Goal: Task Accomplishment & Management: Manage account settings

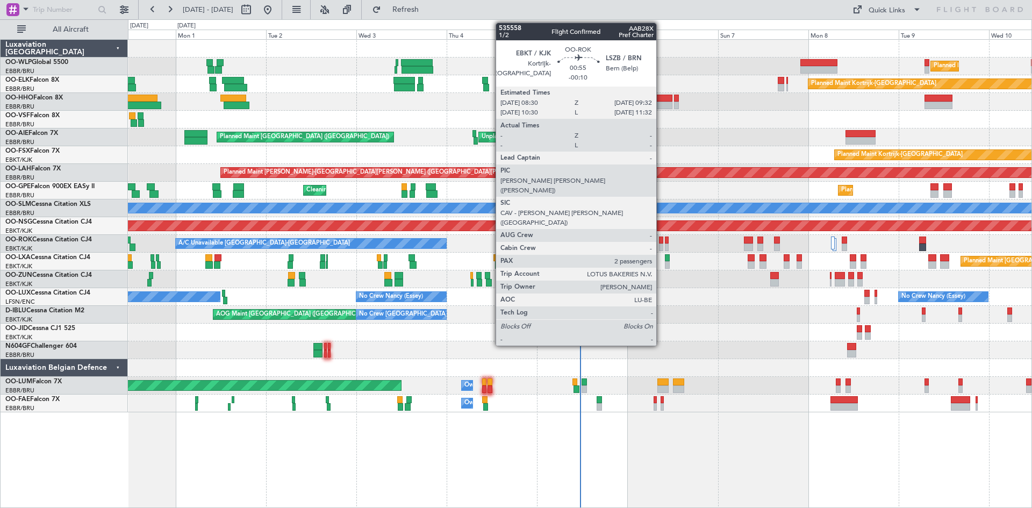
click at [661, 244] on div at bounding box center [661, 248] width 4 height 8
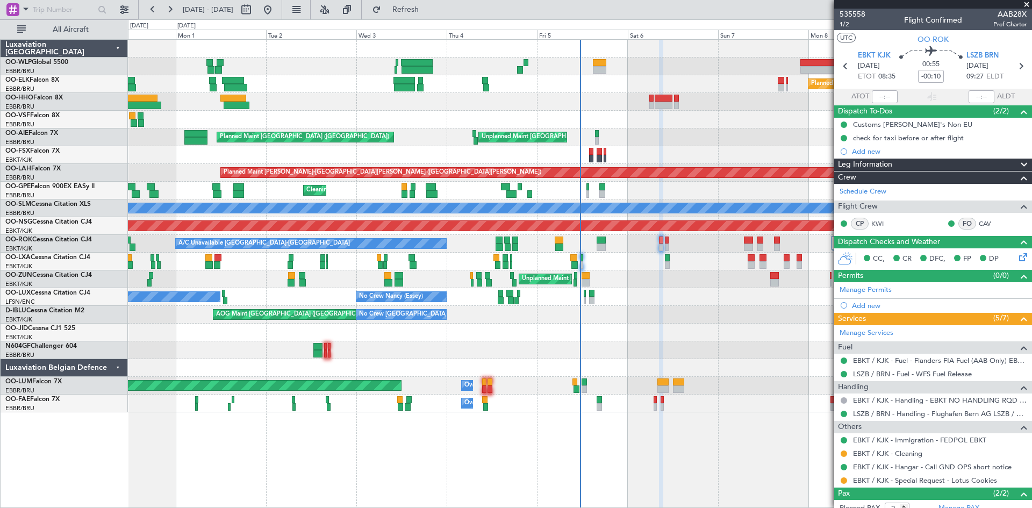
click at [1017, 260] on icon at bounding box center [1021, 255] width 9 height 9
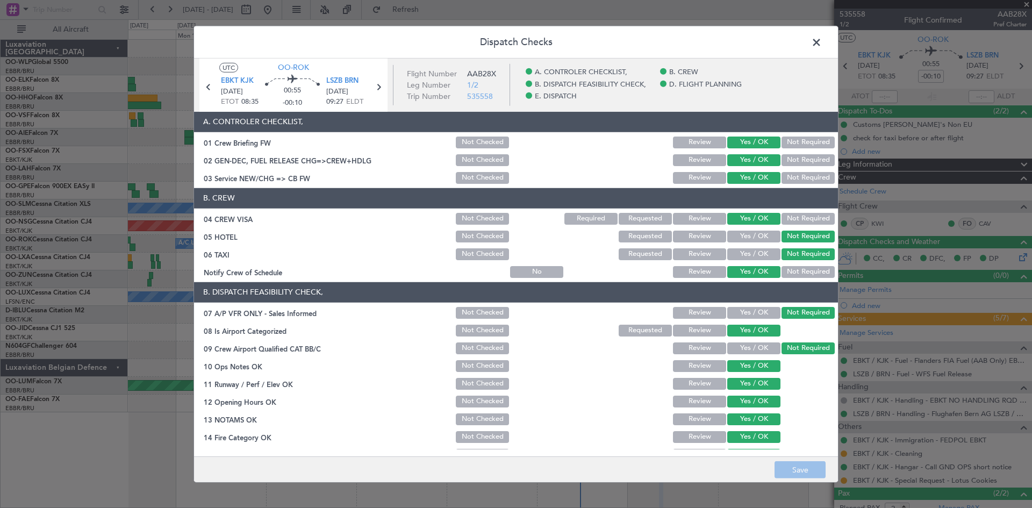
scroll to position [203, 0]
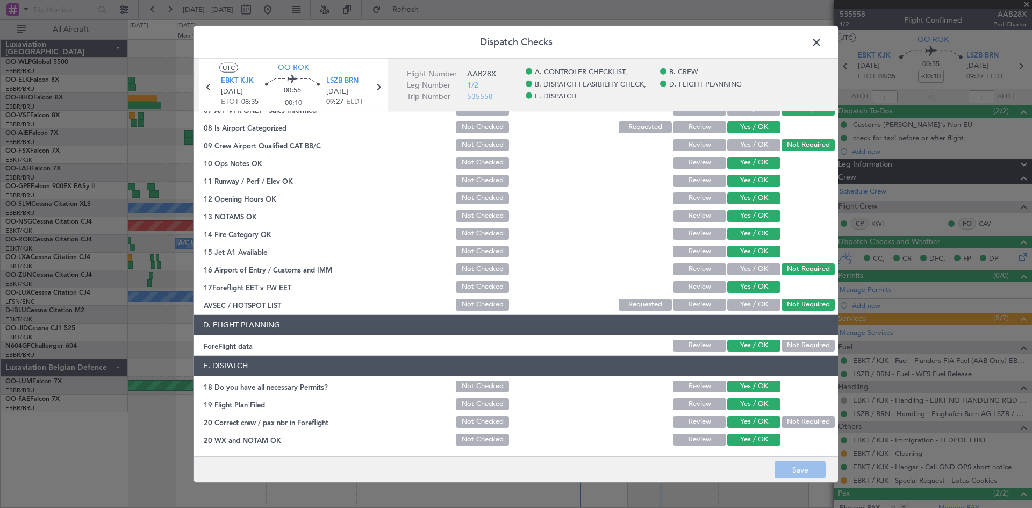
click at [822, 42] on span at bounding box center [822, 45] width 0 height 22
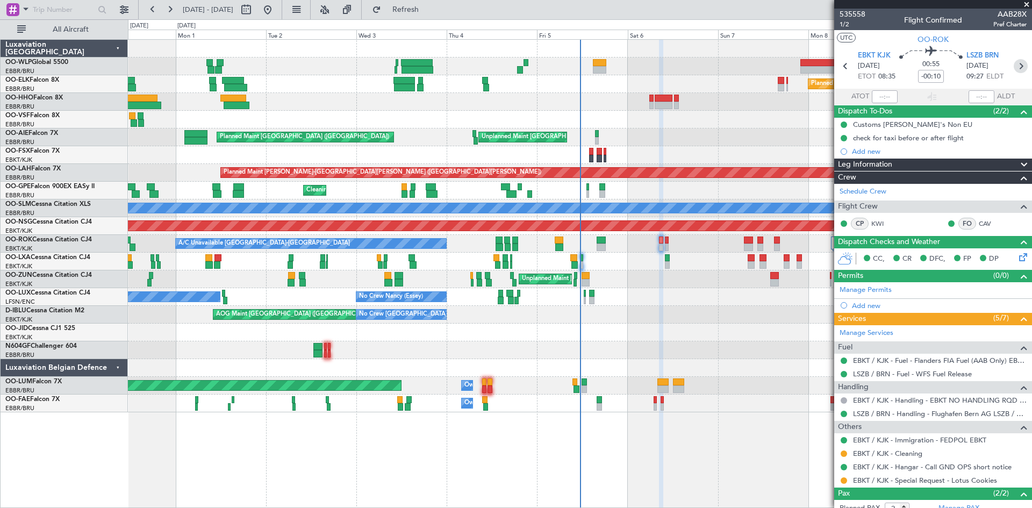
click at [1014, 66] on icon at bounding box center [1021, 66] width 14 height 14
type input "+00:05"
type input "0"
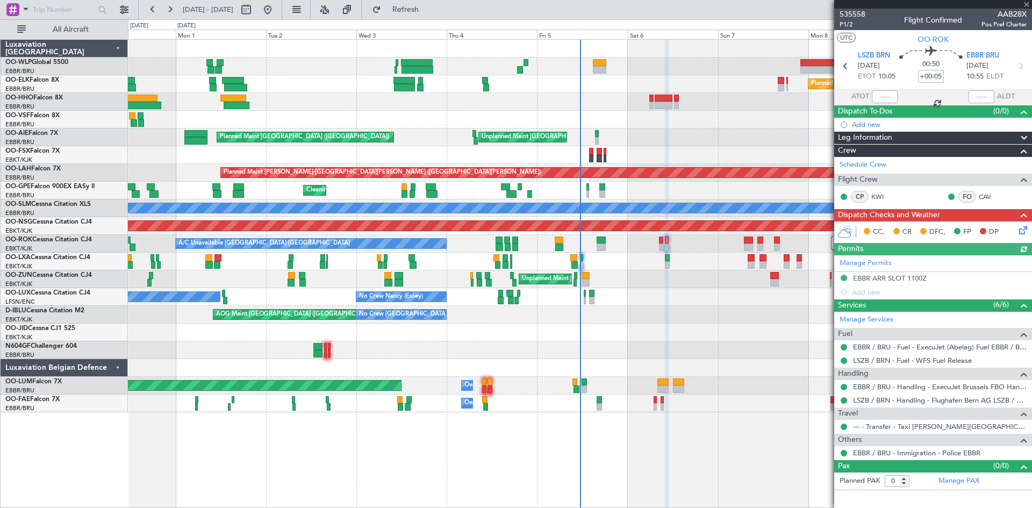
click at [1024, 231] on icon at bounding box center [1021, 228] width 9 height 9
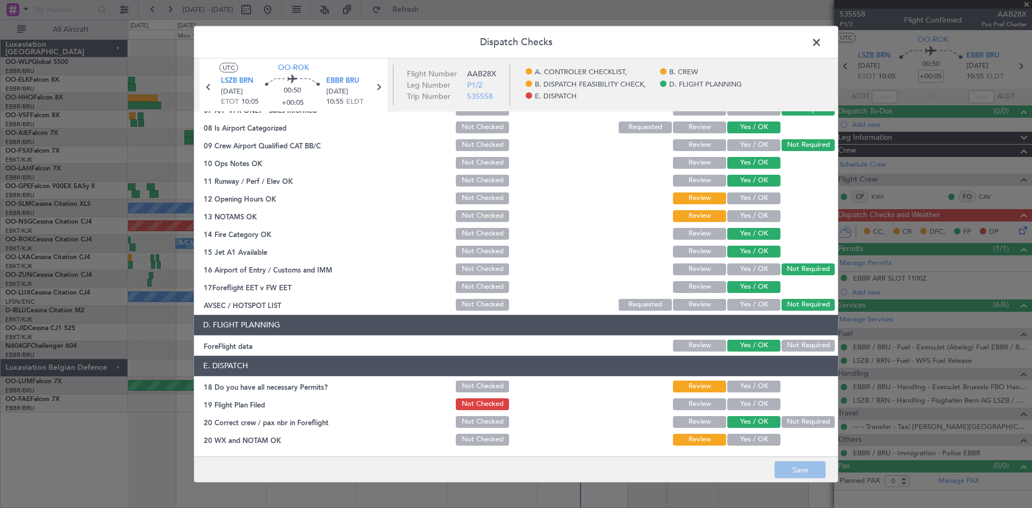
click at [822, 39] on span at bounding box center [822, 45] width 0 height 22
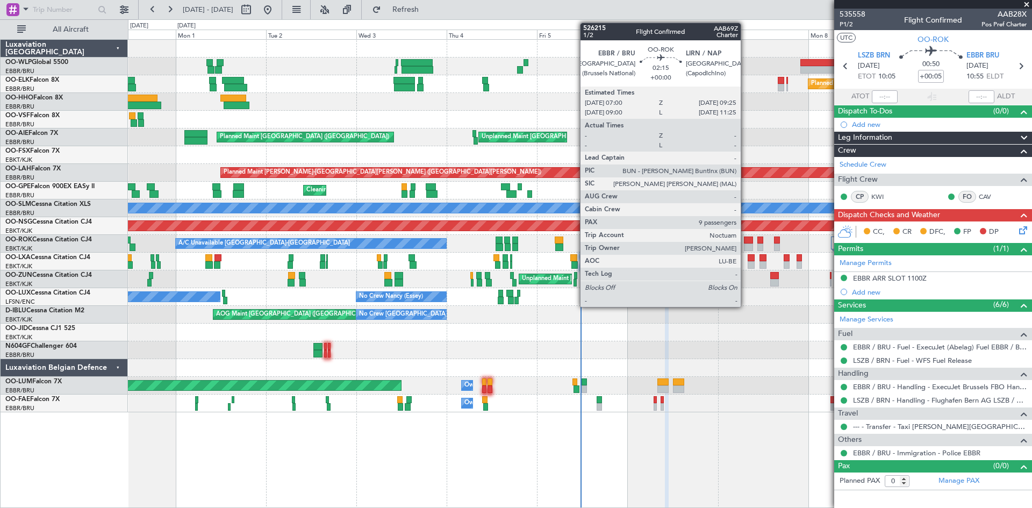
click at [746, 240] on div at bounding box center [748, 241] width 9 height 8
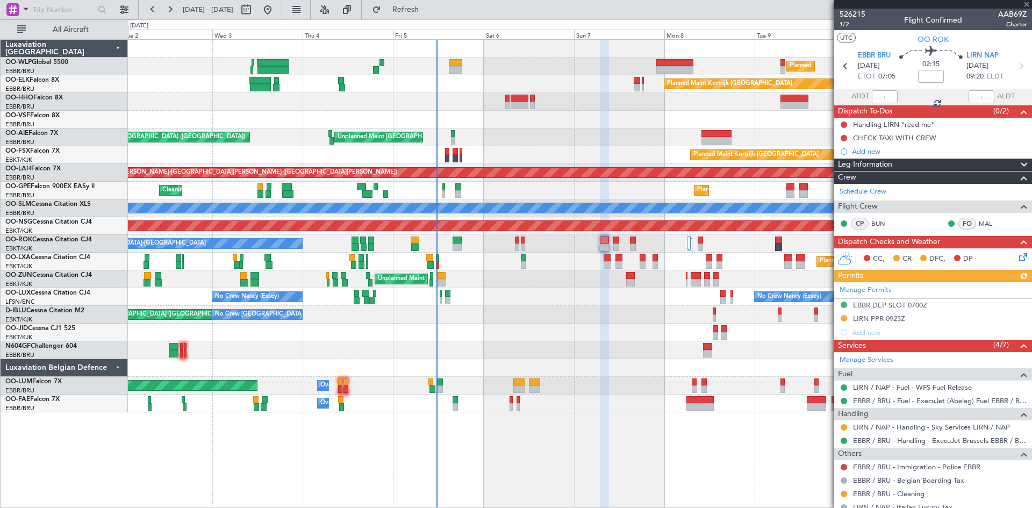
click at [590, 320] on div "AOG Maint Brussels (Brussels National) No Crew Brussels (Brussels National) No …" at bounding box center [580, 315] width 904 height 18
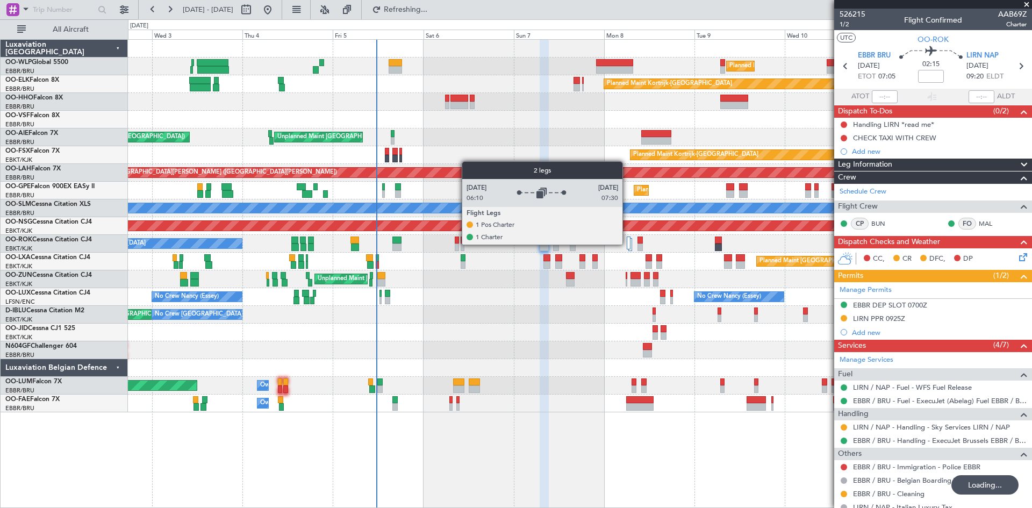
click at [627, 244] on div at bounding box center [629, 243] width 4 height 13
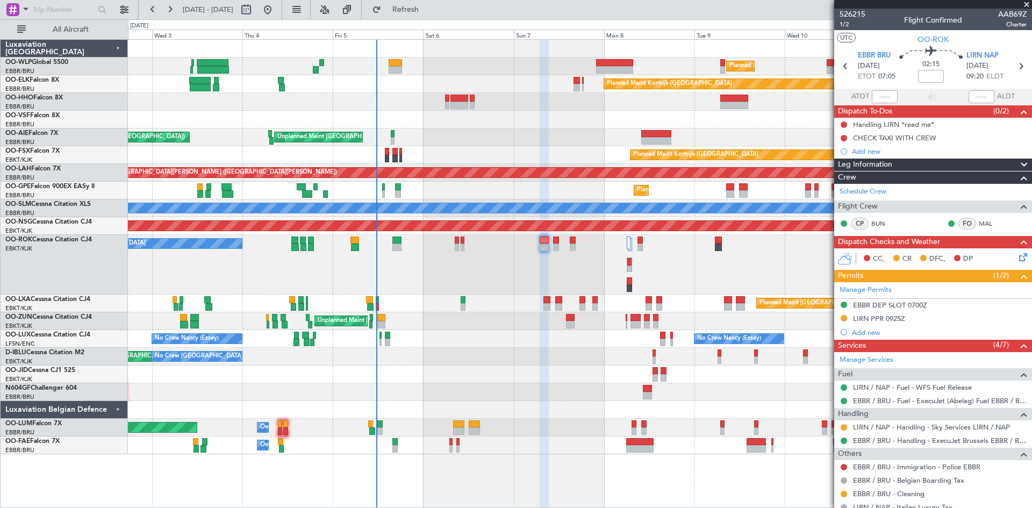
click at [645, 306] on div "Planned Maint [GEOGRAPHIC_DATA] ([GEOGRAPHIC_DATA] National)" at bounding box center [580, 304] width 904 height 18
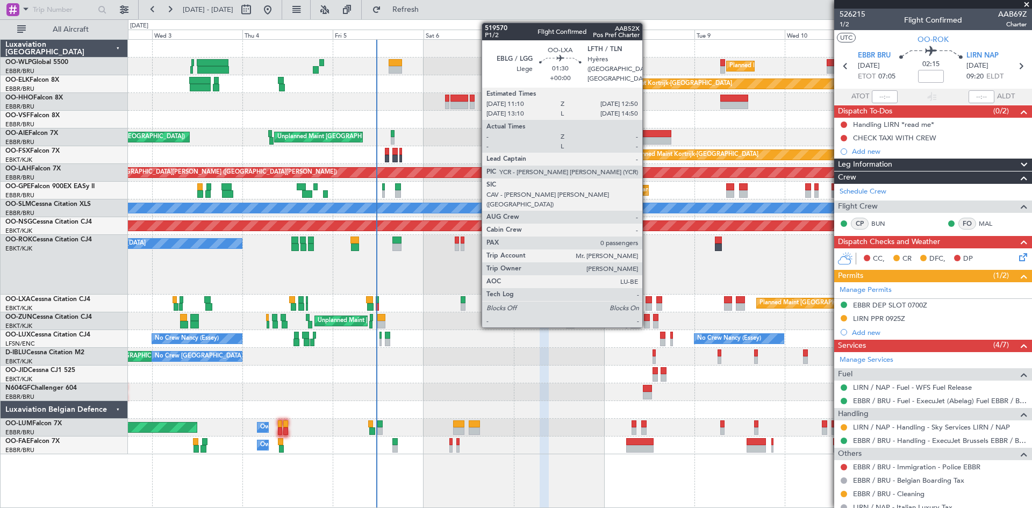
click at [647, 305] on div at bounding box center [649, 307] width 6 height 8
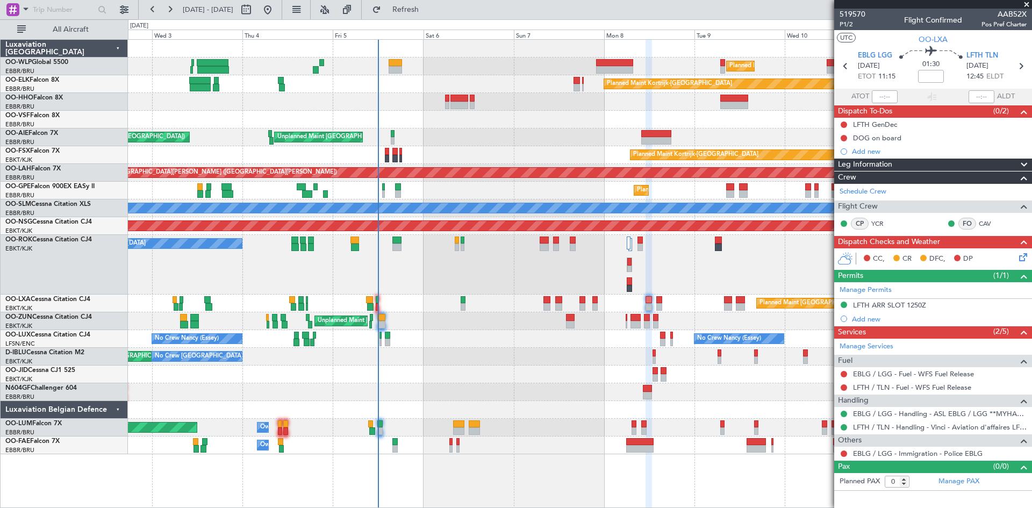
click at [25, 237] on span "OO-ROK" at bounding box center [18, 240] width 27 height 6
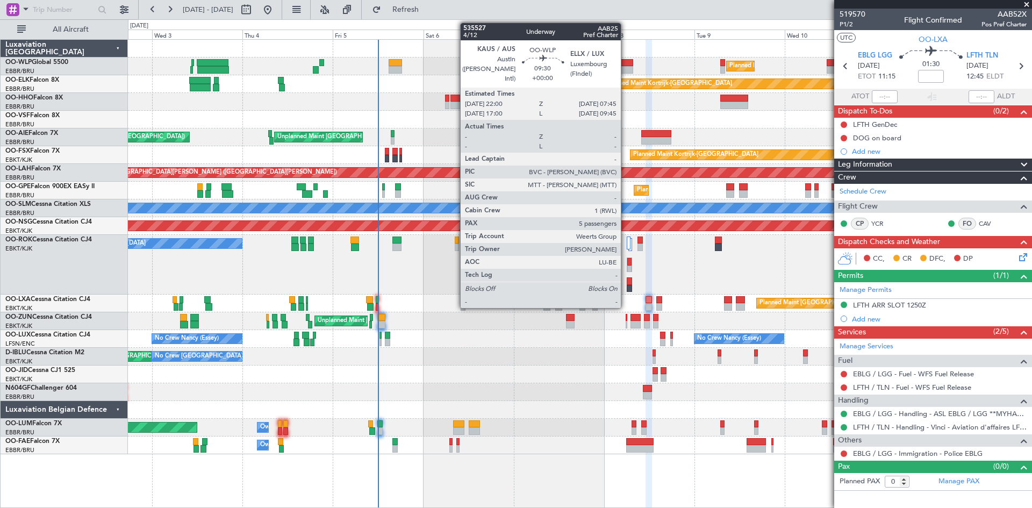
click at [626, 62] on div at bounding box center [614, 63] width 37 height 8
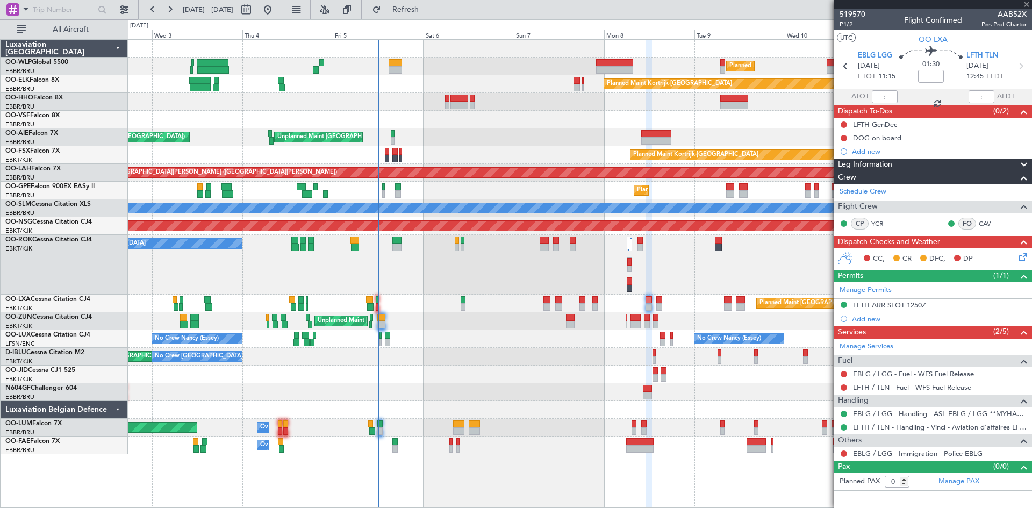
type input "5"
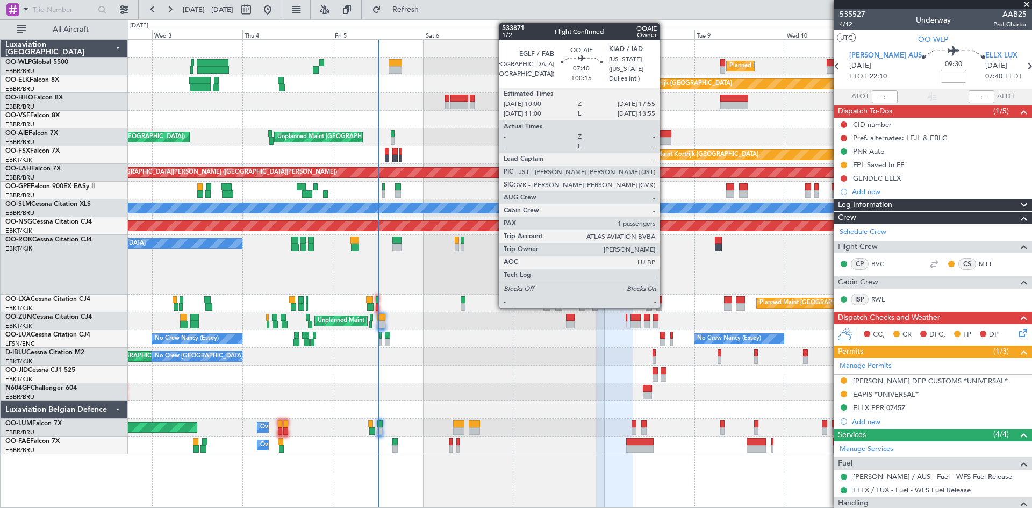
click at [664, 139] on div at bounding box center [656, 141] width 30 height 8
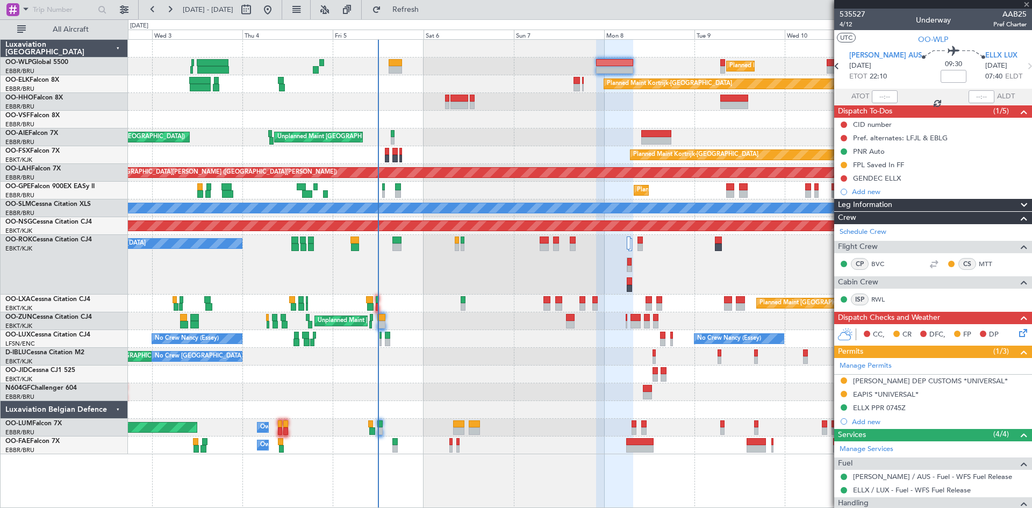
type input "+00:15"
type input "1"
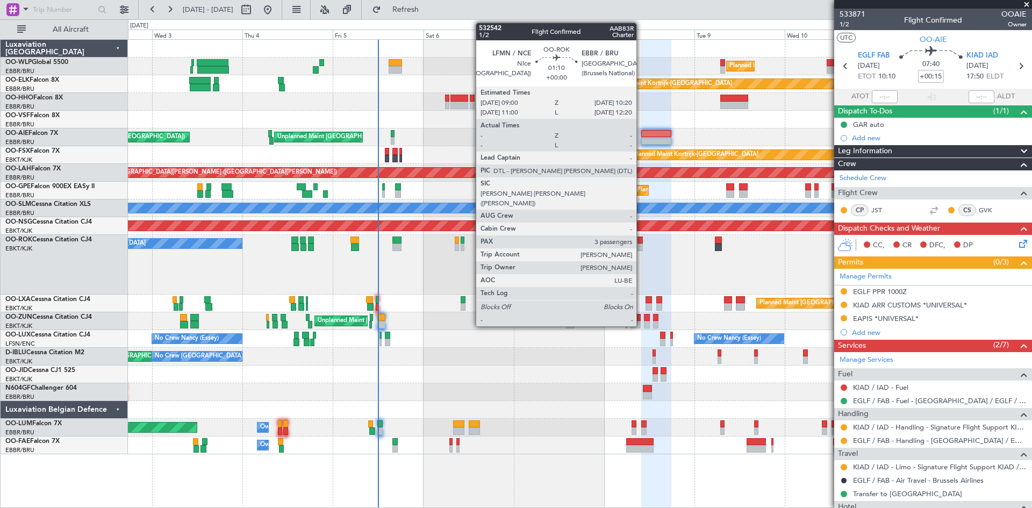
click at [641, 243] on div at bounding box center [640, 241] width 5 height 8
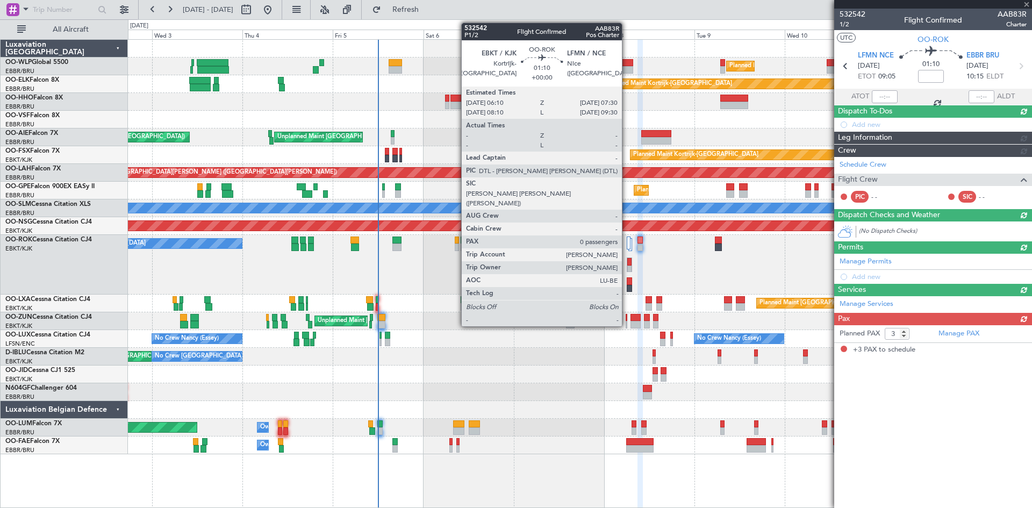
click at [627, 268] on div at bounding box center [629, 264] width 5 height 15
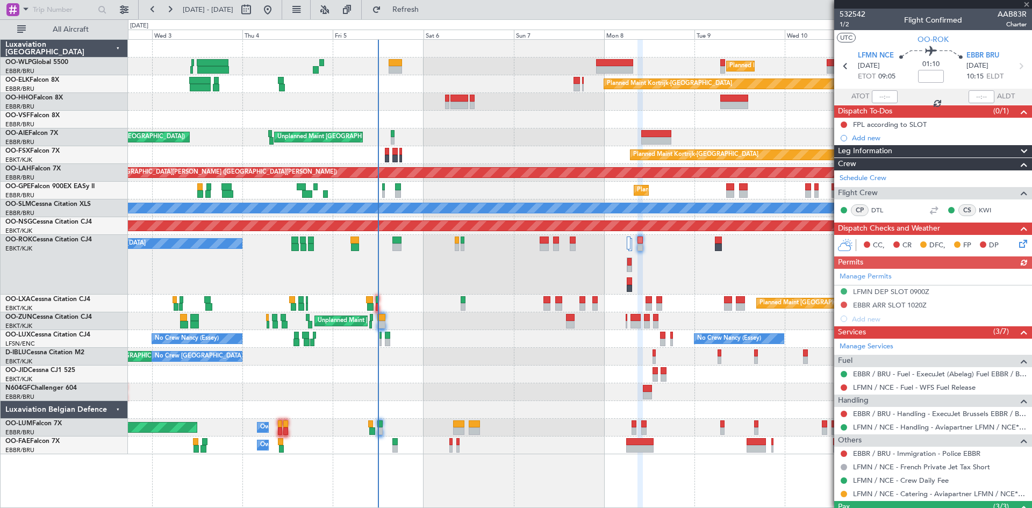
type input "0"
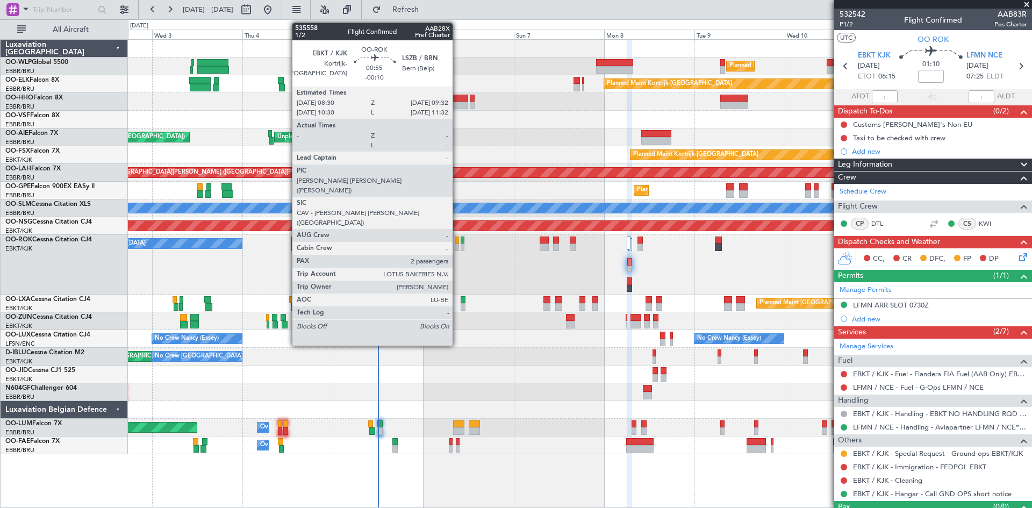
click at [458, 242] on div at bounding box center [457, 241] width 4 height 8
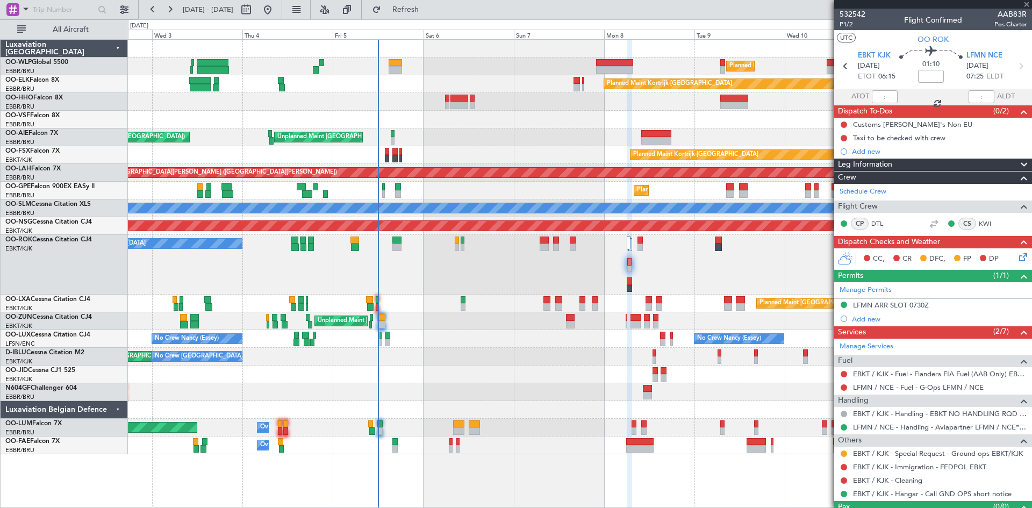
type input "-00:10"
type input "2"
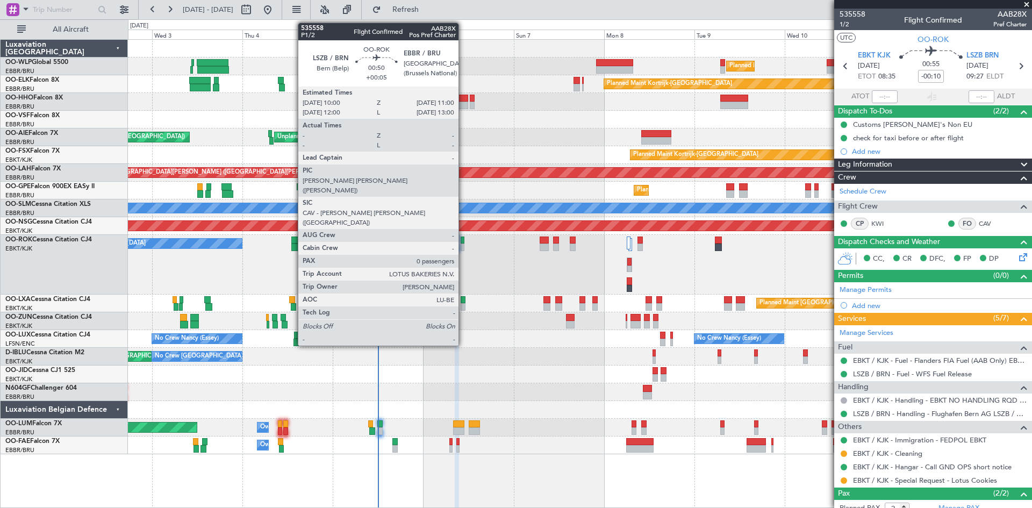
click at [463, 244] on div at bounding box center [463, 248] width 4 height 8
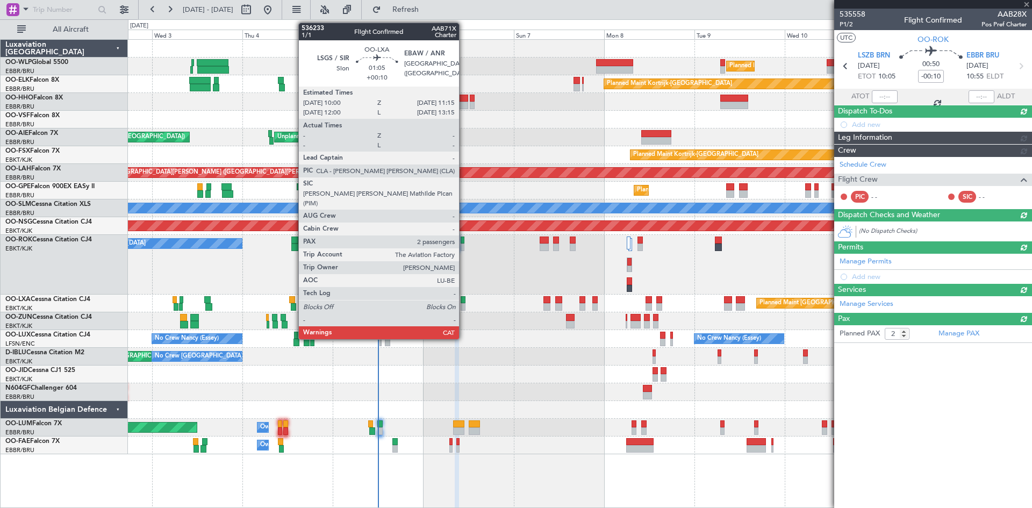
type input "+00:05"
type input "0"
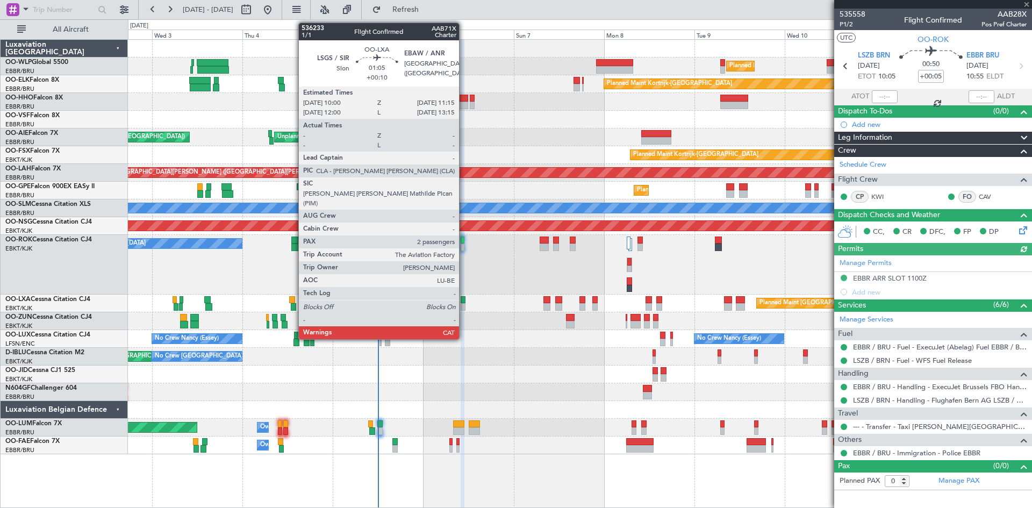
click at [464, 305] on div at bounding box center [463, 307] width 5 height 8
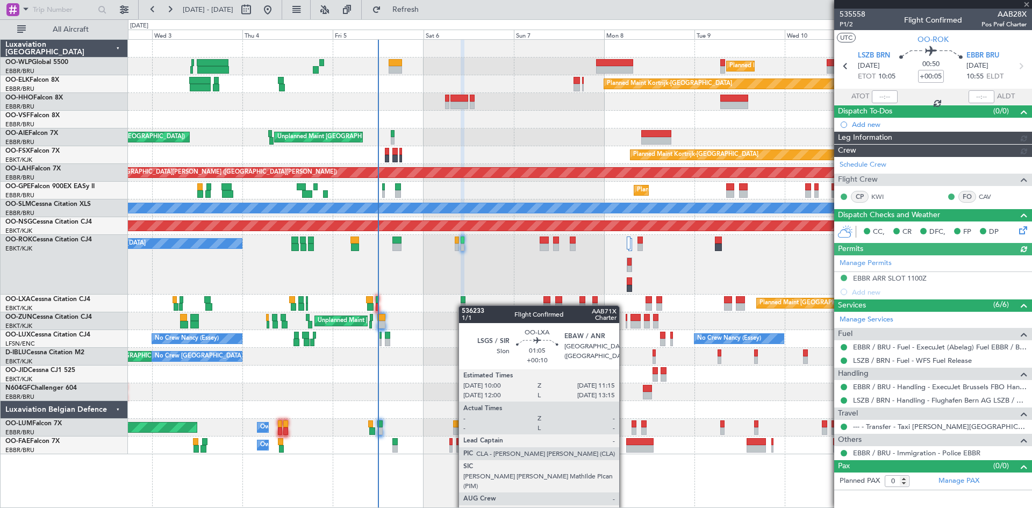
type input "+00:10"
type input "2"
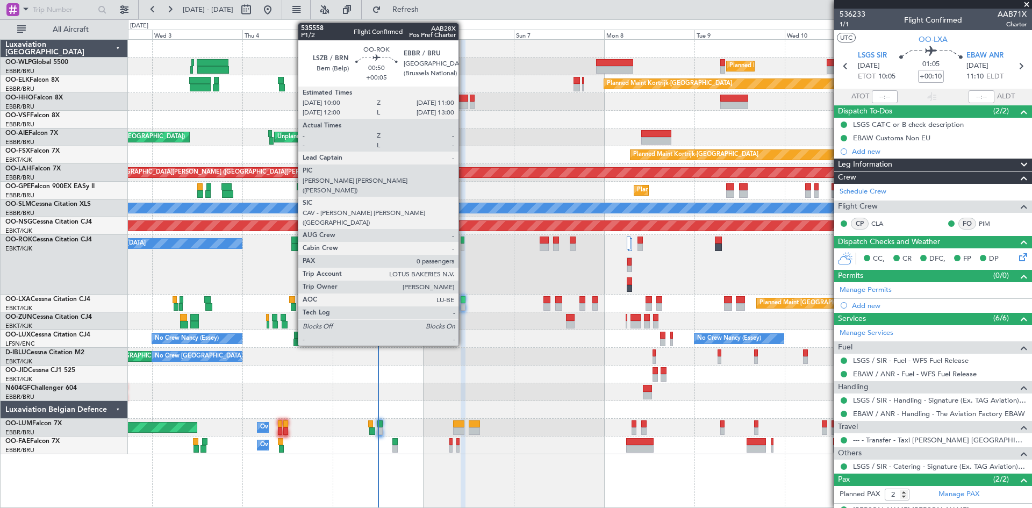
click at [463, 248] on div at bounding box center [463, 248] width 4 height 8
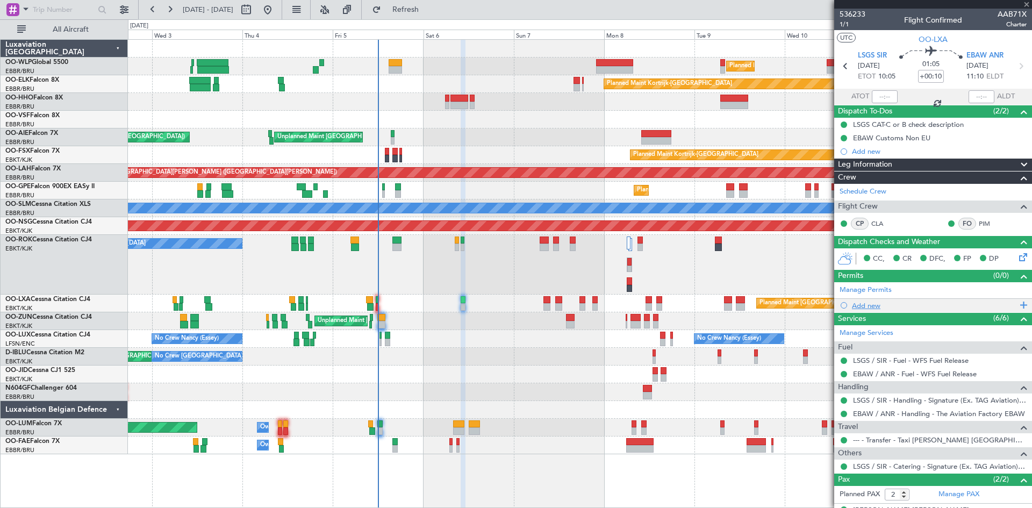
type input "+00:05"
type input "0"
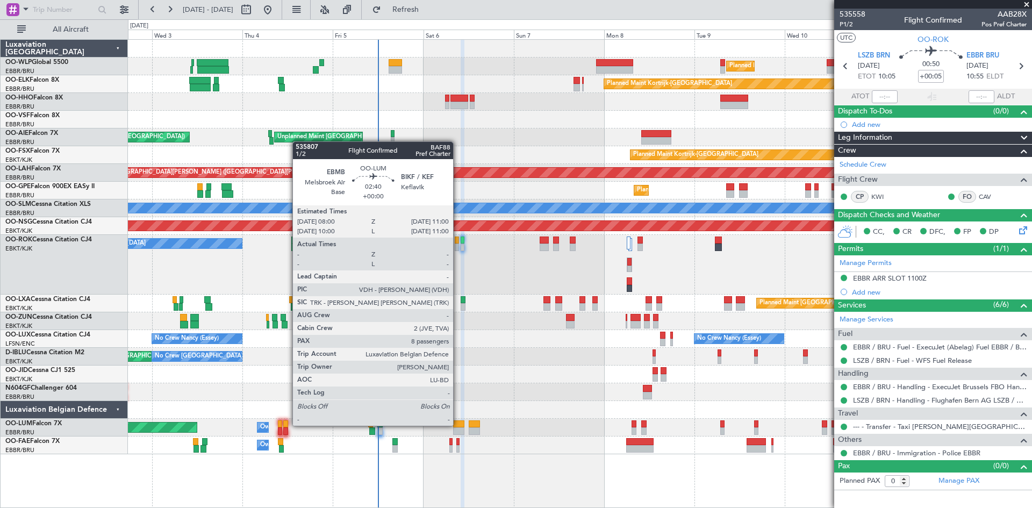
click at [458, 425] on div at bounding box center [459, 424] width 12 height 8
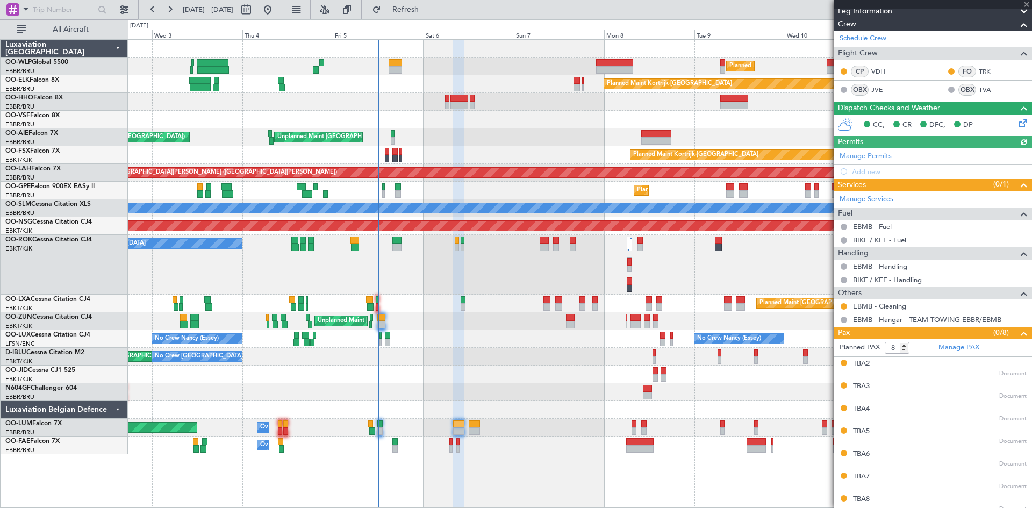
scroll to position [169, 0]
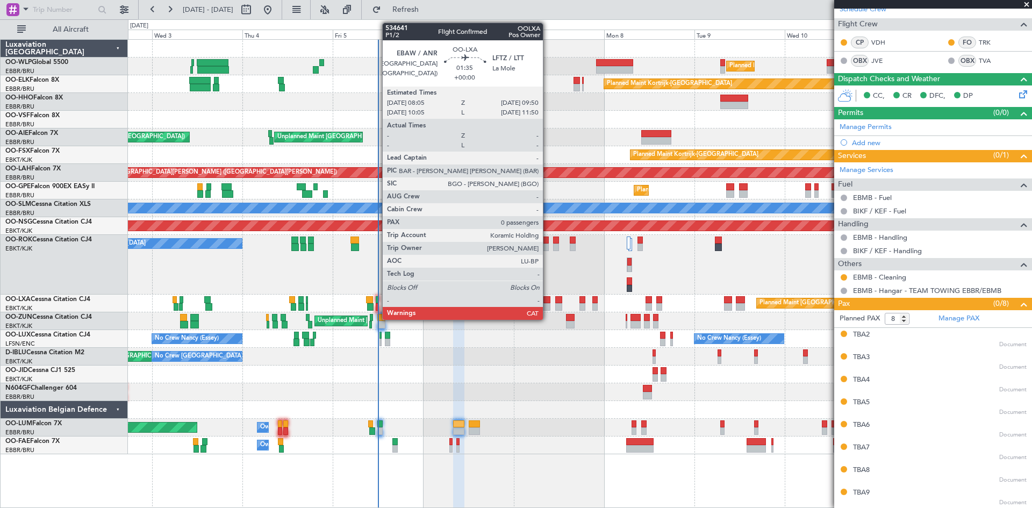
click at [548, 303] on div at bounding box center [546, 300] width 7 height 8
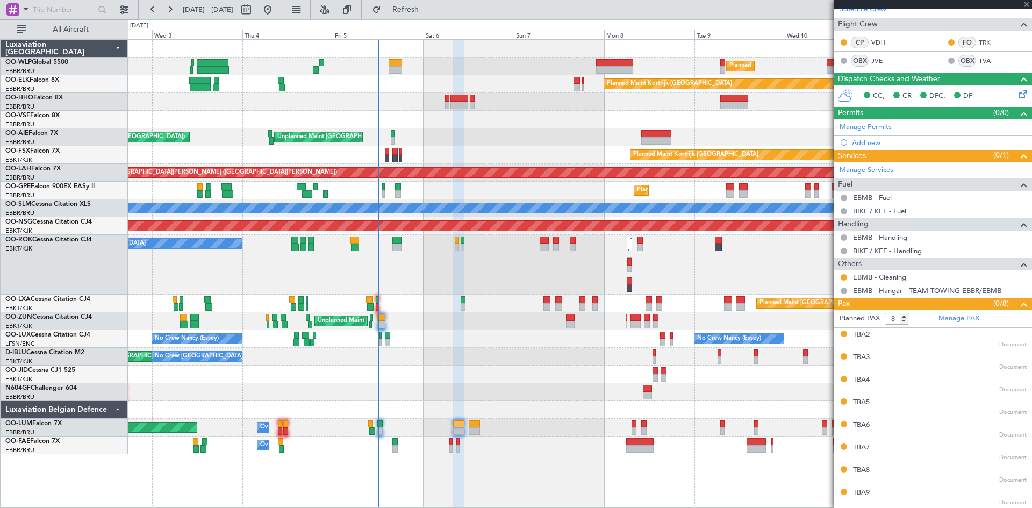
type input "0"
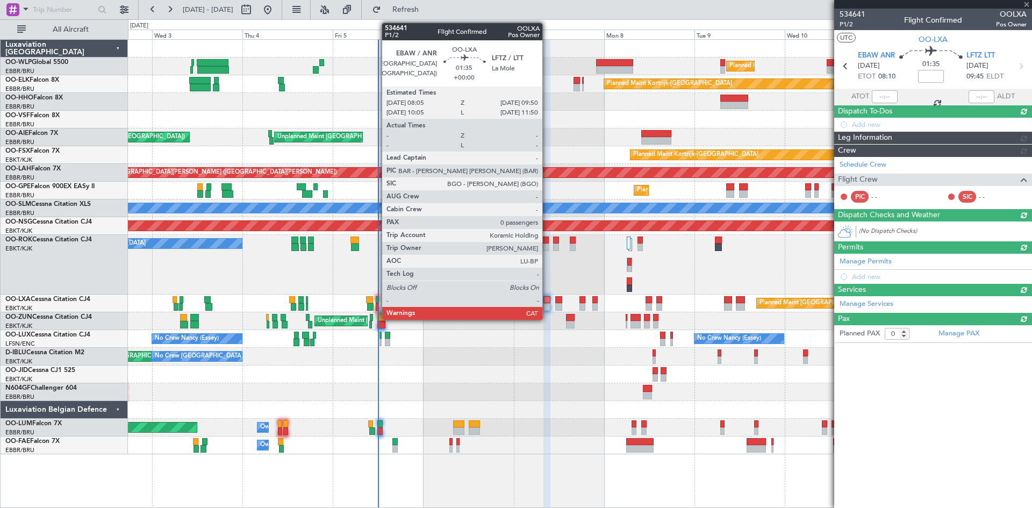
scroll to position [0, 0]
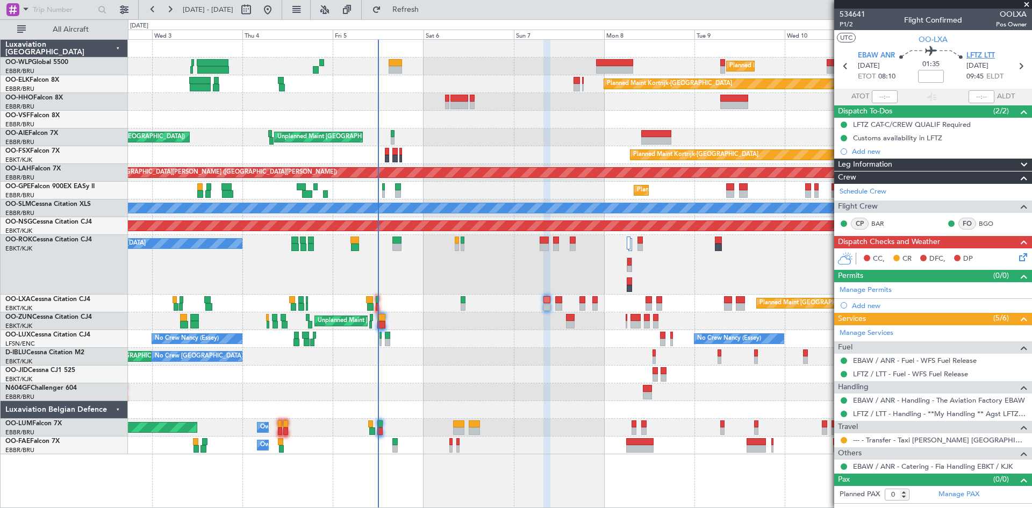
click at [992, 56] on span "LFTZ LTT" at bounding box center [981, 56] width 28 height 11
click at [977, 53] on span "LFTZ LTT" at bounding box center [981, 56] width 28 height 11
click at [847, 156] on div "Add new" at bounding box center [933, 151] width 198 height 13
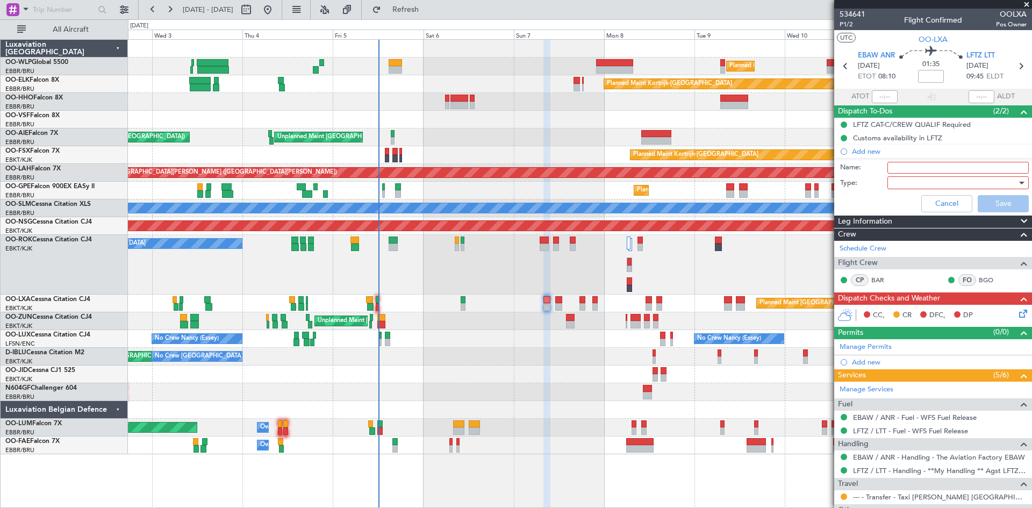
click at [893, 164] on input "Name:" at bounding box center [958, 168] width 141 height 12
type input "FPL released to crew"
click at [959, 186] on div at bounding box center [954, 183] width 125 height 16
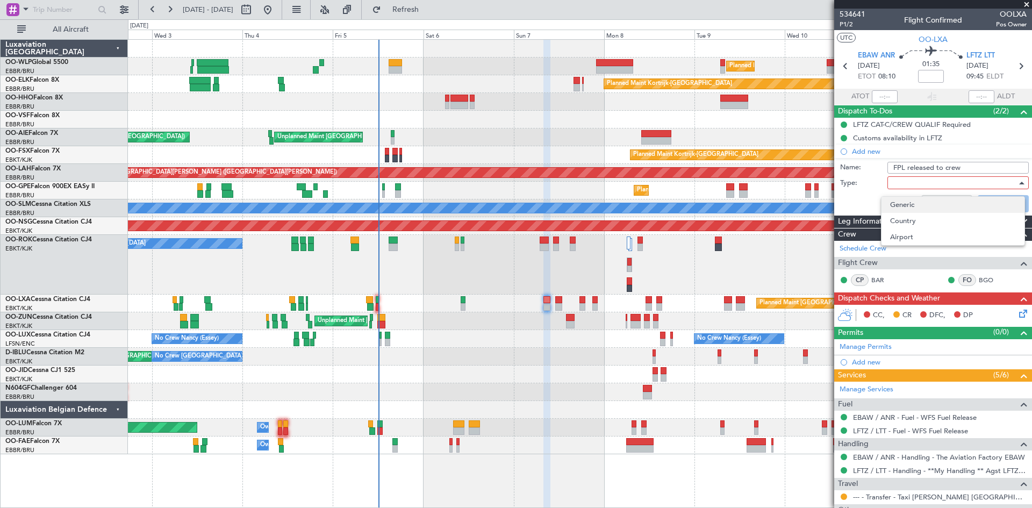
click at [945, 201] on span "Generic" at bounding box center [953, 205] width 126 height 16
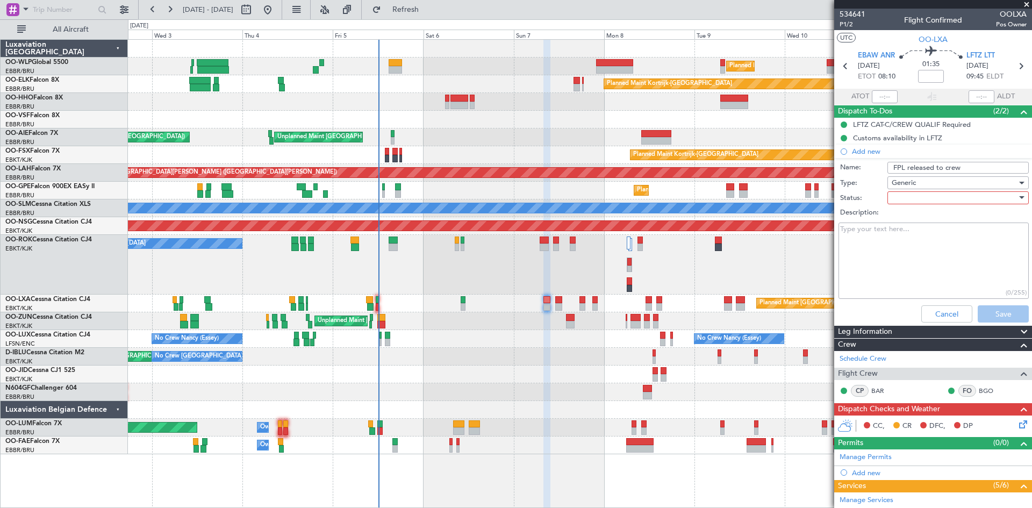
click at [941, 235] on textarea "Description:" at bounding box center [934, 261] width 190 height 77
type textarea "FPL released to crew"
click at [900, 298] on div "FPL released to crew (20/255)" at bounding box center [933, 260] width 209 height 81
click at [941, 203] on div at bounding box center [954, 198] width 125 height 16
click at [928, 254] on span "Completed" at bounding box center [953, 252] width 126 height 16
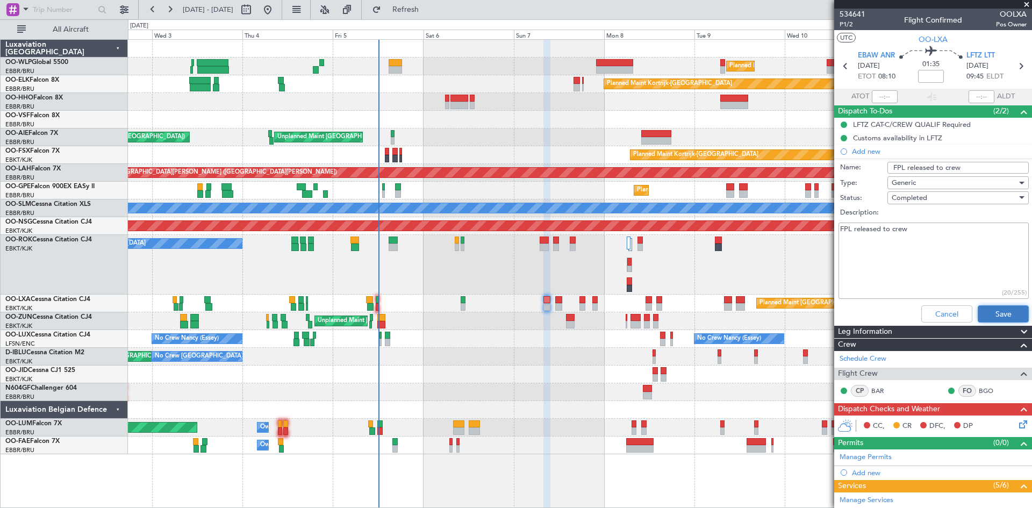
click at [991, 310] on button "Save" at bounding box center [1003, 313] width 51 height 17
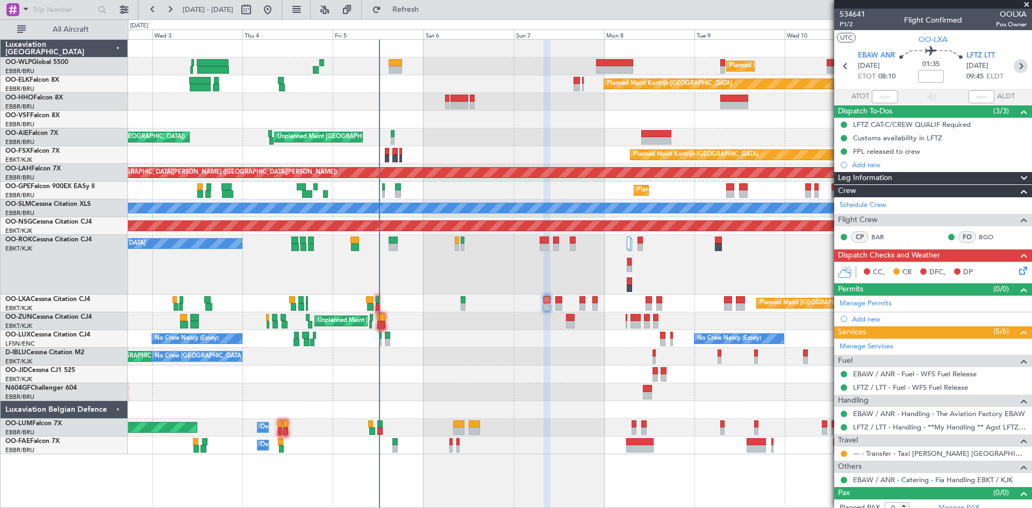
click at [1014, 67] on icon at bounding box center [1021, 66] width 14 height 14
type input "2"
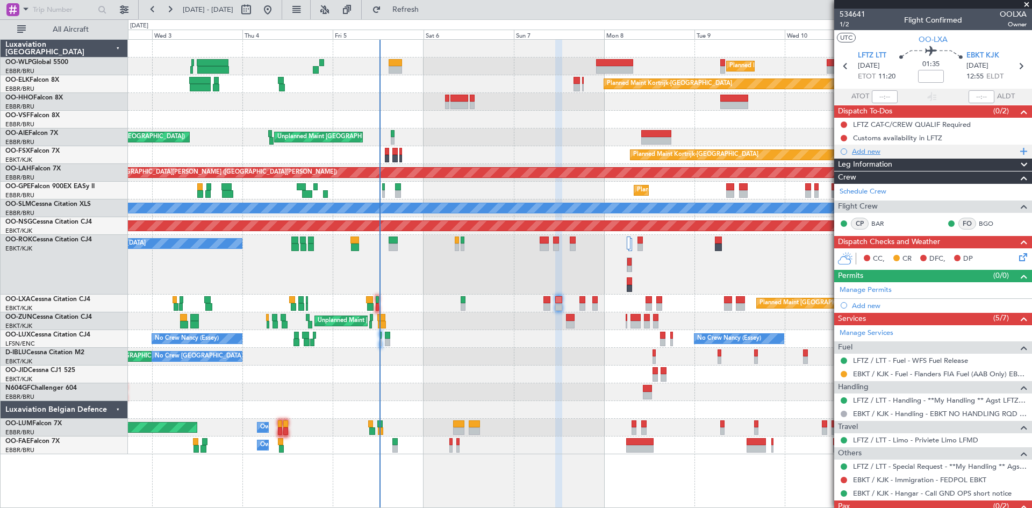
click at [869, 153] on div "Add new" at bounding box center [934, 151] width 165 height 9
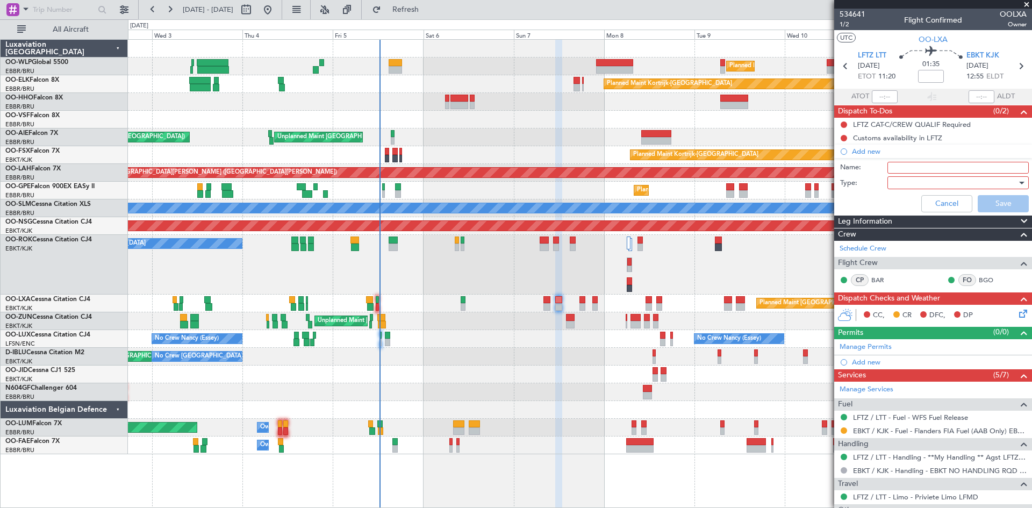
click at [899, 167] on input "Name:" at bounding box center [958, 168] width 141 height 12
type input "FPL released to crew"
click at [913, 182] on div at bounding box center [954, 183] width 125 height 16
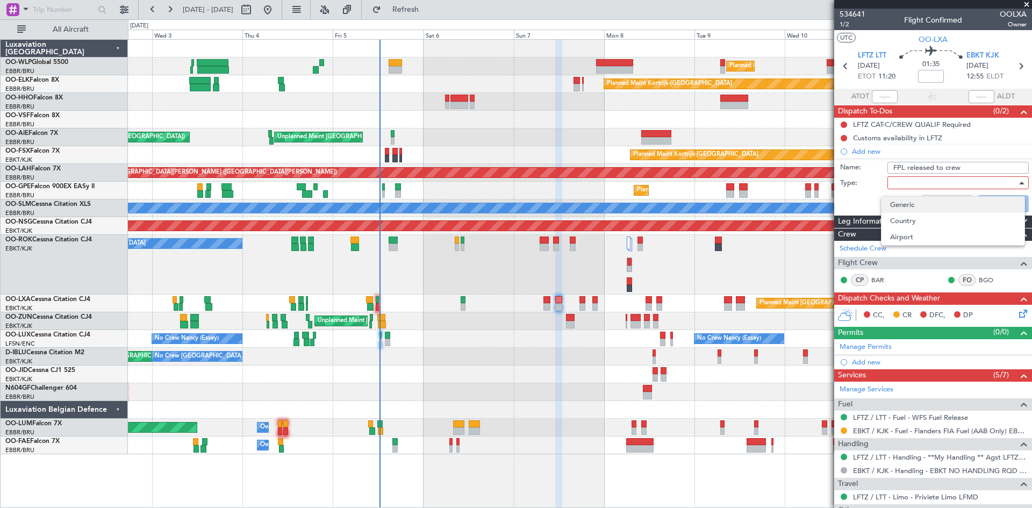
click at [918, 205] on span "Generic" at bounding box center [953, 205] width 126 height 16
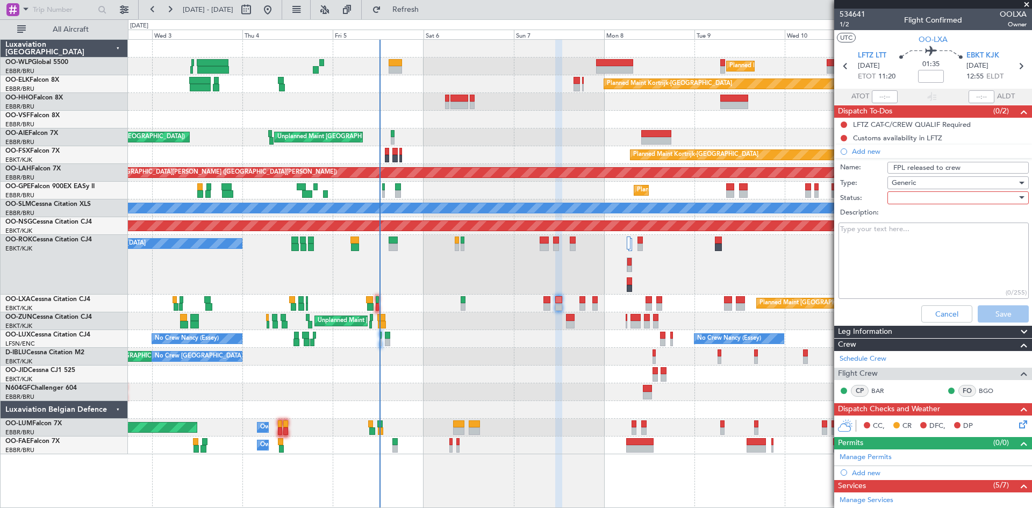
click at [925, 198] on div at bounding box center [954, 198] width 125 height 16
click at [918, 248] on span "Completed" at bounding box center [953, 252] width 126 height 16
click at [858, 244] on textarea "Description:" at bounding box center [934, 261] width 190 height 77
type textarea "LFTZ-EBKT LFMD-EBKT"
click at [998, 314] on button "Save" at bounding box center [1003, 313] width 51 height 17
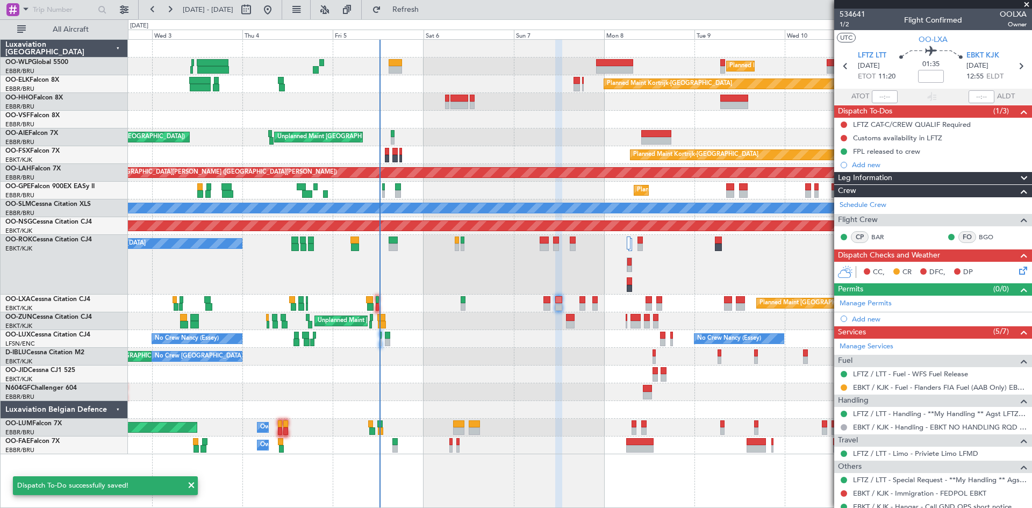
click at [1024, 6] on span at bounding box center [1026, 5] width 11 height 10
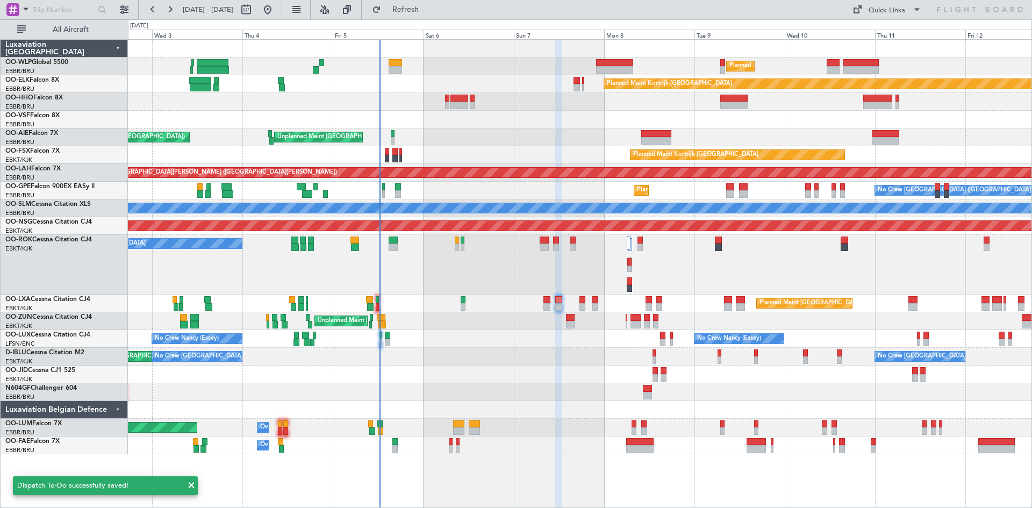
type input "0"
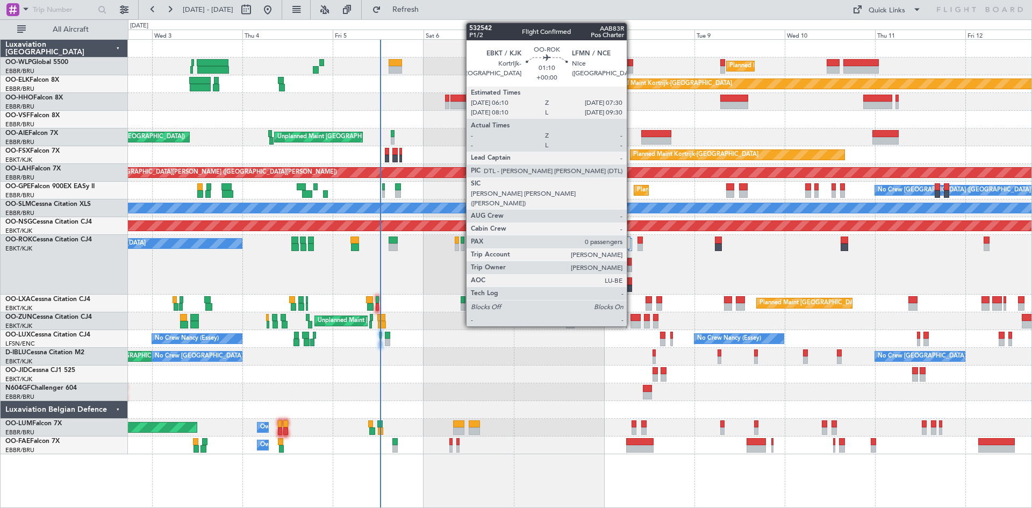
click at [632, 262] on div at bounding box center [629, 264] width 5 height 15
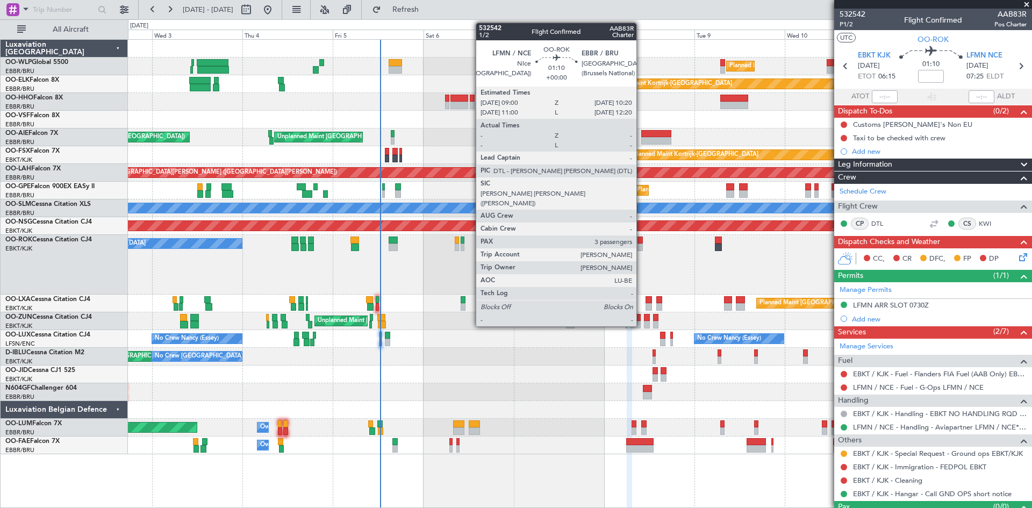
click at [641, 250] on div at bounding box center [640, 248] width 5 height 8
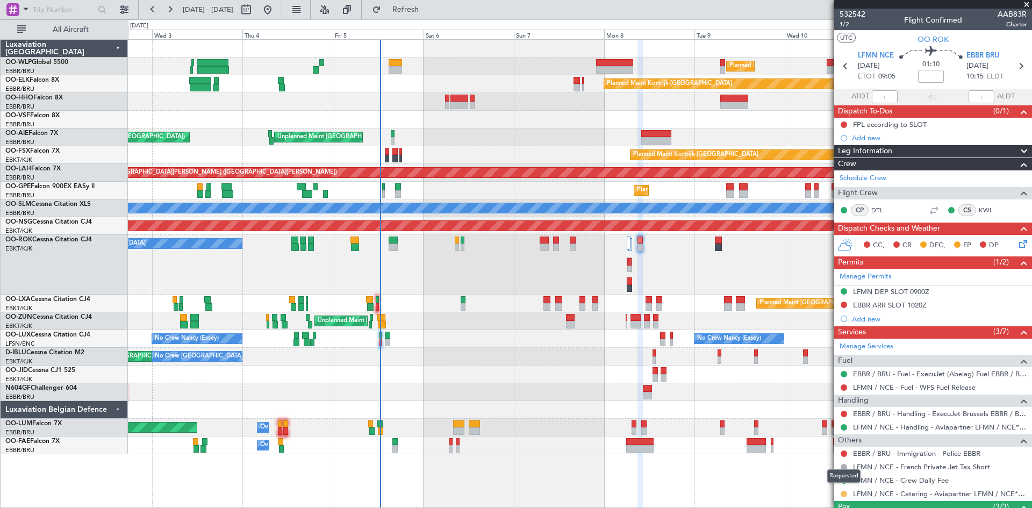
click at [843, 492] on button at bounding box center [844, 494] width 6 height 6
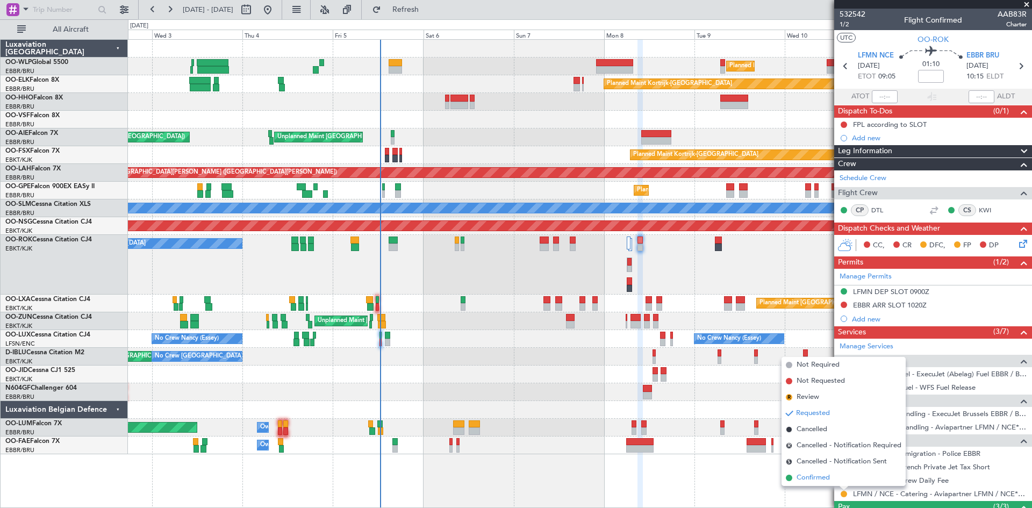
click at [818, 481] on span "Confirmed" at bounding box center [813, 478] width 33 height 11
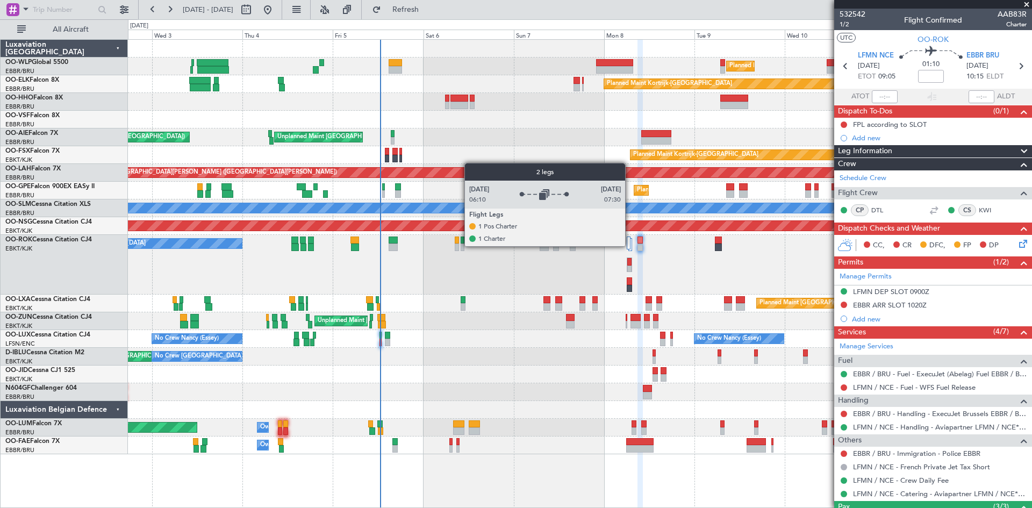
click at [630, 246] on div at bounding box center [629, 243] width 4 height 13
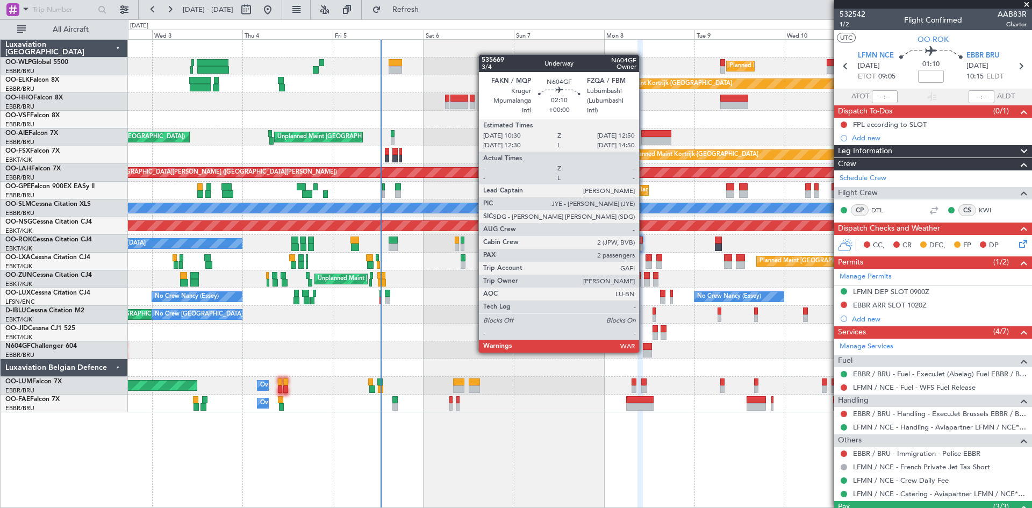
click at [644, 352] on div at bounding box center [647, 354] width 9 height 8
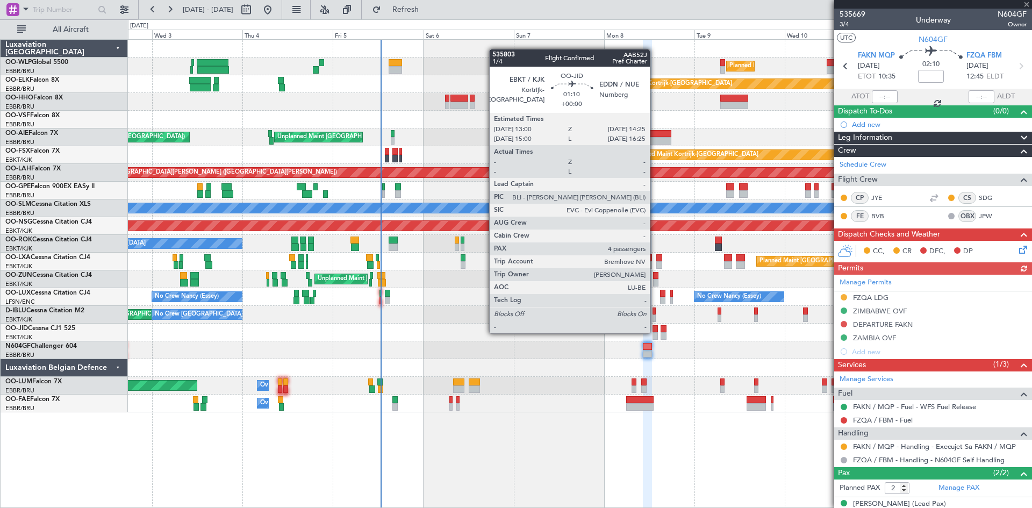
click at [655, 332] on div at bounding box center [655, 336] width 5 height 8
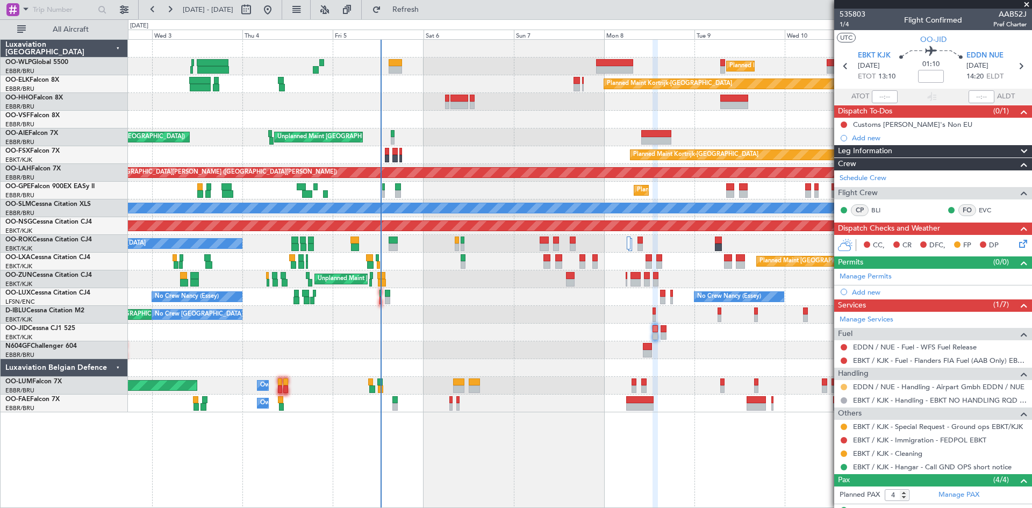
click at [843, 388] on button at bounding box center [844, 387] width 6 height 6
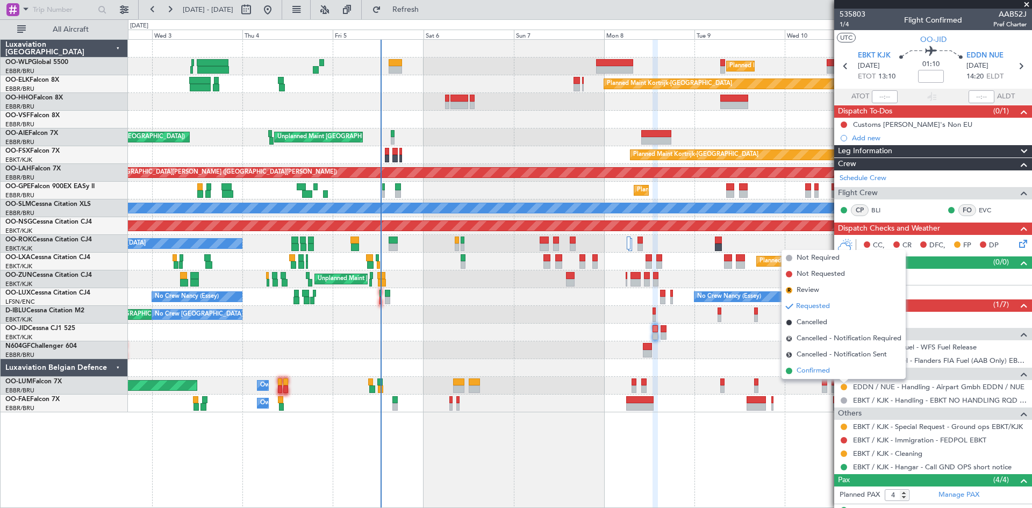
click at [834, 374] on li "Confirmed" at bounding box center [844, 371] width 124 height 16
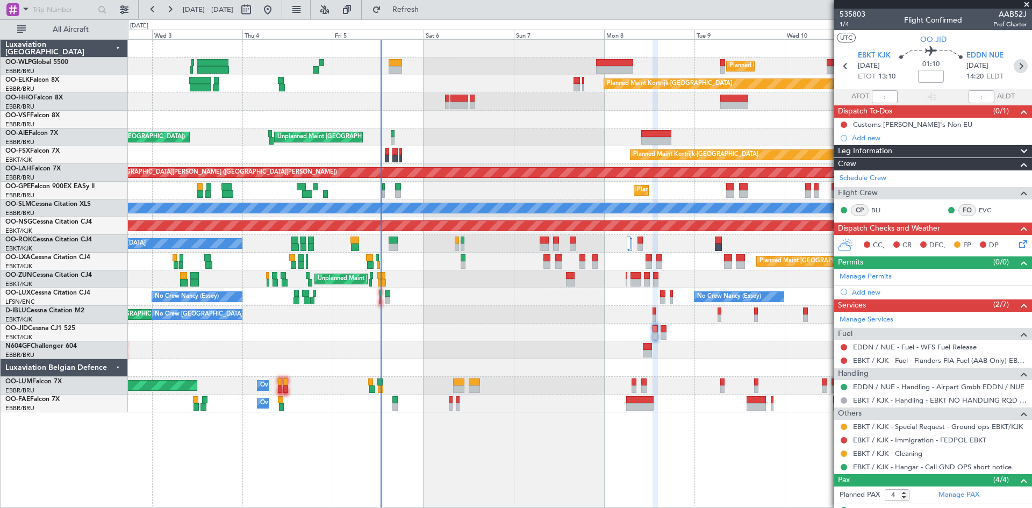
click at [1014, 63] on icon at bounding box center [1021, 66] width 14 height 14
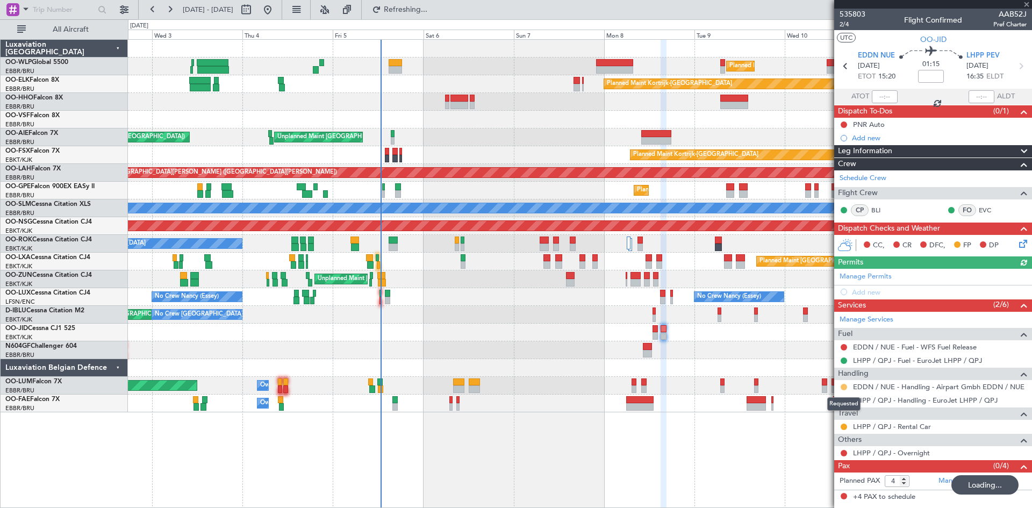
click at [842, 385] on button at bounding box center [844, 387] width 6 height 6
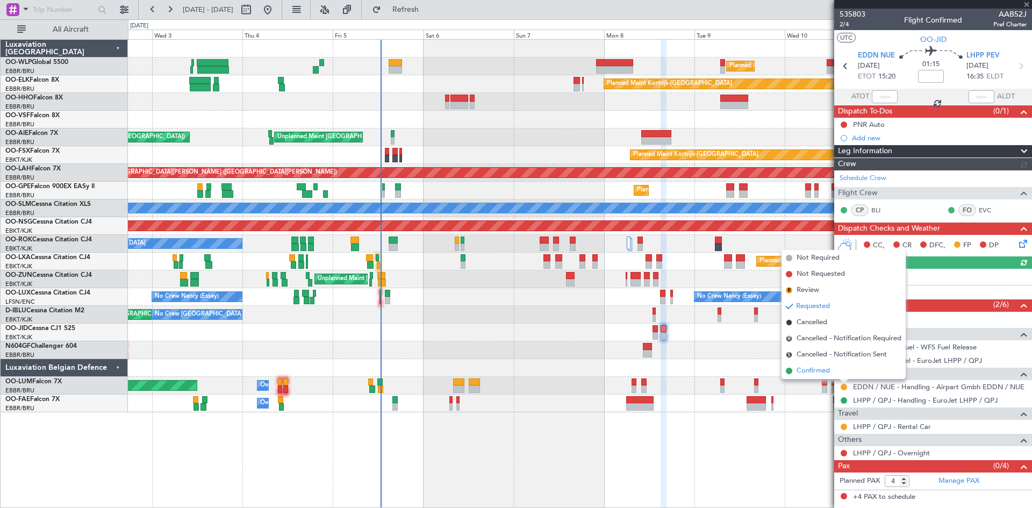
click at [819, 374] on span "Confirmed" at bounding box center [813, 371] width 33 height 11
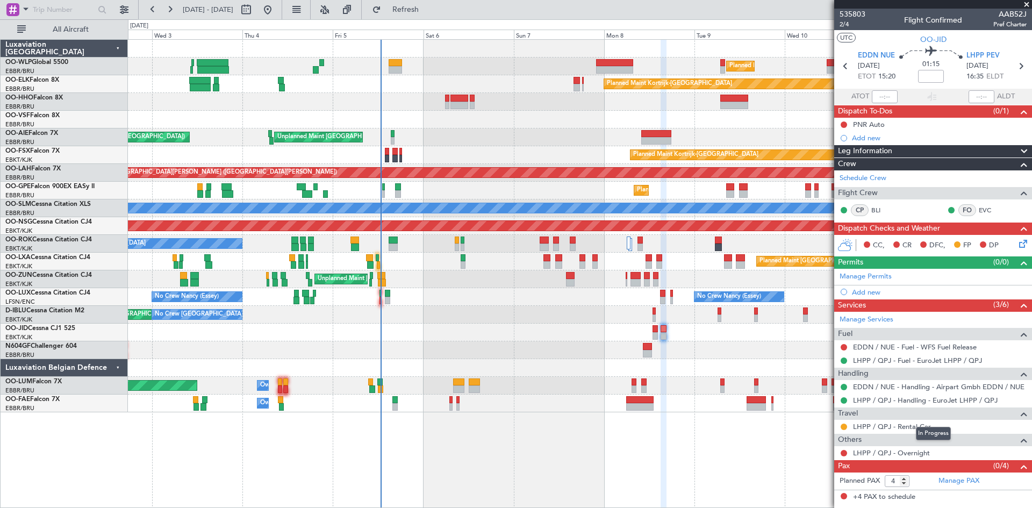
click at [925, 427] on div "In Progress" at bounding box center [933, 433] width 35 height 13
click at [889, 427] on link "LHPP / QPJ - Rental Car" at bounding box center [892, 426] width 78 height 9
click at [844, 427] on button at bounding box center [844, 427] width 6 height 6
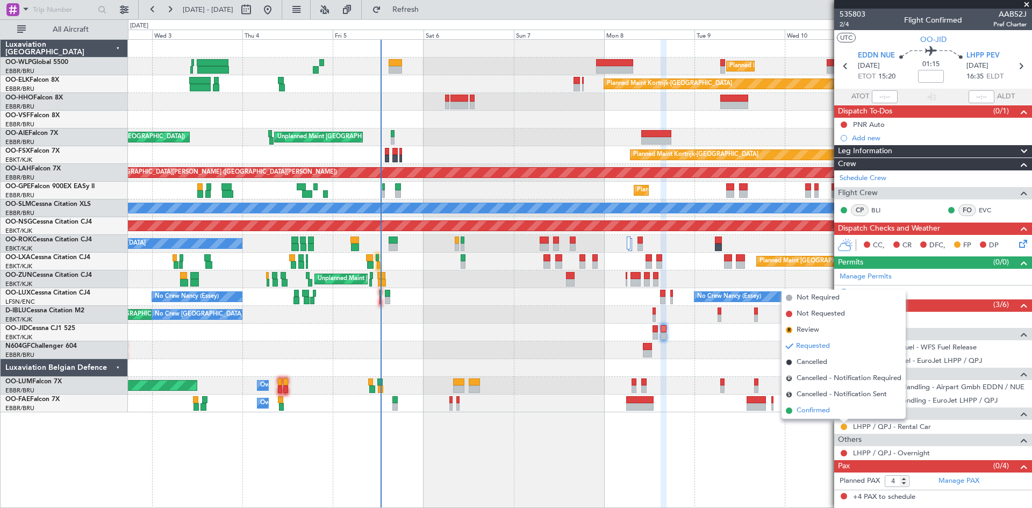
click at [828, 414] on span "Confirmed" at bounding box center [813, 410] width 33 height 11
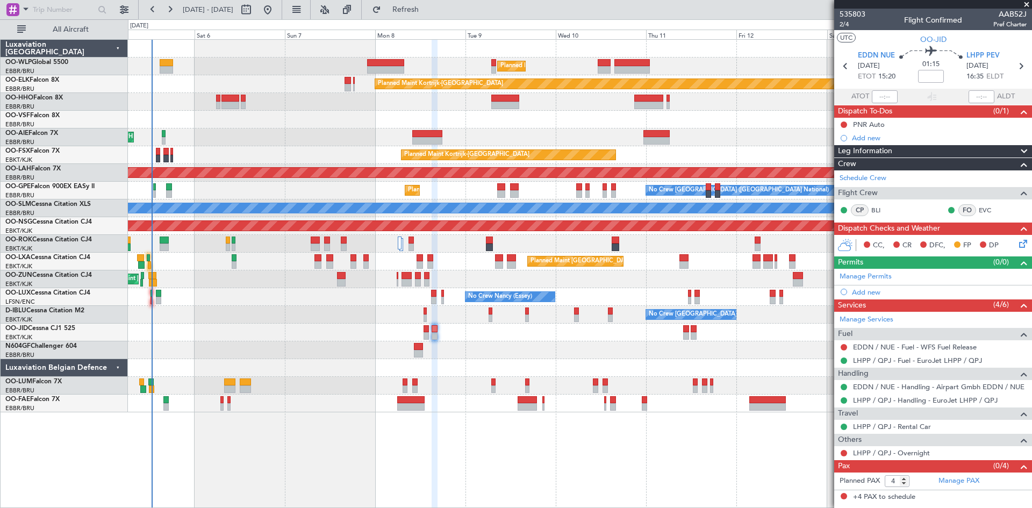
click at [519, 373] on div "Planned Maint Milan (Linate) Planned Maint Kortrijk-Wevelgem Unplanned Maint Br…" at bounding box center [580, 226] width 904 height 373
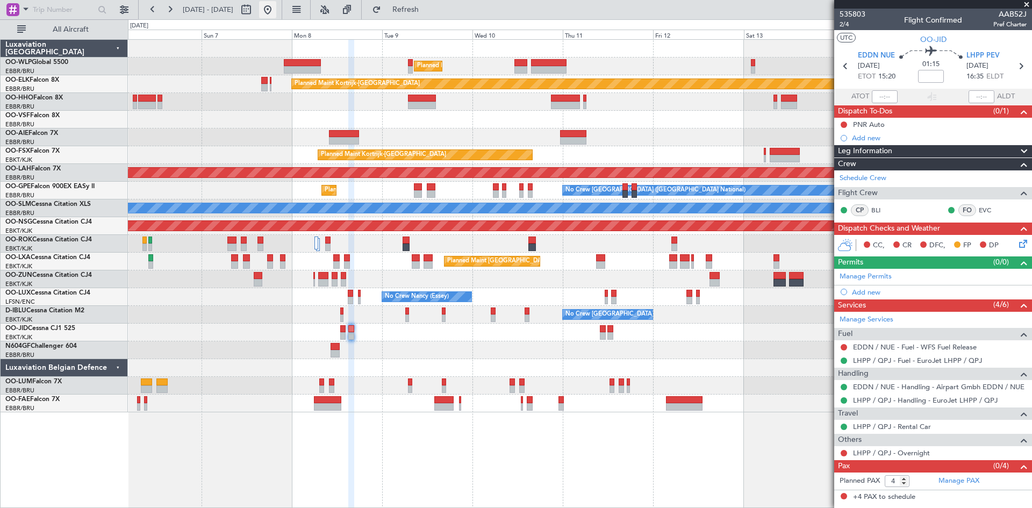
click at [276, 8] on button at bounding box center [267, 9] width 17 height 17
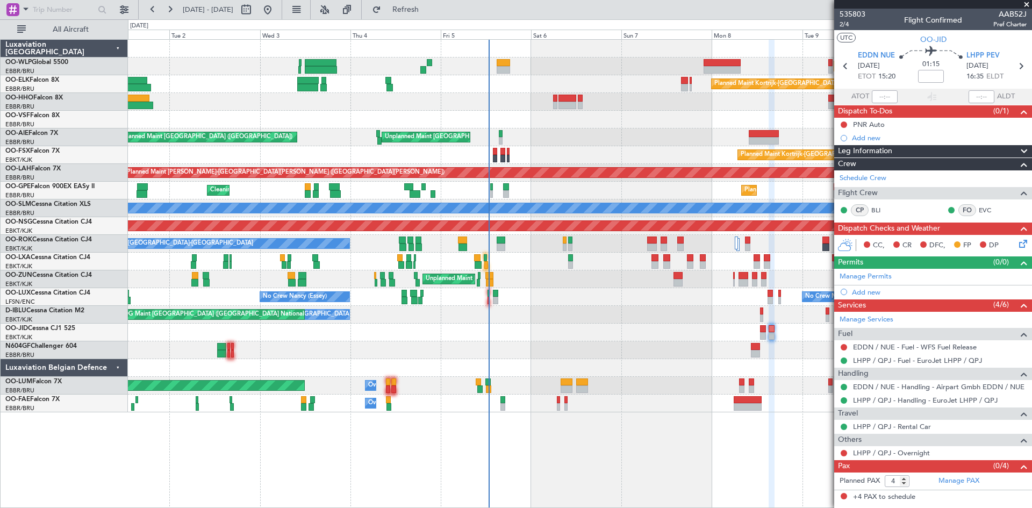
click at [626, 346] on div "Planned Maint Milan (Linate) Planned Maint Kortrijk-Wevelgem Unplanned Maint Br…" at bounding box center [580, 226] width 904 height 373
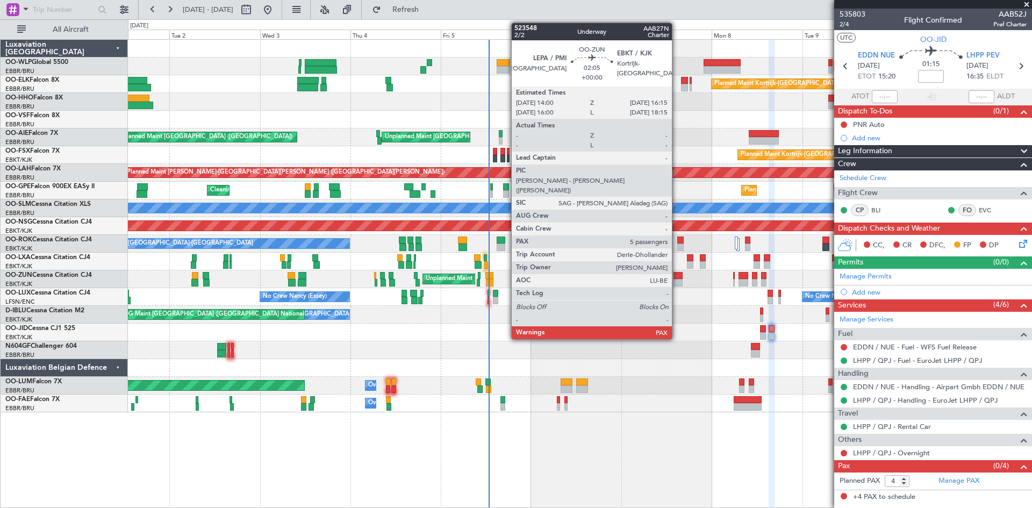
click at [677, 275] on div at bounding box center [678, 276] width 9 height 8
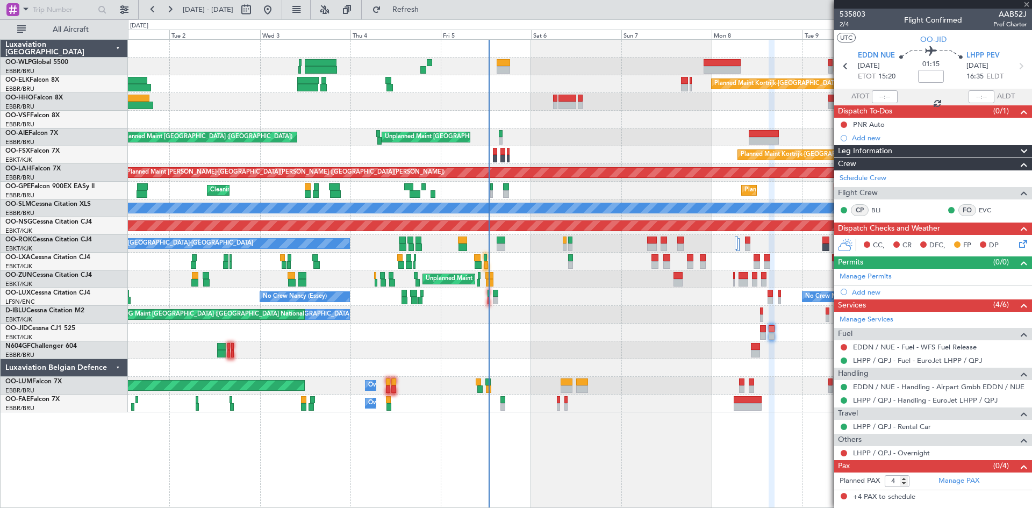
type input "5"
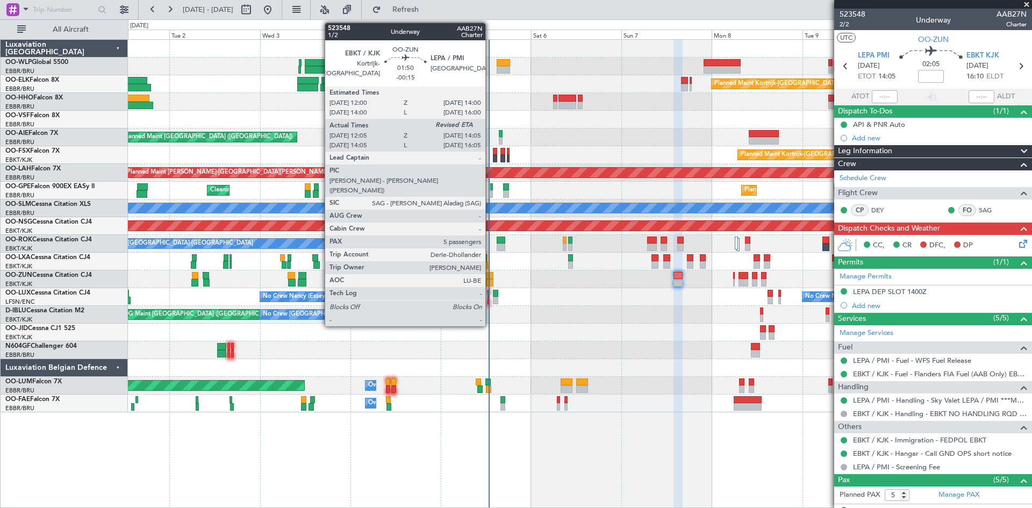
click at [490, 273] on div at bounding box center [489, 276] width 8 height 8
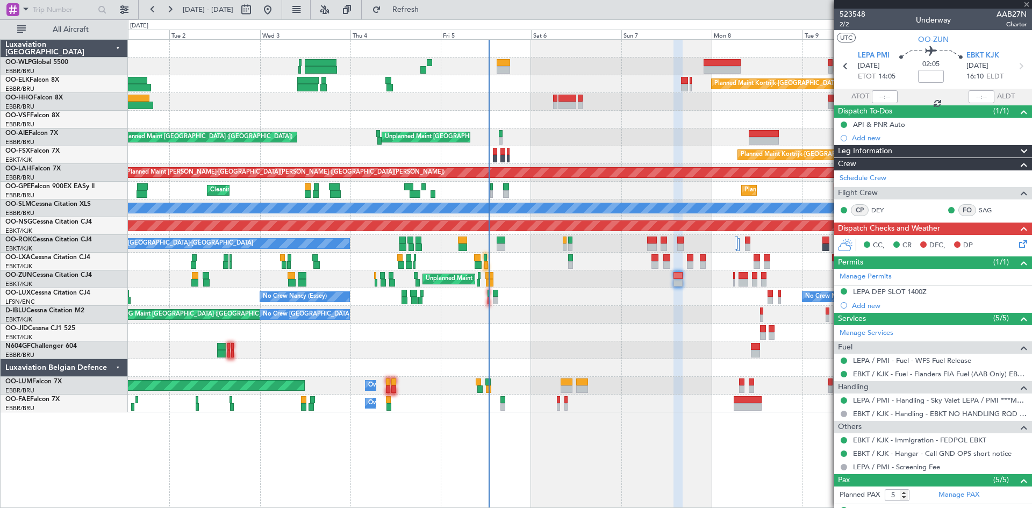
type input "-00:15"
type input "12:10"
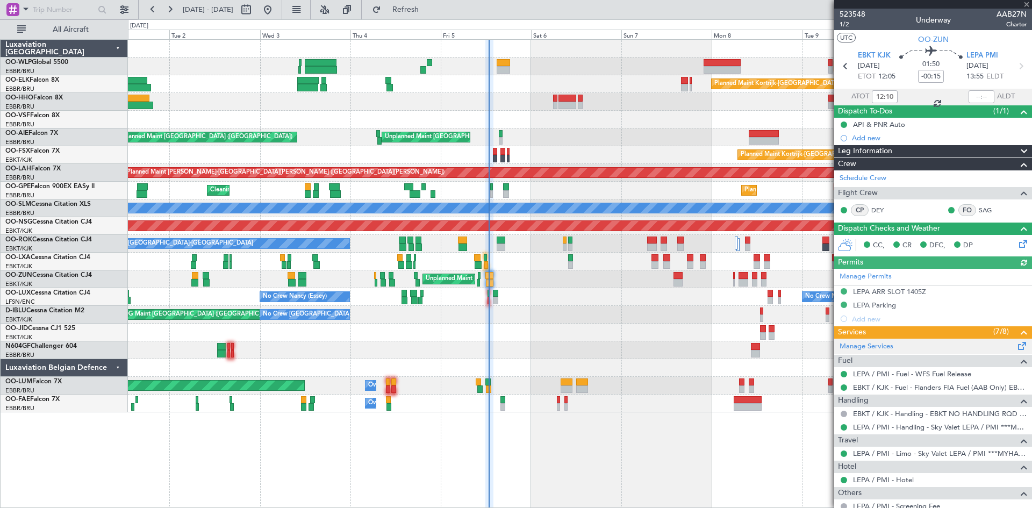
scroll to position [54, 0]
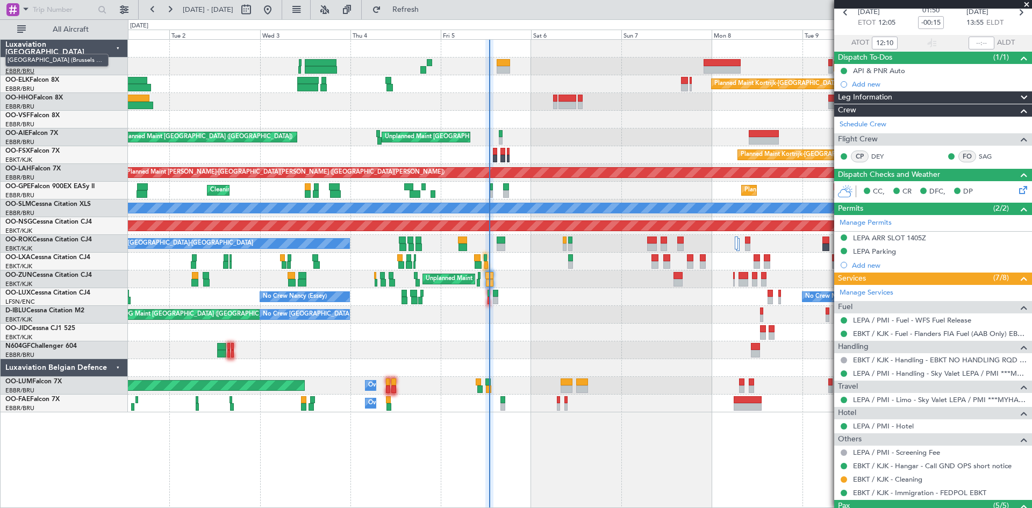
click at [29, 66] on span "[GEOGRAPHIC_DATA] (Brussels National)" at bounding box center [56, 60] width 103 height 13
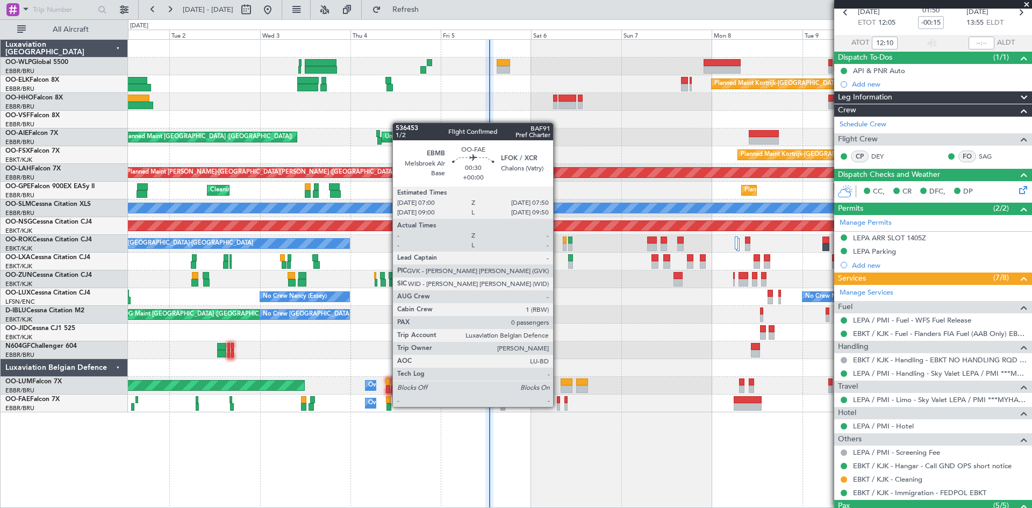
click at [558, 406] on div at bounding box center [558, 407] width 3 height 8
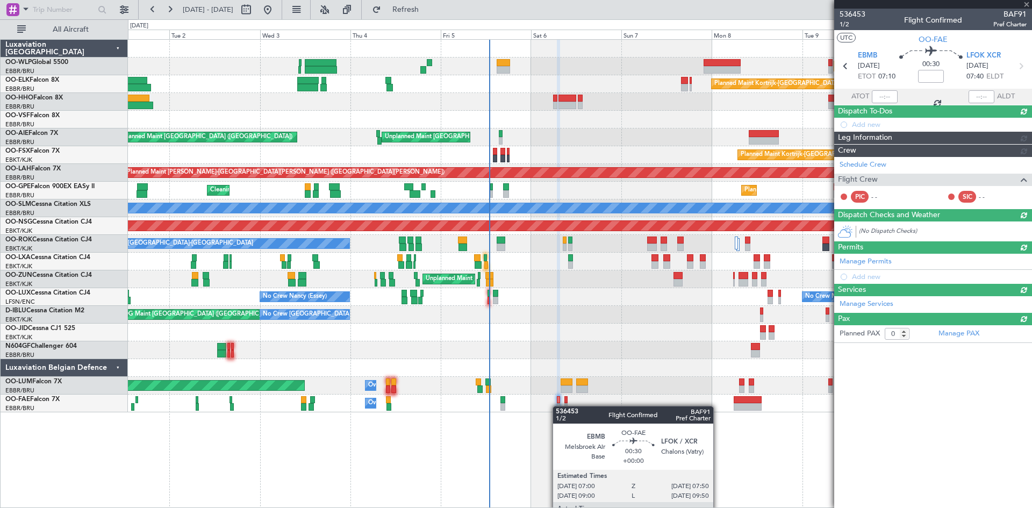
scroll to position [0, 0]
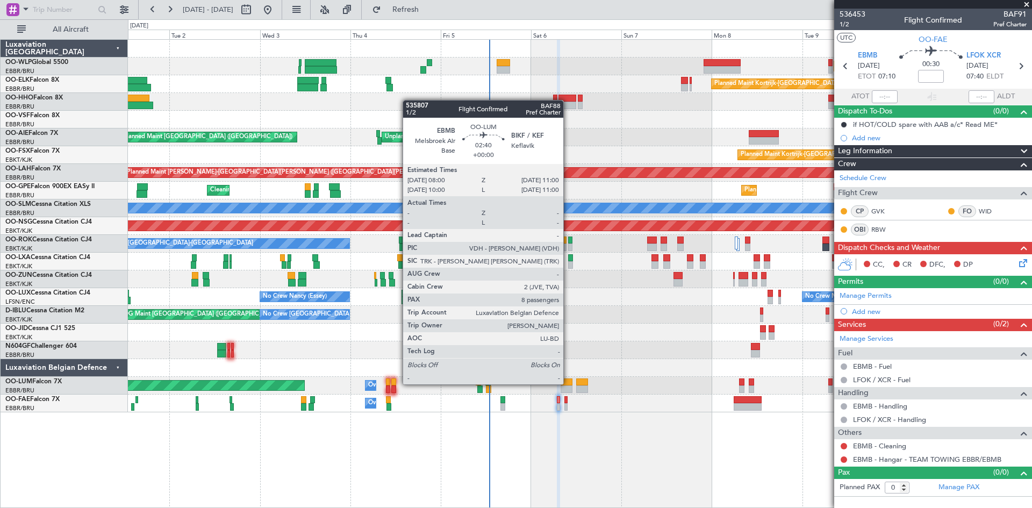
click at [568, 383] on div at bounding box center [567, 382] width 12 height 8
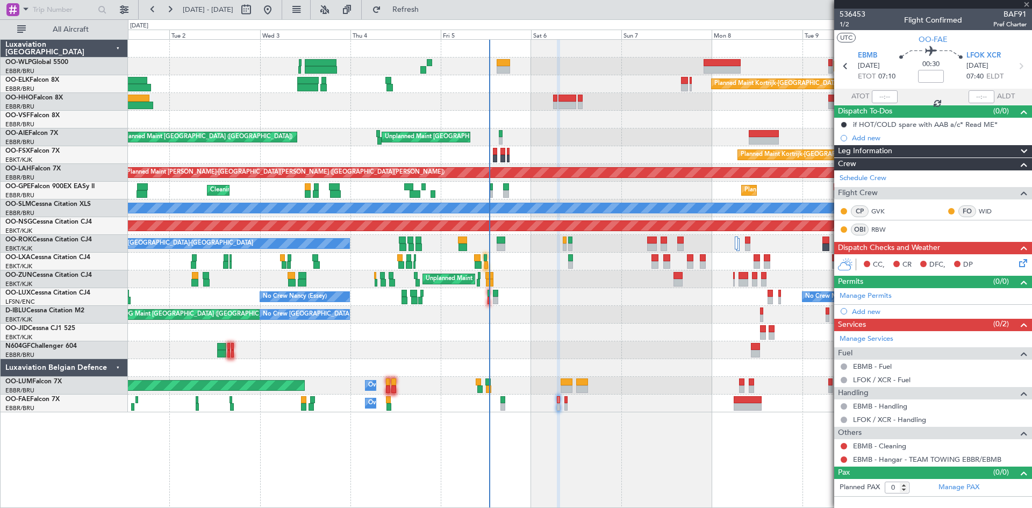
type input "8"
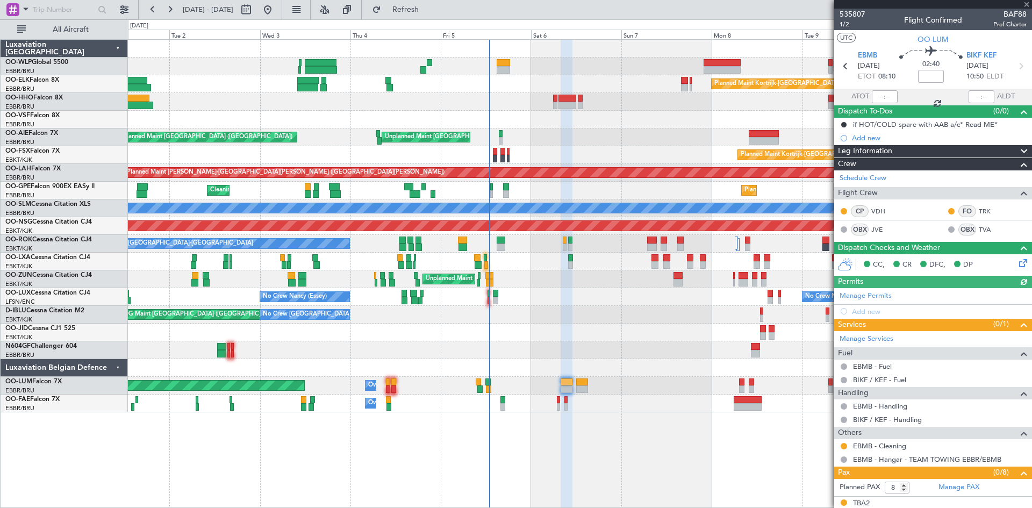
click at [588, 380] on div "Planned Maint Brussels (Brussels National) Owner Melsbroek Air Base" at bounding box center [580, 386] width 904 height 18
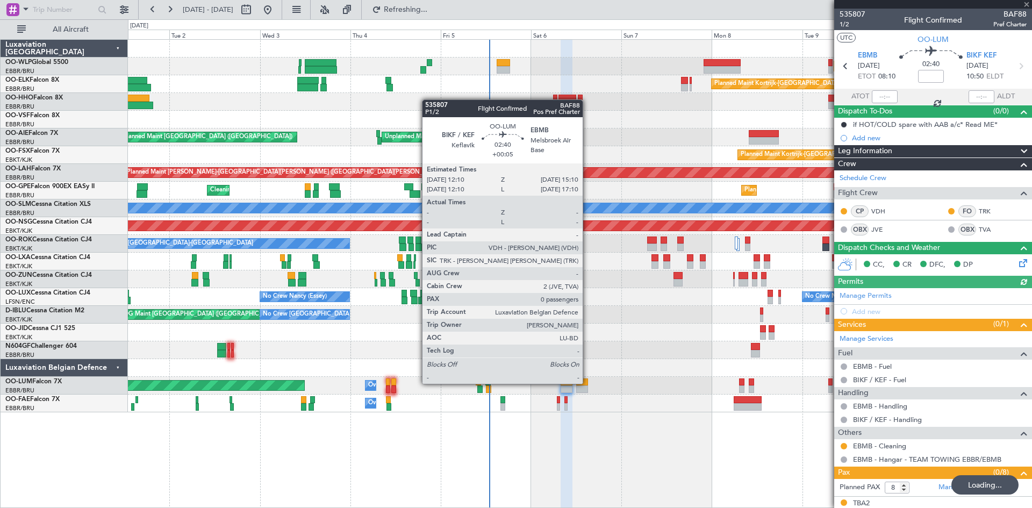
click at [587, 384] on div at bounding box center [582, 382] width 12 height 8
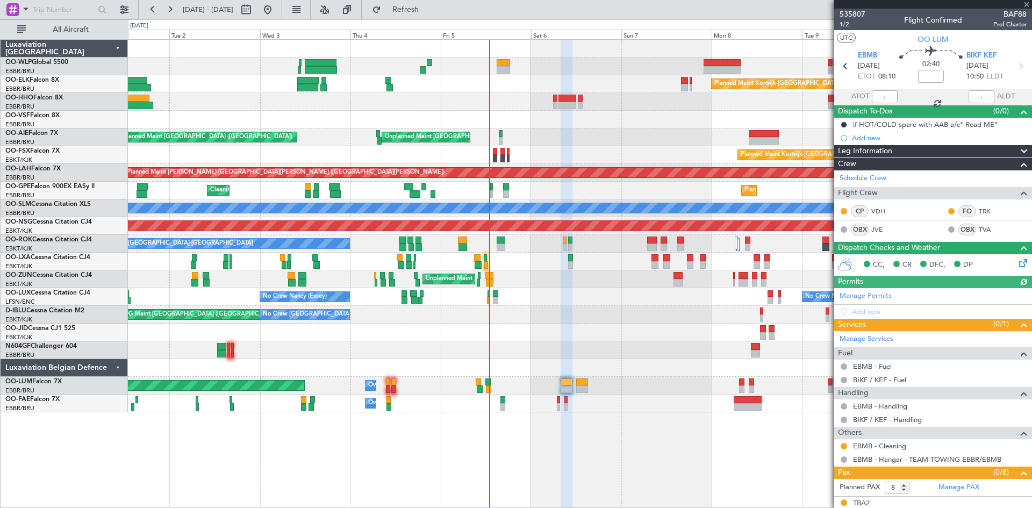
type input "+00:05"
type input "0"
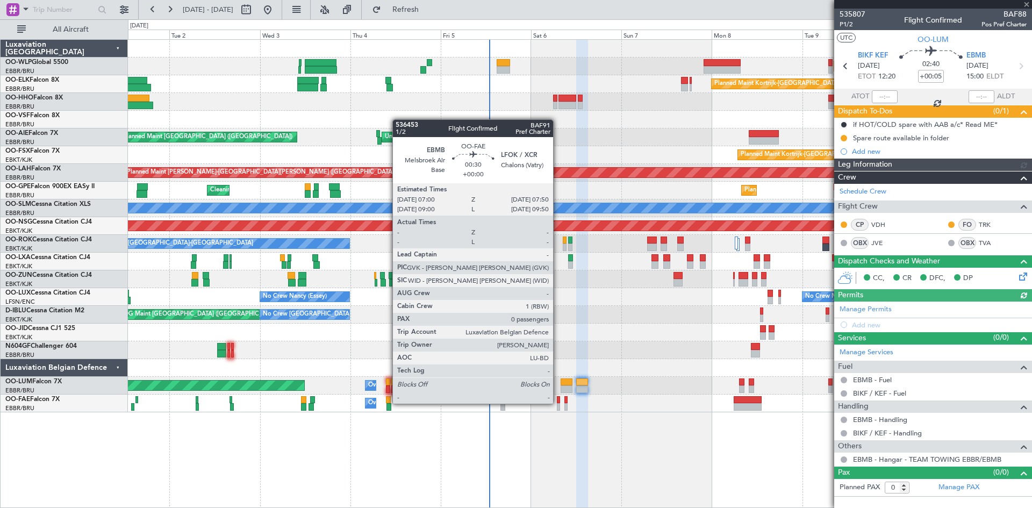
click at [558, 403] on div at bounding box center [558, 400] width 3 height 8
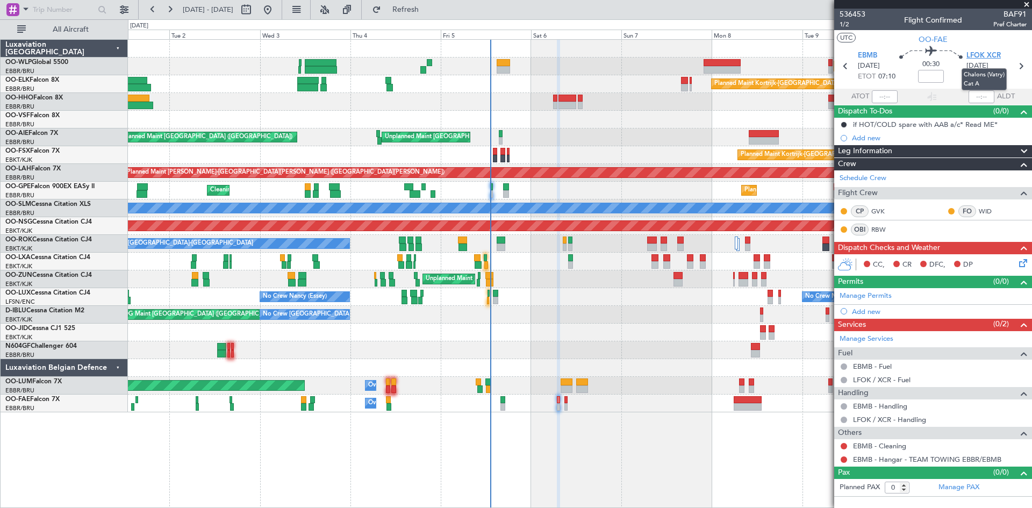
click at [997, 58] on span "LFOK XCR" at bounding box center [984, 56] width 34 height 11
click at [876, 506] on article "536453 1/2 Flight Confirmed BAF91 Pref Charter UTC OO-FAE EBMB 06/09/2025 ETOT …" at bounding box center [933, 258] width 198 height 499
click at [997, 55] on span "LFOK XCR" at bounding box center [984, 56] width 34 height 11
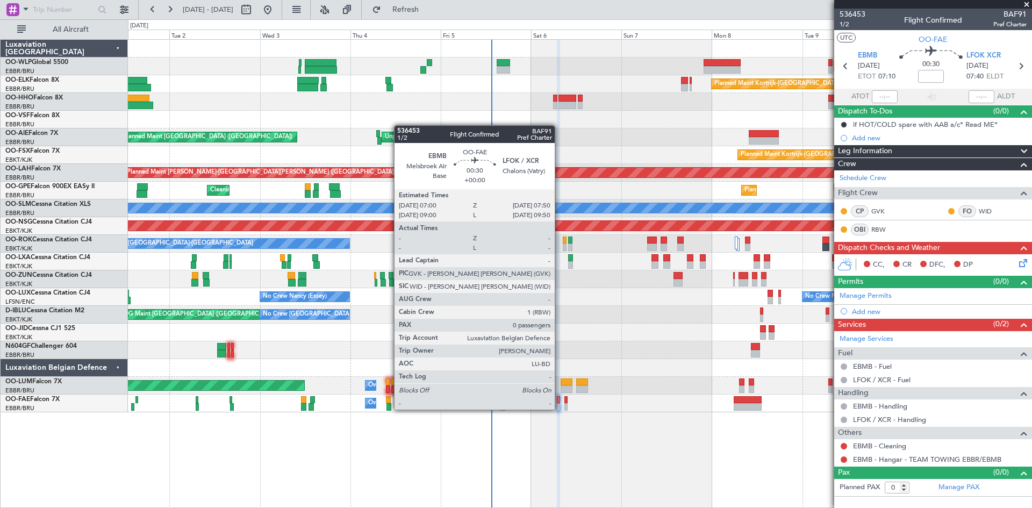
click at [560, 409] on div at bounding box center [558, 407] width 3 height 8
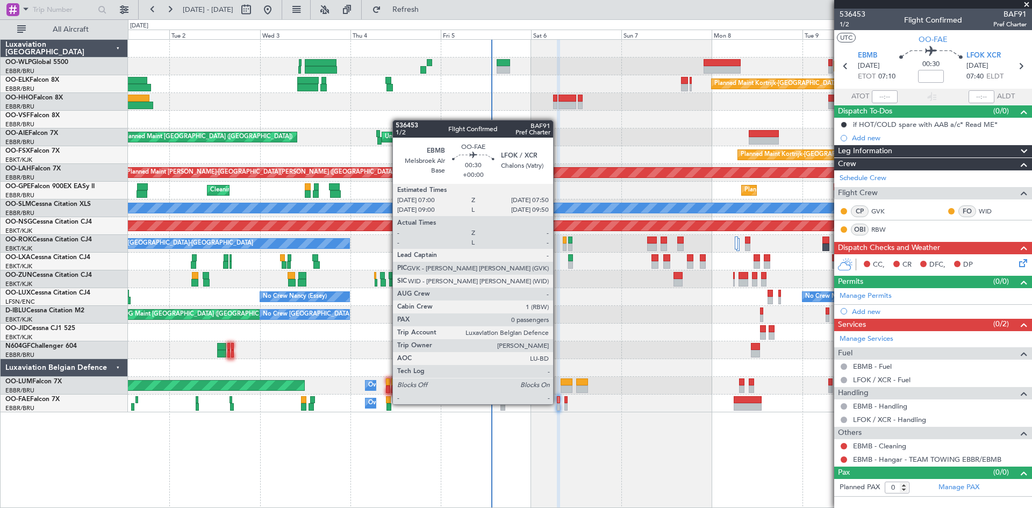
click at [558, 403] on div at bounding box center [558, 407] width 3 height 8
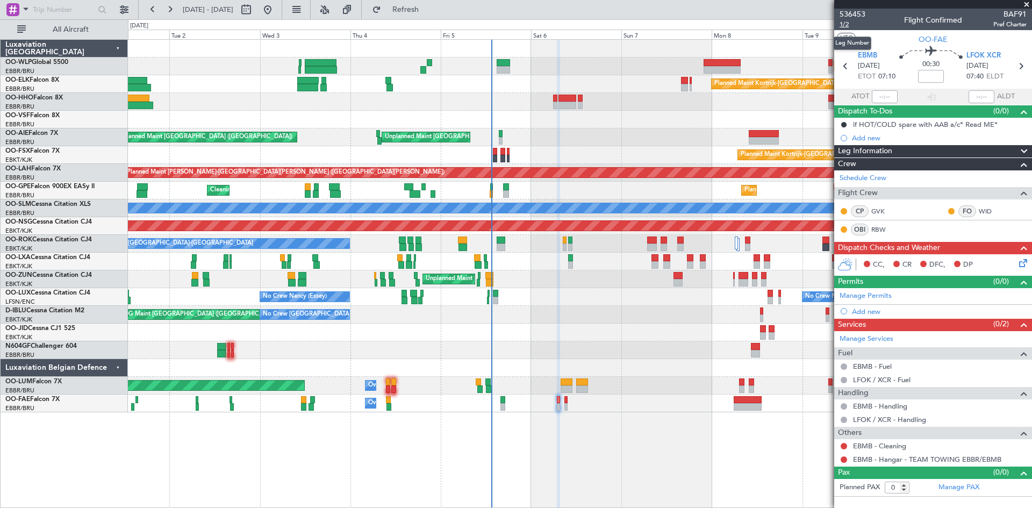
click at [844, 24] on span "1/2" at bounding box center [853, 24] width 26 height 9
click at [1021, 266] on icon at bounding box center [1021, 261] width 9 height 9
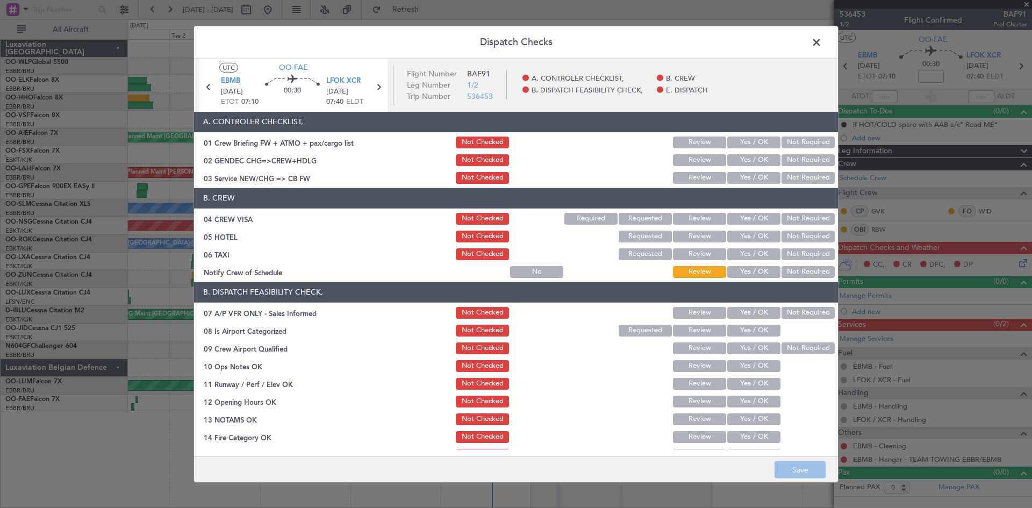
click at [740, 139] on button "Yes / OK" at bounding box center [753, 143] width 53 height 12
click at [740, 153] on div "Yes / OK" at bounding box center [753, 160] width 54 height 15
click at [740, 161] on button "Yes / OK" at bounding box center [753, 160] width 53 height 12
click at [743, 182] on button "Yes / OK" at bounding box center [753, 178] width 53 height 12
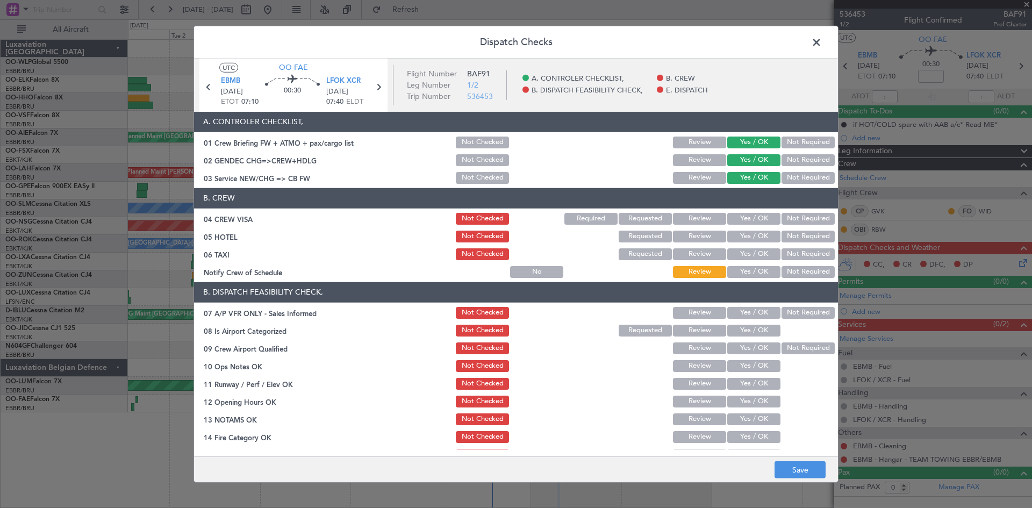
click at [782, 216] on button "Not Required" at bounding box center [808, 219] width 53 height 12
click at [794, 239] on button "Not Required" at bounding box center [808, 237] width 53 height 12
click at [795, 253] on button "Not Required" at bounding box center [808, 254] width 53 height 12
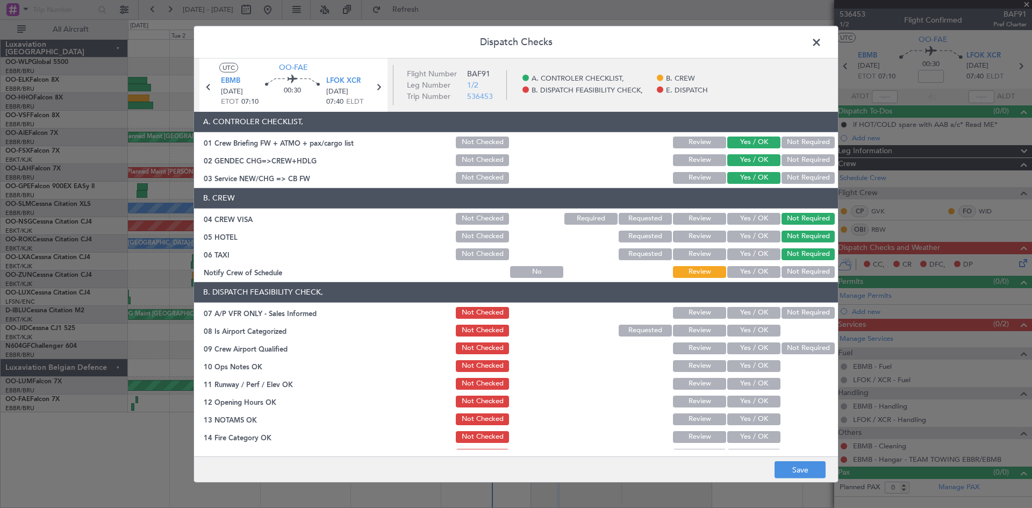
click at [755, 271] on button "Yes / OK" at bounding box center [753, 272] width 53 height 12
click at [748, 321] on section "B. DISPATCH FEASIBILITY CHECK, 07 A/P VFR ONLY - Sales Informed Not Checked Rev…" at bounding box center [516, 398] width 644 height 233
click at [747, 316] on button "Yes / OK" at bounding box center [753, 313] width 53 height 12
click at [745, 327] on button "Yes / OK" at bounding box center [753, 331] width 53 height 12
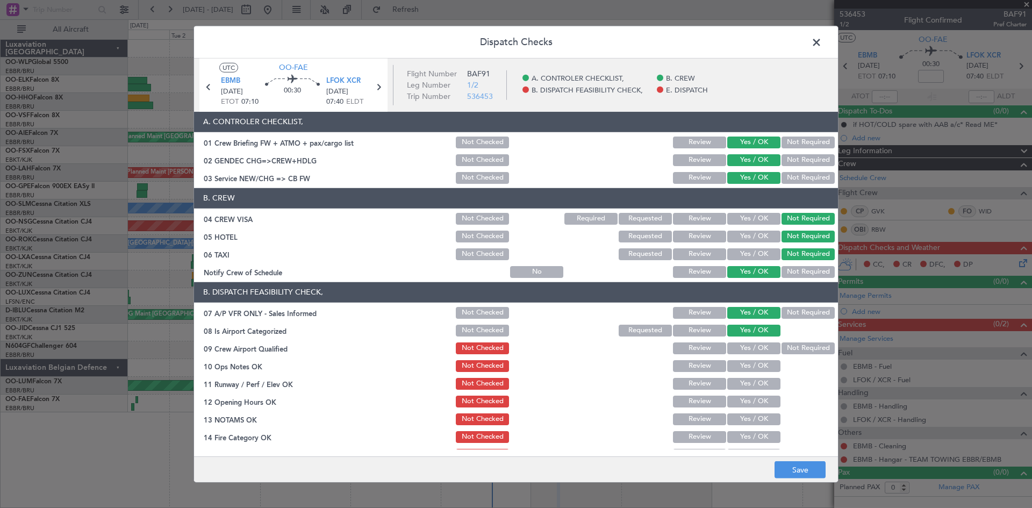
drag, startPoint x: 744, startPoint y: 344, endPoint x: 743, endPoint y: 356, distance: 11.9
click at [744, 346] on button "Yes / OK" at bounding box center [753, 348] width 53 height 12
click at [743, 356] on section "B. DISPATCH FEASIBILITY CHECK, 07 A/P VFR ONLY - Sales Informed Not Checked Rev…" at bounding box center [516, 398] width 644 height 233
click at [742, 370] on button "Yes / OK" at bounding box center [753, 366] width 53 height 12
click at [741, 383] on button "Yes / OK" at bounding box center [753, 384] width 53 height 12
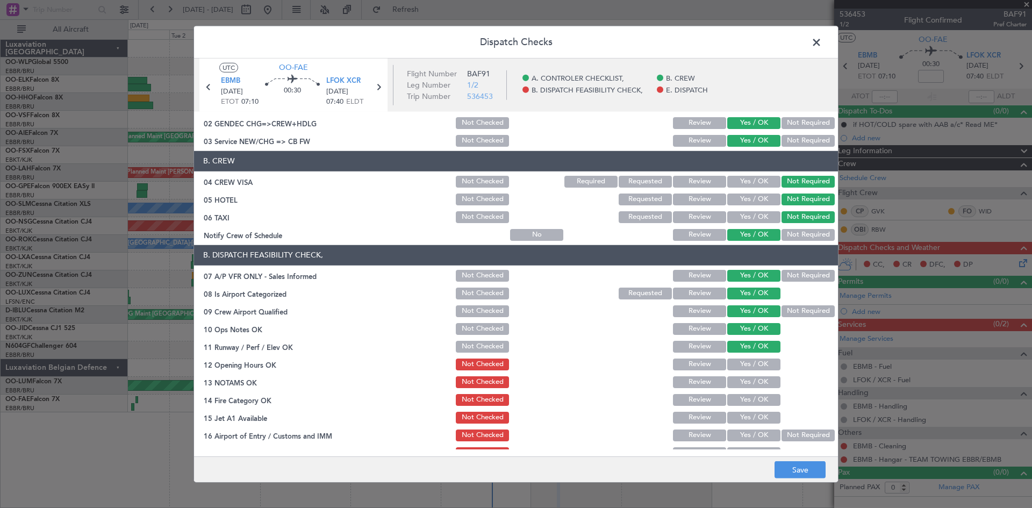
scroll to position [108, 0]
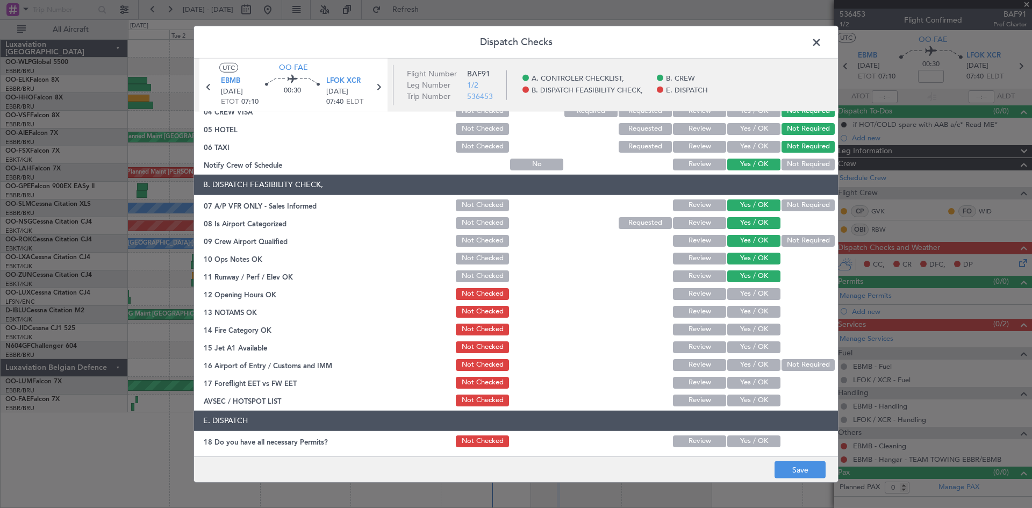
click at [731, 293] on button "Yes / OK" at bounding box center [753, 294] width 53 height 12
click at [754, 326] on button "Yes / OK" at bounding box center [753, 330] width 53 height 12
click at [750, 312] on button "Yes / OK" at bounding box center [753, 312] width 53 height 12
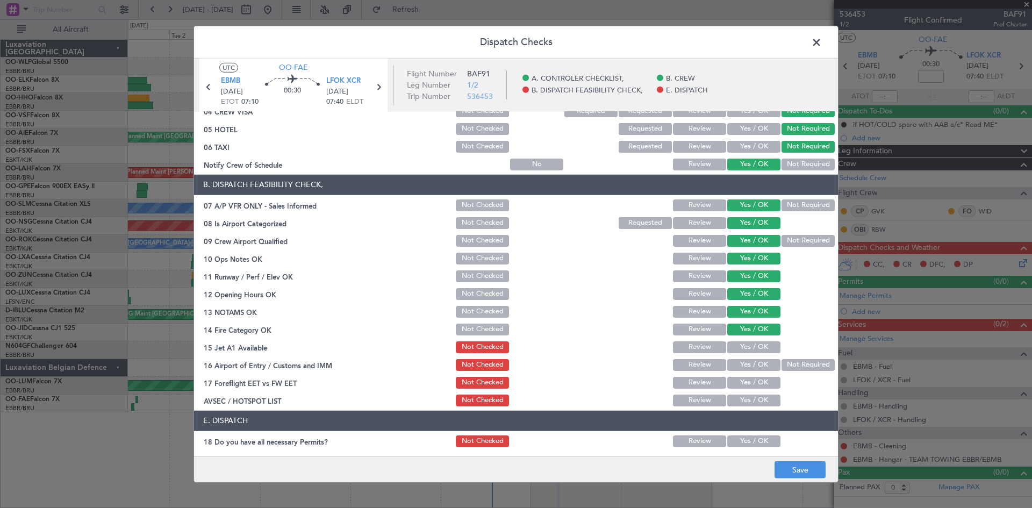
click at [747, 347] on button "Yes / OK" at bounding box center [753, 347] width 53 height 12
click at [784, 364] on button "Not Required" at bounding box center [808, 365] width 53 height 12
click at [754, 384] on button "Yes / OK" at bounding box center [753, 383] width 53 height 12
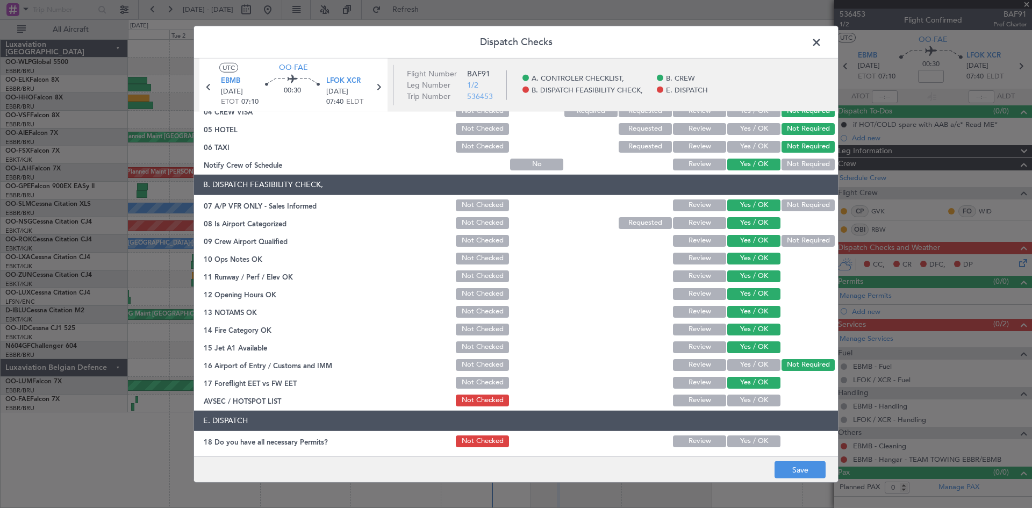
click at [747, 403] on button "Yes / OK" at bounding box center [753, 401] width 53 height 12
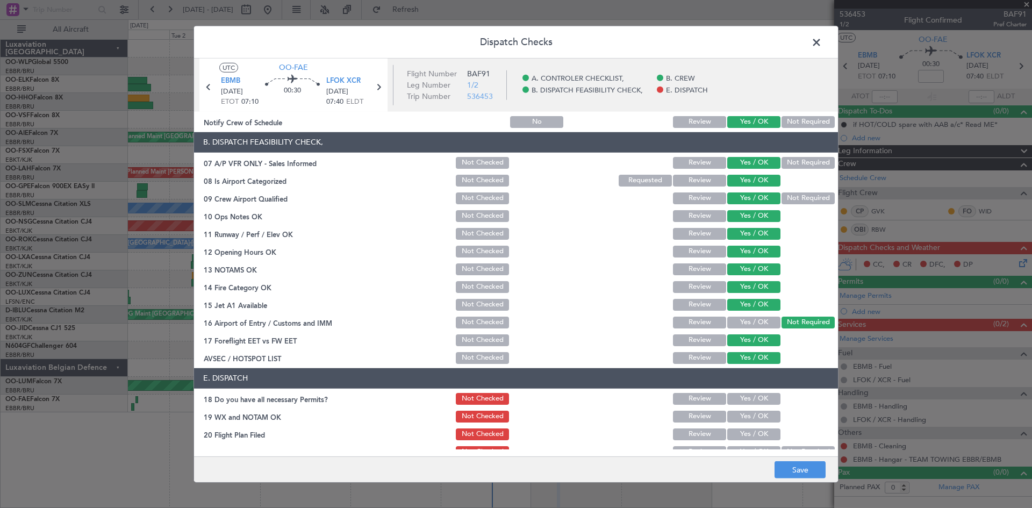
scroll to position [161, 0]
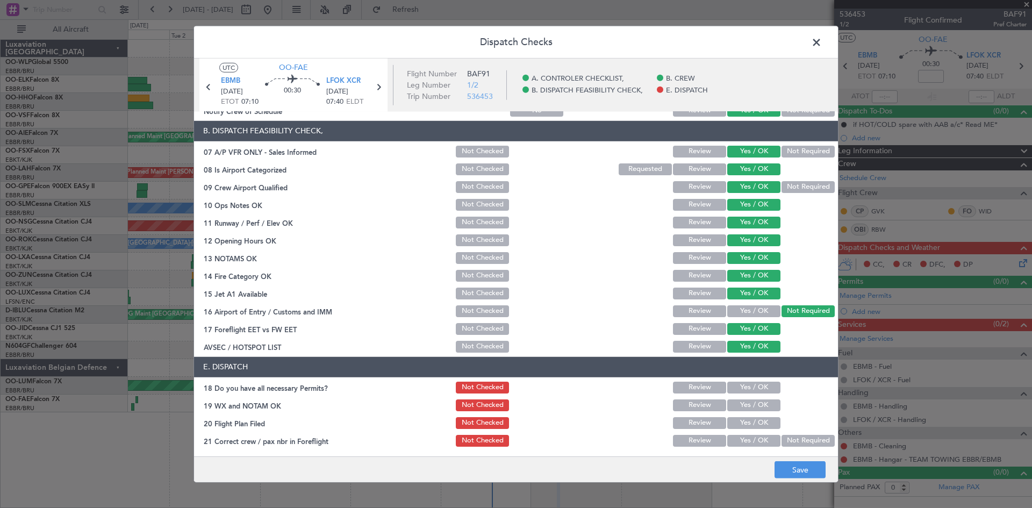
click at [732, 383] on button "Yes / OK" at bounding box center [753, 388] width 53 height 12
click at [736, 405] on button "Yes / OK" at bounding box center [753, 405] width 53 height 12
click at [739, 430] on div "Yes / OK" at bounding box center [753, 423] width 54 height 15
click at [741, 420] on button "Yes / OK" at bounding box center [753, 423] width 53 height 12
click at [769, 441] on button "Yes / OK" at bounding box center [753, 441] width 53 height 12
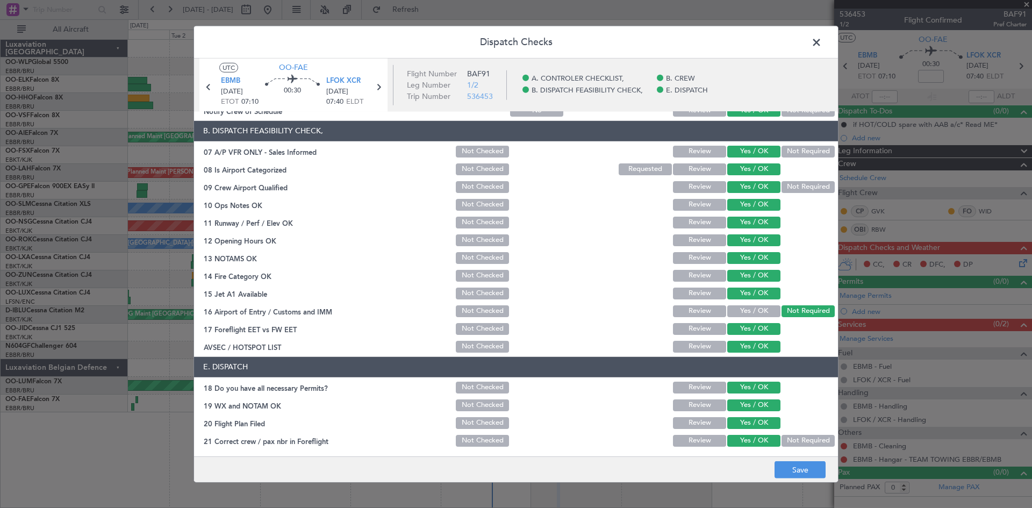
click at [782, 440] on button "Not Required" at bounding box center [808, 441] width 53 height 12
click at [793, 184] on button "Not Required" at bounding box center [808, 187] width 53 height 12
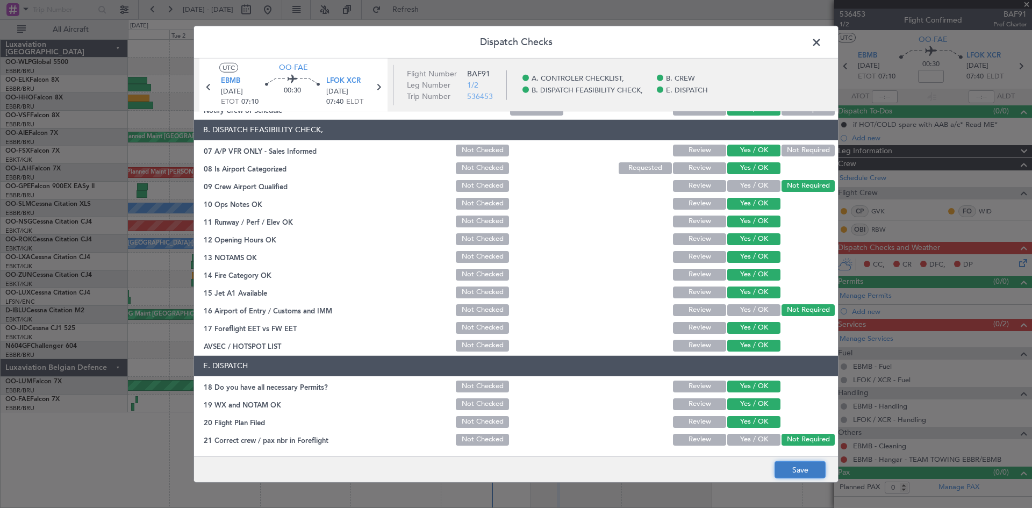
click at [801, 466] on button "Save" at bounding box center [800, 469] width 51 height 17
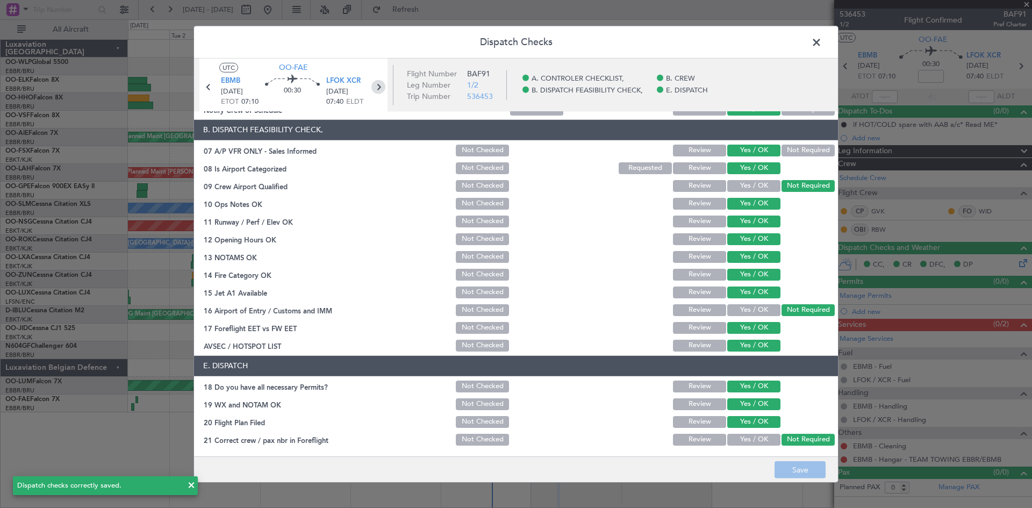
click at [382, 83] on icon at bounding box center [378, 87] width 14 height 14
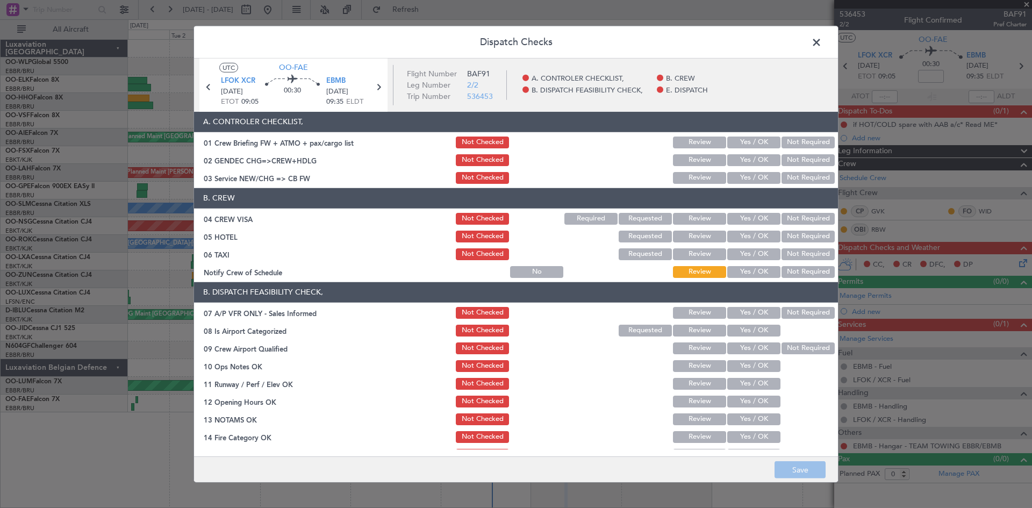
click at [738, 137] on button "Yes / OK" at bounding box center [753, 143] width 53 height 12
click at [749, 161] on button "Yes / OK" at bounding box center [753, 160] width 53 height 12
click at [757, 182] on button "Yes / OK" at bounding box center [753, 178] width 53 height 12
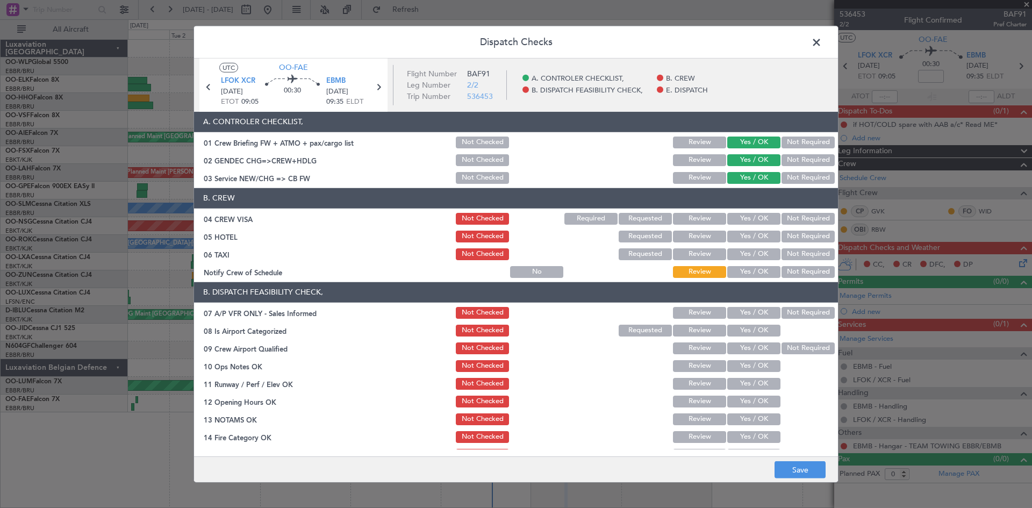
click at [761, 223] on button "Yes / OK" at bounding box center [753, 219] width 53 height 12
click at [789, 235] on button "Not Required" at bounding box center [808, 237] width 53 height 12
click at [790, 250] on button "Not Required" at bounding box center [808, 254] width 53 height 12
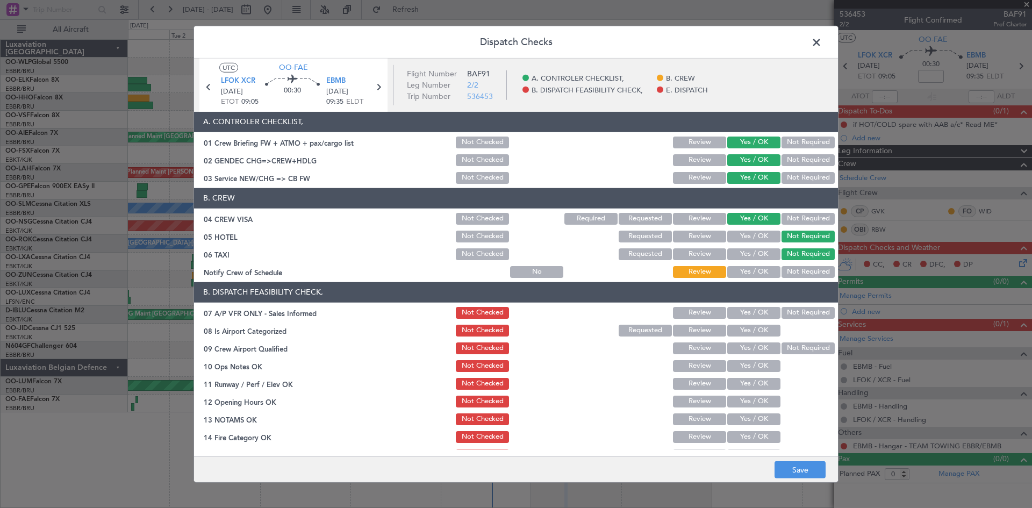
drag, startPoint x: 764, startPoint y: 270, endPoint x: 763, endPoint y: 288, distance: 17.8
click at [764, 270] on button "Yes / OK" at bounding box center [753, 272] width 53 height 12
click at [790, 311] on button "Not Required" at bounding box center [808, 313] width 53 height 12
click at [746, 347] on button "Yes / OK" at bounding box center [753, 348] width 53 height 12
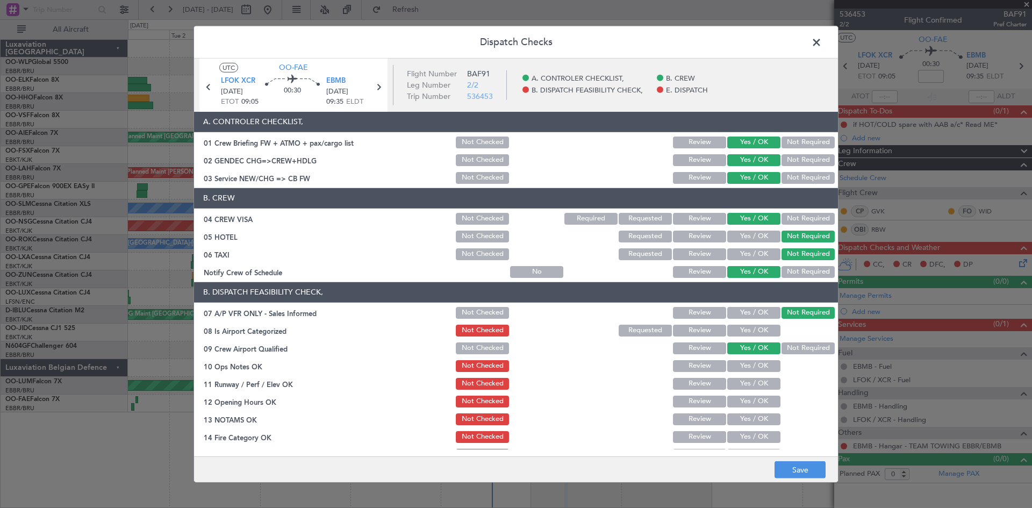
click at [746, 330] on button "Yes / OK" at bounding box center [753, 331] width 53 height 12
click at [795, 345] on button "Not Required" at bounding box center [808, 348] width 53 height 12
click at [750, 370] on button "Yes / OK" at bounding box center [753, 366] width 53 height 12
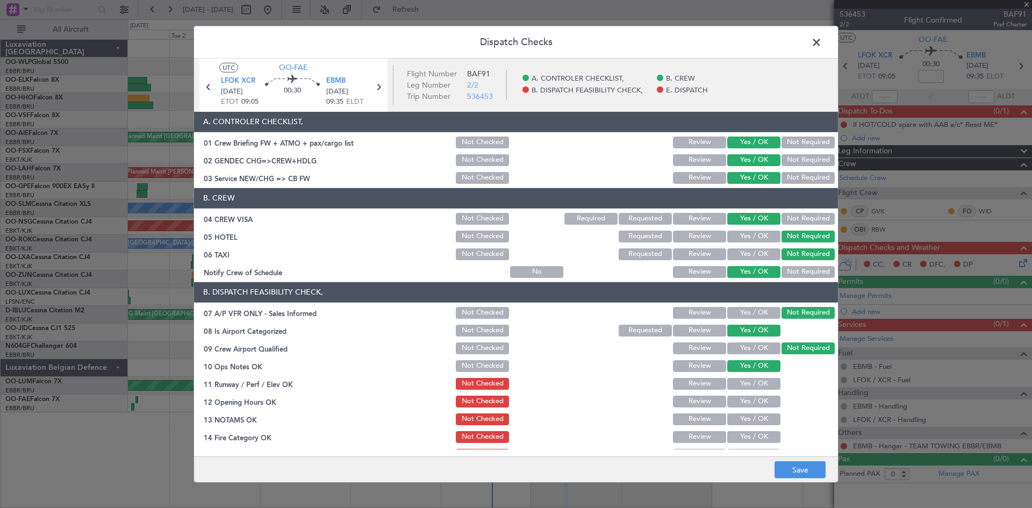
click at [750, 393] on section "B. DISPATCH FEASIBILITY CHECK, 07 A/P VFR ONLY - Sales Informed Not Checked Rev…" at bounding box center [516, 398] width 644 height 233
click at [750, 388] on button "Yes / OK" at bounding box center [753, 384] width 53 height 12
click at [750, 397] on button "Yes / OK" at bounding box center [753, 402] width 53 height 12
click at [750, 407] on div "Yes / OK" at bounding box center [753, 401] width 54 height 15
click at [750, 428] on section "B. DISPATCH FEASIBILITY CHECK, 07 A/P VFR ONLY - Sales Informed Not Checked Rev…" at bounding box center [516, 398] width 644 height 233
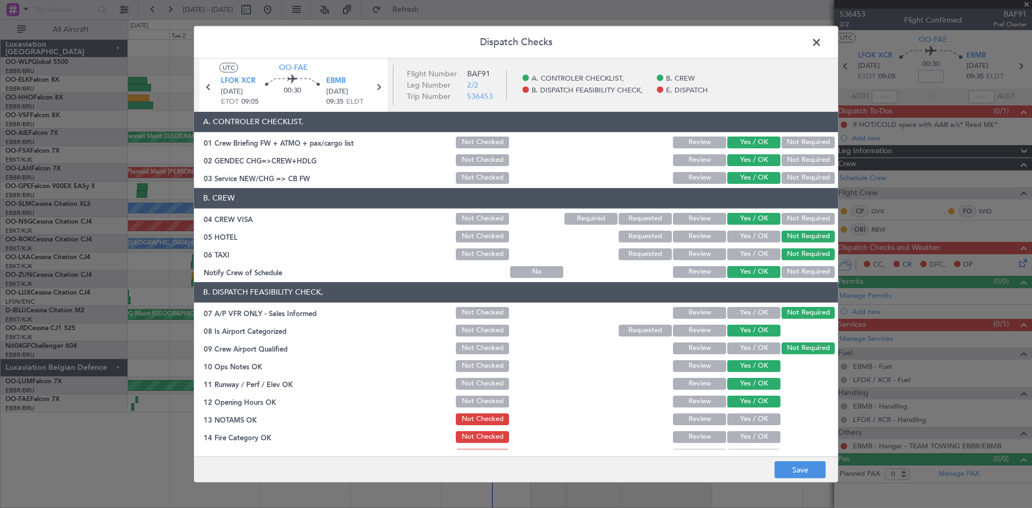
click at [749, 417] on button "Yes / OK" at bounding box center [753, 419] width 53 height 12
click at [746, 445] on section "B. DISPATCH FEASIBILITY CHECK, 07 A/P VFR ONLY - Sales Informed Not Checked Rev…" at bounding box center [516, 398] width 644 height 233
click at [746, 437] on button "Yes / OK" at bounding box center [753, 437] width 53 height 12
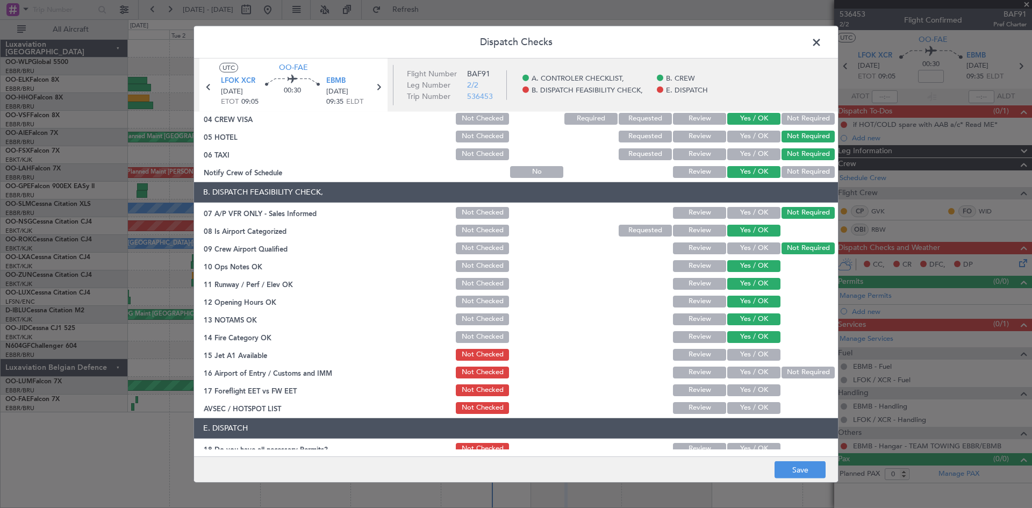
scroll to position [161, 0]
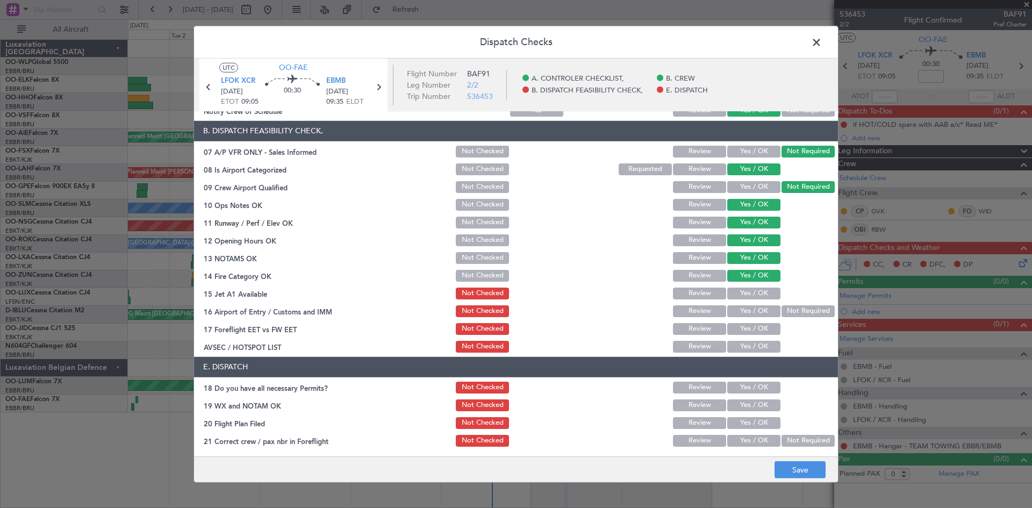
click at [747, 284] on section "B. DISPATCH FEASIBILITY CHECK, 07 A/P VFR ONLY - Sales Informed Not Checked Rev…" at bounding box center [516, 237] width 644 height 233
click at [752, 289] on button "Yes / OK" at bounding box center [753, 294] width 53 height 12
click at [783, 307] on button "Not Required" at bounding box center [808, 311] width 53 height 12
click at [754, 332] on button "Yes / OK" at bounding box center [753, 329] width 53 height 12
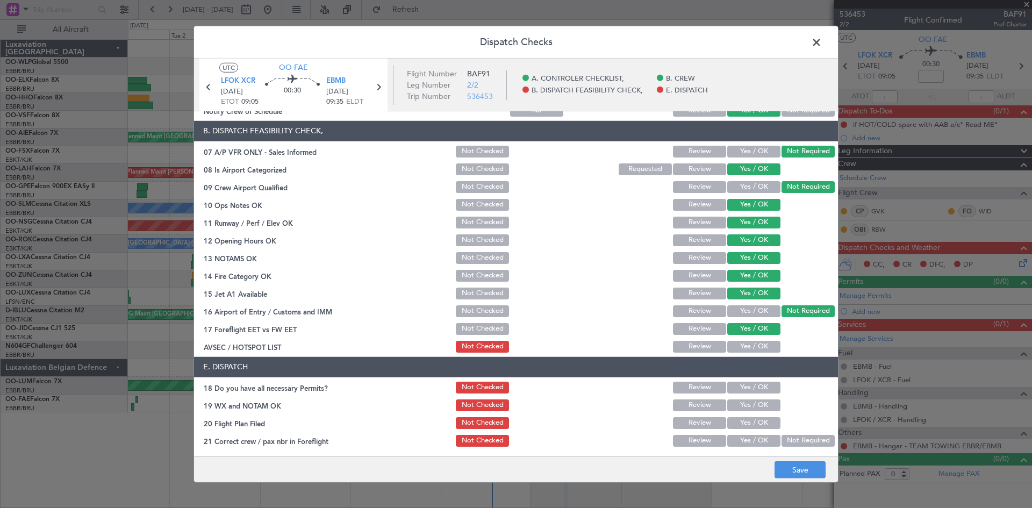
click at [749, 341] on button "Yes / OK" at bounding box center [753, 347] width 53 height 12
click at [747, 390] on button "Yes / OK" at bounding box center [753, 388] width 53 height 12
click at [747, 401] on button "Yes / OK" at bounding box center [753, 405] width 53 height 12
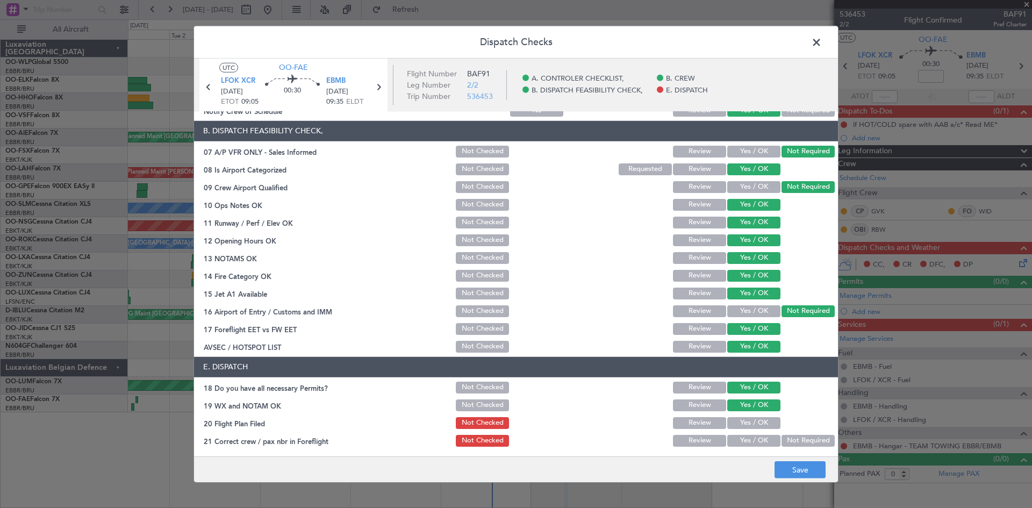
click at [747, 420] on button "Yes / OK" at bounding box center [753, 423] width 53 height 12
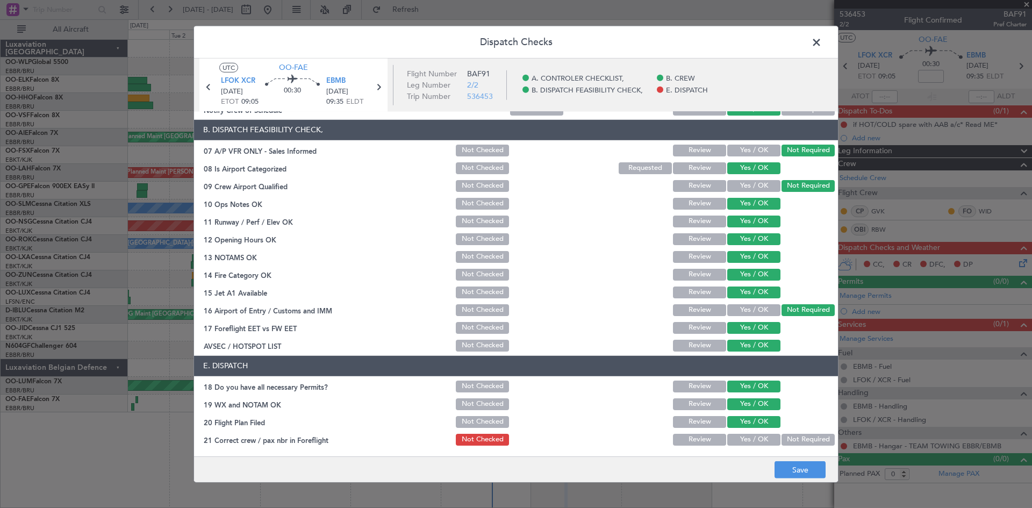
click at [756, 436] on button "Yes / OK" at bounding box center [753, 440] width 53 height 12
click at [779, 454] on main "UTC OO-FAE LFOK XCR 06/09/2025 ETOT 09:05 00:30 EBMB 06/09/2025 09:35 ELDT Flig…" at bounding box center [516, 259] width 644 height 403
click at [790, 478] on button "Save" at bounding box center [800, 469] width 51 height 17
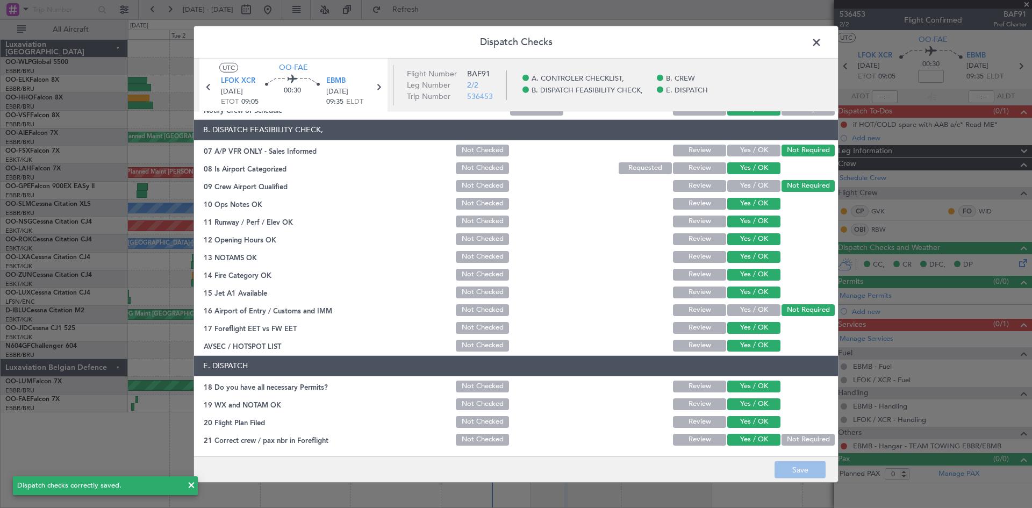
click at [822, 44] on span at bounding box center [822, 45] width 0 height 22
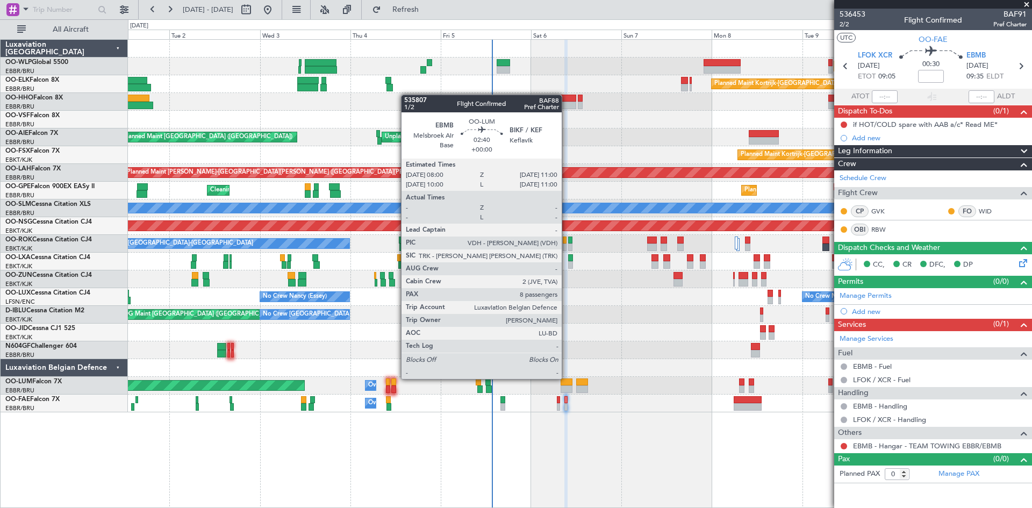
click at [567, 378] on div at bounding box center [567, 382] width 12 height 8
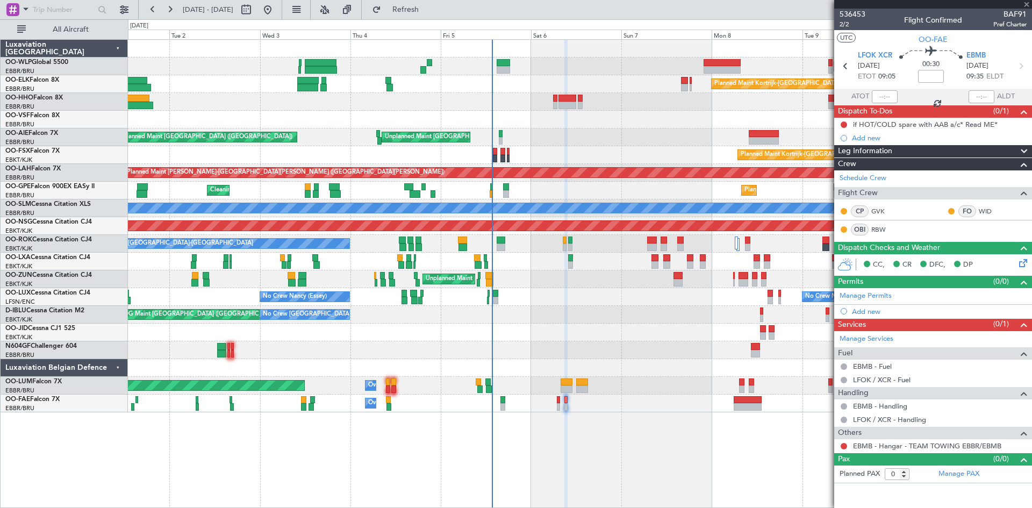
type input "8"
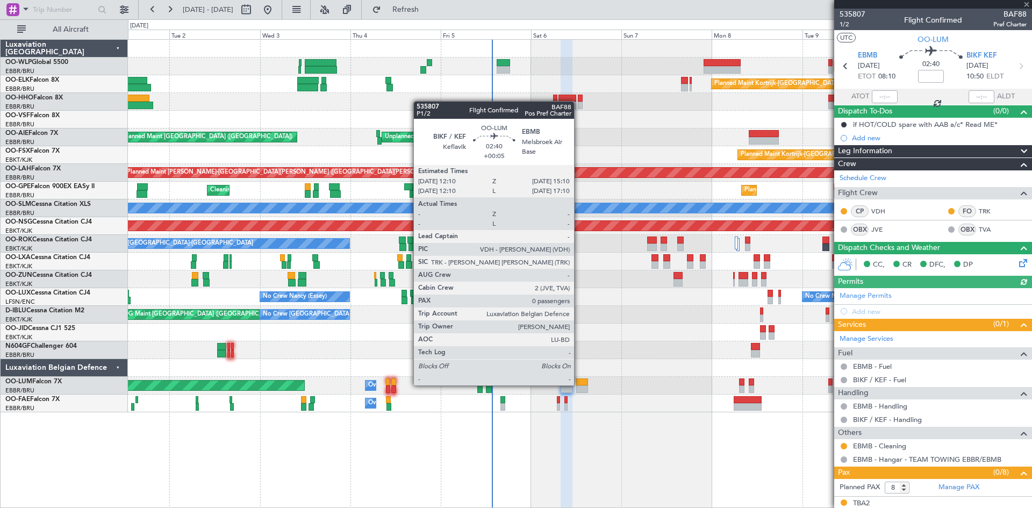
click at [579, 384] on div at bounding box center [582, 382] width 12 height 8
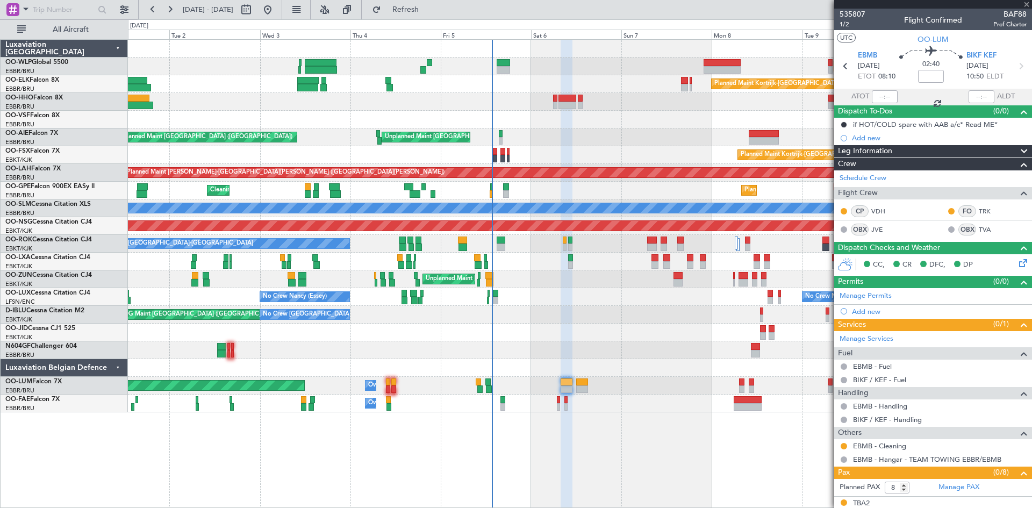
type input "+00:05"
type input "0"
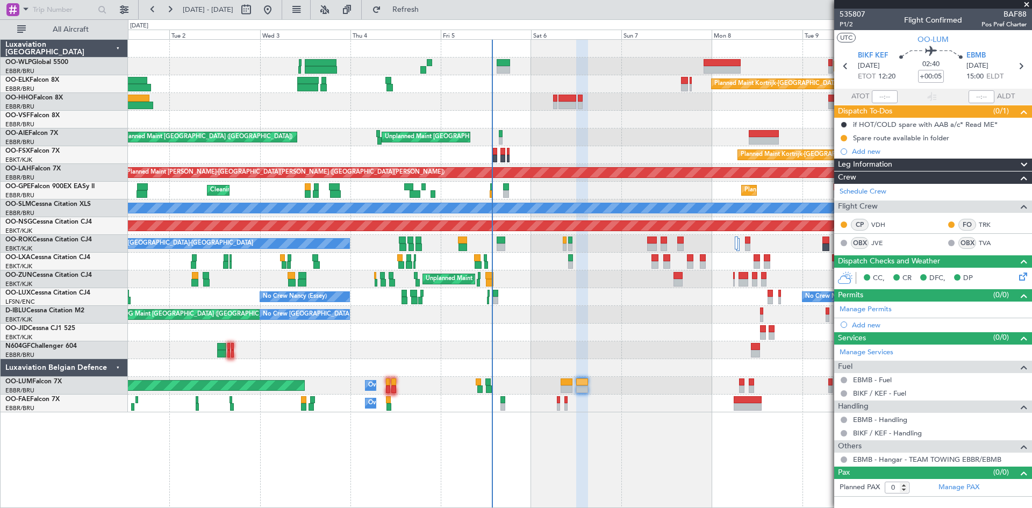
click at [753, 259] on div "Planned Maint [GEOGRAPHIC_DATA] ([GEOGRAPHIC_DATA] National)" at bounding box center [580, 262] width 904 height 18
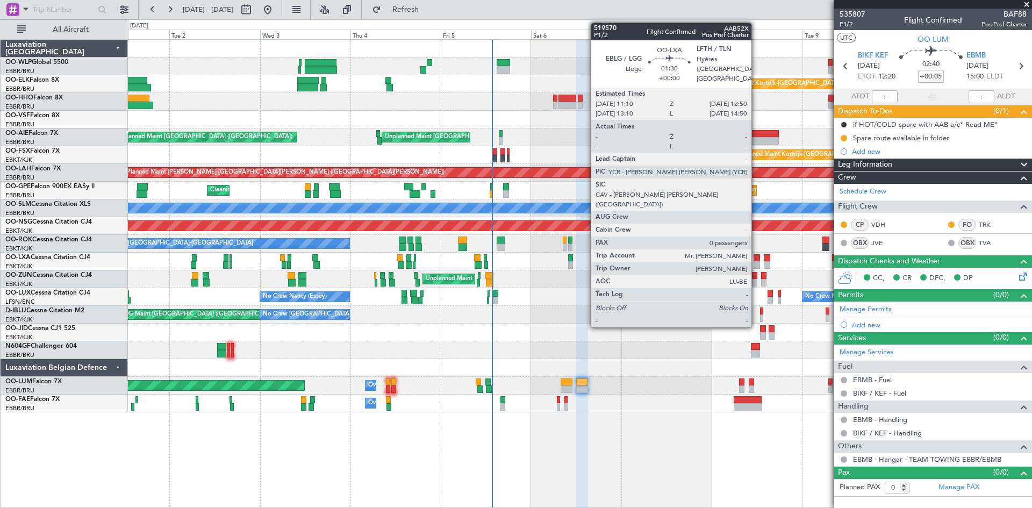
click at [757, 264] on div at bounding box center [757, 265] width 6 height 8
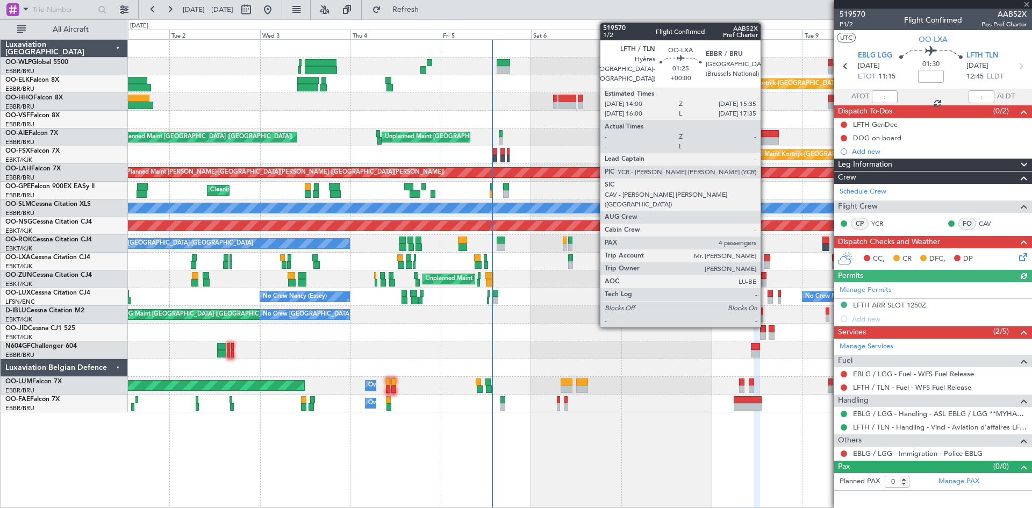
click at [765, 262] on div at bounding box center [767, 265] width 6 height 8
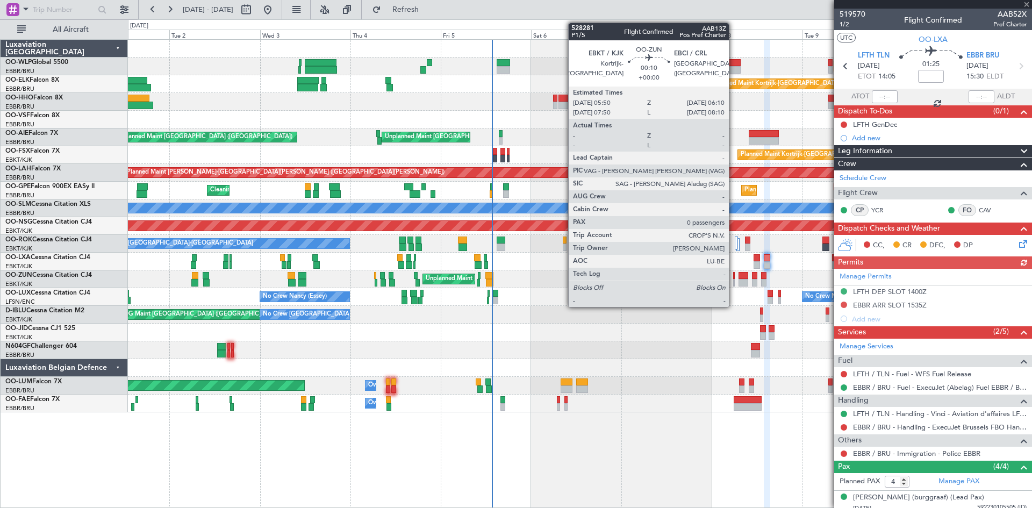
click at [734, 282] on div at bounding box center [734, 283] width 2 height 8
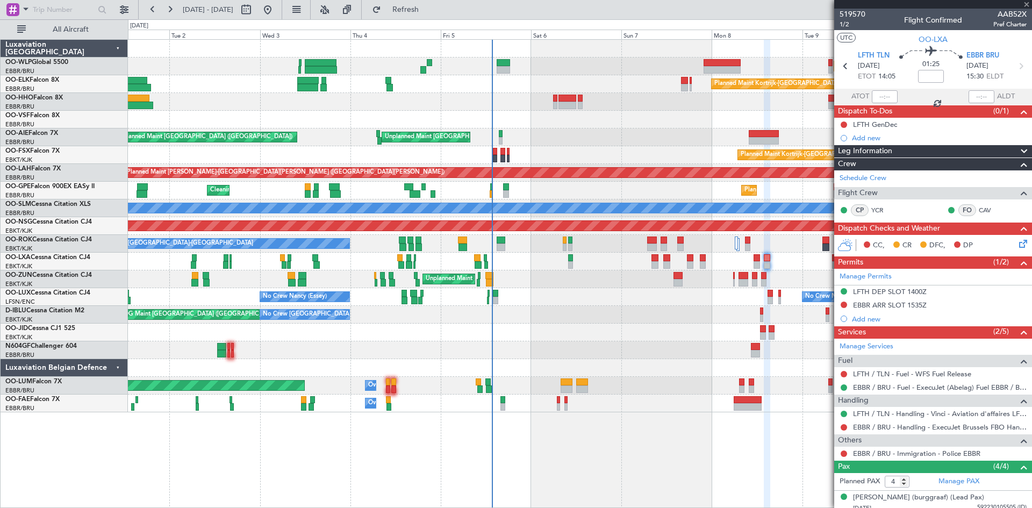
type input "0"
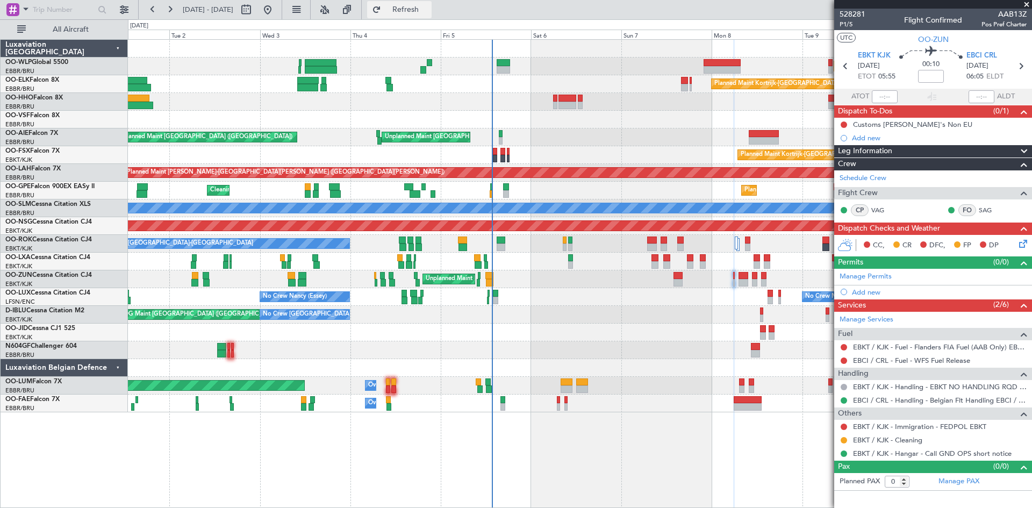
click at [403, 8] on button "Refresh" at bounding box center [399, 9] width 65 height 17
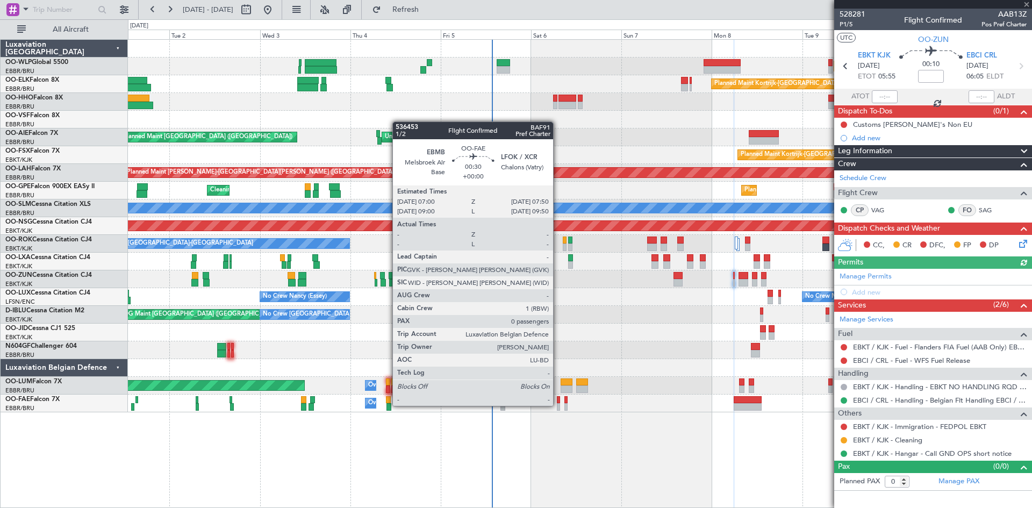
click at [559, 405] on div at bounding box center [558, 407] width 3 height 8
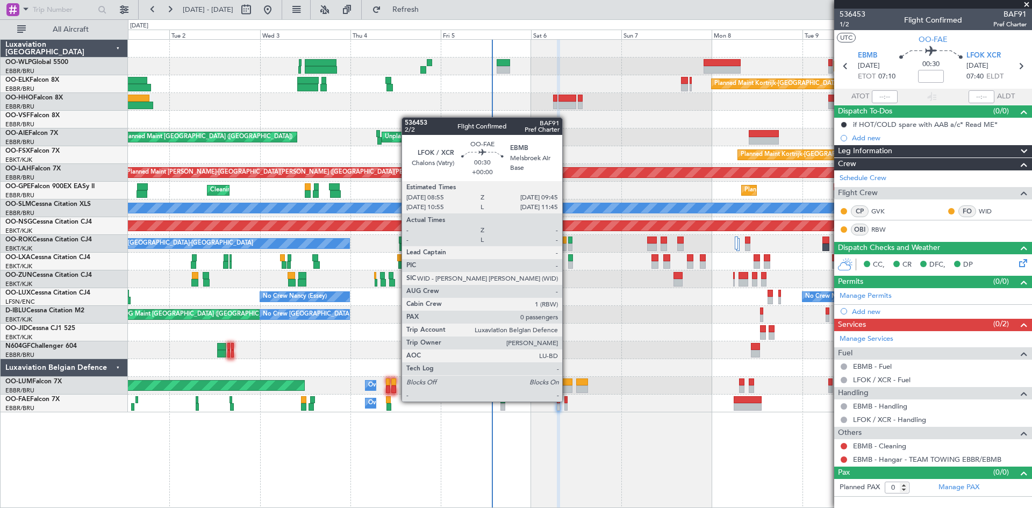
click at [567, 400] on div at bounding box center [565, 400] width 3 height 8
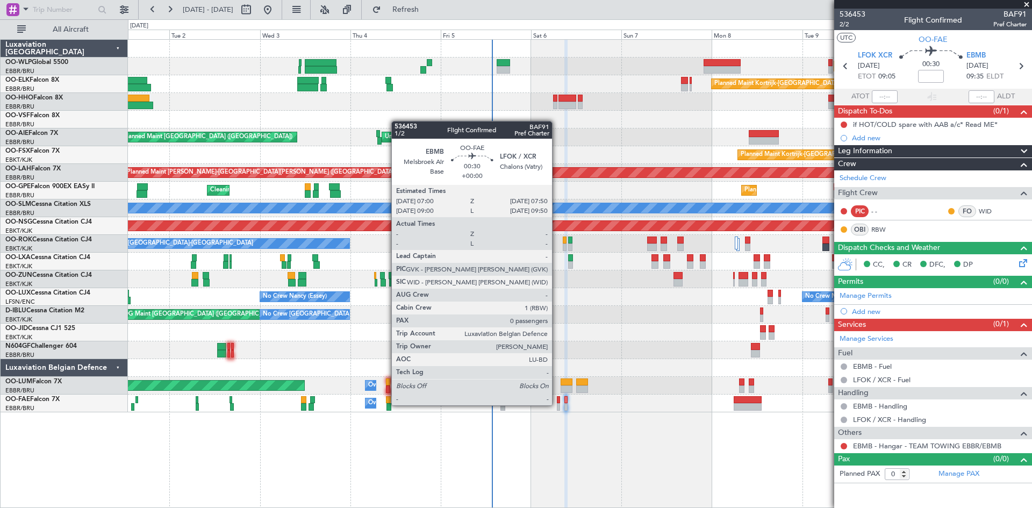
click at [557, 404] on div at bounding box center [558, 407] width 3 height 8
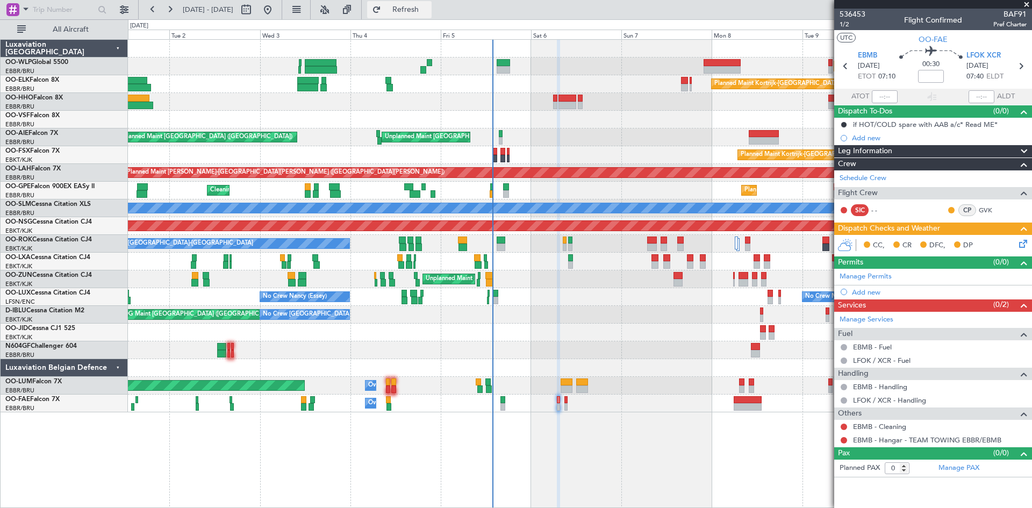
click at [428, 12] on span "Refresh" at bounding box center [405, 10] width 45 height 8
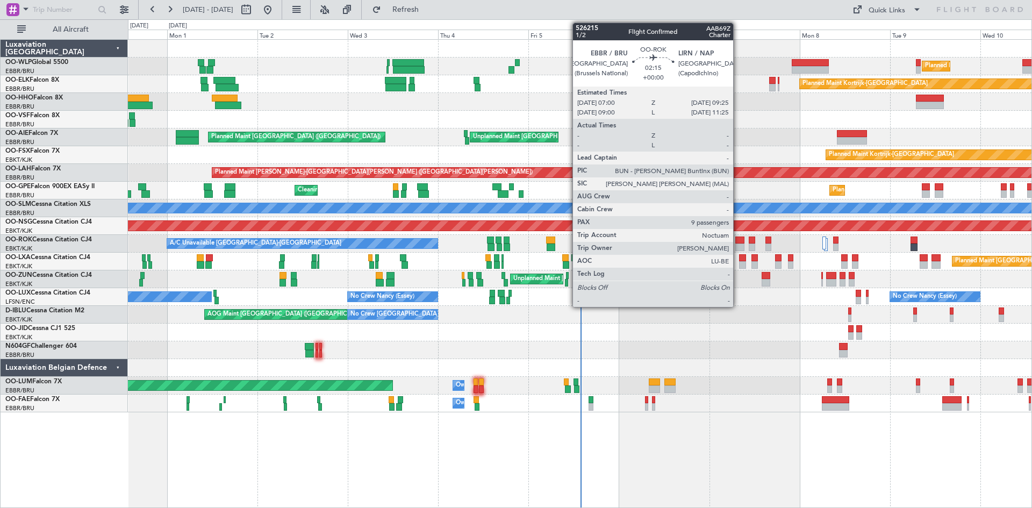
click at [738, 243] on div at bounding box center [739, 241] width 9 height 8
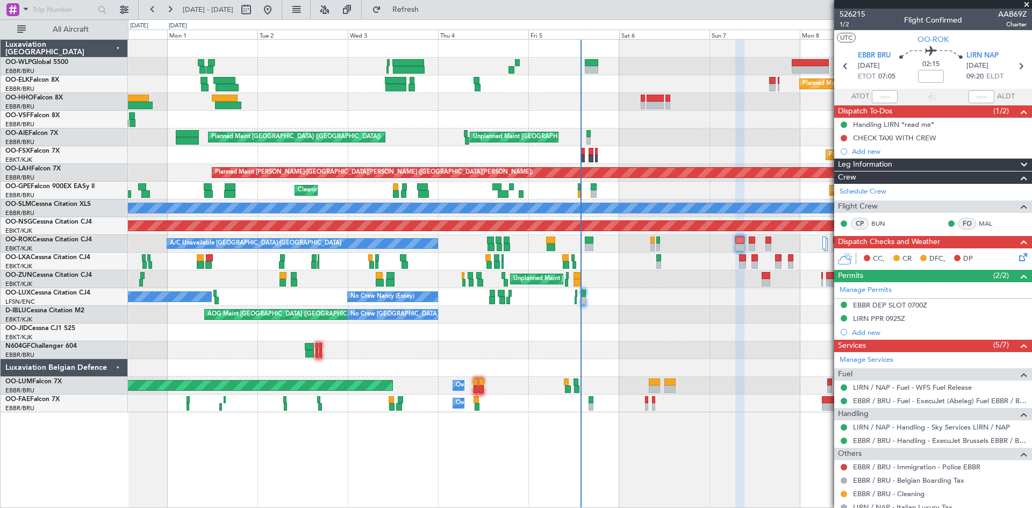
click at [790, 342] on div at bounding box center [580, 350] width 904 height 18
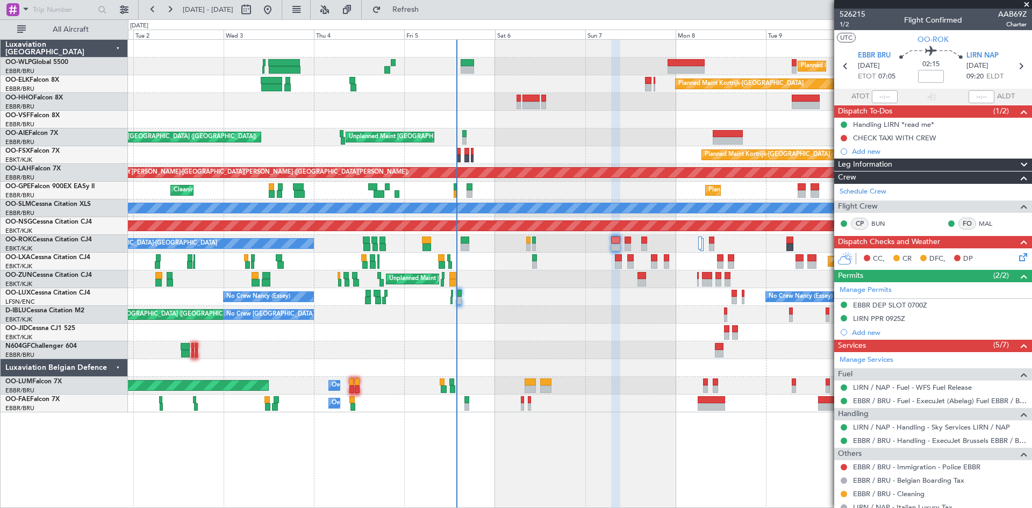
click at [636, 327] on div at bounding box center [580, 333] width 904 height 18
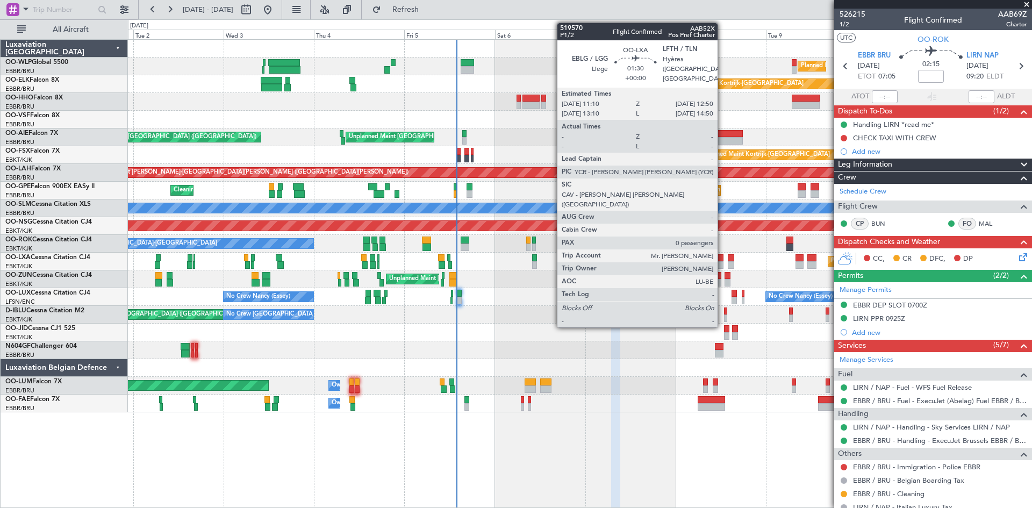
click at [722, 261] on div at bounding box center [720, 258] width 6 height 8
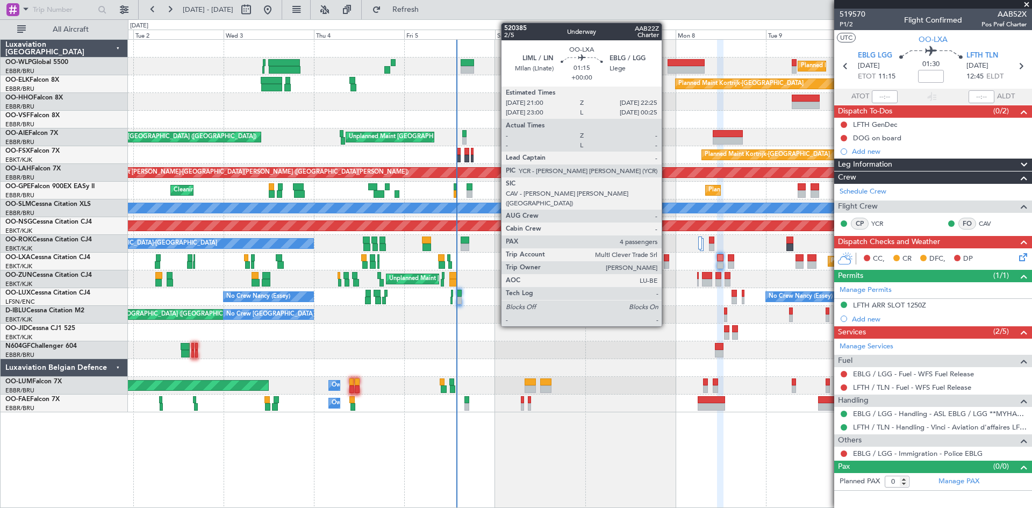
click at [667, 263] on div at bounding box center [666, 265] width 5 height 8
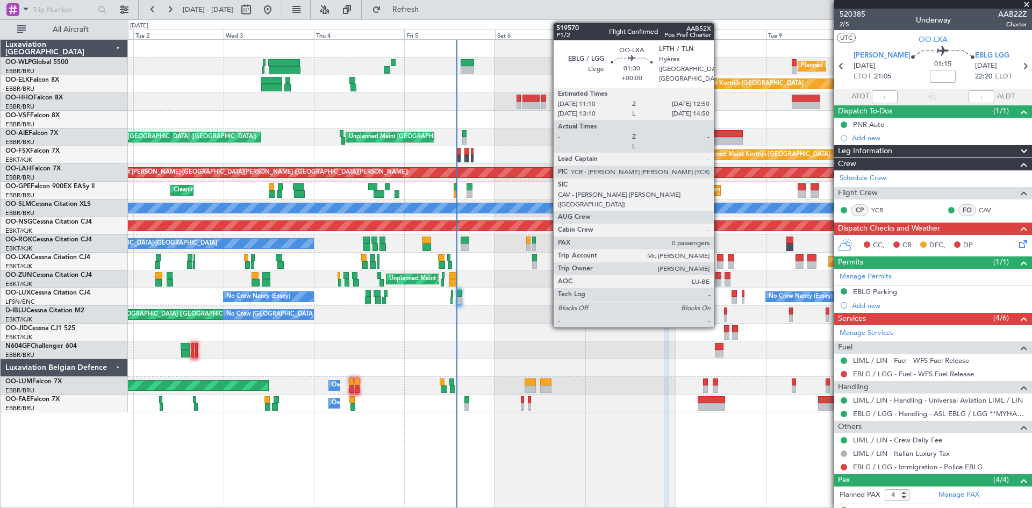
click at [719, 261] on div at bounding box center [720, 265] width 6 height 8
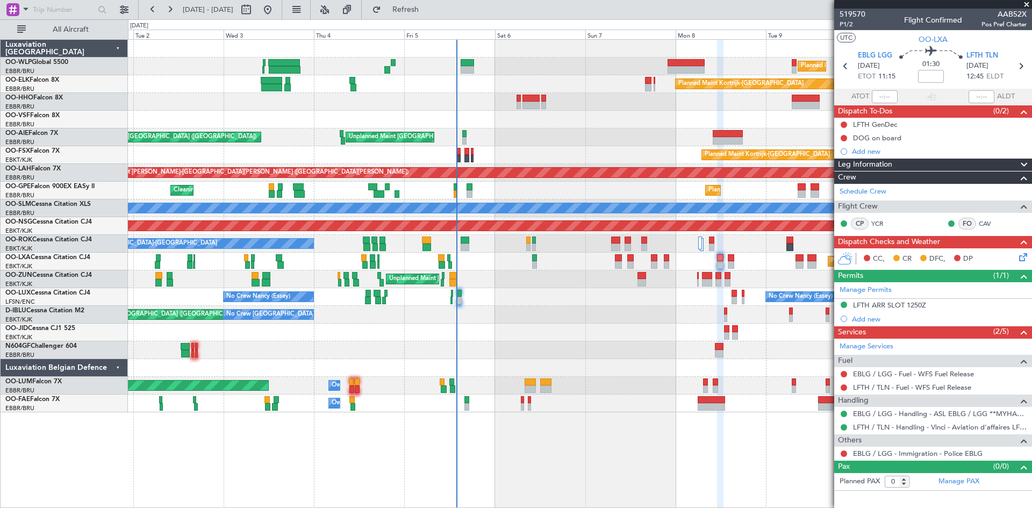
click at [668, 260] on div "Planned Maint [GEOGRAPHIC_DATA] ([GEOGRAPHIC_DATA] National)" at bounding box center [580, 262] width 904 height 18
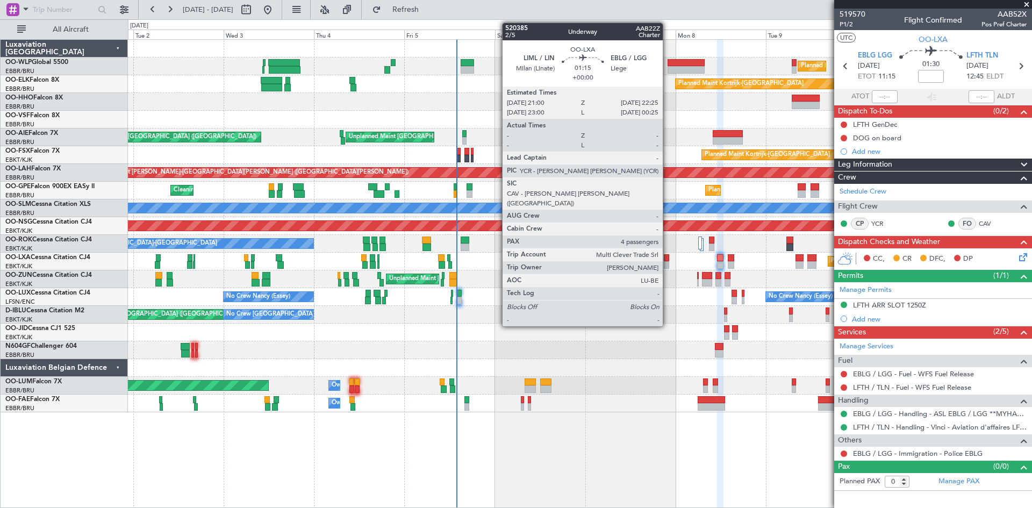
click at [668, 260] on div at bounding box center [666, 258] width 5 height 8
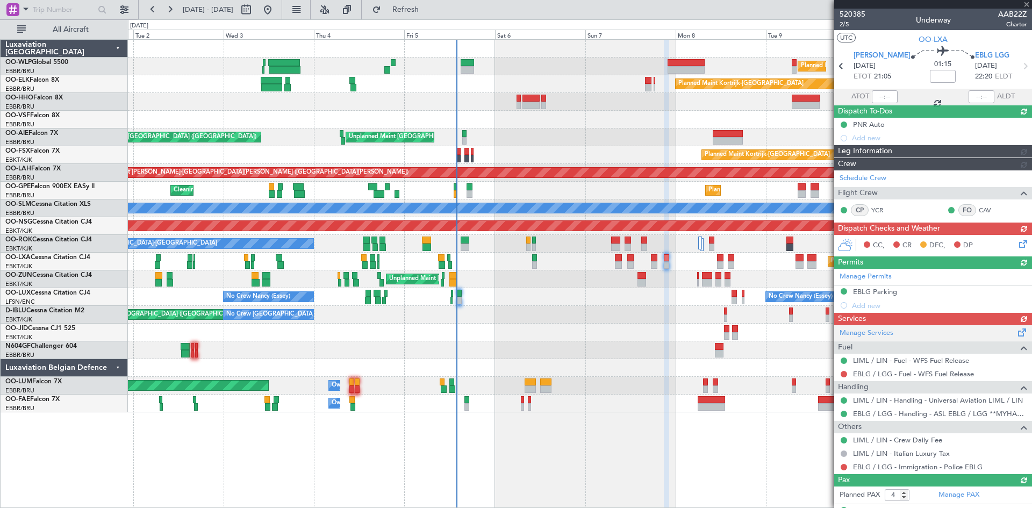
scroll to position [92, 0]
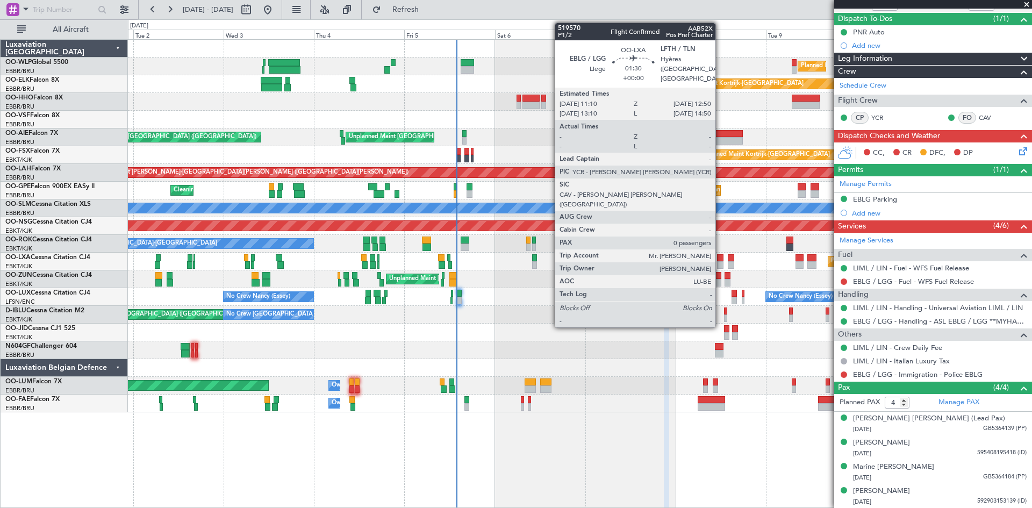
click at [720, 260] on div at bounding box center [720, 258] width 6 height 8
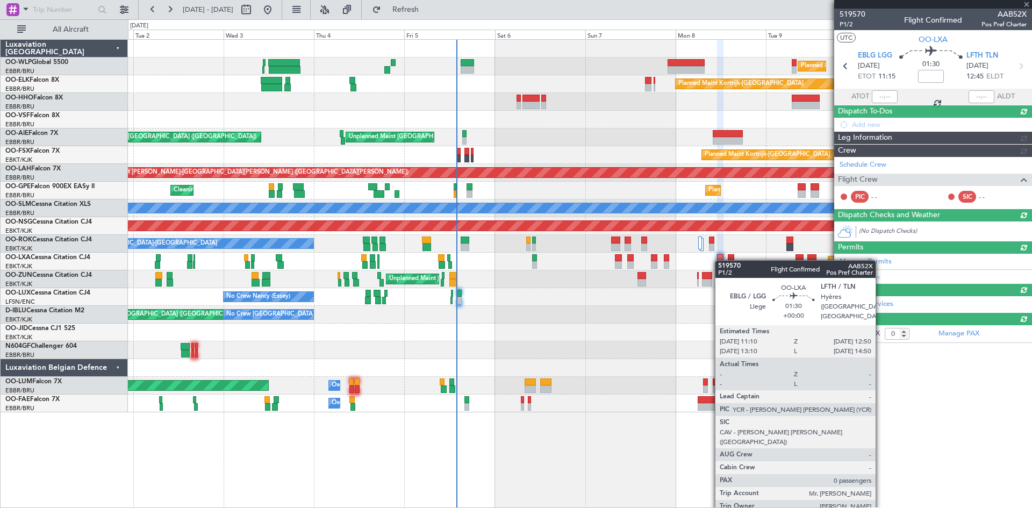
scroll to position [0, 0]
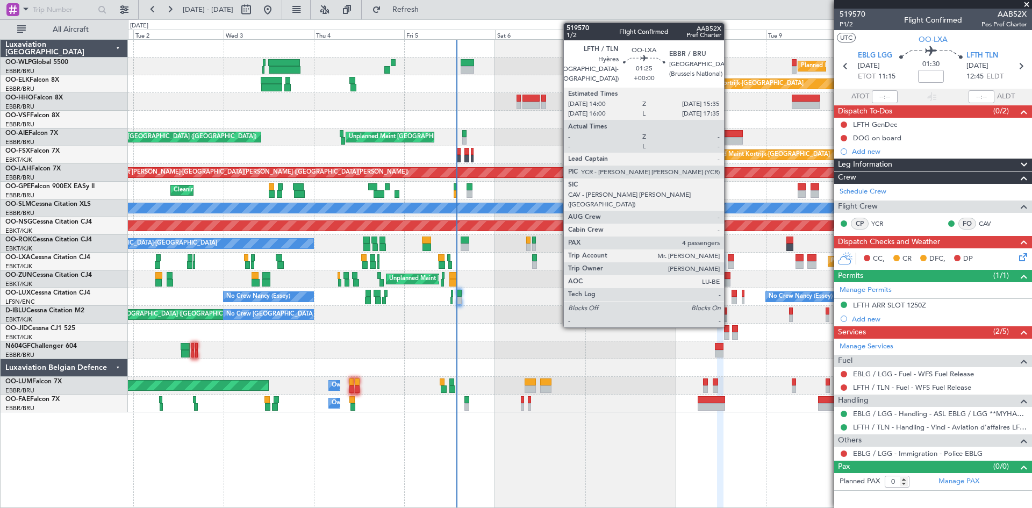
click at [729, 263] on div at bounding box center [731, 265] width 6 height 8
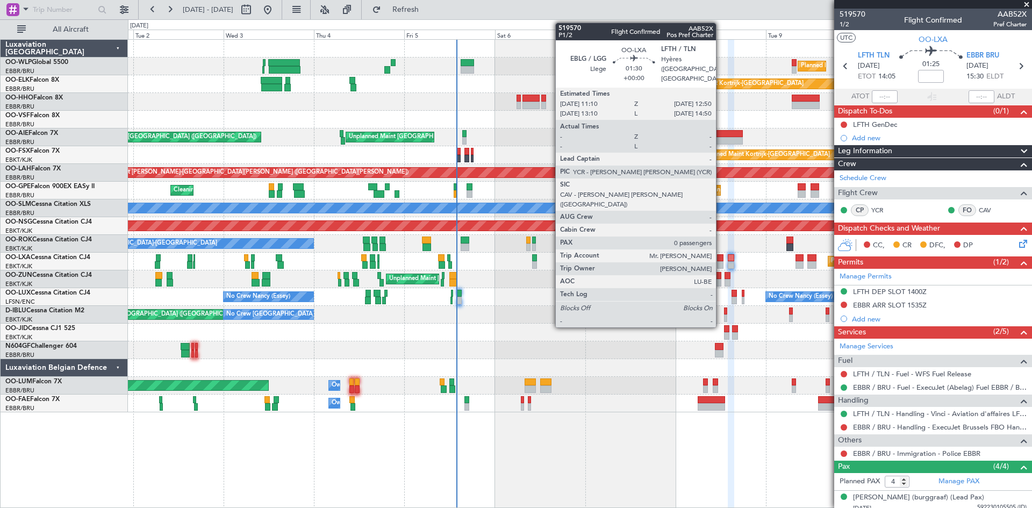
click at [721, 262] on div at bounding box center [720, 265] width 6 height 8
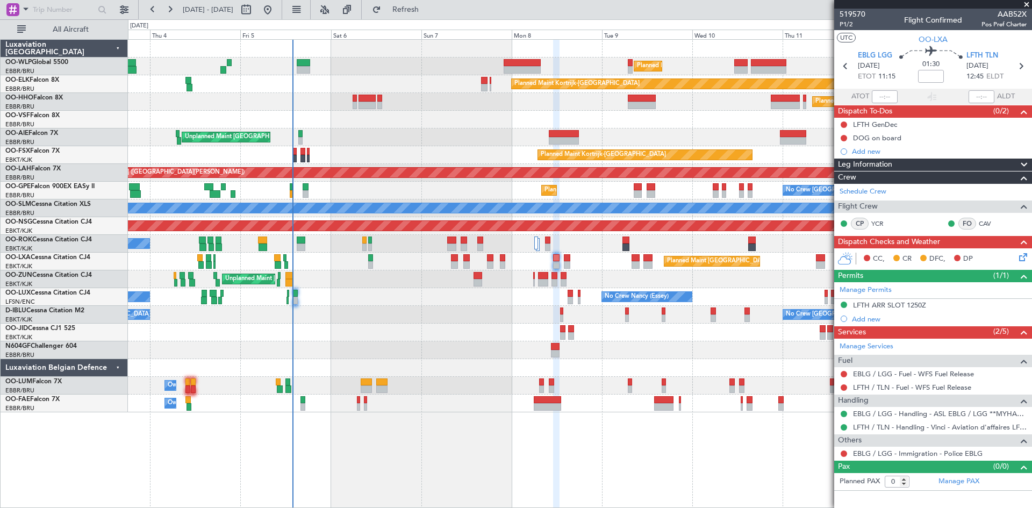
click at [500, 423] on div "Planned Maint Milan (Linate) Planned Maint [GEOGRAPHIC_DATA]-[GEOGRAPHIC_DATA] …" at bounding box center [580, 273] width 904 height 469
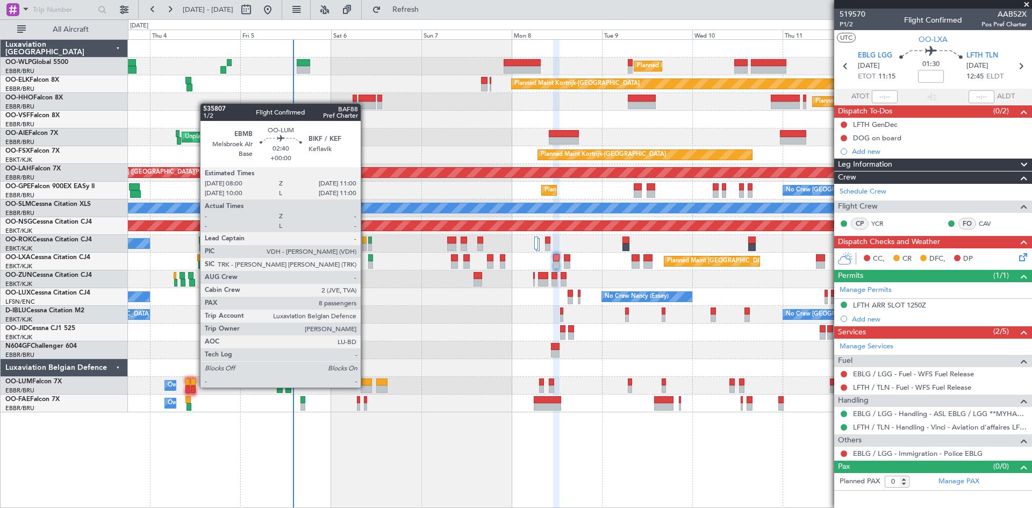
click at [366, 387] on div at bounding box center [367, 389] width 12 height 8
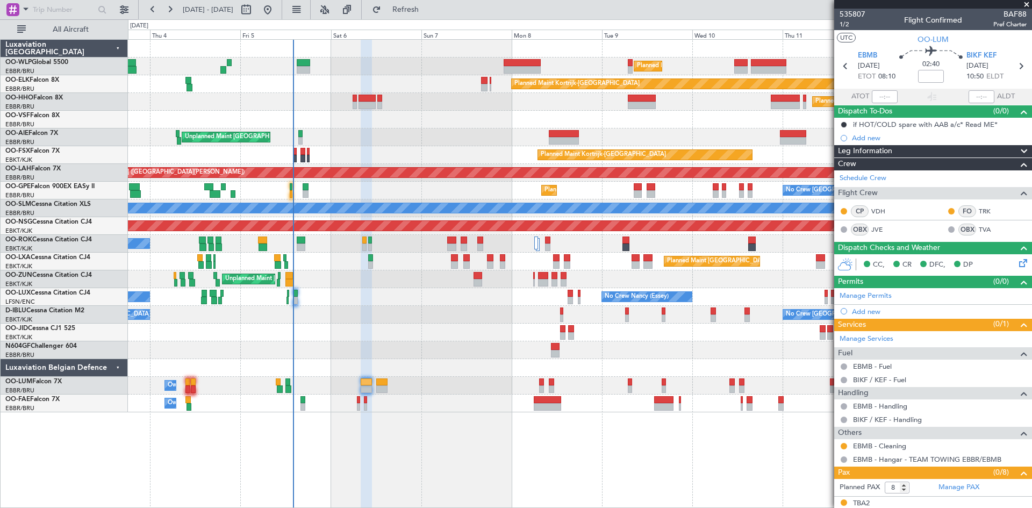
click at [597, 468] on div "Planned Maint Milan (Linate) Planned Maint [GEOGRAPHIC_DATA]-[GEOGRAPHIC_DATA] …" at bounding box center [580, 273] width 904 height 469
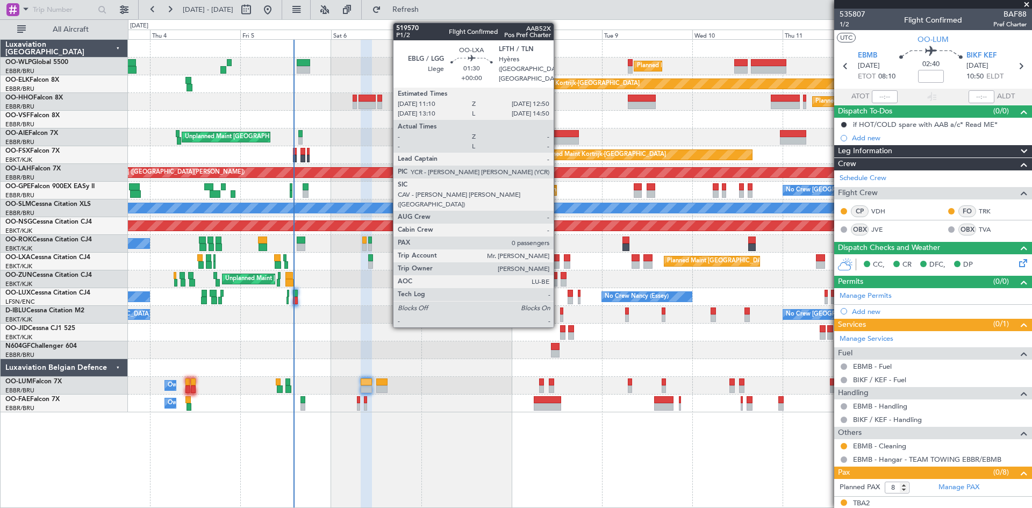
click at [559, 263] on div at bounding box center [556, 265] width 6 height 8
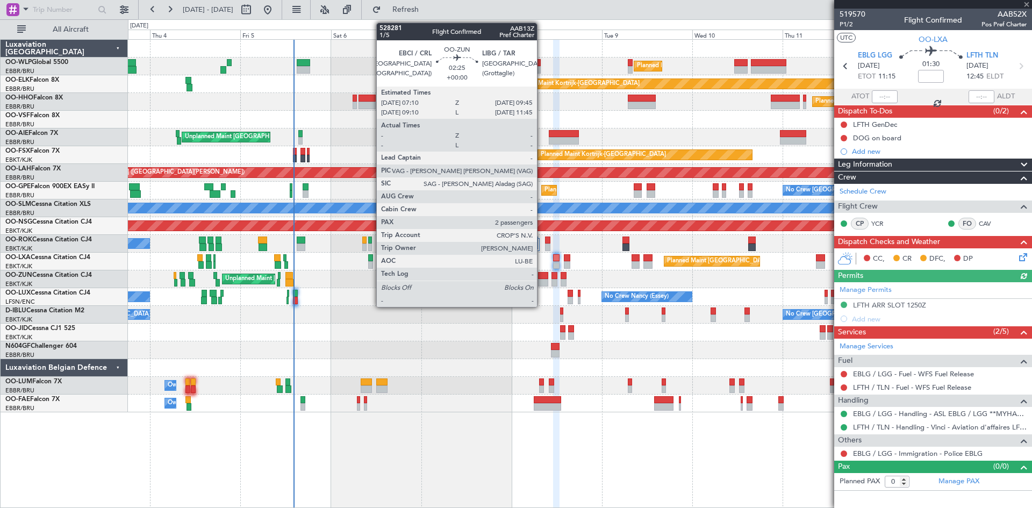
click at [542, 283] on div at bounding box center [543, 283] width 10 height 8
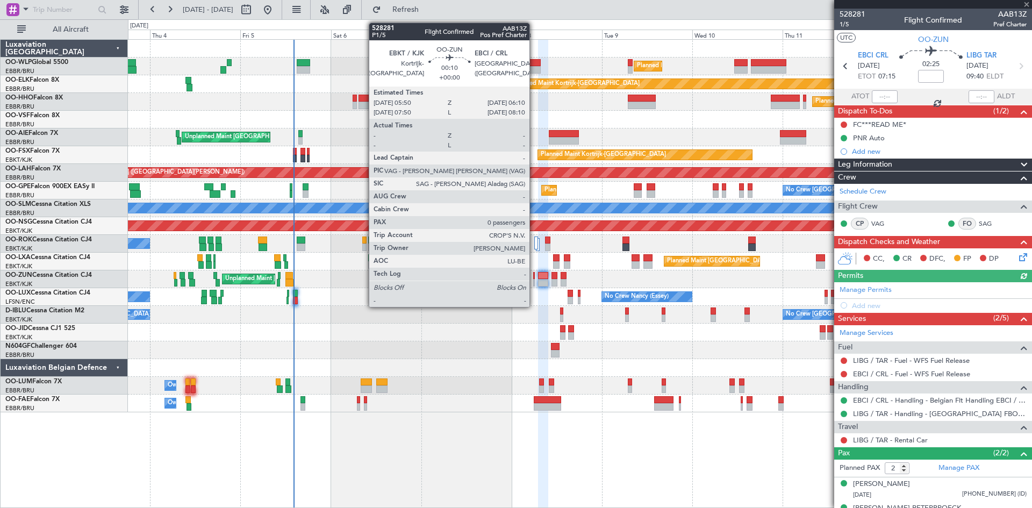
click at [534, 284] on div at bounding box center [534, 283] width 2 height 8
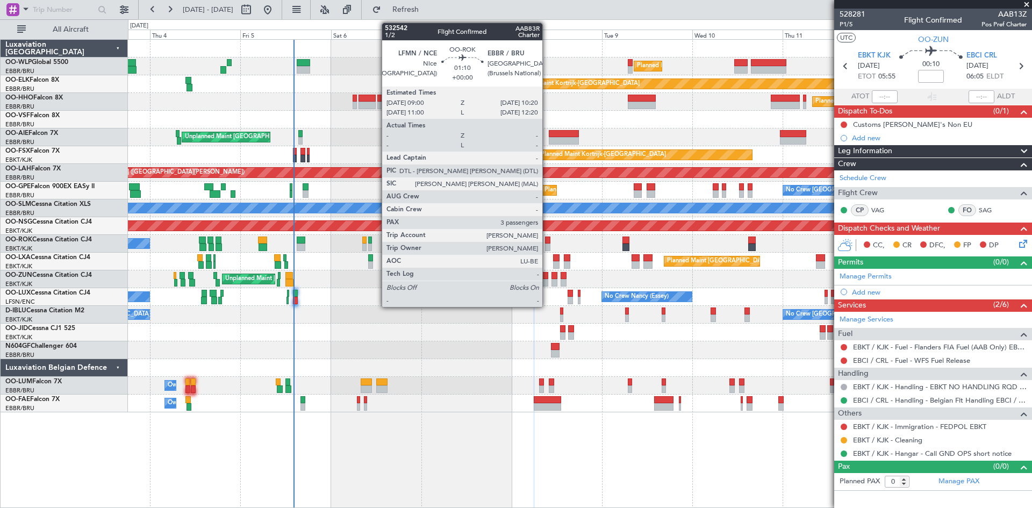
click at [547, 244] on div at bounding box center [547, 248] width 5 height 8
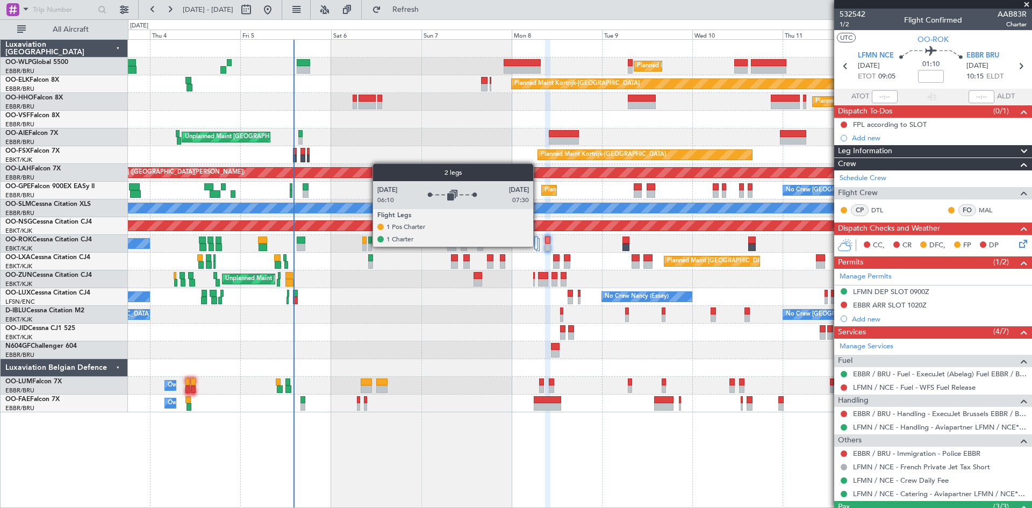
click at [538, 246] on div at bounding box center [538, 244] width 4 height 13
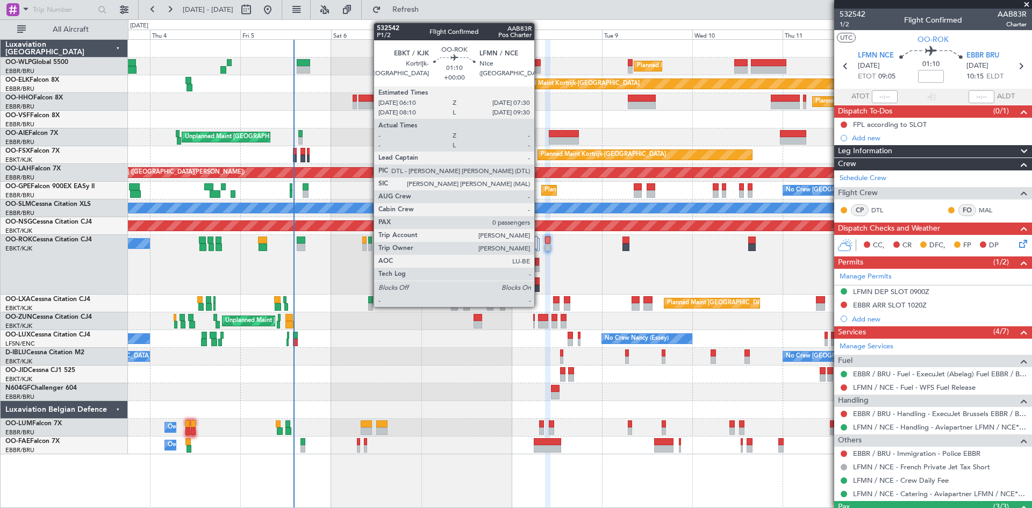
click at [539, 263] on div at bounding box center [536, 264] width 5 height 15
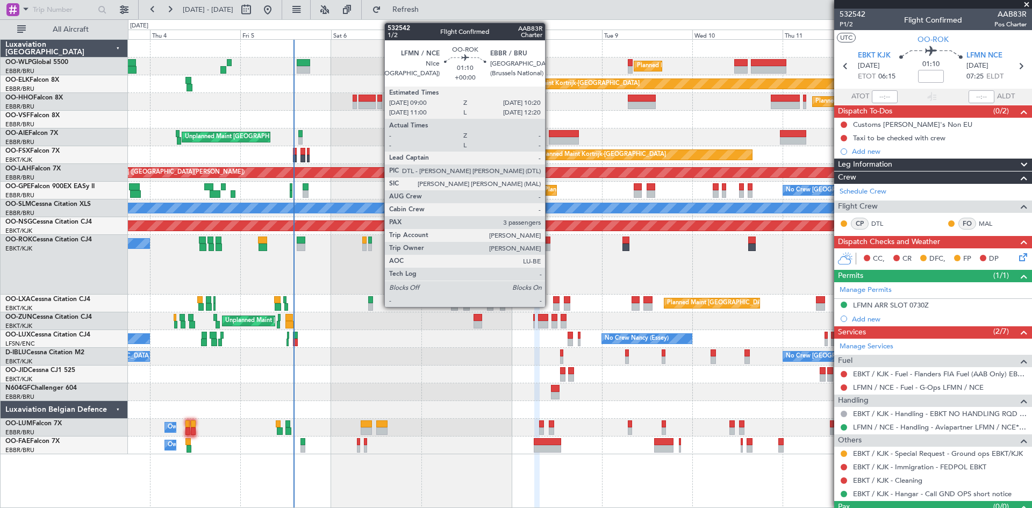
click at [550, 244] on div at bounding box center [547, 248] width 5 height 8
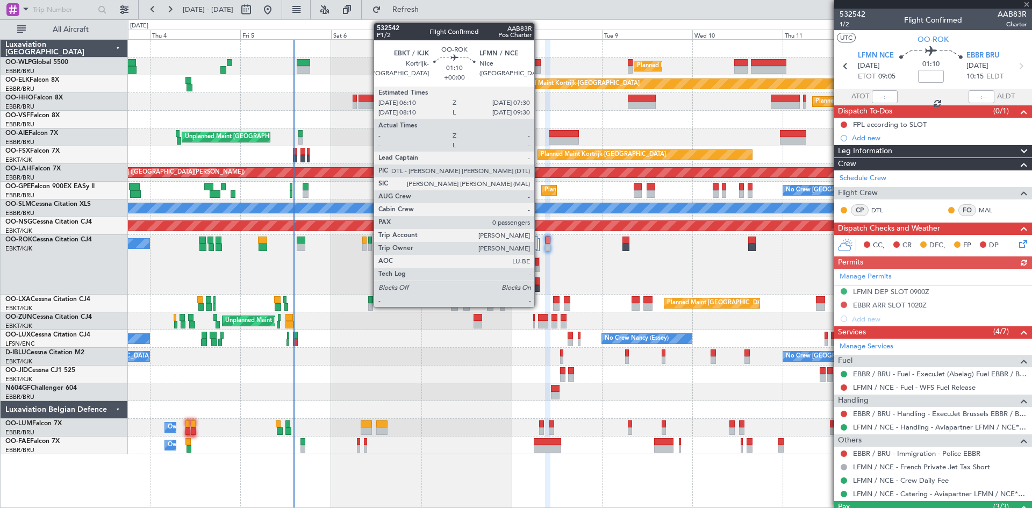
click at [539, 260] on div at bounding box center [536, 264] width 5 height 15
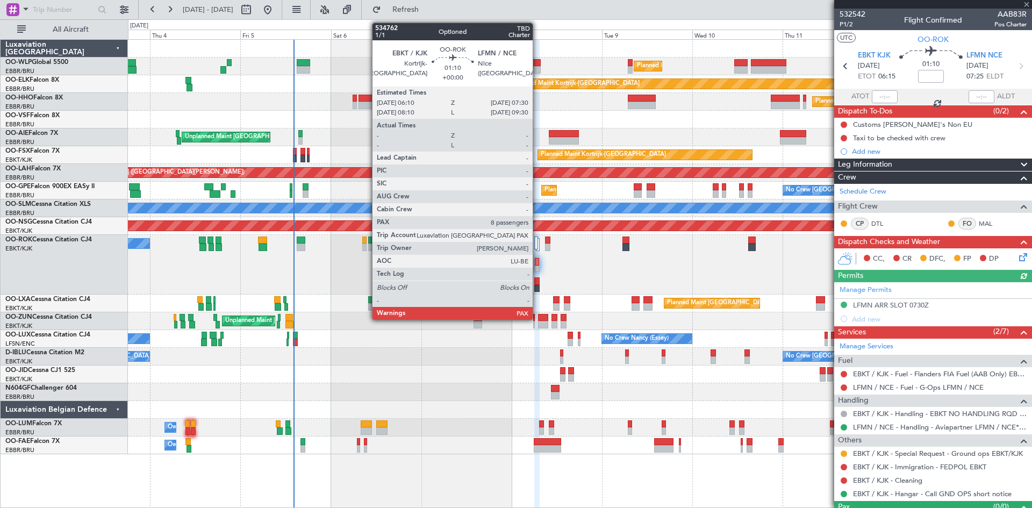
click at [538, 285] on div at bounding box center [536, 289] width 5 height 8
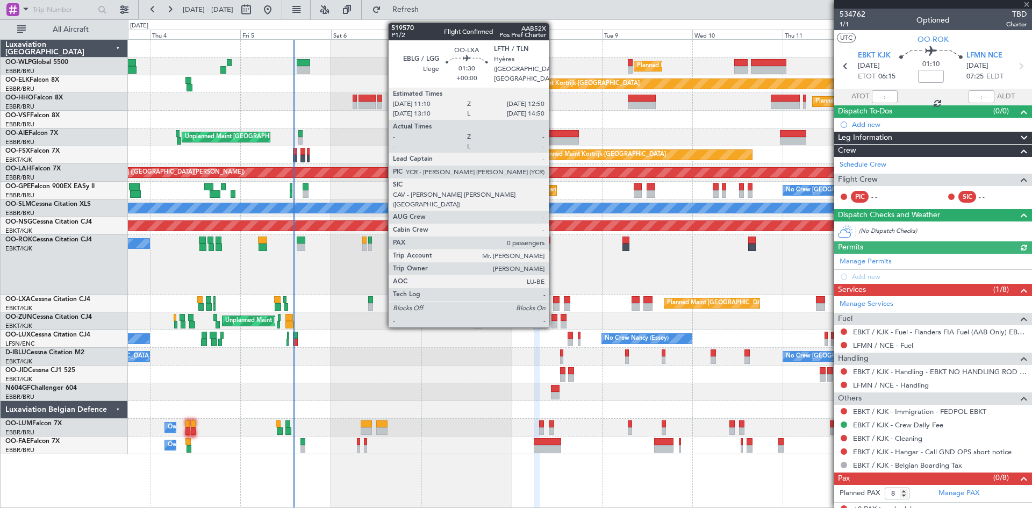
click at [554, 306] on div at bounding box center [556, 307] width 6 height 8
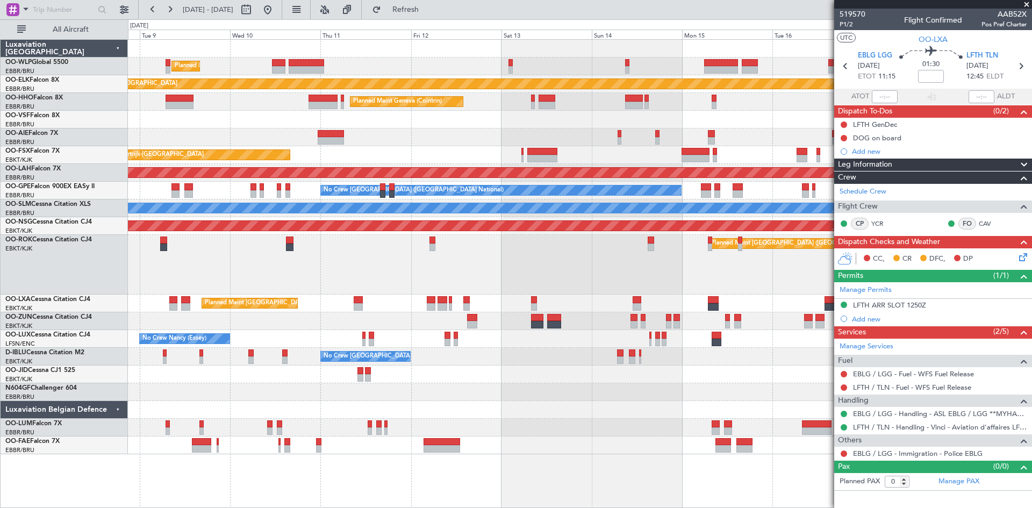
click at [260, 299] on div "Planned Maint Milan (Linate) Planned Maint [GEOGRAPHIC_DATA]-[GEOGRAPHIC_DATA] …" at bounding box center [580, 247] width 904 height 414
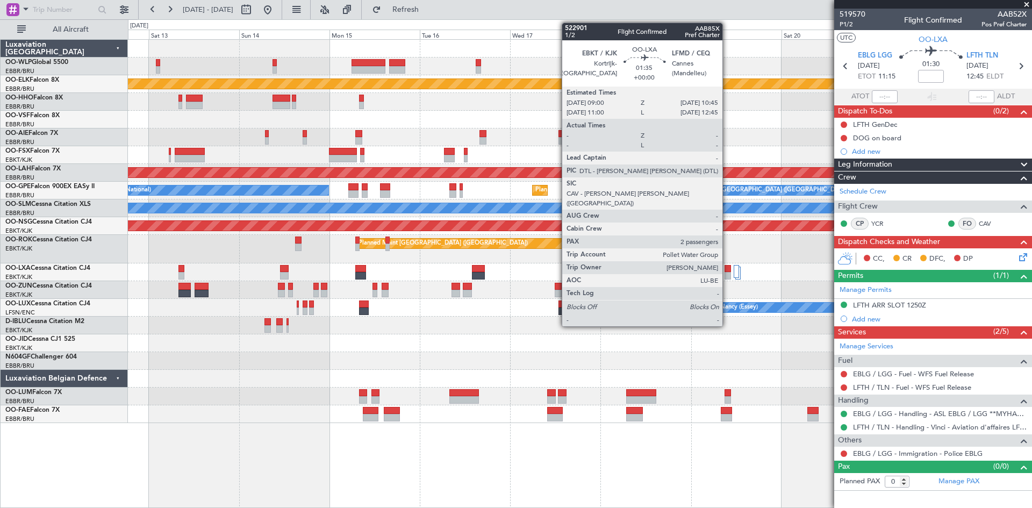
click at [727, 274] on div at bounding box center [728, 276] width 7 height 8
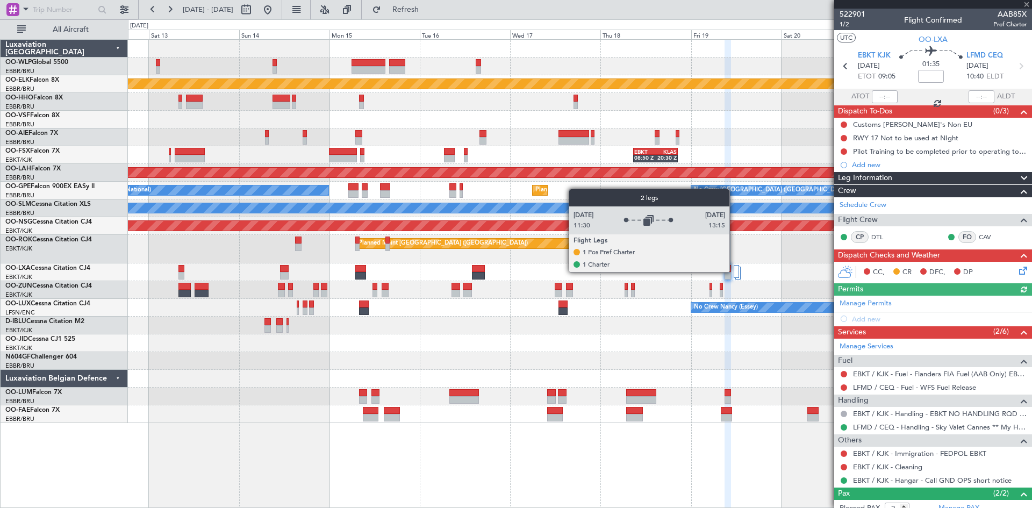
click at [734, 271] on div at bounding box center [736, 271] width 5 height 13
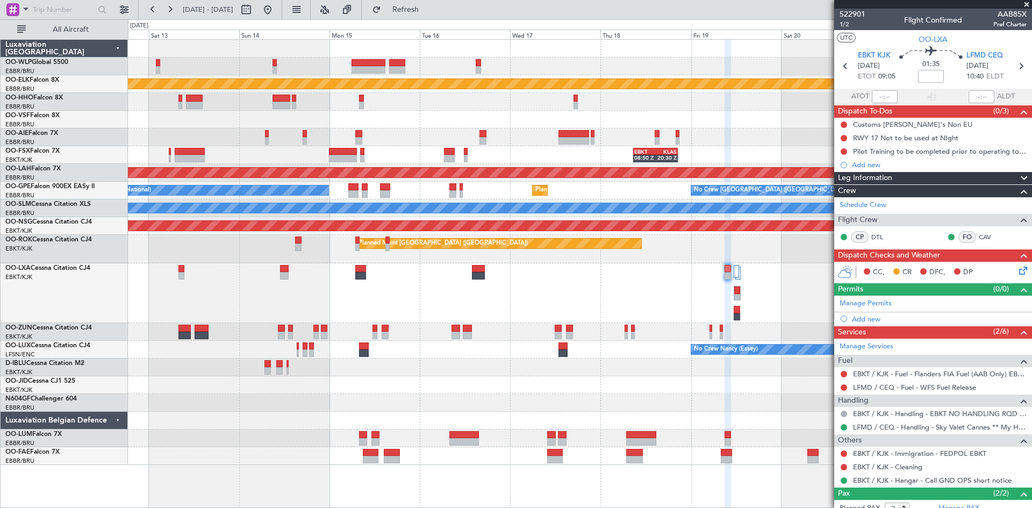
click at [1024, 3] on span at bounding box center [1026, 5] width 11 height 10
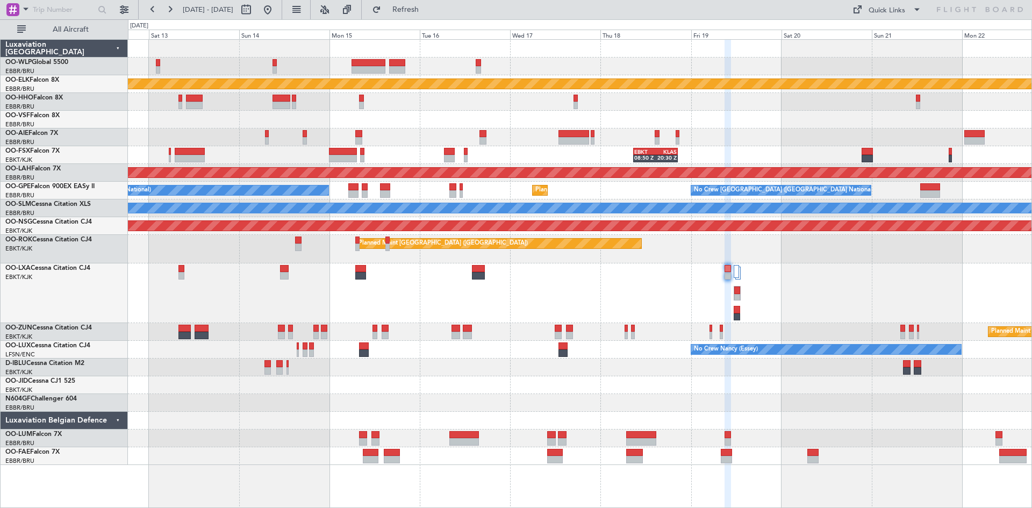
type input "0"
click at [276, 6] on button at bounding box center [267, 9] width 17 height 17
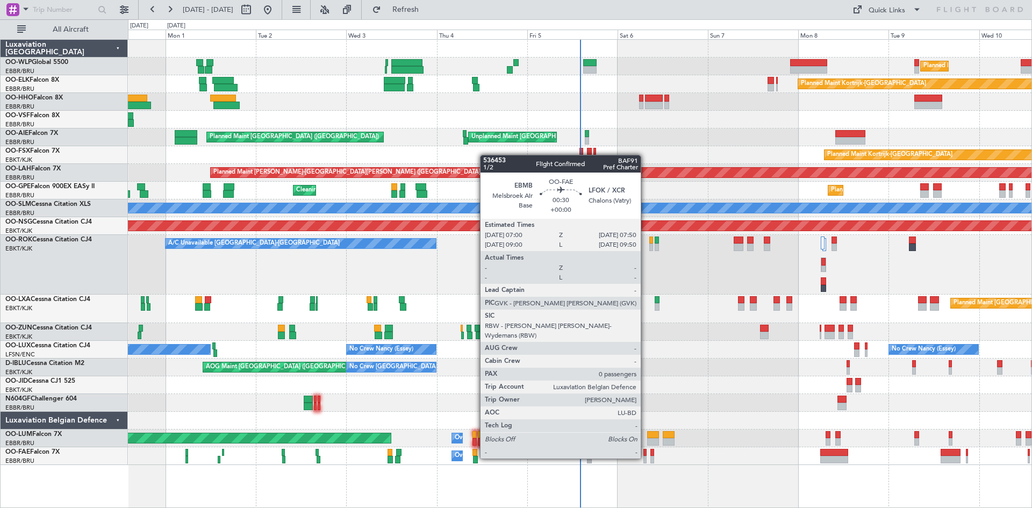
click at [646, 457] on div at bounding box center [644, 460] width 3 height 8
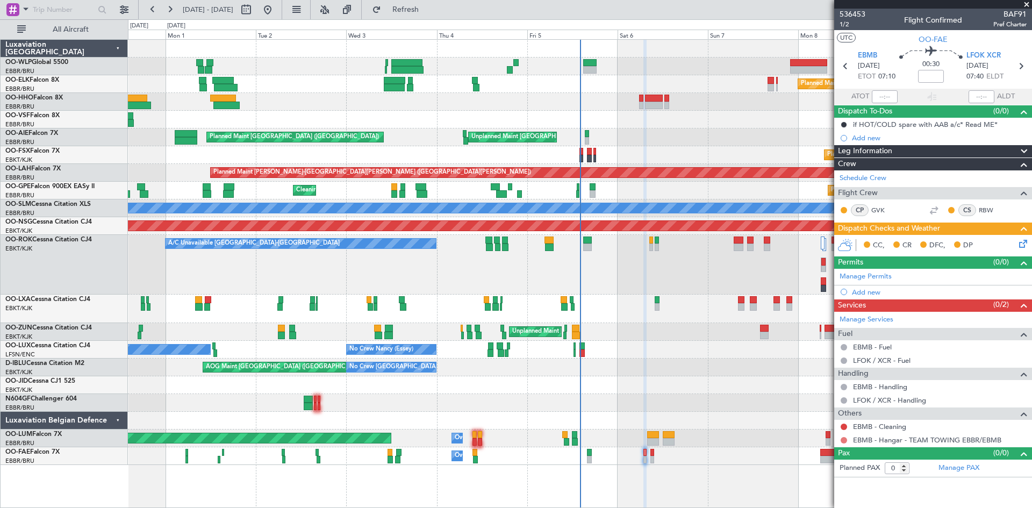
click at [844, 441] on button at bounding box center [844, 440] width 6 height 6
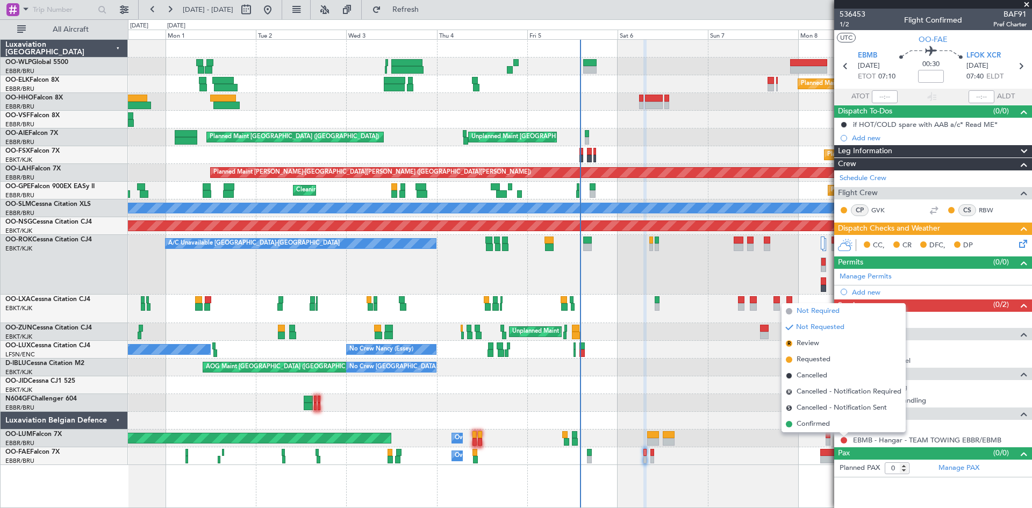
click at [818, 316] on span "Not Required" at bounding box center [818, 311] width 43 height 11
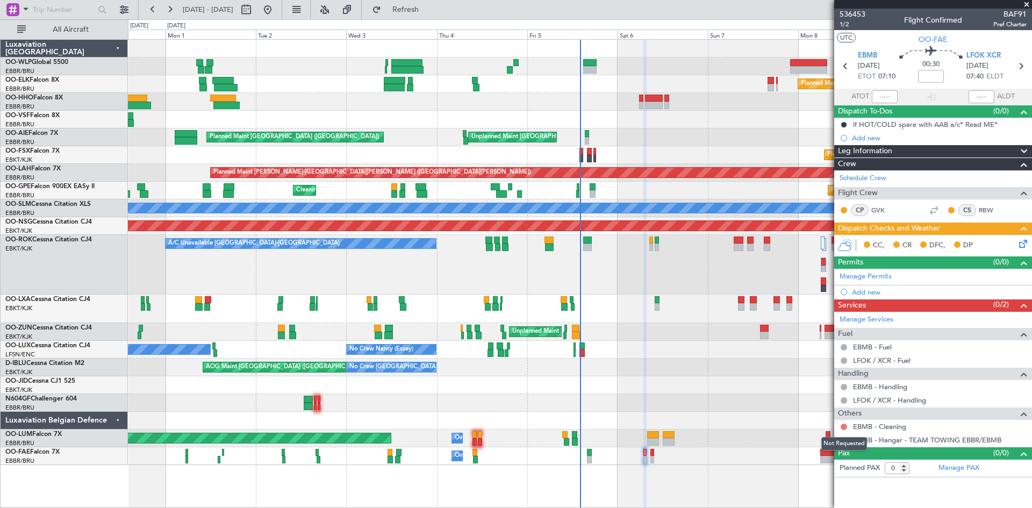
click at [843, 428] on button at bounding box center [844, 427] width 6 height 6
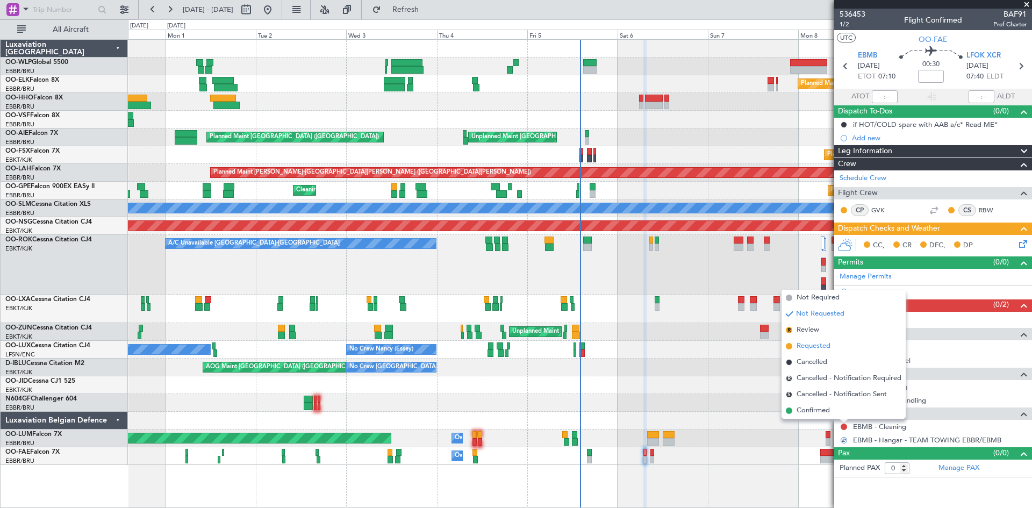
click at [816, 352] on li "Requested" at bounding box center [844, 346] width 124 height 16
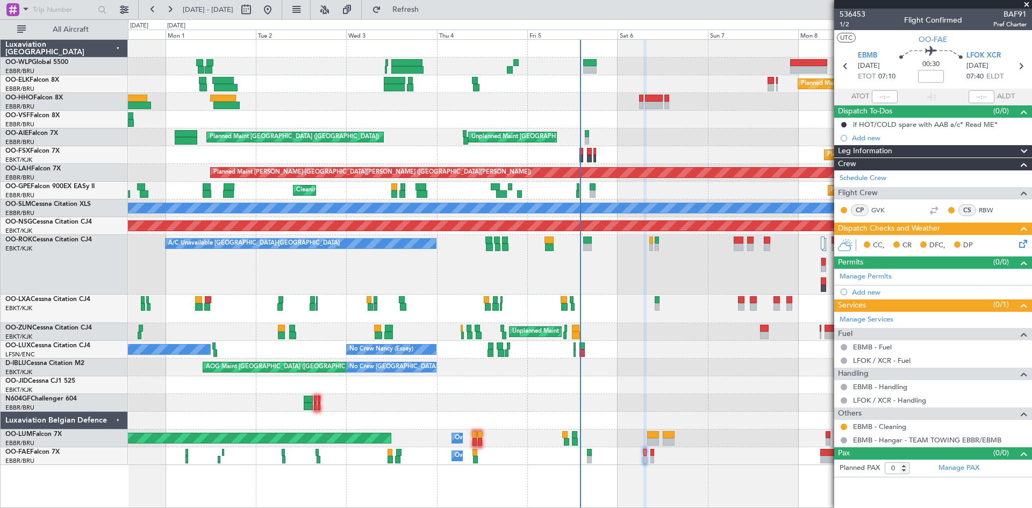
click at [654, 455] on div "Owner Melsbroek Air Base" at bounding box center [580, 456] width 904 height 18
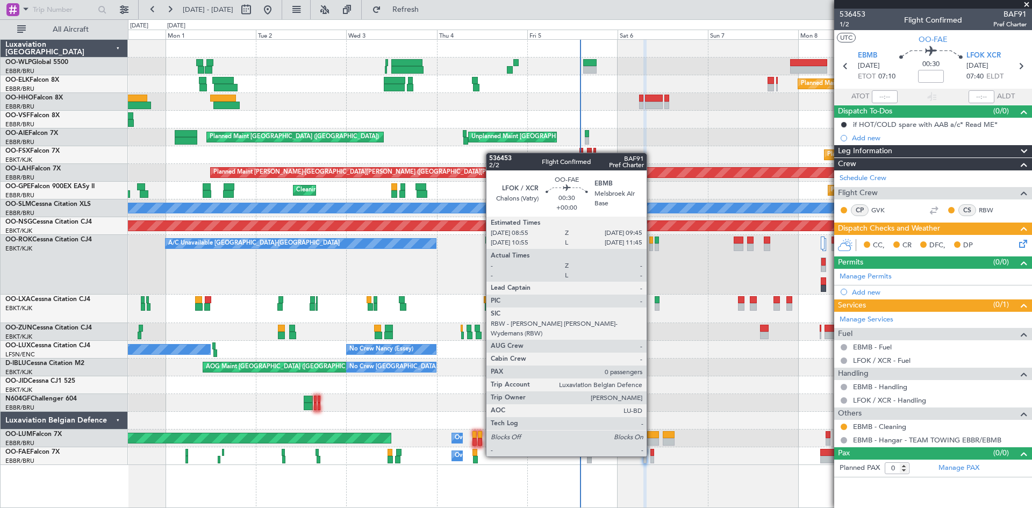
click at [652, 455] on div at bounding box center [651, 453] width 3 height 8
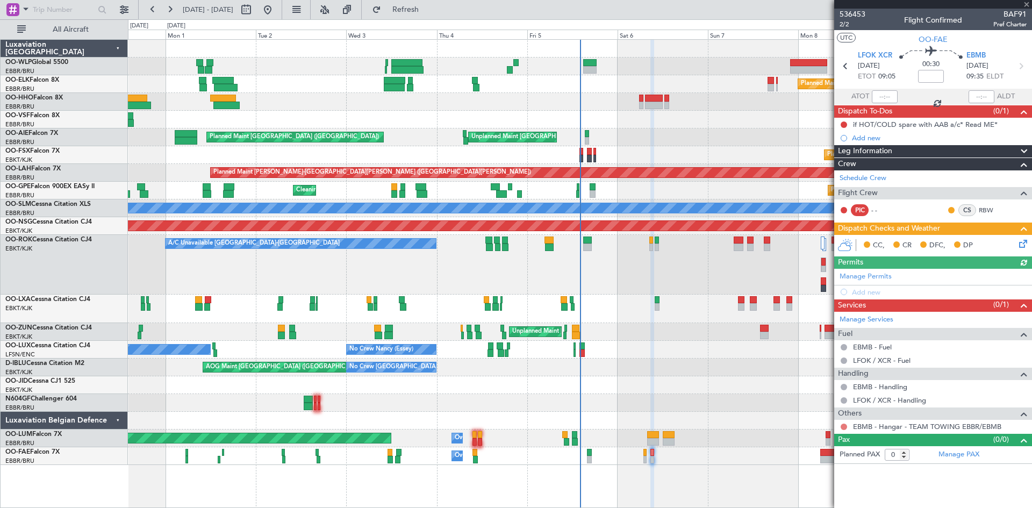
click at [843, 428] on button at bounding box center [844, 427] width 6 height 6
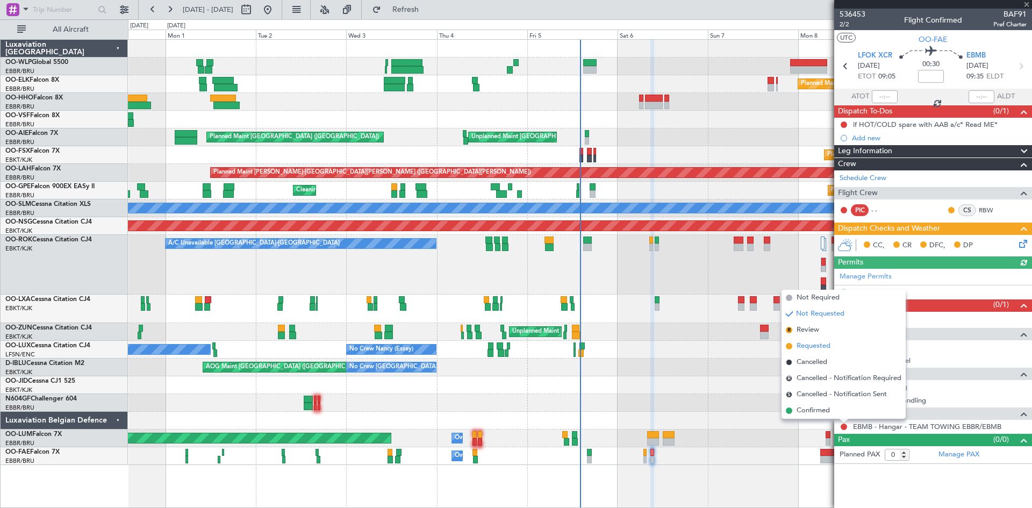
click at [820, 348] on span "Requested" at bounding box center [814, 346] width 34 height 11
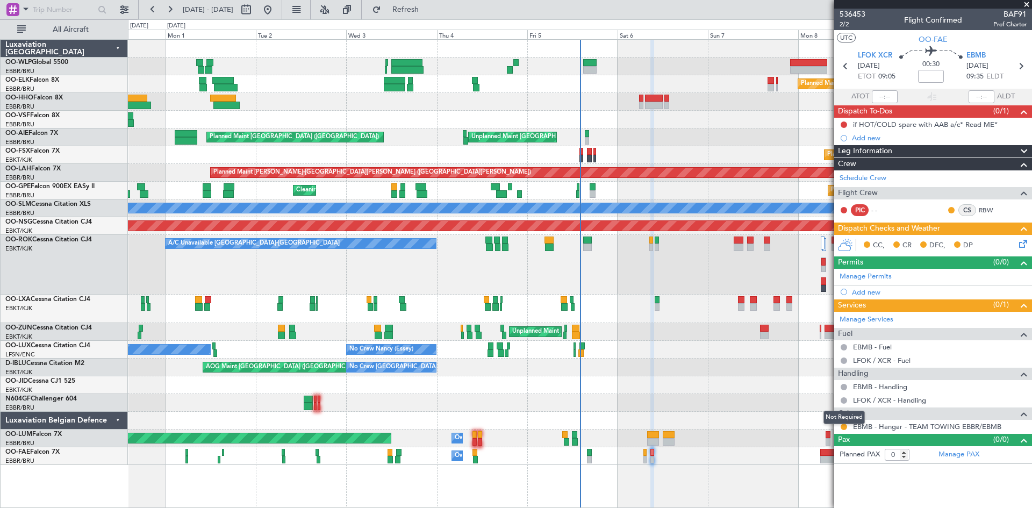
click at [842, 427] on mat-tooltip-component "Not Required" at bounding box center [844, 417] width 56 height 28
click at [844, 425] on button at bounding box center [844, 427] width 6 height 6
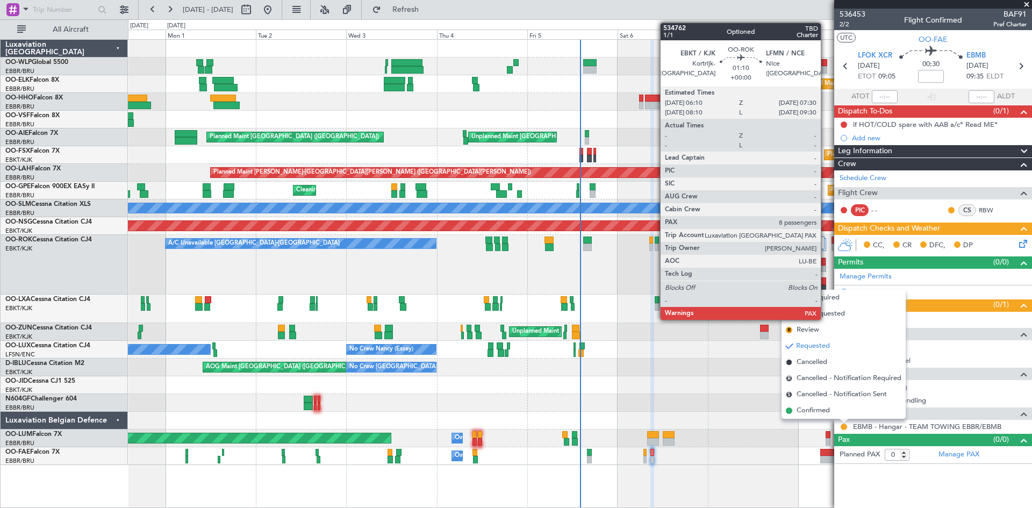
click at [826, 287] on div at bounding box center [823, 289] width 5 height 8
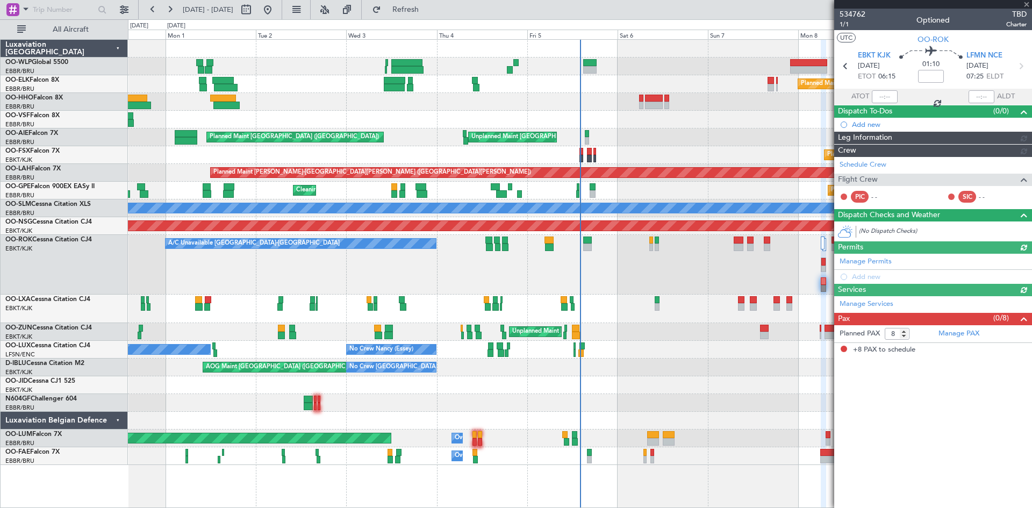
click at [846, 426] on article "534762 1/1 Optioned TBD Charter UTC OO-ROK EBKT KJK [DATE] ETOT 06:15 01:10 LFM…" at bounding box center [933, 258] width 198 height 499
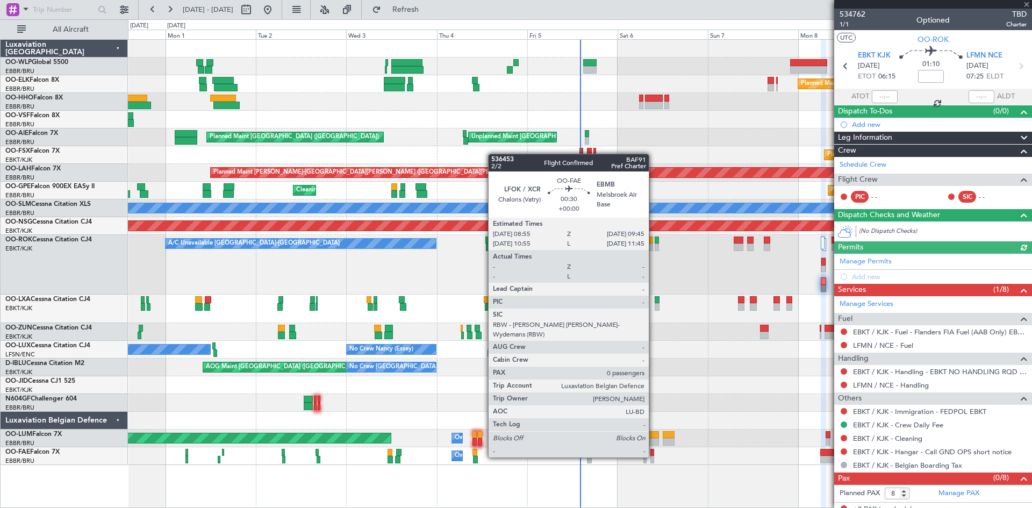
click at [653, 456] on div at bounding box center [651, 460] width 3 height 8
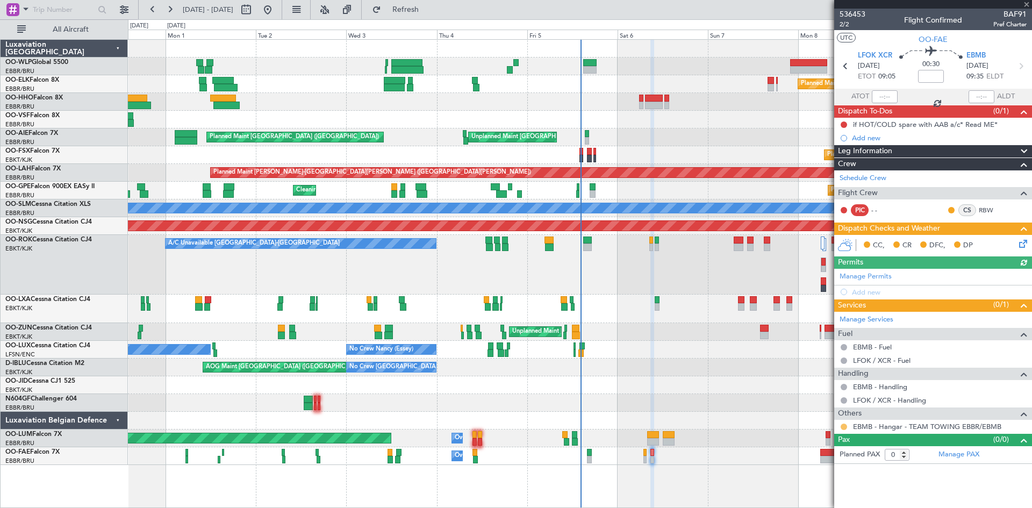
click at [844, 427] on button at bounding box center [844, 427] width 6 height 6
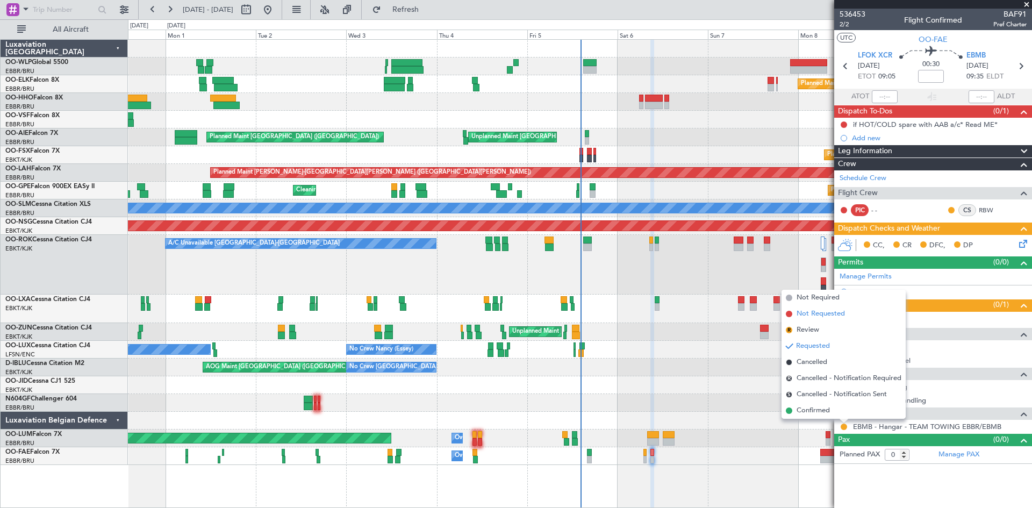
click at [810, 317] on span "Not Requested" at bounding box center [821, 314] width 48 height 11
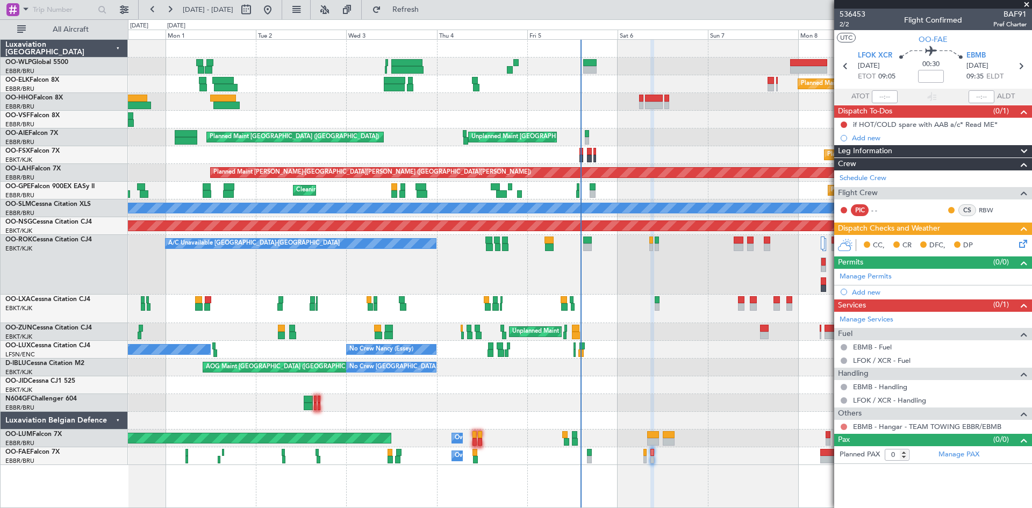
click at [842, 427] on button at bounding box center [844, 427] width 6 height 6
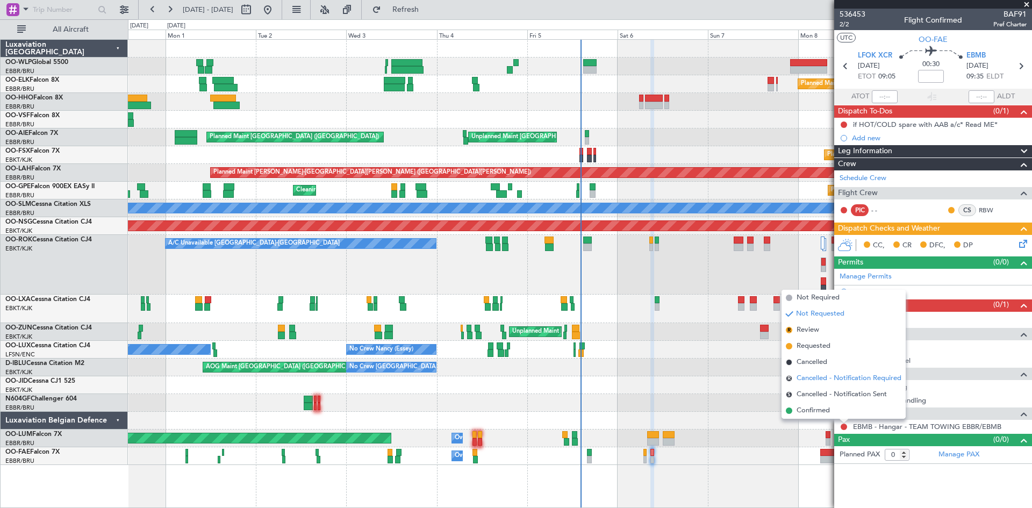
click at [837, 381] on span "Cancelled - Notification Required" at bounding box center [849, 378] width 105 height 11
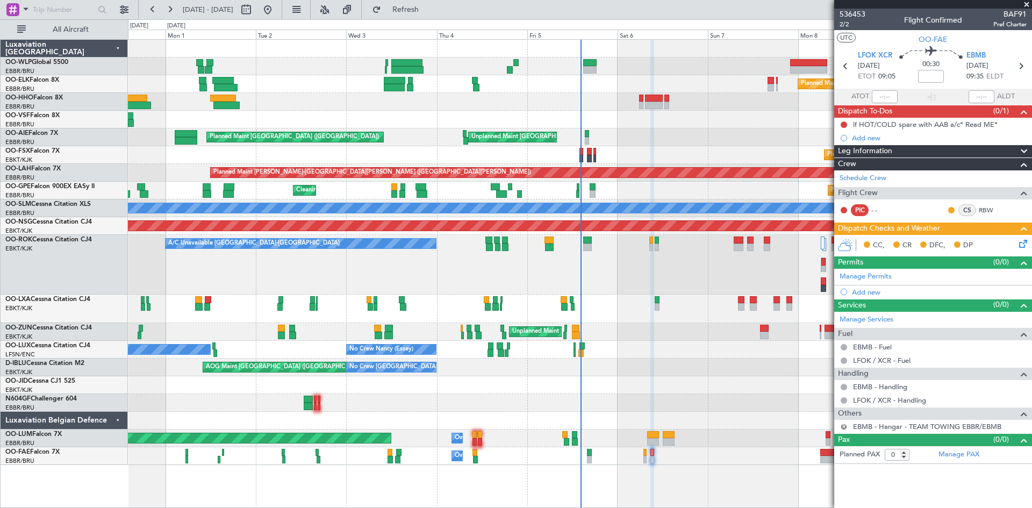
click at [844, 426] on button "R" at bounding box center [844, 427] width 6 height 6
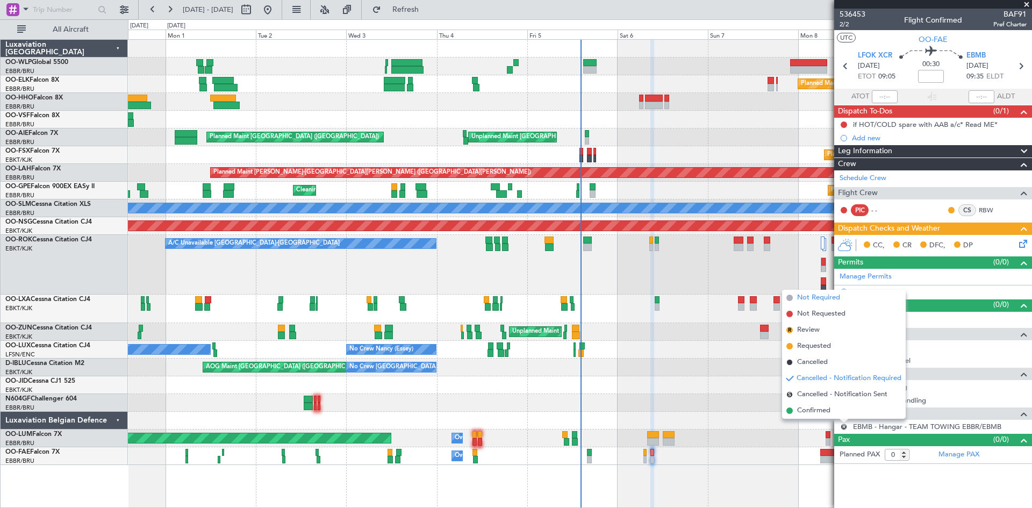
click at [816, 300] on span "Not Required" at bounding box center [818, 297] width 43 height 11
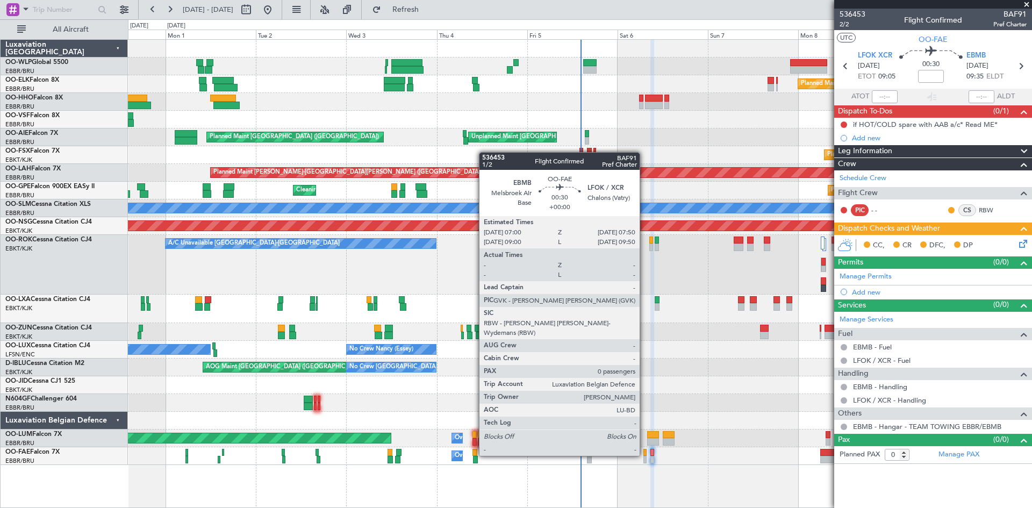
click at [645, 455] on div at bounding box center [644, 453] width 3 height 8
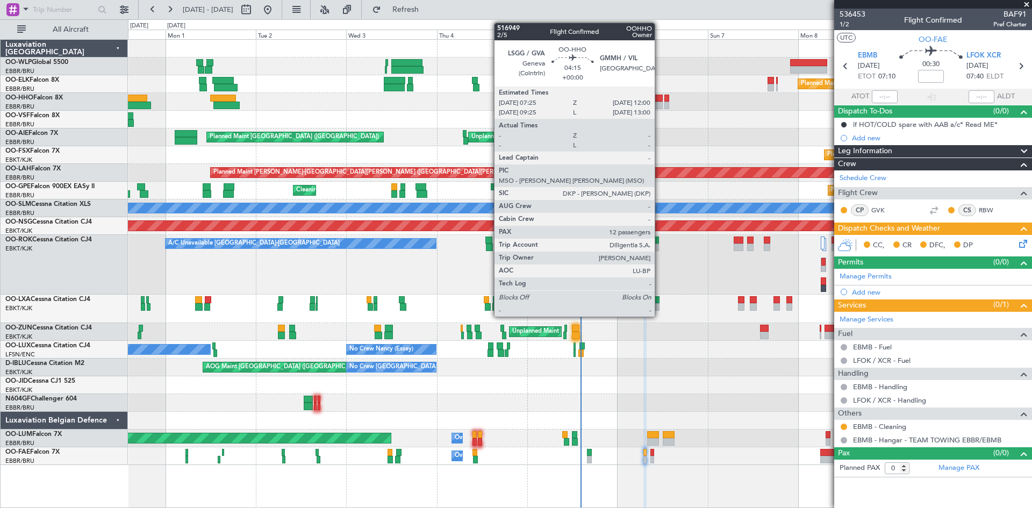
click at [660, 106] on div at bounding box center [654, 106] width 18 height 8
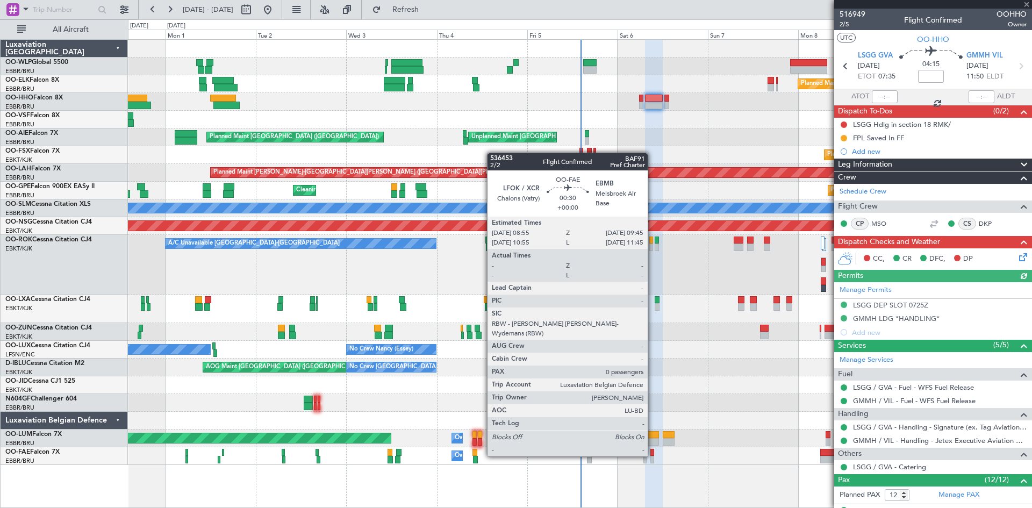
click at [653, 455] on div at bounding box center [651, 453] width 3 height 8
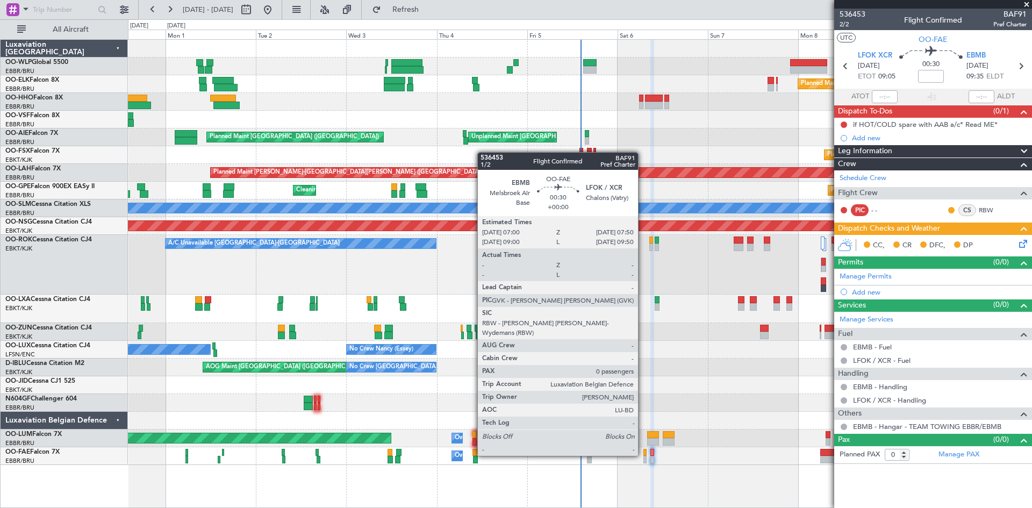
click at [643, 455] on div at bounding box center [644, 453] width 3 height 8
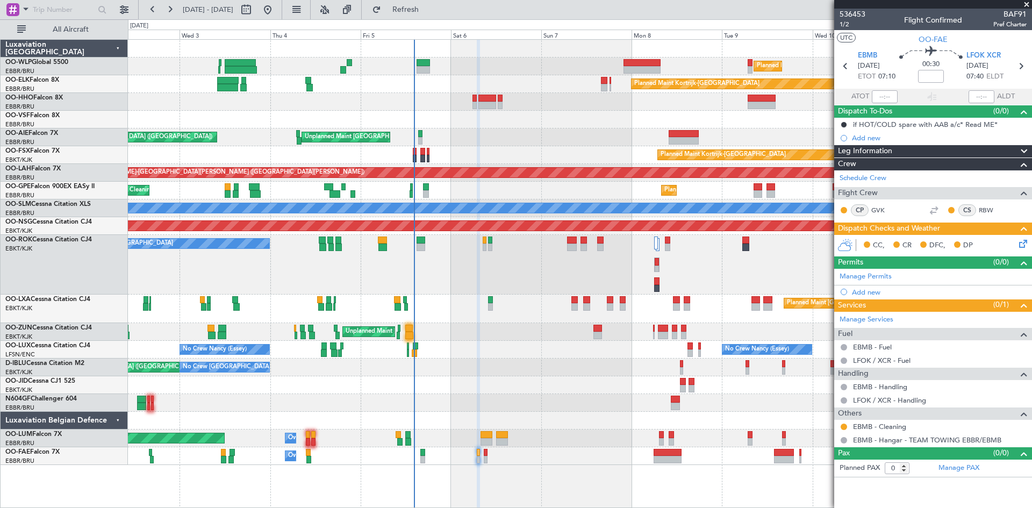
click at [619, 325] on div "Planned Maint Milan (Linate) Planned Maint [GEOGRAPHIC_DATA]-[GEOGRAPHIC_DATA] …" at bounding box center [580, 252] width 904 height 425
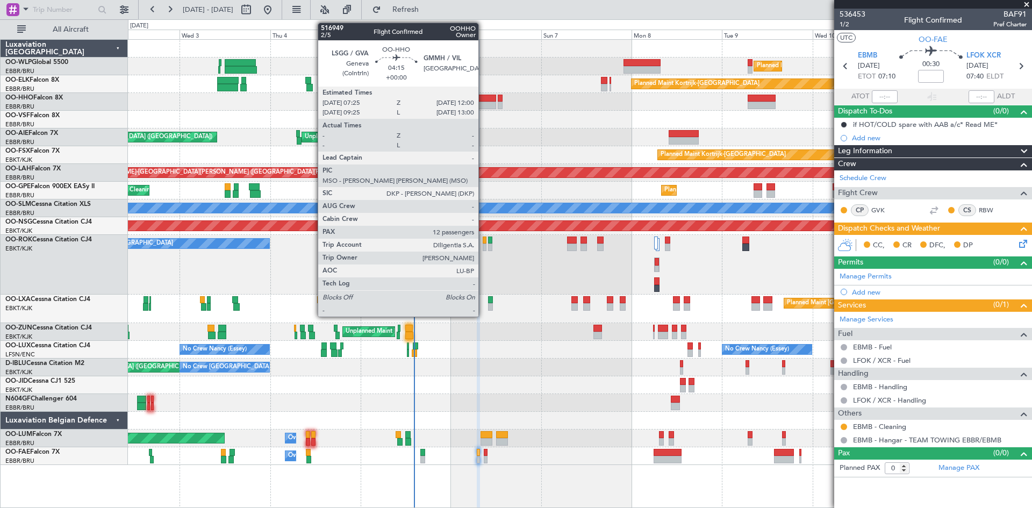
click at [483, 102] on div at bounding box center [487, 106] width 18 height 8
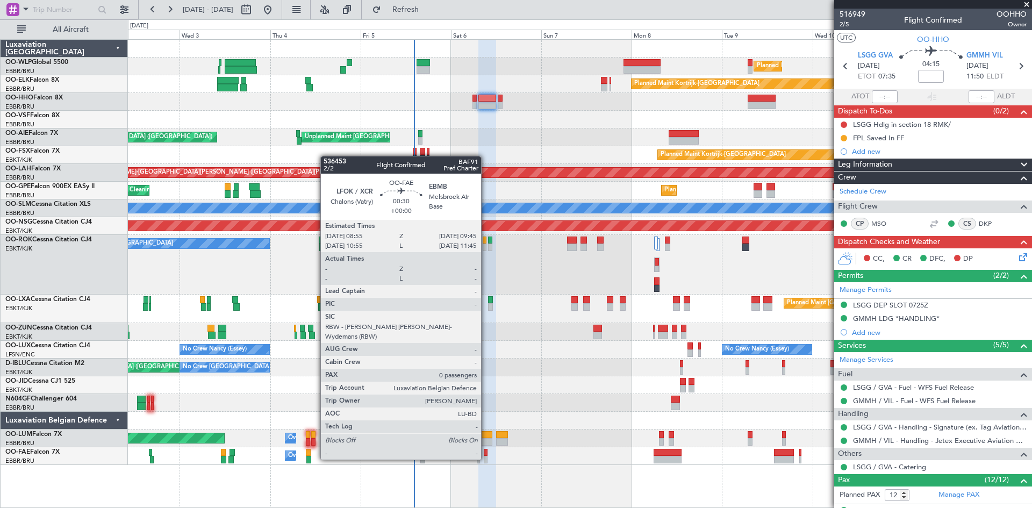
click at [486, 459] on div at bounding box center [485, 460] width 3 height 8
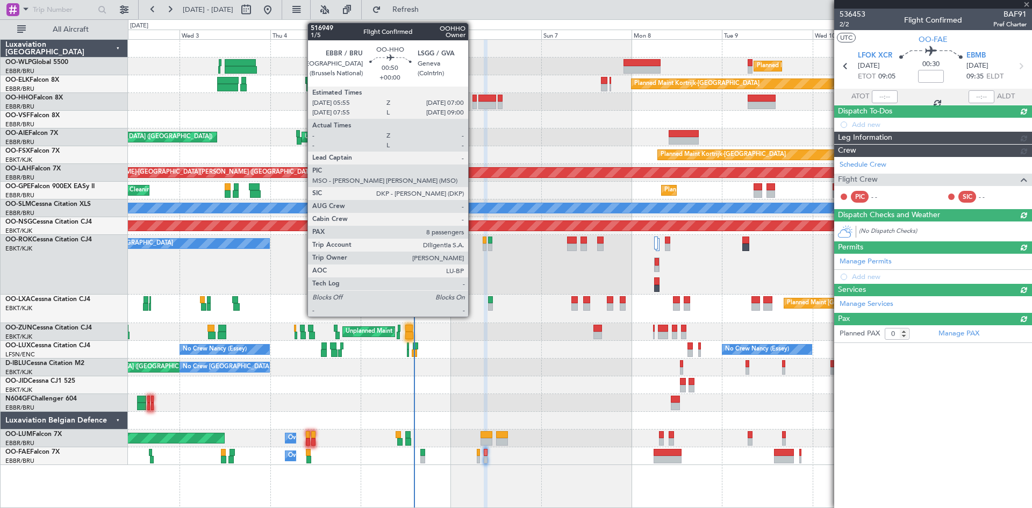
click at [473, 98] on div at bounding box center [475, 99] width 4 height 8
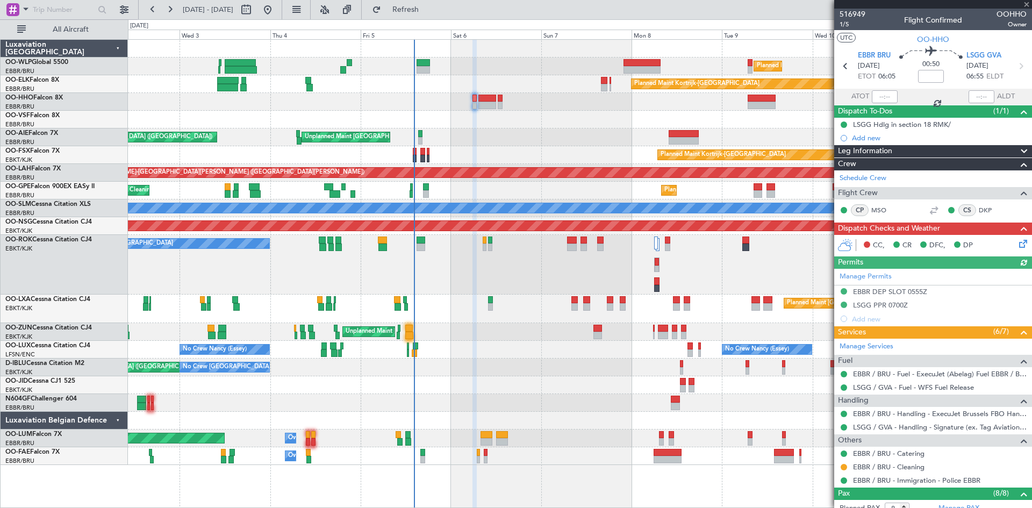
click at [1017, 246] on icon at bounding box center [1021, 242] width 9 height 9
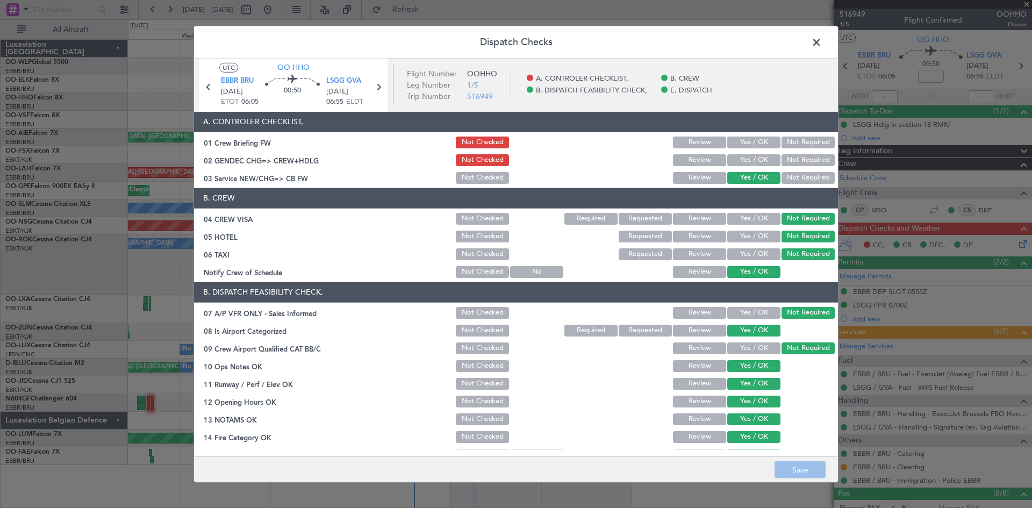
click at [822, 48] on span at bounding box center [822, 45] width 0 height 22
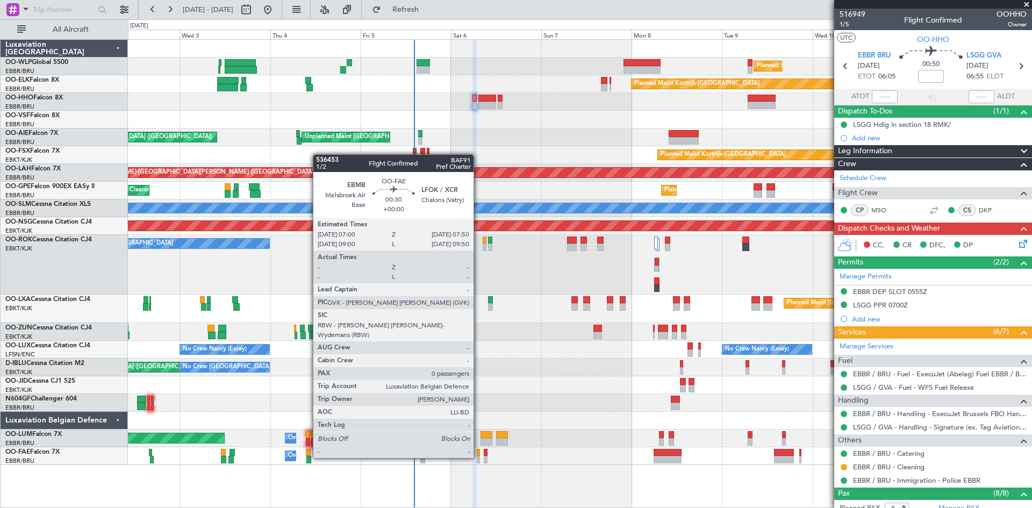
click at [478, 457] on div at bounding box center [478, 460] width 3 height 8
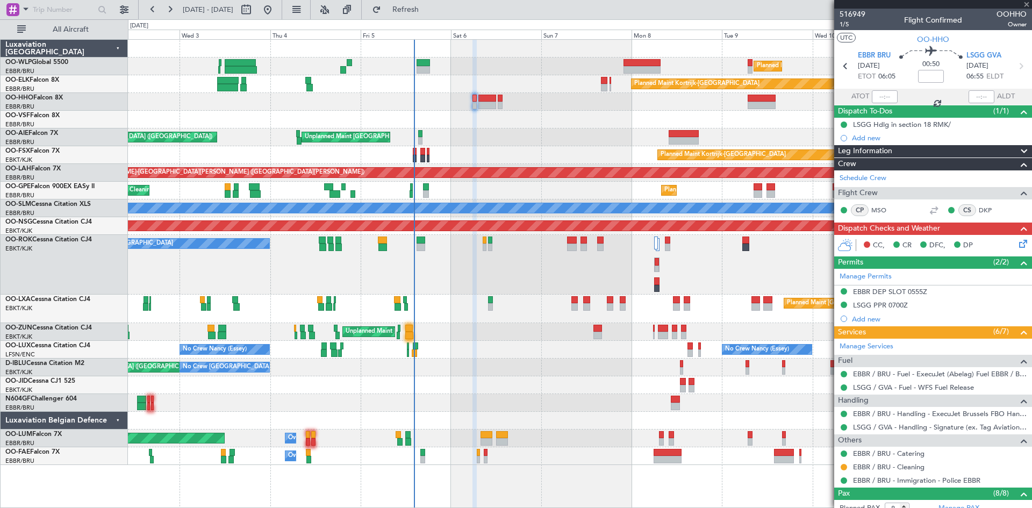
type input "0"
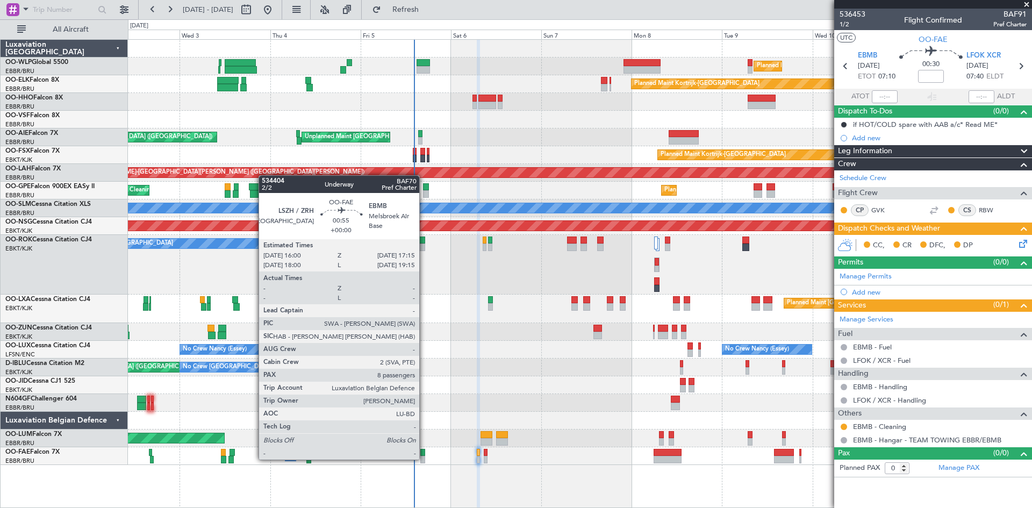
click at [424, 459] on div at bounding box center [422, 460] width 5 height 8
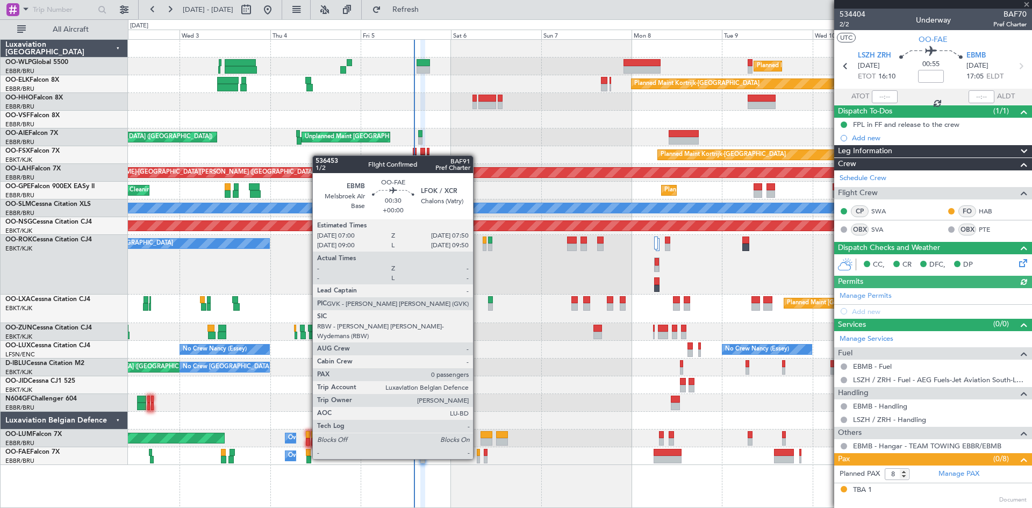
click at [478, 458] on div at bounding box center [478, 460] width 3 height 8
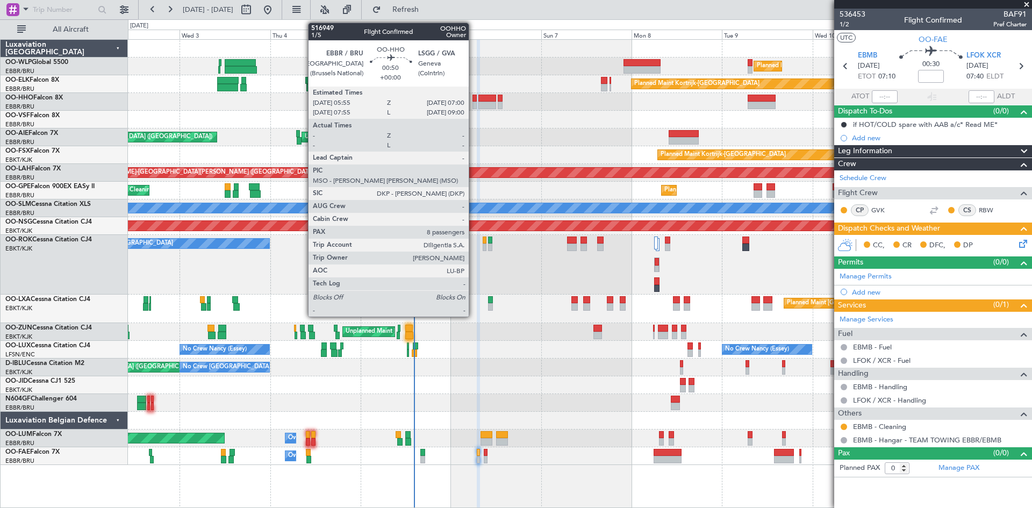
click at [474, 103] on div at bounding box center [475, 106] width 4 height 8
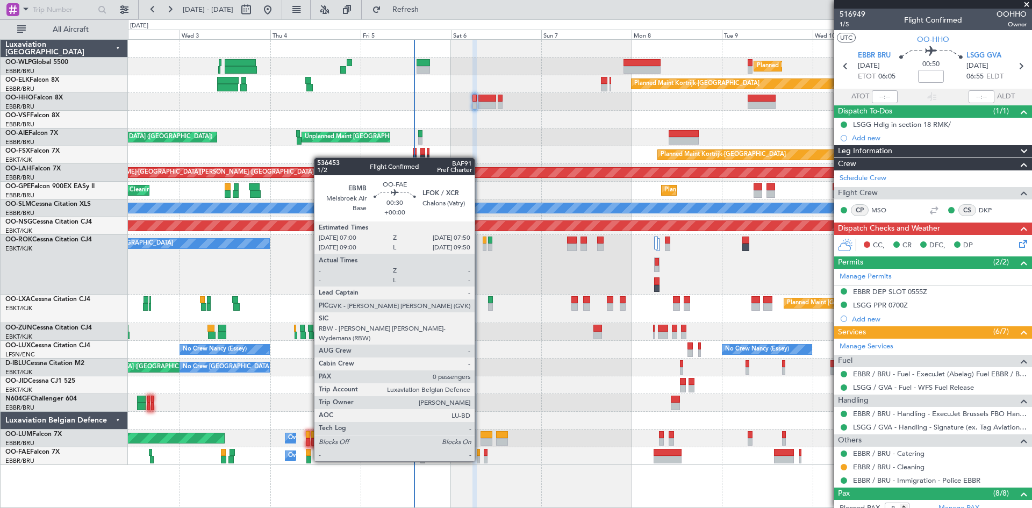
click at [479, 460] on div at bounding box center [478, 460] width 3 height 8
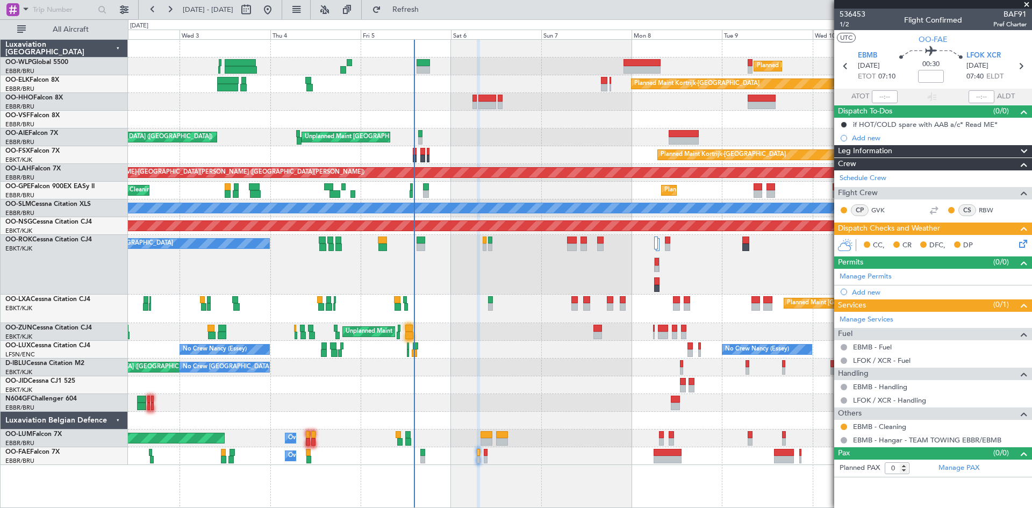
click at [1025, 244] on icon at bounding box center [1021, 242] width 9 height 9
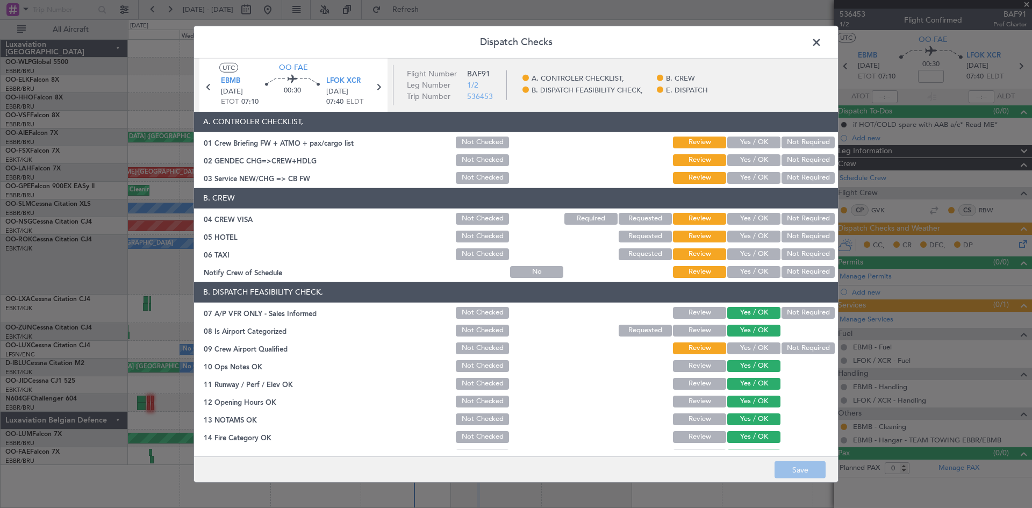
click at [741, 139] on button "Yes / OK" at bounding box center [753, 143] width 53 height 12
click at [742, 158] on button "Yes / OK" at bounding box center [753, 160] width 53 height 12
click at [741, 174] on button "Yes / OK" at bounding box center [753, 178] width 53 height 12
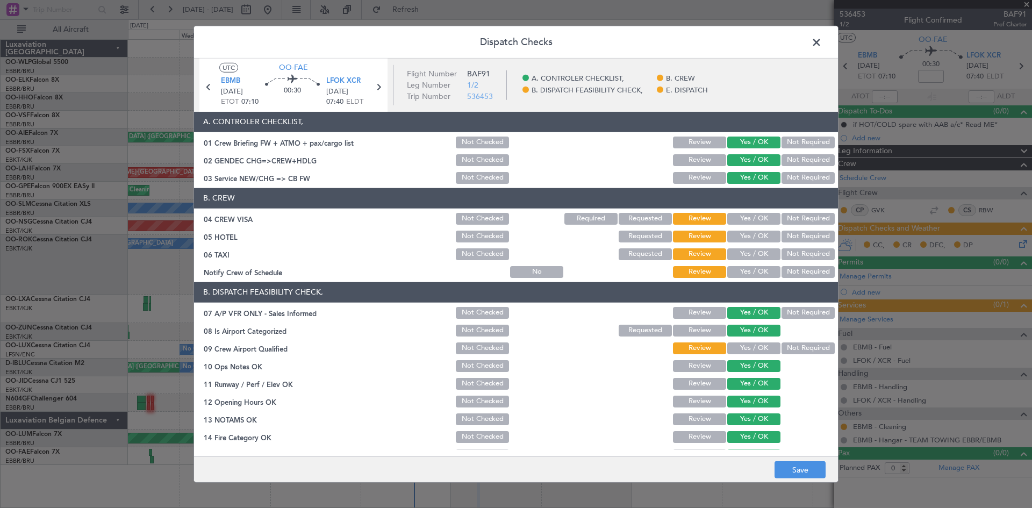
click at [738, 215] on button "Yes / OK" at bounding box center [753, 219] width 53 height 12
click at [739, 237] on button "Yes / OK" at bounding box center [753, 237] width 53 height 12
drag, startPoint x: 739, startPoint y: 247, endPoint x: 739, endPoint y: 255, distance: 8.1
click at [739, 248] on div "Yes / OK" at bounding box center [753, 254] width 54 height 15
click at [739, 255] on button "Yes / OK" at bounding box center [753, 254] width 53 height 12
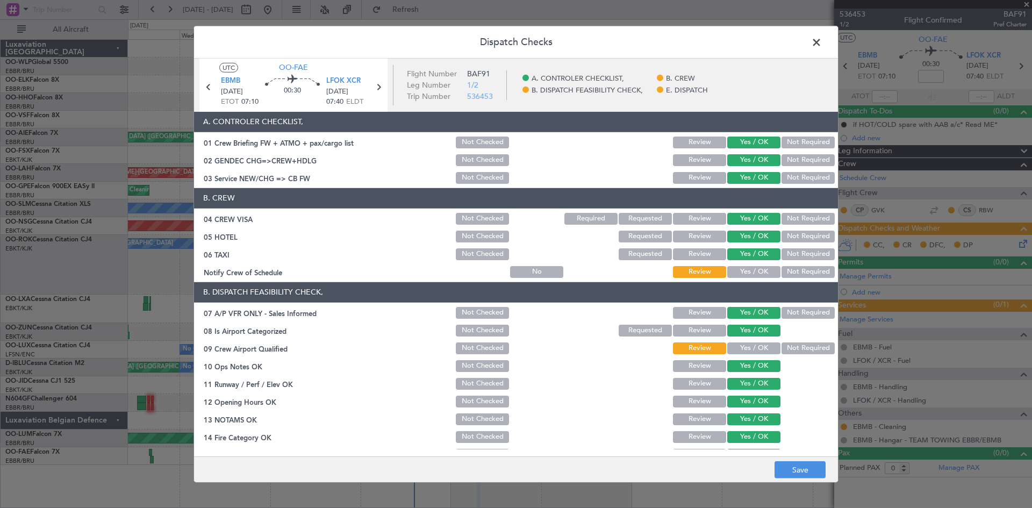
click at [739, 274] on button "Yes / OK" at bounding box center [753, 272] width 53 height 12
click at [745, 348] on button "Yes / OK" at bounding box center [753, 348] width 53 height 12
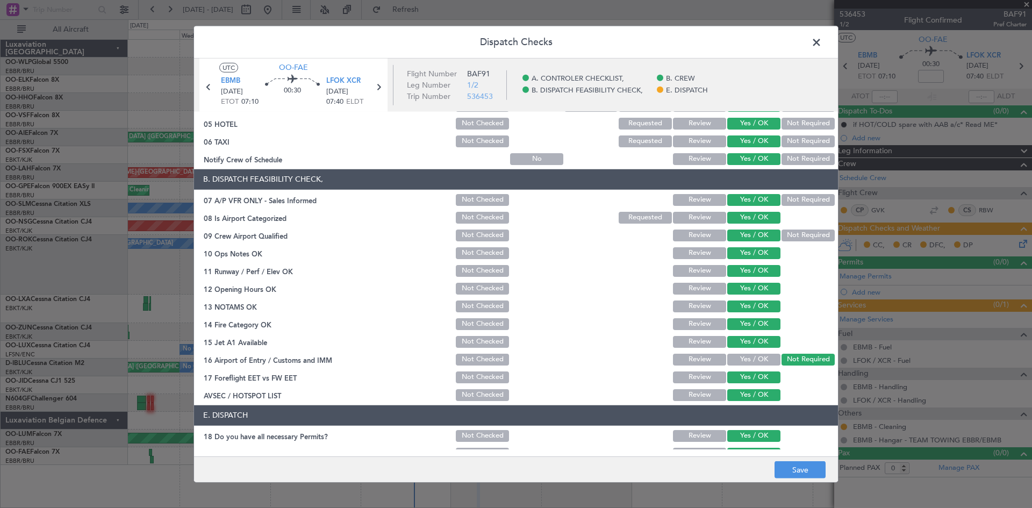
scroll to position [162, 0]
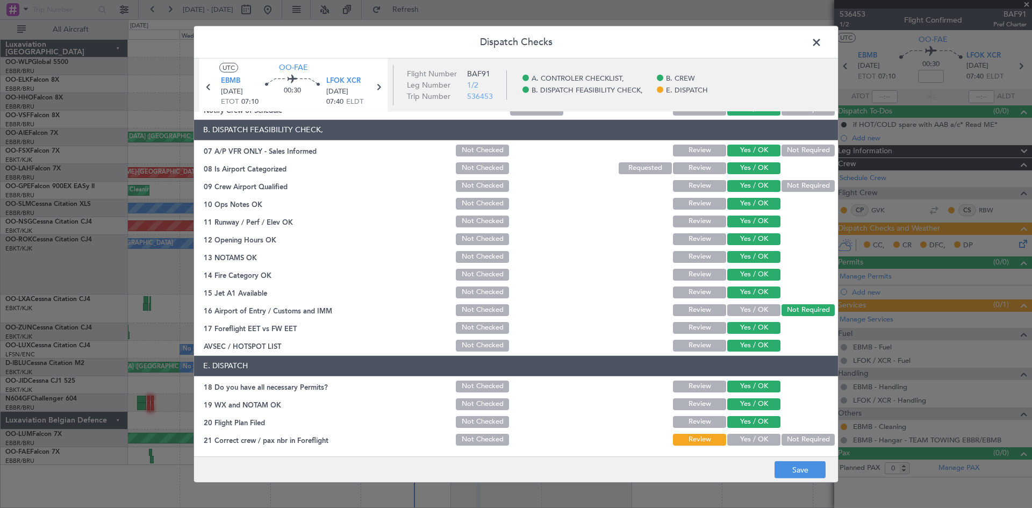
click at [797, 438] on button "Not Required" at bounding box center [808, 440] width 53 height 12
click at [770, 438] on button "Yes / OK" at bounding box center [753, 440] width 53 height 12
click at [785, 467] on button "Save" at bounding box center [800, 469] width 51 height 17
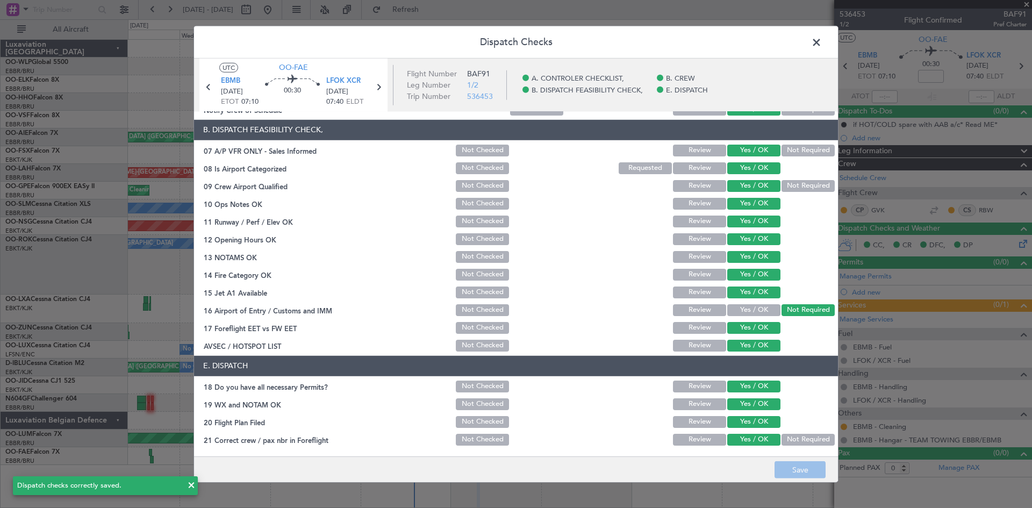
click at [822, 39] on span at bounding box center [822, 45] width 0 height 22
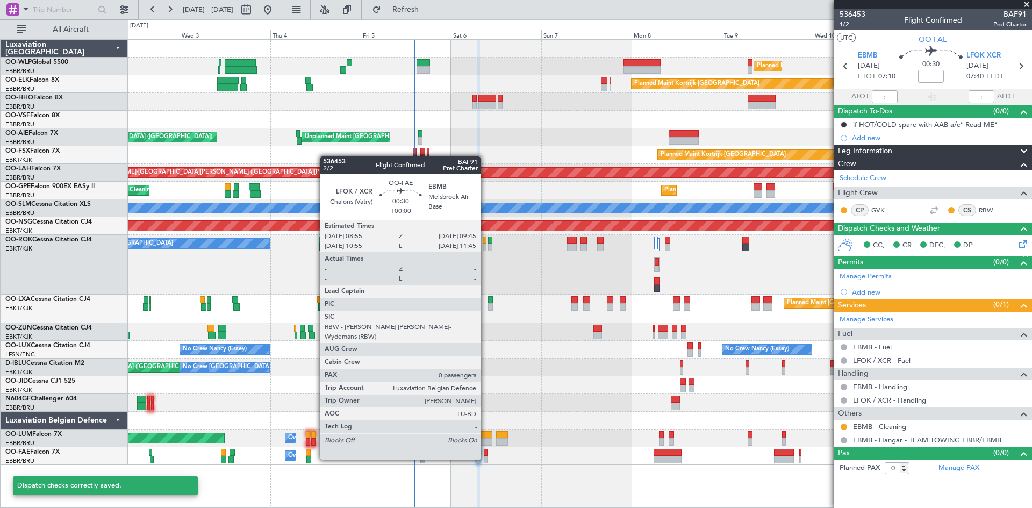
click at [485, 458] on div at bounding box center [485, 460] width 3 height 8
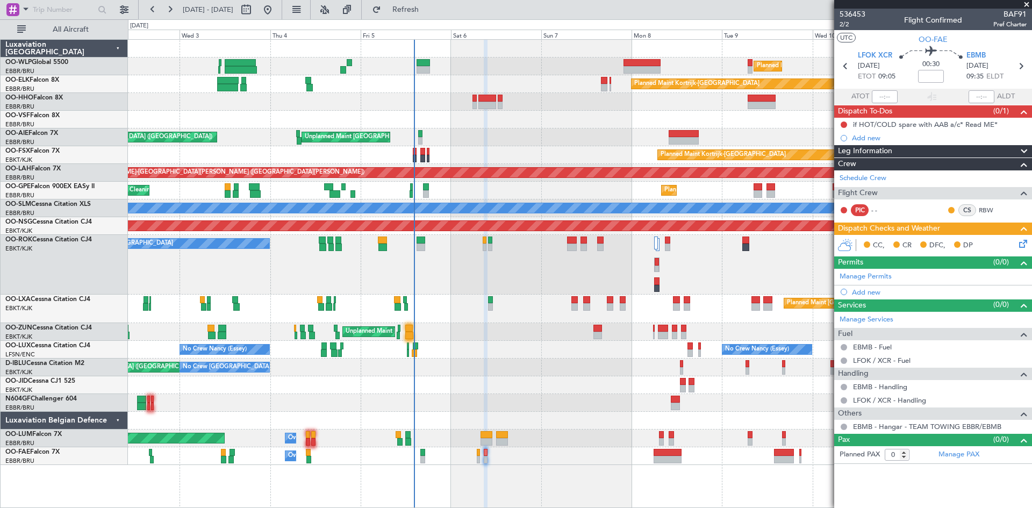
click at [1026, 245] on icon at bounding box center [1021, 242] width 9 height 9
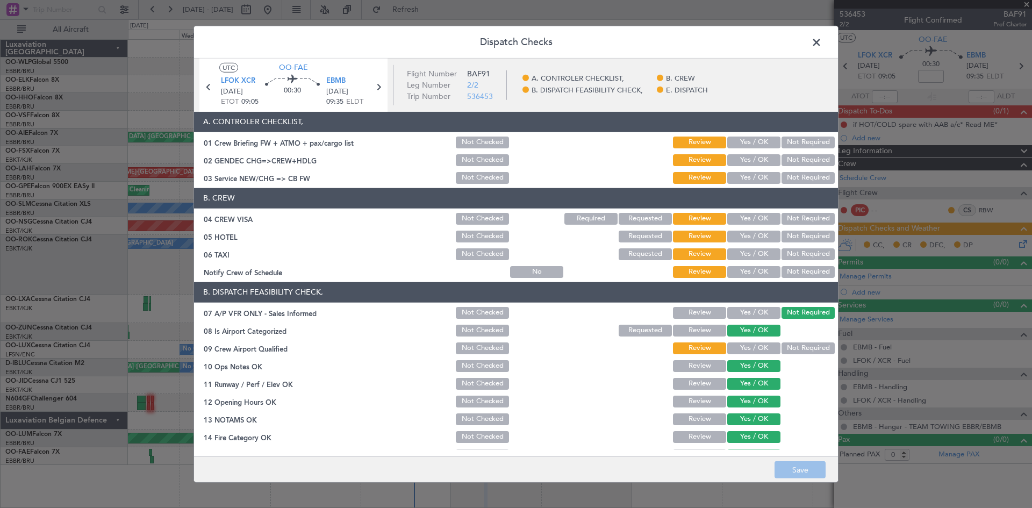
click at [742, 145] on button "Yes / OK" at bounding box center [753, 143] width 53 height 12
click at [743, 160] on button "Yes / OK" at bounding box center [753, 160] width 53 height 12
click at [746, 180] on button "Yes / OK" at bounding box center [753, 178] width 53 height 12
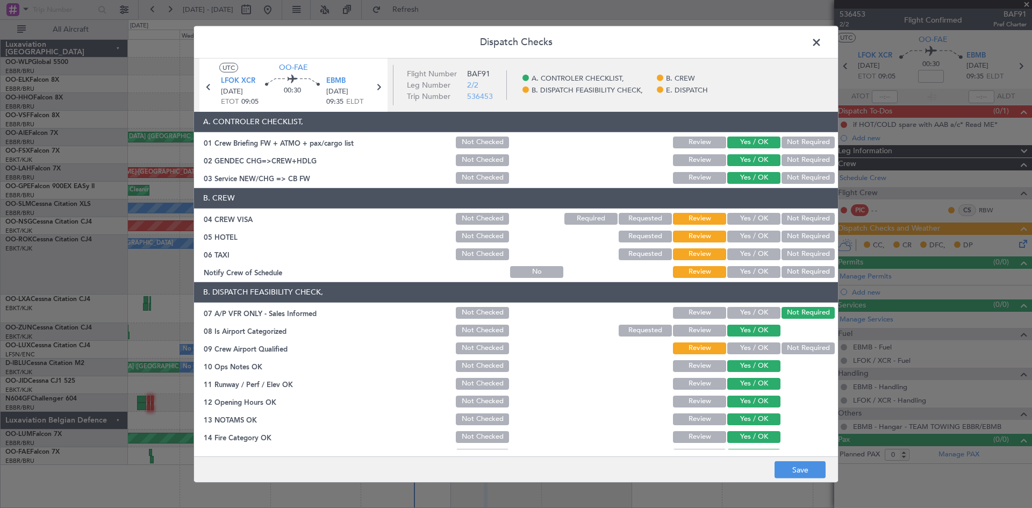
drag, startPoint x: 746, startPoint y: 206, endPoint x: 746, endPoint y: 218, distance: 12.4
click at [746, 207] on header "B. CREW" at bounding box center [516, 198] width 644 height 20
click at [746, 218] on button "Yes / OK" at bounding box center [753, 219] width 53 height 12
click at [746, 235] on button "Yes / OK" at bounding box center [753, 237] width 53 height 12
click at [747, 248] on div "Yes / OK" at bounding box center [753, 254] width 54 height 15
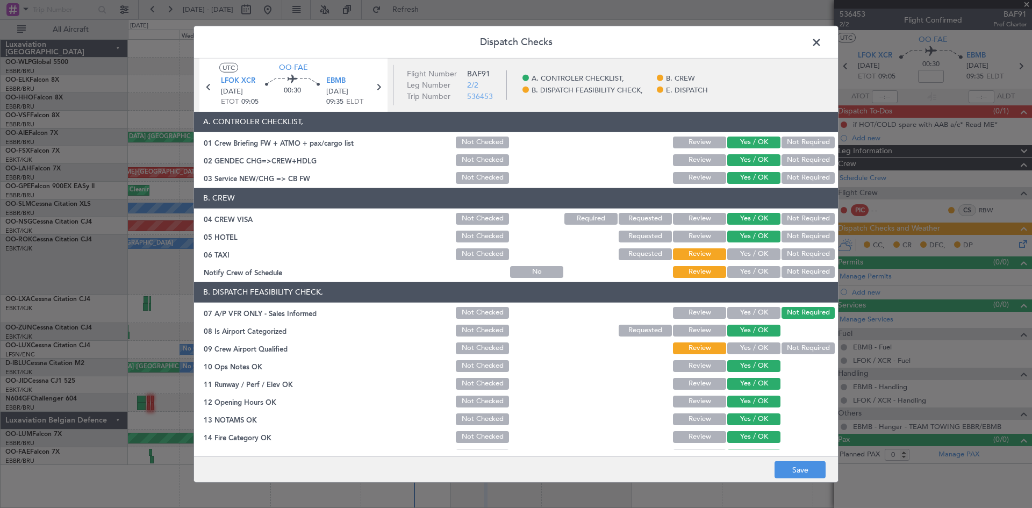
click at [747, 255] on button "Yes / OK" at bounding box center [753, 254] width 53 height 12
click at [747, 266] on button "Yes / OK" at bounding box center [753, 272] width 53 height 12
click at [744, 349] on button "Yes / OK" at bounding box center [753, 348] width 53 height 12
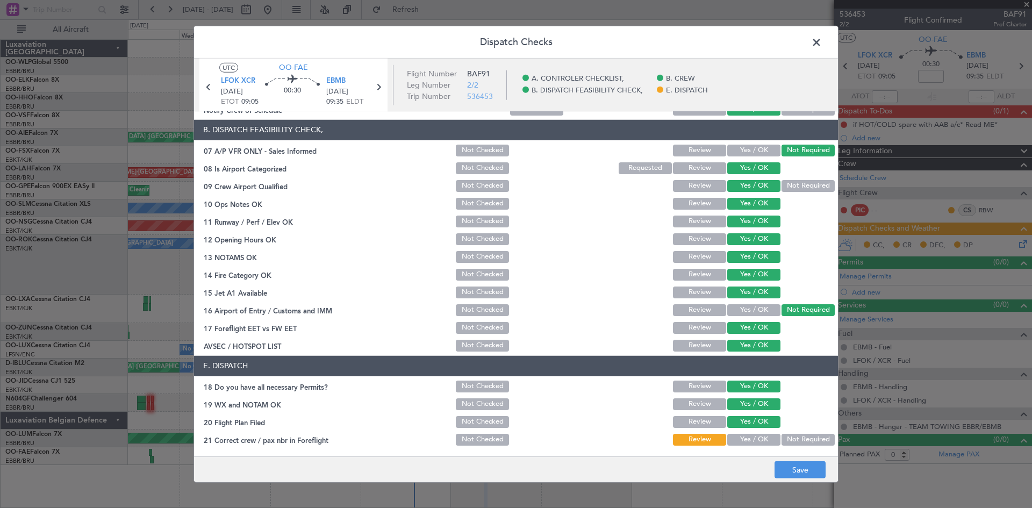
click at [745, 441] on button "Yes / OK" at bounding box center [753, 440] width 53 height 12
click at [793, 469] on button "Save" at bounding box center [800, 469] width 51 height 17
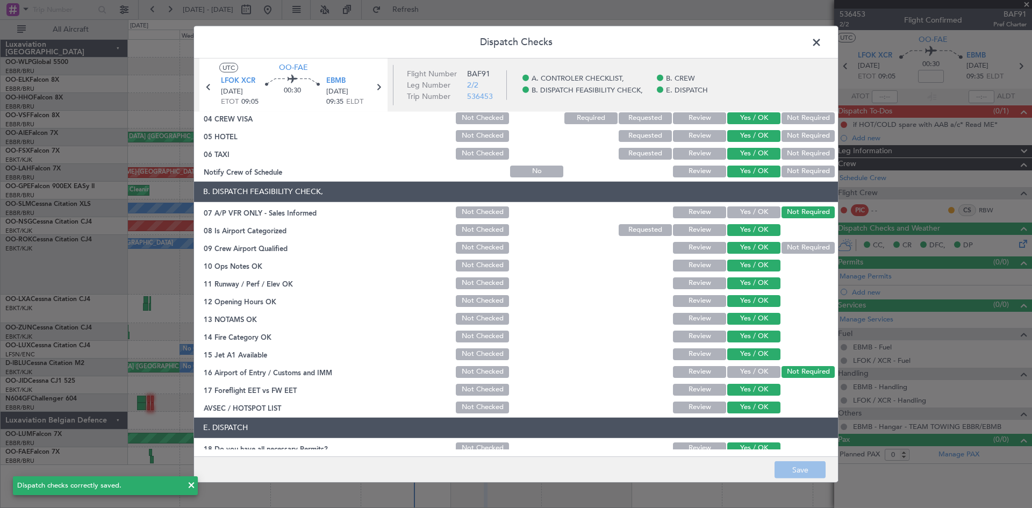
scroll to position [55, 0]
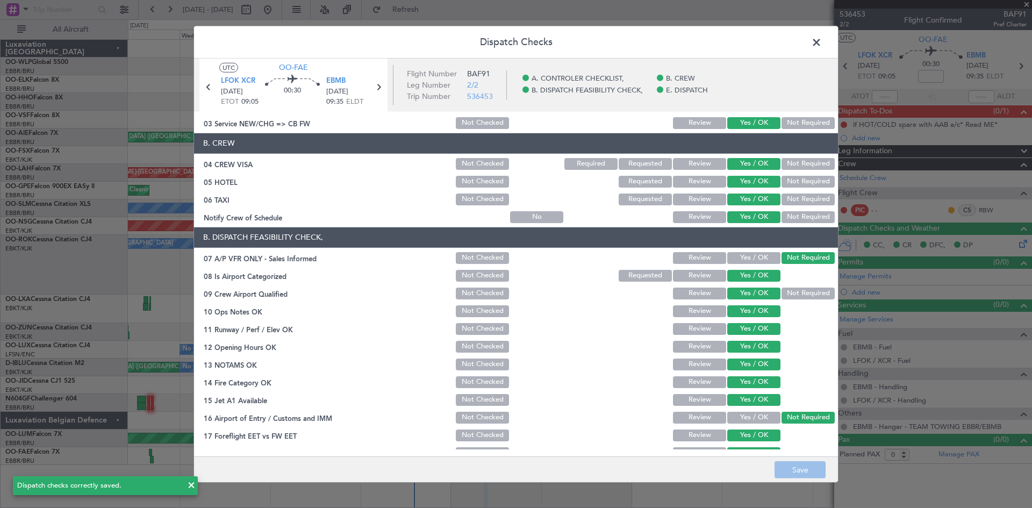
click at [822, 44] on span at bounding box center [822, 45] width 0 height 22
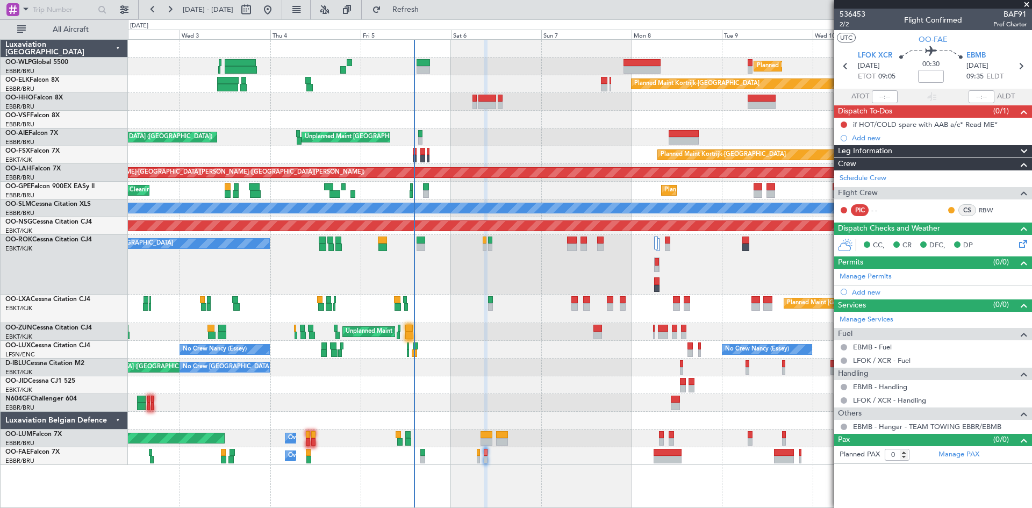
click at [428, 20] on div "0 0 Tue 2 Wed 3 Thu 4 Fri 5 Sat 6 Sun 7 Mon 8 Sep 2025 Tue 9 Wed 10 Thu 11 Fri …" at bounding box center [579, 29] width 903 height 19
click at [428, 11] on span "Refresh" at bounding box center [405, 10] width 45 height 8
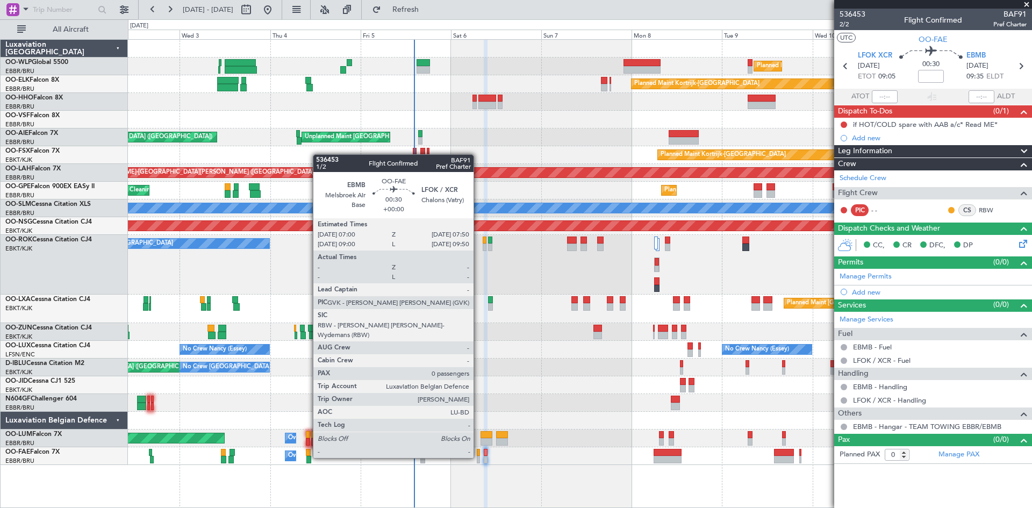
click at [478, 457] on div at bounding box center [478, 460] width 3 height 8
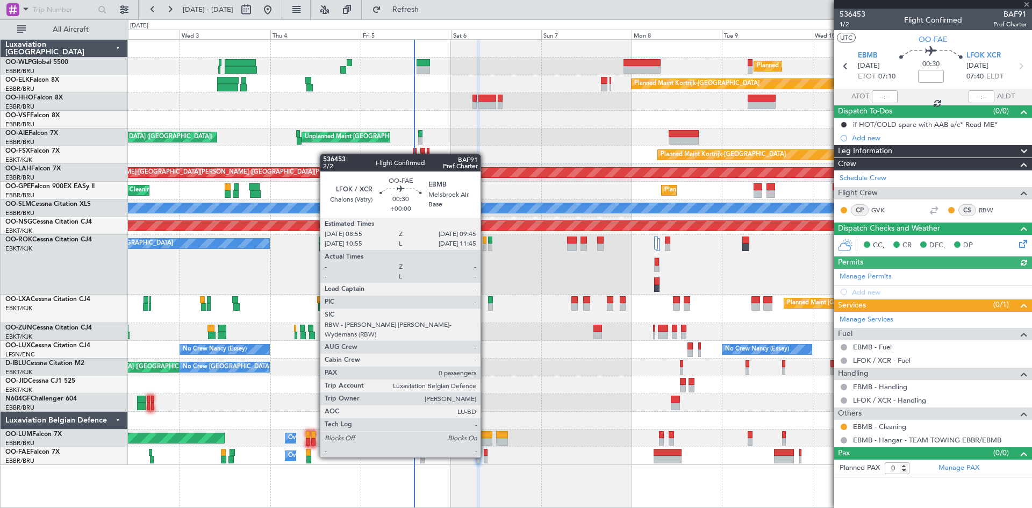
click at [485, 456] on div at bounding box center [485, 460] width 3 height 8
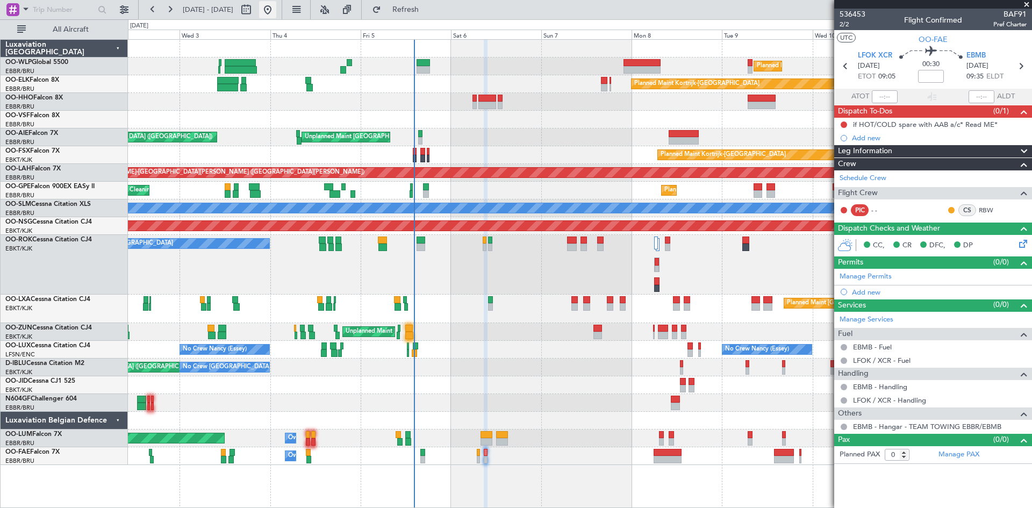
click at [276, 11] on button at bounding box center [267, 9] width 17 height 17
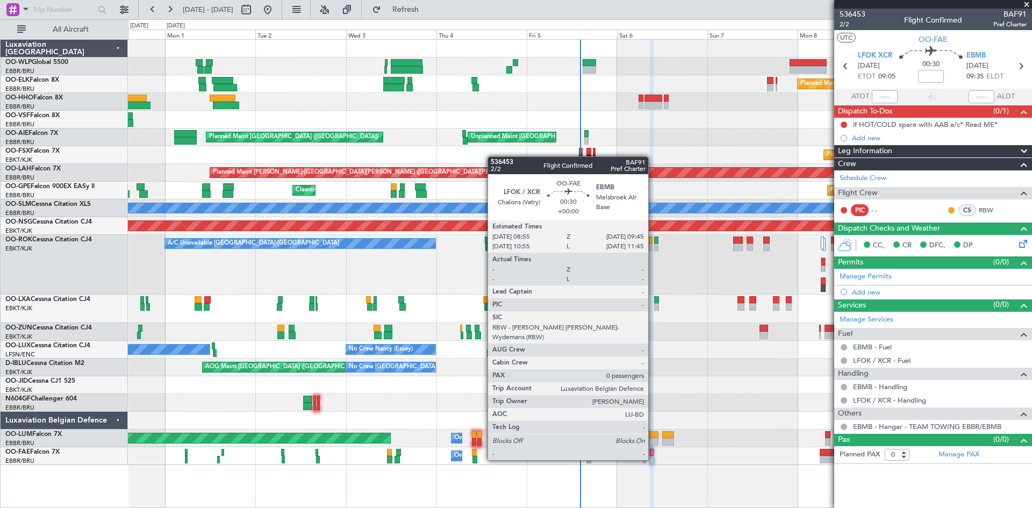
click at [653, 459] on div at bounding box center [651, 460] width 3 height 8
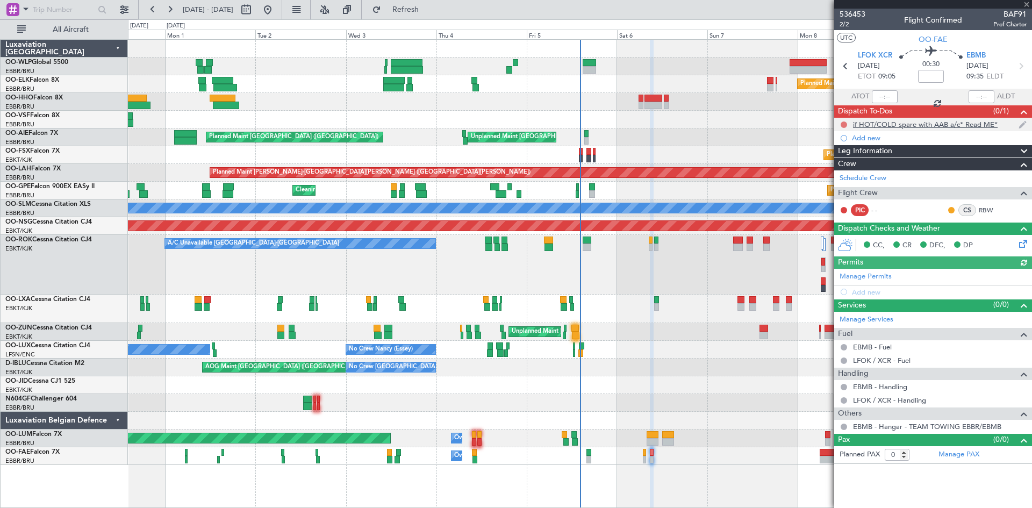
click at [845, 123] on button at bounding box center [844, 124] width 6 height 6
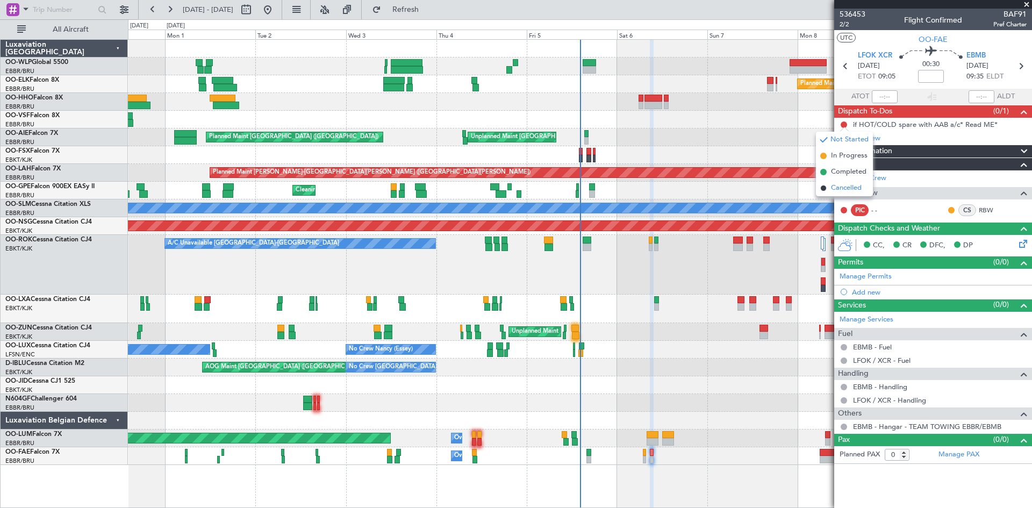
click at [846, 185] on span "Cancelled" at bounding box center [846, 188] width 31 height 11
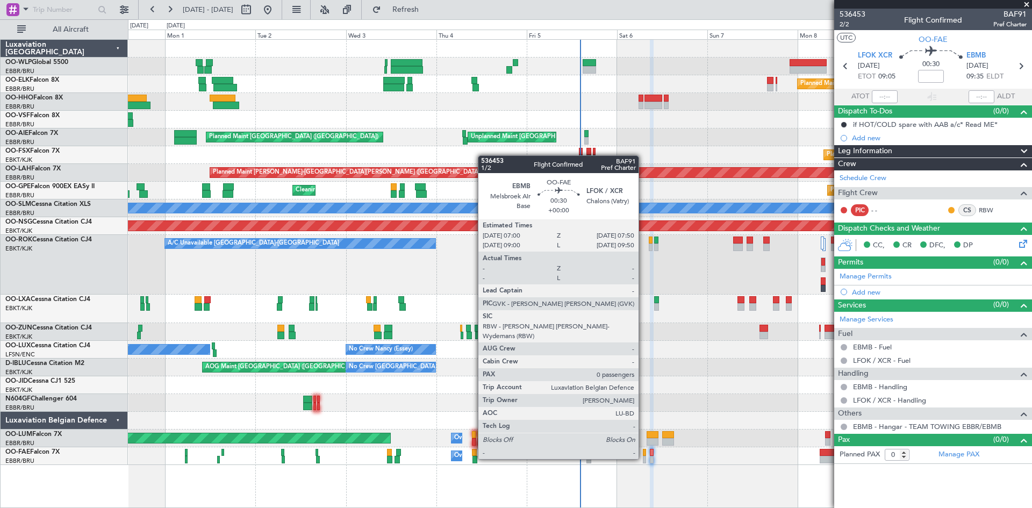
click at [643, 458] on div at bounding box center [644, 460] width 3 height 8
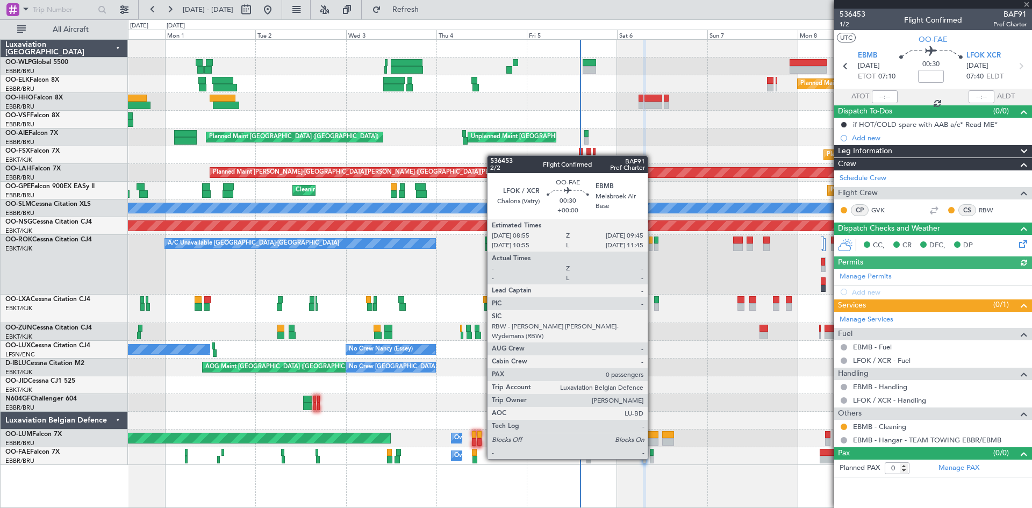
click at [653, 458] on div at bounding box center [651, 460] width 3 height 8
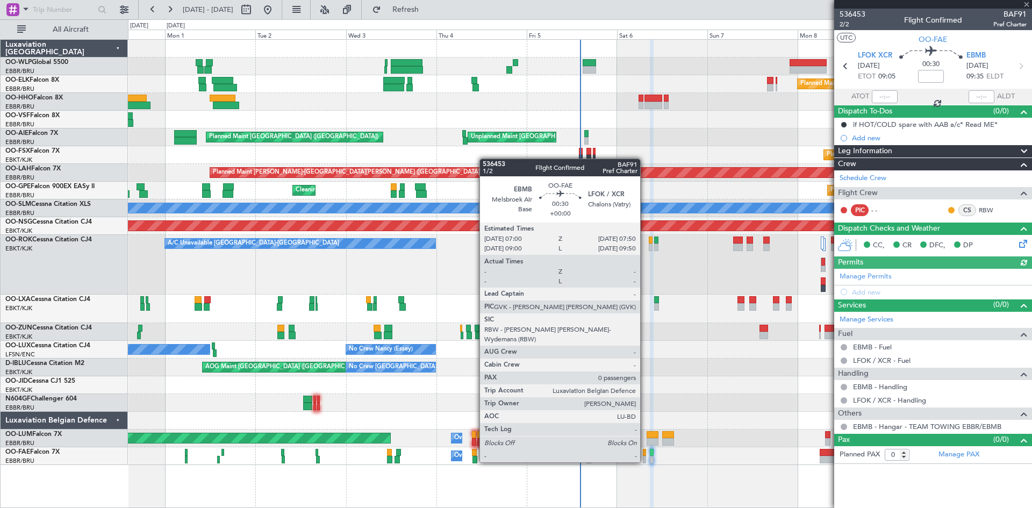
click at [645, 461] on div at bounding box center [644, 460] width 3 height 8
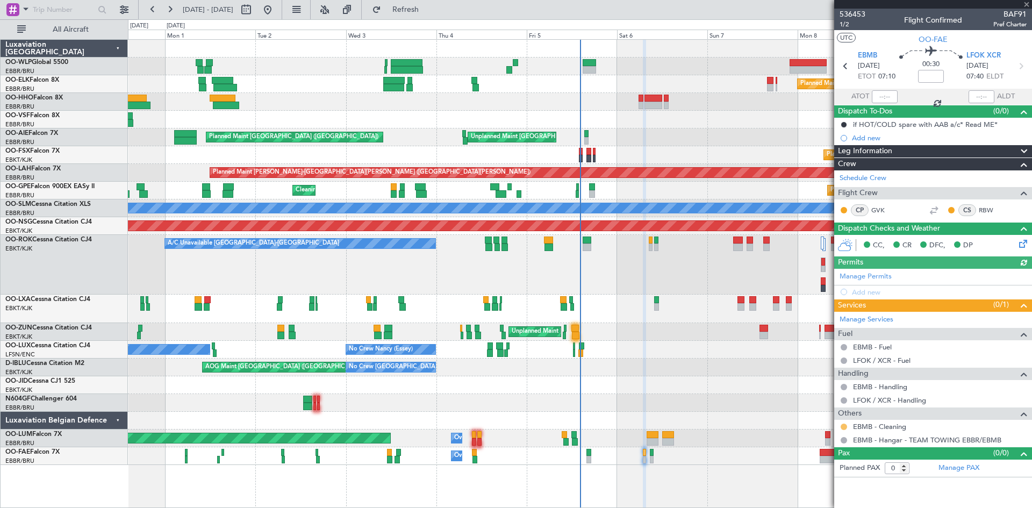
click at [844, 427] on button at bounding box center [844, 427] width 6 height 6
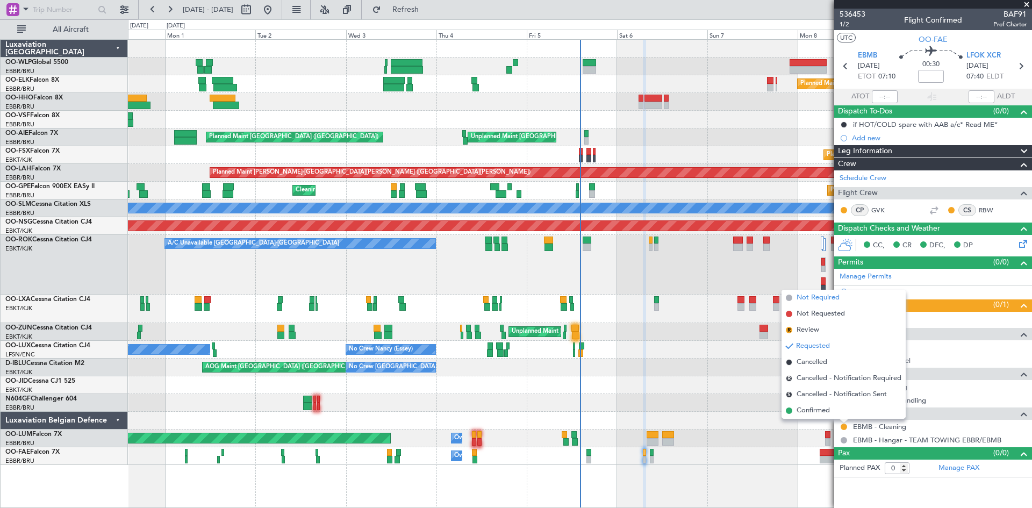
click at [831, 298] on span "Not Required" at bounding box center [818, 297] width 43 height 11
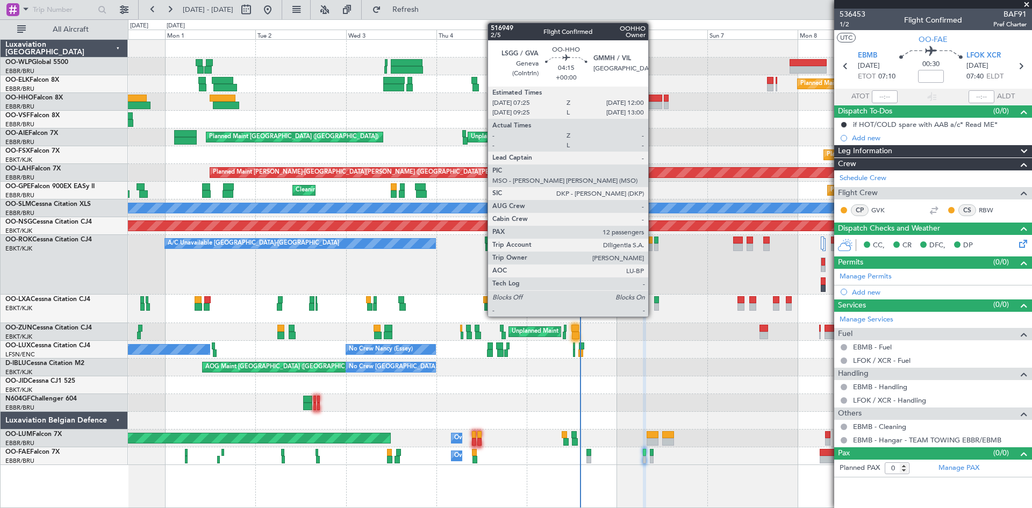
click at [653, 105] on div at bounding box center [654, 106] width 18 height 8
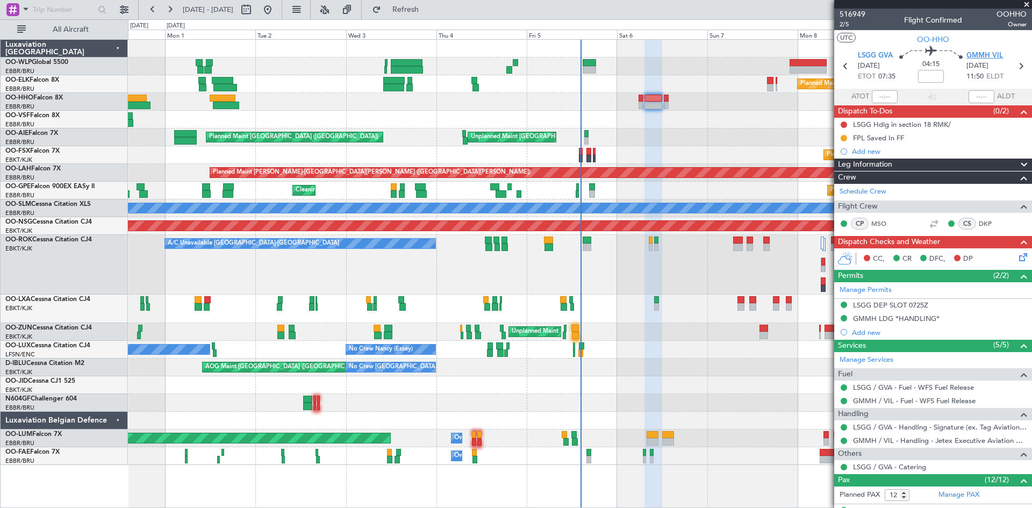
click at [975, 58] on span "GMMH VIL" at bounding box center [985, 56] width 37 height 11
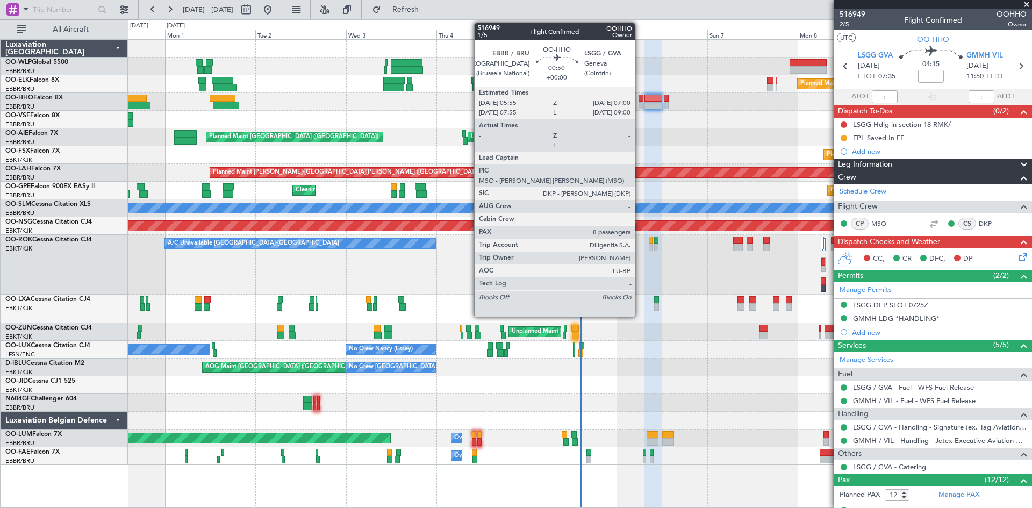
click at [640, 104] on div at bounding box center [641, 106] width 4 height 8
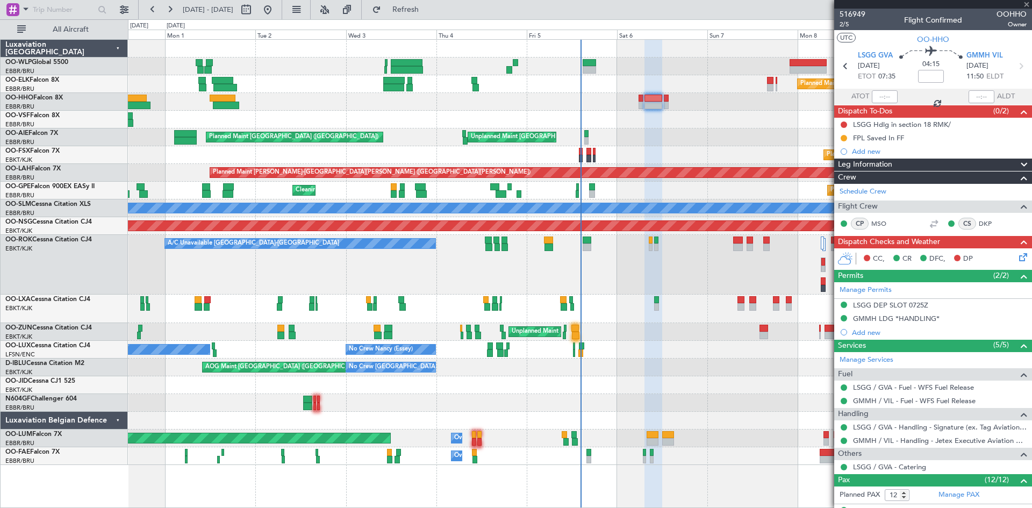
type input "8"
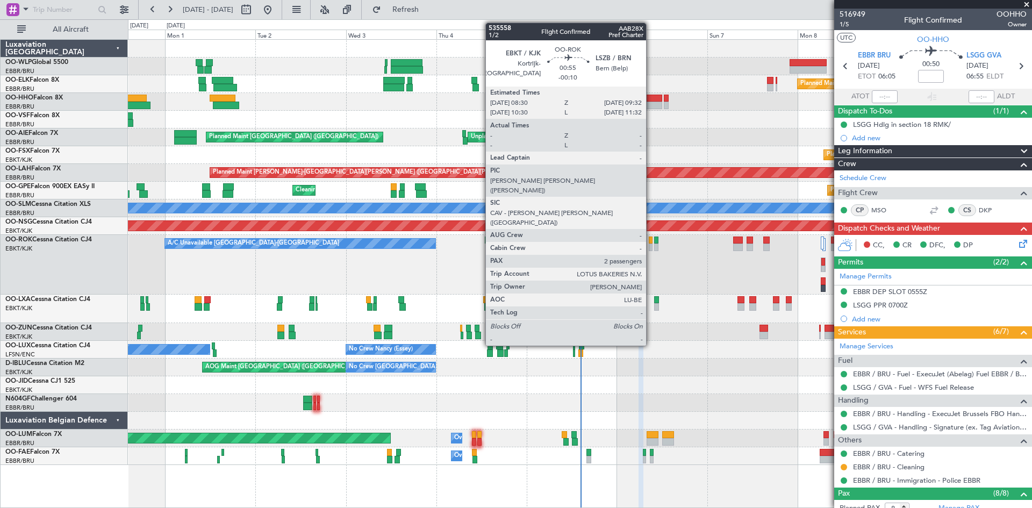
click at [651, 246] on div at bounding box center [651, 248] width 4 height 8
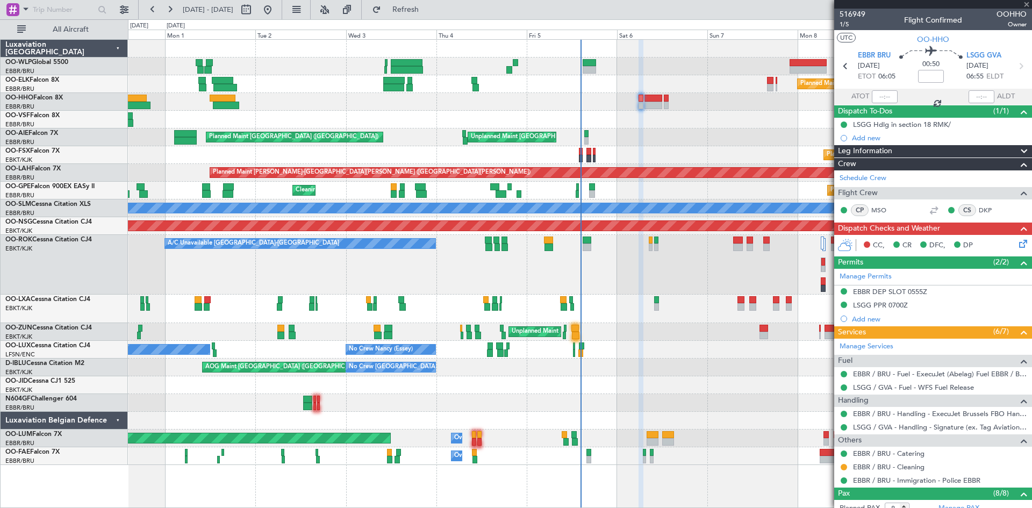
type input "-00:10"
type input "2"
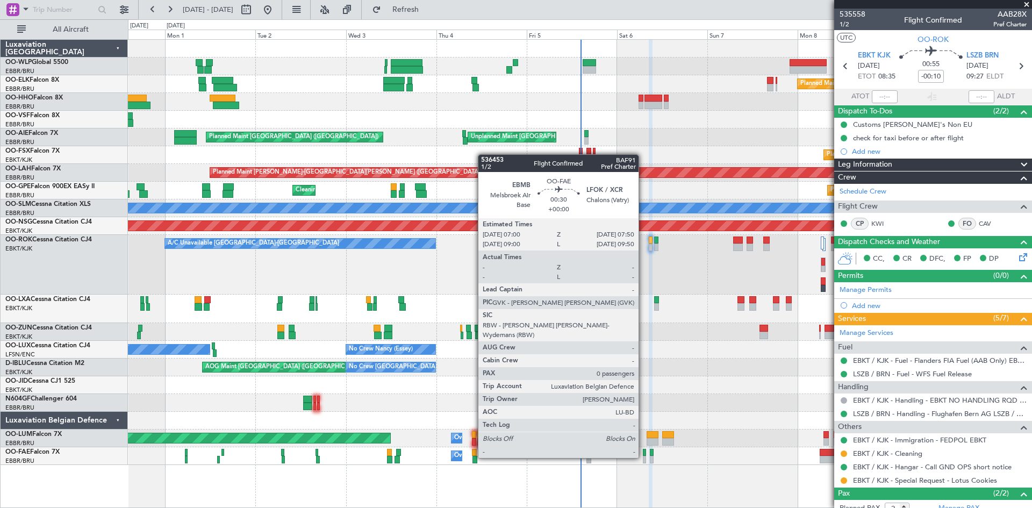
click at [643, 457] on div at bounding box center [644, 460] width 3 height 8
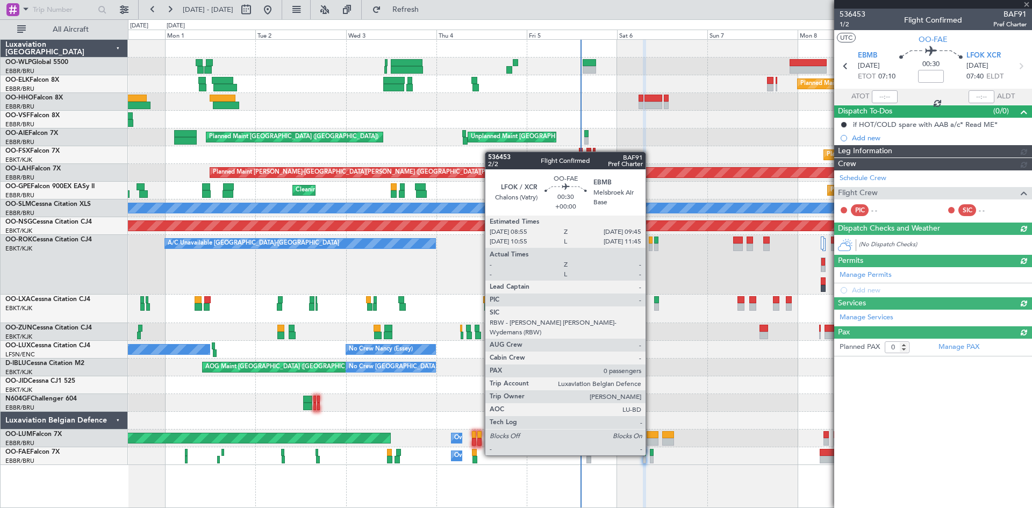
click at [650, 454] on div at bounding box center [651, 453] width 3 height 8
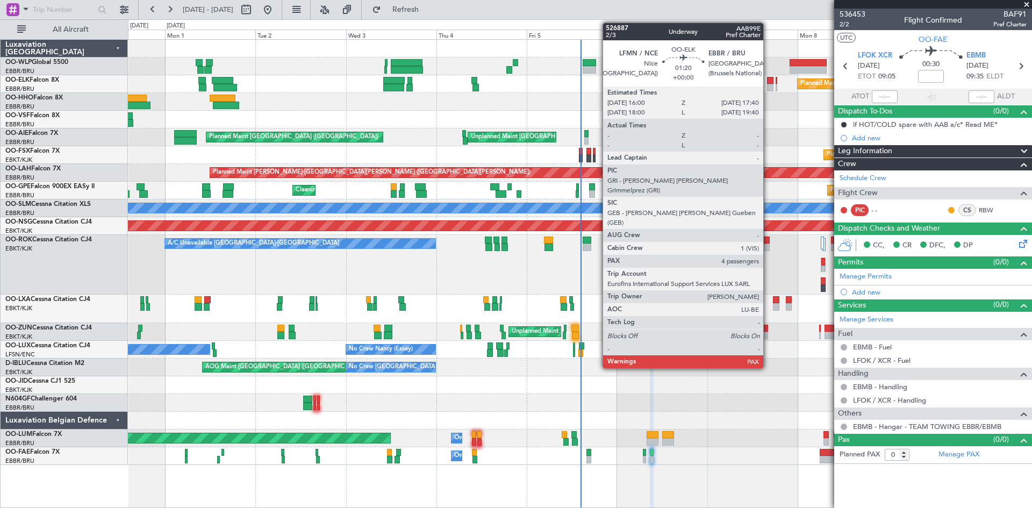
click at [768, 85] on div at bounding box center [770, 88] width 6 height 8
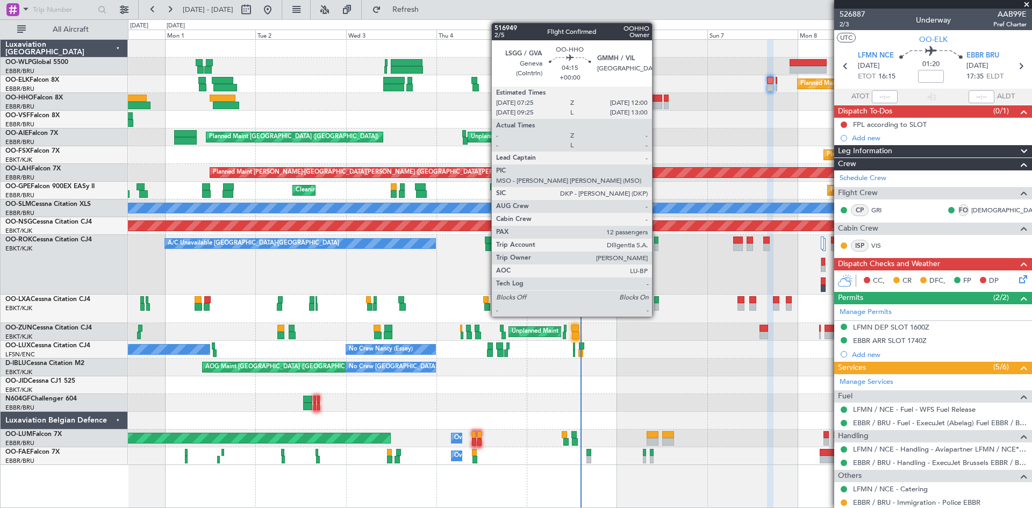
click at [657, 103] on div at bounding box center [654, 106] width 18 height 8
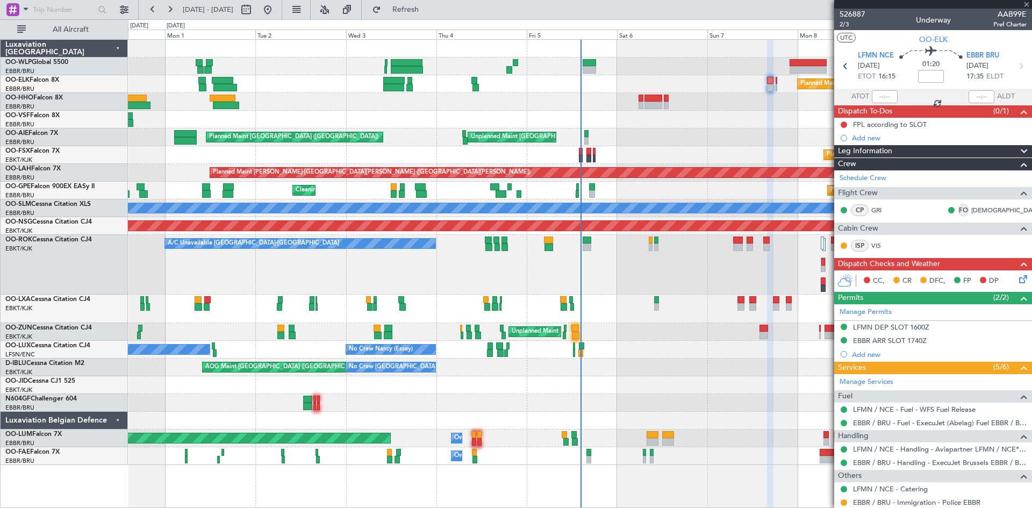
type input "12"
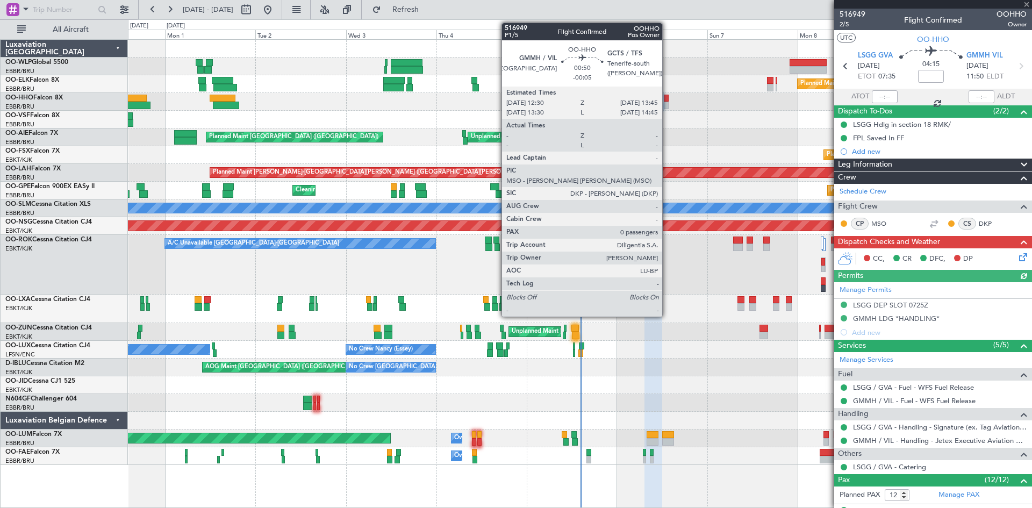
click at [667, 106] on div at bounding box center [666, 106] width 5 height 8
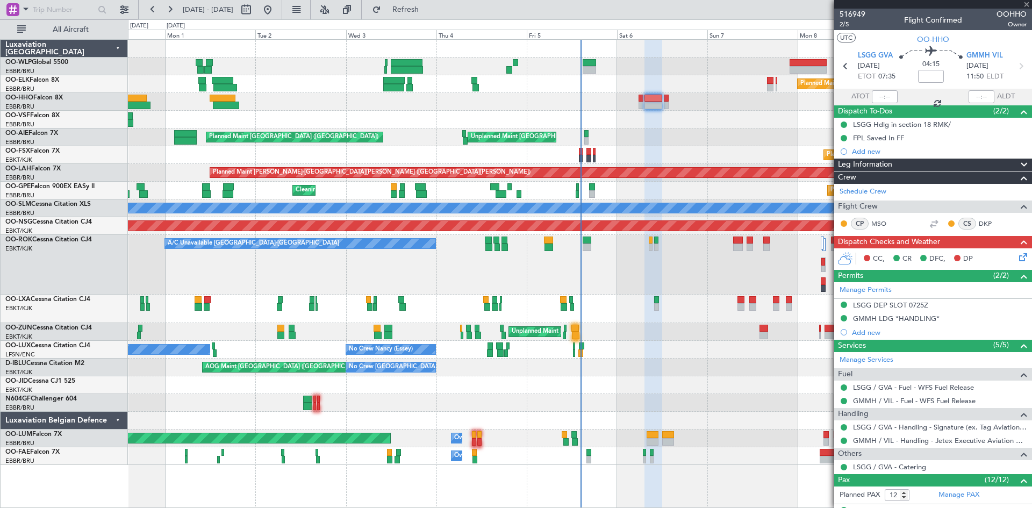
type input "-00:05"
type input "0"
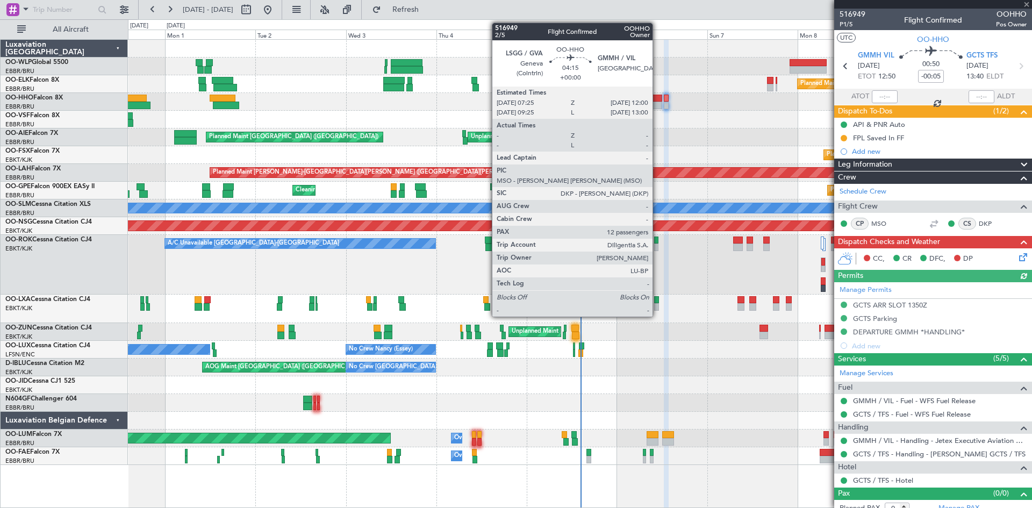
click at [657, 104] on div at bounding box center [654, 106] width 18 height 8
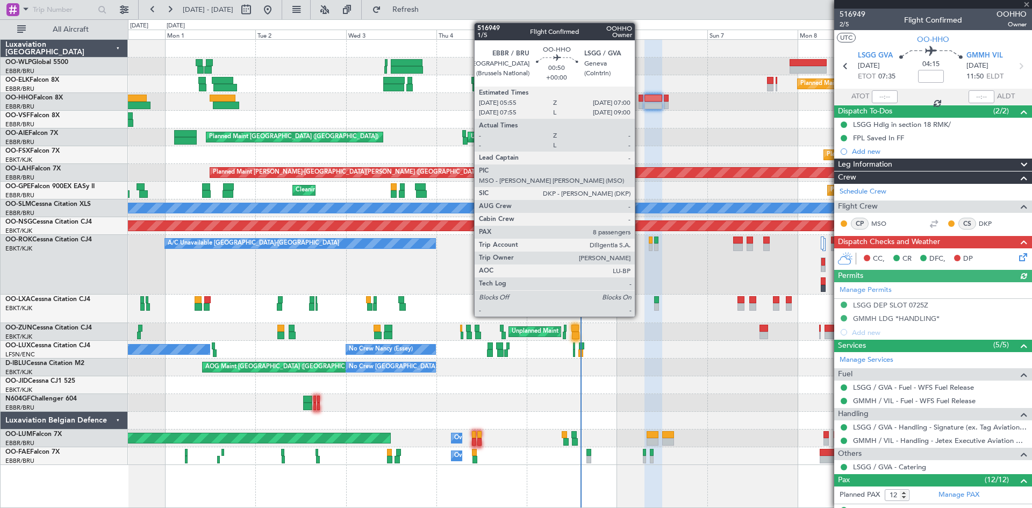
click at [640, 106] on div at bounding box center [641, 106] width 4 height 8
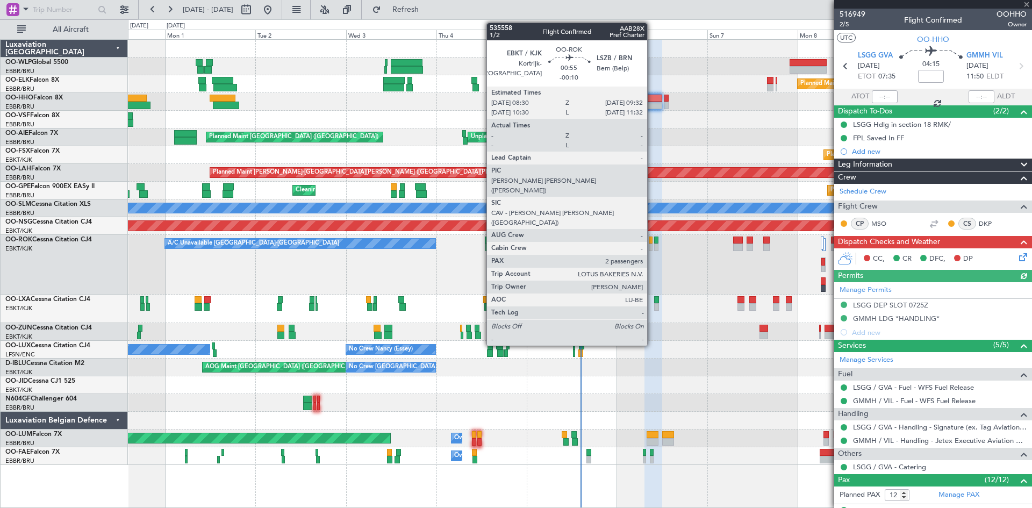
type input "8"
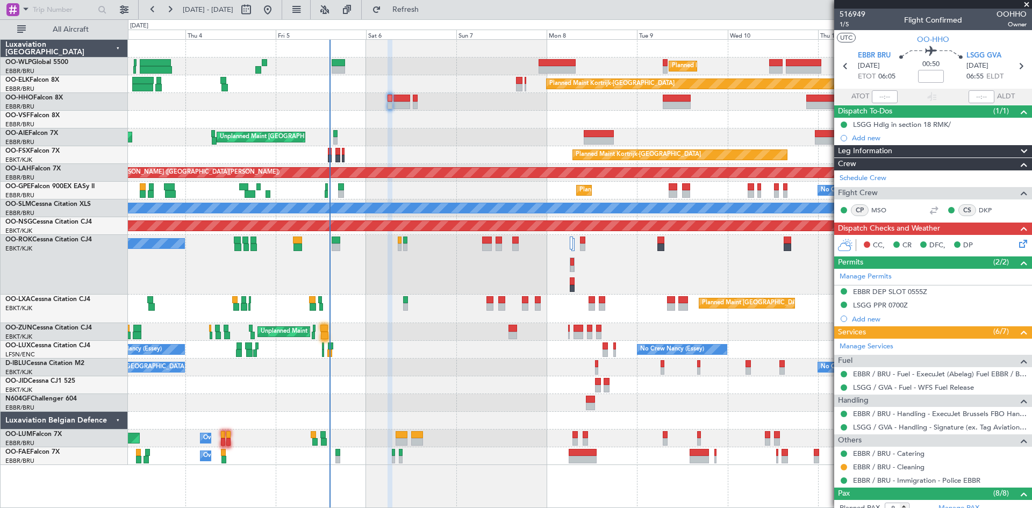
click at [497, 382] on div at bounding box center [580, 385] width 904 height 18
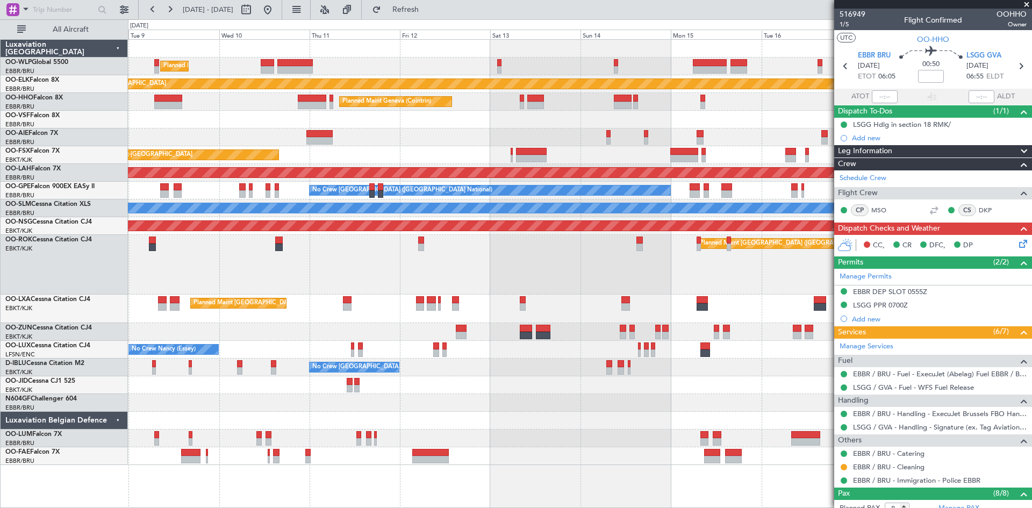
click at [403, 420] on div "Planned Maint Milan (Linate) Planned Maint Kortrijk-Wevelgem Planned Maint Gene…" at bounding box center [580, 252] width 904 height 425
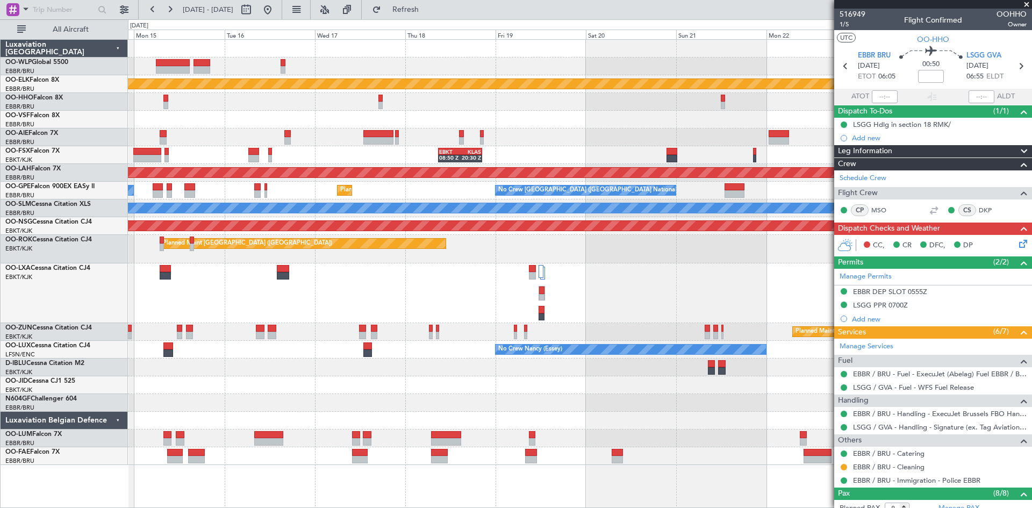
click at [401, 427] on div at bounding box center [580, 421] width 904 height 18
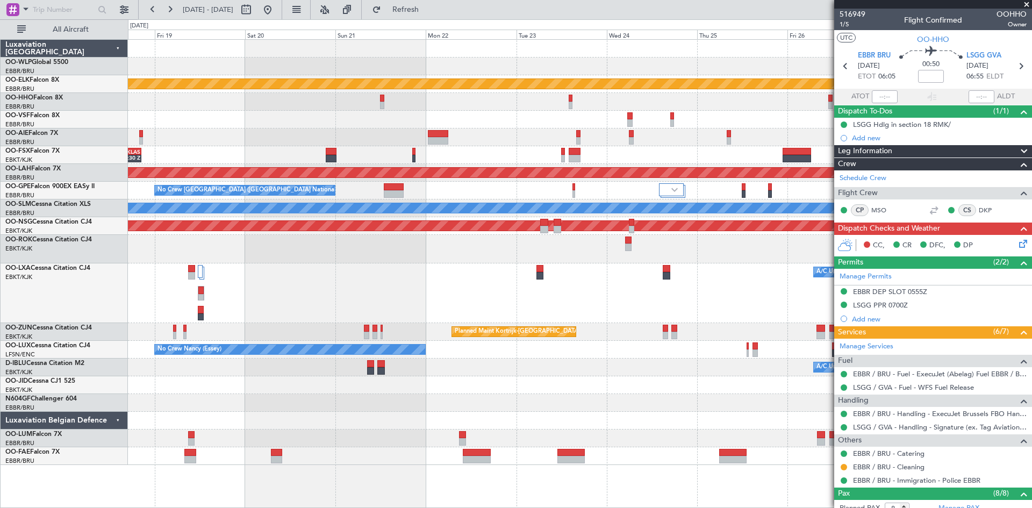
click at [324, 437] on div "Planned Maint Kortrijk-Wevelgem EBKT 08:50 Z KLAS 20:30 Z Planned Maint Alton-s…" at bounding box center [580, 252] width 904 height 425
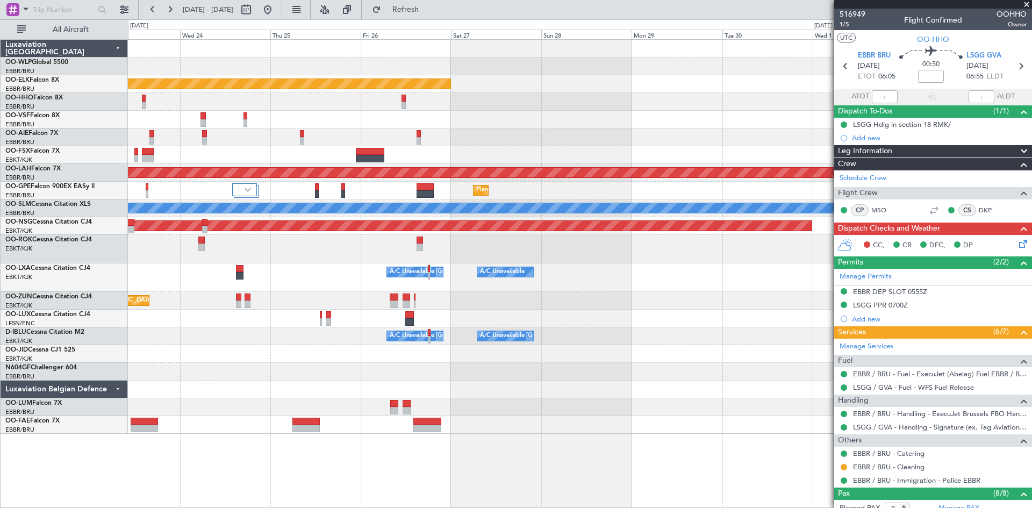
click at [383, 425] on div "Planned Maint Kortrijk-Wevelgem Planned Maint Alton-st Louis (St Louis Regl) Pl…" at bounding box center [580, 237] width 904 height 394
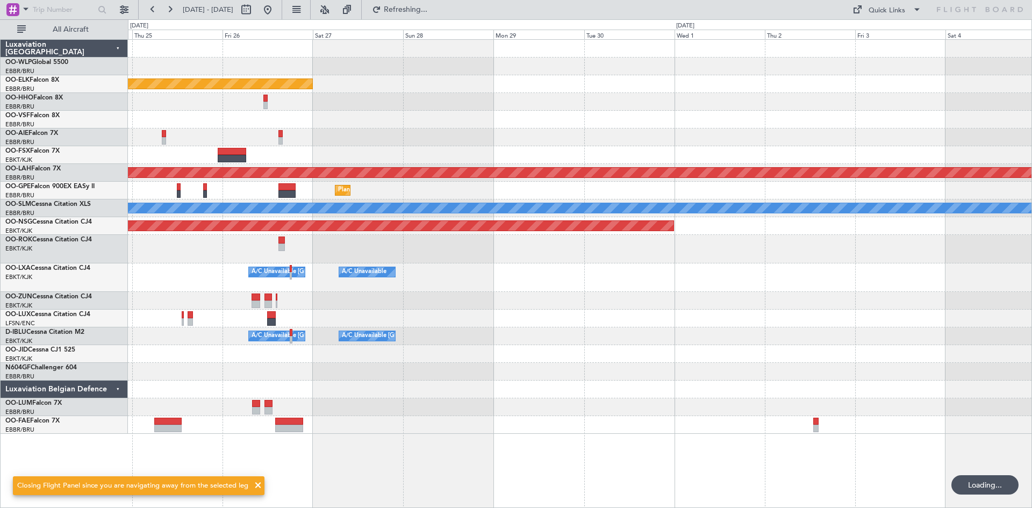
click at [304, 19] on mat-tooltip-component "Go to [DATE]" at bounding box center [302, 32] width 55 height 28
click at [276, 12] on button at bounding box center [267, 9] width 17 height 17
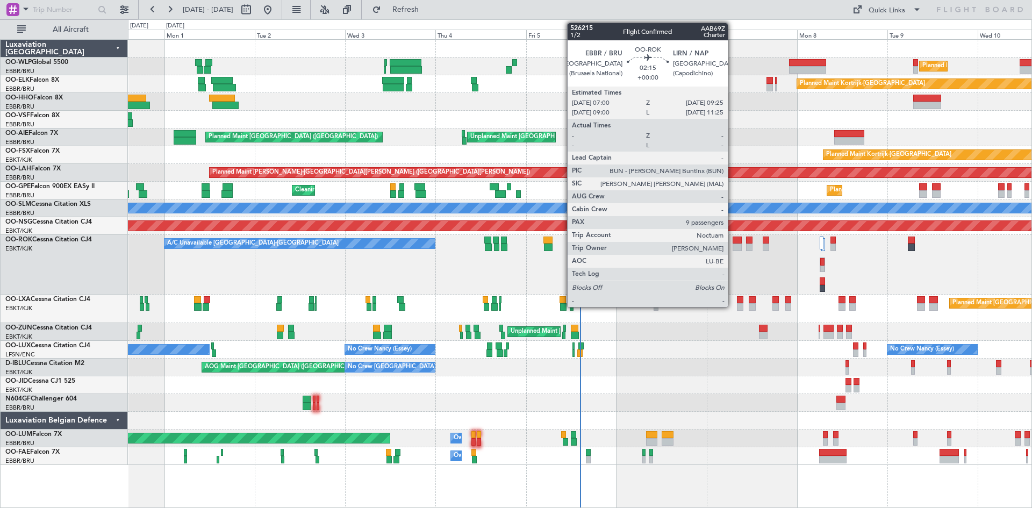
click at [733, 237] on div at bounding box center [737, 241] width 9 height 8
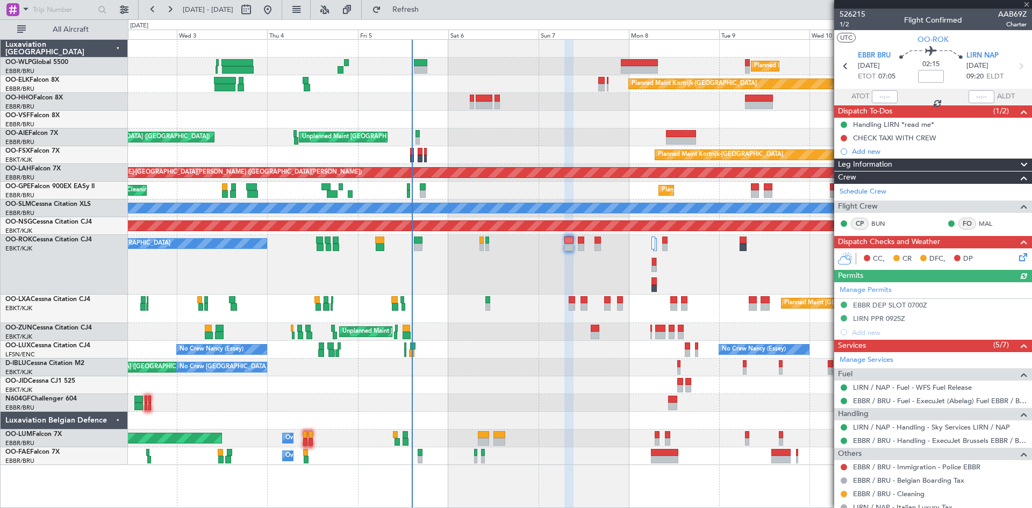
click at [598, 424] on div at bounding box center [580, 421] width 904 height 18
click at [1029, 5] on span at bounding box center [1026, 5] width 11 height 10
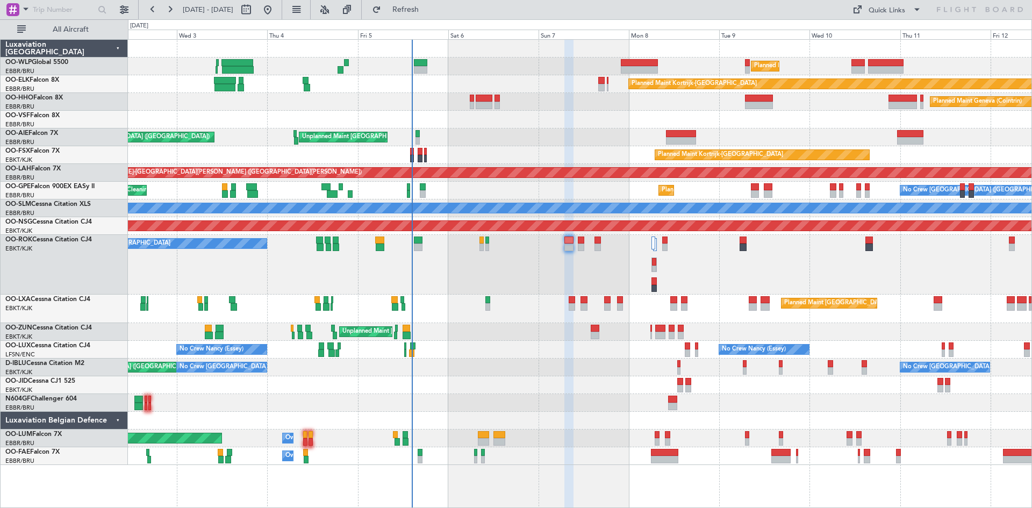
type input "0"
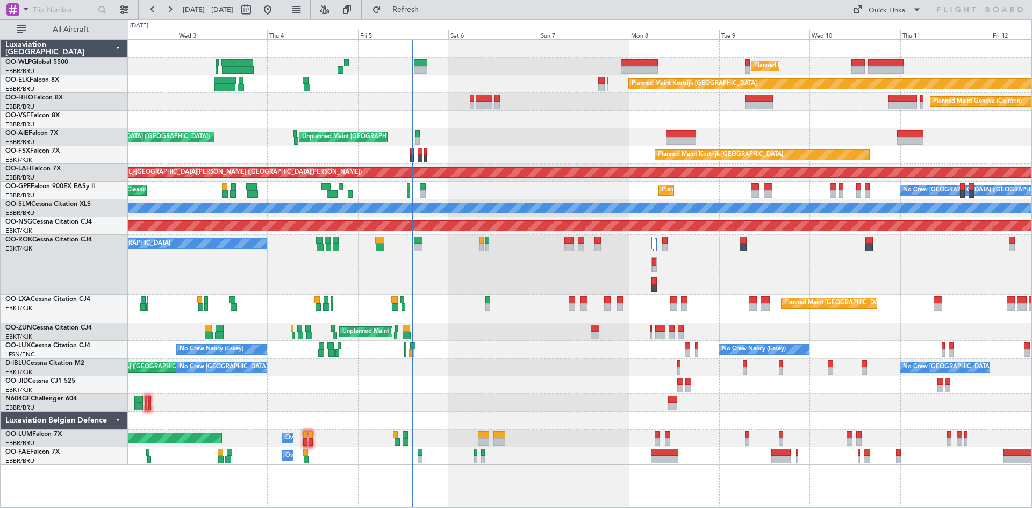
click at [671, 306] on div at bounding box center [673, 307] width 6 height 8
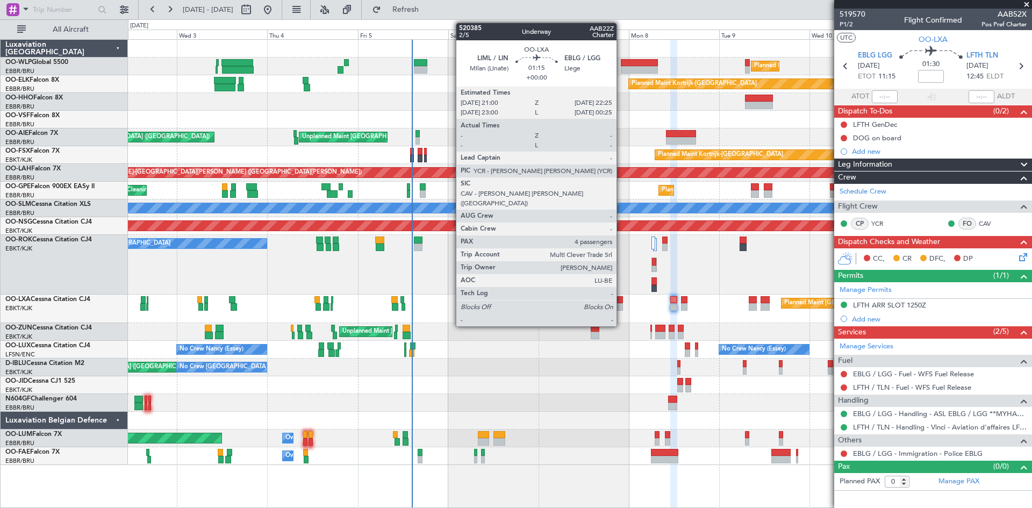
click at [621, 304] on div at bounding box center [619, 307] width 5 height 8
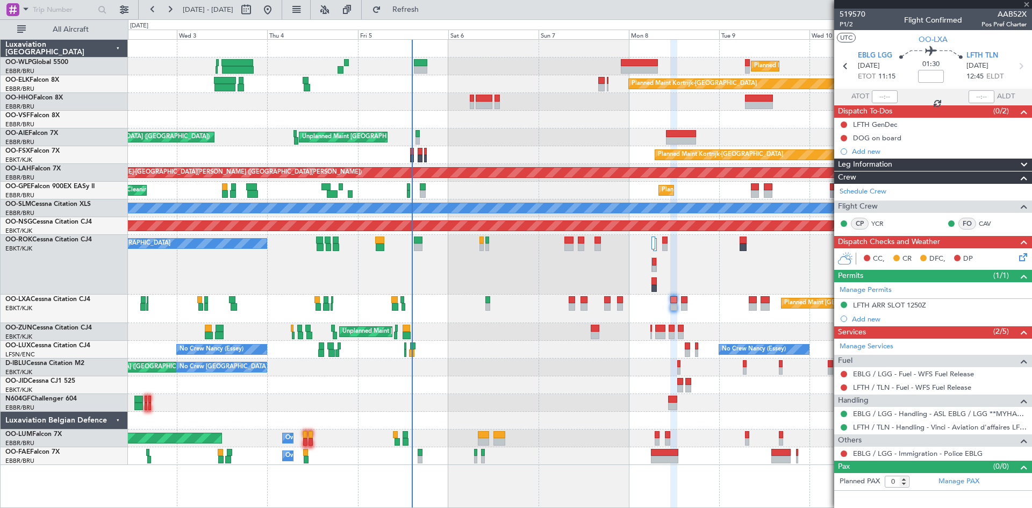
type input "4"
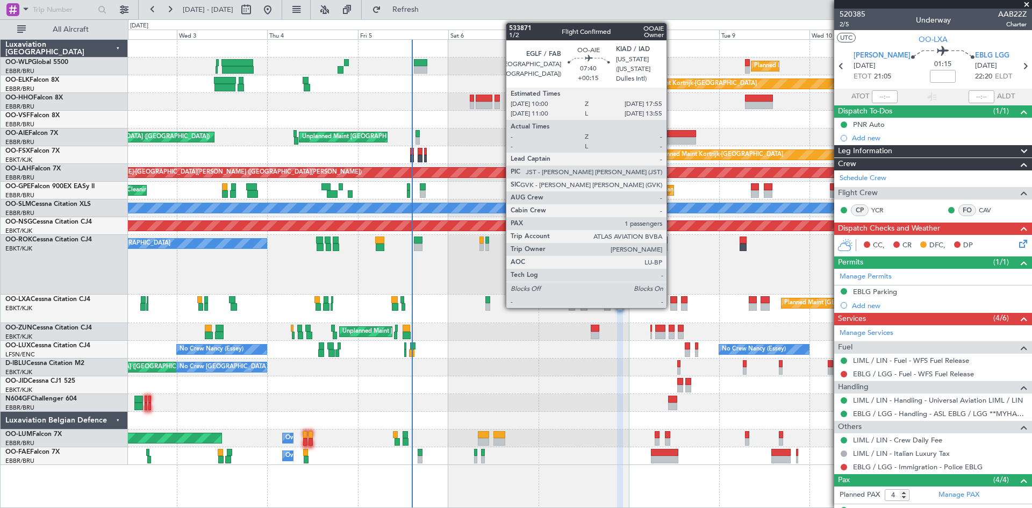
click at [671, 133] on div at bounding box center [681, 134] width 30 height 8
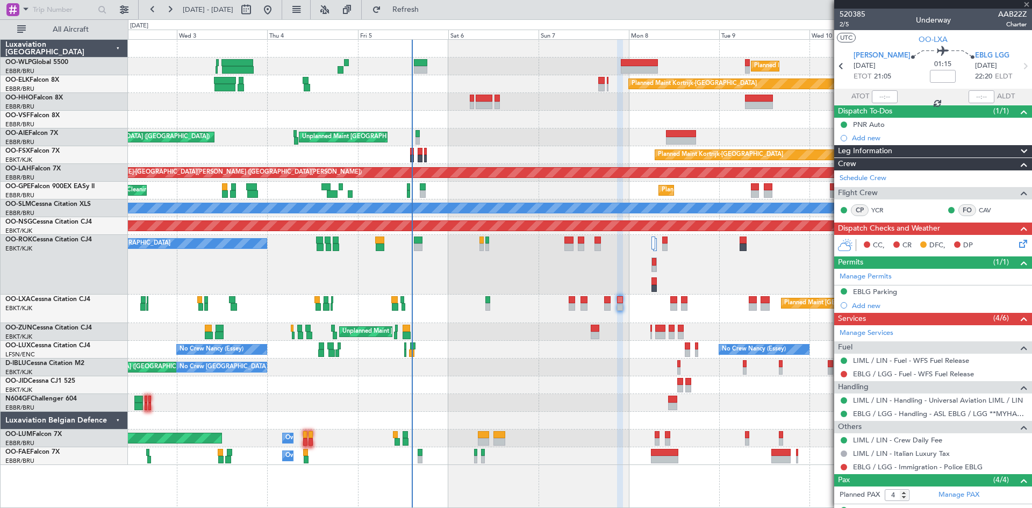
type input "+00:15"
type input "1"
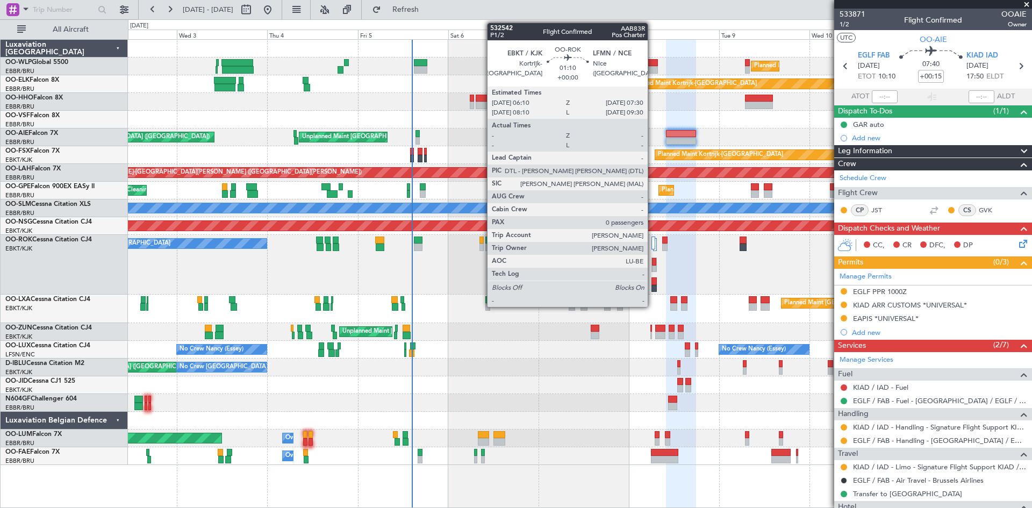
click at [653, 266] on div at bounding box center [654, 270] width 4 height 8
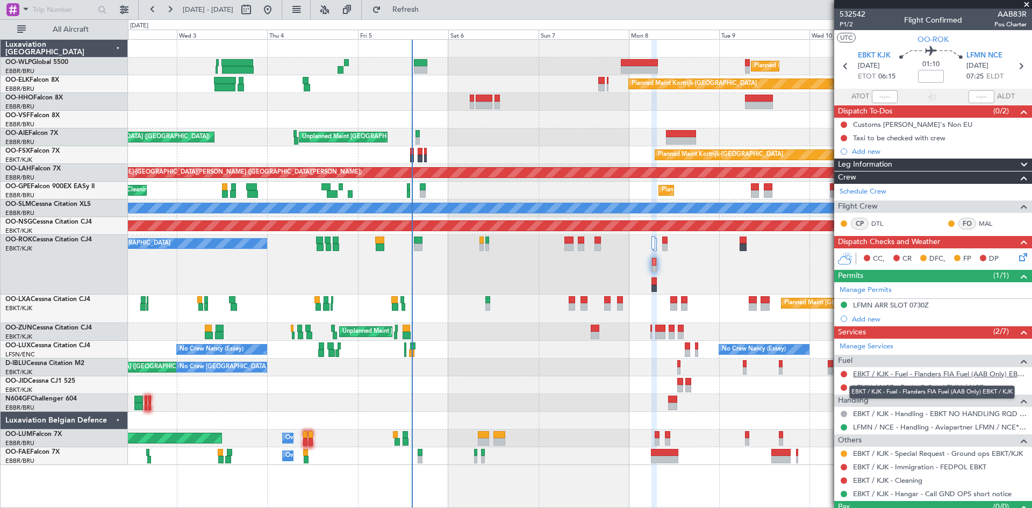
click at [882, 375] on link "EBKT / KJK - Fuel - Flanders FIA Fuel (AAB Only) EBKT / KJK" at bounding box center [940, 373] width 174 height 9
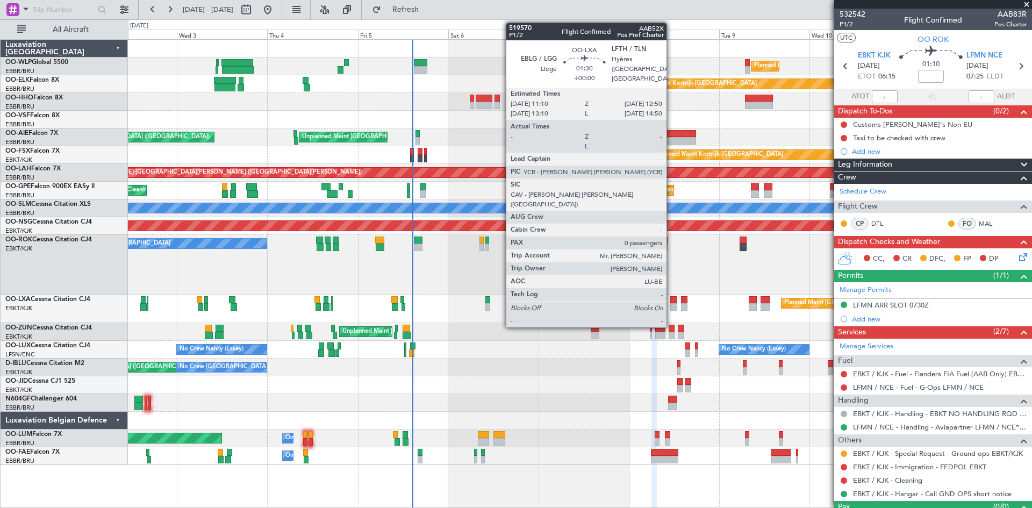
click at [671, 305] on div at bounding box center [673, 307] width 6 height 8
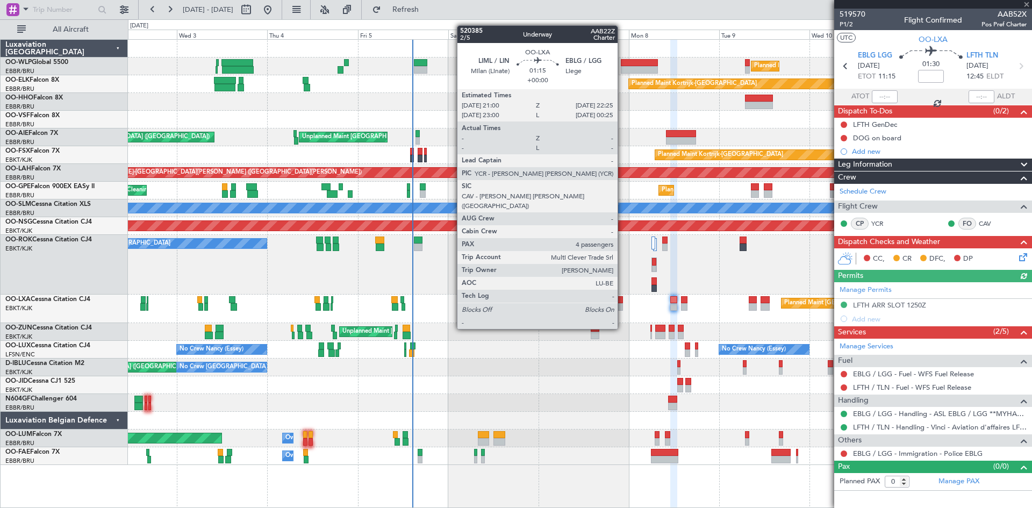
click at [618, 306] on div at bounding box center [619, 307] width 5 height 8
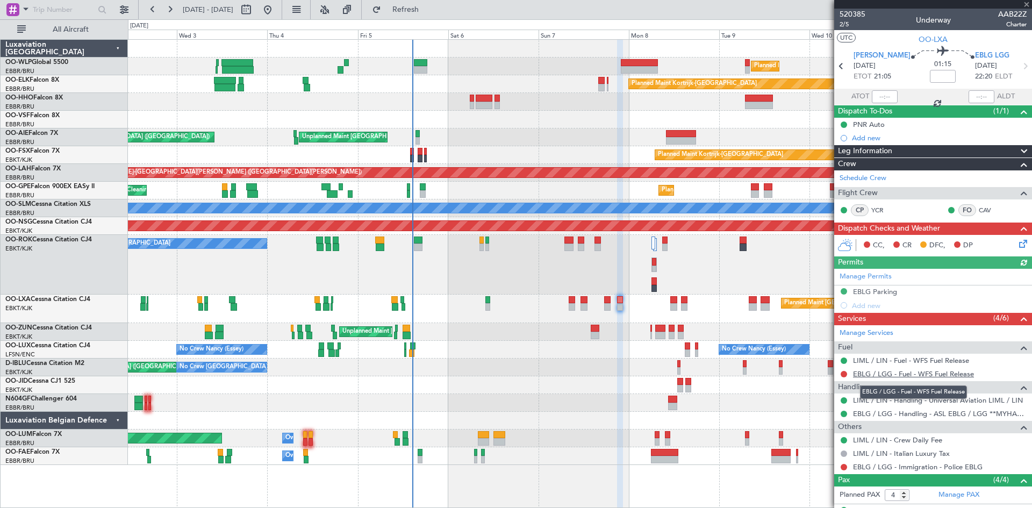
click at [868, 376] on link "EBLG / LGG - Fuel - WFS Fuel Release" at bounding box center [913, 373] width 121 height 9
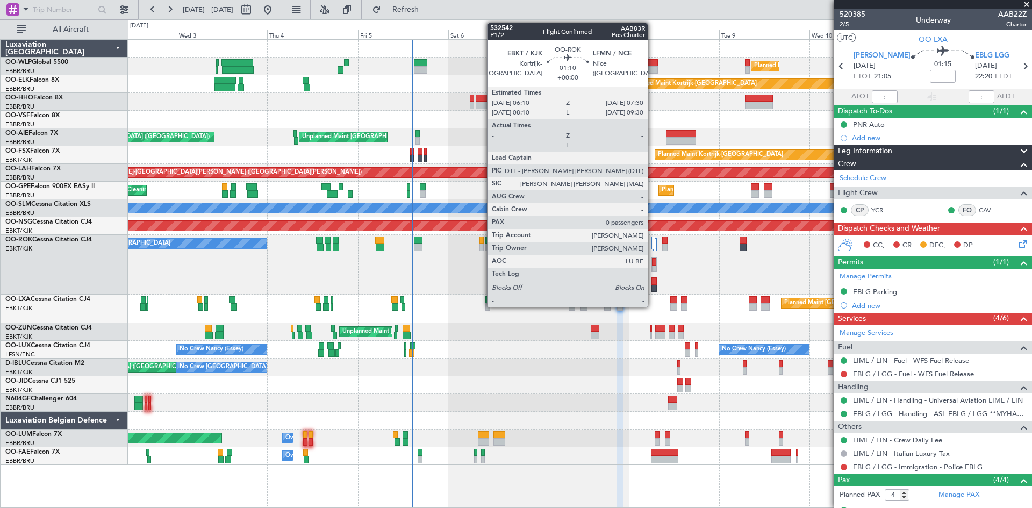
click at [653, 267] on div at bounding box center [654, 270] width 4 height 8
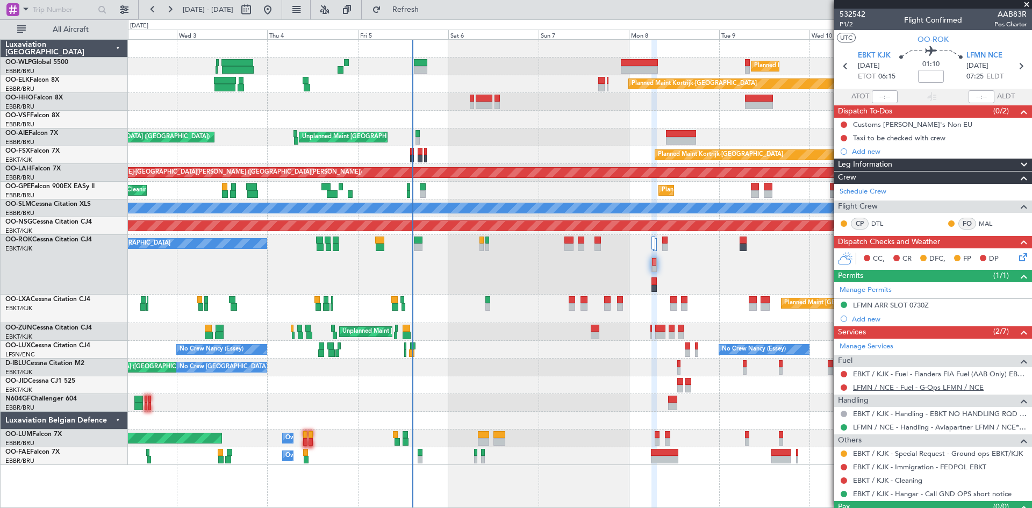
click at [978, 385] on link "LFMN / NCE - Fuel - G-Ops LFMN / NCE" at bounding box center [918, 387] width 131 height 9
click at [427, 17] on button "Refresh" at bounding box center [399, 9] width 65 height 17
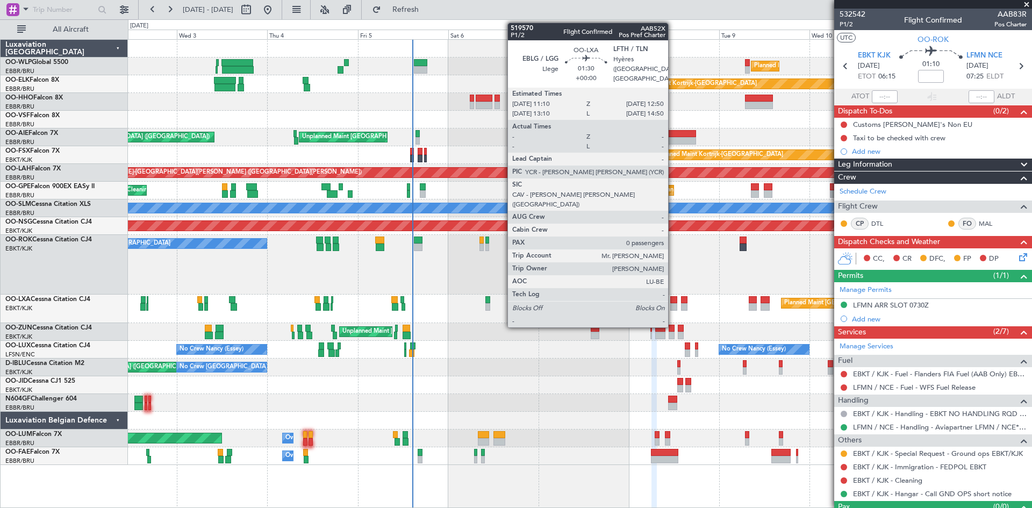
click at [673, 302] on div at bounding box center [673, 300] width 6 height 8
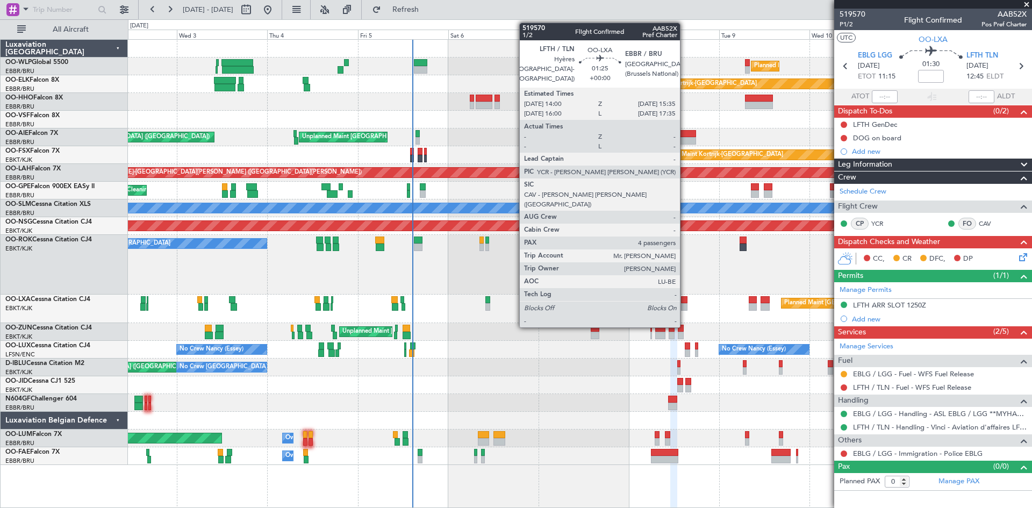
click at [685, 300] on div at bounding box center [684, 300] width 6 height 8
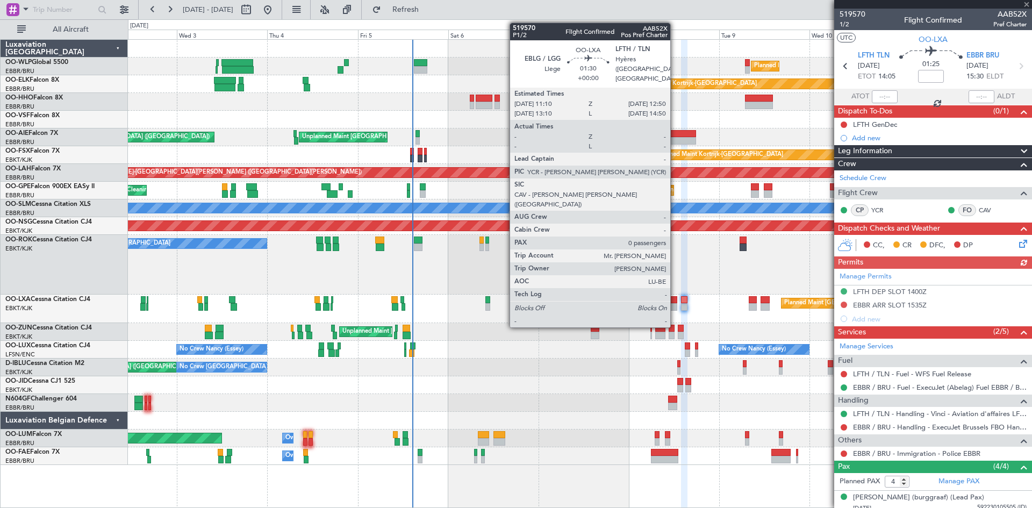
click at [675, 305] on div at bounding box center [673, 307] width 6 height 8
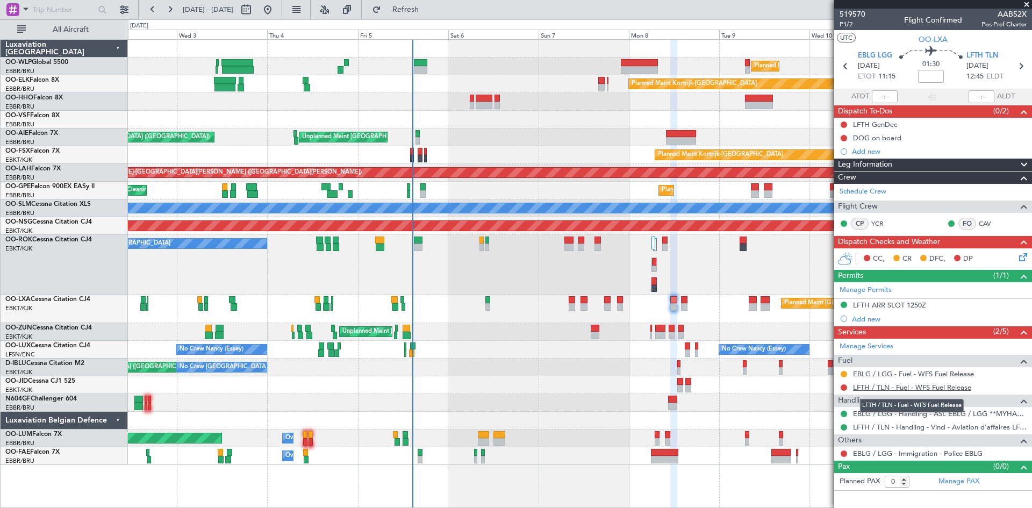
click at [900, 384] on link "LFTH / TLN - Fuel - WFS Fuel Release" at bounding box center [912, 387] width 118 height 9
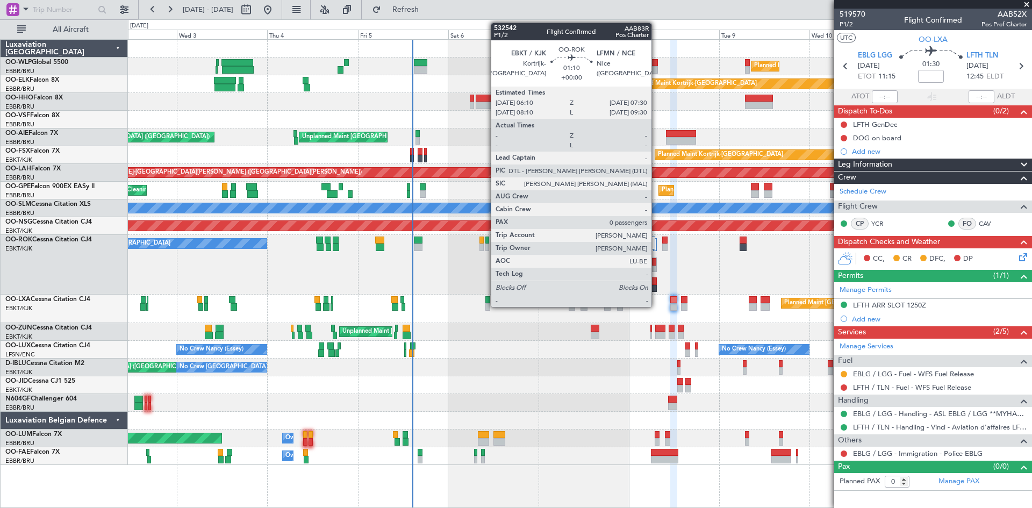
click at [656, 264] on div at bounding box center [654, 262] width 4 height 8
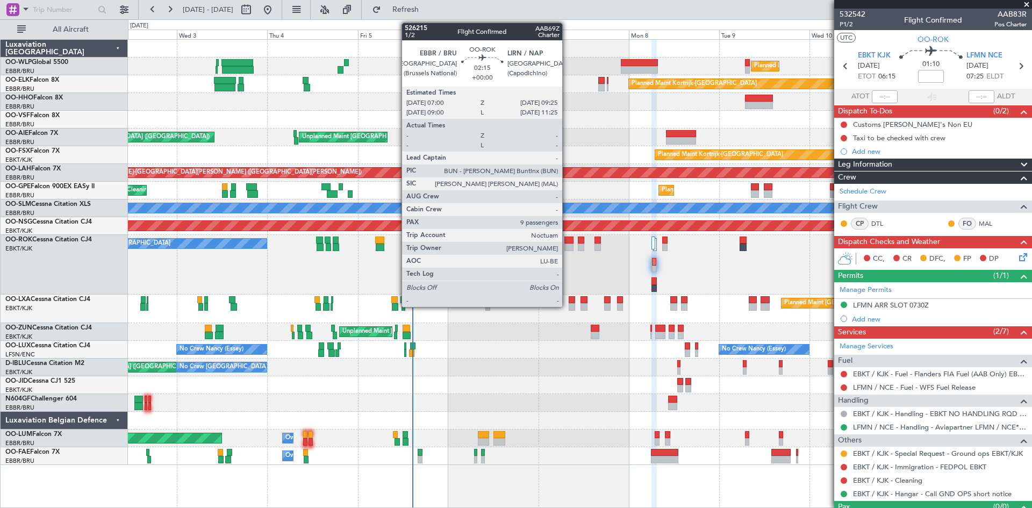
click at [567, 242] on div at bounding box center [568, 241] width 9 height 8
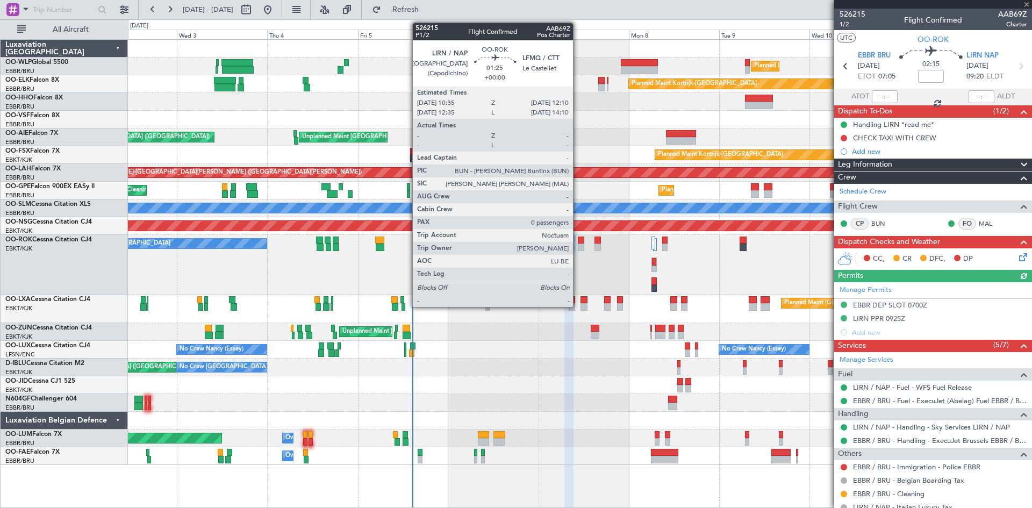
click at [578, 242] on div at bounding box center [581, 241] width 6 height 8
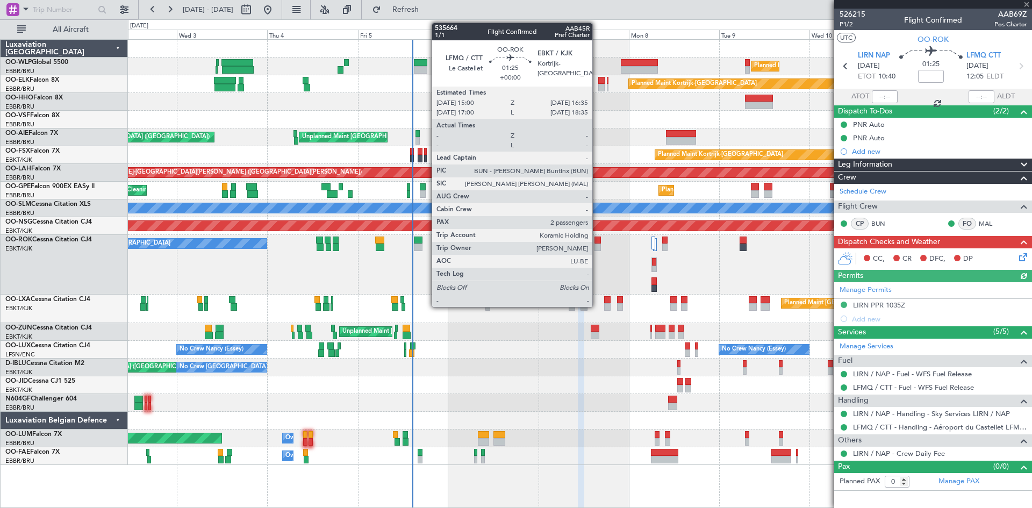
click at [597, 242] on div at bounding box center [598, 241] width 6 height 8
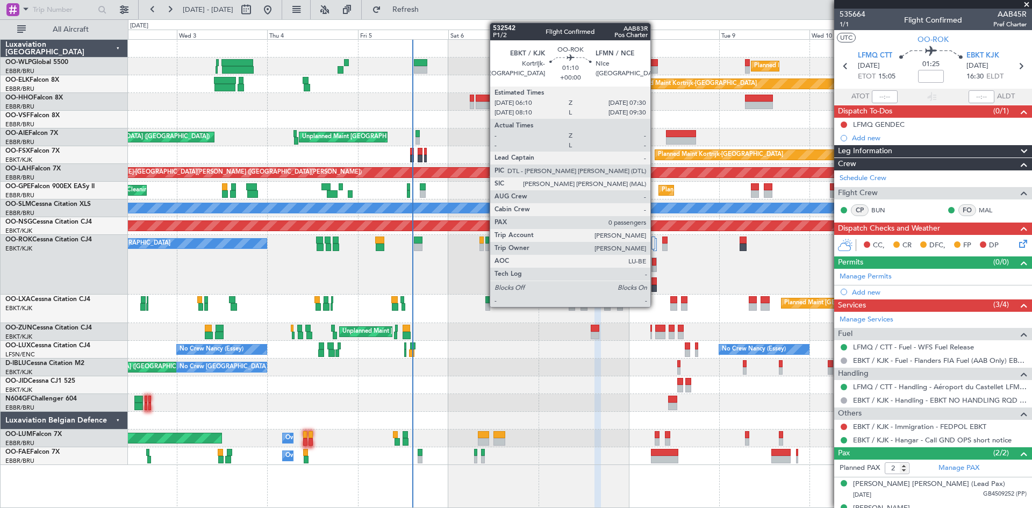
click at [655, 266] on div at bounding box center [654, 270] width 4 height 8
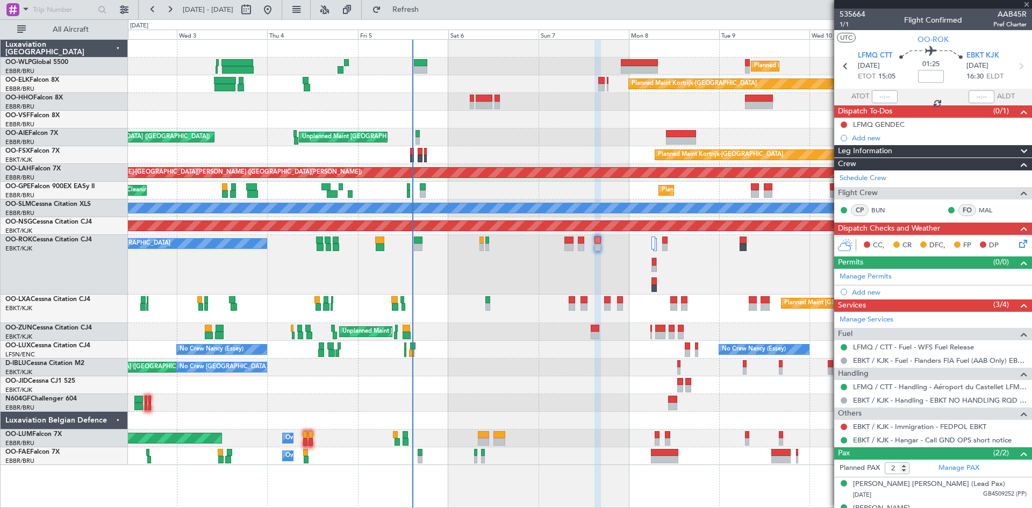
type input "0"
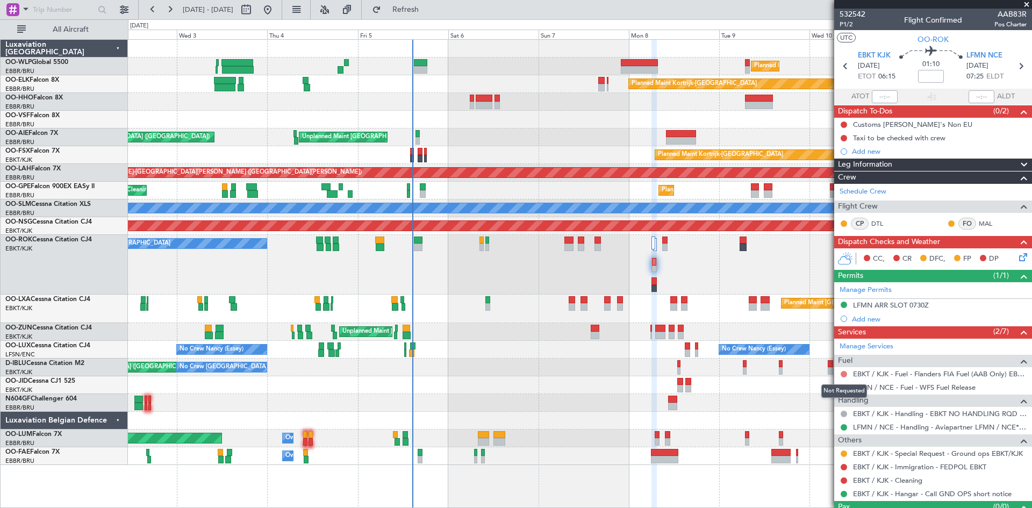
click at [845, 374] on button at bounding box center [844, 374] width 6 height 6
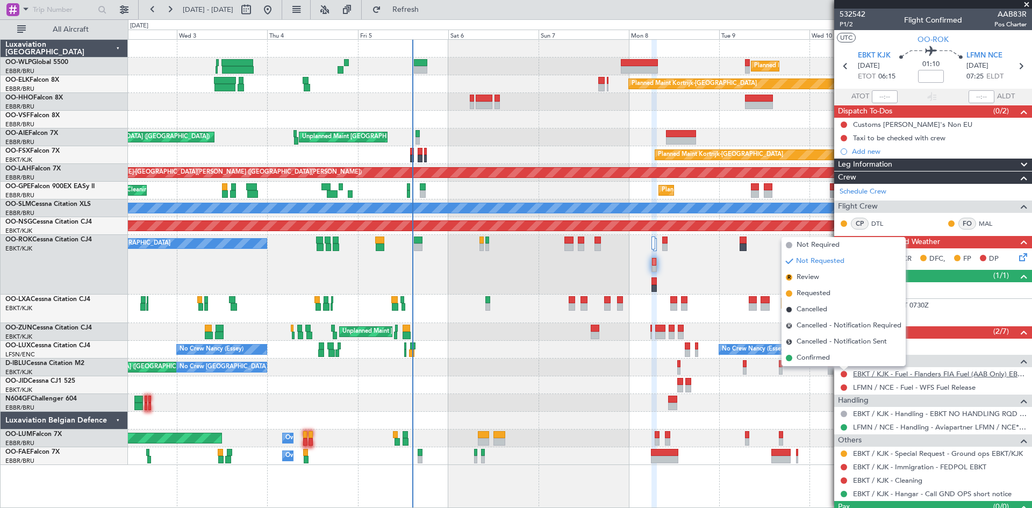
click at [921, 374] on link "EBKT / KJK - Fuel - Flanders FIA Fuel (AAB Only) EBKT / KJK" at bounding box center [940, 373] width 174 height 9
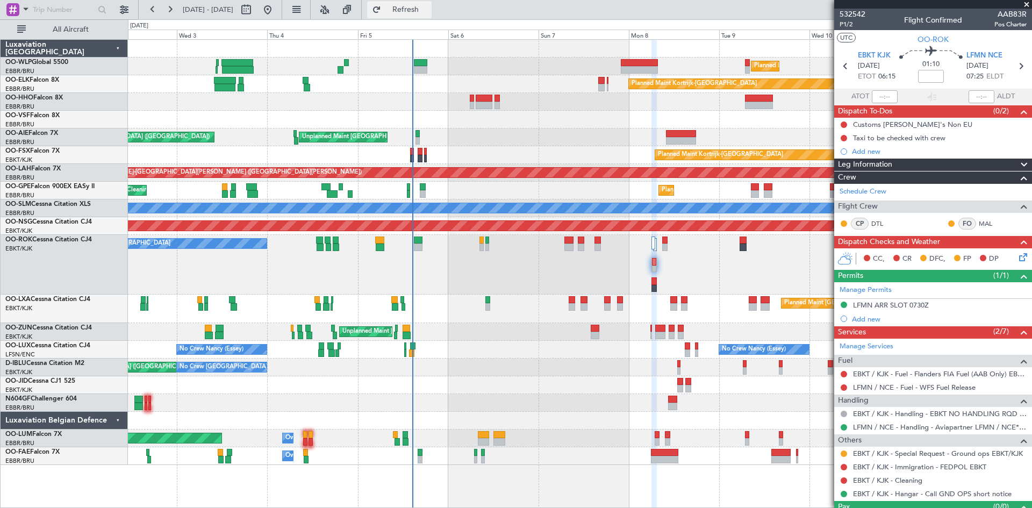
click at [419, 9] on span "Refresh" at bounding box center [405, 10] width 45 height 8
drag, startPoint x: 0, startPoint y: 0, endPoint x: 945, endPoint y: 387, distance: 1021.0
click at [945, 387] on link "LFMN / NCE - Fuel - WFS Fuel Release" at bounding box center [914, 387] width 123 height 9
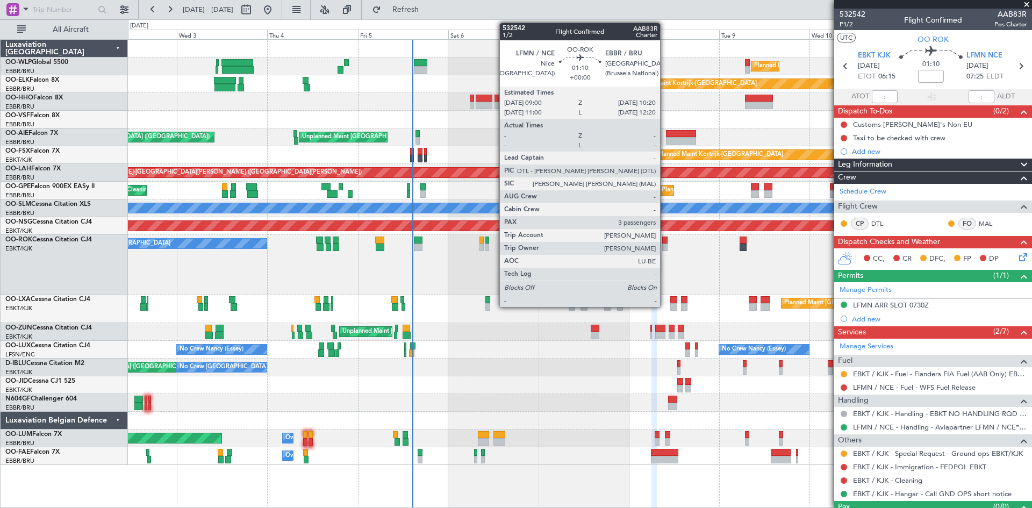
click at [665, 248] on div at bounding box center [664, 248] width 5 height 8
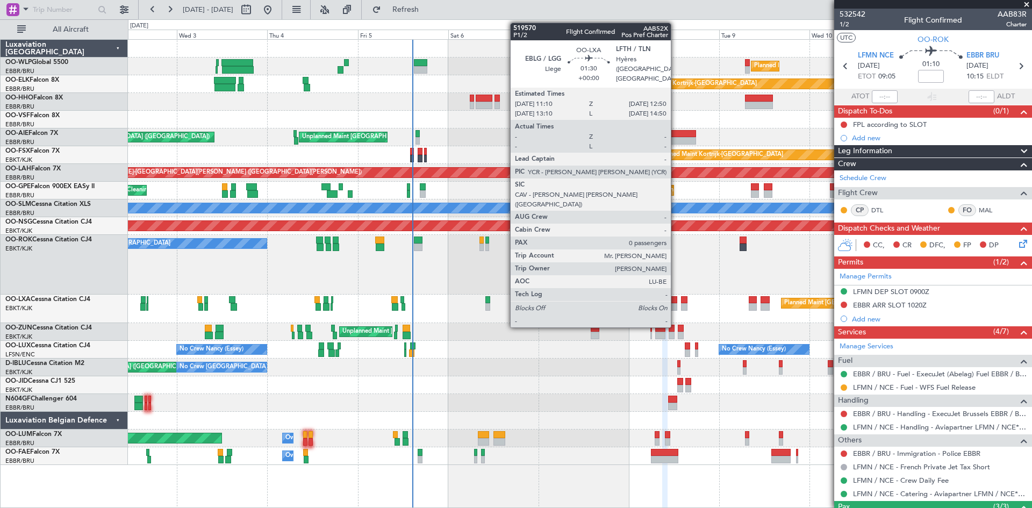
click at [676, 305] on div at bounding box center [673, 307] width 6 height 8
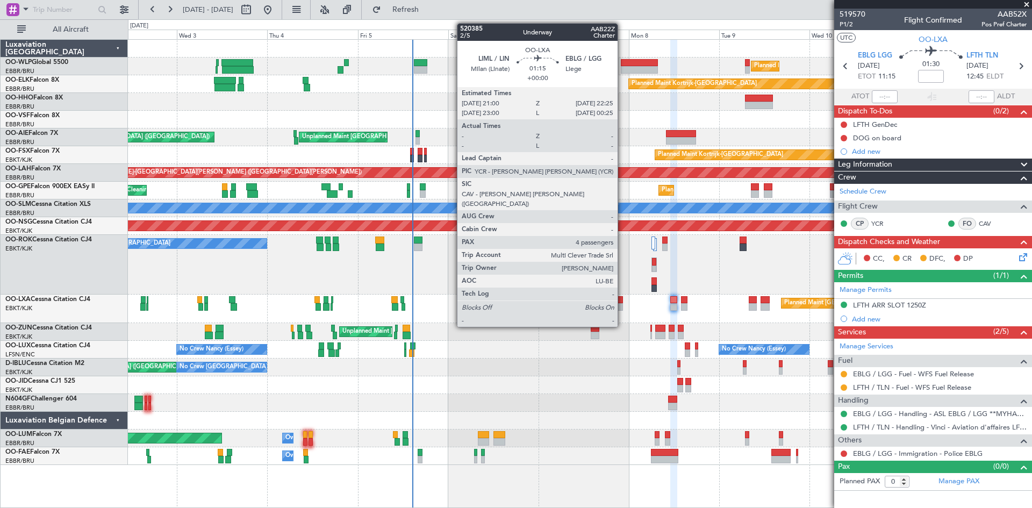
click at [622, 306] on div at bounding box center [619, 307] width 5 height 8
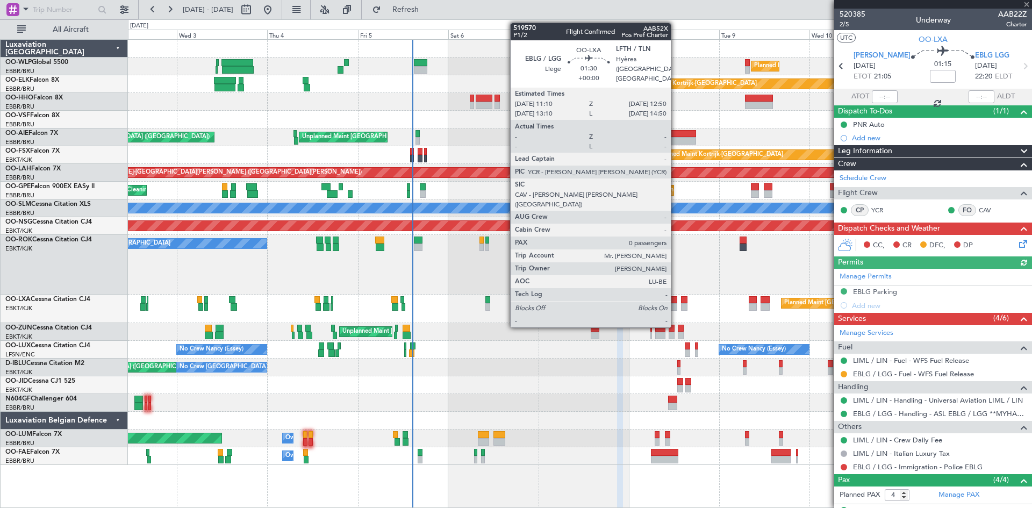
click at [676, 306] on div at bounding box center [673, 307] width 6 height 8
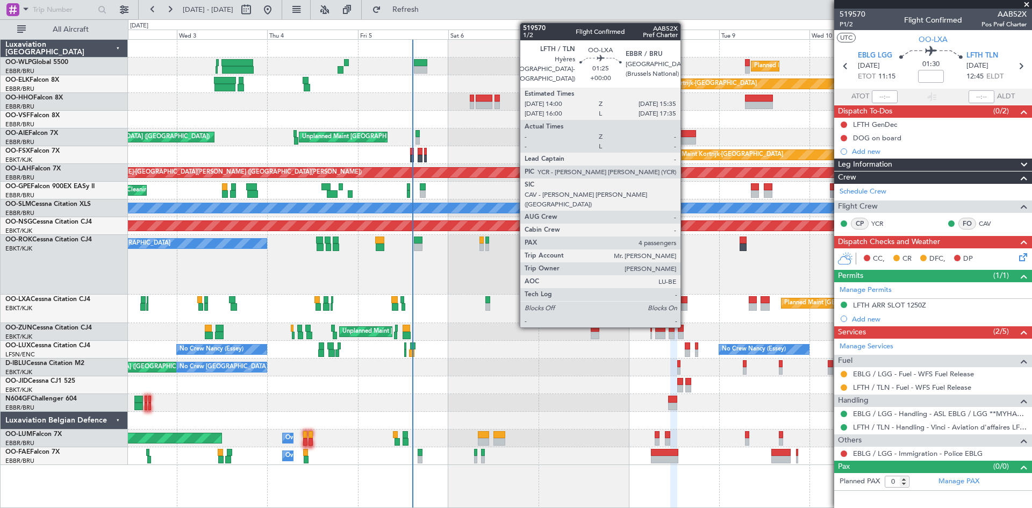
click at [685, 307] on div at bounding box center [684, 307] width 6 height 8
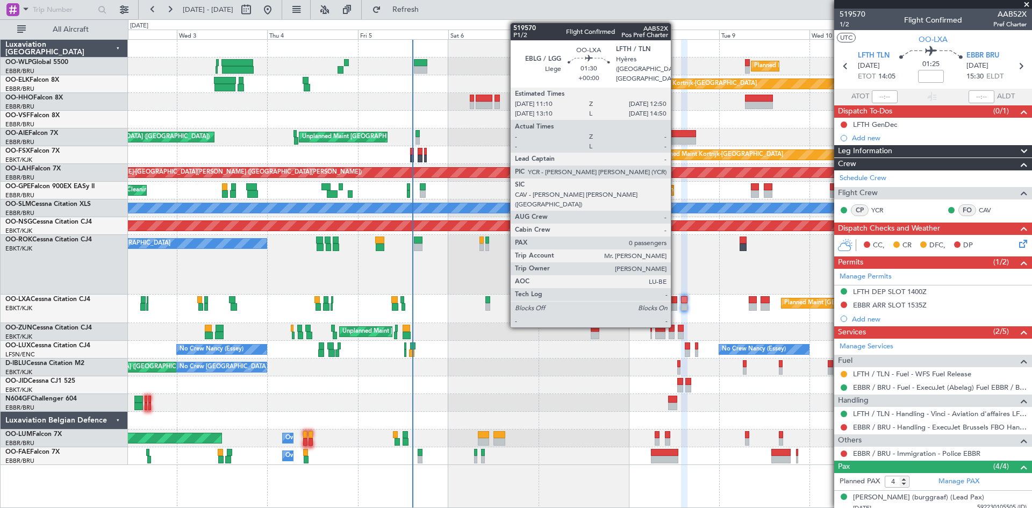
click at [676, 300] on div at bounding box center [673, 300] width 6 height 8
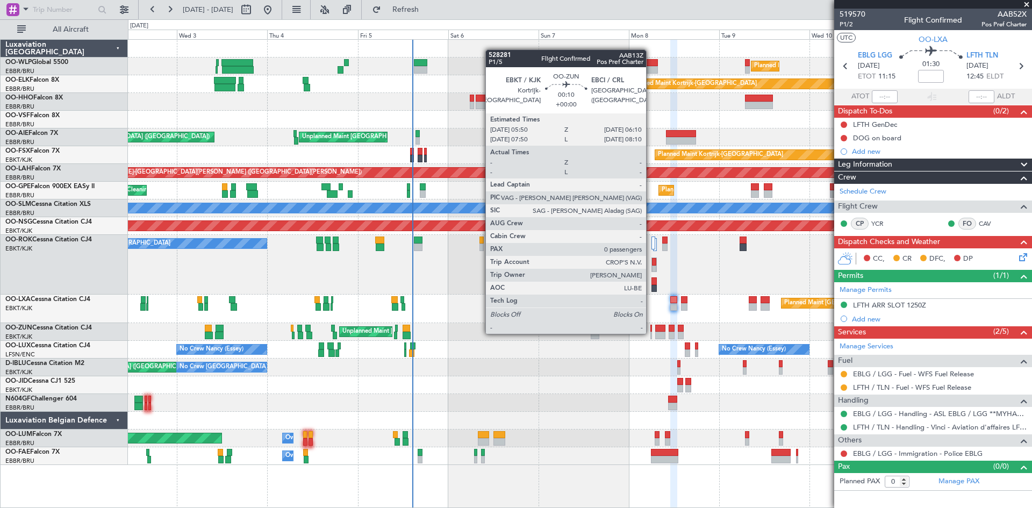
click at [651, 333] on div at bounding box center [651, 336] width 2 height 8
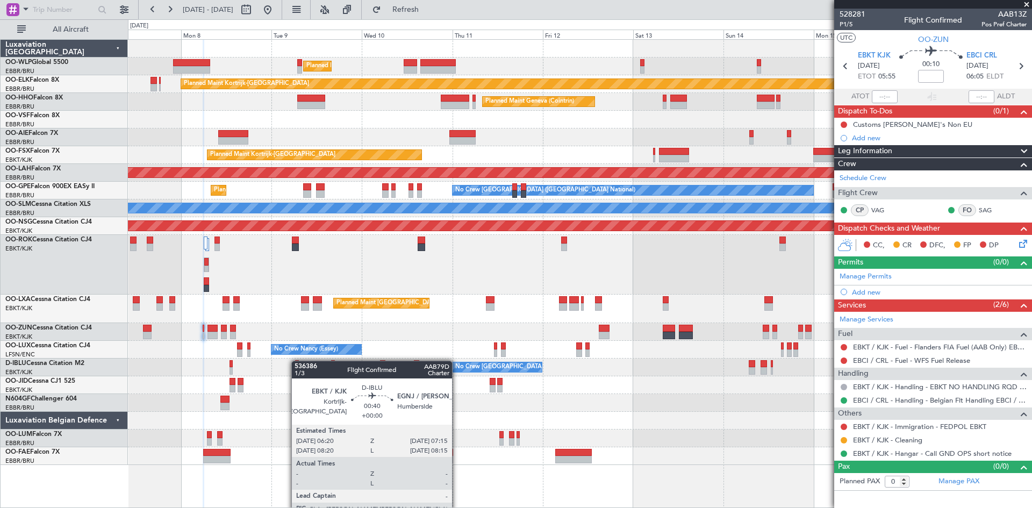
click at [297, 361] on div "Planned Maint Milan (Linate) Planned Maint Kortrijk-Wevelgem Planned Maint Gene…" at bounding box center [580, 252] width 904 height 425
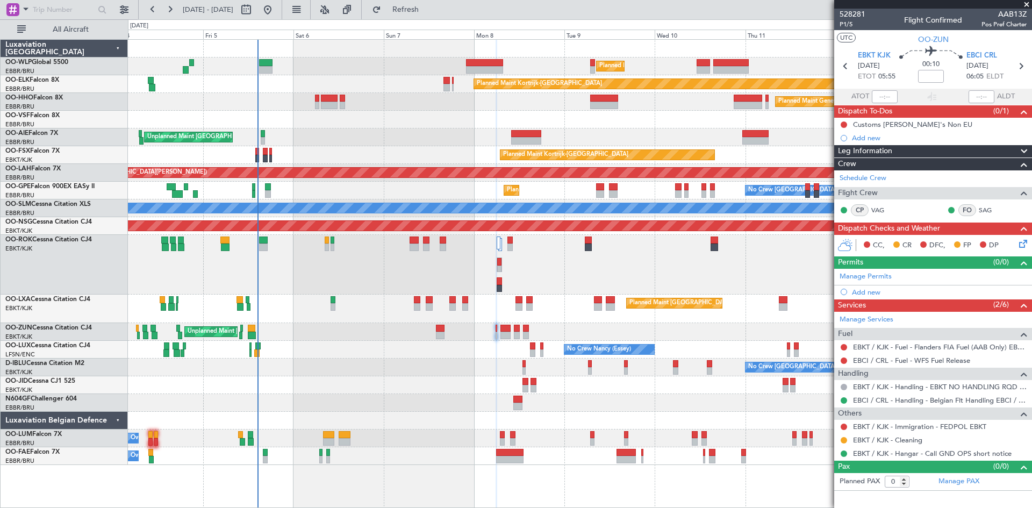
click at [593, 343] on div "Planned Maint Milan (Linate) Planned Maint Kortrijk-Wevelgem Planned Maint Gene…" at bounding box center [580, 252] width 904 height 425
click at [884, 347] on link "EBKT / KJK - Fuel - Flanders FIA Fuel (AAB Only) EBKT / KJK" at bounding box center [940, 346] width 174 height 9
click at [428, 9] on span "Refresh" at bounding box center [405, 10] width 45 height 8
click at [878, 361] on link "EBCI / CRL - Fuel - WFS Fuel Release" at bounding box center [911, 360] width 117 height 9
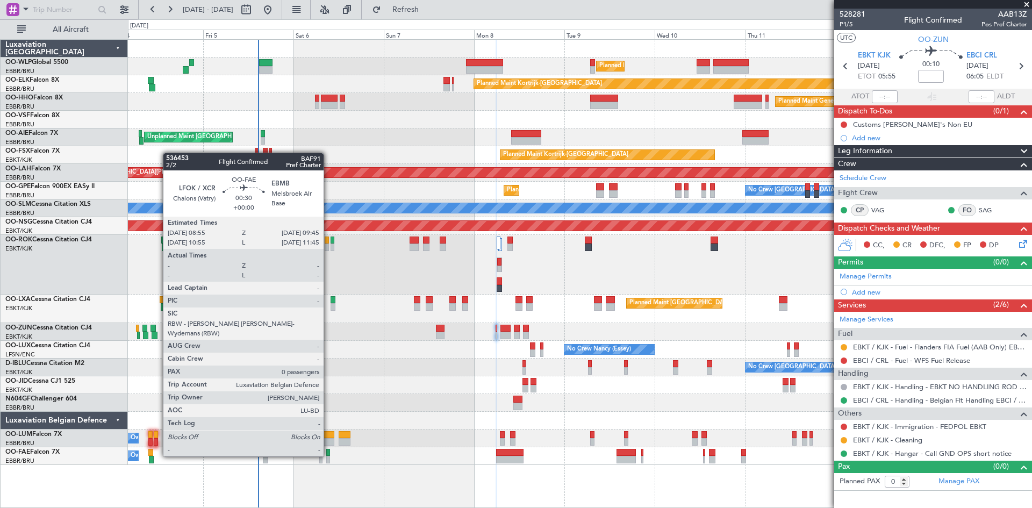
click at [328, 455] on div at bounding box center [327, 453] width 3 height 8
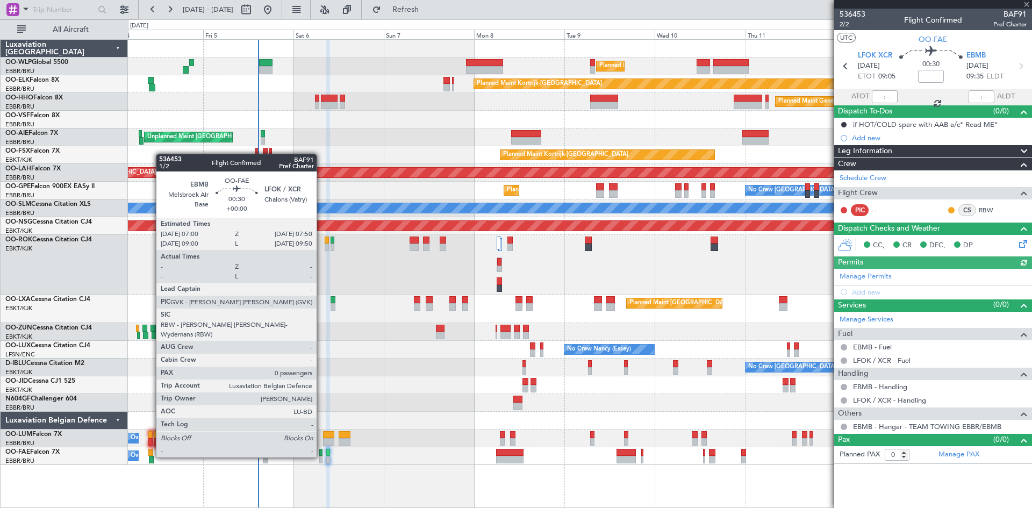
click at [321, 456] on div at bounding box center [320, 460] width 3 height 8
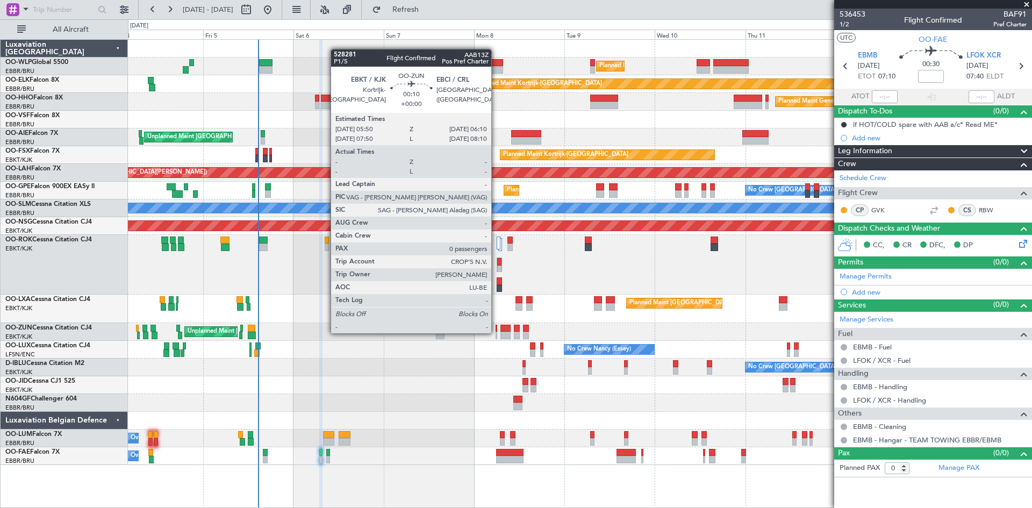
click at [496, 332] on div at bounding box center [497, 336] width 2 height 8
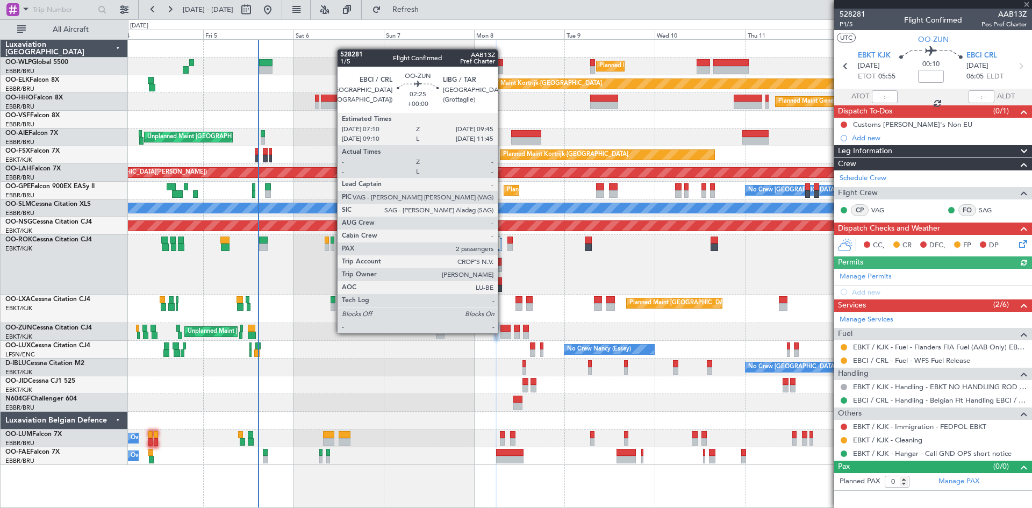
click at [503, 332] on div at bounding box center [505, 336] width 10 height 8
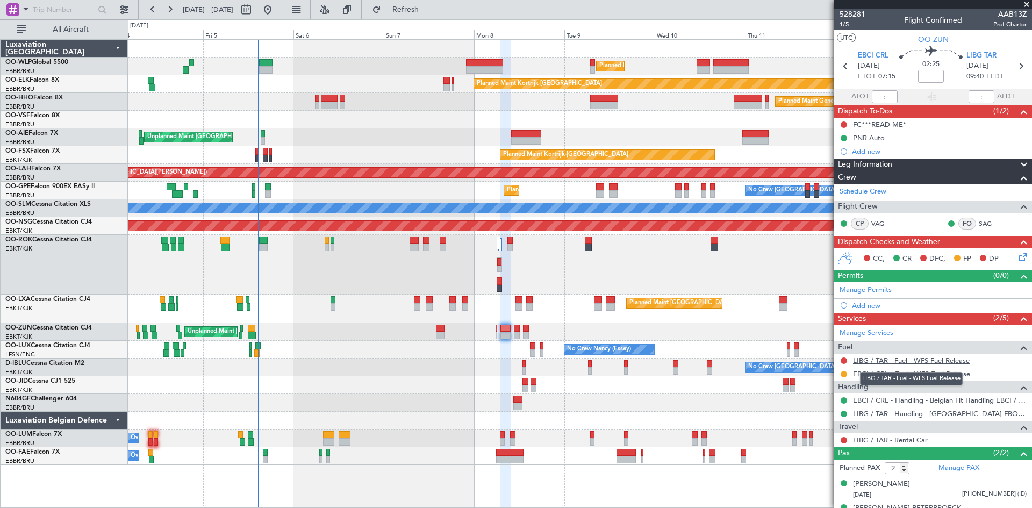
click at [931, 363] on link "LIBG / TAR - Fuel - WFS Fuel Release" at bounding box center [911, 360] width 117 height 9
click at [428, 8] on span "Refresh" at bounding box center [405, 10] width 45 height 8
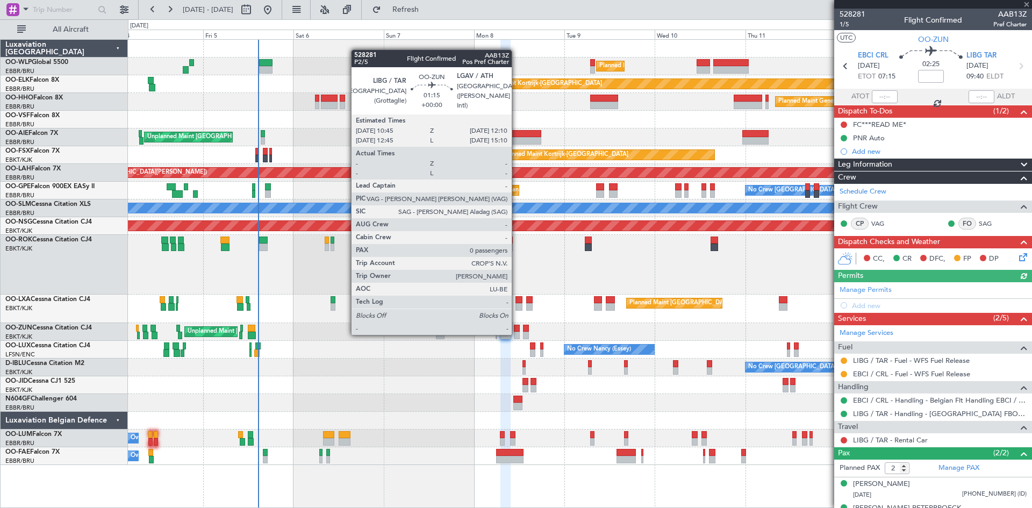
click at [517, 334] on div at bounding box center [516, 336] width 5 height 8
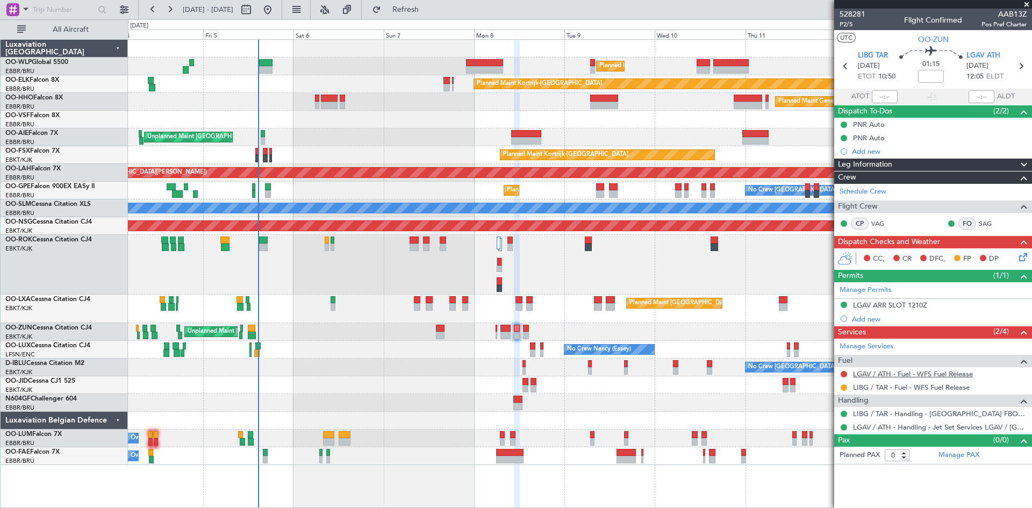
click at [868, 375] on link "LGAV / ATH - Fuel - WFS Fuel Release" at bounding box center [913, 373] width 120 height 9
click at [425, 18] on button "Refresh" at bounding box center [399, 9] width 65 height 17
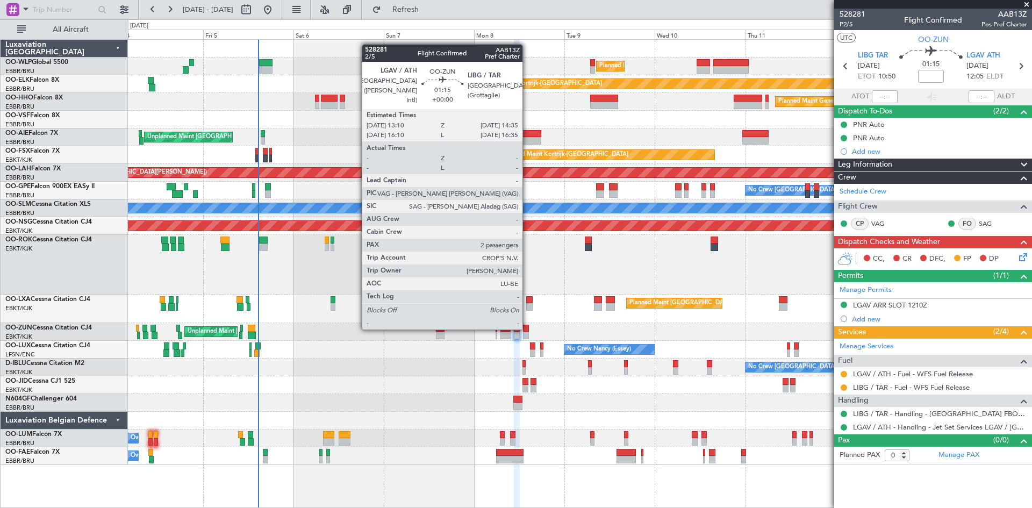
click at [527, 328] on div at bounding box center [525, 329] width 5 height 8
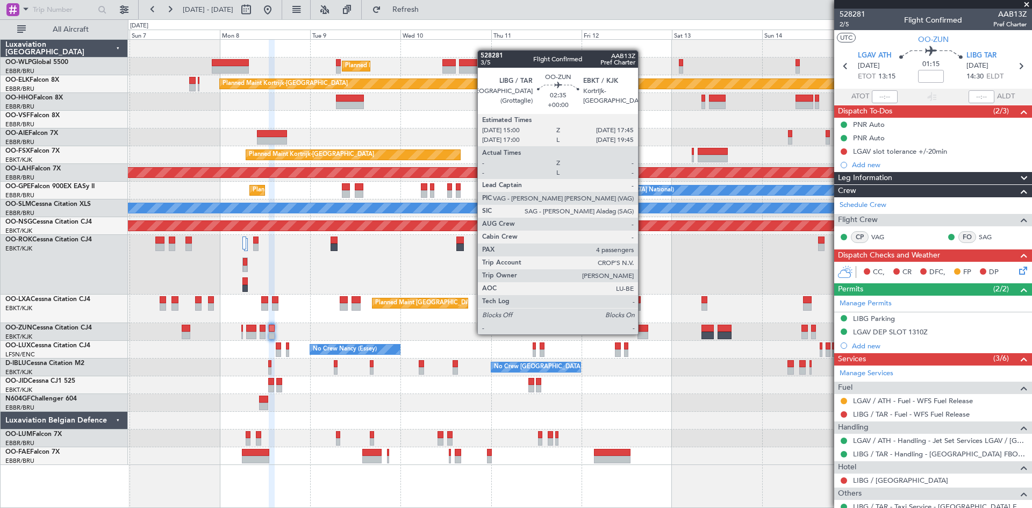
click at [643, 333] on div at bounding box center [643, 336] width 11 height 8
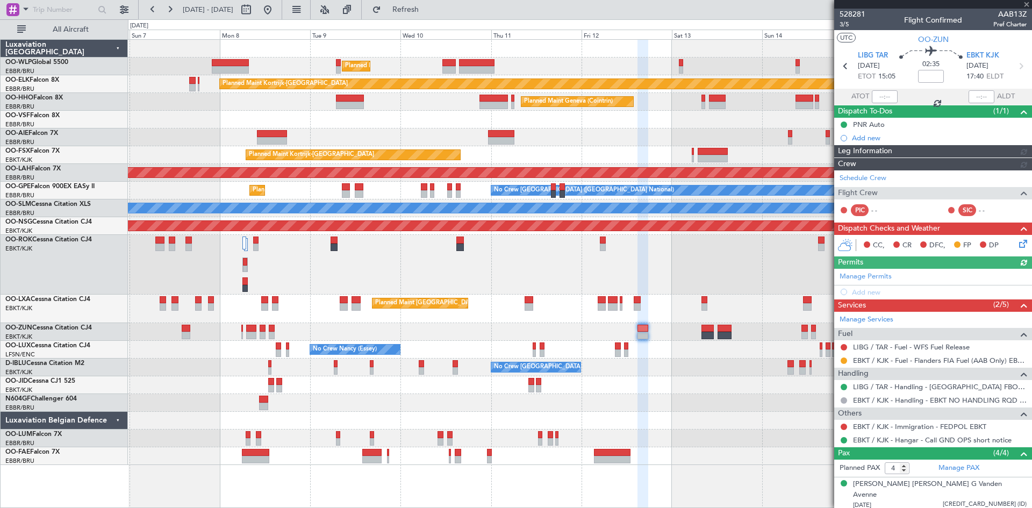
click at [279, 333] on div "Unplanned Maint [GEOGRAPHIC_DATA] ([GEOGRAPHIC_DATA])" at bounding box center [580, 332] width 904 height 18
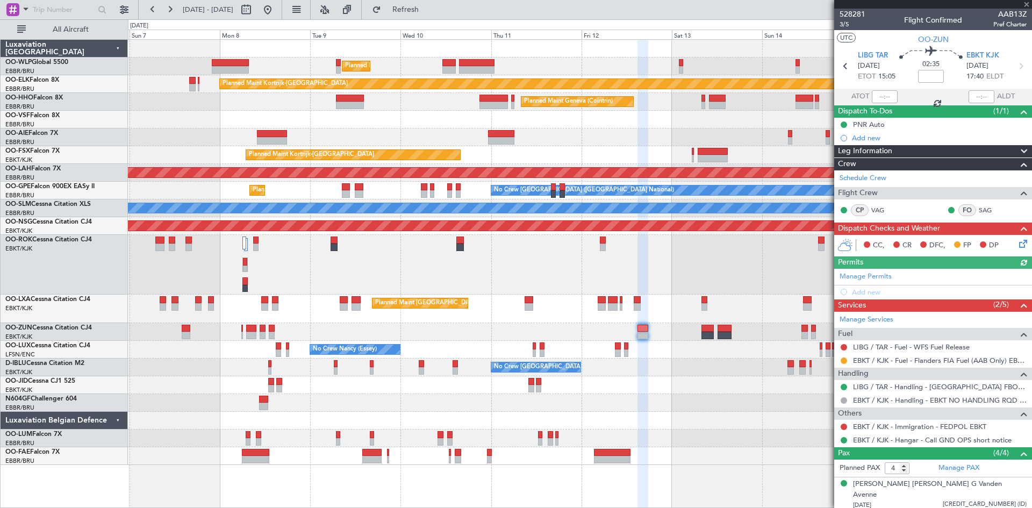
click at [276, 333] on div "Unplanned Maint [GEOGRAPHIC_DATA] ([GEOGRAPHIC_DATA])" at bounding box center [580, 332] width 904 height 18
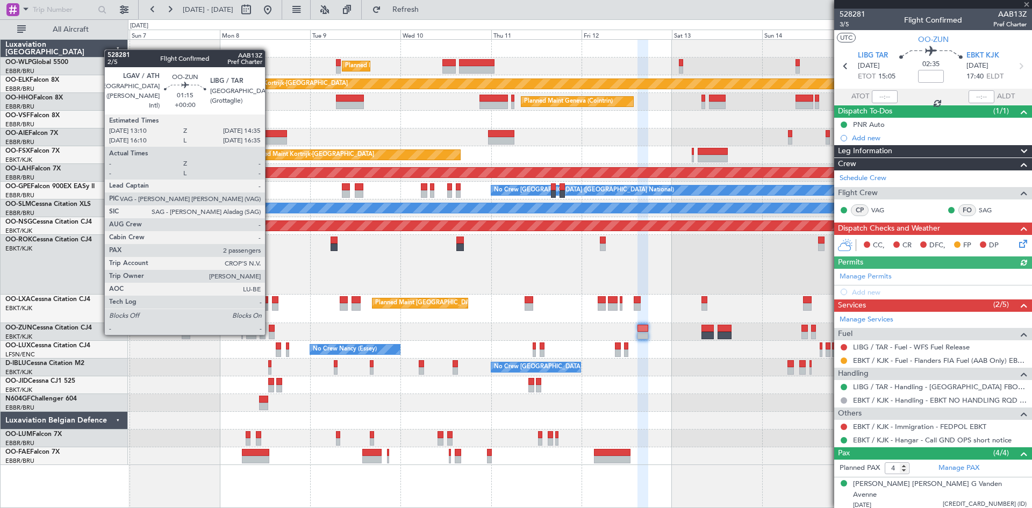
click at [270, 334] on div at bounding box center [271, 336] width 5 height 8
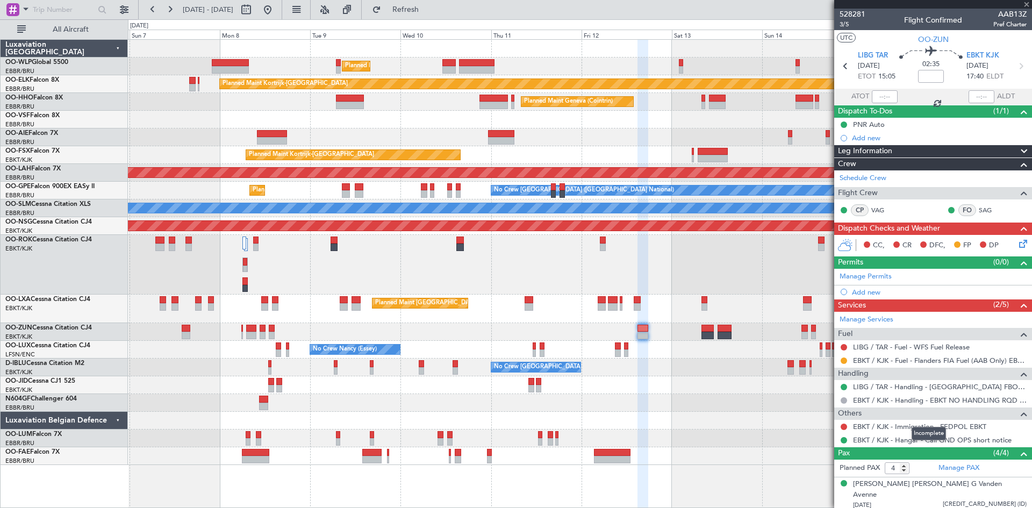
type input "2"
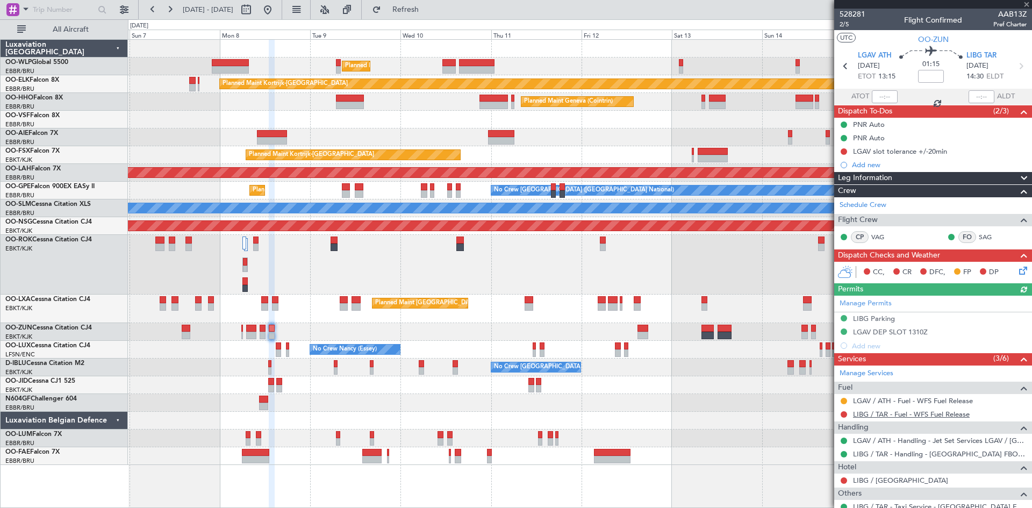
click at [925, 418] on link "LIBG / TAR - Fuel - WFS Fuel Release" at bounding box center [911, 414] width 117 height 9
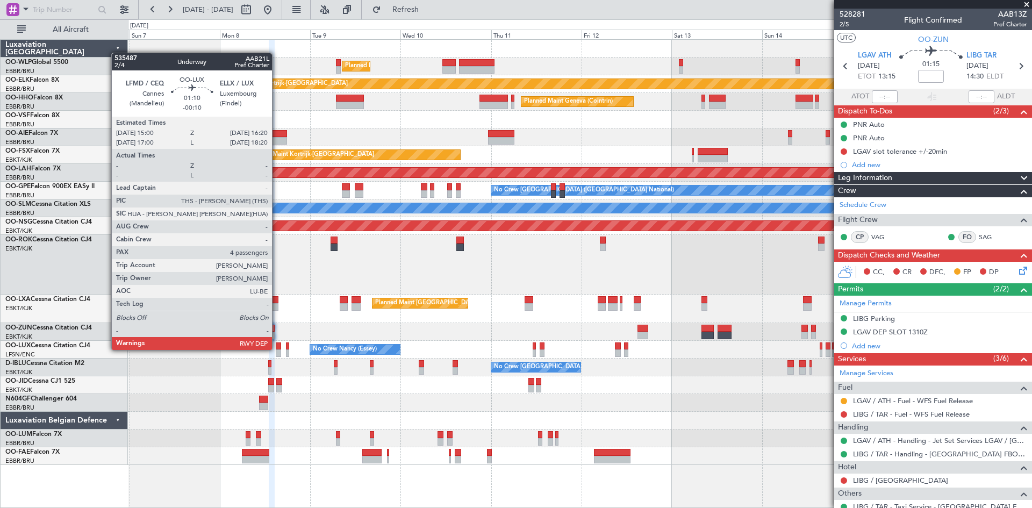
click at [277, 349] on div at bounding box center [278, 346] width 5 height 8
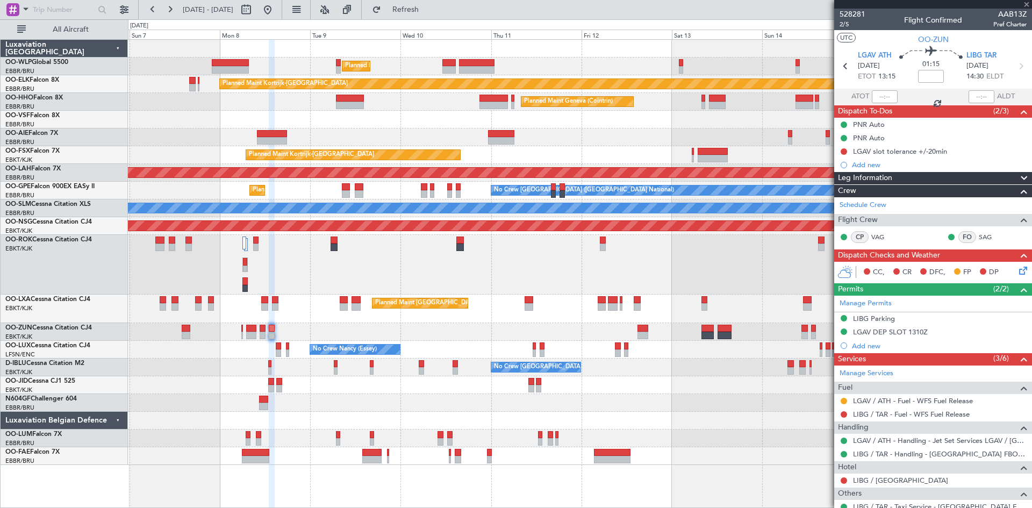
type input "-00:10"
type input "4"
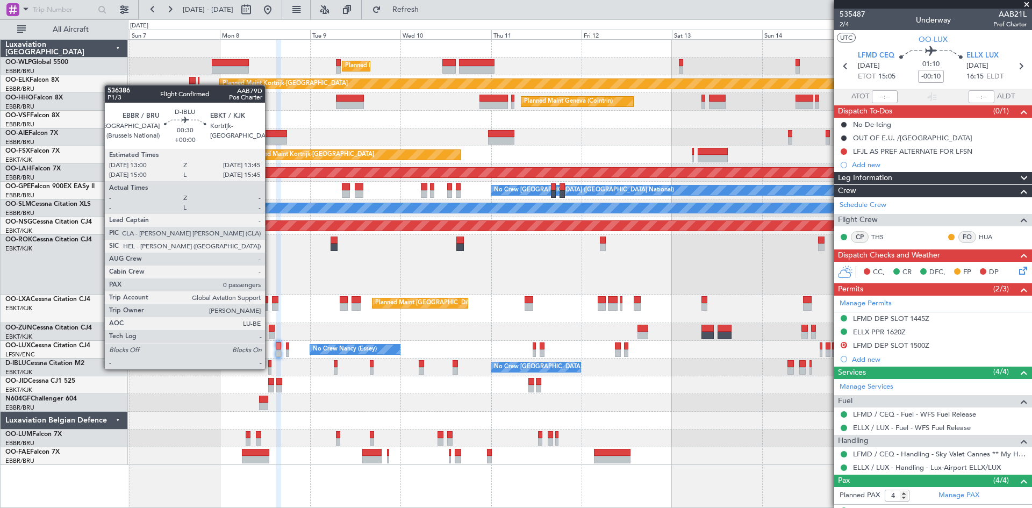
click at [270, 369] on div at bounding box center [269, 371] width 3 height 8
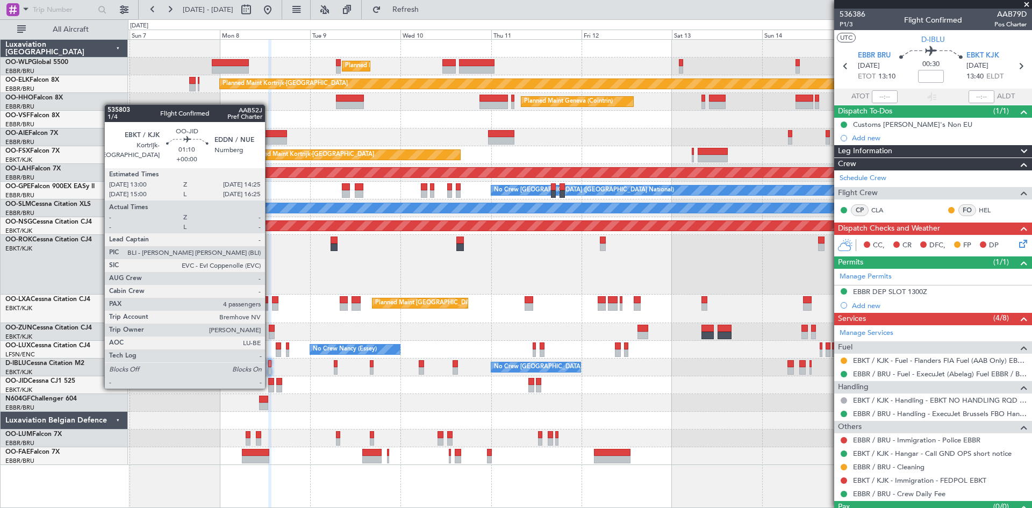
click at [270, 388] on div at bounding box center [270, 389] width 5 height 8
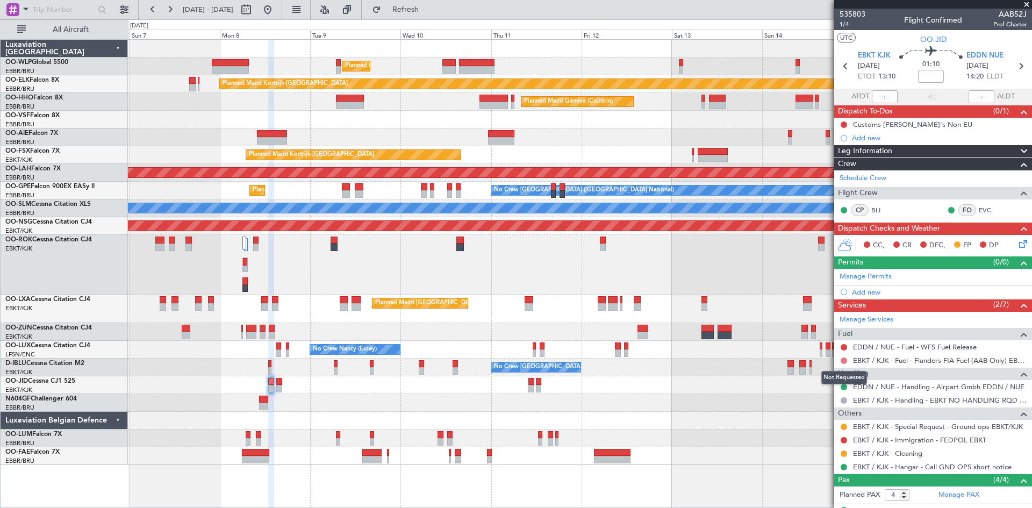
click at [845, 360] on button at bounding box center [844, 360] width 6 height 6
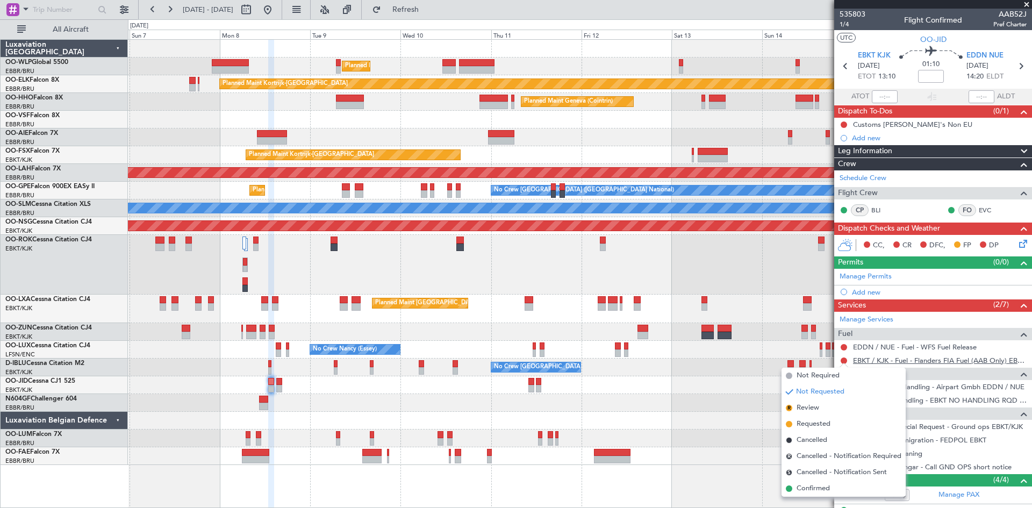
click at [904, 356] on link "EBKT / KJK - Fuel - Flanders FIA Fuel (AAB Only) EBKT / KJK" at bounding box center [940, 360] width 174 height 9
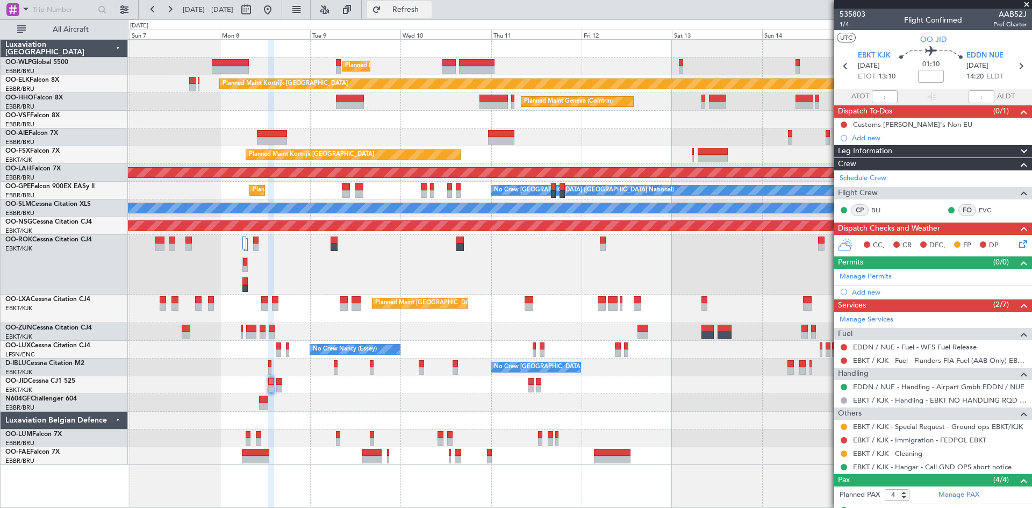
click at [427, 11] on span "Refresh" at bounding box center [405, 10] width 45 height 8
click at [897, 350] on link "EDDN / NUE - Fuel - WFS Fuel Release" at bounding box center [915, 346] width 124 height 9
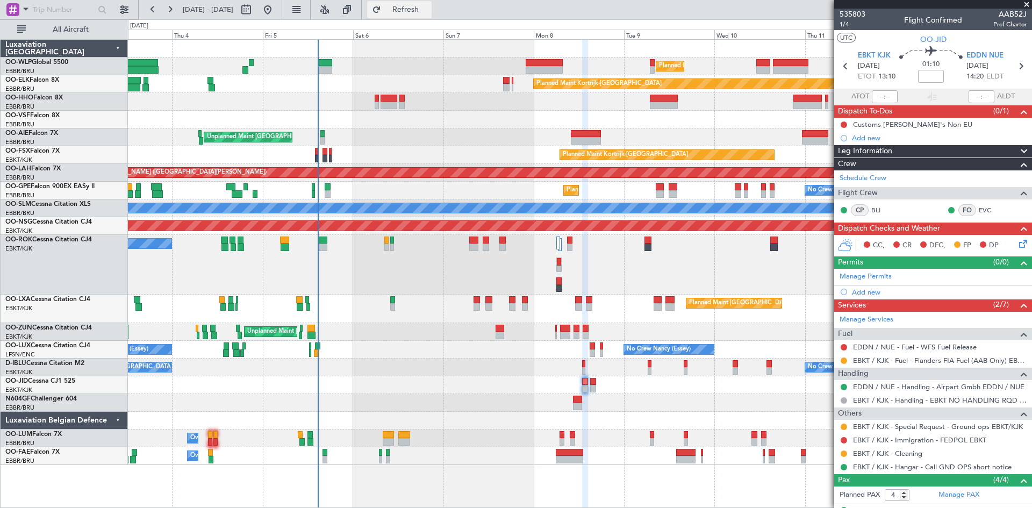
click at [414, 9] on button "Refresh" at bounding box center [399, 9] width 65 height 17
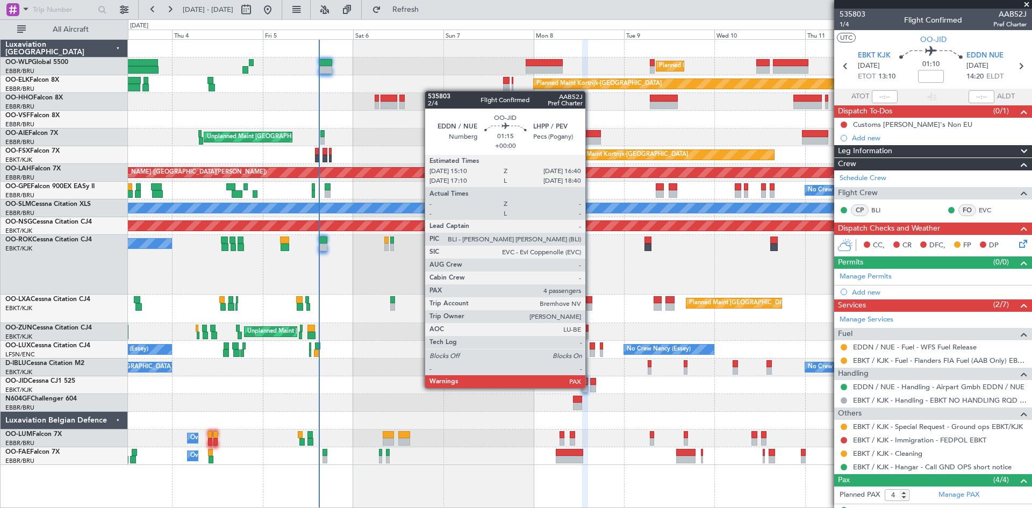
click at [590, 387] on div at bounding box center [593, 389] width 6 height 8
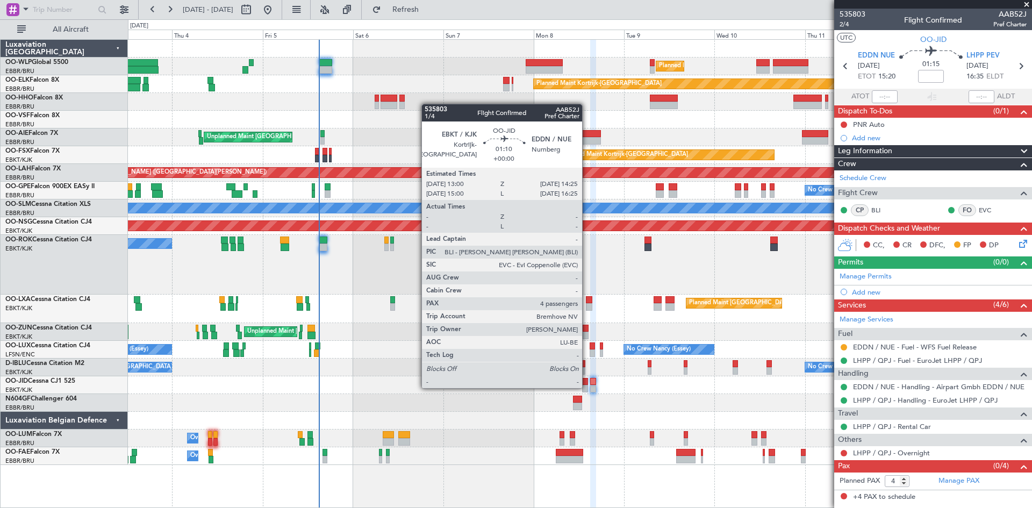
click at [587, 387] on div at bounding box center [584, 389] width 5 height 8
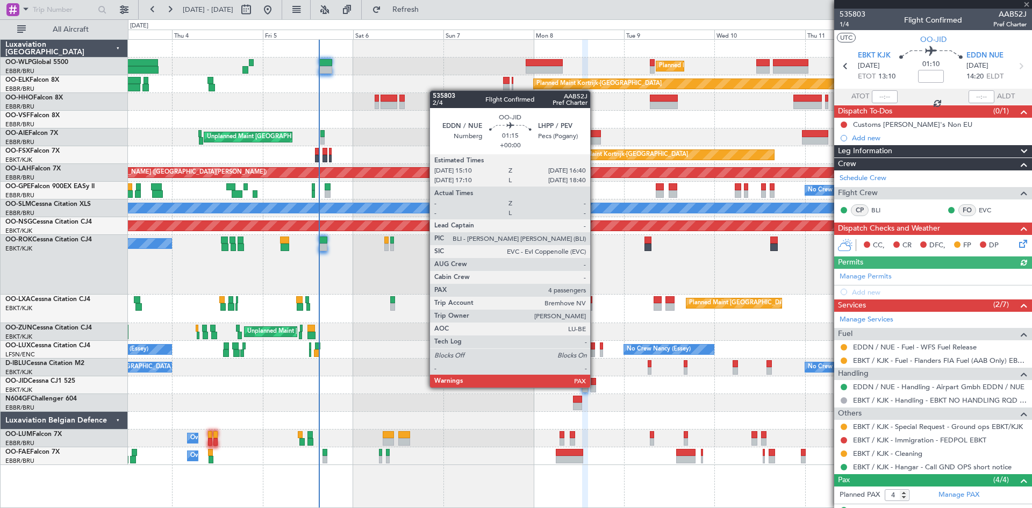
click at [595, 387] on div at bounding box center [593, 389] width 6 height 8
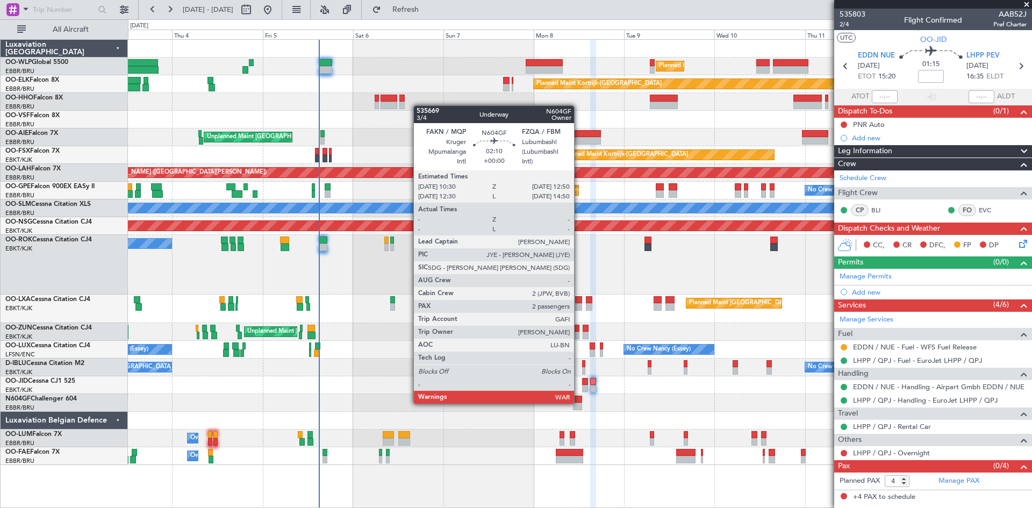
click at [579, 403] on div at bounding box center [577, 407] width 9 height 8
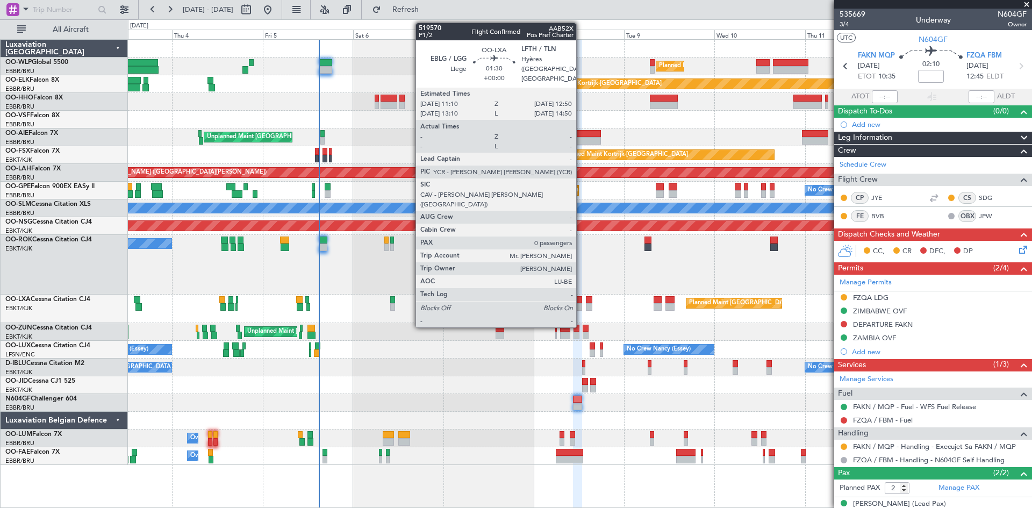
click at [581, 300] on div at bounding box center [578, 300] width 6 height 8
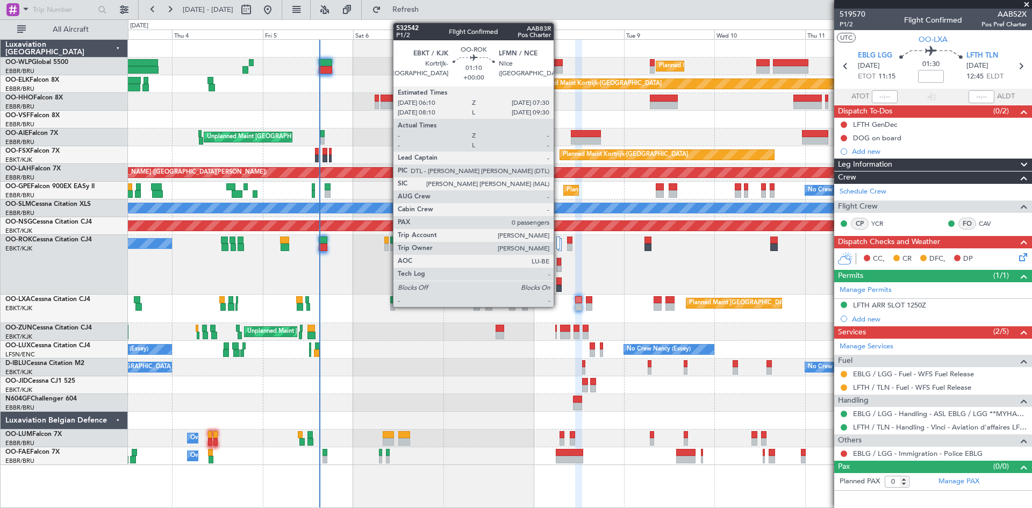
click at [559, 267] on div at bounding box center [559, 270] width 4 height 8
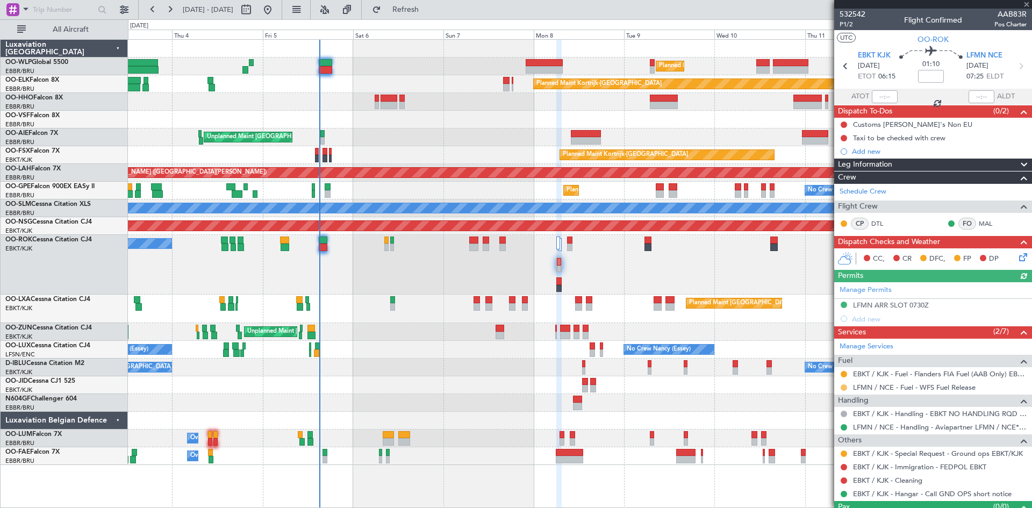
click at [845, 387] on button at bounding box center [844, 387] width 6 height 6
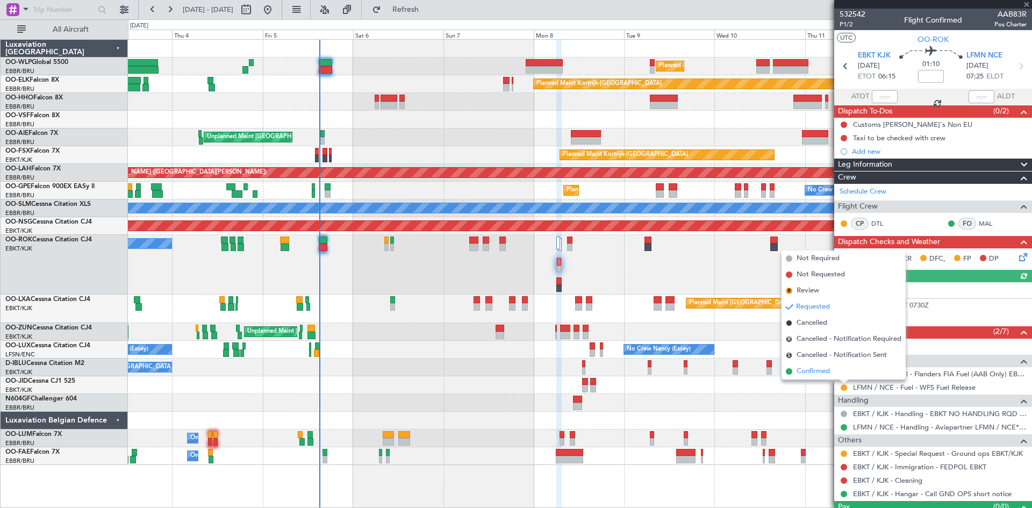
click at [828, 375] on span "Confirmed" at bounding box center [813, 371] width 33 height 11
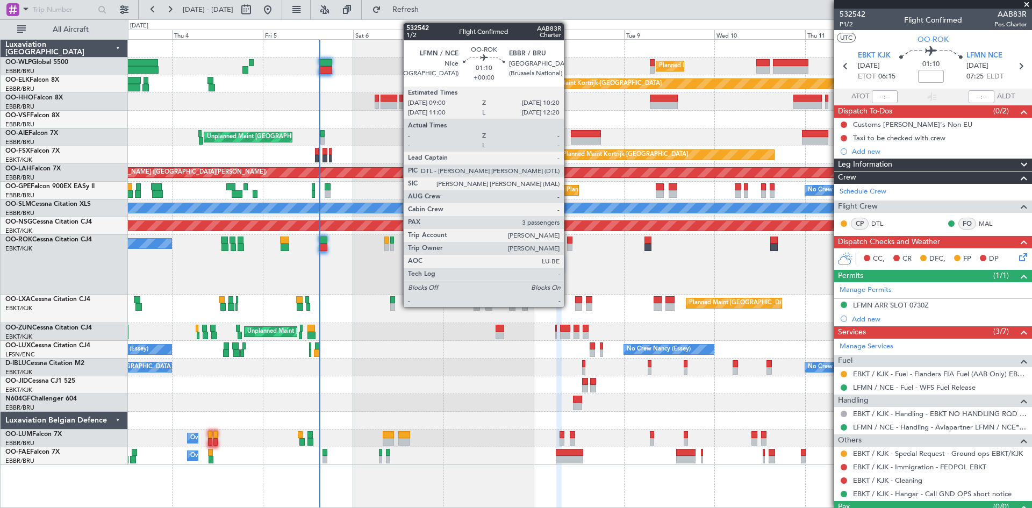
click at [569, 247] on div at bounding box center [569, 248] width 5 height 8
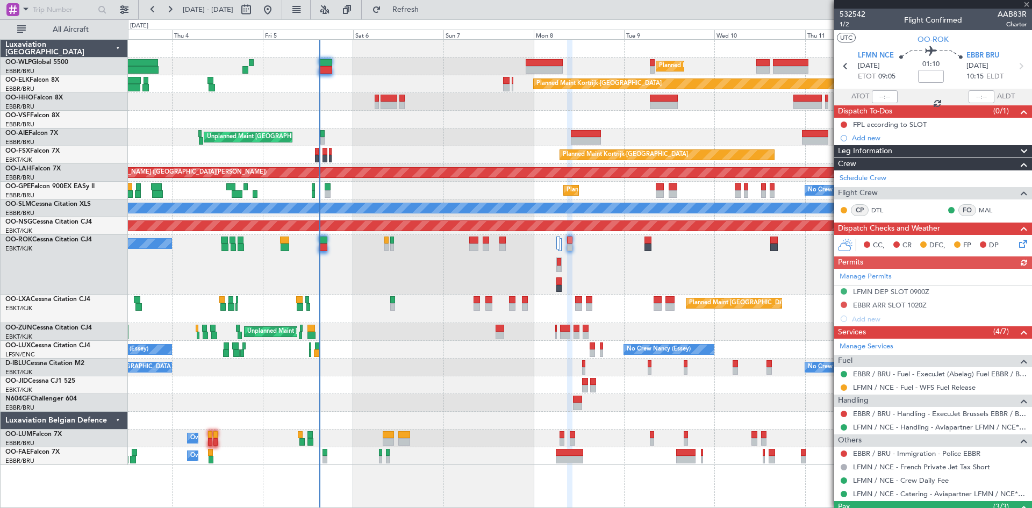
click at [845, 391] on div at bounding box center [844, 387] width 9 height 9
click at [845, 389] on button at bounding box center [844, 387] width 6 height 6
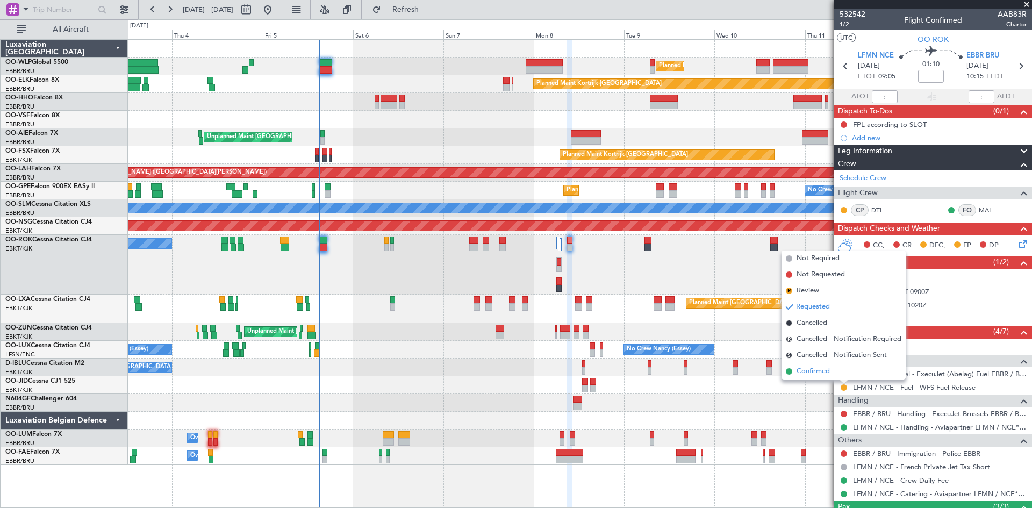
click at [831, 371] on li "Confirmed" at bounding box center [844, 371] width 124 height 16
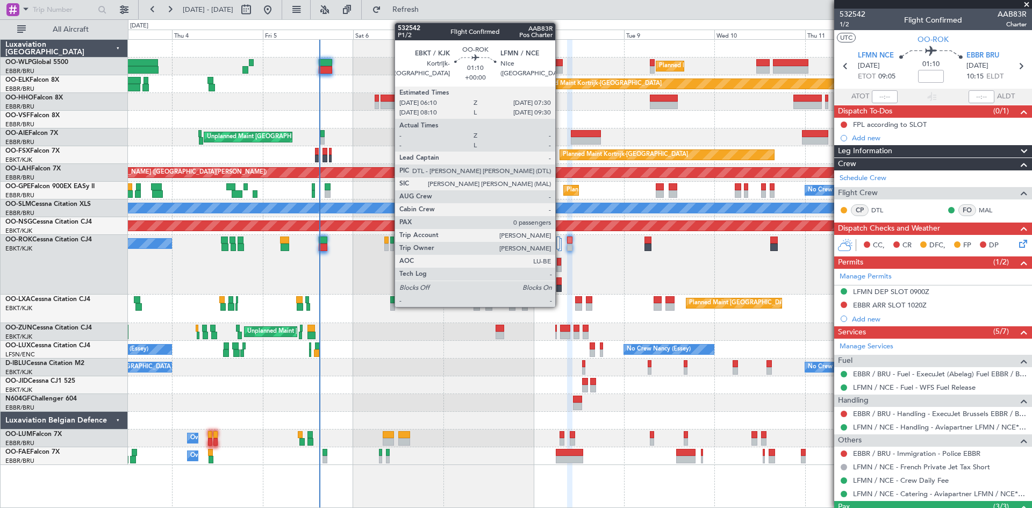
click at [560, 264] on div at bounding box center [559, 262] width 4 height 8
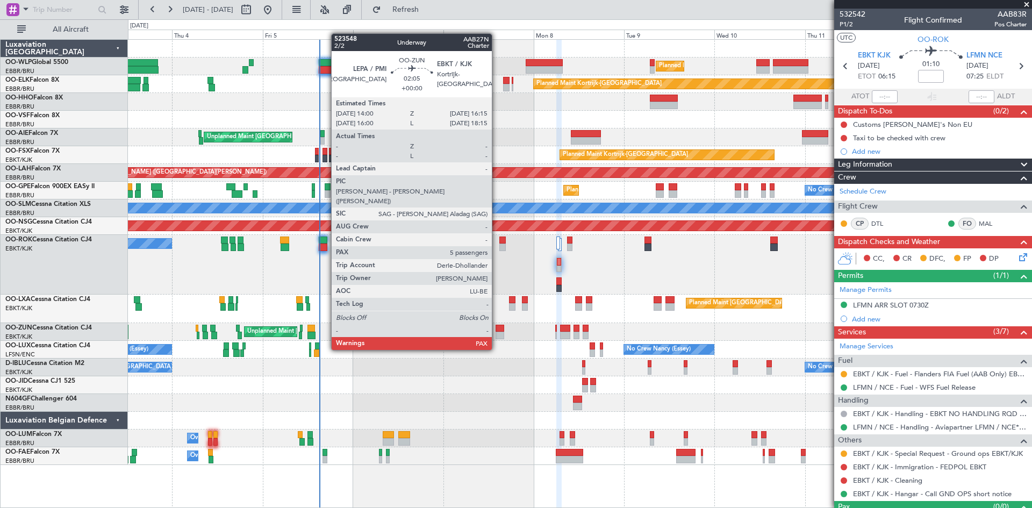
click at [497, 330] on div at bounding box center [500, 329] width 9 height 8
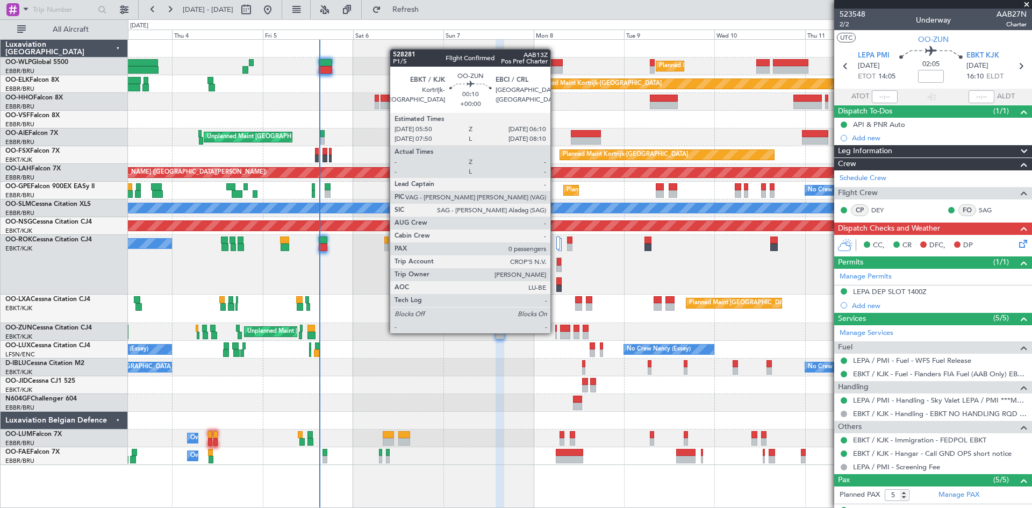
click at [555, 332] on div at bounding box center [556, 336] width 2 height 8
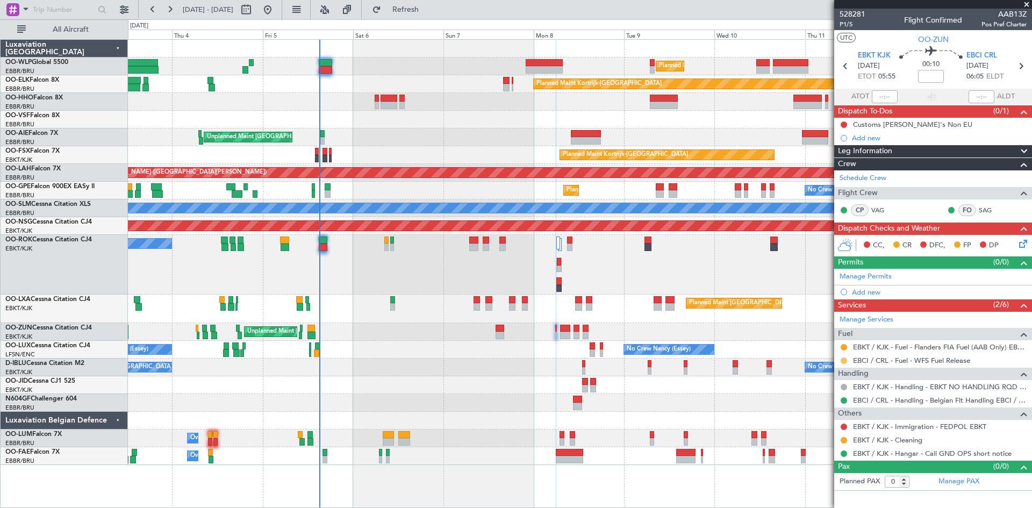
click at [844, 360] on button at bounding box center [844, 360] width 6 height 6
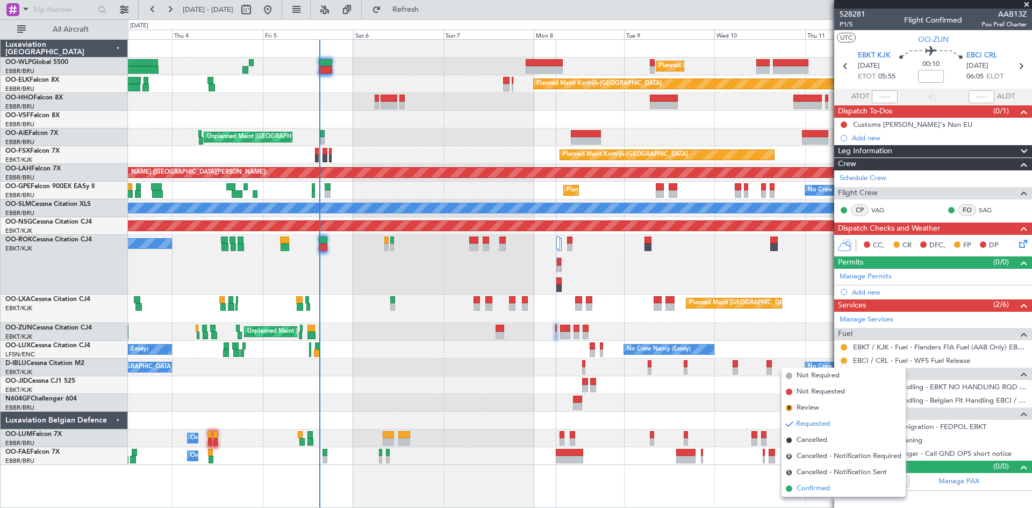
click at [817, 490] on span "Confirmed" at bounding box center [813, 488] width 33 height 11
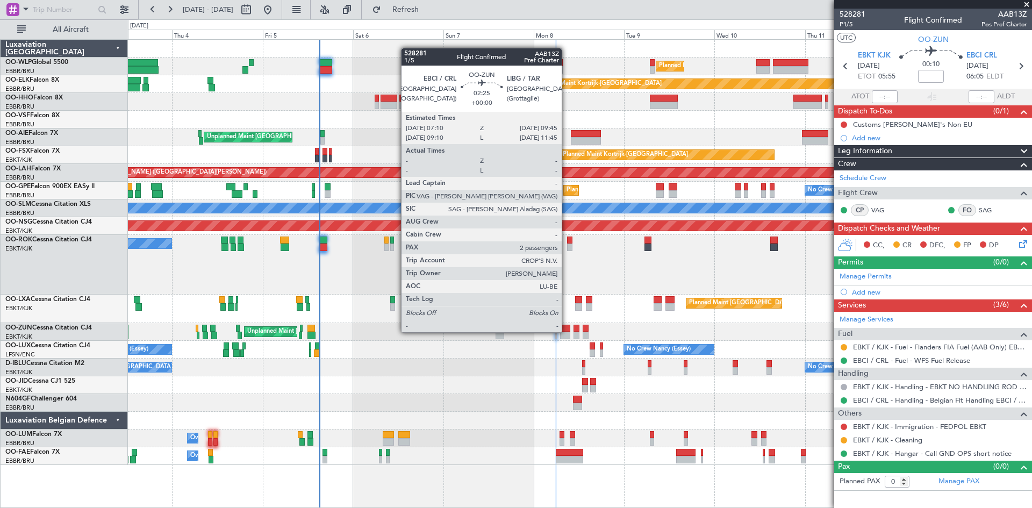
click at [567, 331] on div at bounding box center [565, 329] width 10 height 8
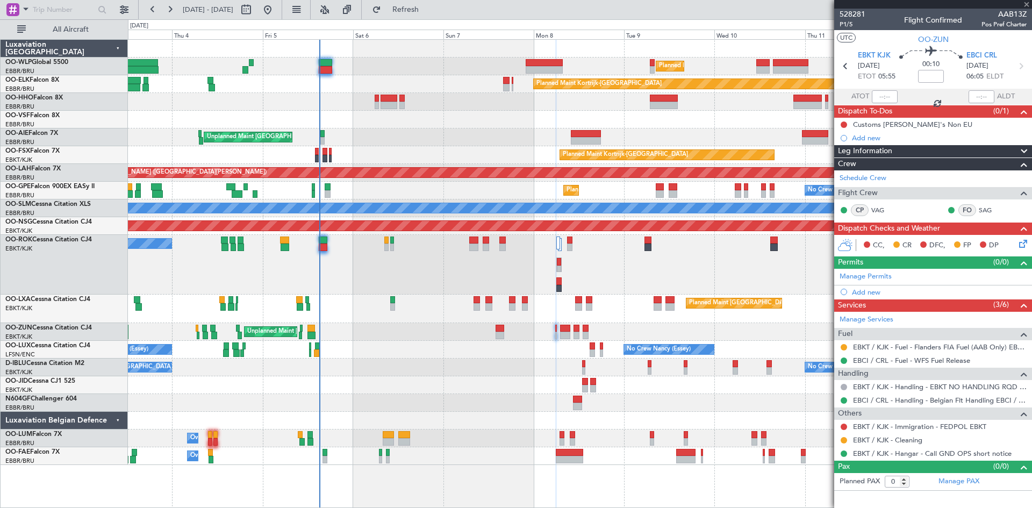
type input "2"
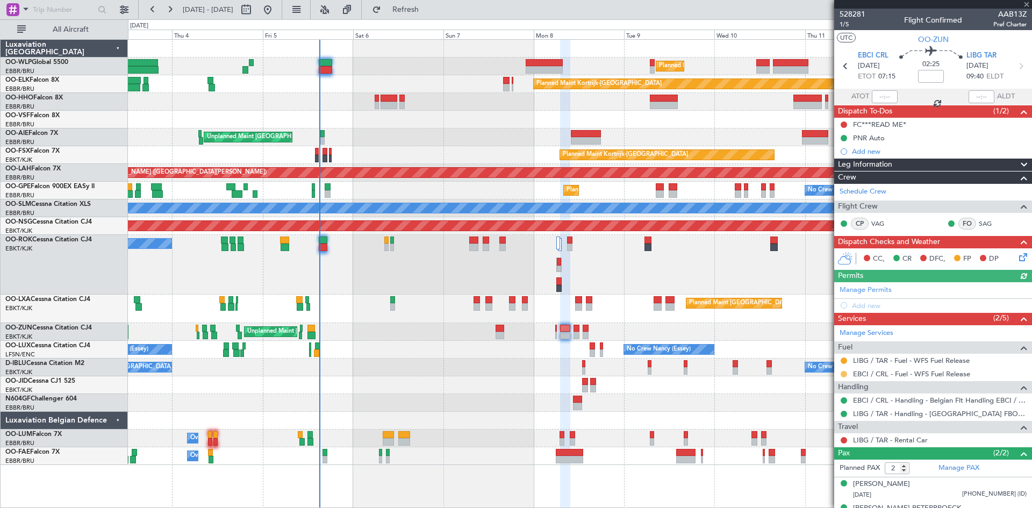
click at [844, 375] on button at bounding box center [844, 374] width 6 height 6
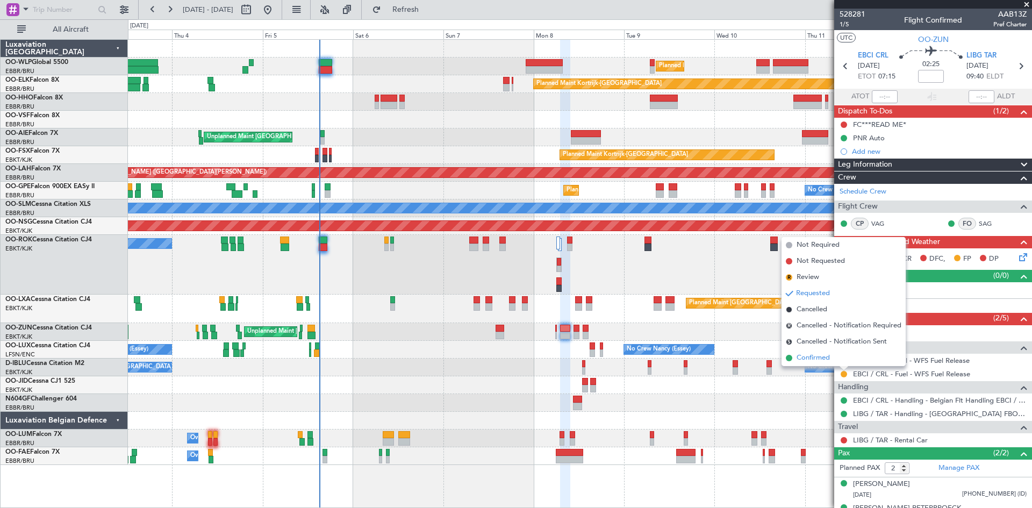
click at [832, 361] on li "Confirmed" at bounding box center [844, 358] width 124 height 16
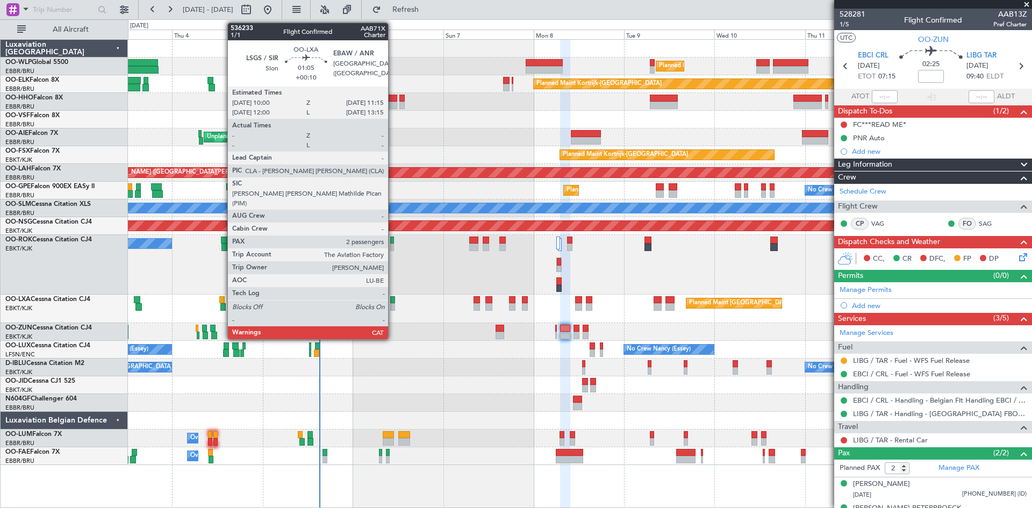
click at [393, 302] on div at bounding box center [392, 300] width 5 height 8
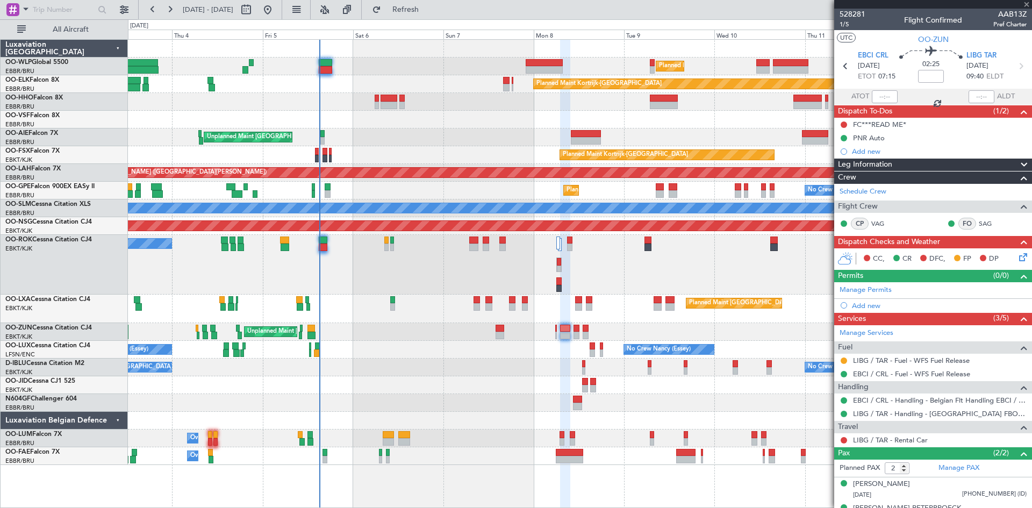
type input "+00:10"
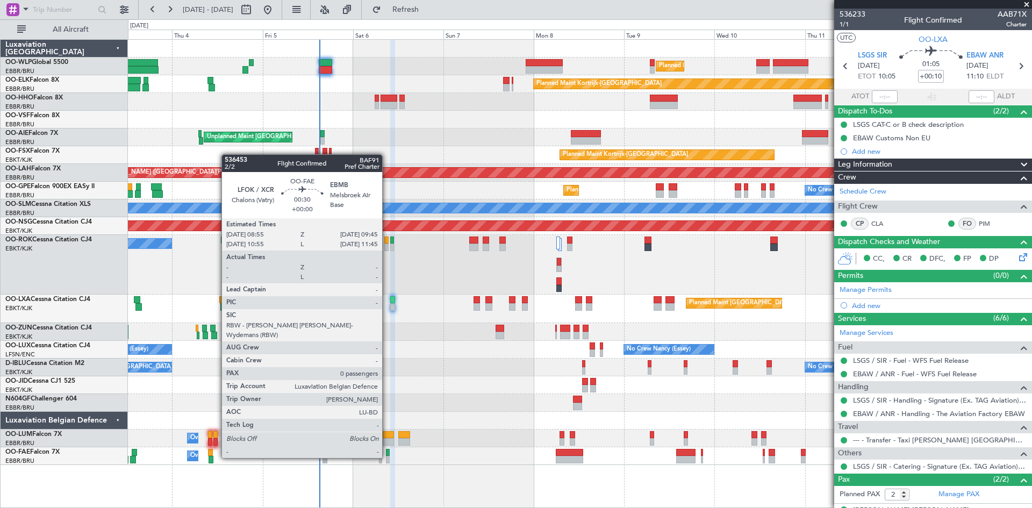
click at [387, 457] on div at bounding box center [387, 460] width 3 height 8
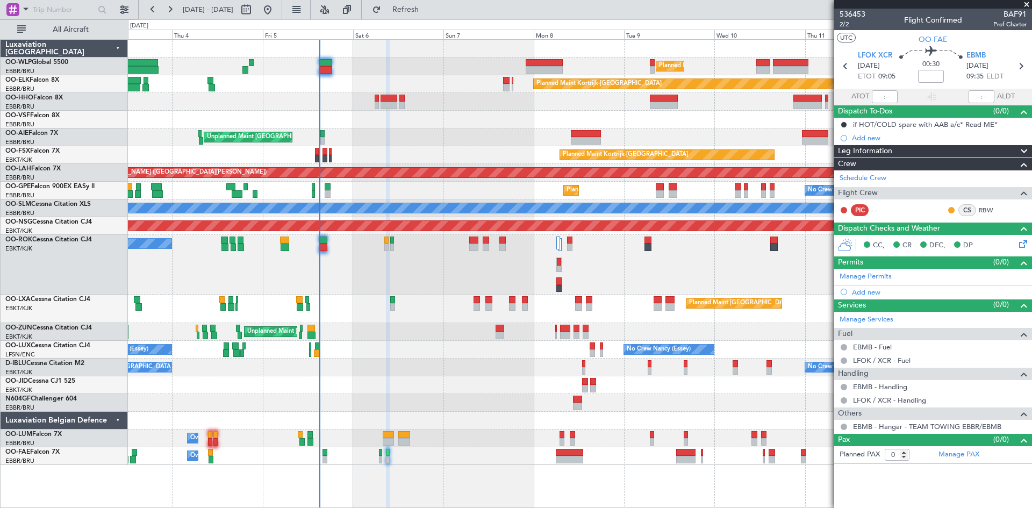
click at [377, 457] on div "Owner Melsbroek Air Base" at bounding box center [580, 456] width 904 height 18
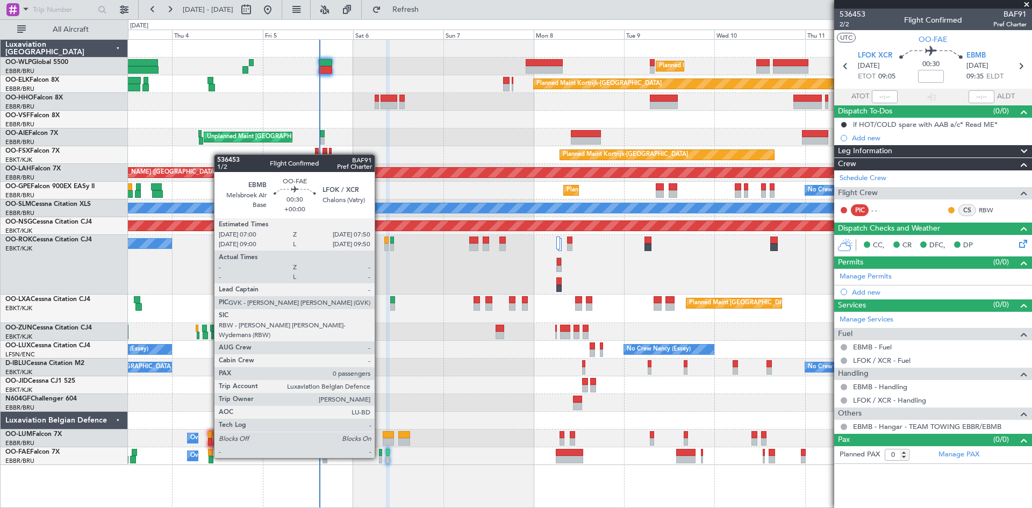
click at [380, 457] on div at bounding box center [380, 460] width 3 height 8
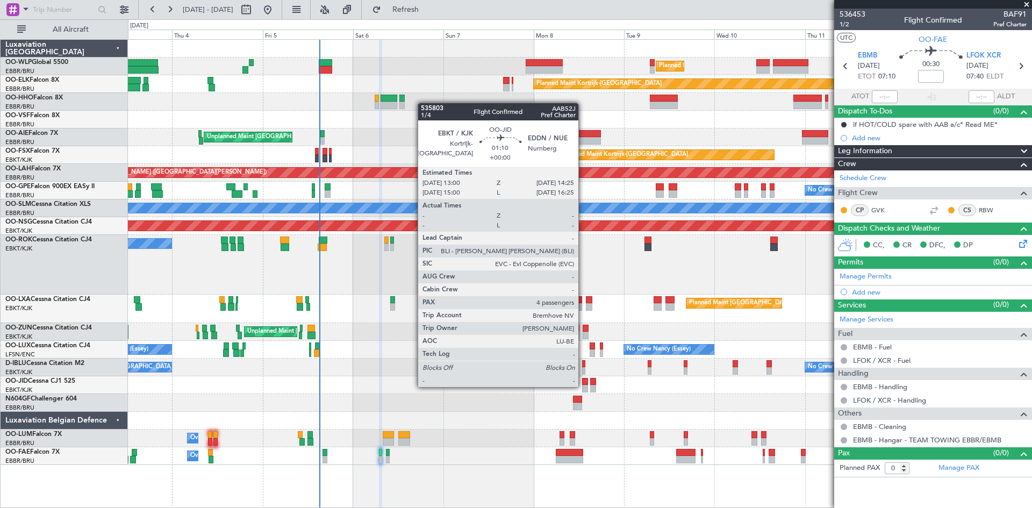
click at [583, 386] on div at bounding box center [584, 389] width 5 height 8
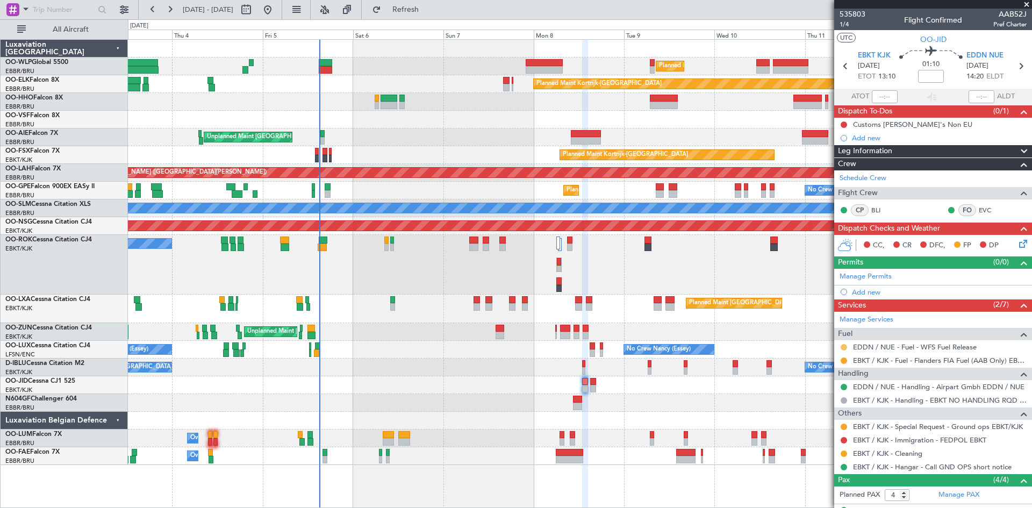
click at [843, 346] on button at bounding box center [844, 347] width 6 height 6
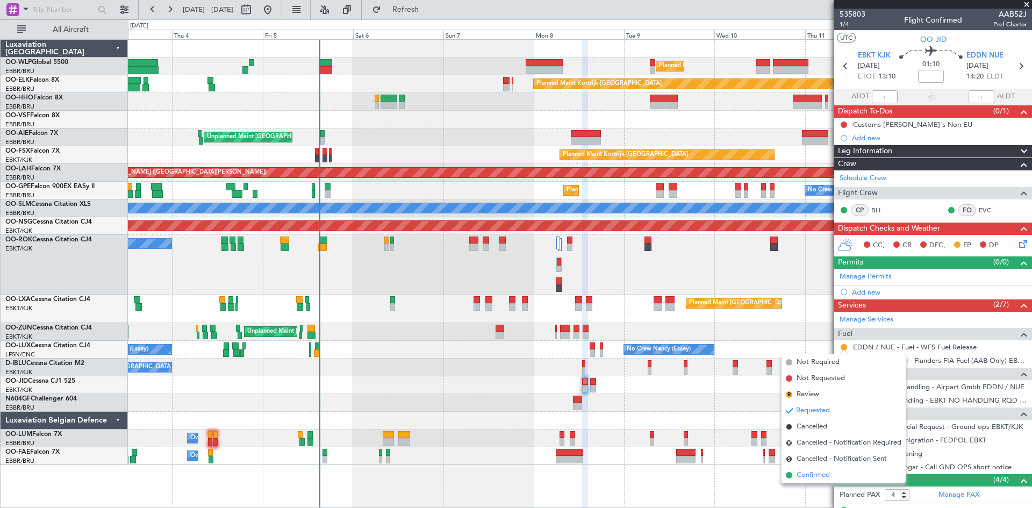
click at [812, 476] on span "Confirmed" at bounding box center [813, 475] width 33 height 11
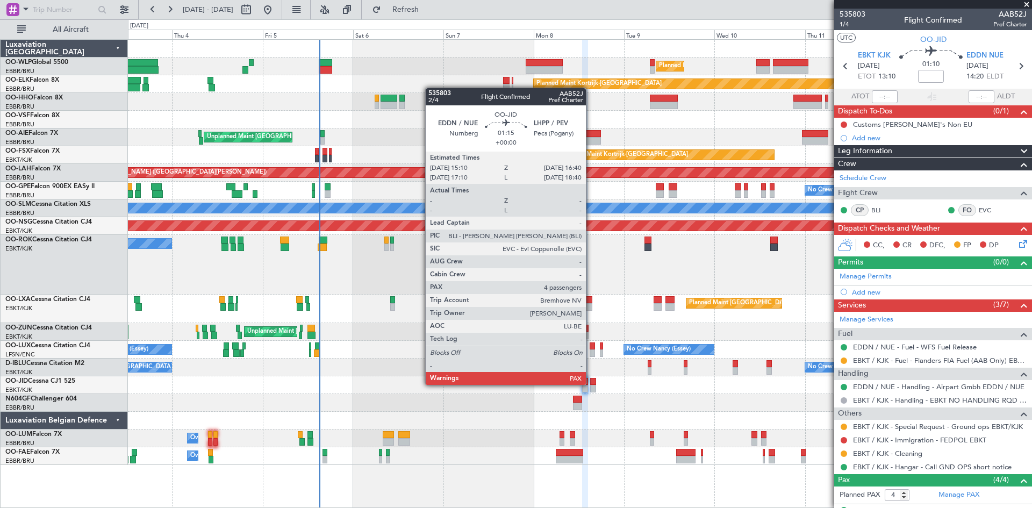
click at [591, 384] on div at bounding box center [593, 382] width 6 height 8
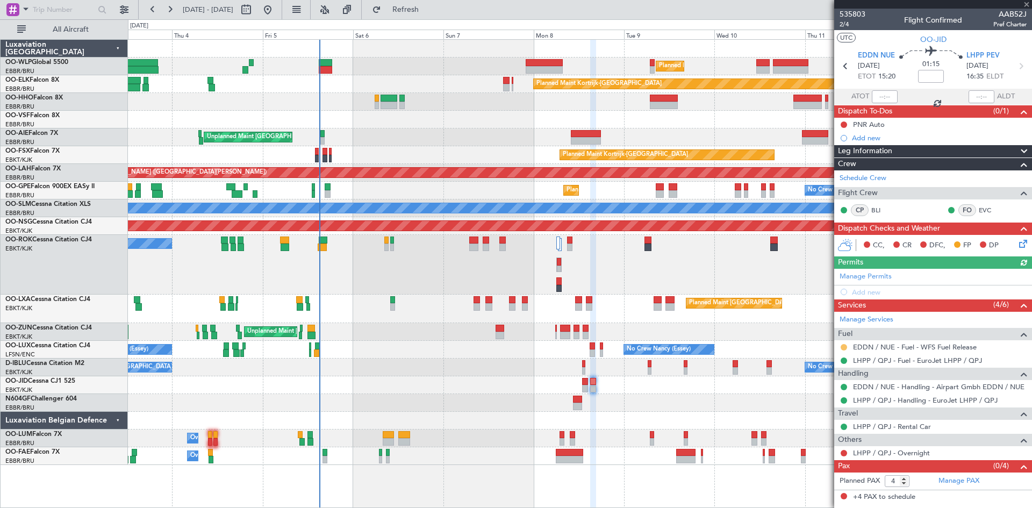
click at [845, 348] on button at bounding box center [844, 347] width 6 height 6
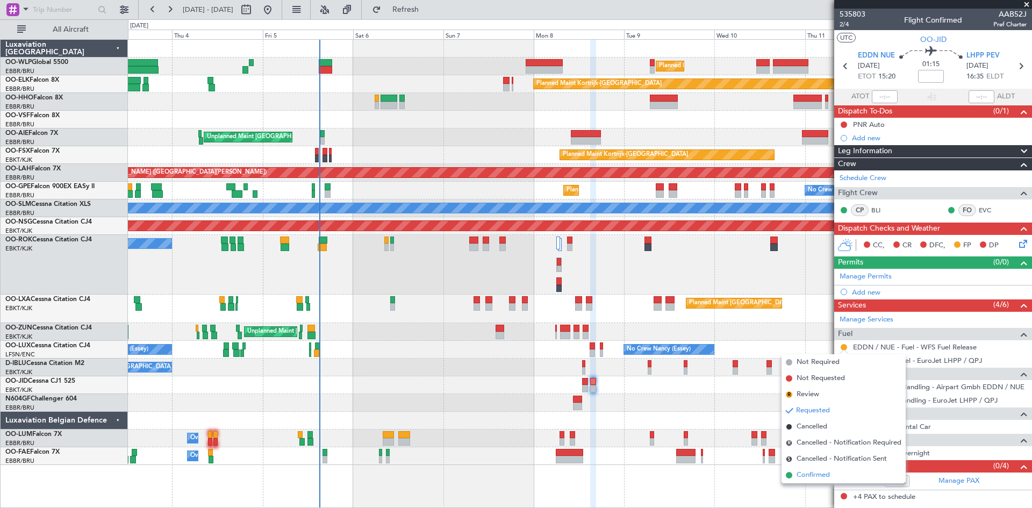
click at [826, 474] on span "Confirmed" at bounding box center [813, 475] width 33 height 11
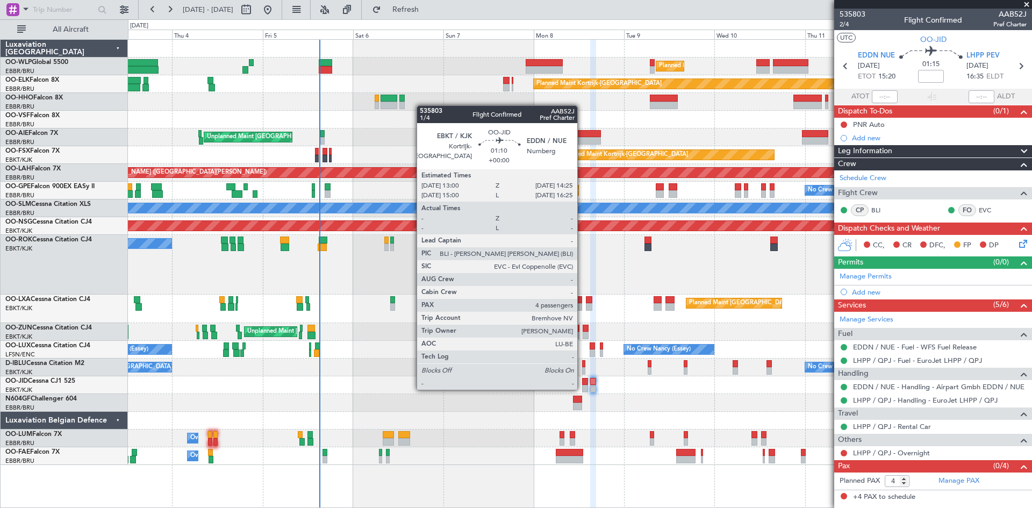
click at [582, 389] on div at bounding box center [584, 389] width 5 height 8
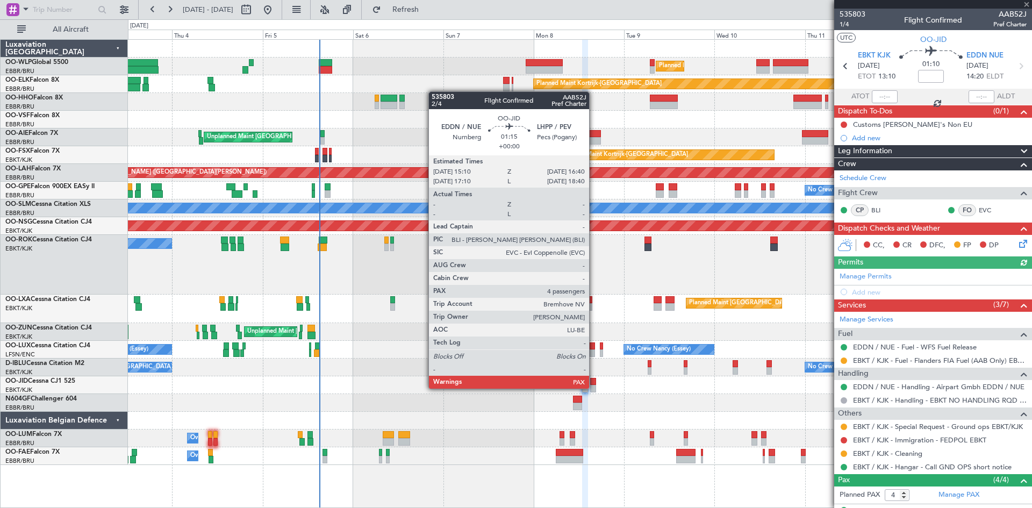
click at [594, 388] on div at bounding box center [593, 389] width 6 height 8
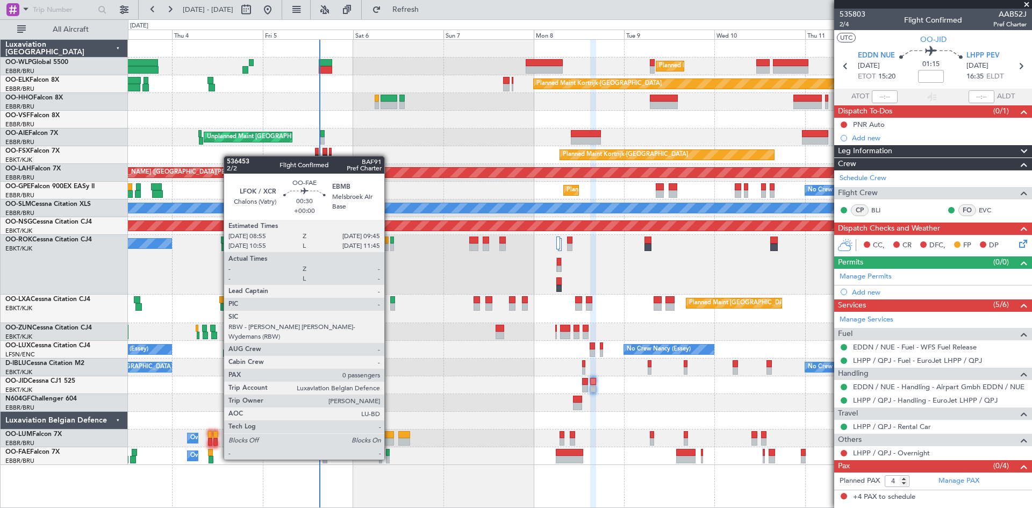
click at [389, 459] on div at bounding box center [387, 460] width 3 height 8
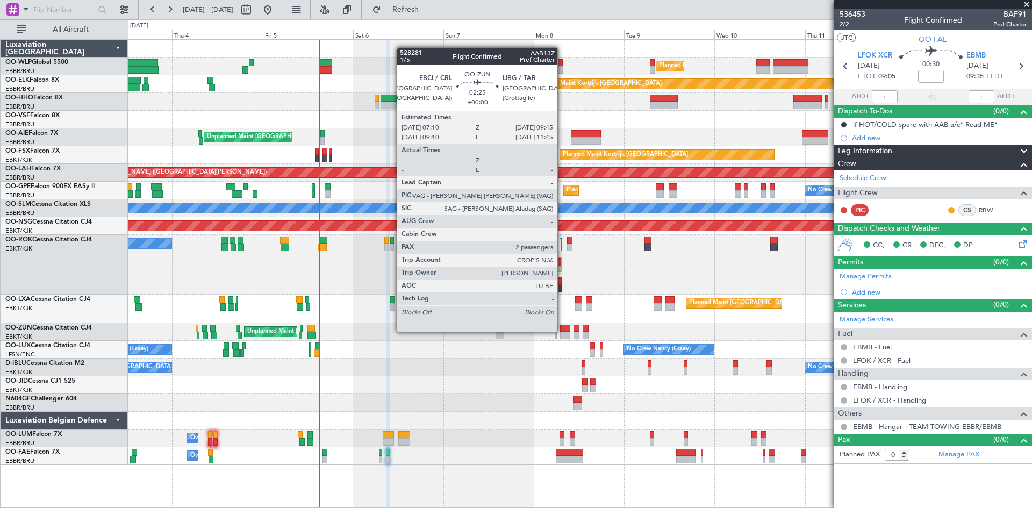
click at [562, 331] on div at bounding box center [565, 329] width 10 height 8
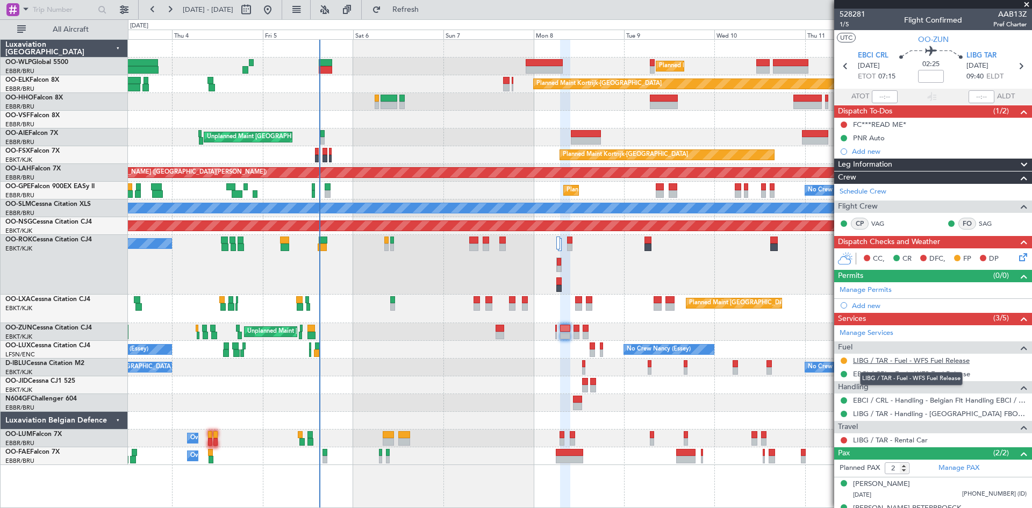
click at [962, 359] on link "LIBG / TAR - Fuel - WFS Fuel Release" at bounding box center [911, 360] width 117 height 9
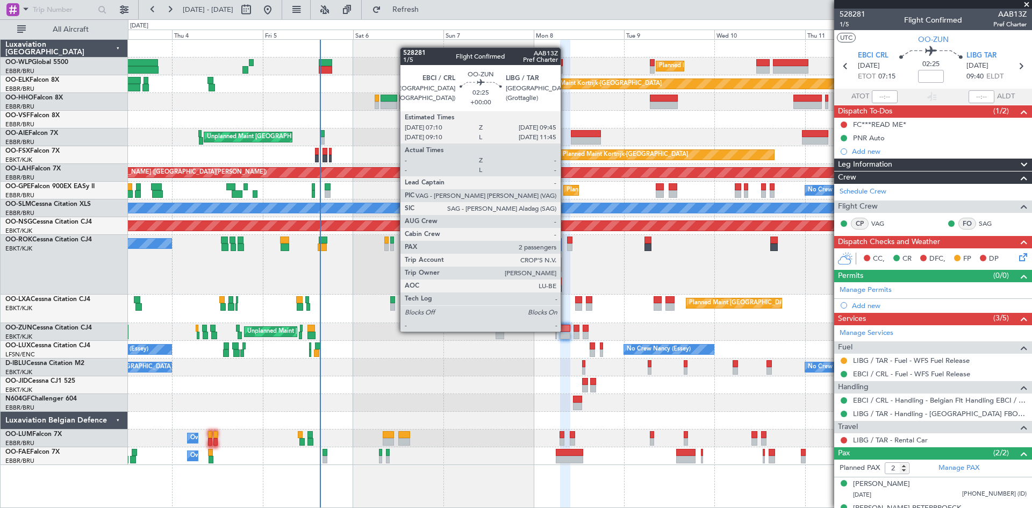
click at [566, 331] on div at bounding box center [565, 329] width 10 height 8
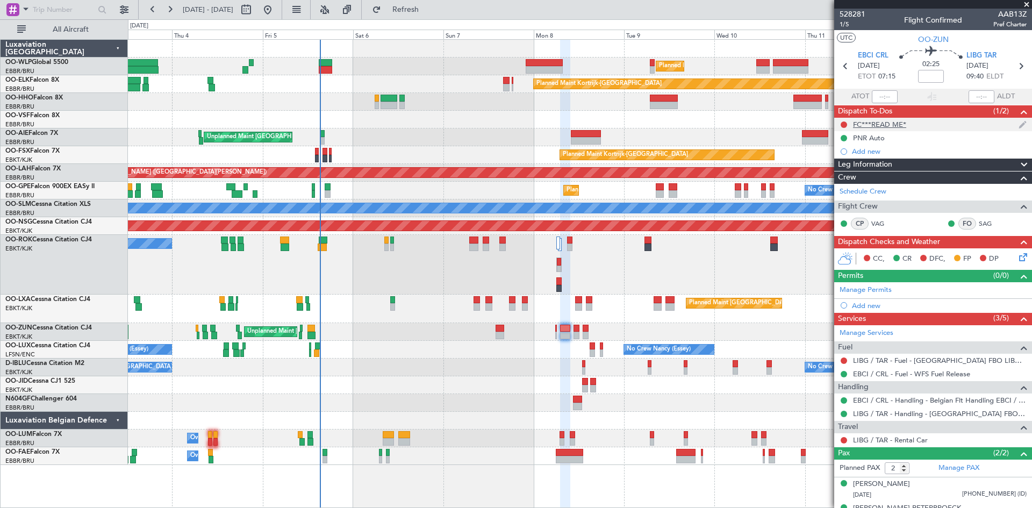
click at [885, 123] on div "FC***READ ME*" at bounding box center [879, 124] width 53 height 9
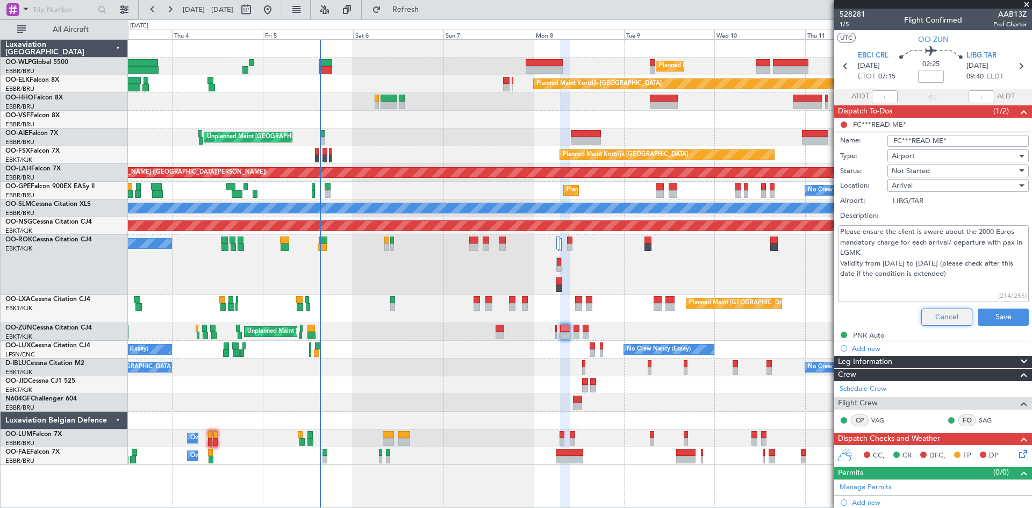
click at [958, 315] on button "Cancel" at bounding box center [946, 317] width 51 height 17
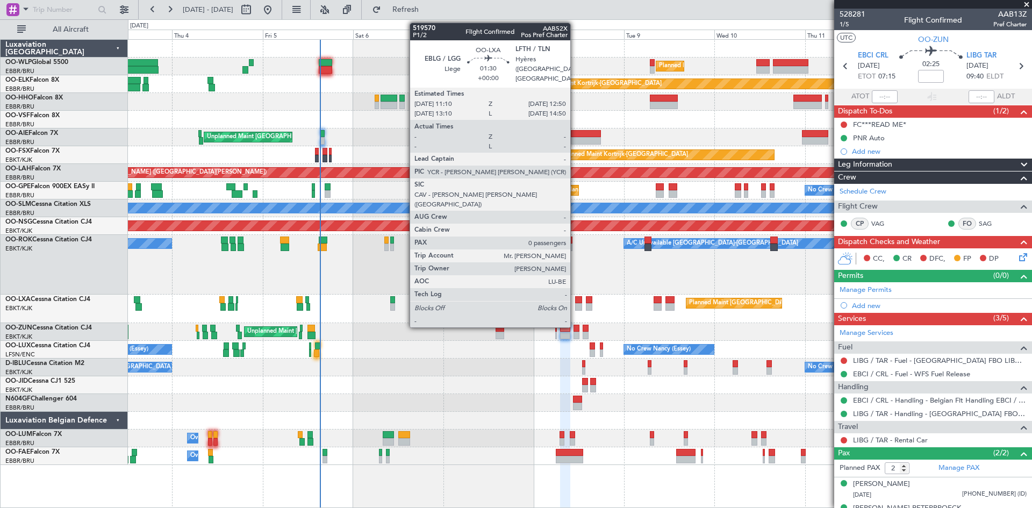
click at [575, 304] on div at bounding box center [578, 307] width 6 height 8
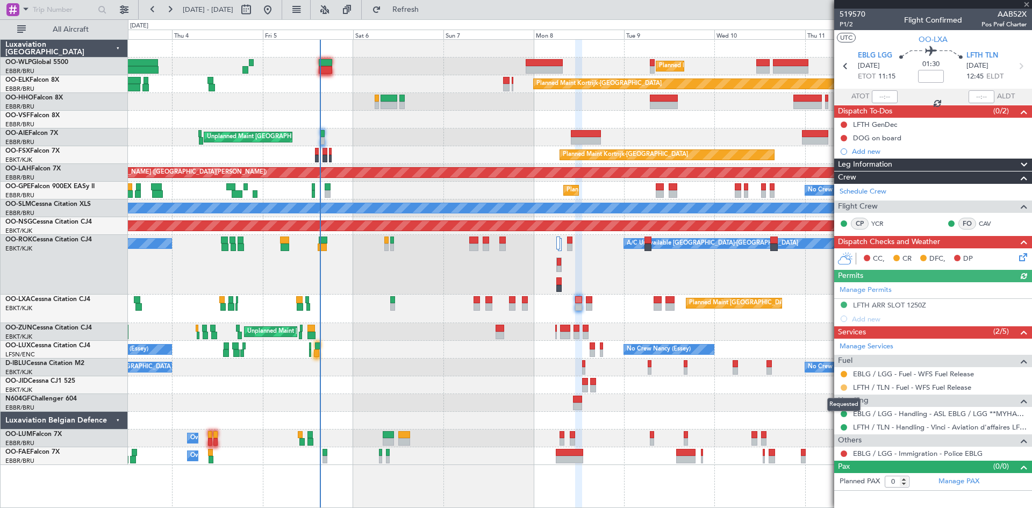
click at [845, 387] on button at bounding box center [844, 387] width 6 height 6
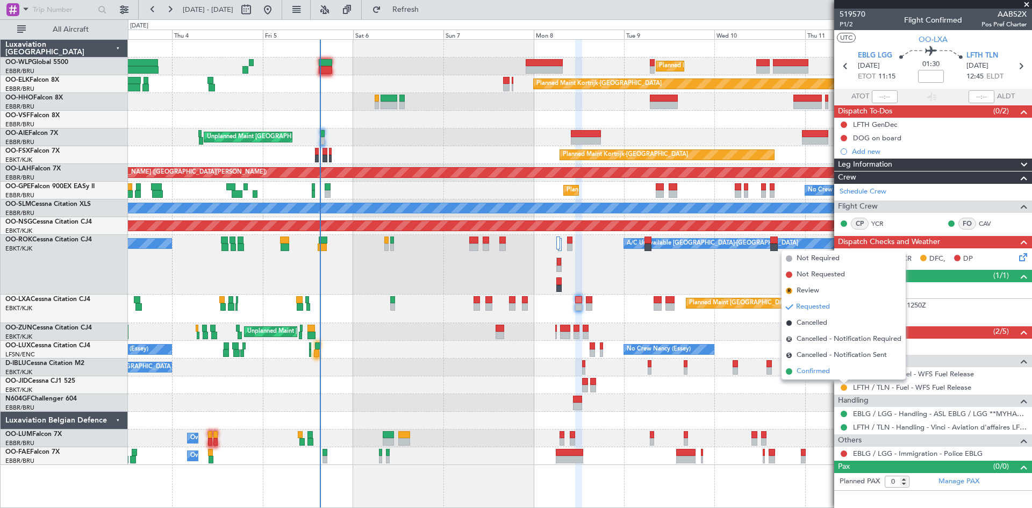
click at [814, 371] on span "Confirmed" at bounding box center [813, 371] width 33 height 11
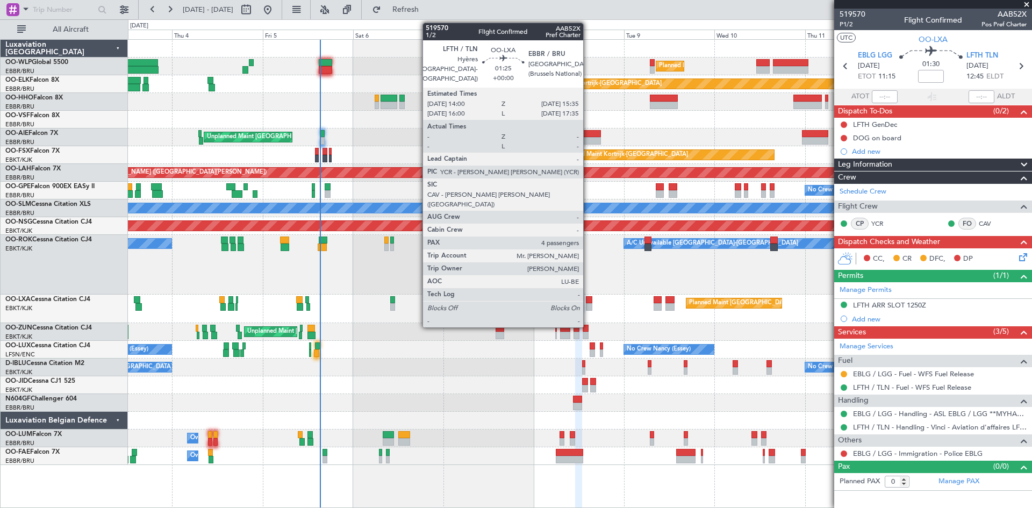
click at [588, 305] on div at bounding box center [589, 307] width 6 height 8
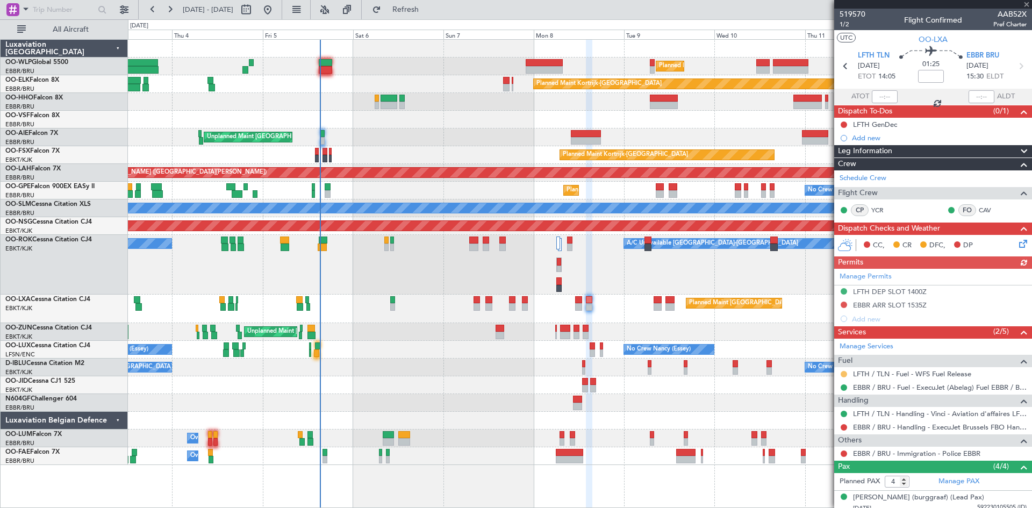
click at [846, 374] on button at bounding box center [844, 374] width 6 height 6
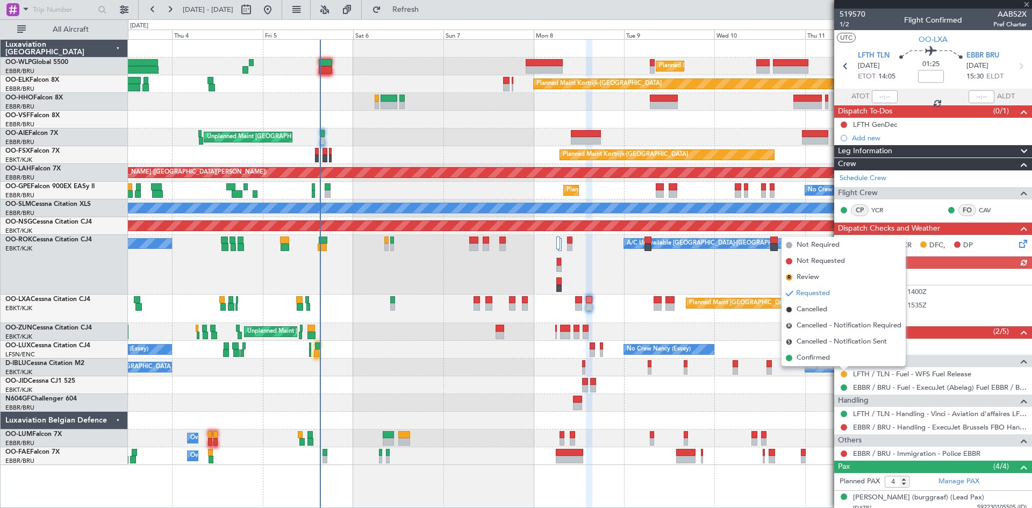
click at [829, 359] on span "Confirmed" at bounding box center [813, 358] width 33 height 11
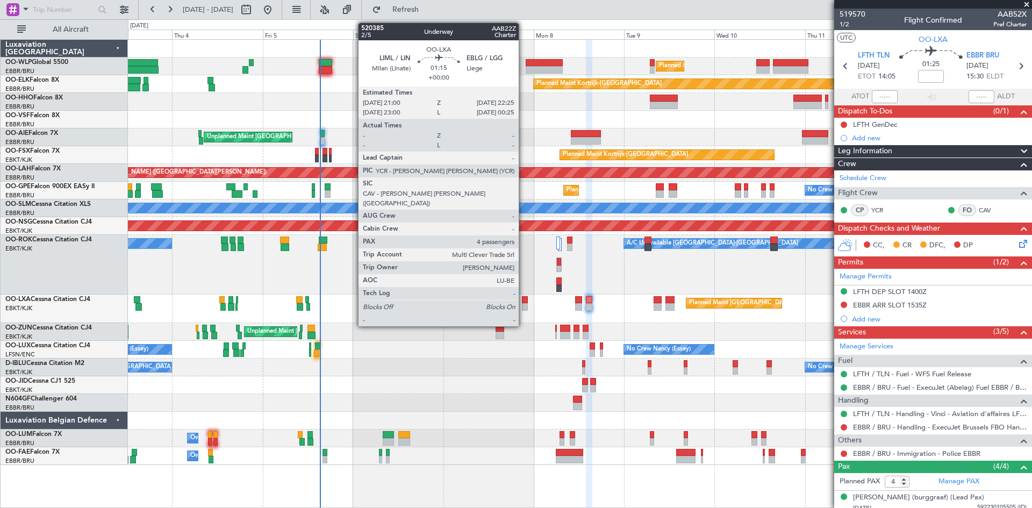
click at [524, 299] on div at bounding box center [524, 300] width 5 height 8
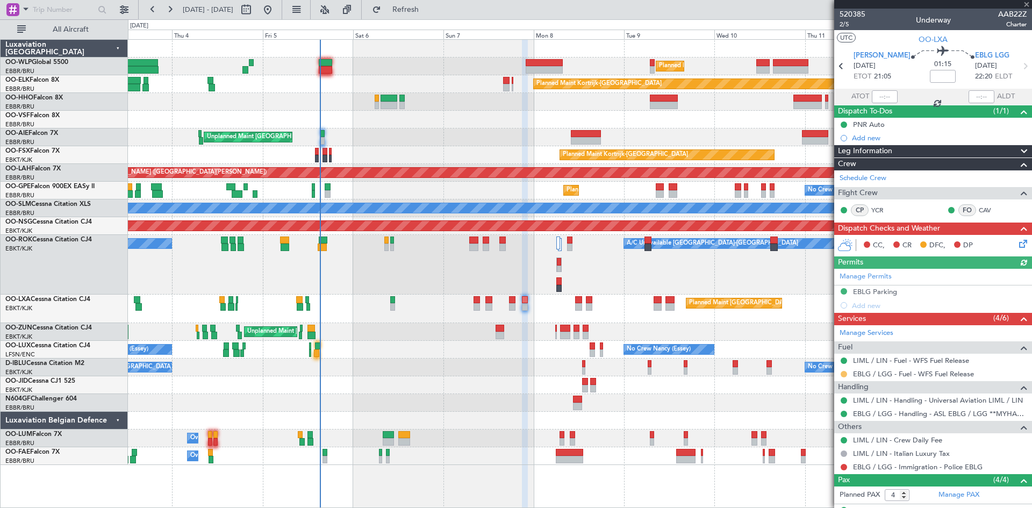
click at [843, 374] on button at bounding box center [844, 374] width 6 height 6
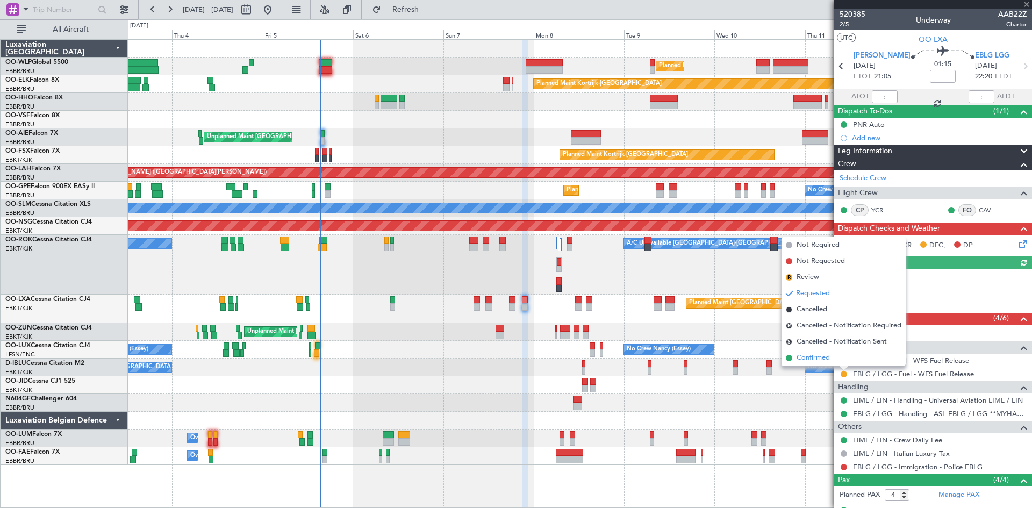
click at [822, 362] on span "Confirmed" at bounding box center [813, 358] width 33 height 11
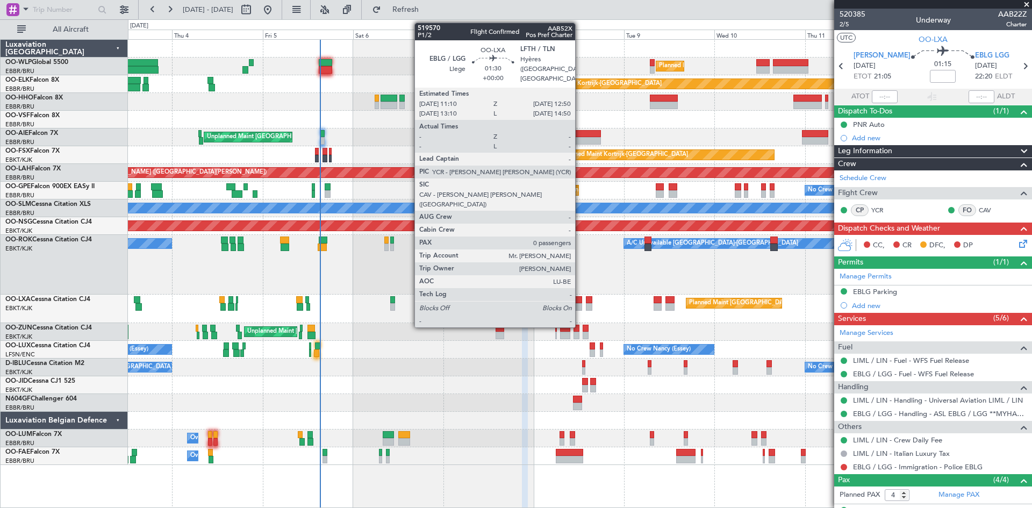
click at [580, 303] on div at bounding box center [578, 307] width 6 height 8
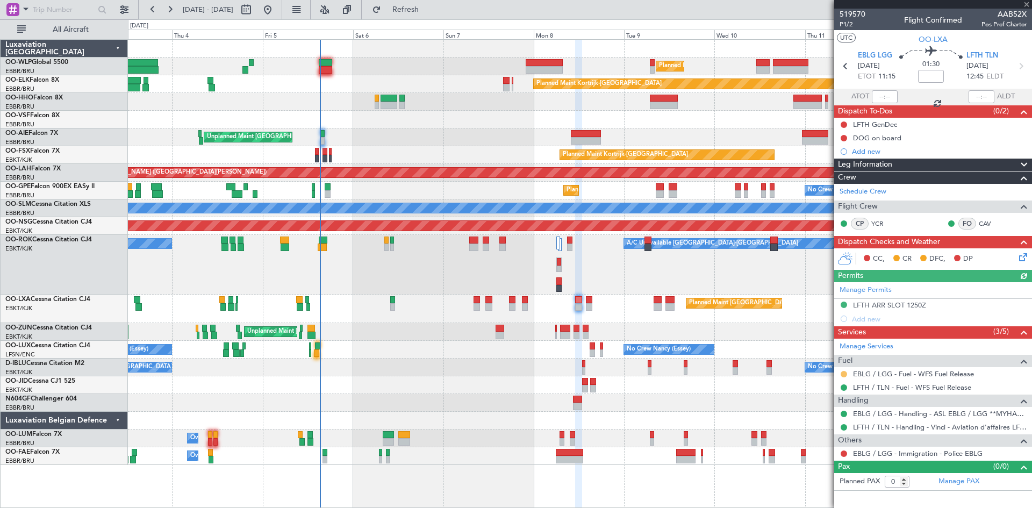
click at [846, 374] on button at bounding box center [844, 374] width 6 height 6
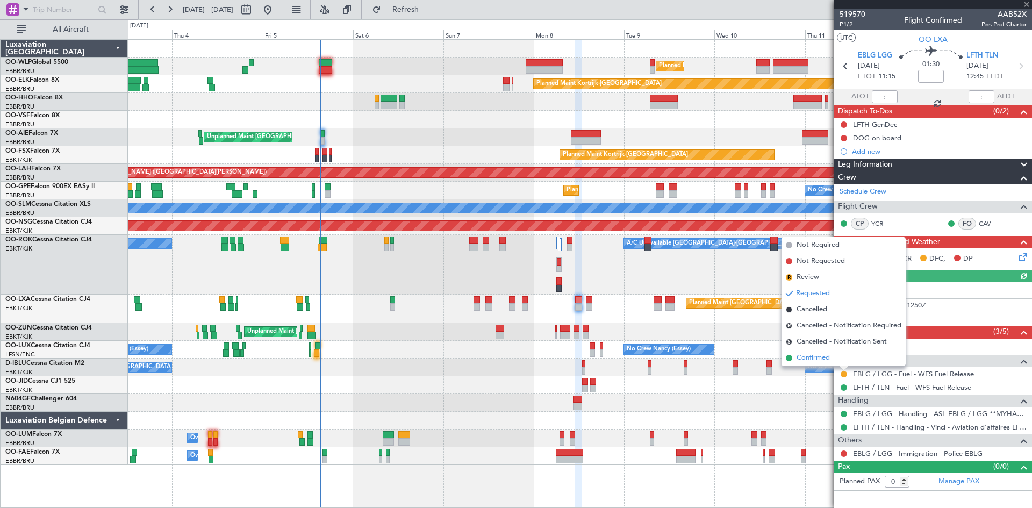
click at [843, 354] on li "Confirmed" at bounding box center [844, 358] width 124 height 16
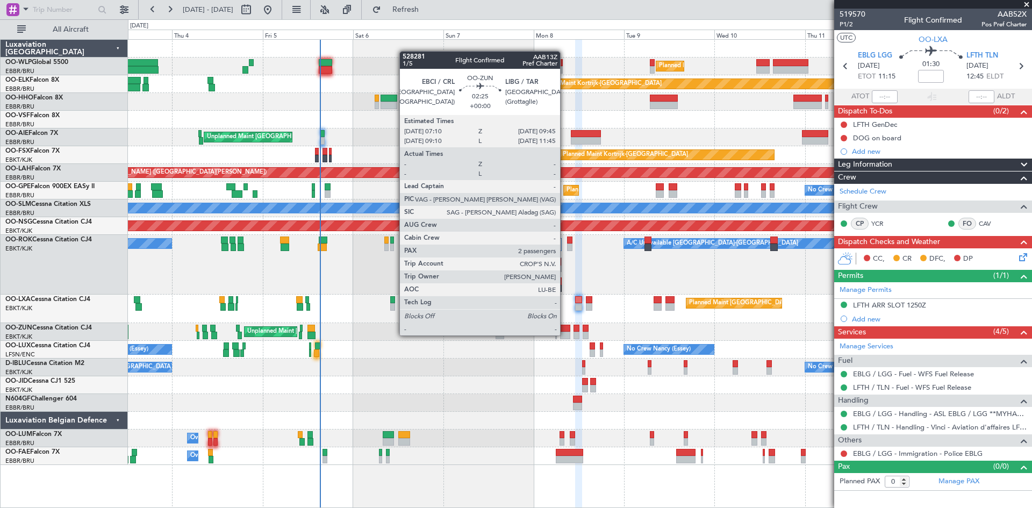
click at [565, 334] on div at bounding box center [565, 336] width 10 height 8
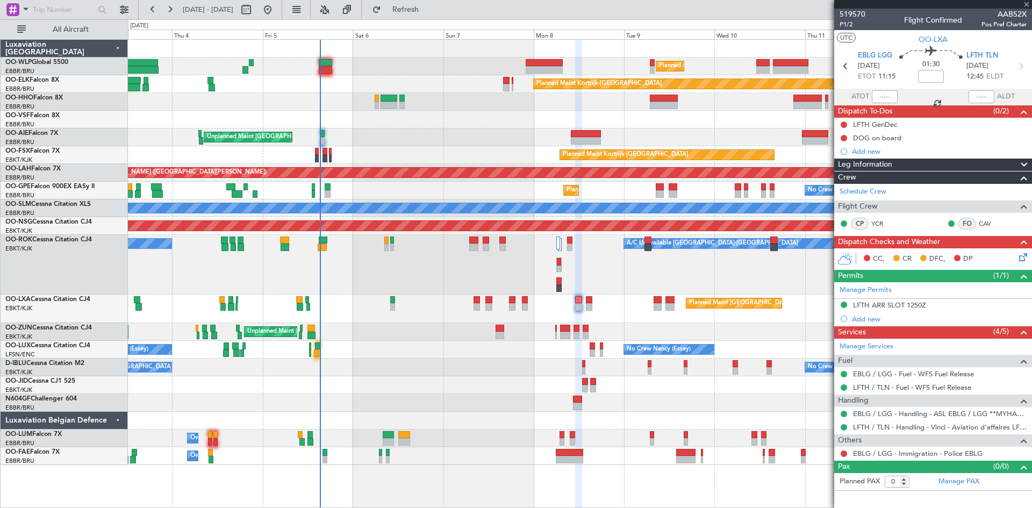
type input "2"
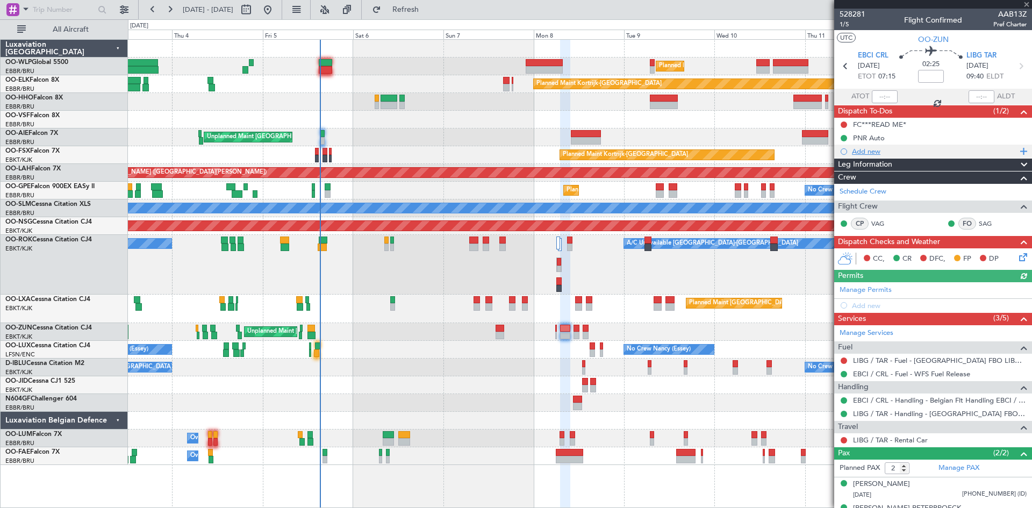
click at [862, 150] on div "Add new" at bounding box center [934, 151] width 165 height 9
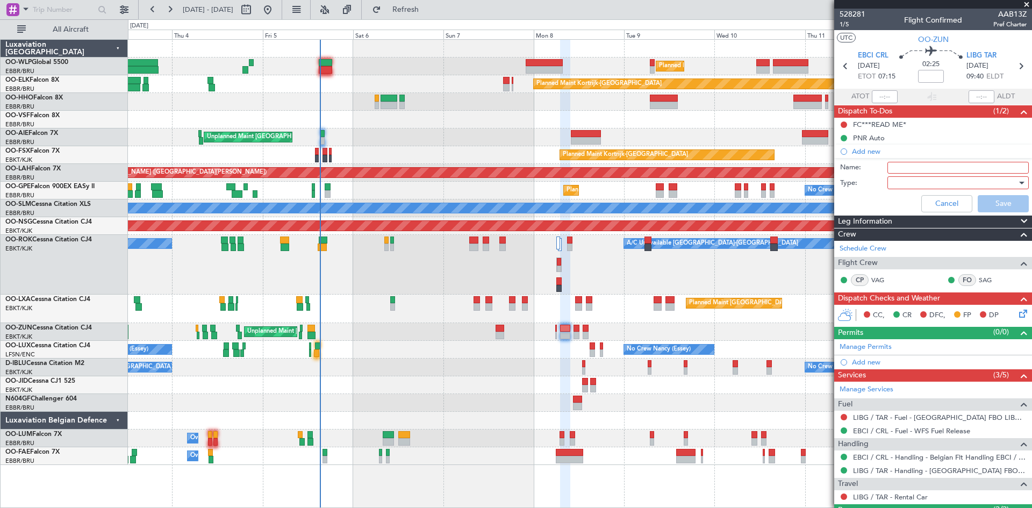
click at [891, 164] on input "Name:" at bounding box center [958, 168] width 141 height 12
click at [914, 169] on input "Name:" at bounding box center [958, 168] width 141 height 12
type input "LIBG FUEL by handler payement AVcard"
click at [916, 184] on div at bounding box center [954, 183] width 125 height 16
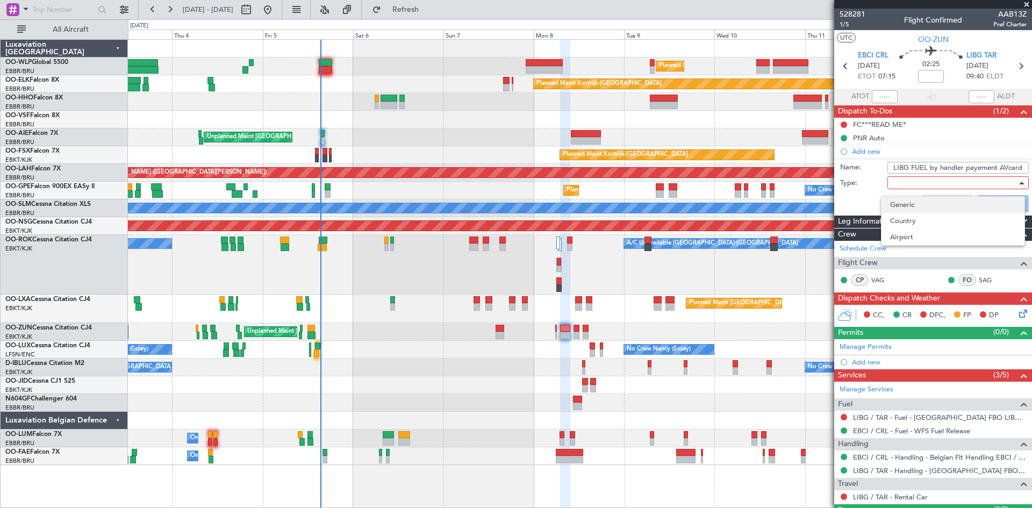
click at [918, 207] on span "Generic" at bounding box center [953, 205] width 126 height 16
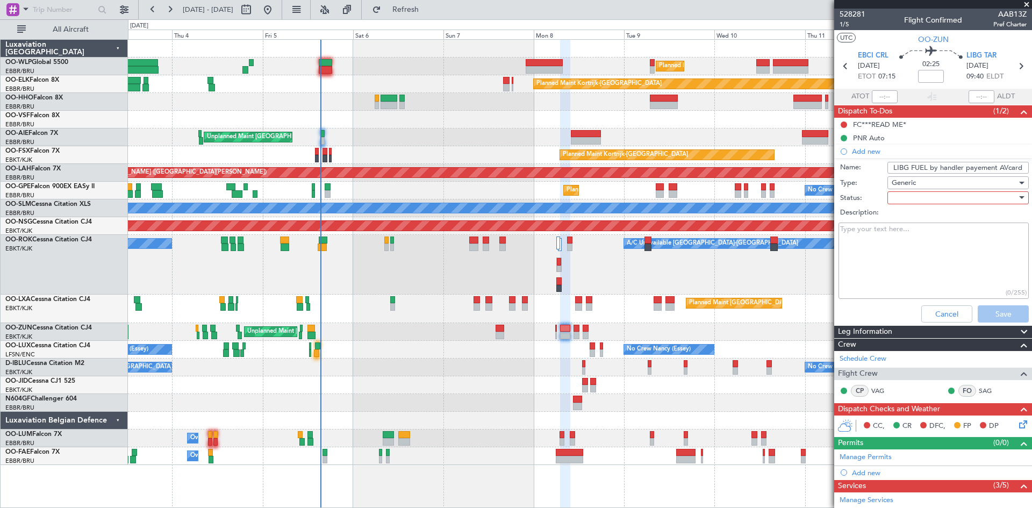
click at [913, 202] on div at bounding box center [954, 198] width 125 height 16
click at [919, 237] on span "In Progress" at bounding box center [953, 235] width 126 height 16
click at [997, 315] on button "Save" at bounding box center [1003, 313] width 51 height 17
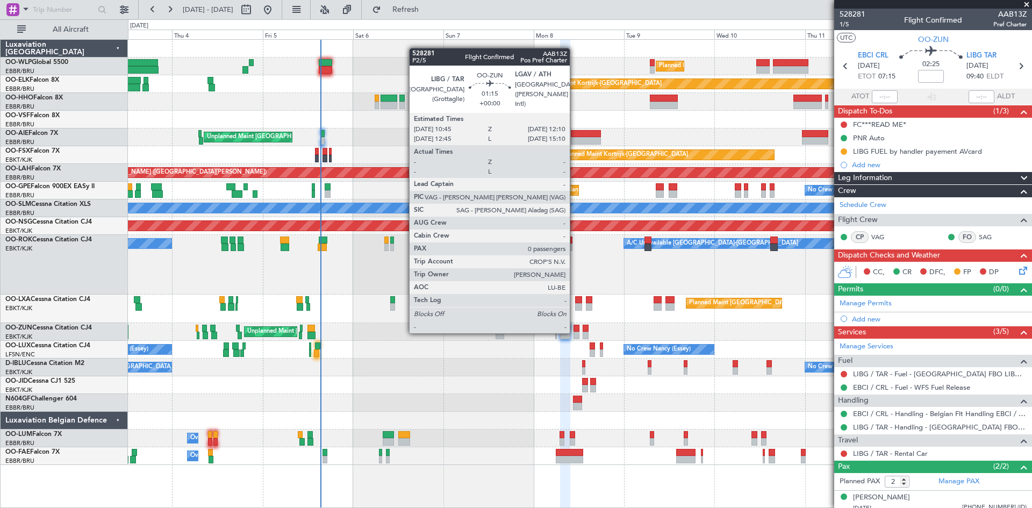
click at [575, 332] on div at bounding box center [576, 336] width 5 height 8
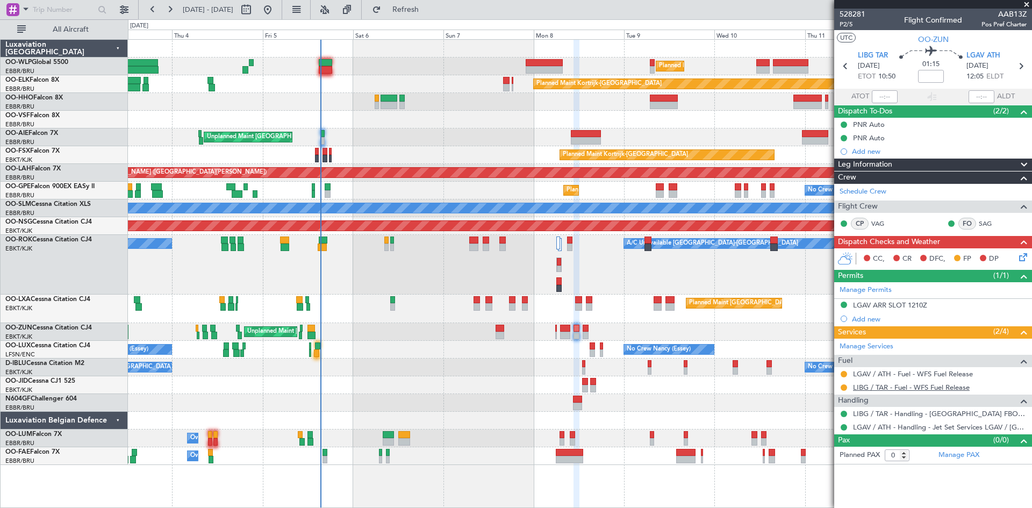
click at [938, 391] on link "LIBG / TAR - Fuel - WFS Fuel Release" at bounding box center [911, 387] width 117 height 9
click at [390, 454] on div "Owner Melsbroek Air Base" at bounding box center [580, 456] width 904 height 18
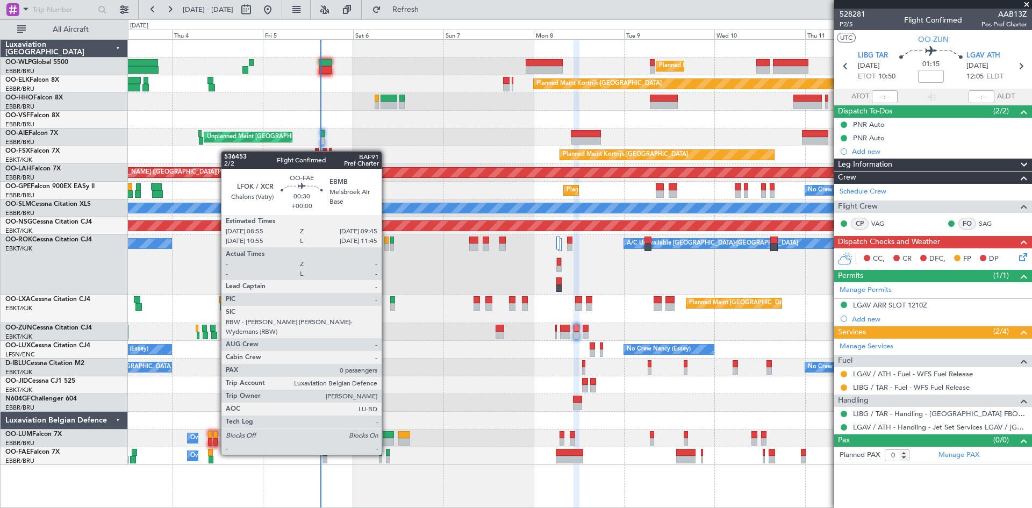
click at [387, 454] on div at bounding box center [387, 453] width 3 height 8
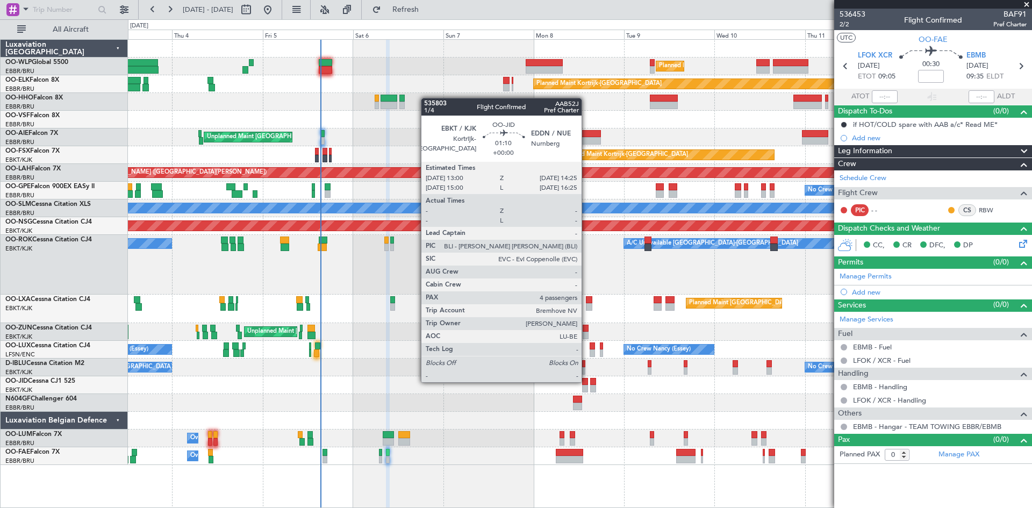
click at [586, 381] on div at bounding box center [584, 382] width 5 height 8
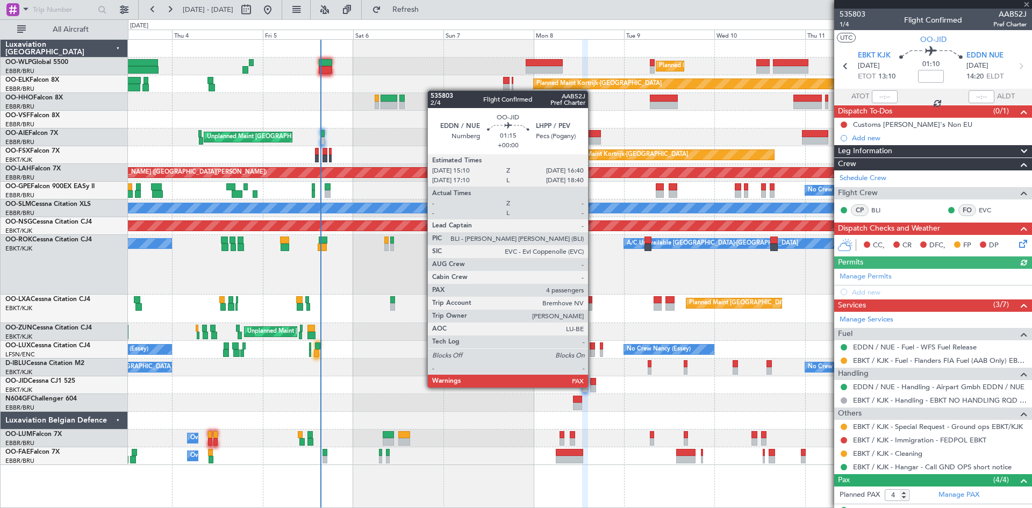
click at [593, 387] on div at bounding box center [593, 389] width 6 height 8
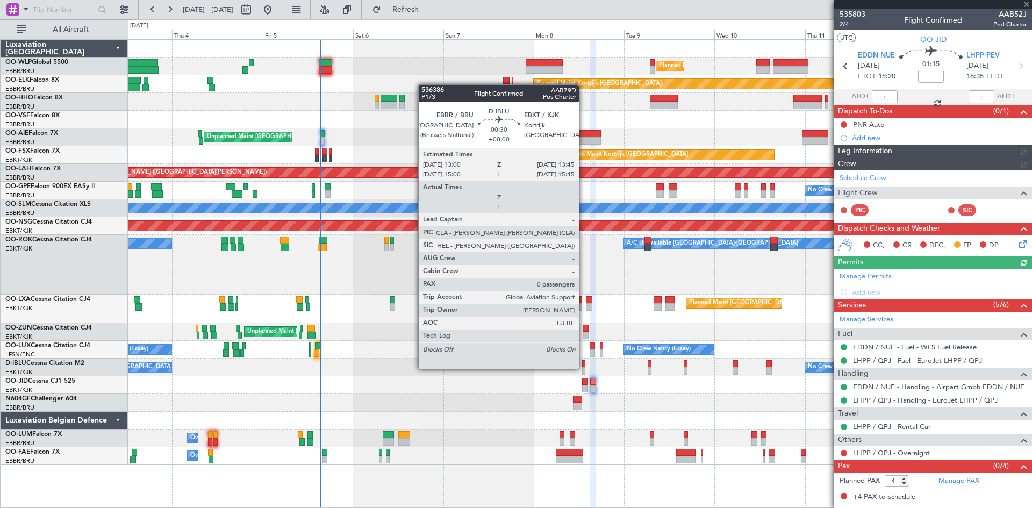
click at [584, 369] on div at bounding box center [583, 371] width 3 height 8
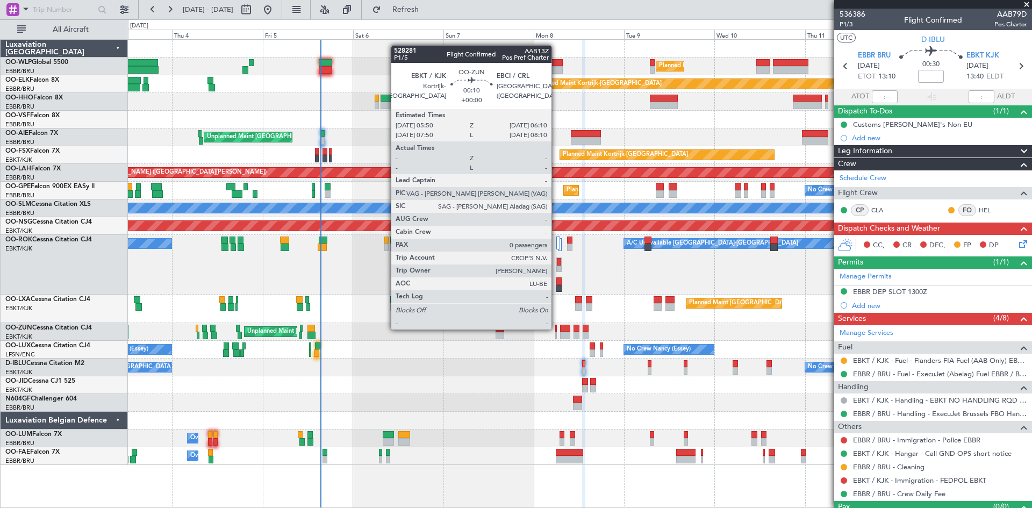
click at [556, 329] on div at bounding box center [556, 329] width 2 height 8
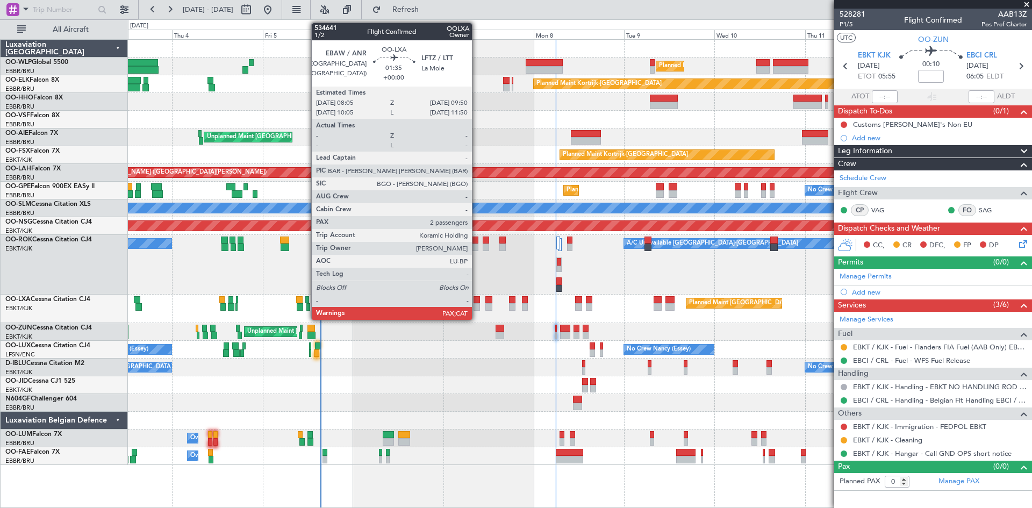
click at [477, 305] on div at bounding box center [477, 307] width 7 height 8
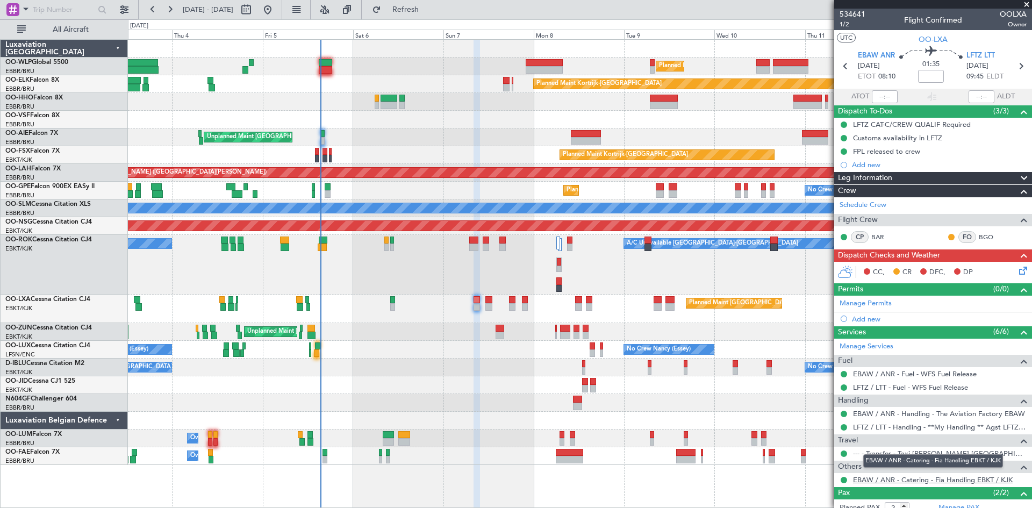
click at [918, 476] on link "EBAW / ANR - Catering - Fia Handling EBKT / KJK" at bounding box center [933, 479] width 160 height 9
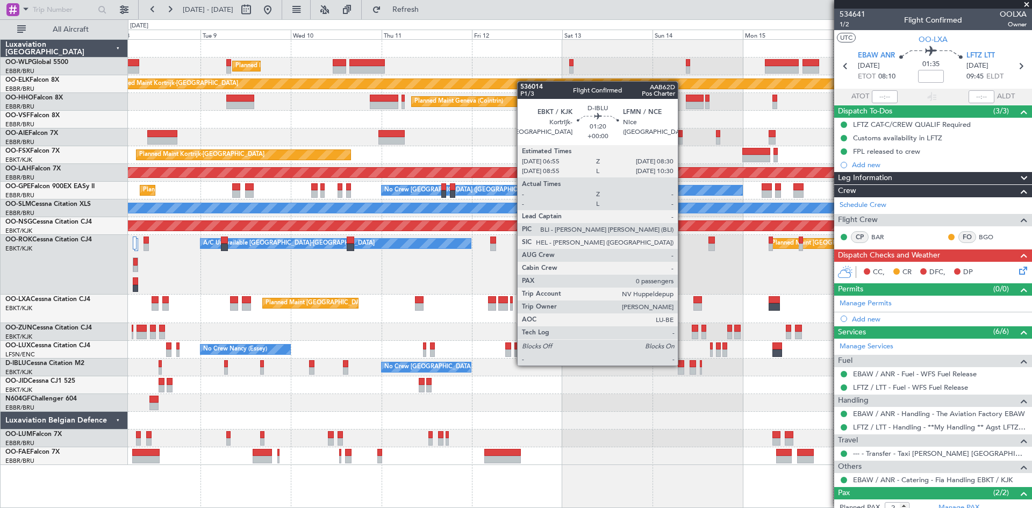
click at [683, 364] on div at bounding box center [681, 364] width 6 height 8
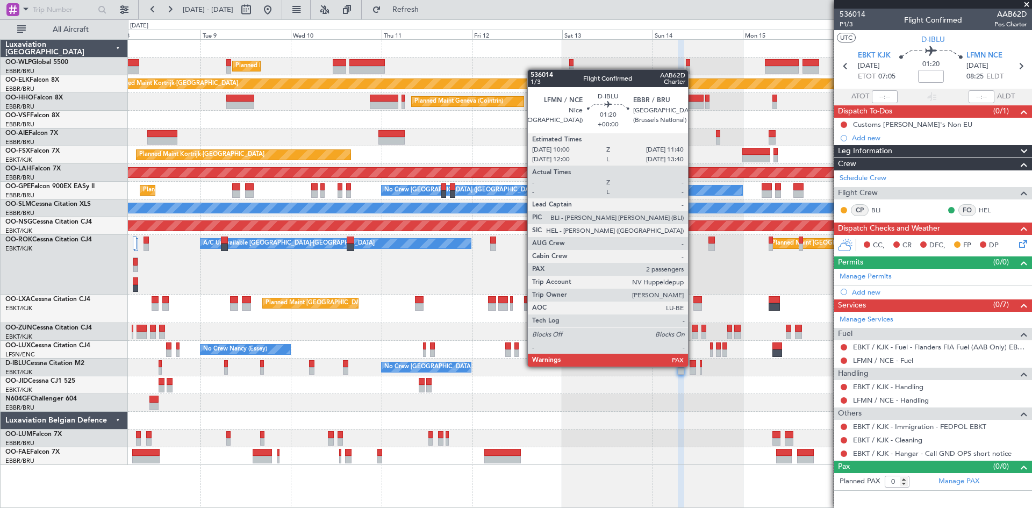
click at [693, 367] on div at bounding box center [693, 364] width 6 height 8
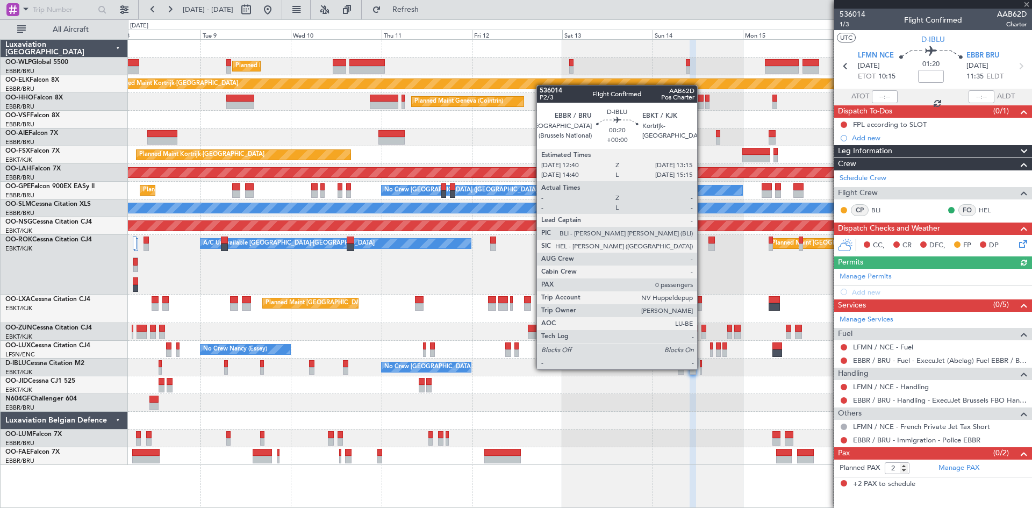
click at [702, 369] on div at bounding box center [701, 371] width 3 height 8
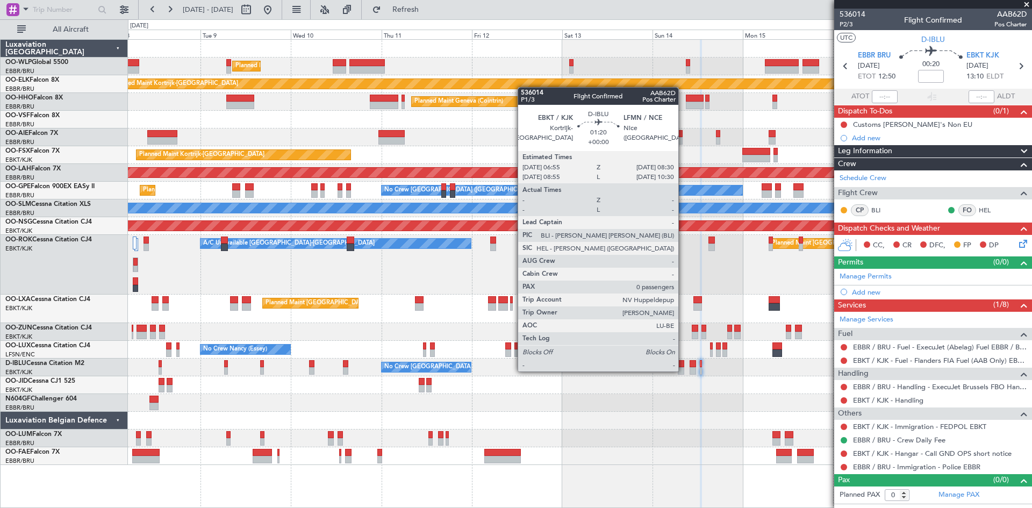
click at [683, 370] on div at bounding box center [681, 371] width 6 height 8
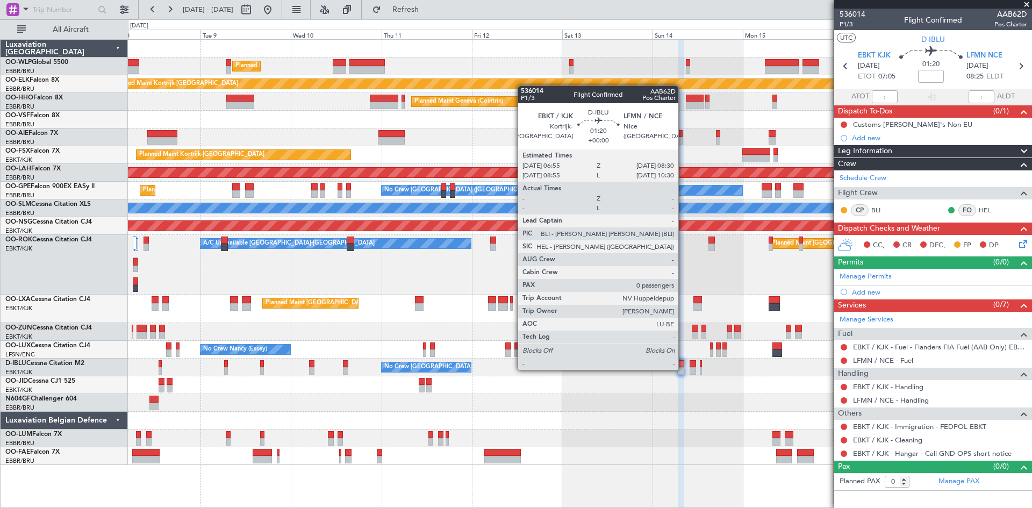
click at [683, 369] on div at bounding box center [681, 371] width 6 height 8
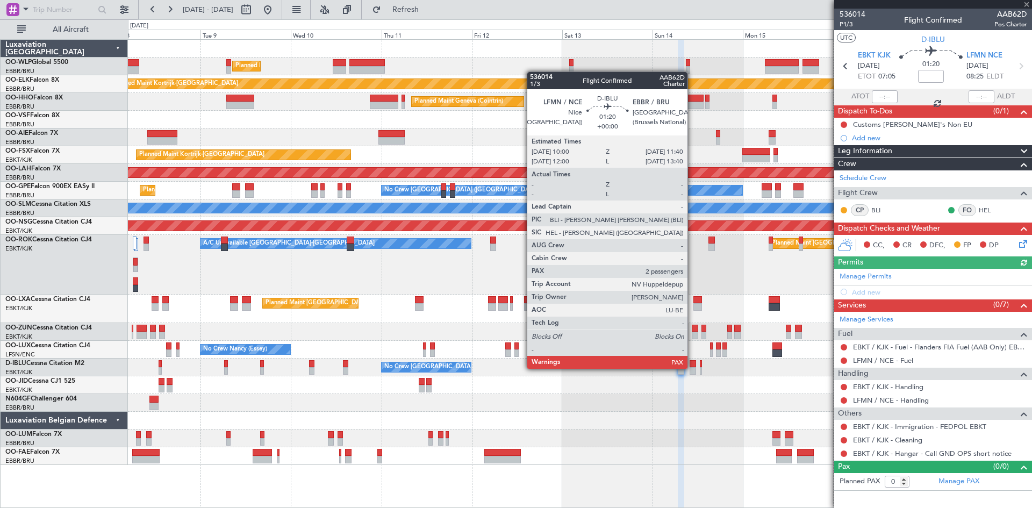
click at [692, 369] on div at bounding box center [693, 371] width 6 height 8
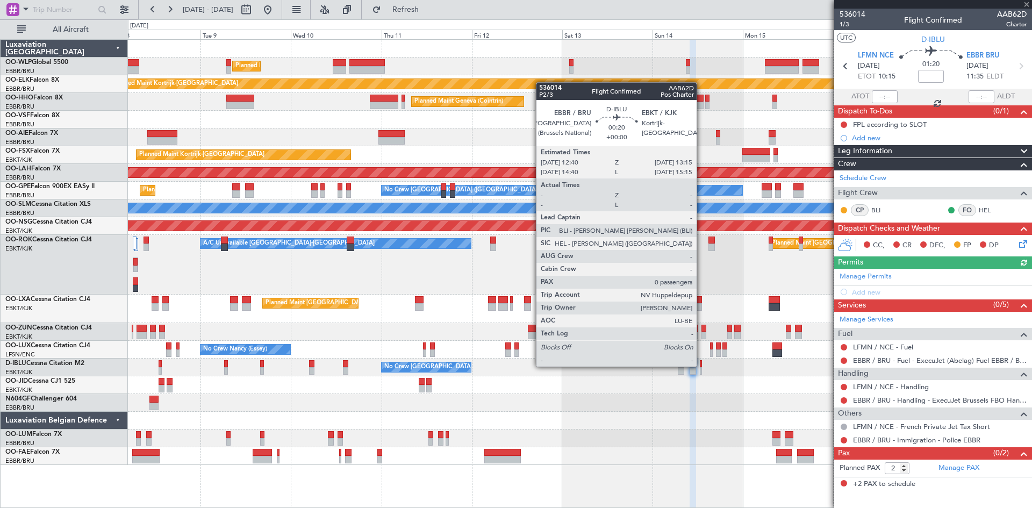
click at [702, 367] on div at bounding box center [701, 364] width 3 height 8
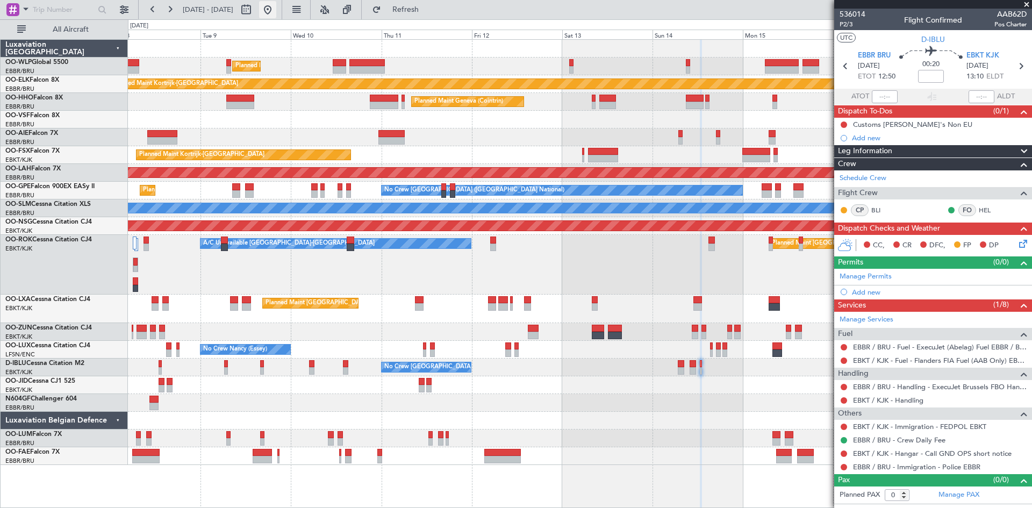
click at [276, 3] on button at bounding box center [267, 9] width 17 height 17
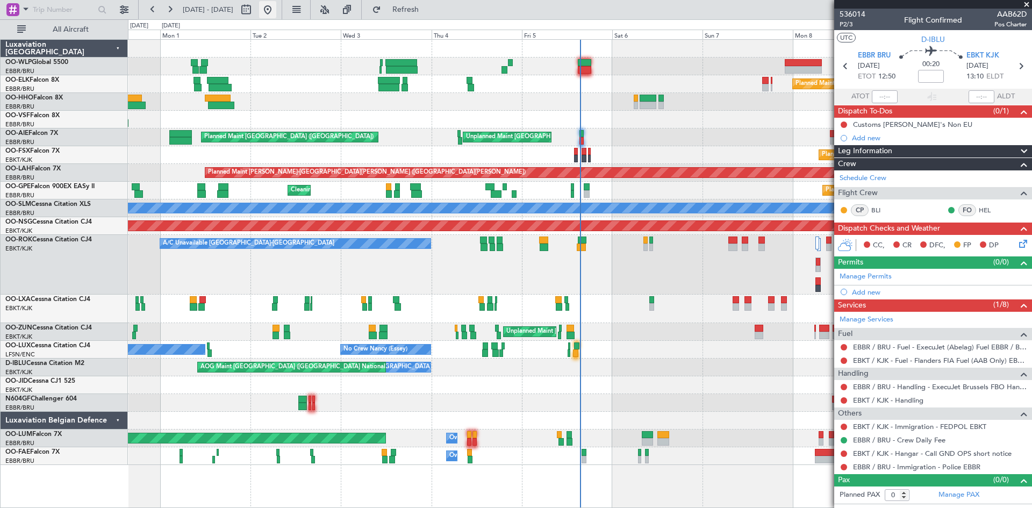
click at [276, 11] on button at bounding box center [267, 9] width 17 height 17
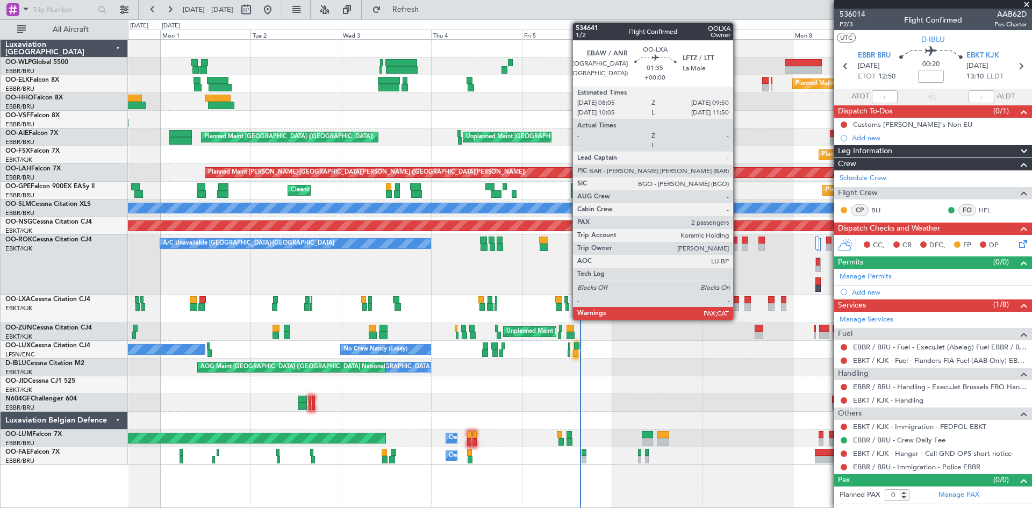
click at [738, 306] on div at bounding box center [736, 307] width 7 height 8
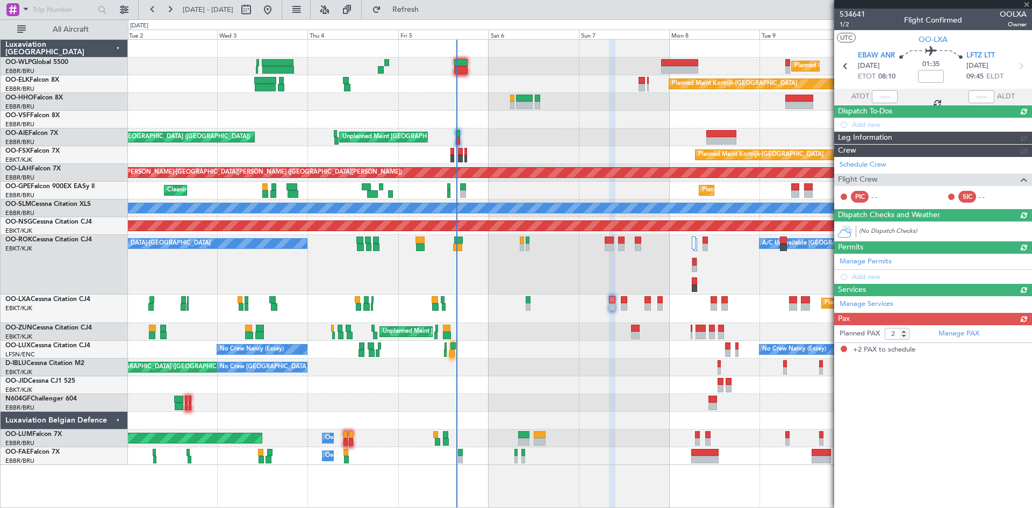
click at [642, 378] on div at bounding box center [580, 385] width 904 height 18
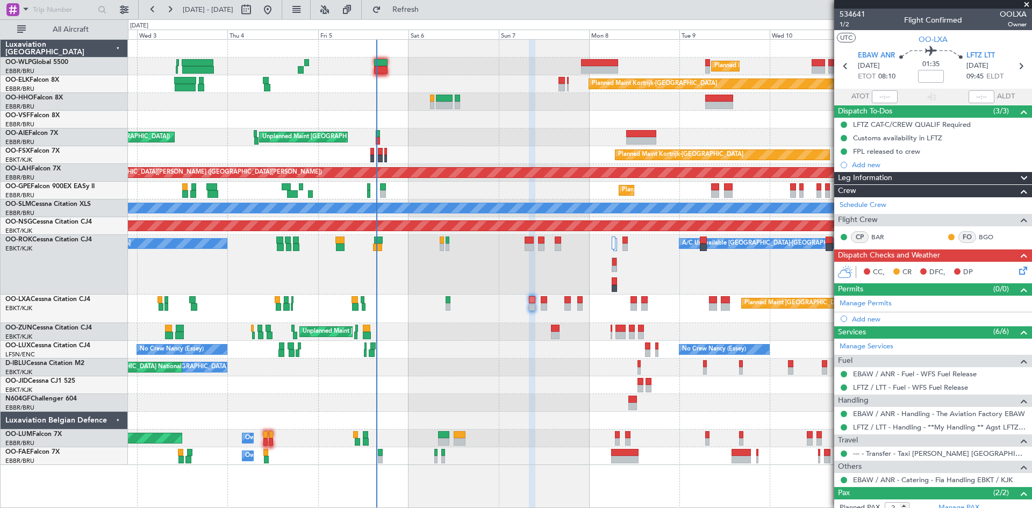
click at [480, 403] on div at bounding box center [580, 403] width 904 height 18
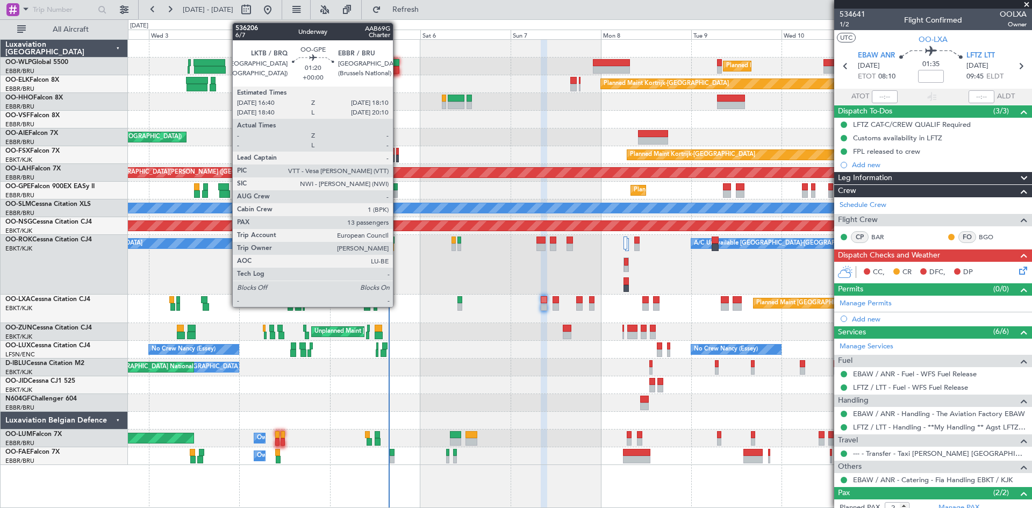
click at [398, 195] on div at bounding box center [395, 194] width 6 height 8
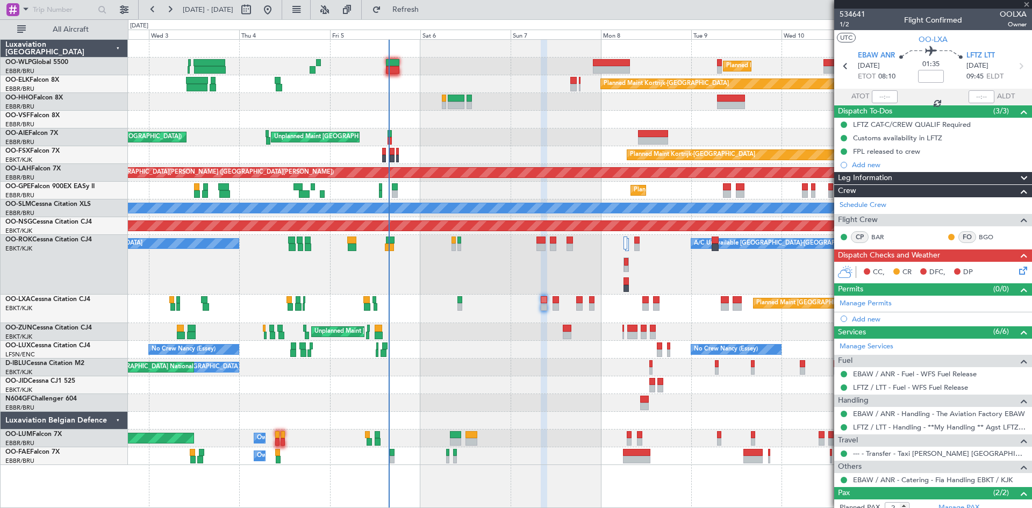
type input "13"
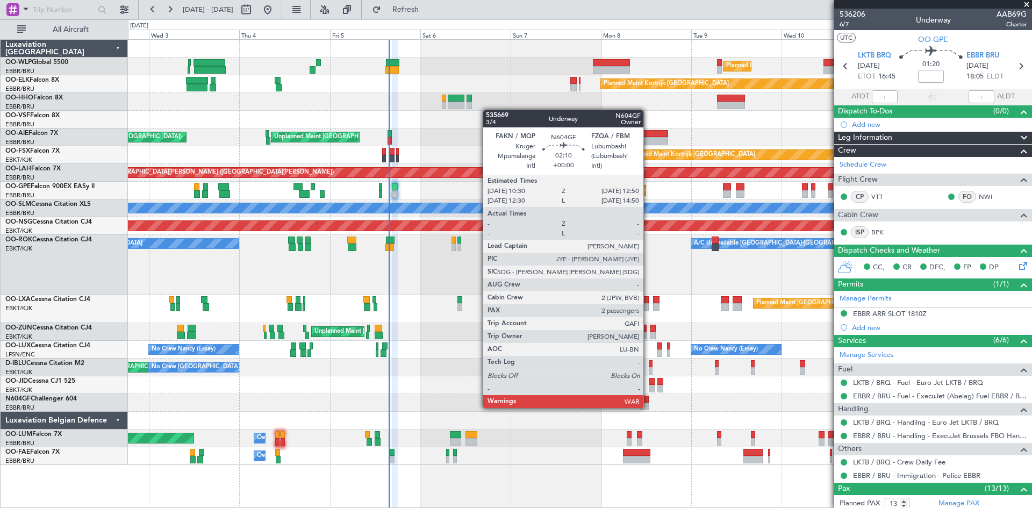
click at [648, 407] on div at bounding box center [644, 407] width 9 height 8
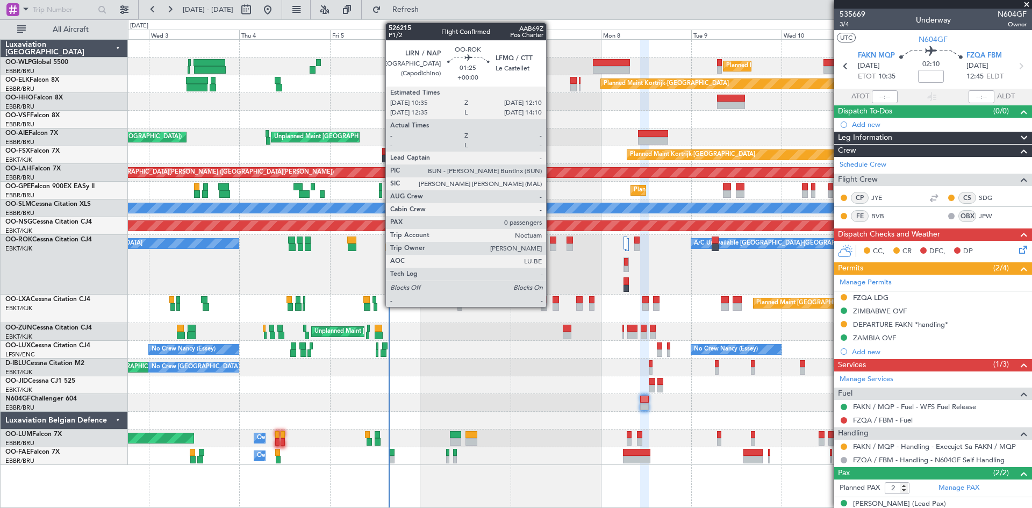
click at [551, 242] on div at bounding box center [553, 241] width 6 height 8
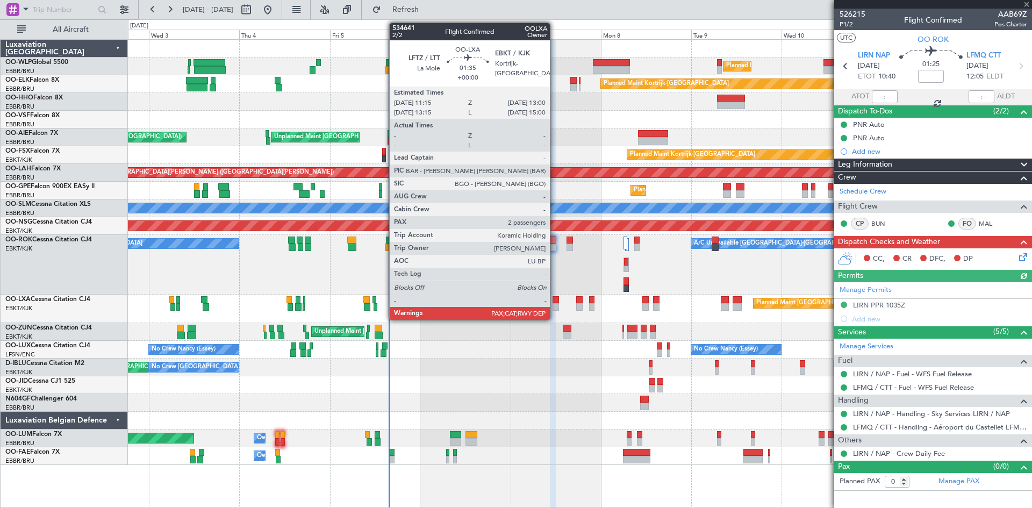
click at [555, 302] on div at bounding box center [556, 300] width 7 height 8
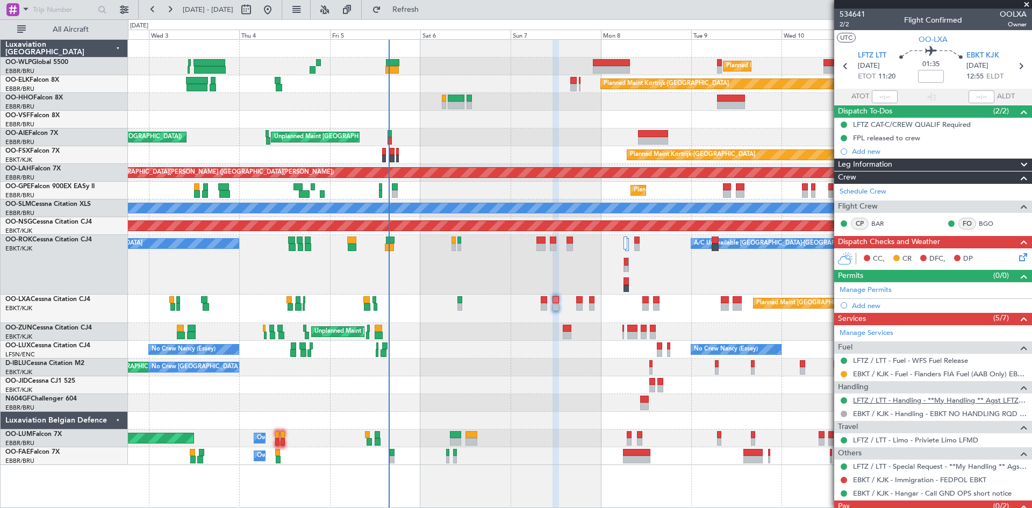
scroll to position [36, 0]
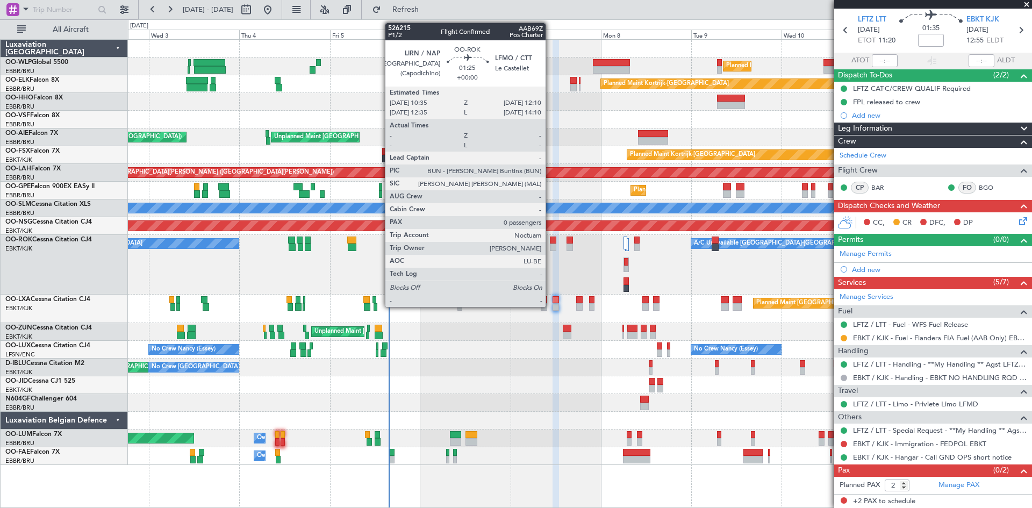
click at [550, 241] on div at bounding box center [553, 241] width 6 height 8
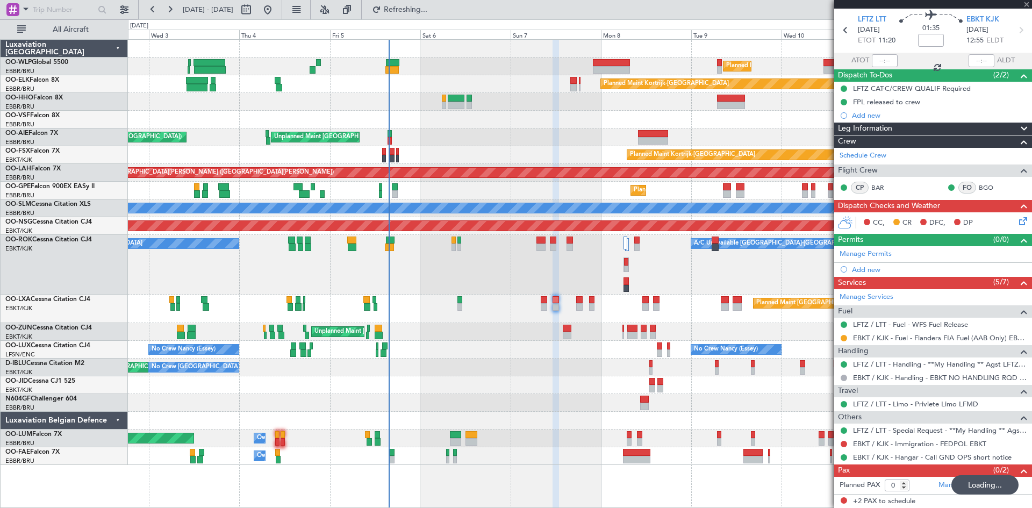
scroll to position [0, 0]
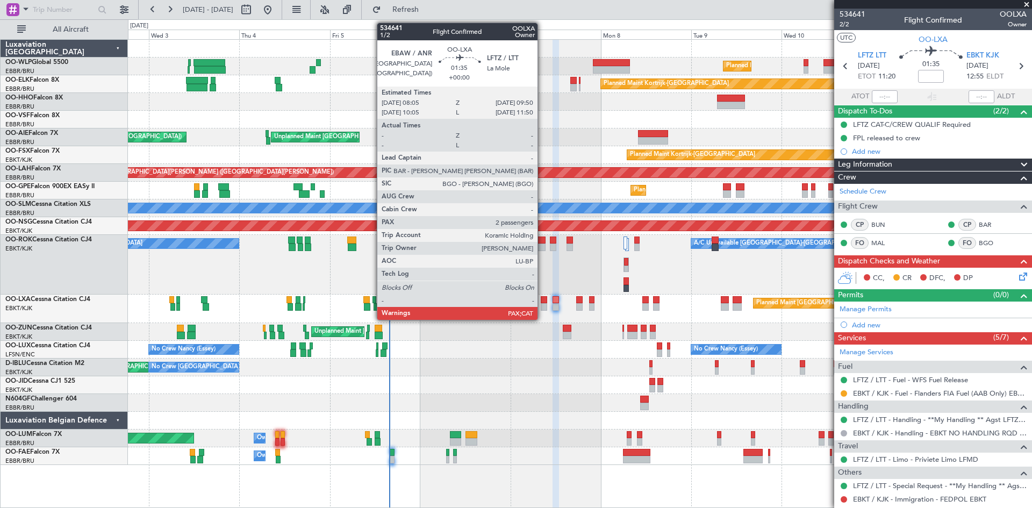
click at [542, 304] on div at bounding box center [544, 307] width 7 height 8
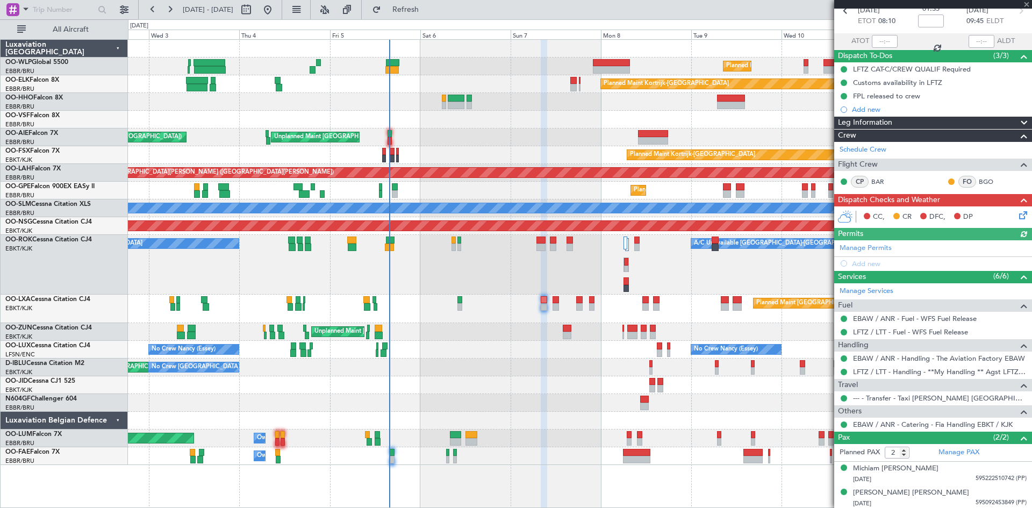
scroll to position [57, 0]
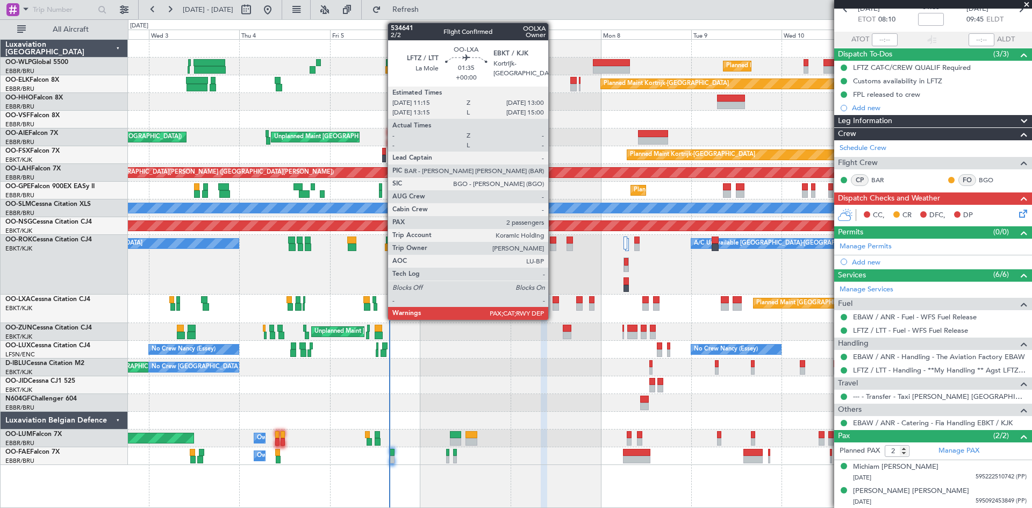
click at [553, 303] on div at bounding box center [556, 307] width 7 height 8
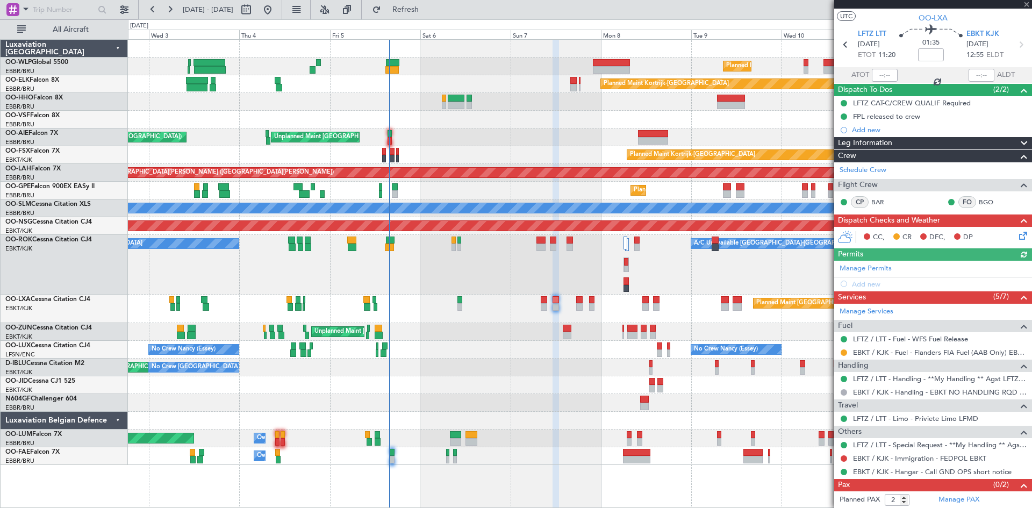
scroll to position [36, 0]
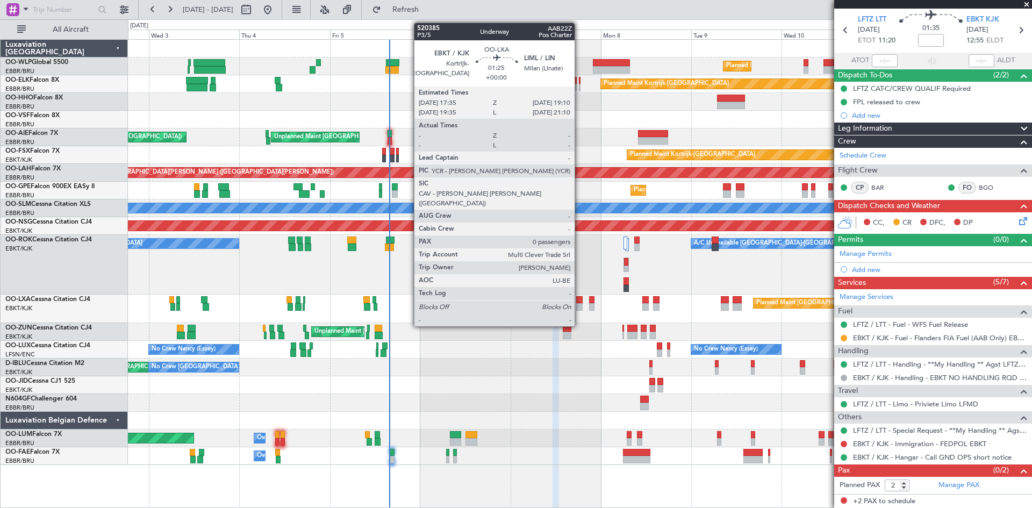
click at [579, 303] on div at bounding box center [579, 307] width 6 height 8
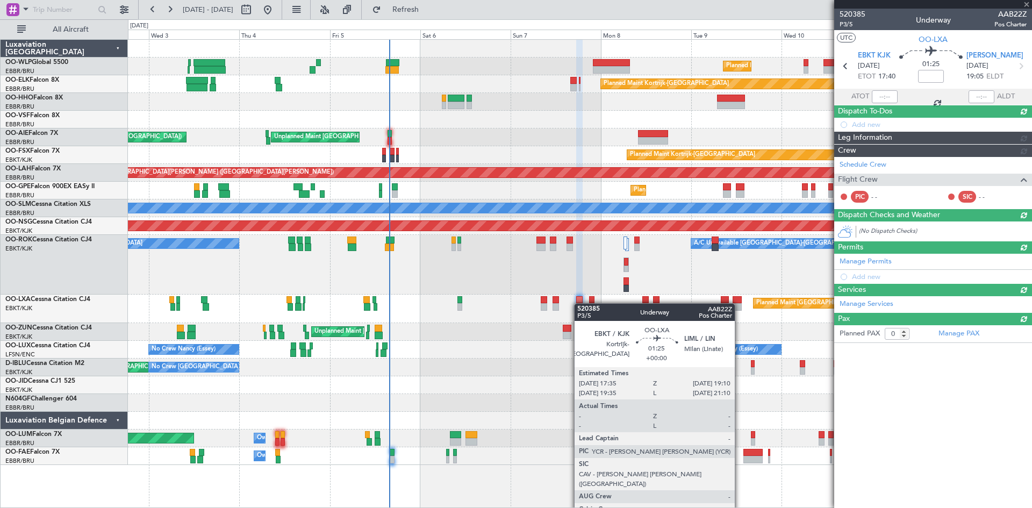
scroll to position [0, 0]
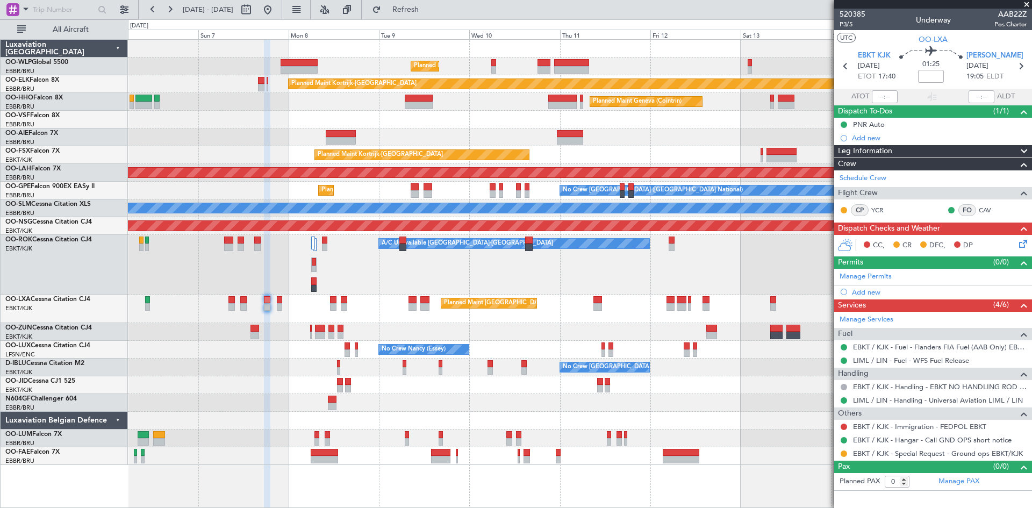
click at [404, 419] on div "Planned Maint Milan (Linate) Planned Maint [GEOGRAPHIC_DATA]-[GEOGRAPHIC_DATA] …" at bounding box center [580, 252] width 904 height 425
click at [404, 419] on div at bounding box center [580, 421] width 904 height 18
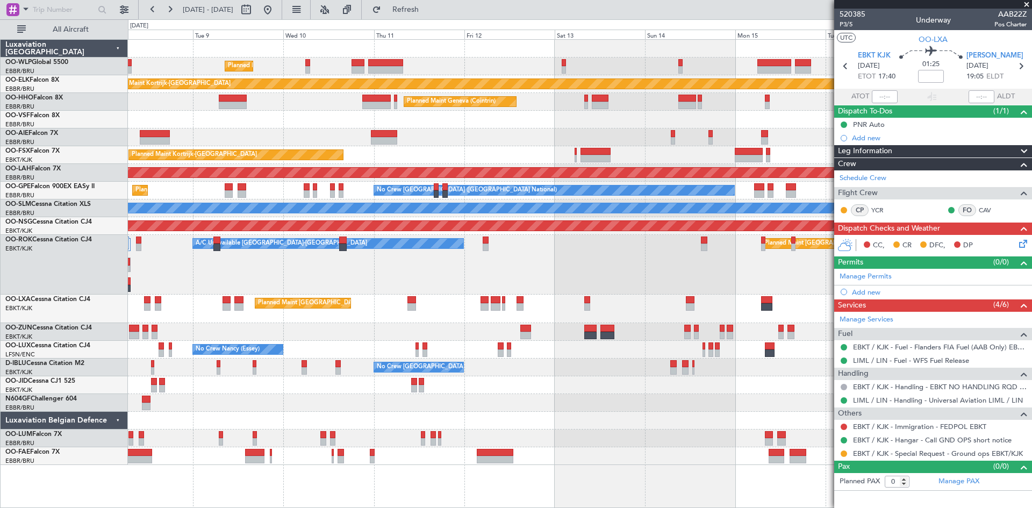
click at [434, 404] on div at bounding box center [580, 403] width 904 height 18
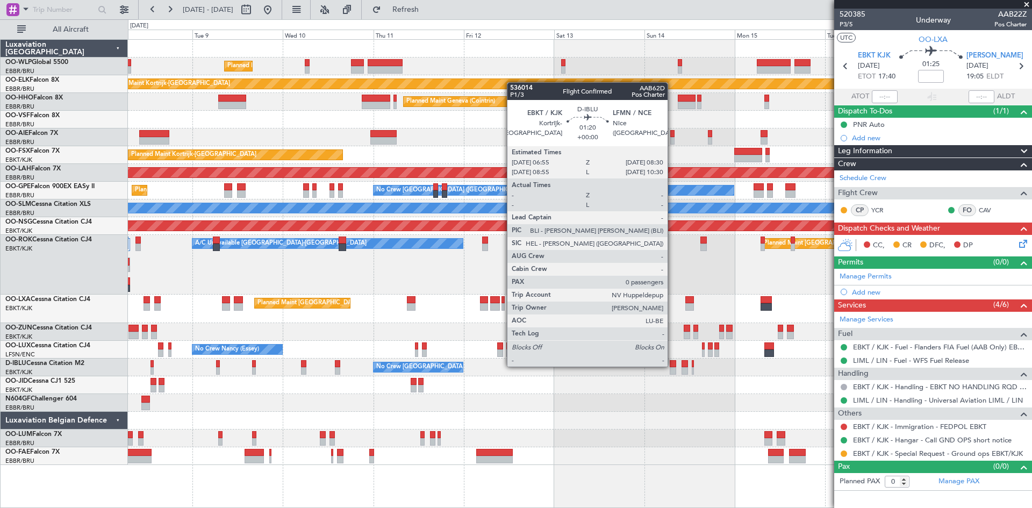
click at [672, 366] on div at bounding box center [673, 364] width 6 height 8
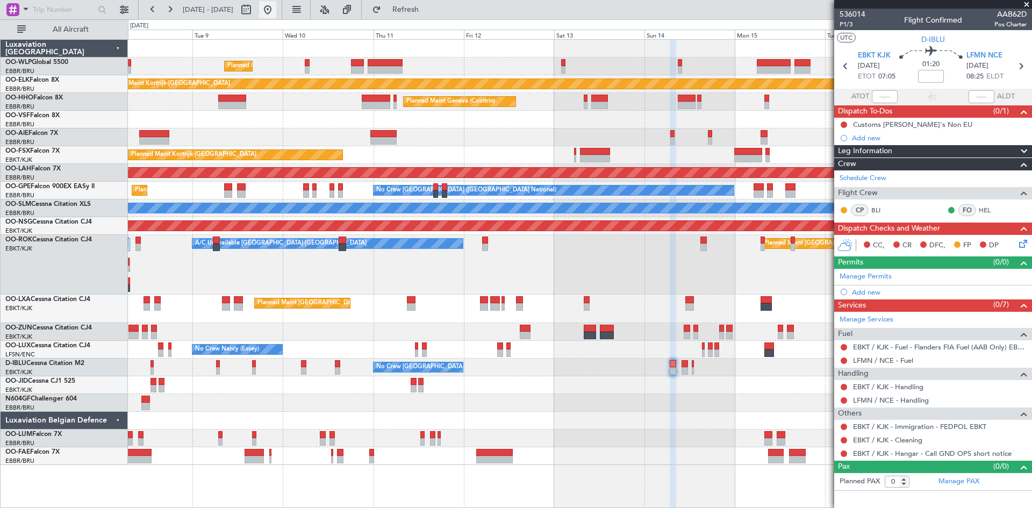
click at [276, 8] on button at bounding box center [267, 9] width 17 height 17
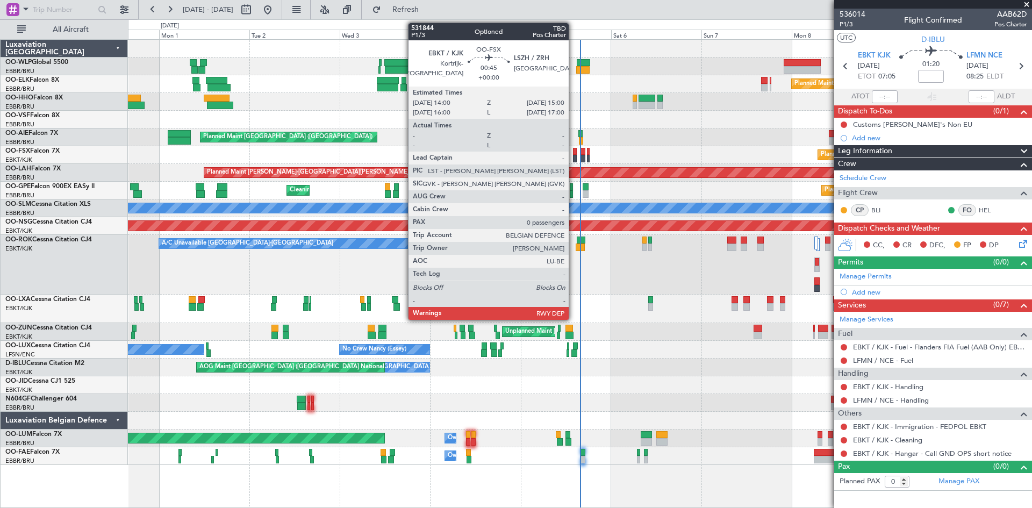
click at [574, 155] on div at bounding box center [575, 159] width 4 height 8
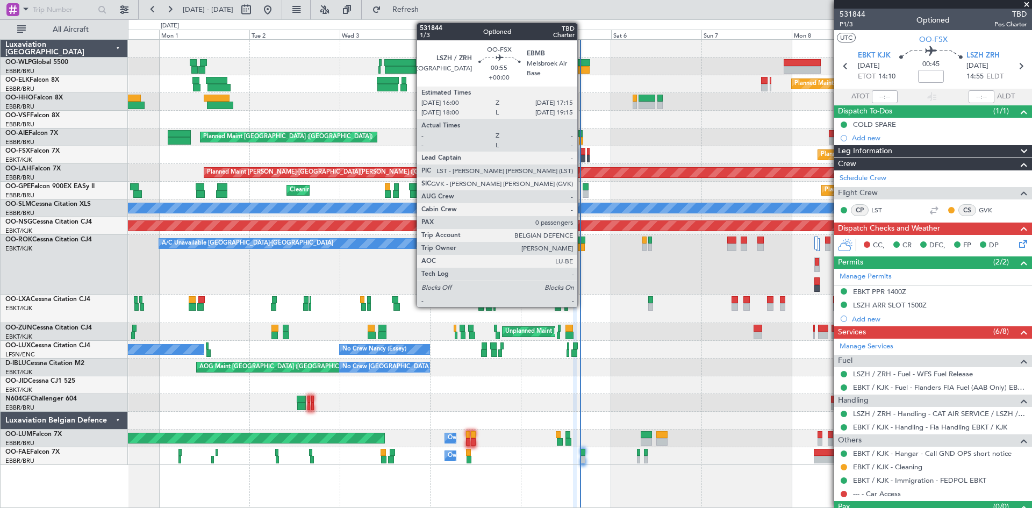
click at [582, 161] on div at bounding box center [583, 159] width 5 height 8
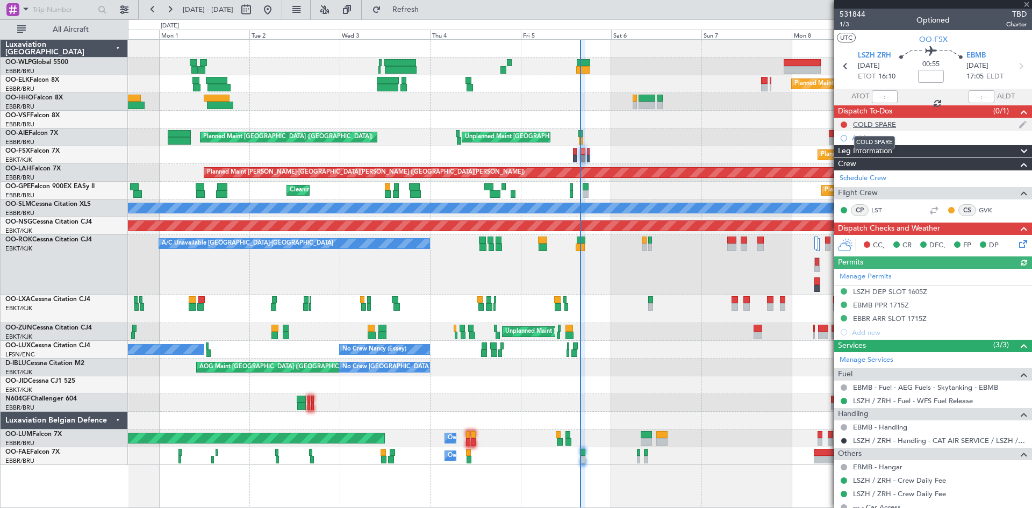
click at [883, 122] on div "COLD SPARE" at bounding box center [874, 124] width 43 height 9
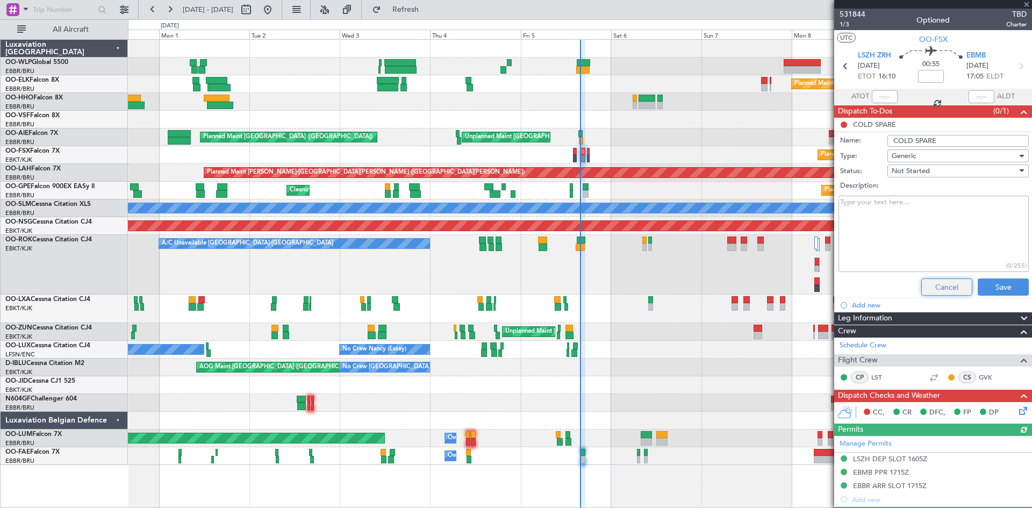
click at [940, 283] on button "Cancel" at bounding box center [946, 286] width 51 height 17
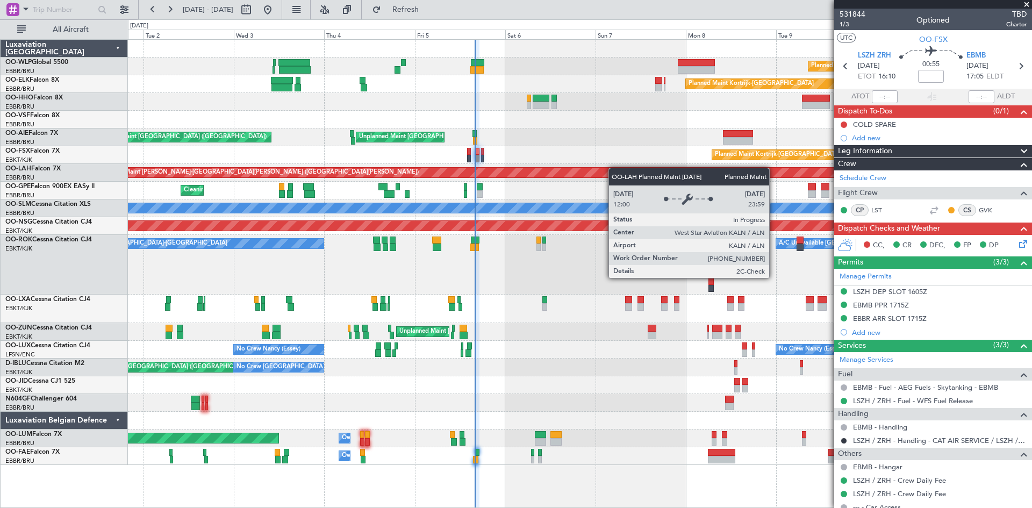
click at [591, 173] on div "Planned Maint Milan (Linate) Planned Maint [GEOGRAPHIC_DATA]-[GEOGRAPHIC_DATA] …" at bounding box center [580, 252] width 904 height 425
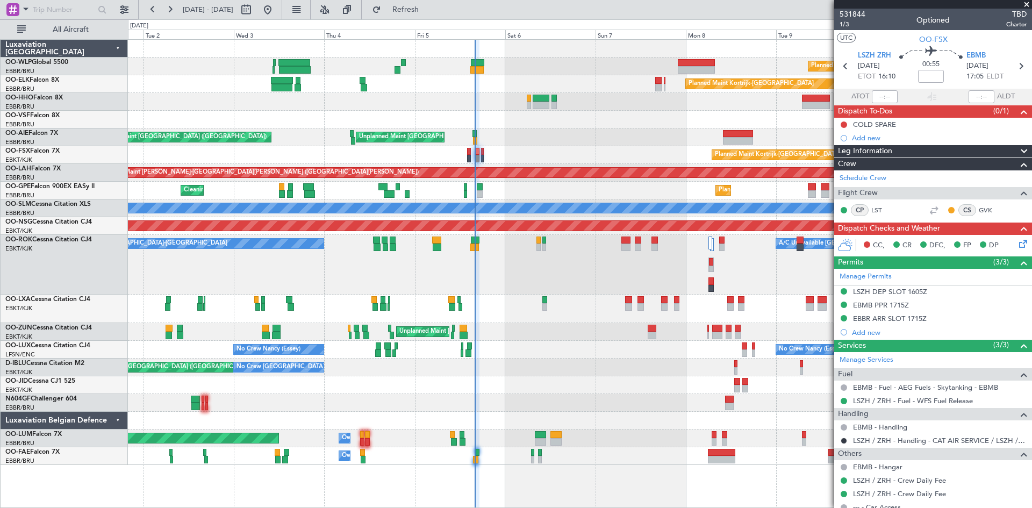
click at [561, 378] on div at bounding box center [580, 385] width 904 height 18
click at [516, 159] on div "Planned Maint Kortrijk-[GEOGRAPHIC_DATA]" at bounding box center [580, 155] width 904 height 18
click at [489, 398] on div at bounding box center [580, 403] width 904 height 18
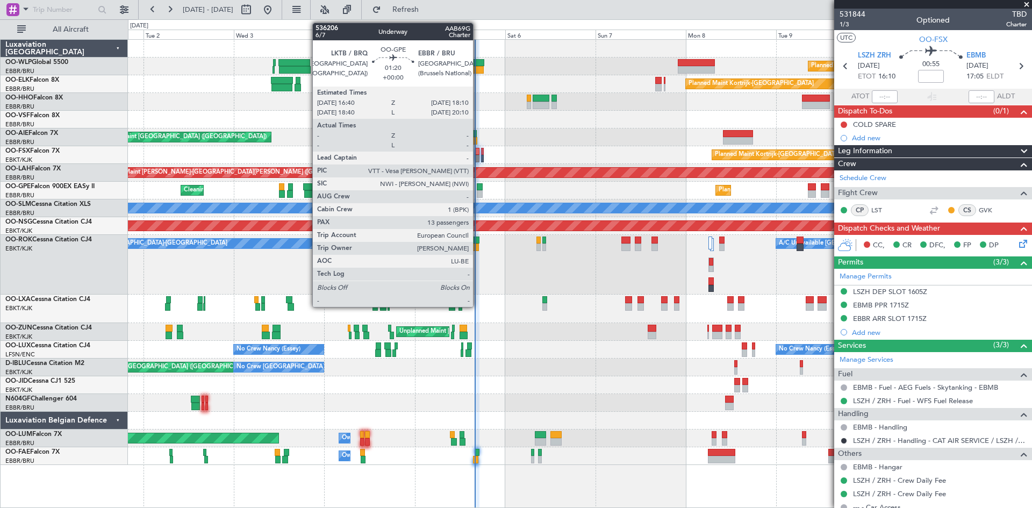
click at [478, 189] on div at bounding box center [480, 187] width 6 height 8
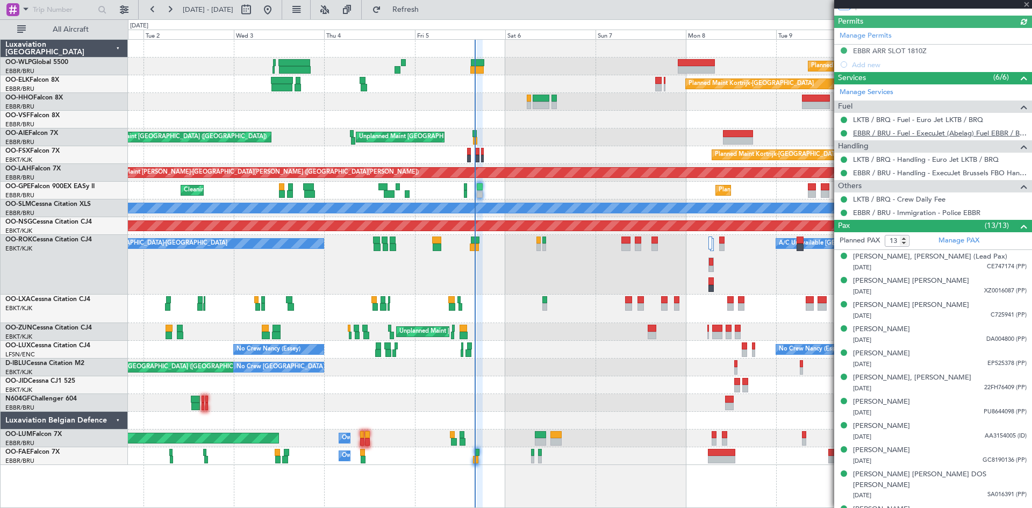
scroll to position [269, 0]
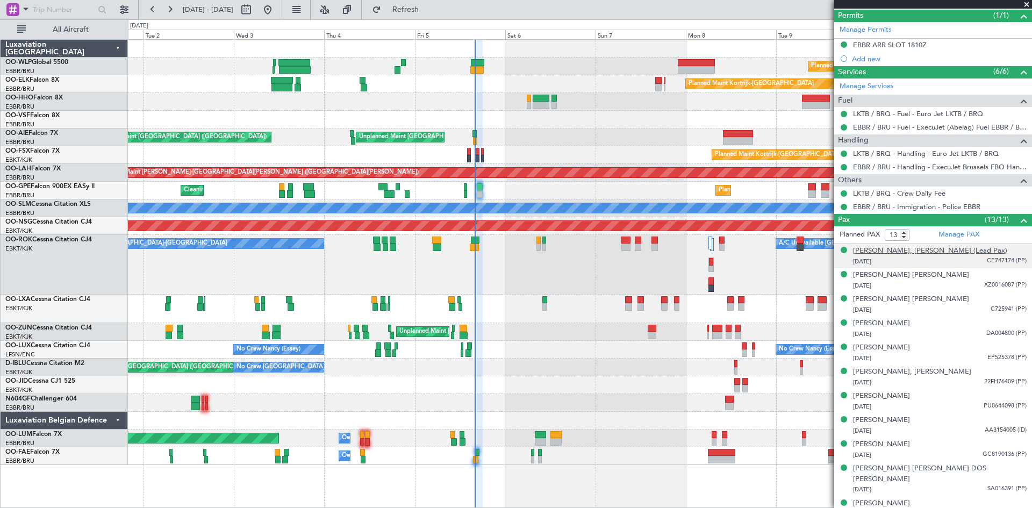
click at [941, 255] on div "[PERSON_NAME], [PERSON_NAME] (Lead Pax)" at bounding box center [930, 251] width 154 height 11
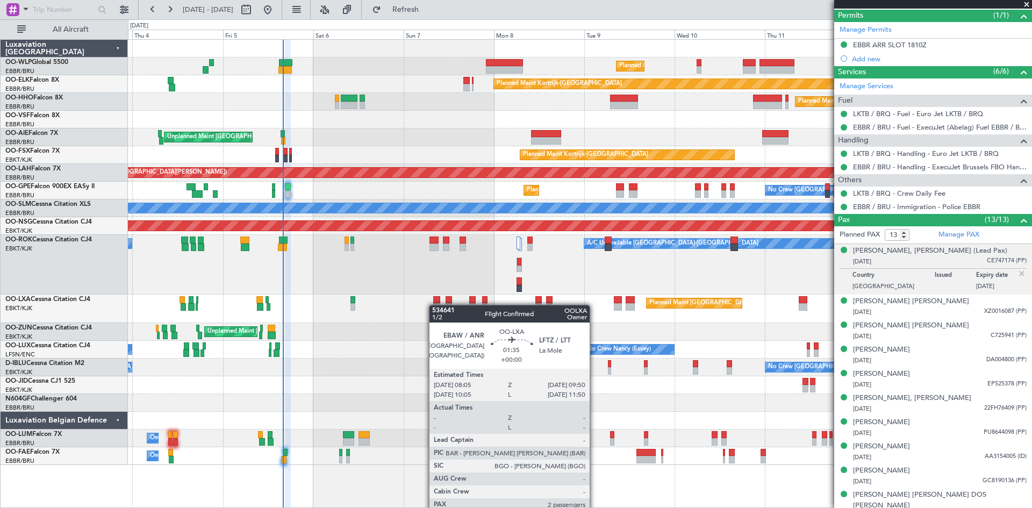
click at [228, 323] on div "Planned Maint Milan (Linate) Planned Maint [GEOGRAPHIC_DATA]-[GEOGRAPHIC_DATA] …" at bounding box center [580, 252] width 904 height 425
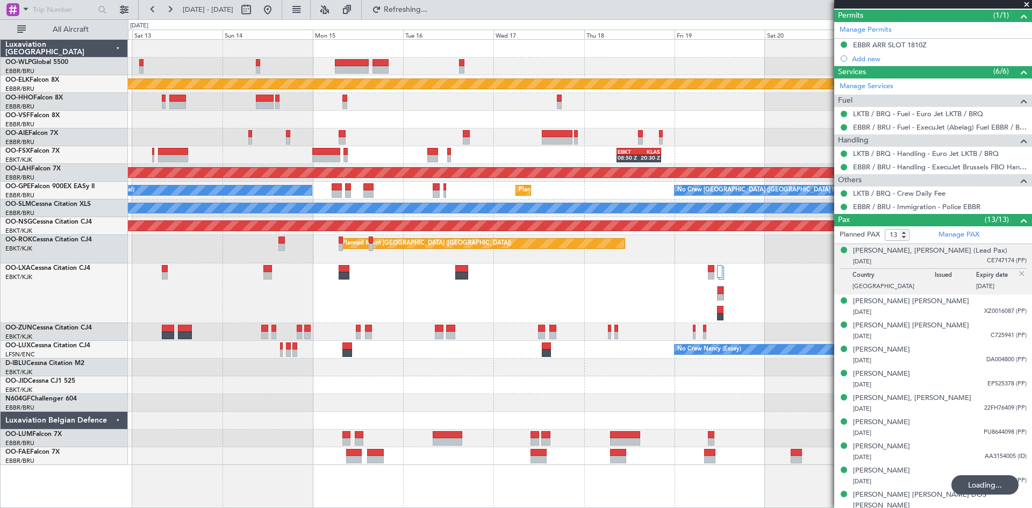
click at [583, 149] on div "Planned Maint Kortrijk-[GEOGRAPHIC_DATA] Planned Maint Geneva ([GEOGRAPHIC_DATA…" at bounding box center [580, 252] width 904 height 425
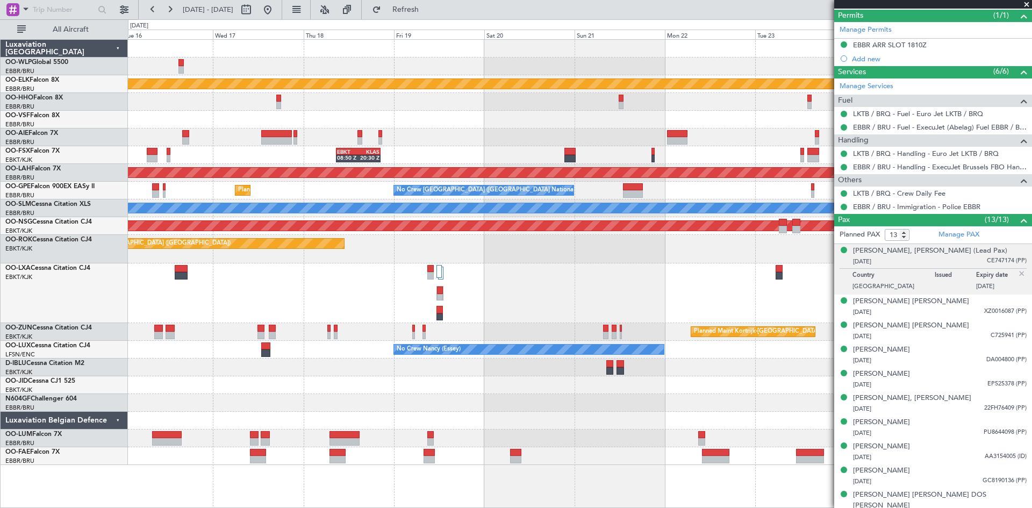
click at [404, 146] on div at bounding box center [580, 137] width 904 height 18
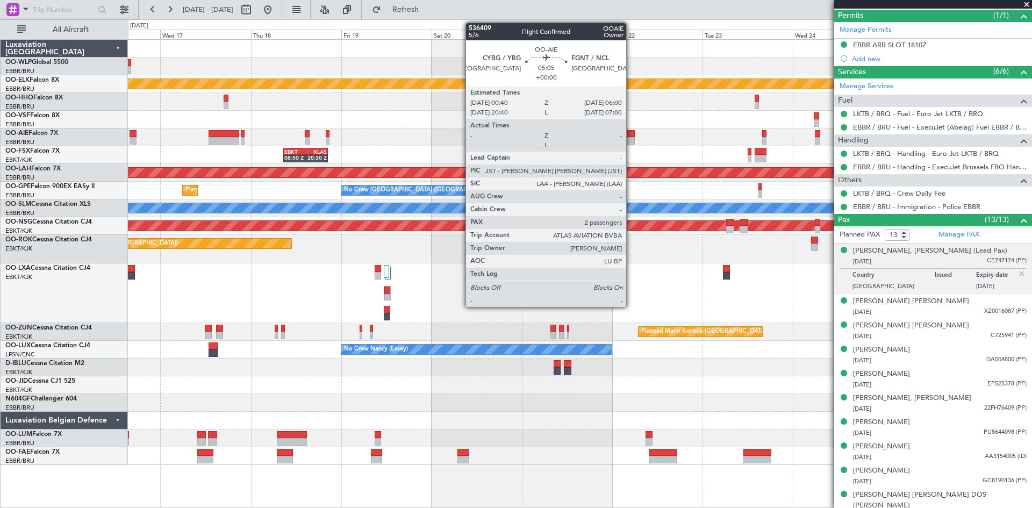
click at [631, 137] on div at bounding box center [624, 141] width 20 height 8
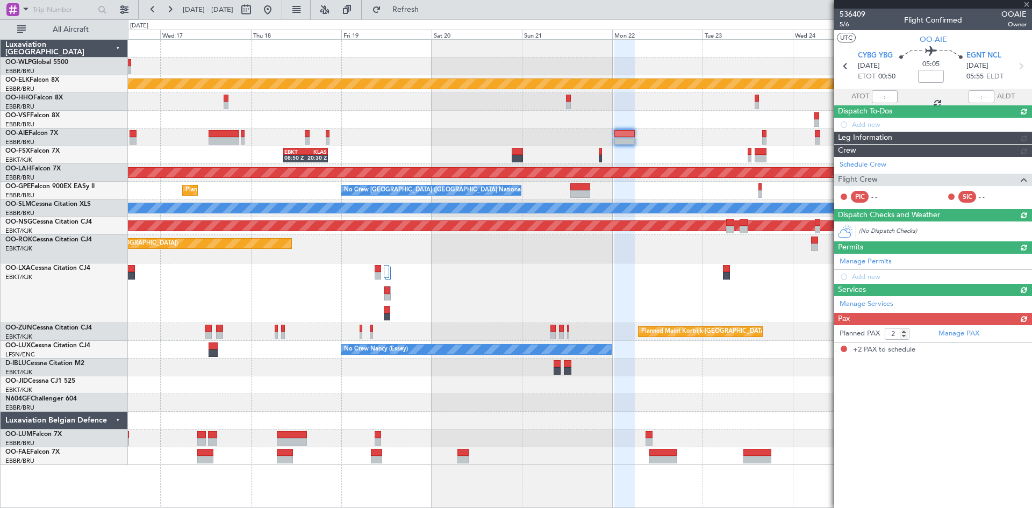
scroll to position [0, 0]
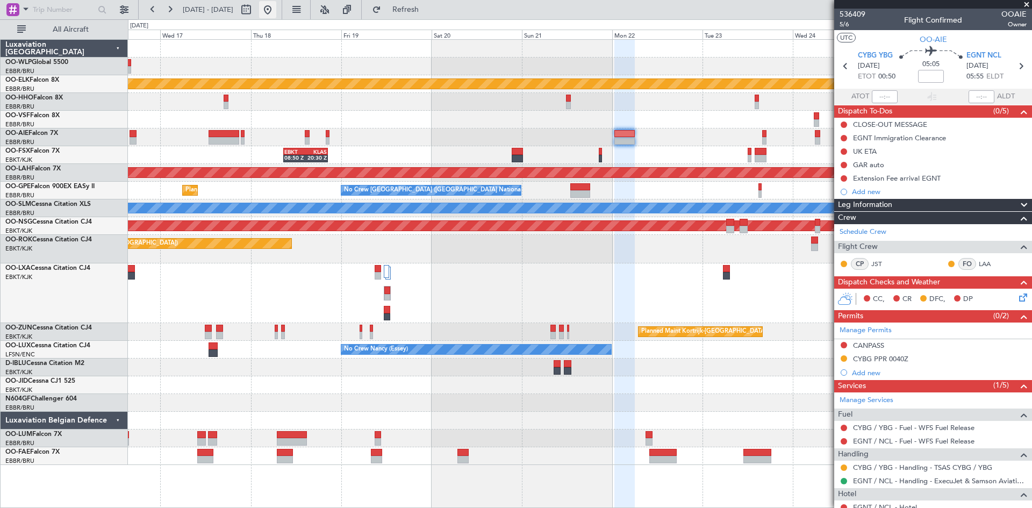
click at [276, 15] on button at bounding box center [267, 9] width 17 height 17
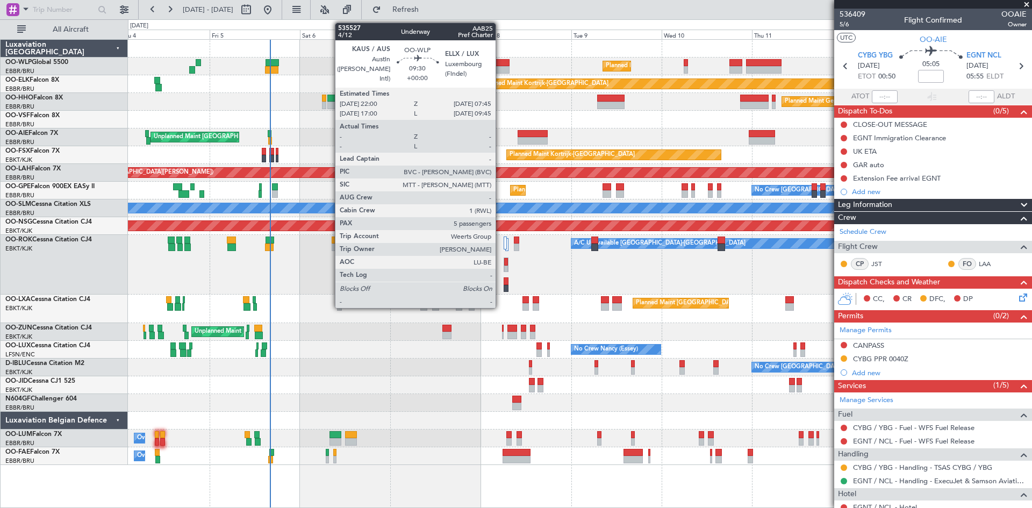
click at [499, 63] on div at bounding box center [491, 63] width 37 height 8
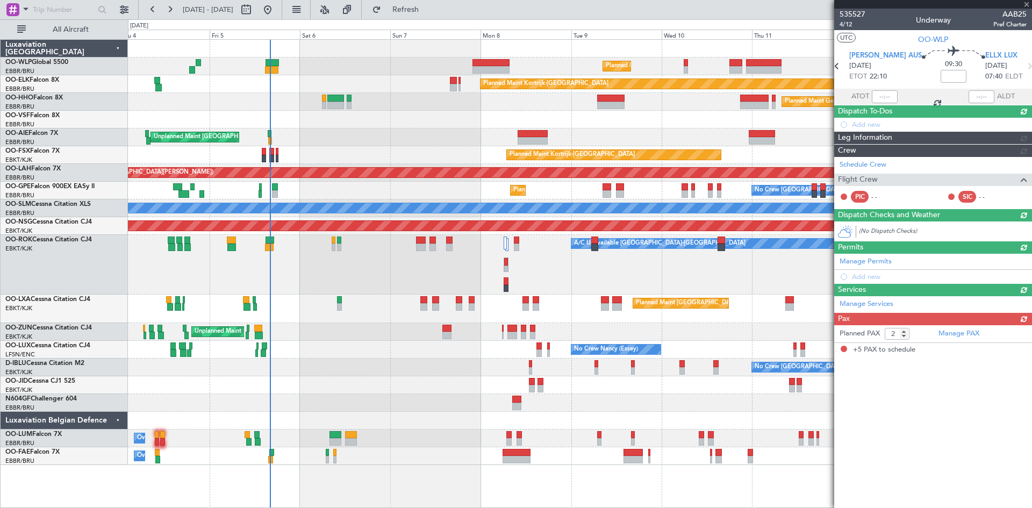
type input "5"
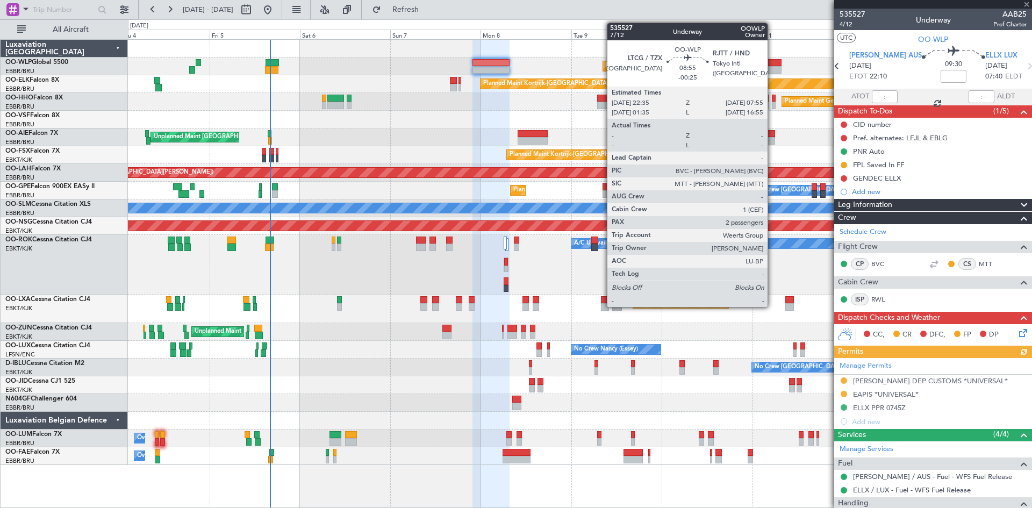
click at [772, 68] on div at bounding box center [763, 70] width 35 height 8
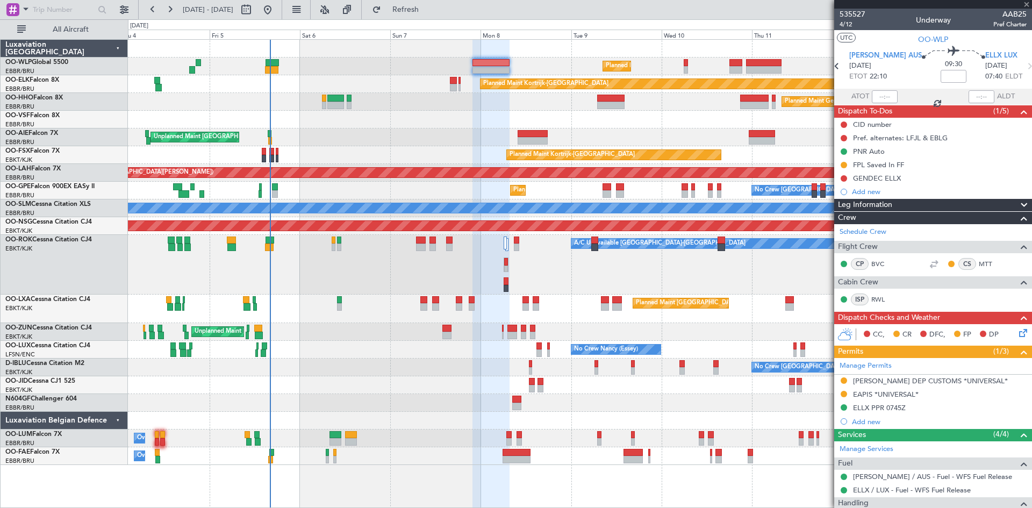
type input "-00:25"
type input "2"
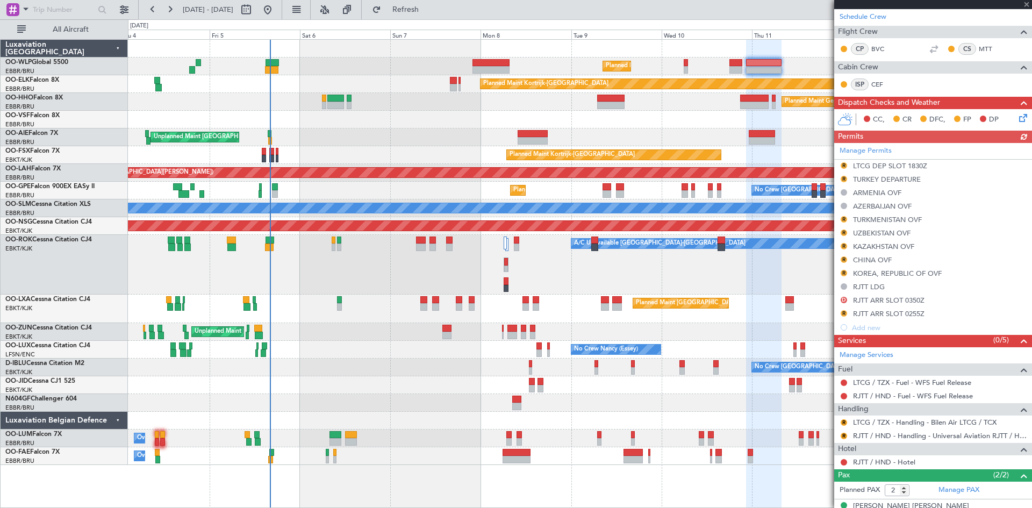
scroll to position [254, 0]
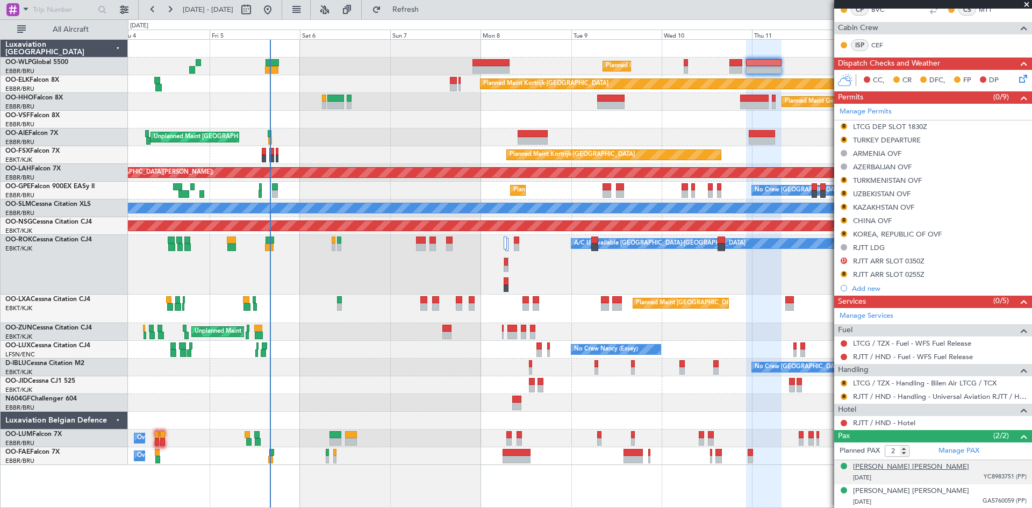
click at [918, 468] on div "[PERSON_NAME] [PERSON_NAME]" at bounding box center [911, 467] width 116 height 11
click at [276, 10] on button at bounding box center [267, 9] width 17 height 17
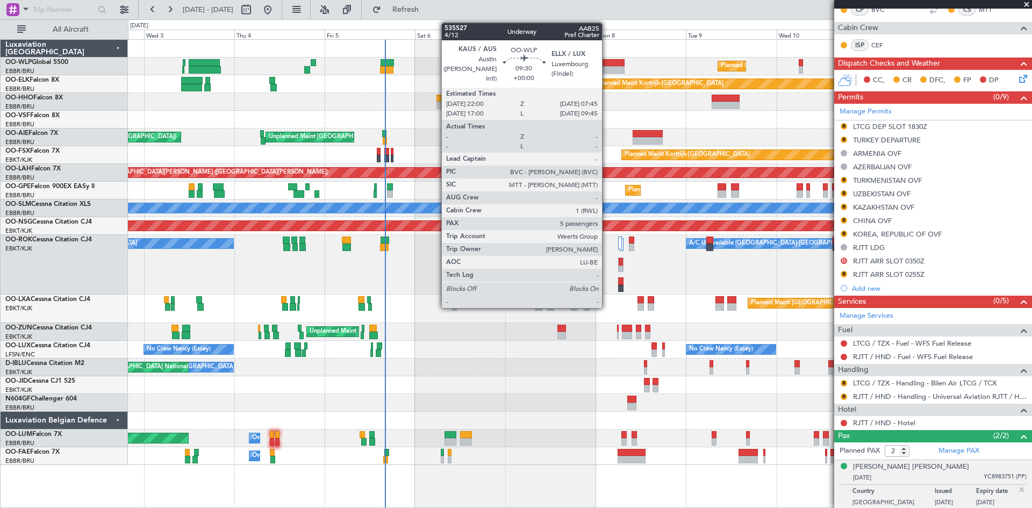
click at [607, 69] on div at bounding box center [606, 70] width 37 height 8
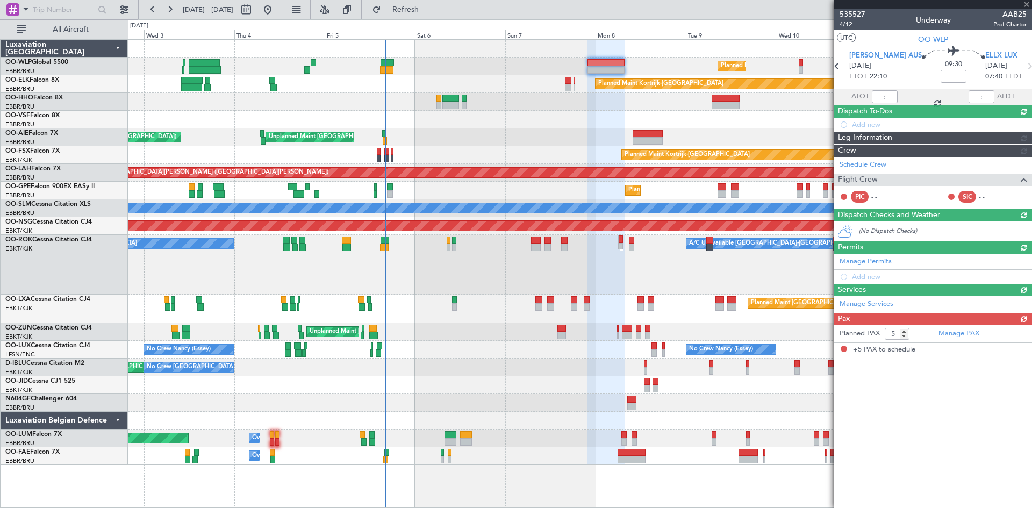
scroll to position [0, 0]
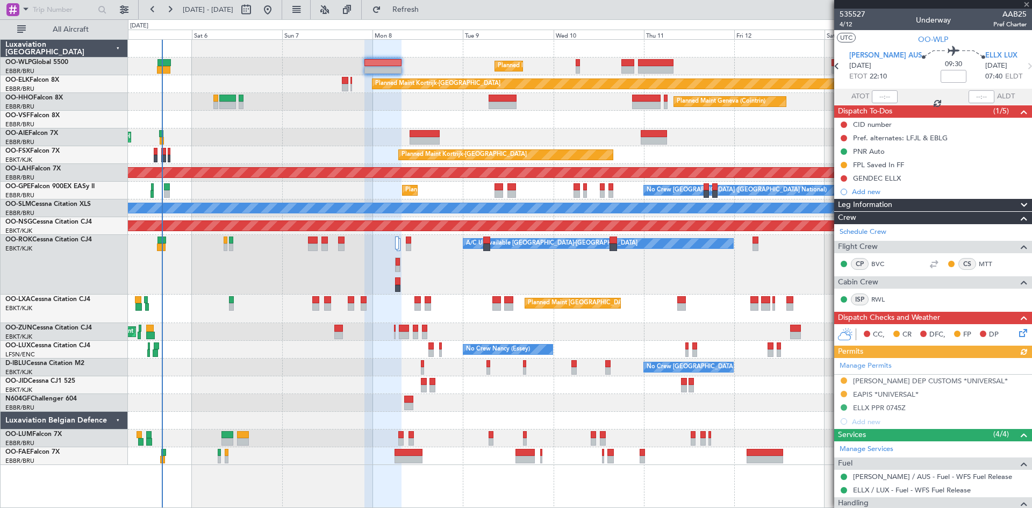
click at [450, 134] on div "Planned Maint Milan (Linate) Planned Maint [GEOGRAPHIC_DATA]-[GEOGRAPHIC_DATA] …" at bounding box center [580, 252] width 904 height 425
click at [276, 9] on button at bounding box center [267, 9] width 17 height 17
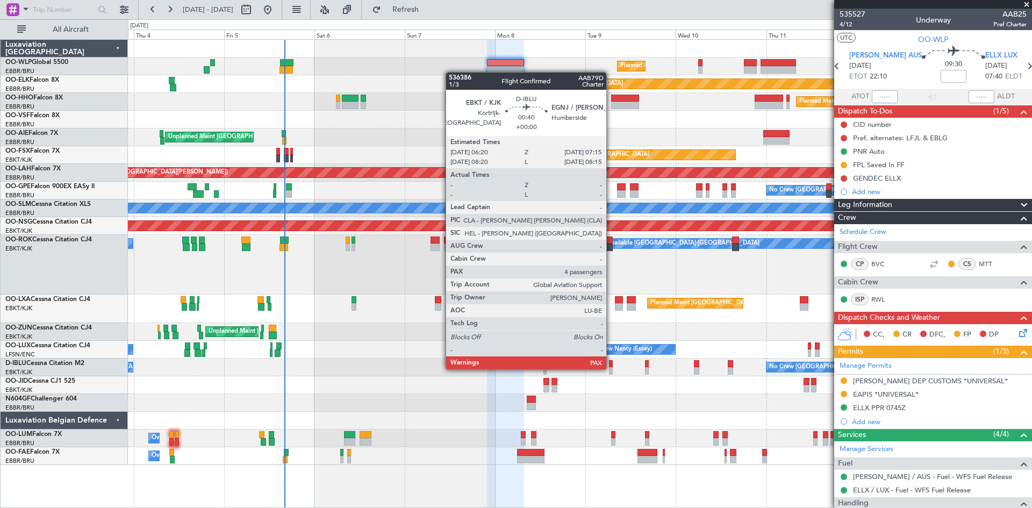
click at [611, 368] on div at bounding box center [611, 371] width 4 height 8
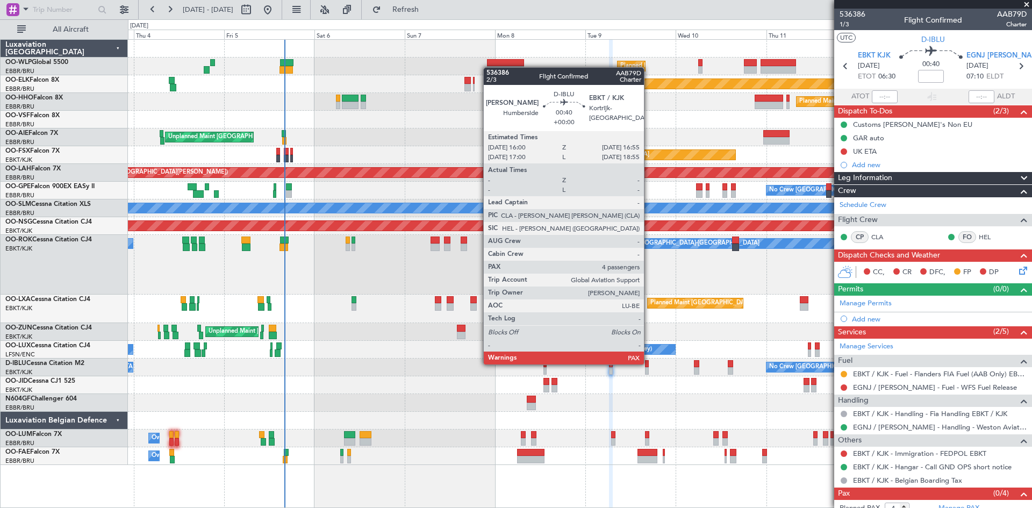
click at [649, 363] on div at bounding box center [647, 364] width 4 height 8
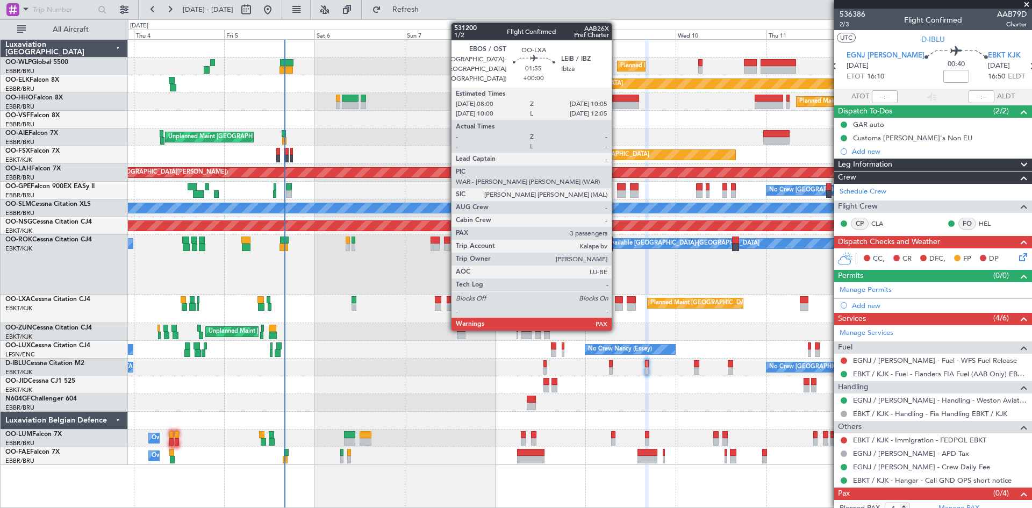
click at [617, 307] on div at bounding box center [619, 307] width 8 height 8
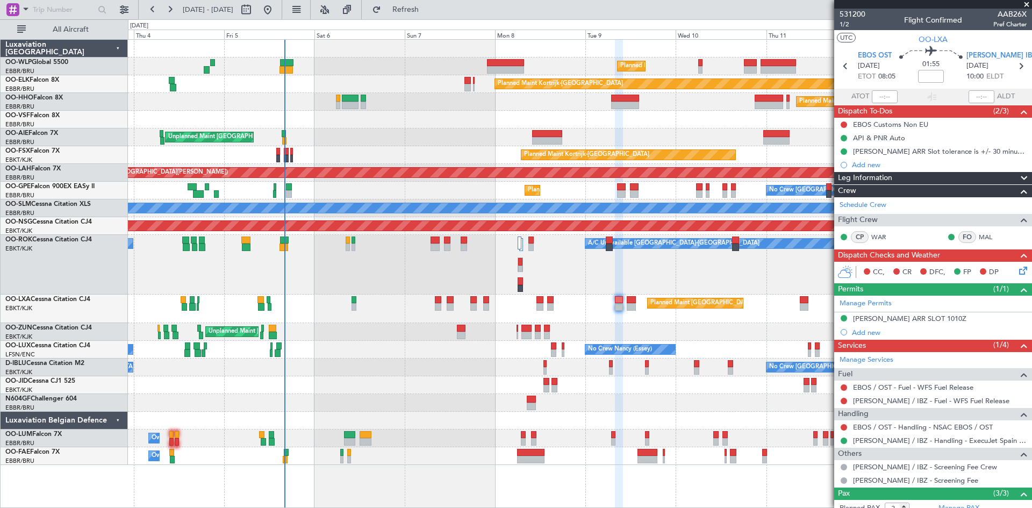
click at [554, 304] on div "Planned Maint [GEOGRAPHIC_DATA] ([GEOGRAPHIC_DATA] National)" at bounding box center [580, 309] width 904 height 28
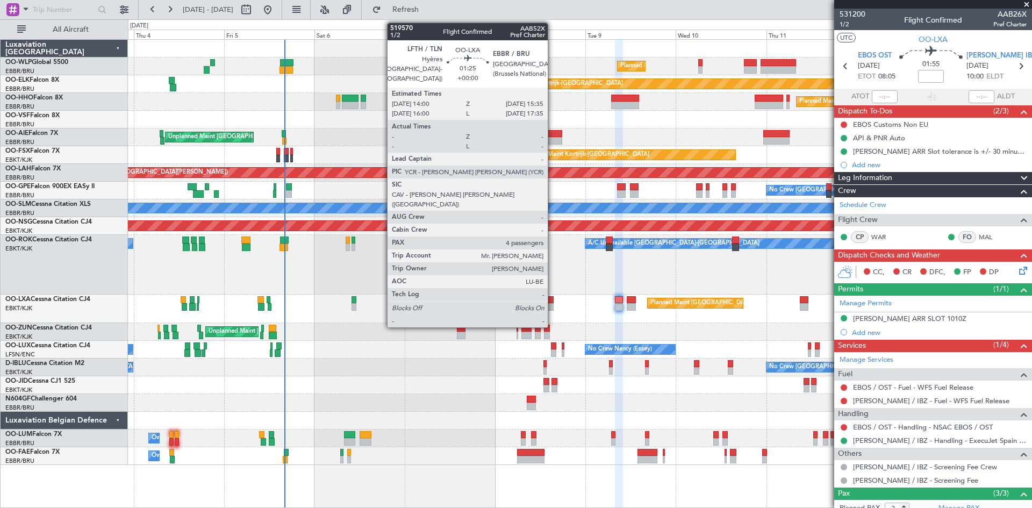
click at [553, 305] on div at bounding box center [550, 307] width 6 height 8
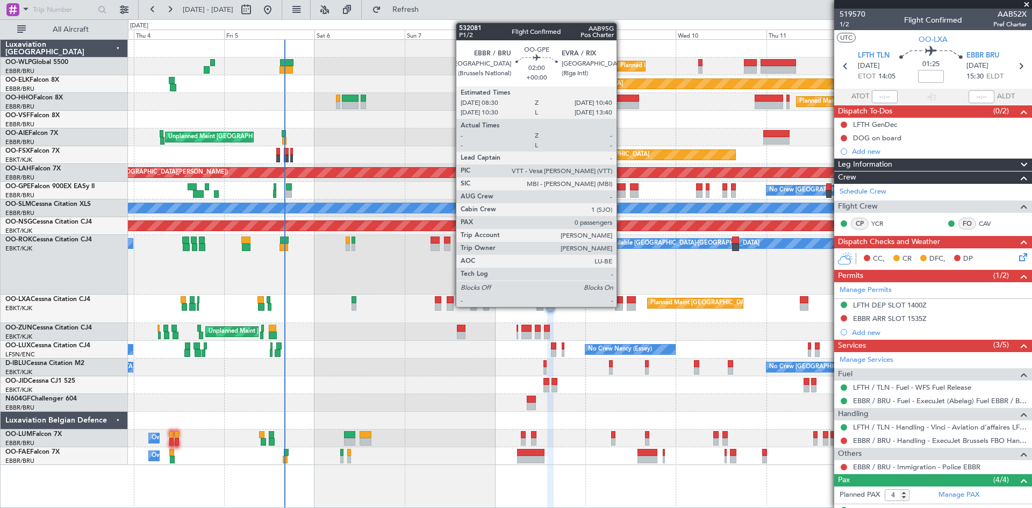
click at [621, 188] on div at bounding box center [621, 187] width 9 height 8
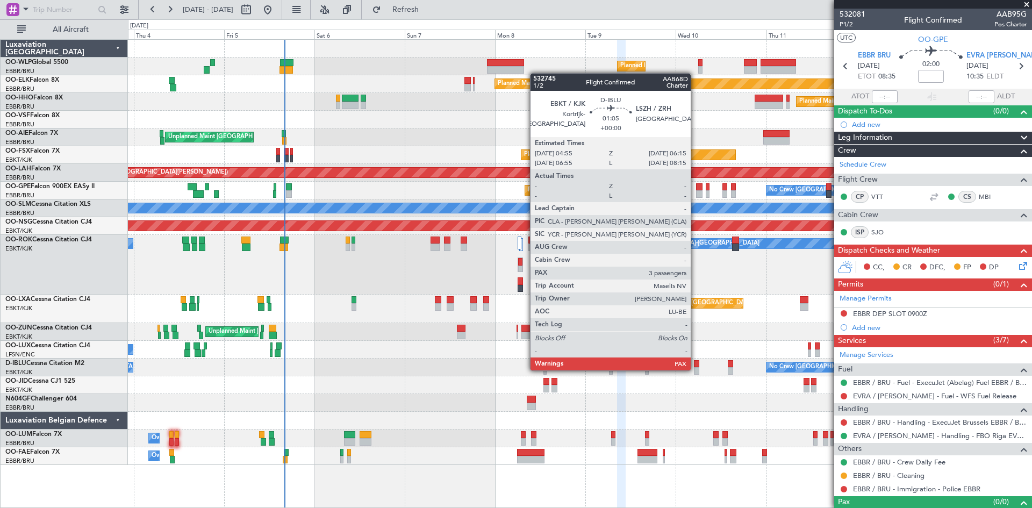
click at [696, 369] on div at bounding box center [696, 371] width 5 height 8
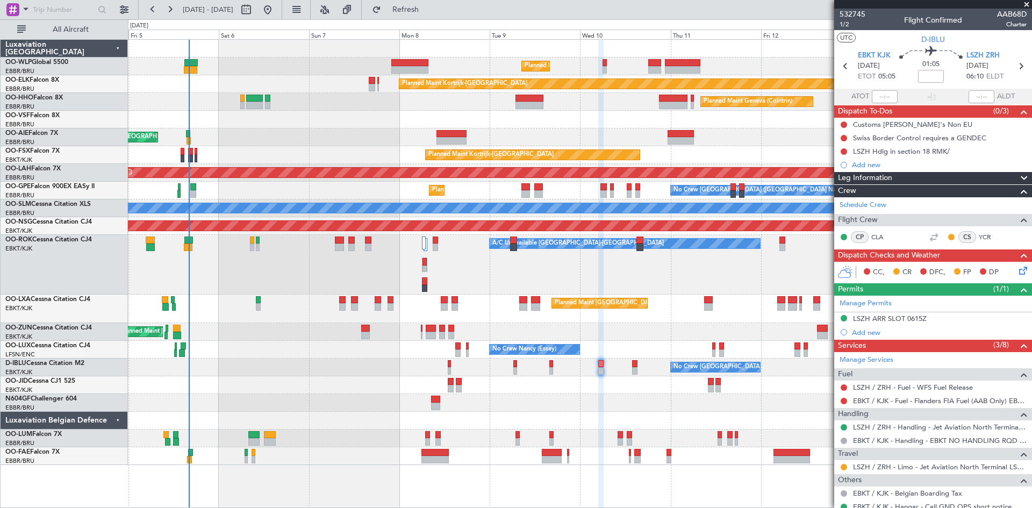
click at [672, 327] on div "Planned Maint Milan (Linate) Planned Maint [GEOGRAPHIC_DATA]-[GEOGRAPHIC_DATA] …" at bounding box center [580, 252] width 904 height 425
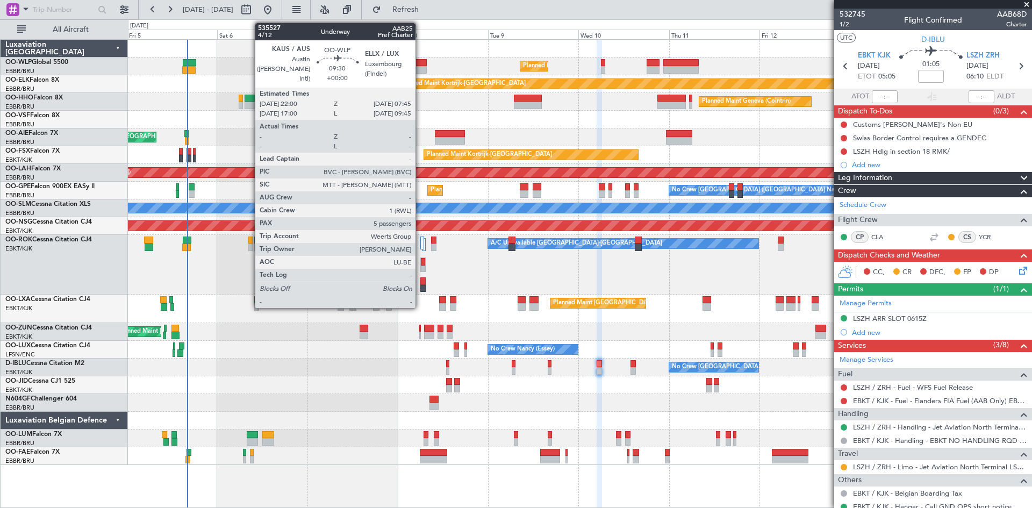
click at [419, 63] on div at bounding box center [408, 63] width 37 height 8
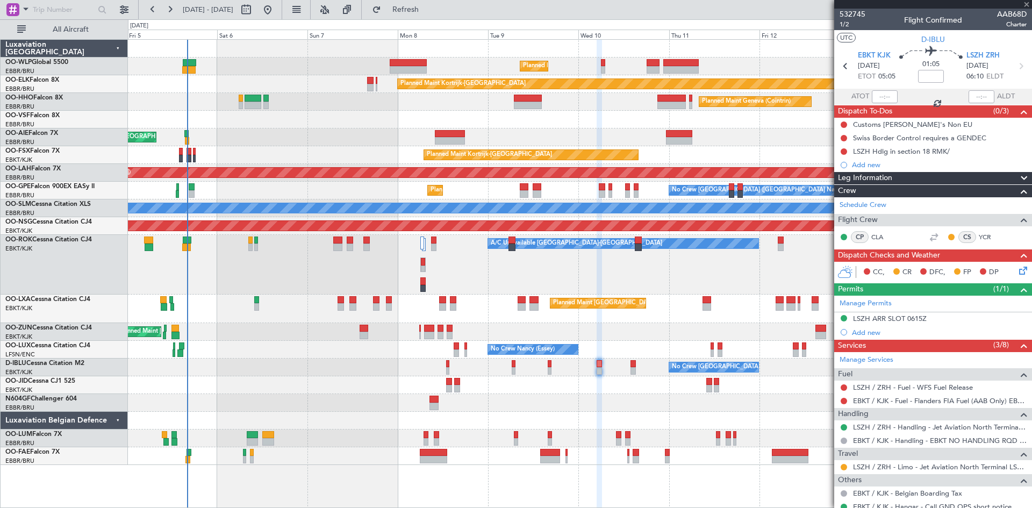
type input "5"
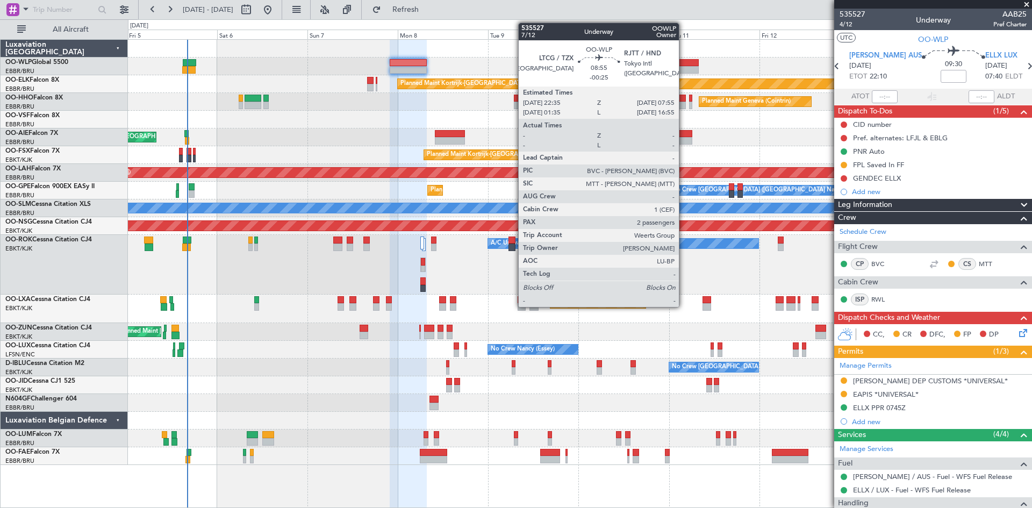
click at [684, 72] on div at bounding box center [680, 70] width 35 height 8
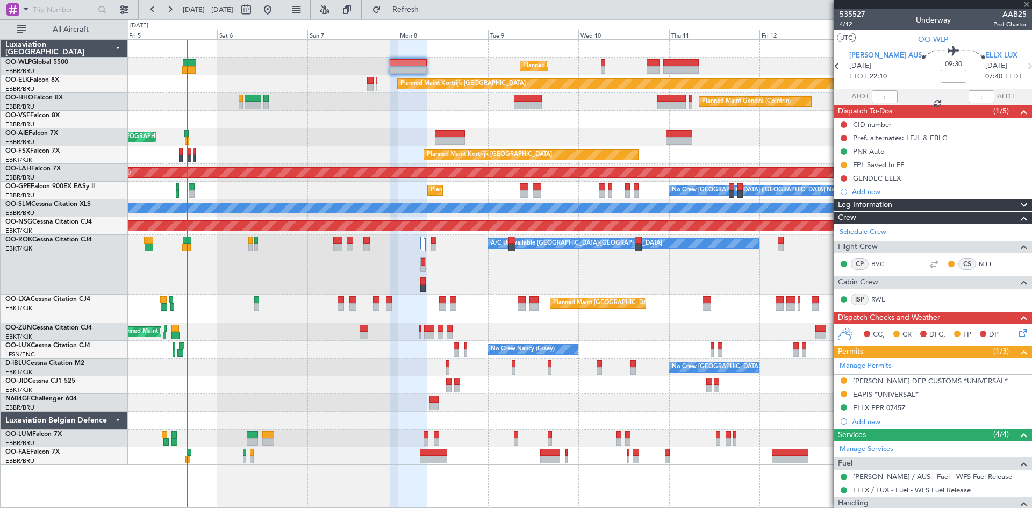
type input "-00:25"
type input "2"
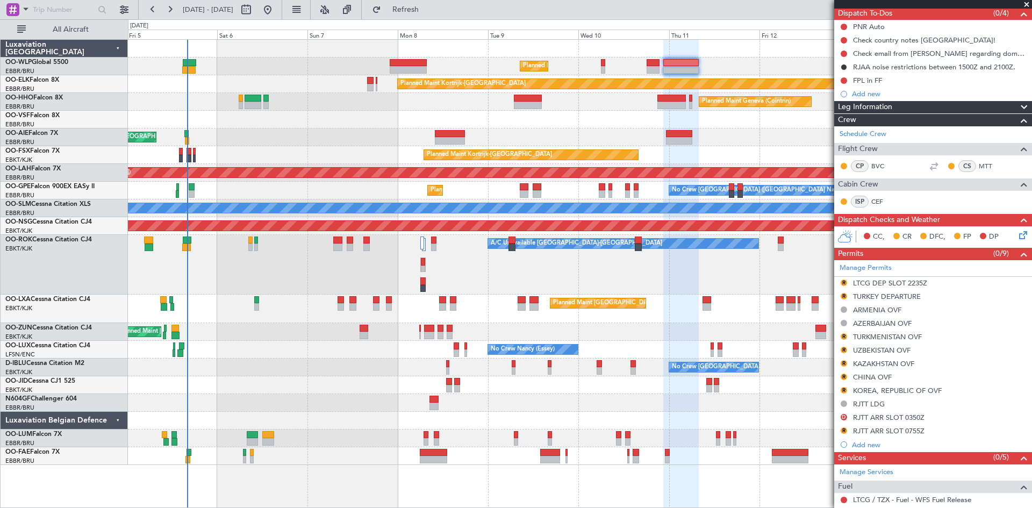
scroll to position [108, 0]
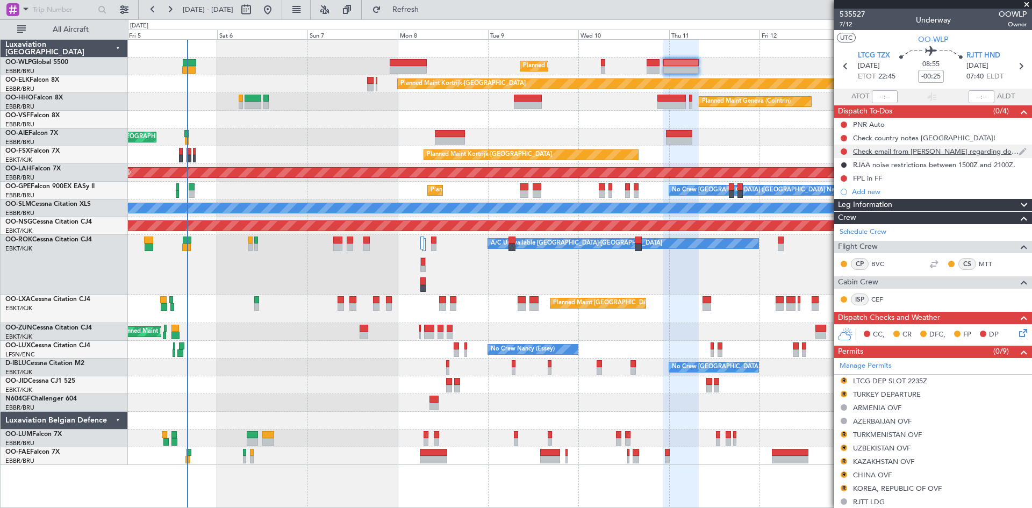
click at [912, 155] on div "Check email from [PERSON_NAME] regarding domestic flights" at bounding box center [936, 151] width 166 height 9
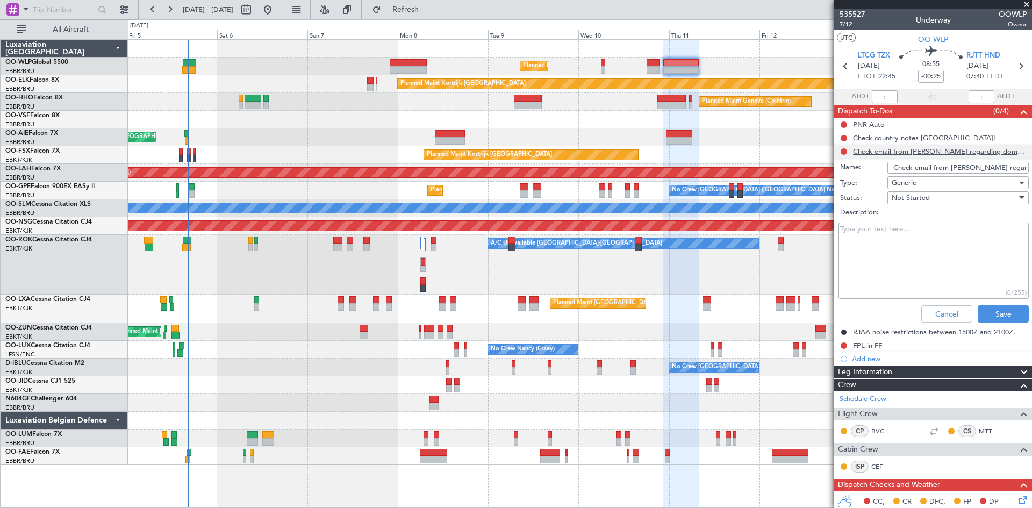
click at [912, 155] on li "Check email from [PERSON_NAME] regarding domestic flights Name: Check email fro…" at bounding box center [933, 236] width 198 height 182
click at [881, 137] on div "Check country notes JAPAN!" at bounding box center [924, 137] width 142 height 9
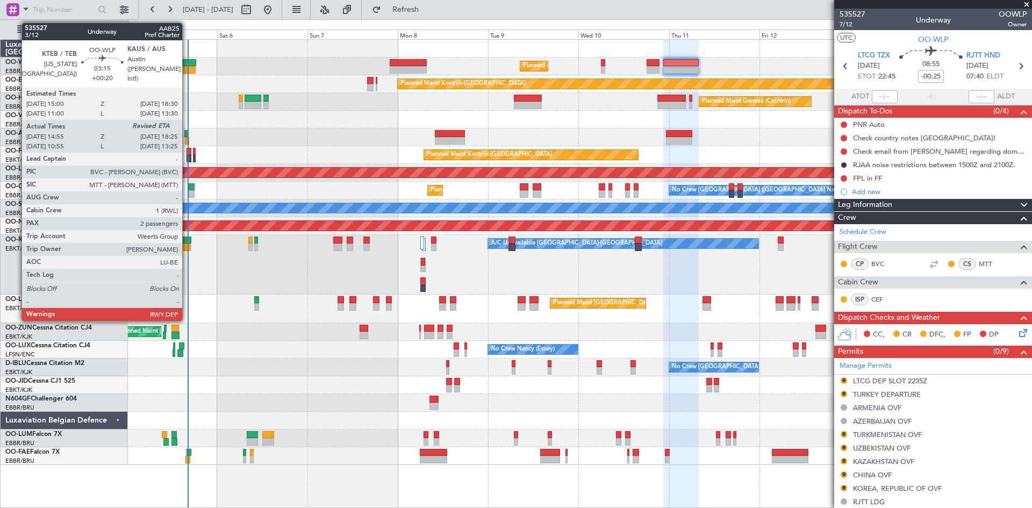
click at [187, 63] on div at bounding box center [189, 63] width 13 height 8
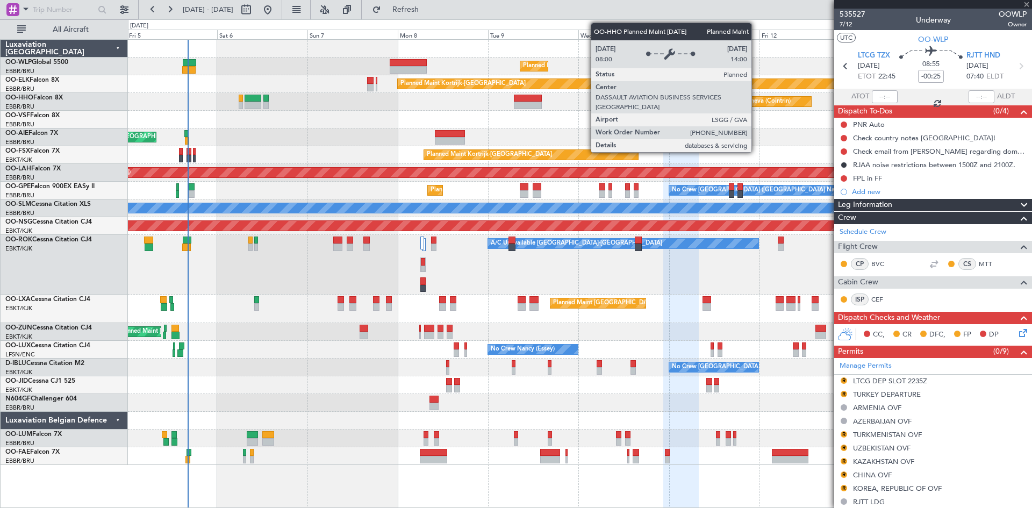
type input "+00:20"
type input "15:05"
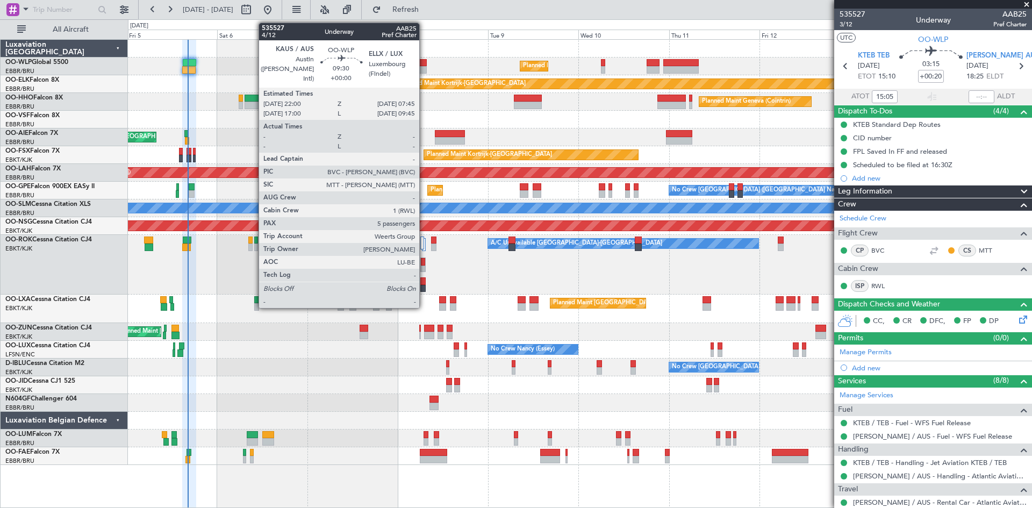
click at [424, 66] on div at bounding box center [408, 70] width 37 height 8
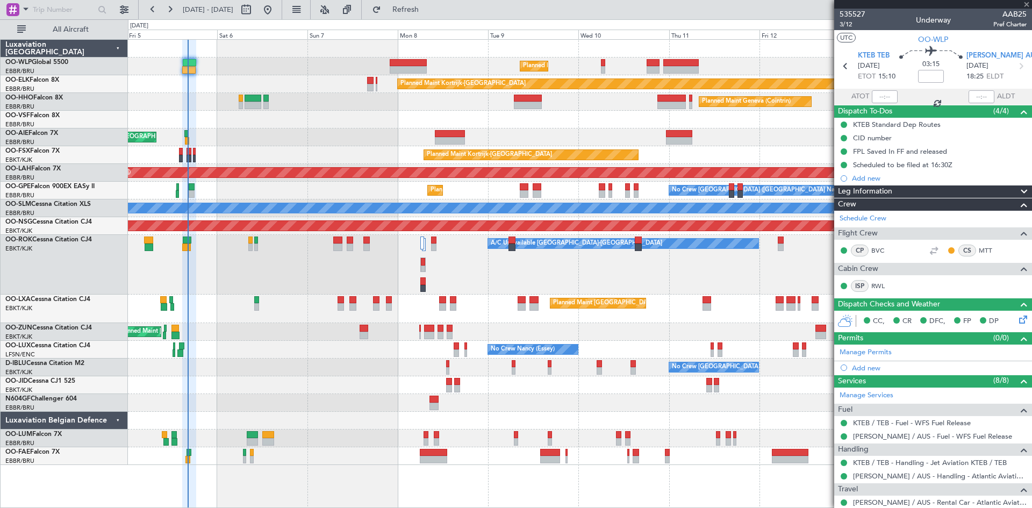
type input "5"
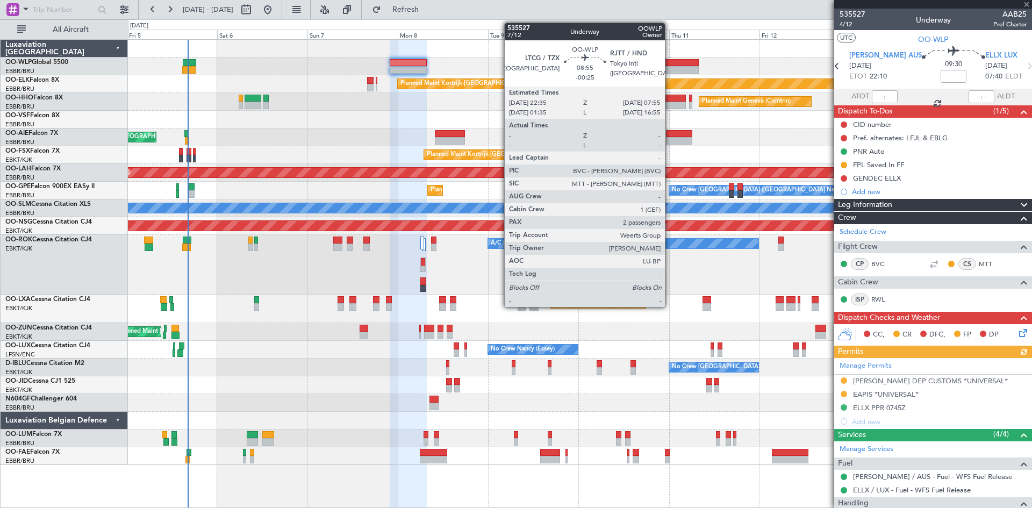
click at [670, 62] on div at bounding box center [680, 63] width 35 height 8
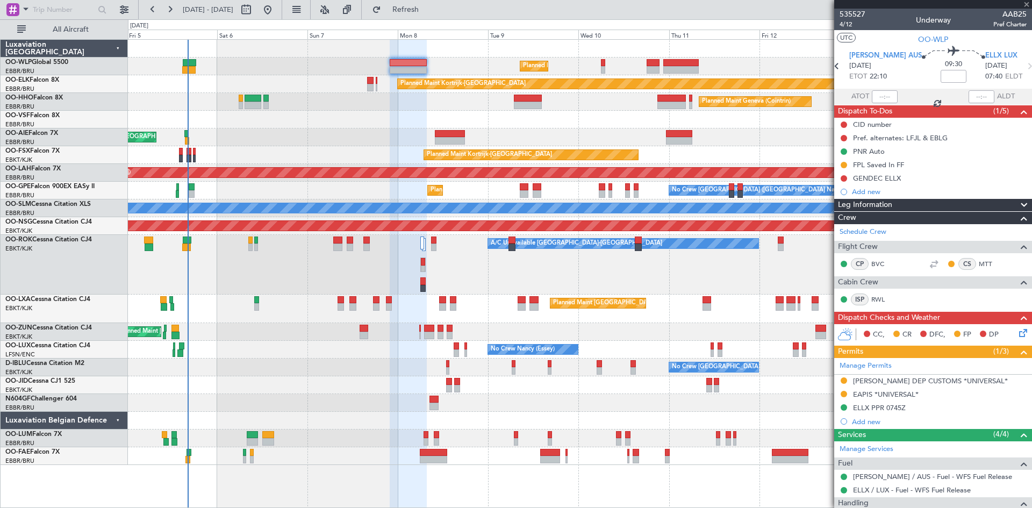
type input "-00:25"
type input "2"
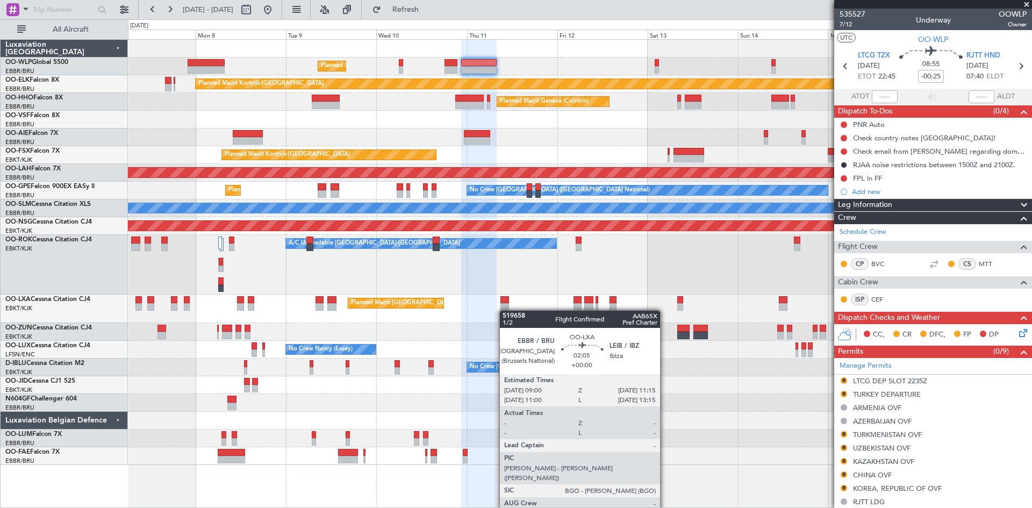
click at [505, 310] on div "Planned Maint Milan (Linate) Planned Maint Kortrijk-Wevelgem Planned Maint Gene…" at bounding box center [580, 252] width 904 height 425
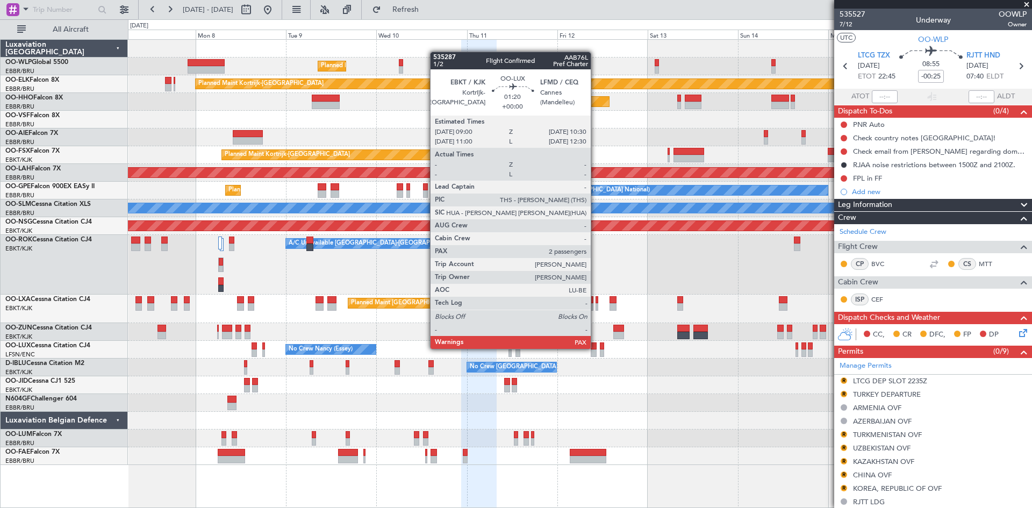
click at [596, 348] on div at bounding box center [594, 346] width 6 height 8
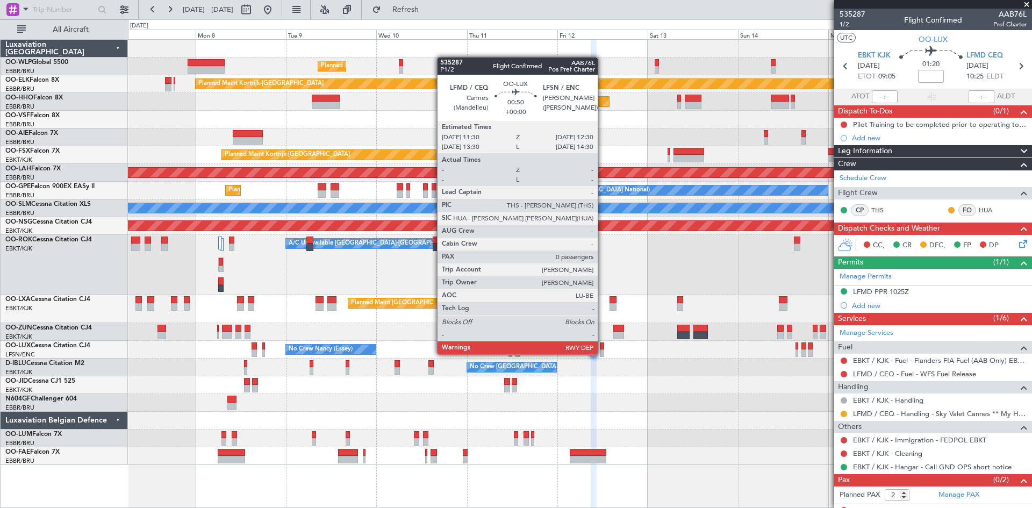
click at [603, 353] on div at bounding box center [602, 353] width 4 height 8
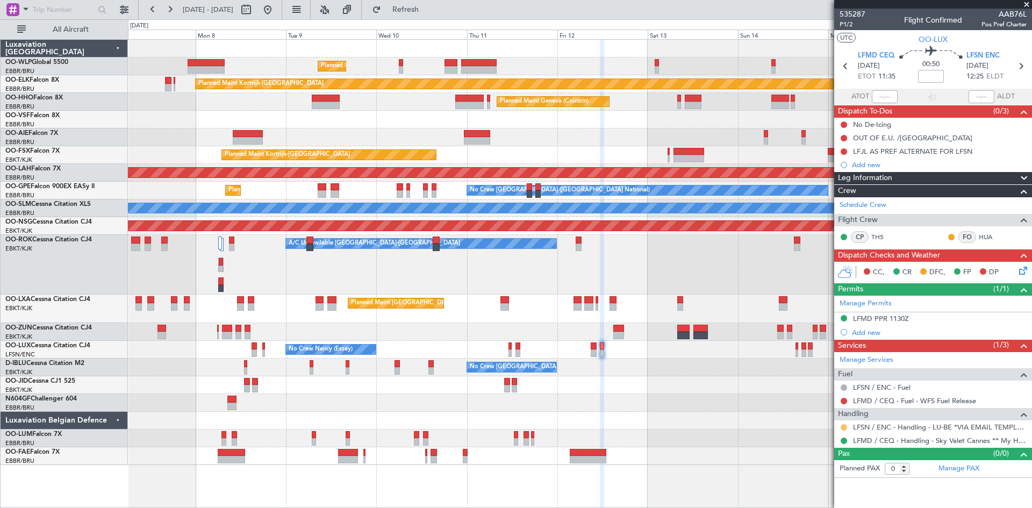
click at [842, 426] on button at bounding box center [844, 427] width 6 height 6
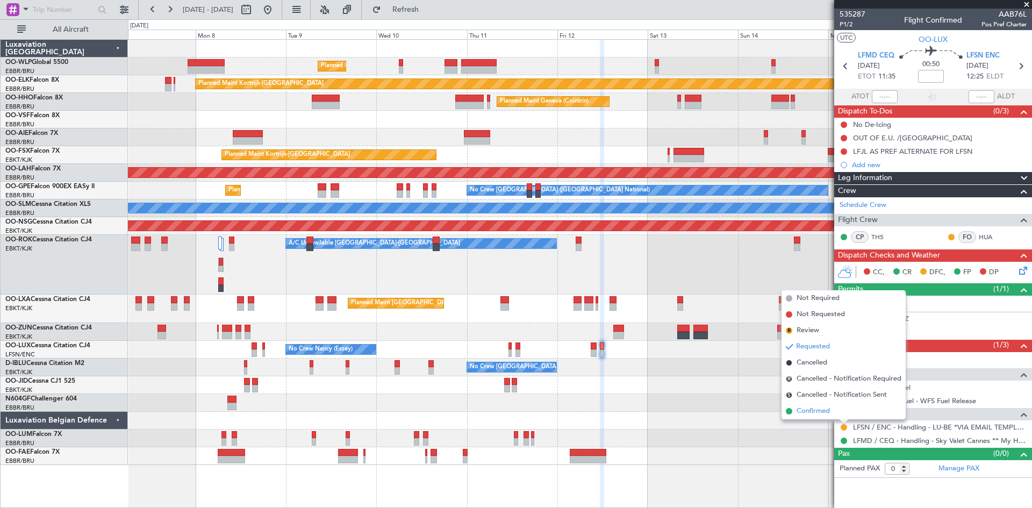
click at [828, 410] on span "Confirmed" at bounding box center [813, 411] width 33 height 11
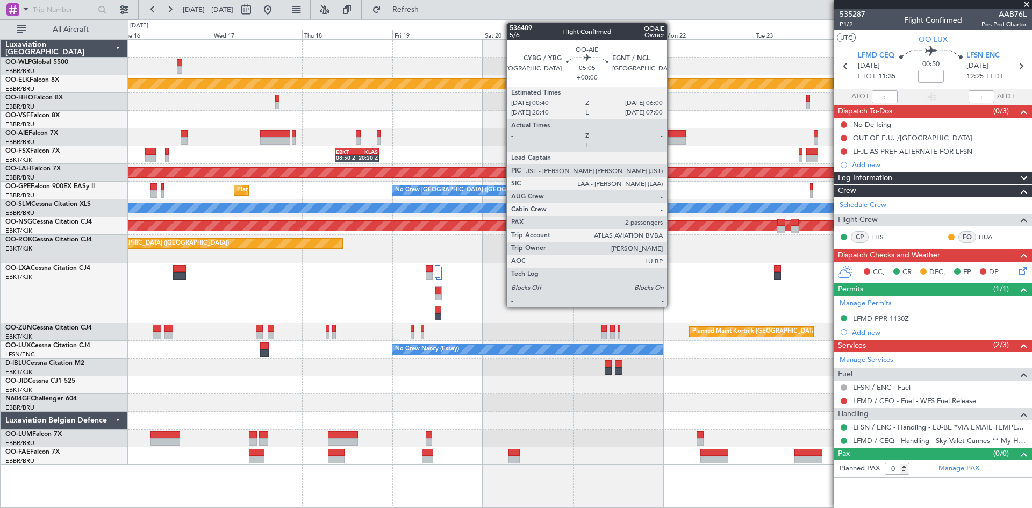
click at [672, 136] on div at bounding box center [675, 134] width 20 height 8
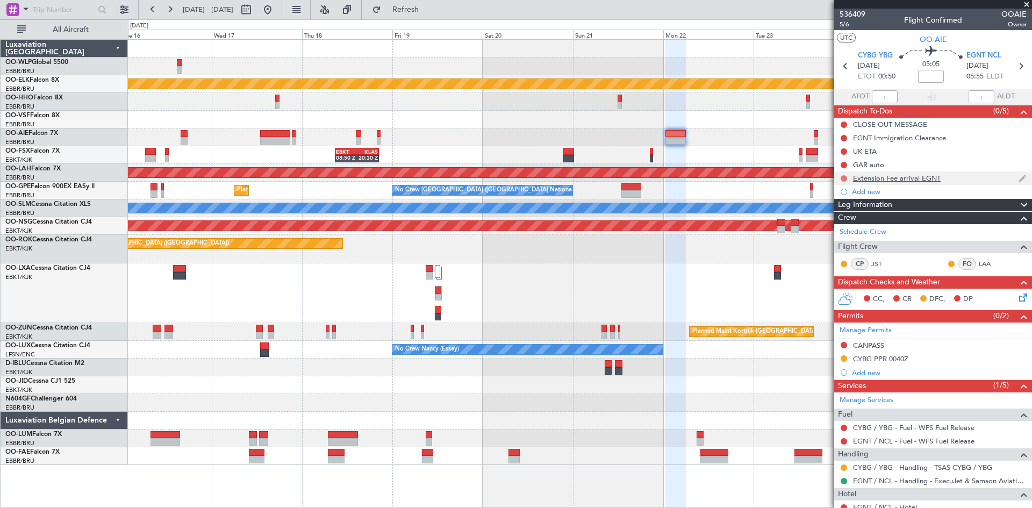
click at [842, 176] on button at bounding box center [844, 178] width 6 height 6
click at [844, 227] on span "Completed" at bounding box center [848, 225] width 35 height 11
click at [276, 12] on button at bounding box center [267, 9] width 17 height 17
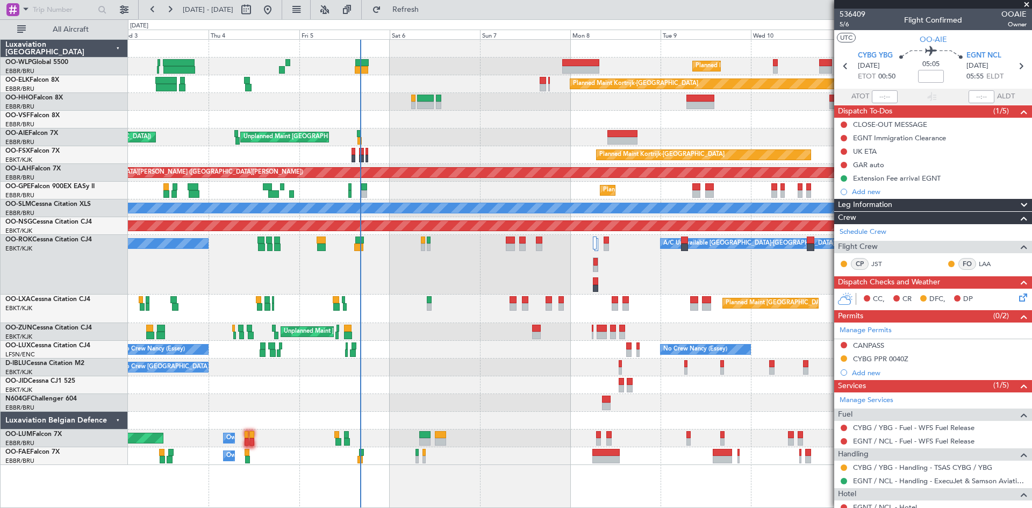
click at [518, 378] on div "Planned Maint Milan (Linate) Planned Maint Kortrijk-Wevelgem Planned Maint Gene…" at bounding box center [580, 252] width 904 height 425
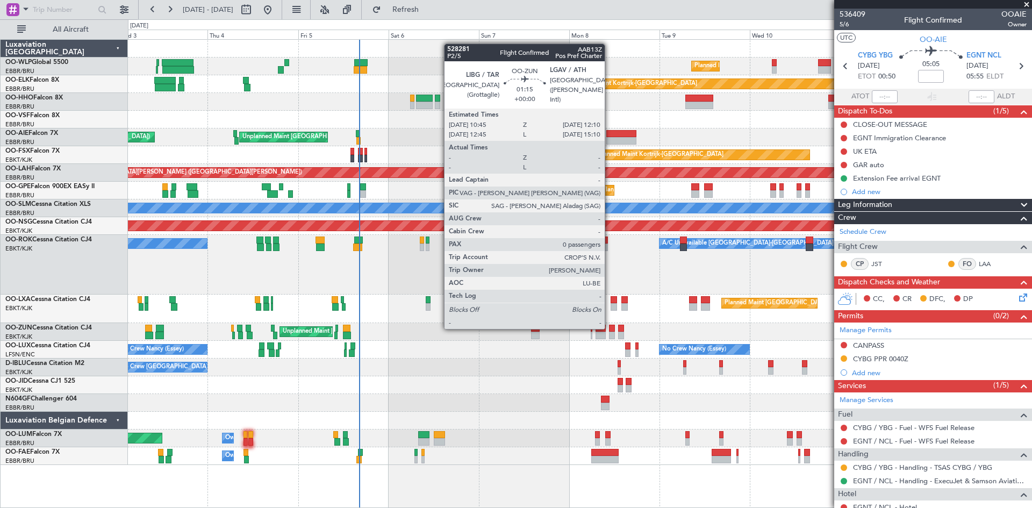
click at [610, 328] on div at bounding box center [611, 329] width 5 height 8
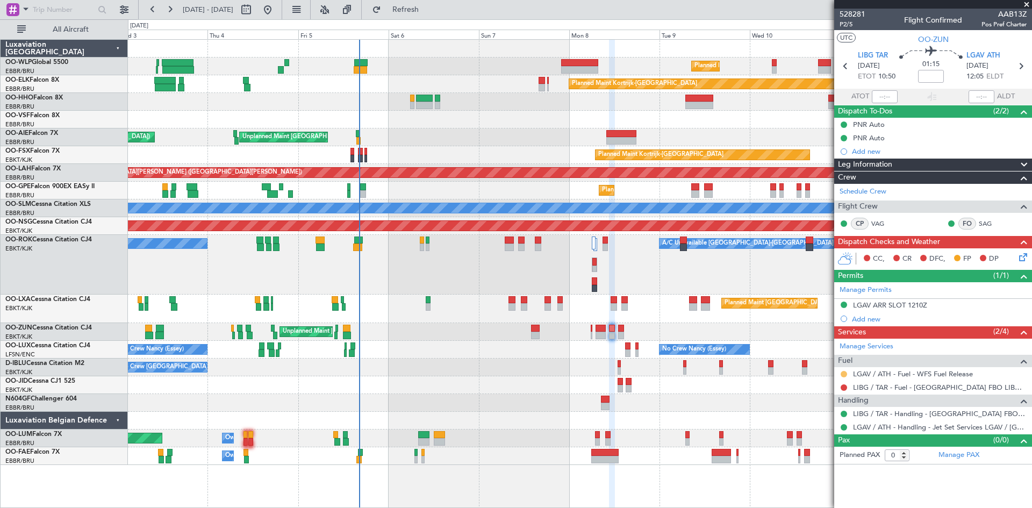
click at [845, 375] on button at bounding box center [844, 374] width 6 height 6
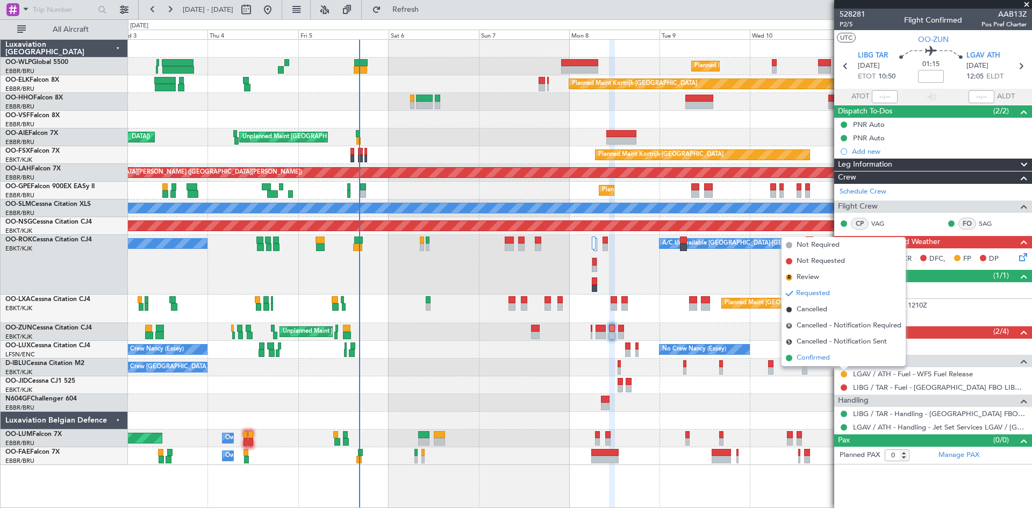
click at [833, 361] on li "Confirmed" at bounding box center [844, 358] width 124 height 16
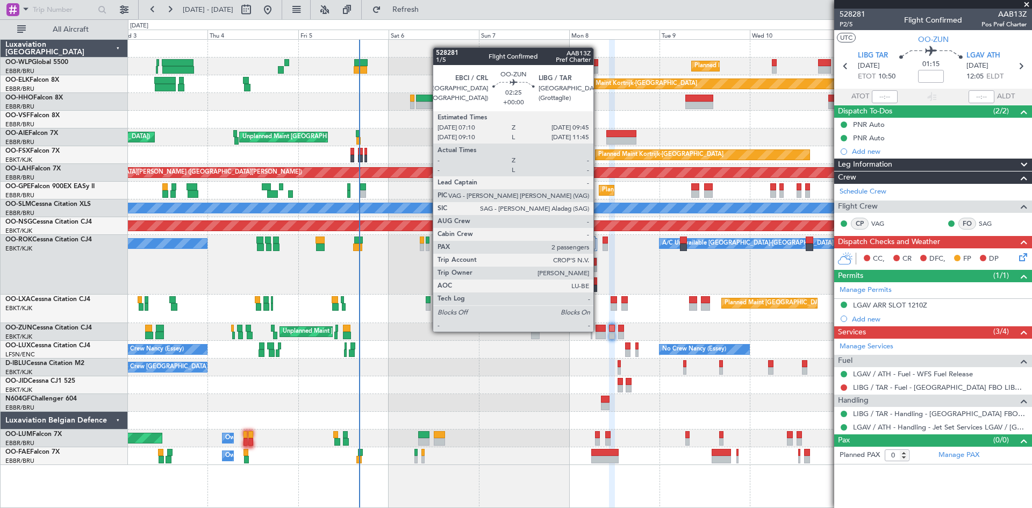
click at [598, 331] on div at bounding box center [601, 329] width 10 height 8
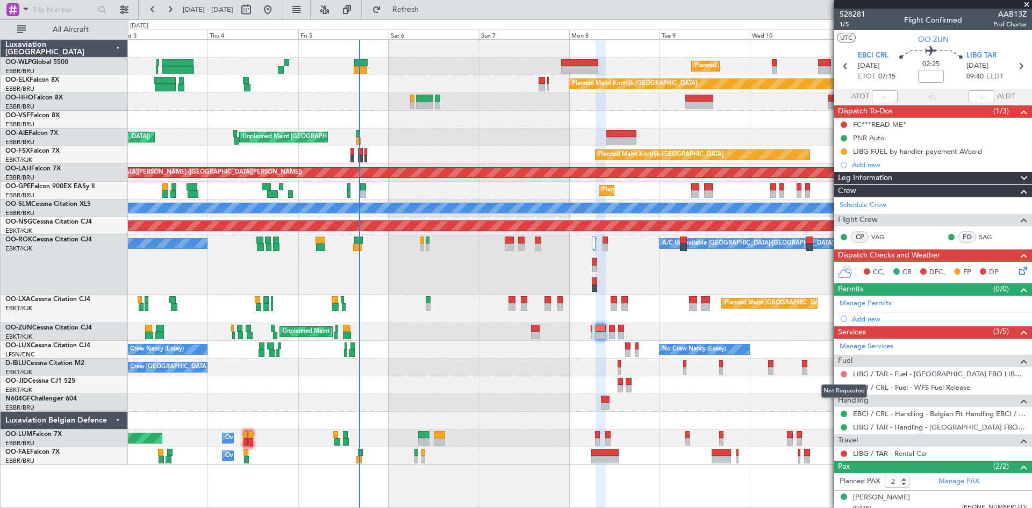
click at [844, 375] on button at bounding box center [844, 374] width 6 height 6
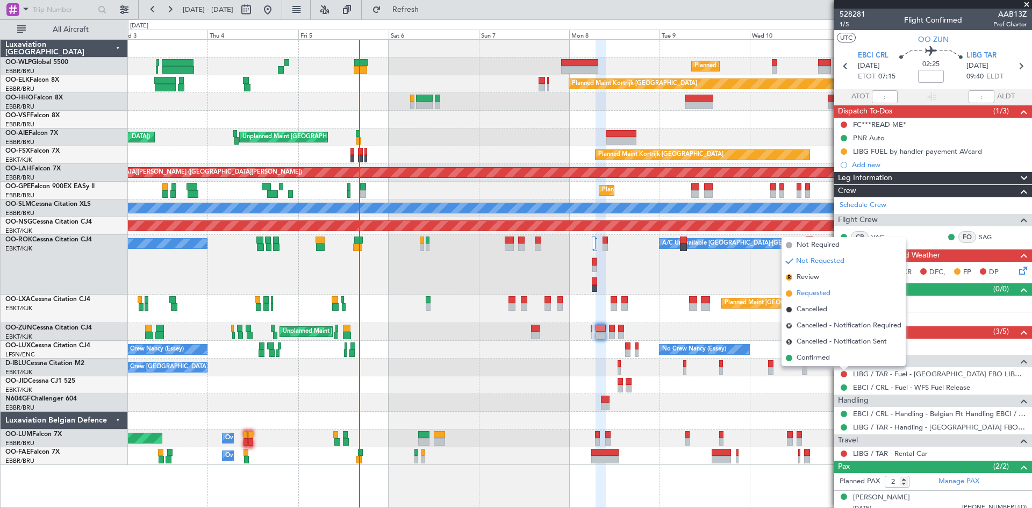
click at [812, 299] on li "Requested" at bounding box center [844, 293] width 124 height 16
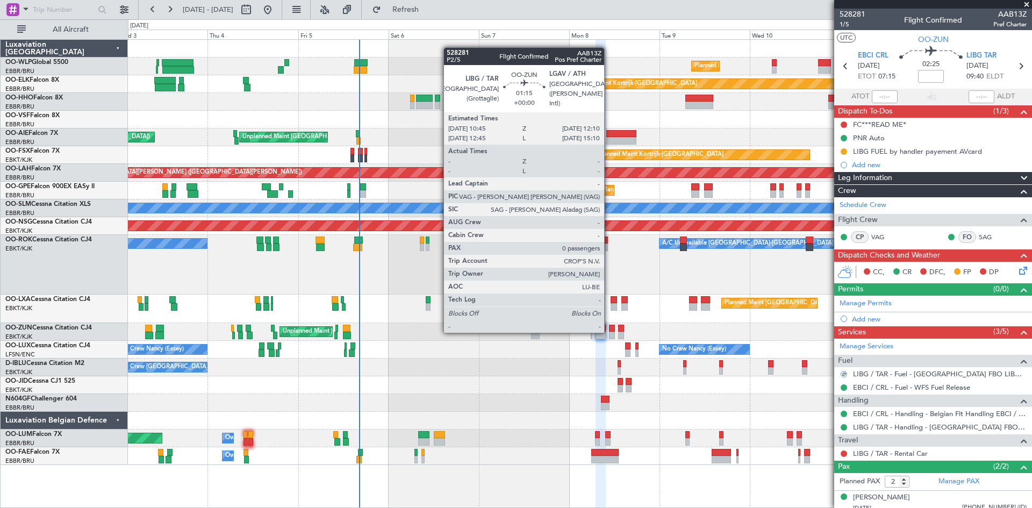
click at [609, 332] on div at bounding box center [611, 336] width 5 height 8
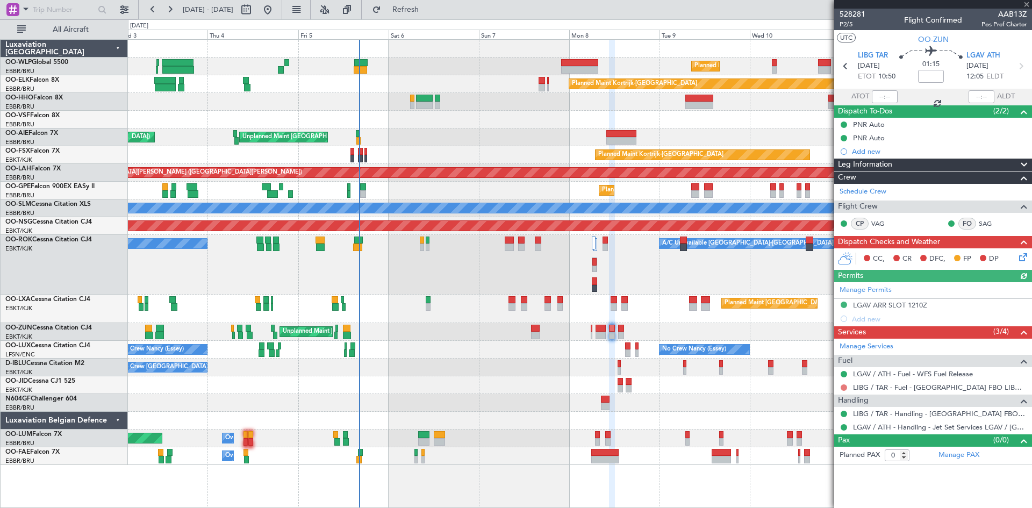
click at [842, 388] on button at bounding box center [844, 387] width 6 height 6
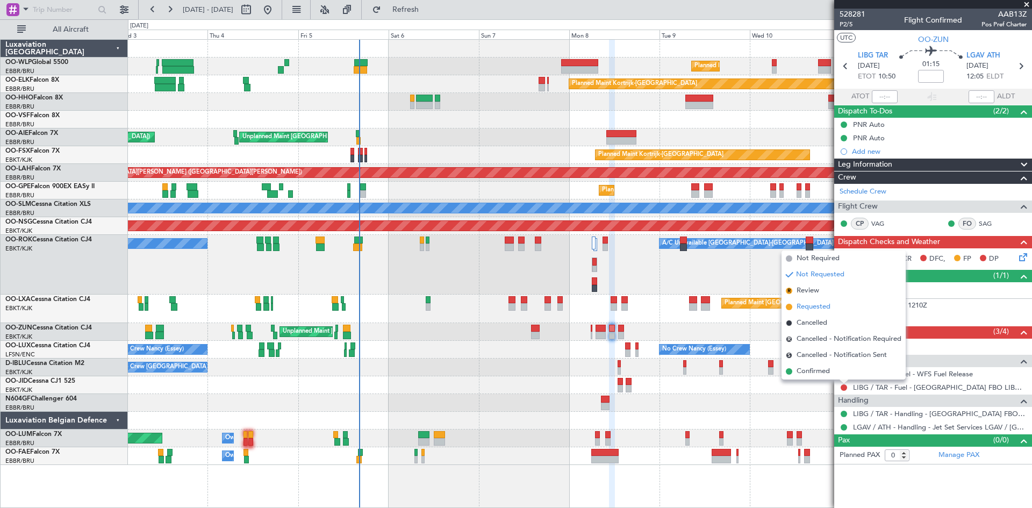
click at [814, 305] on span "Requested" at bounding box center [814, 307] width 34 height 11
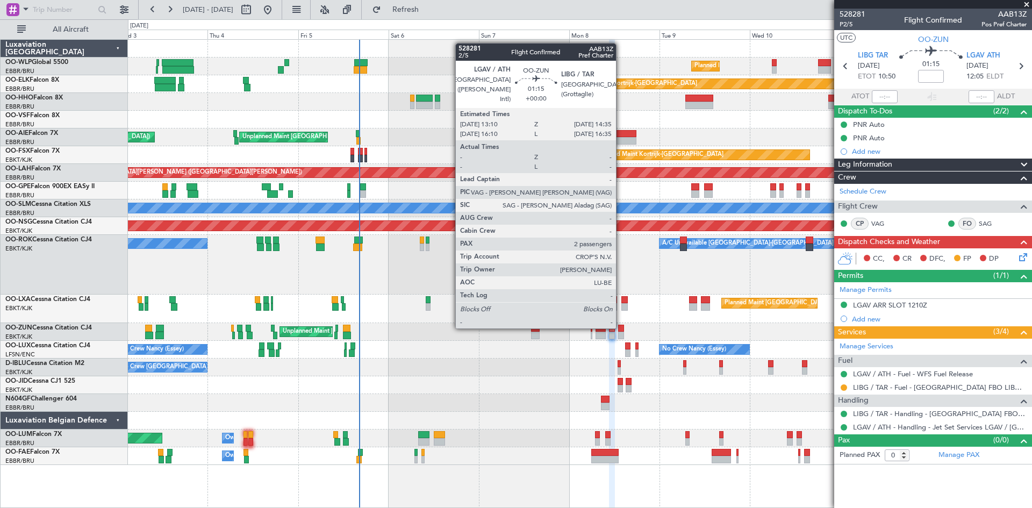
click at [621, 327] on div at bounding box center [620, 329] width 5 height 8
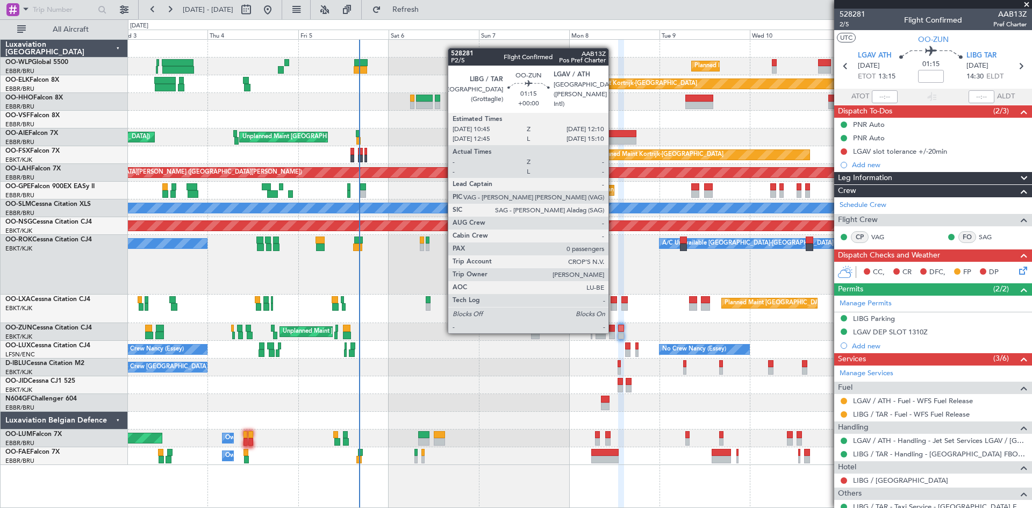
click at [613, 333] on div at bounding box center [611, 336] width 5 height 8
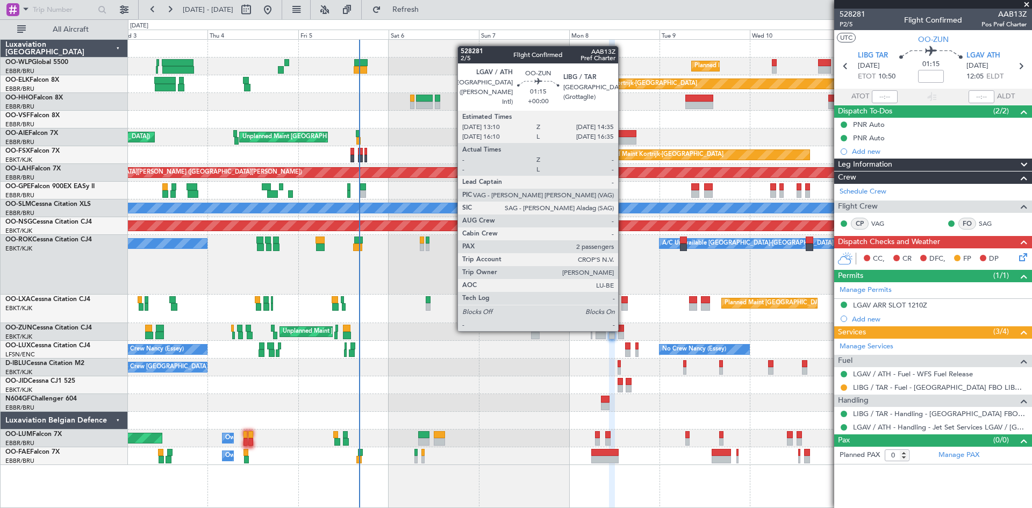
click at [623, 330] on div at bounding box center [620, 329] width 5 height 8
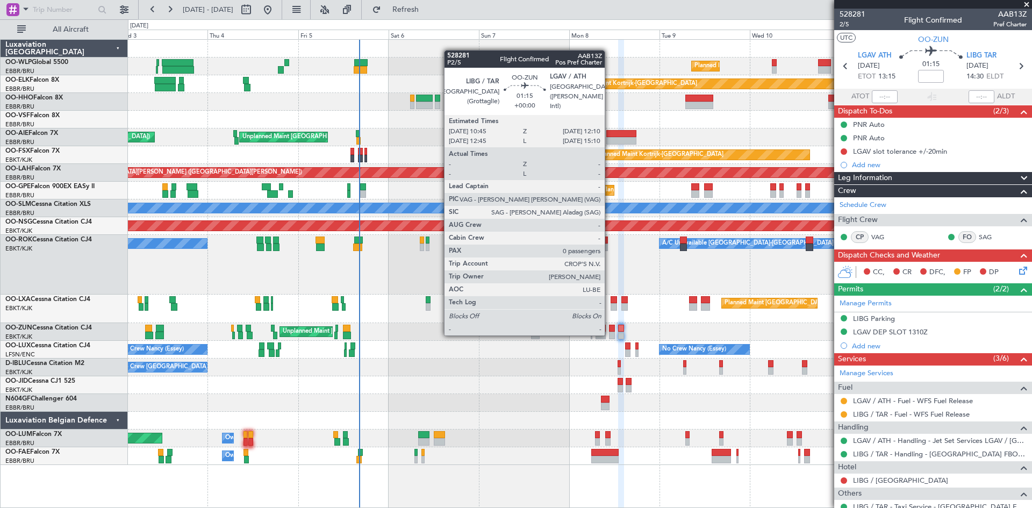
click at [610, 334] on div at bounding box center [611, 336] width 5 height 8
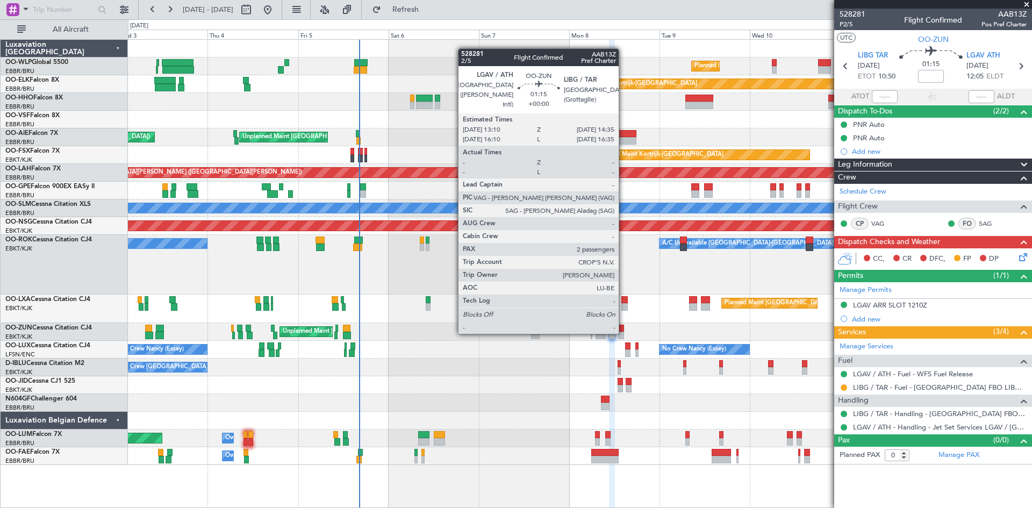
click at [624, 333] on div at bounding box center [620, 336] width 5 height 8
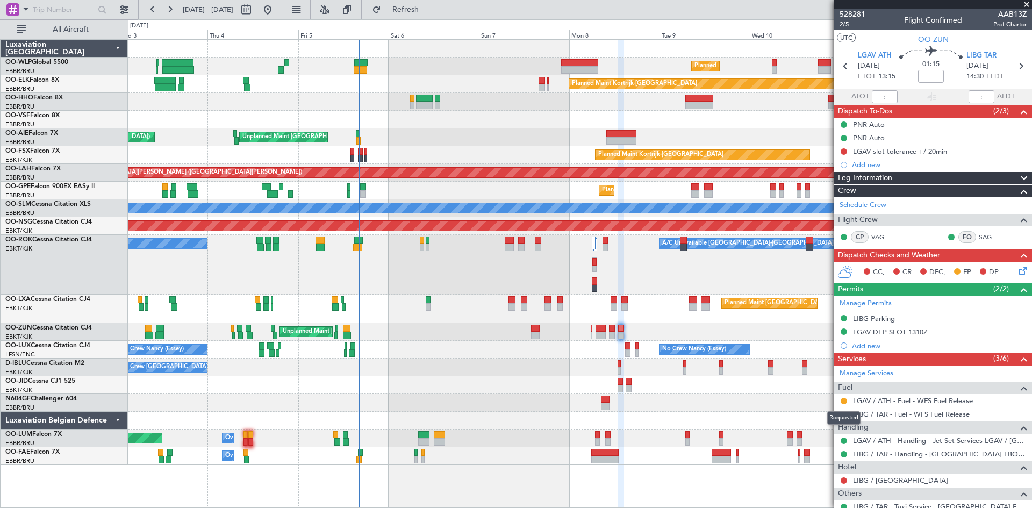
click at [846, 404] on mat-tooltip-component "Requested" at bounding box center [844, 418] width 48 height 28
click at [842, 399] on button at bounding box center [844, 401] width 6 height 6
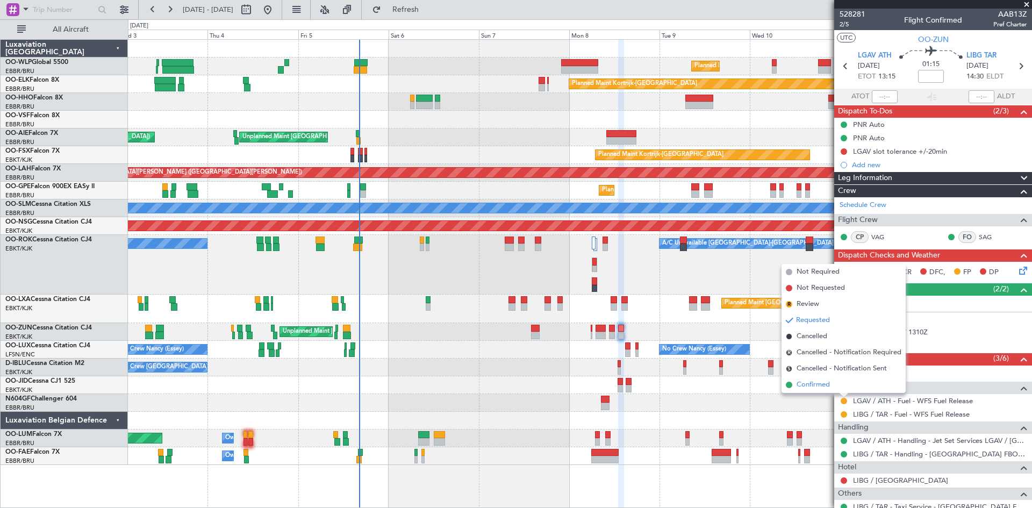
click at [834, 387] on li "Confirmed" at bounding box center [844, 385] width 124 height 16
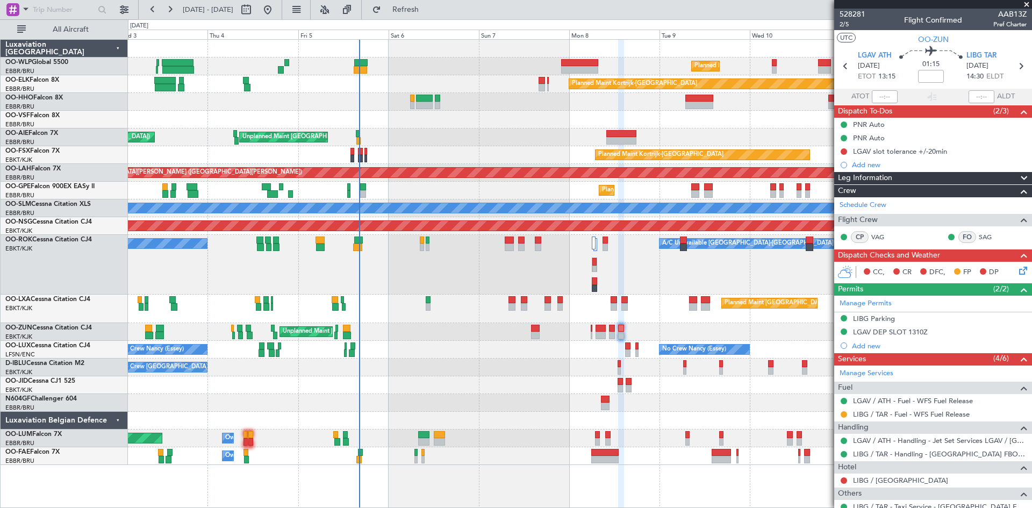
click at [617, 332] on div "Unplanned Maint [GEOGRAPHIC_DATA] ([GEOGRAPHIC_DATA])" at bounding box center [580, 332] width 904 height 18
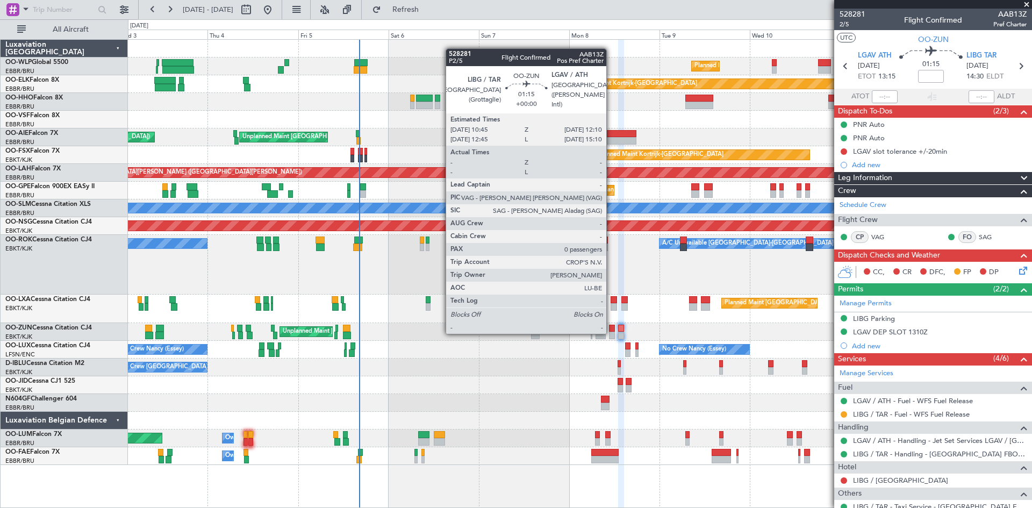
click at [611, 333] on div at bounding box center [611, 336] width 5 height 8
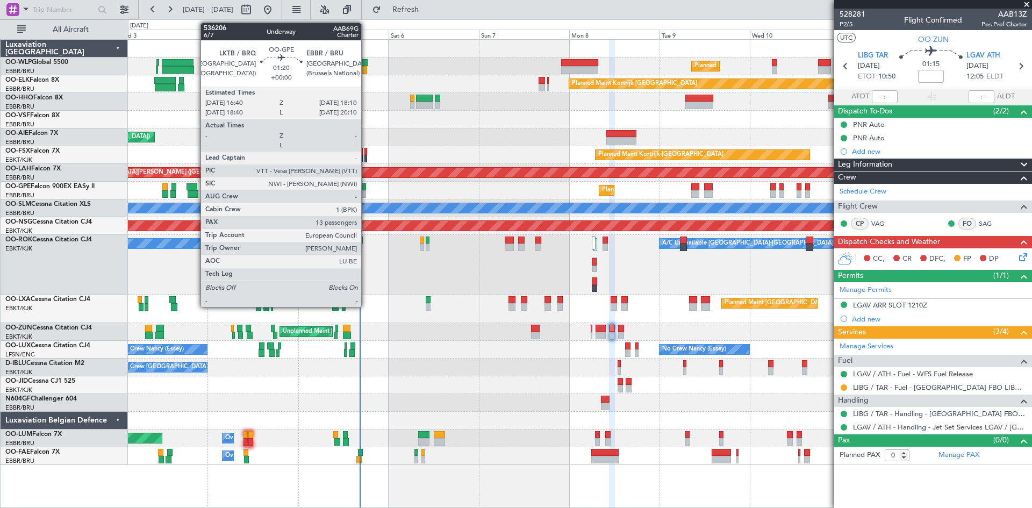
click at [366, 190] on div at bounding box center [363, 194] width 6 height 8
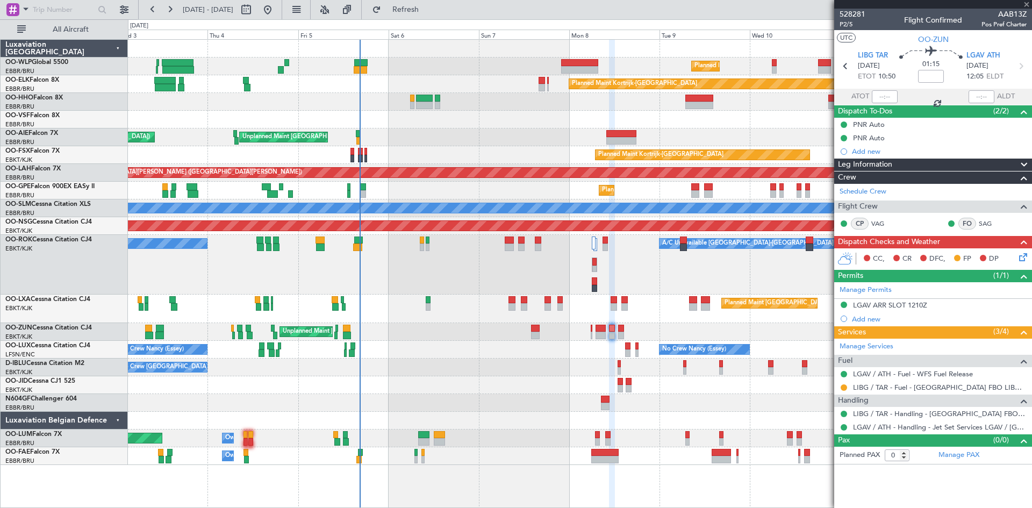
type input "13"
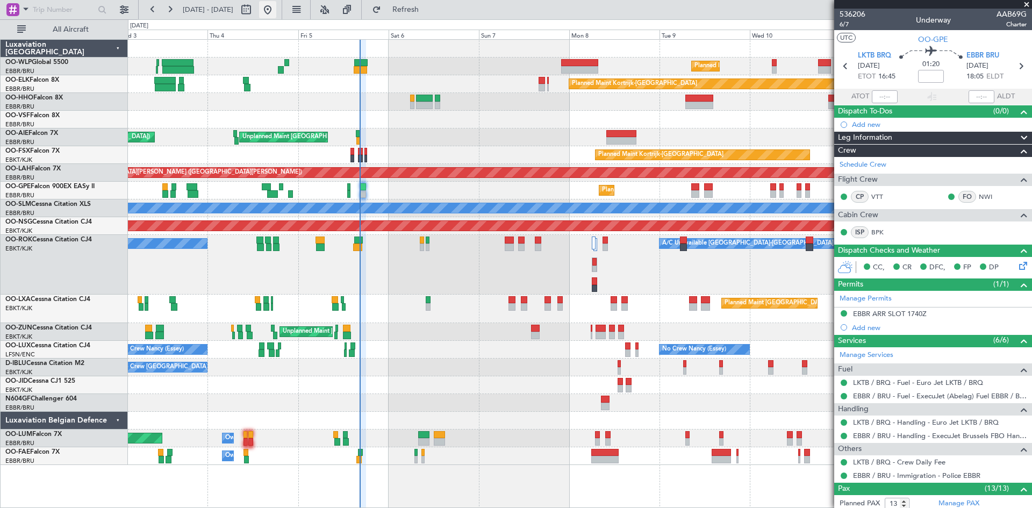
click at [276, 9] on button at bounding box center [267, 9] width 17 height 17
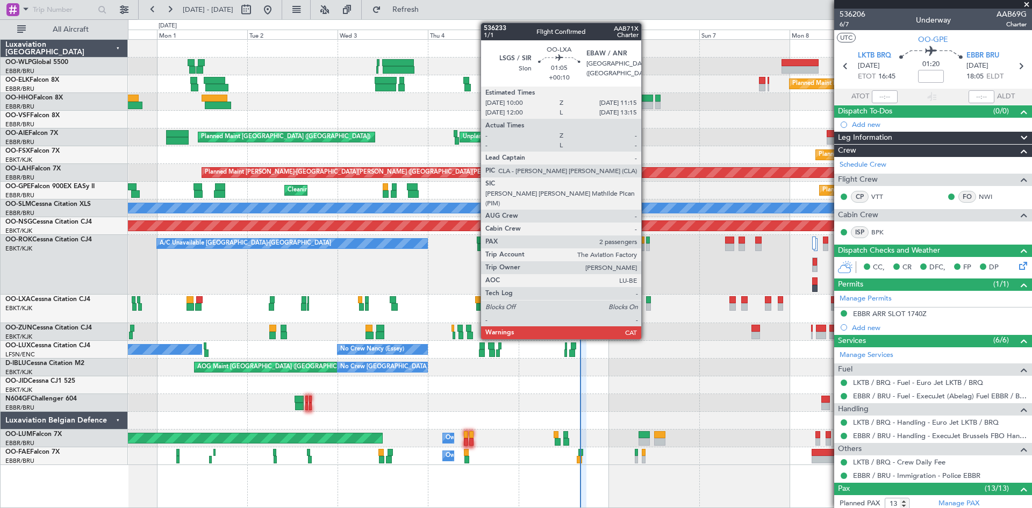
click at [647, 306] on div at bounding box center [648, 307] width 5 height 8
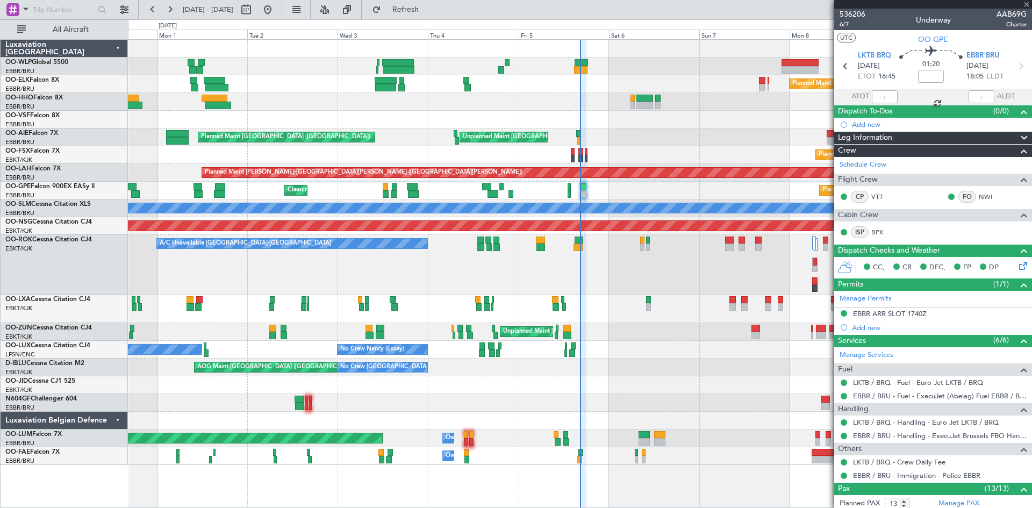
type input "+00:10"
type input "2"
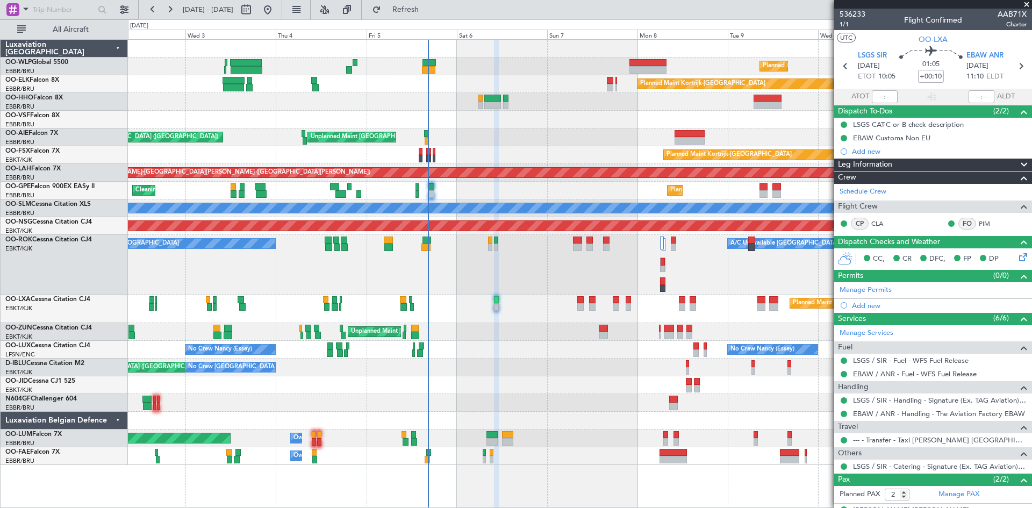
click at [626, 416] on div "Planned Maint Milan (Linate) Planned Maint Kortrijk-Wevelgem Planned Maint Gene…" at bounding box center [580, 252] width 904 height 425
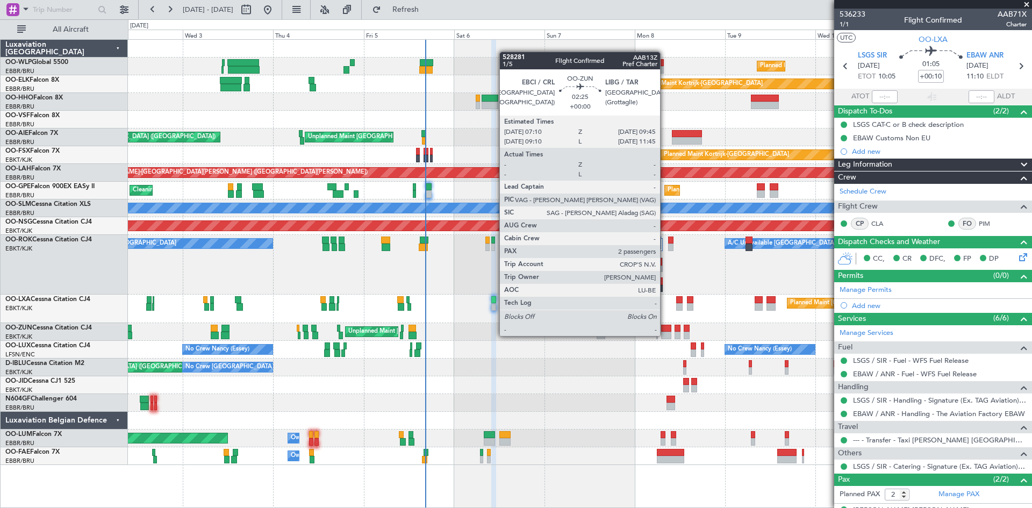
click at [665, 335] on div at bounding box center [666, 336] width 10 height 8
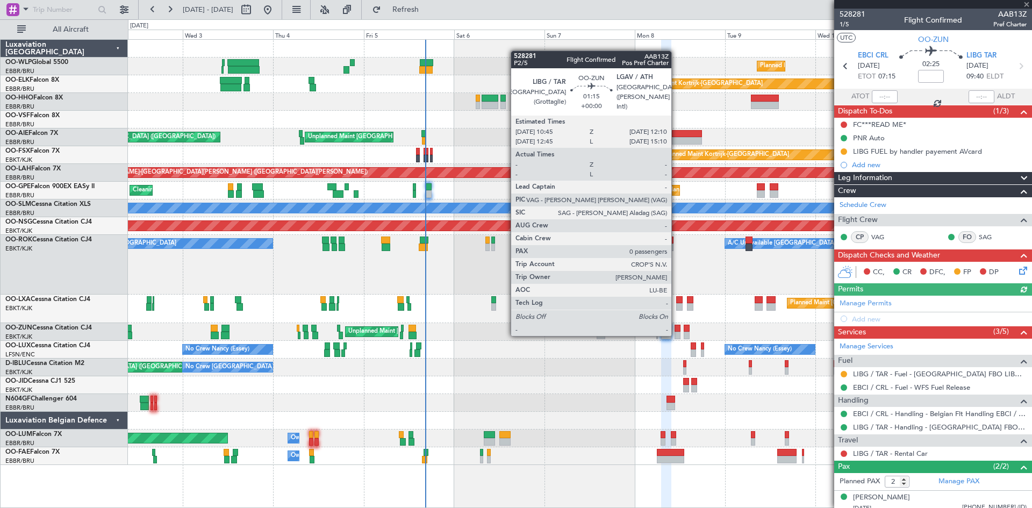
click at [676, 335] on div at bounding box center [677, 336] width 5 height 8
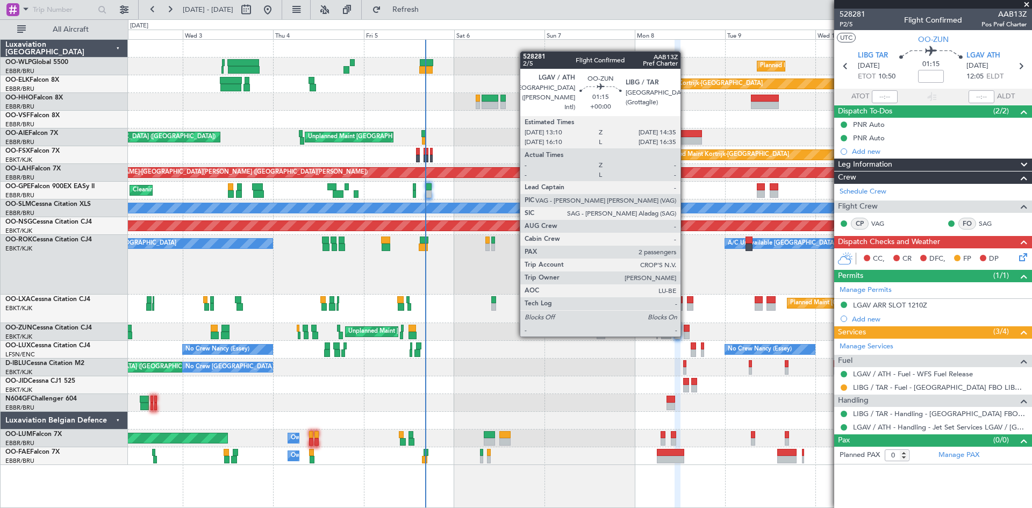
click at [685, 335] on div at bounding box center [686, 336] width 5 height 8
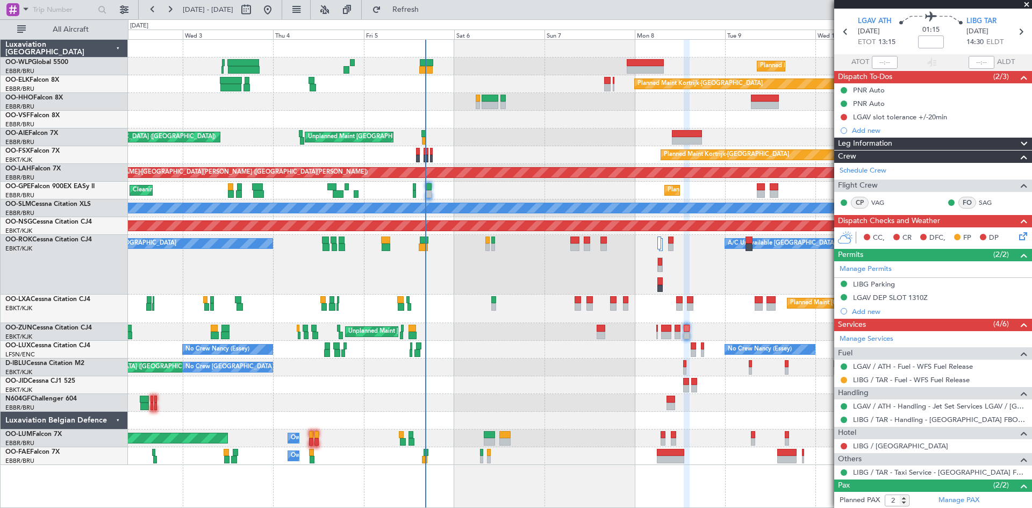
scroll to position [84, 0]
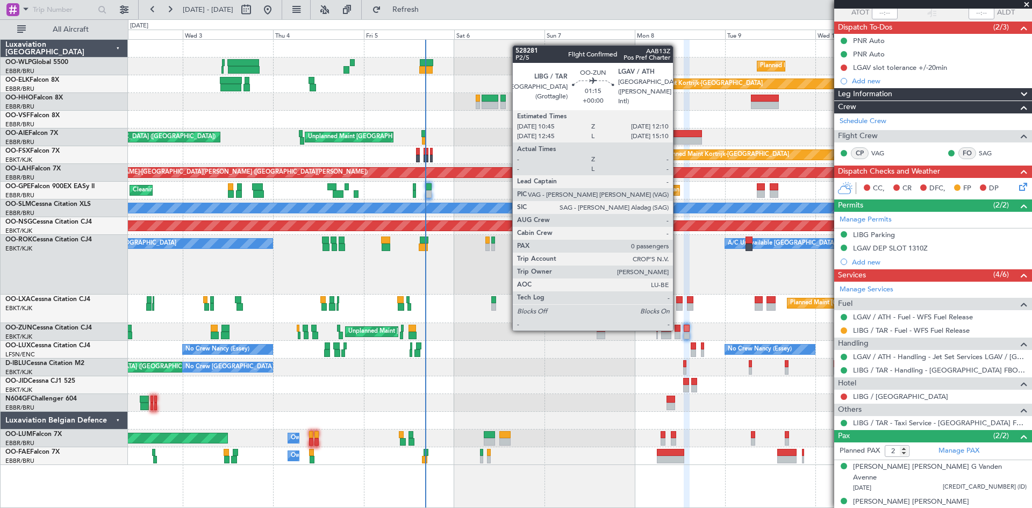
click at [678, 330] on div at bounding box center [677, 329] width 5 height 8
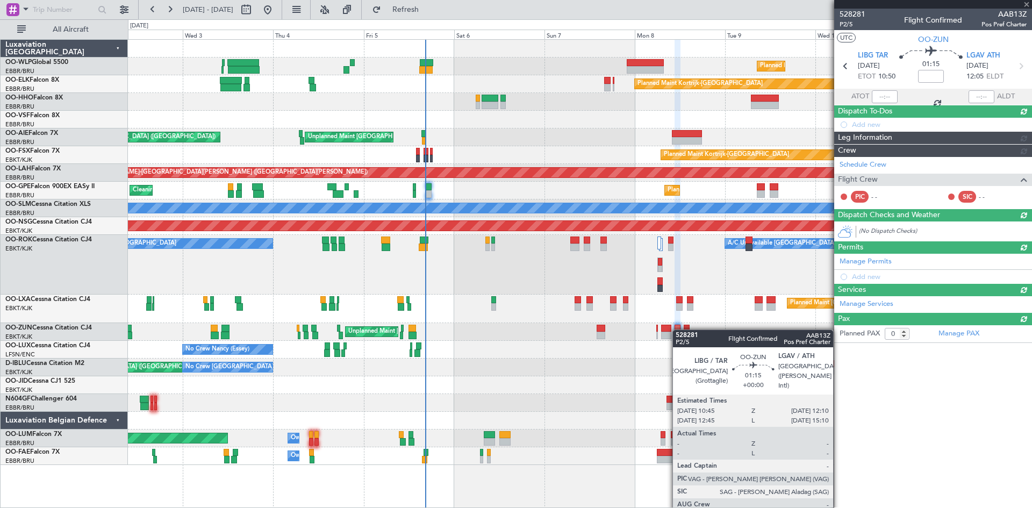
scroll to position [0, 0]
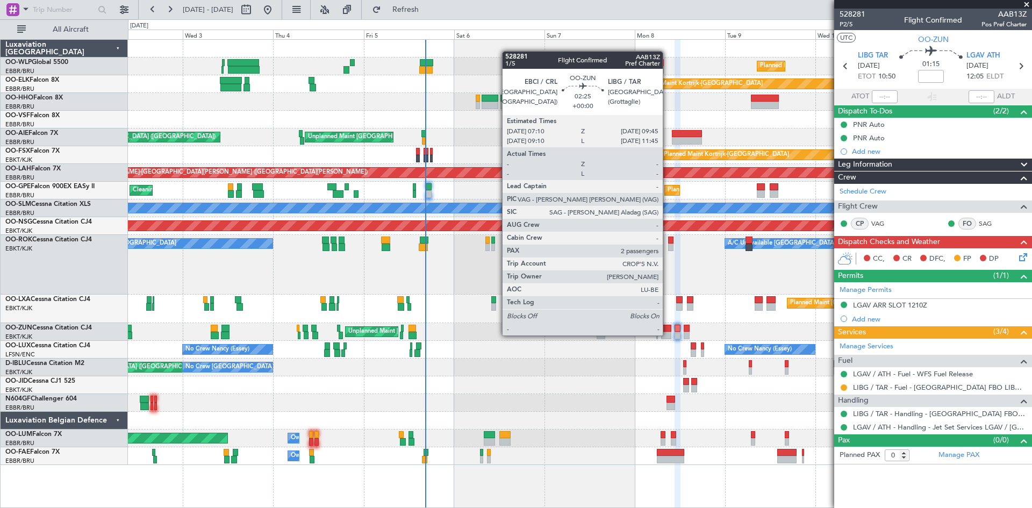
click at [668, 334] on div at bounding box center [666, 336] width 10 height 8
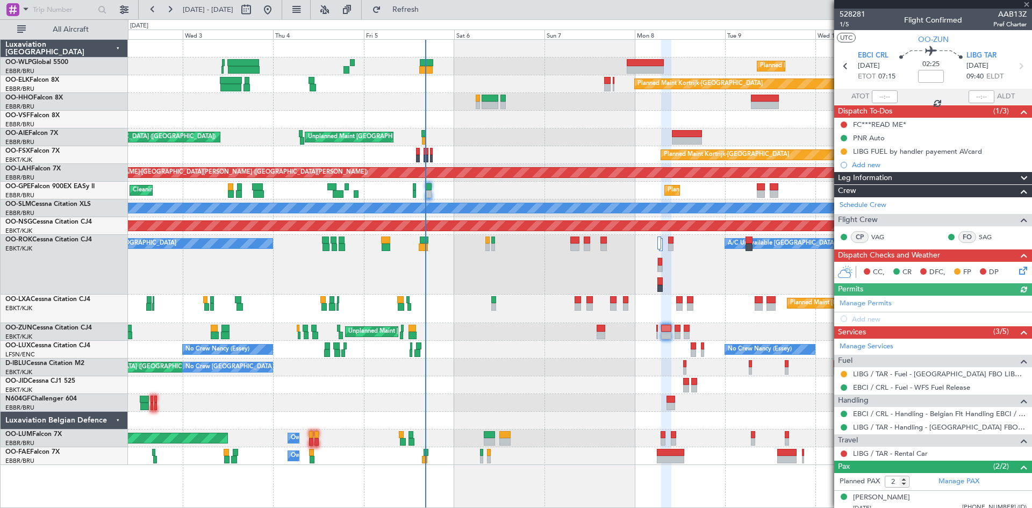
scroll to position [31, 0]
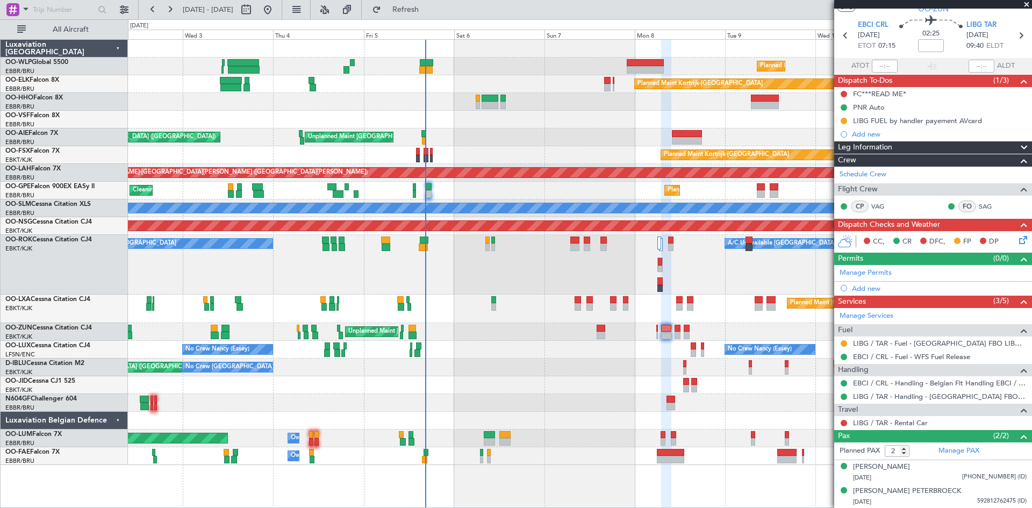
click at [878, 416] on div "LIBG / TAR - Rental Car" at bounding box center [933, 422] width 198 height 13
click at [877, 418] on link "LIBG / TAR - Rental Car" at bounding box center [890, 422] width 75 height 9
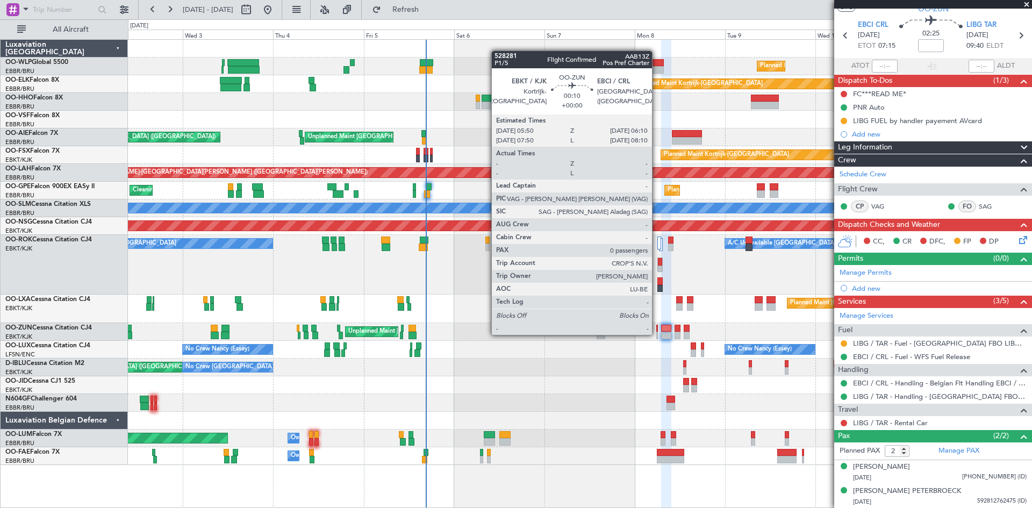
click at [657, 334] on div at bounding box center [657, 336] width 2 height 8
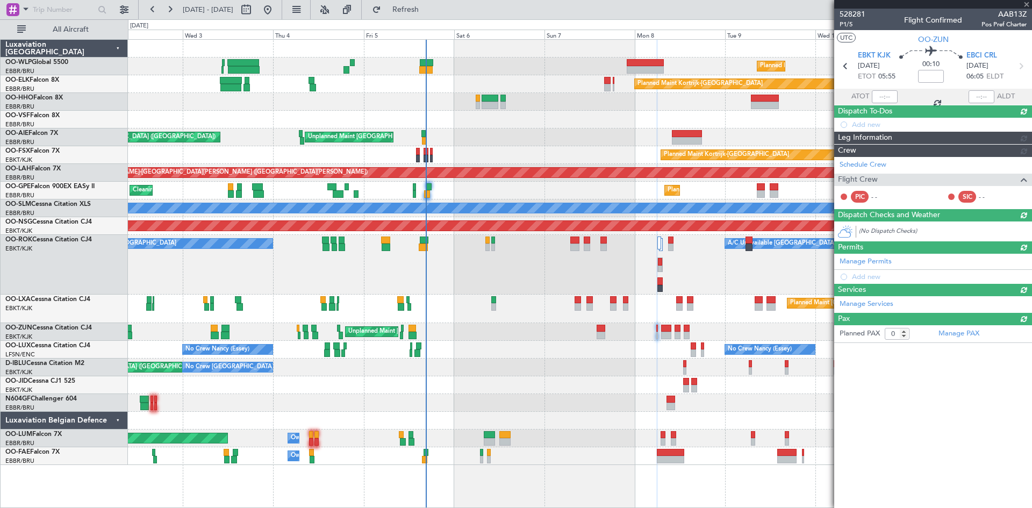
scroll to position [0, 0]
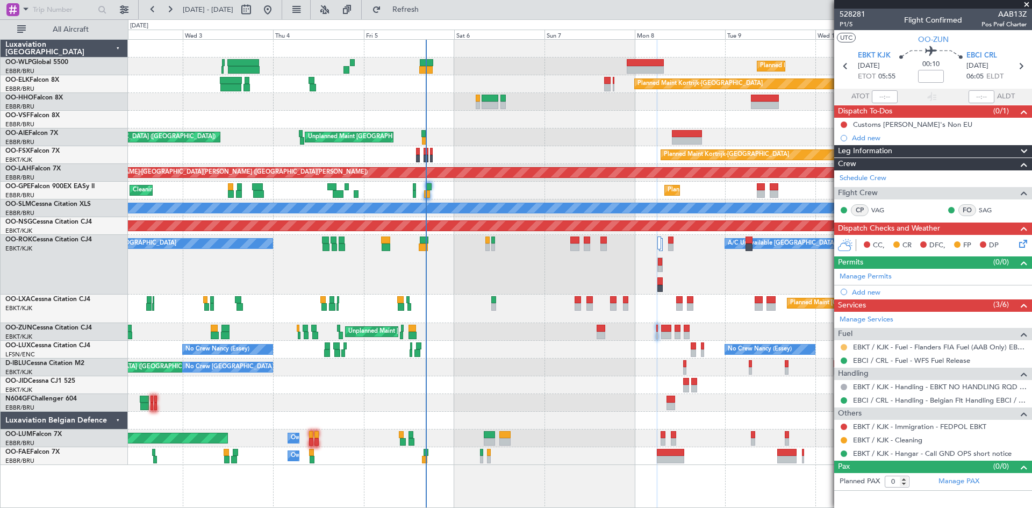
click at [841, 348] on button at bounding box center [844, 347] width 6 height 6
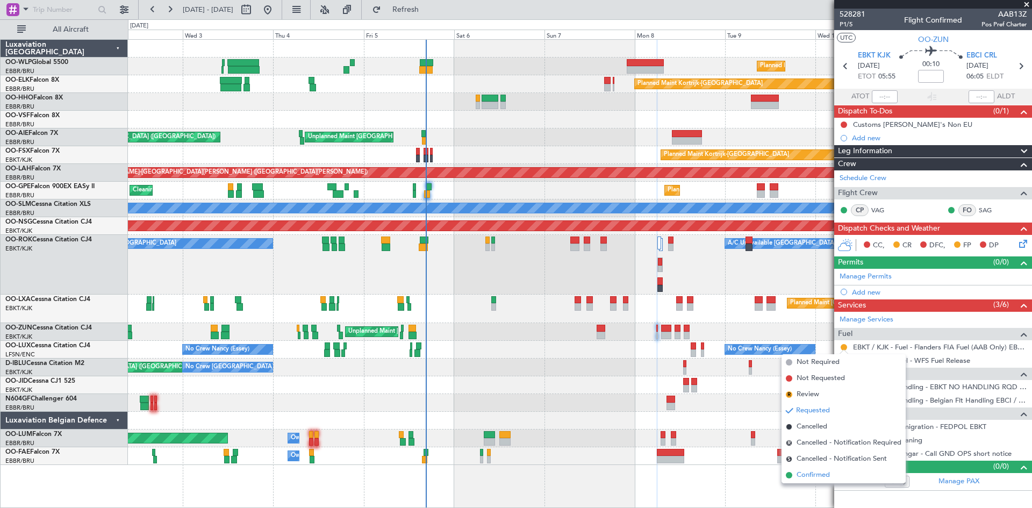
click at [819, 473] on span "Confirmed" at bounding box center [813, 475] width 33 height 11
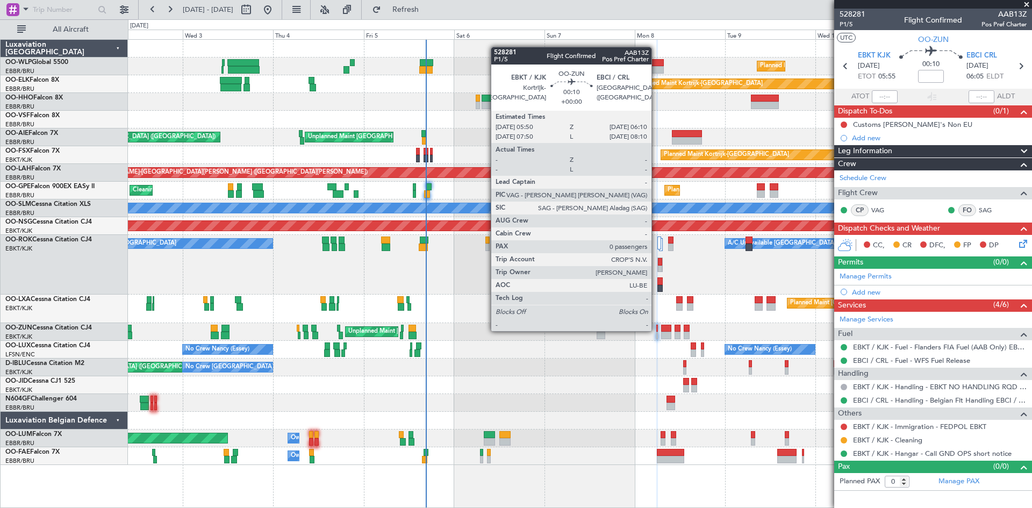
click at [656, 330] on div at bounding box center [657, 329] width 2 height 8
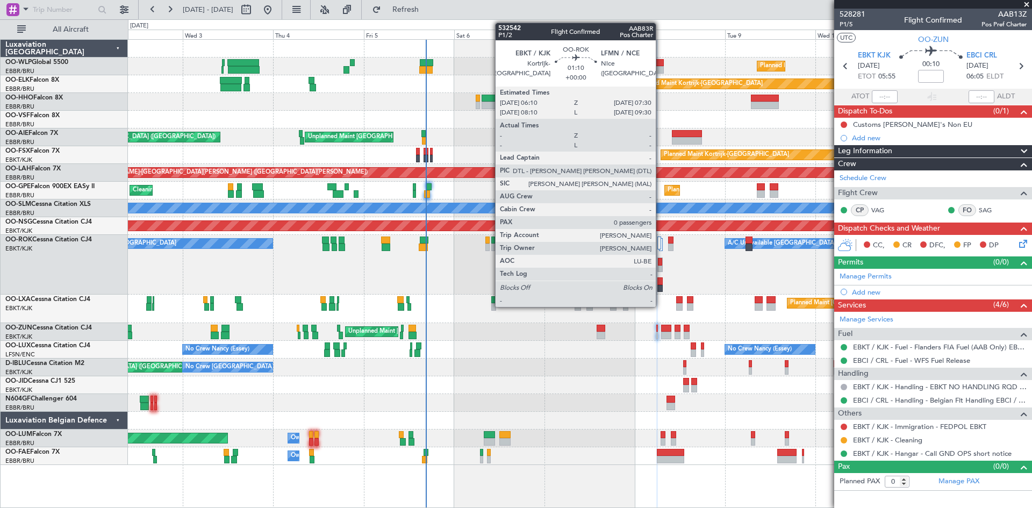
click at [661, 267] on div at bounding box center [660, 270] width 4 height 8
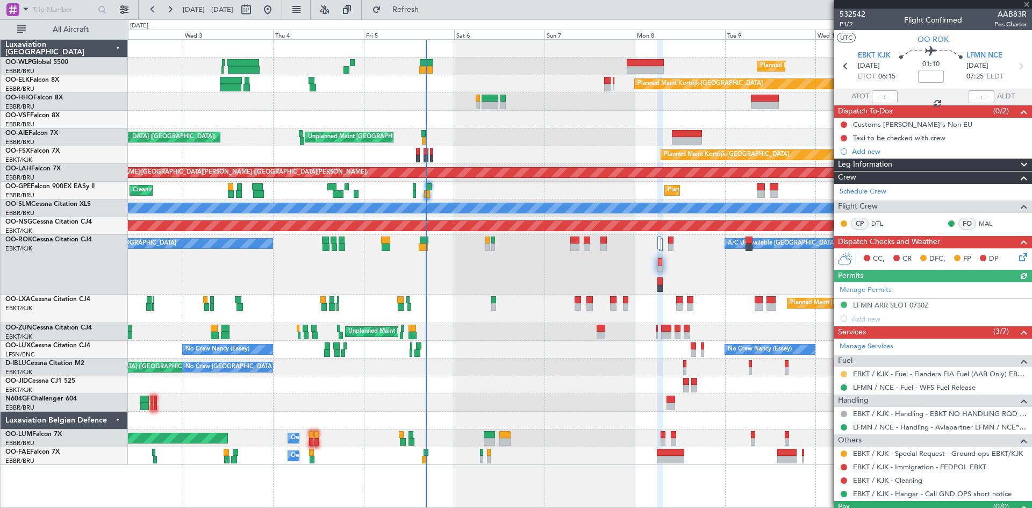
click at [842, 372] on button at bounding box center [844, 374] width 6 height 6
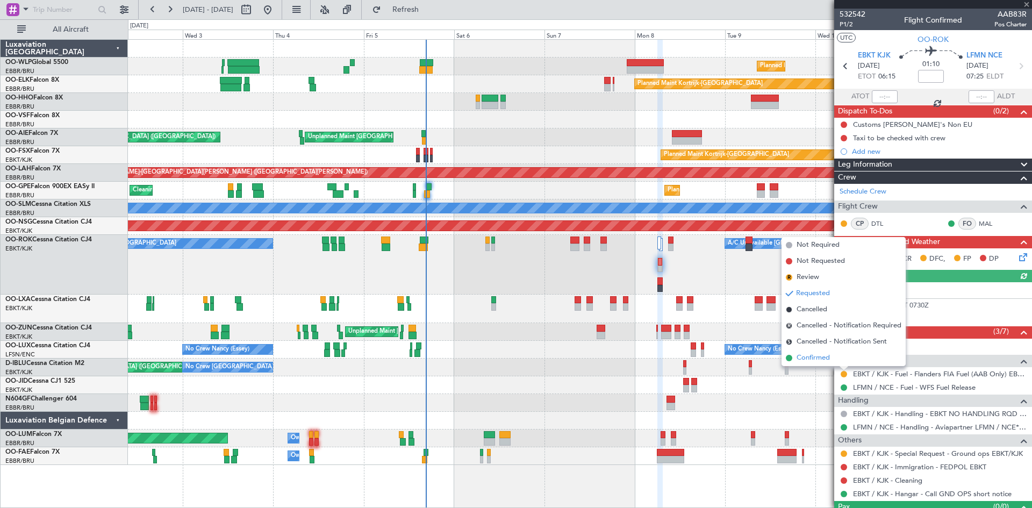
click at [813, 352] on li "Confirmed" at bounding box center [844, 358] width 124 height 16
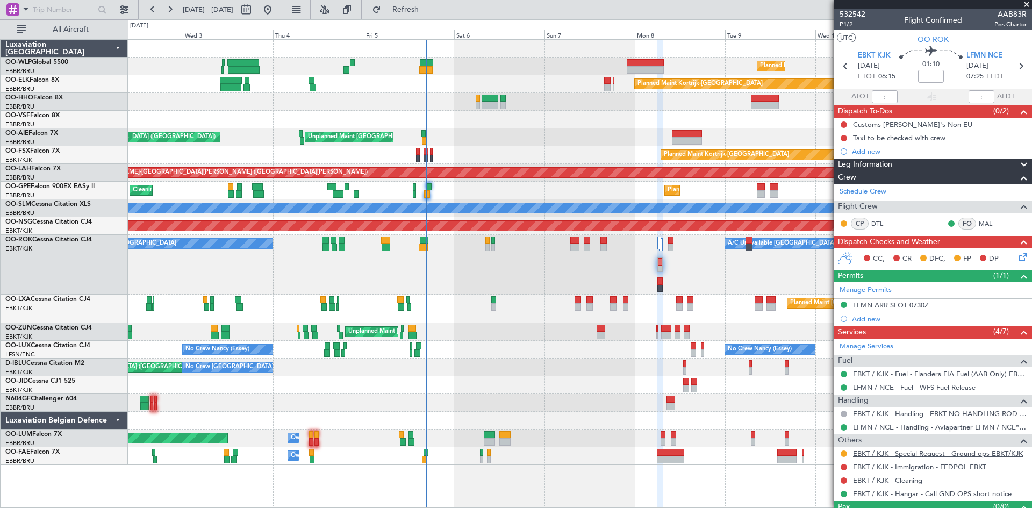
click at [960, 453] on link "EBKT / KJK - Special Request - Ground ops EBKT/KJK" at bounding box center [938, 453] width 170 height 9
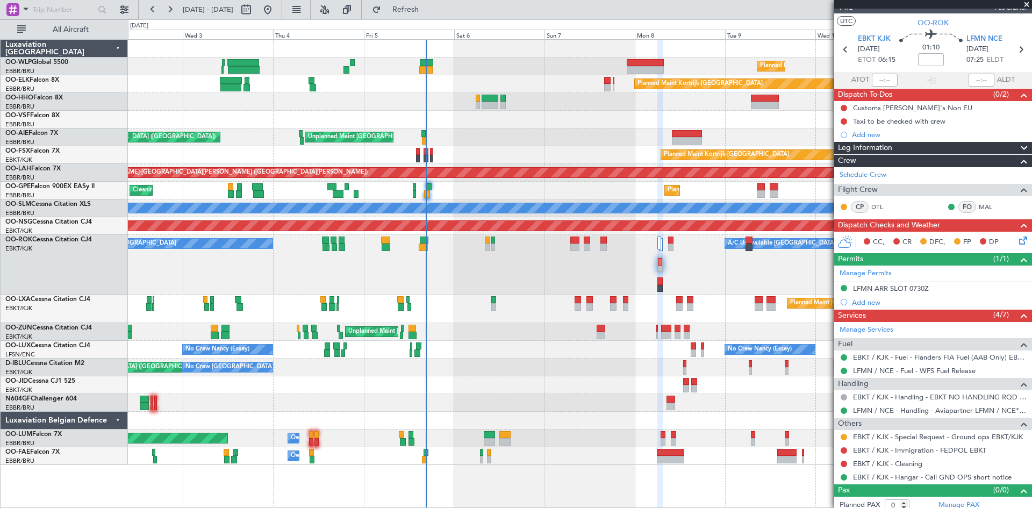
scroll to position [23, 0]
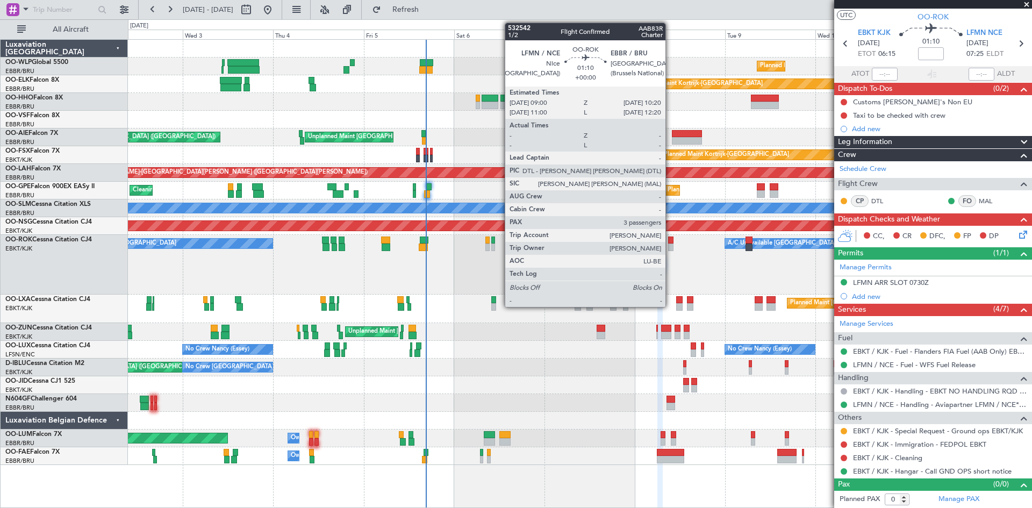
click at [670, 245] on div at bounding box center [670, 248] width 5 height 8
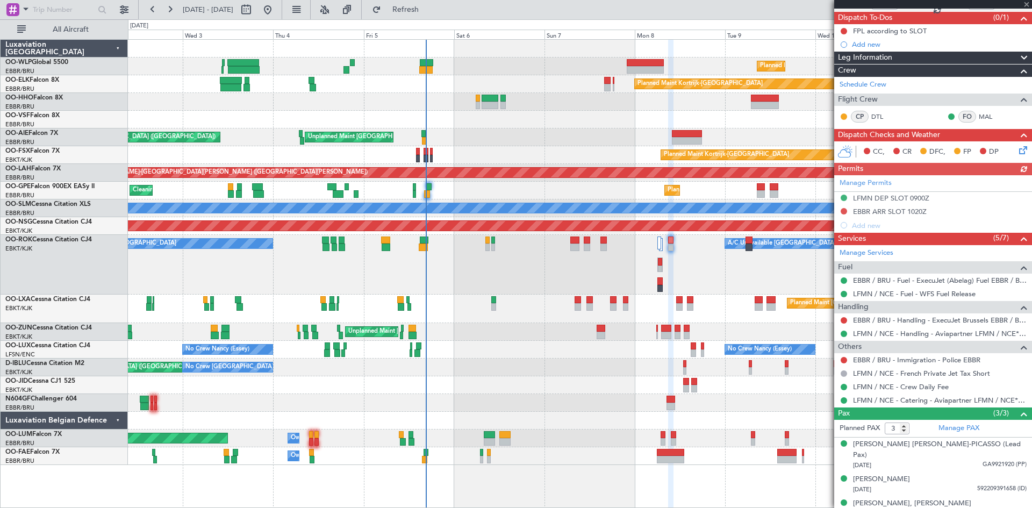
scroll to position [95, 0]
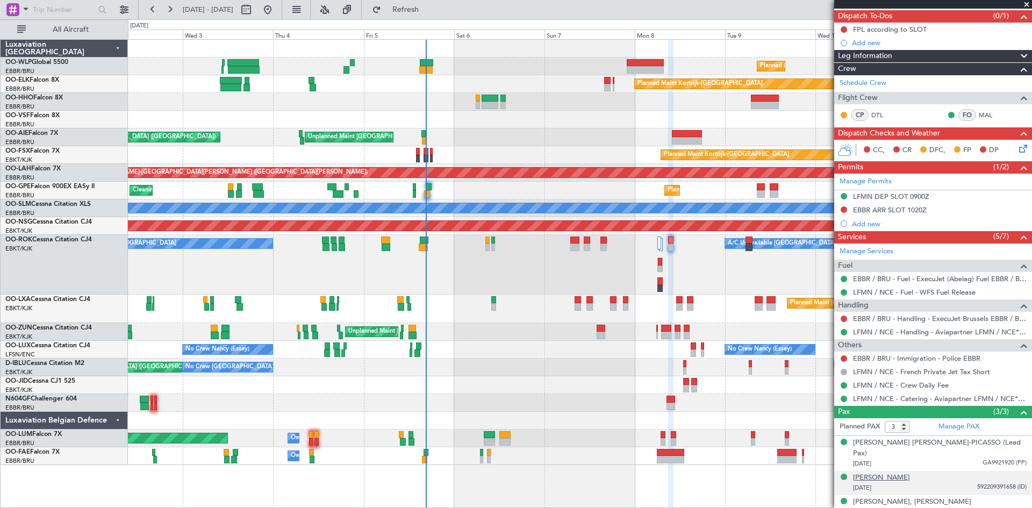
click at [892, 473] on div "Almine RECHNER" at bounding box center [881, 478] width 57 height 11
click at [925, 445] on div "Bernard Paul Robert RUIZ-PICASSO (Lead Pax)" at bounding box center [940, 448] width 174 height 21
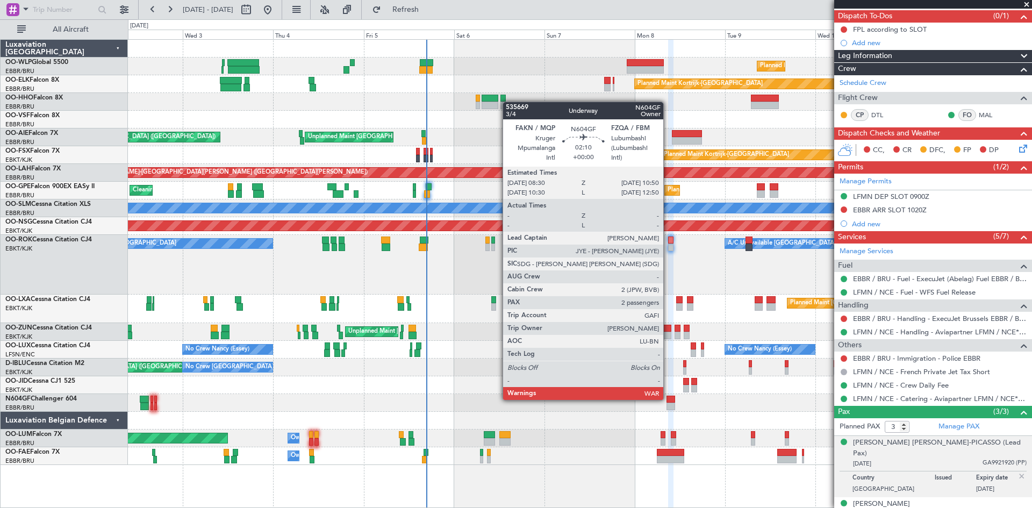
click at [668, 399] on div at bounding box center [671, 400] width 9 height 8
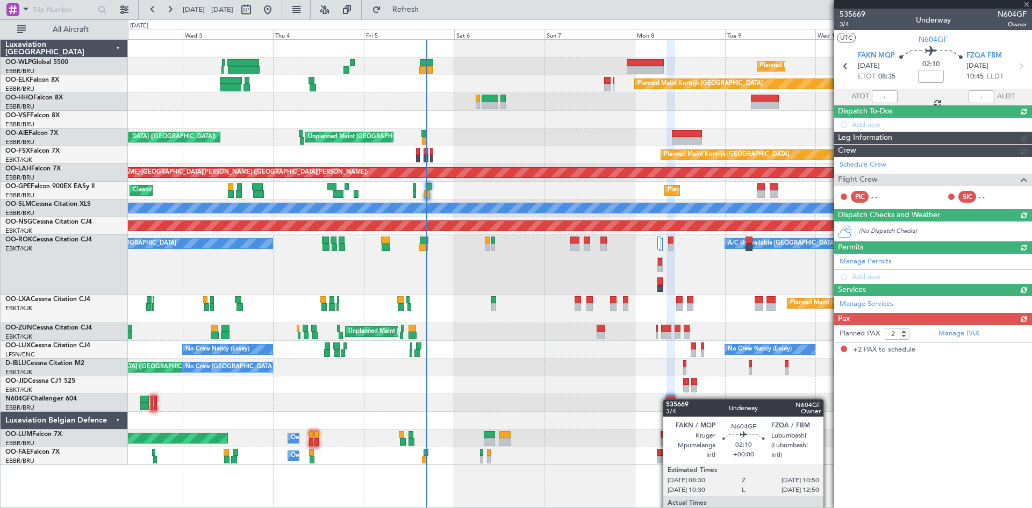
scroll to position [0, 0]
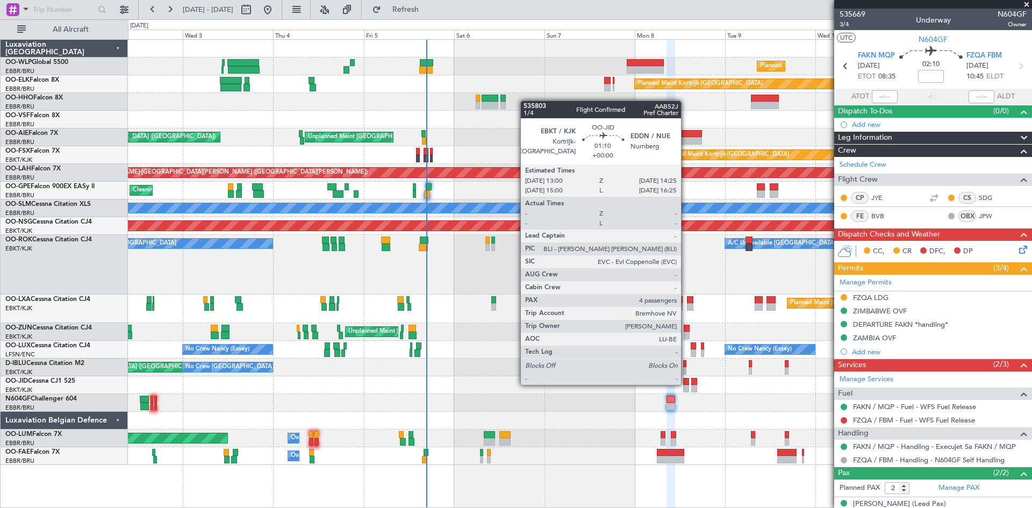
click at [686, 384] on div at bounding box center [685, 382] width 5 height 8
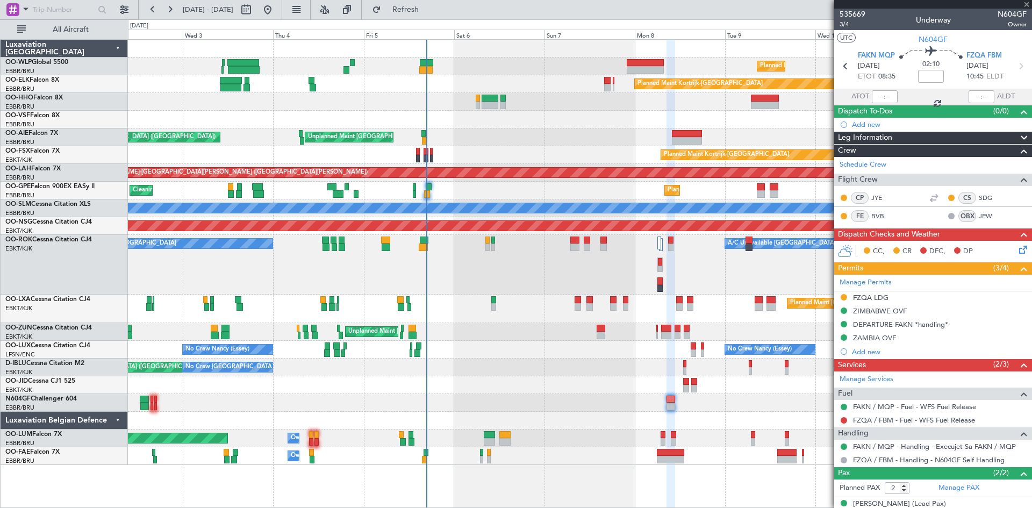
type input "4"
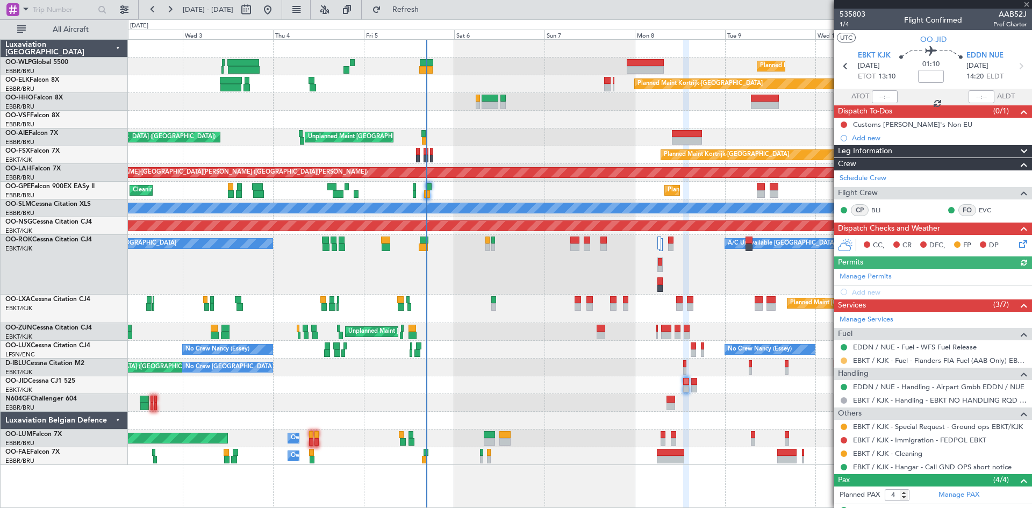
click at [846, 362] on button at bounding box center [844, 360] width 6 height 6
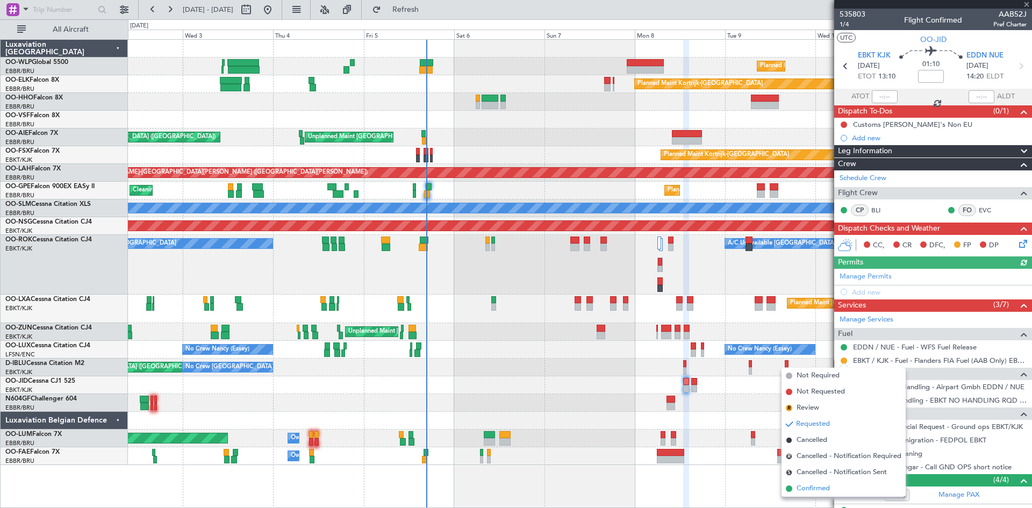
click at [821, 492] on span "Confirmed" at bounding box center [813, 488] width 33 height 11
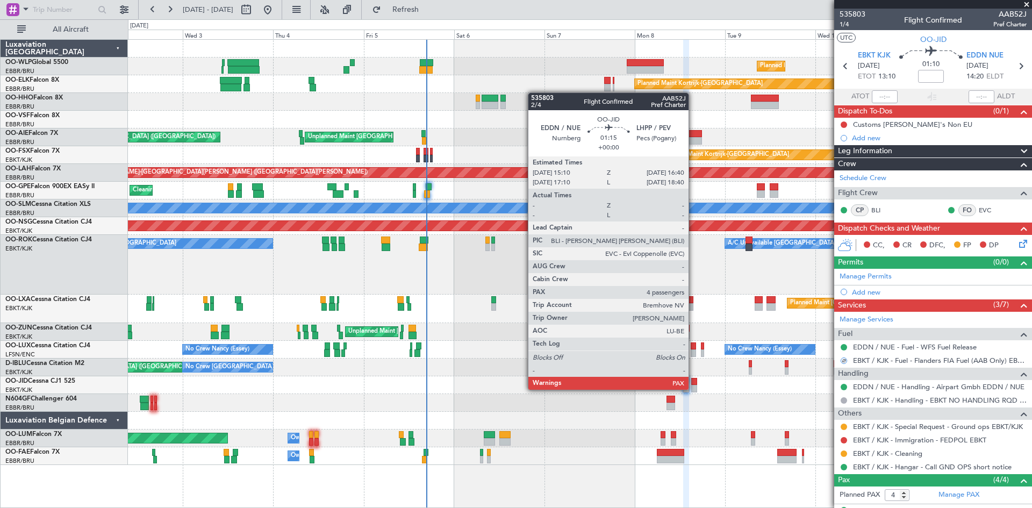
click at [693, 389] on div at bounding box center [694, 389] width 6 height 8
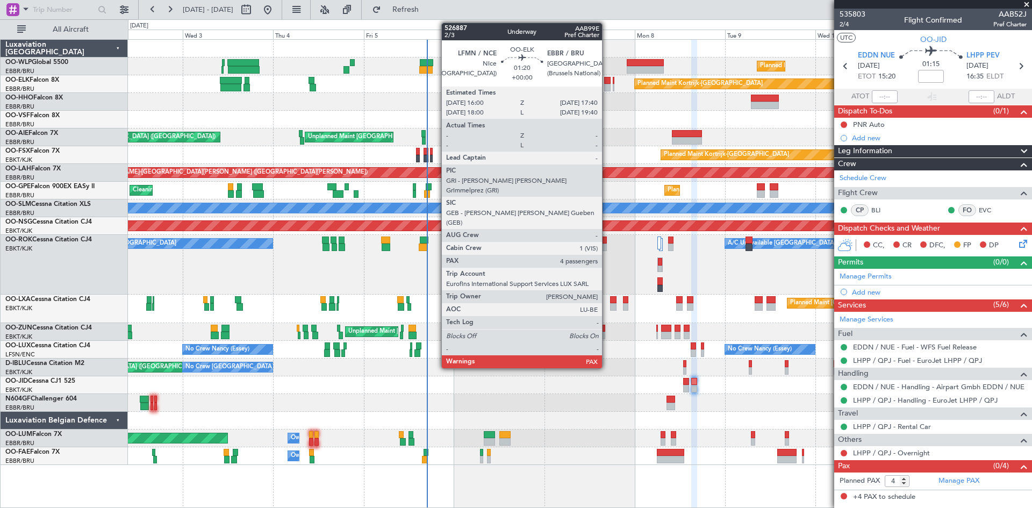
click at [607, 83] on div at bounding box center [607, 81] width 6 height 8
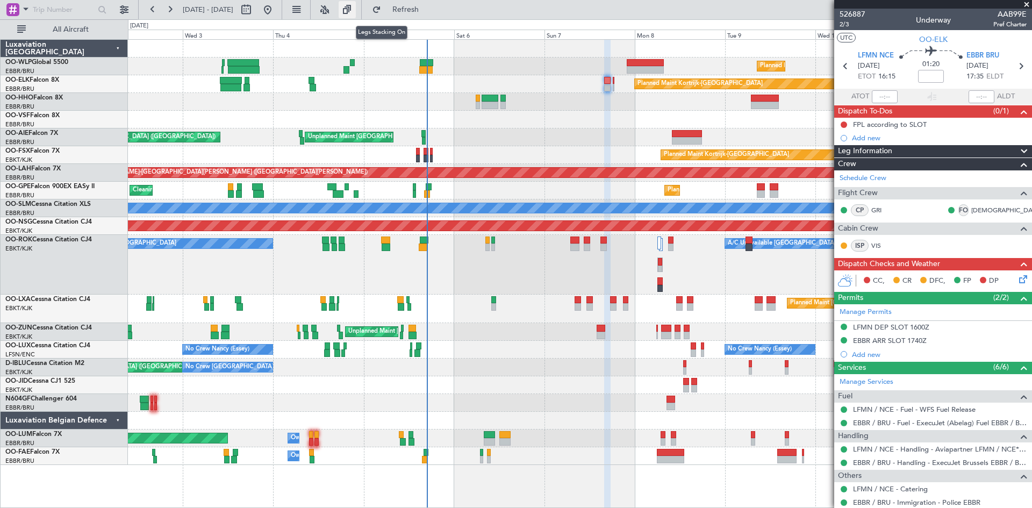
click at [356, 16] on button at bounding box center [347, 9] width 17 height 17
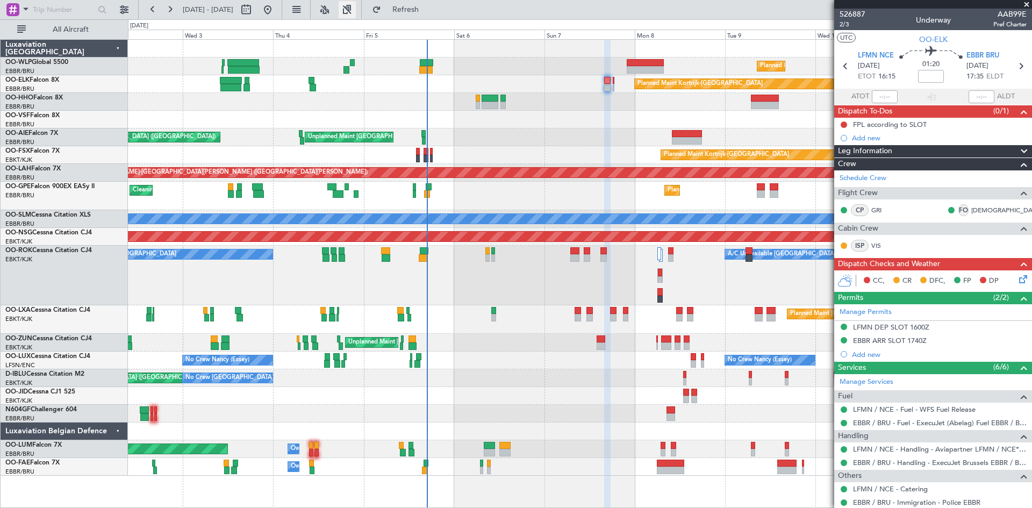
click at [356, 16] on button at bounding box center [347, 9] width 17 height 17
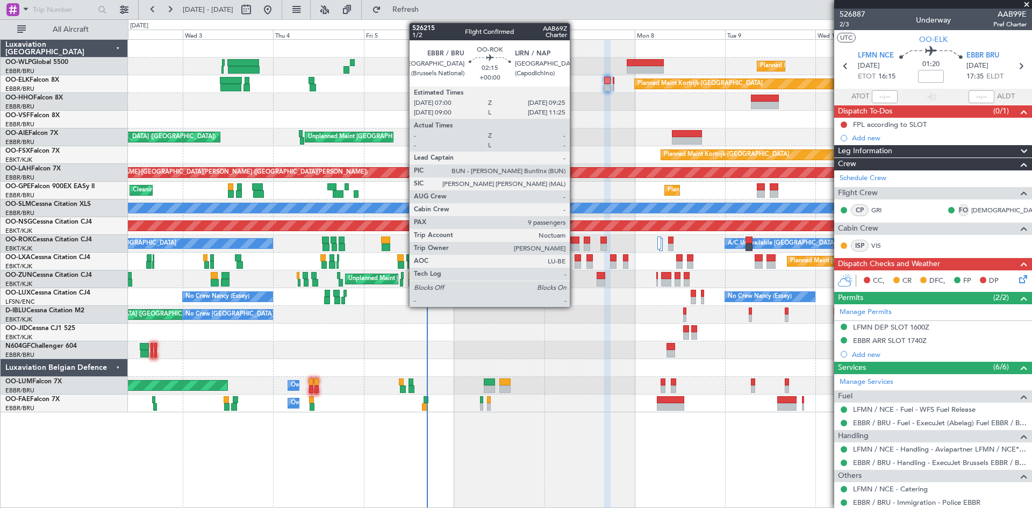
click at [575, 245] on div at bounding box center [574, 248] width 9 height 8
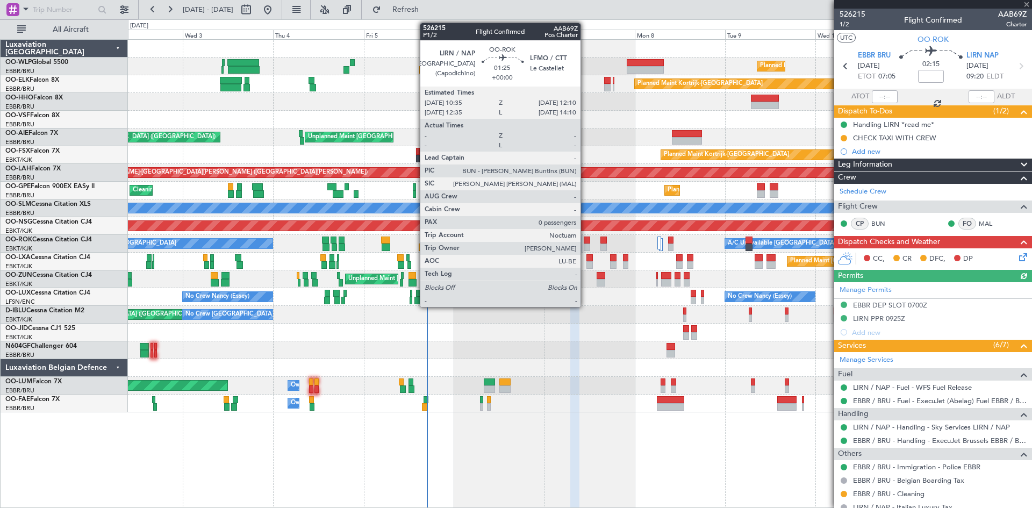
click at [585, 246] on div at bounding box center [587, 248] width 6 height 8
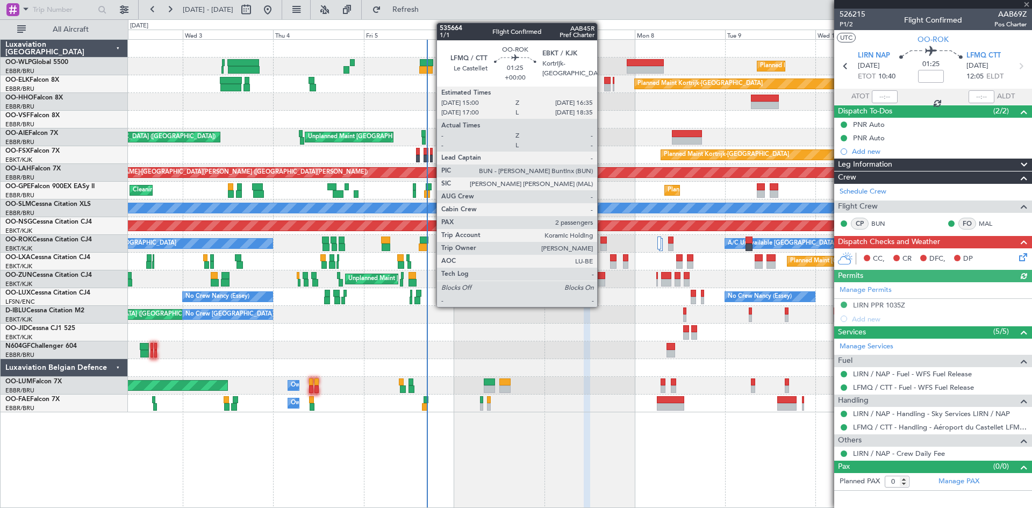
click at [602, 242] on div at bounding box center [603, 241] width 6 height 8
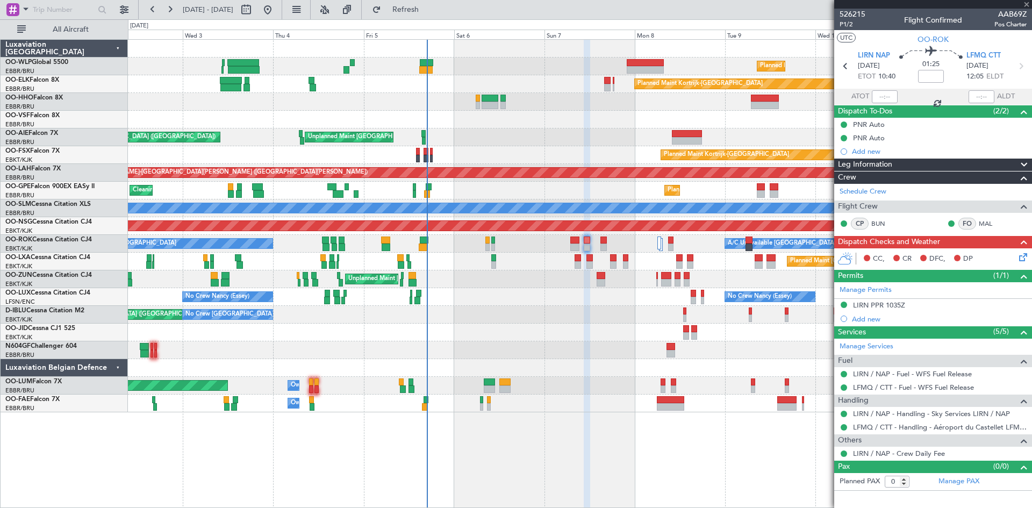
type input "2"
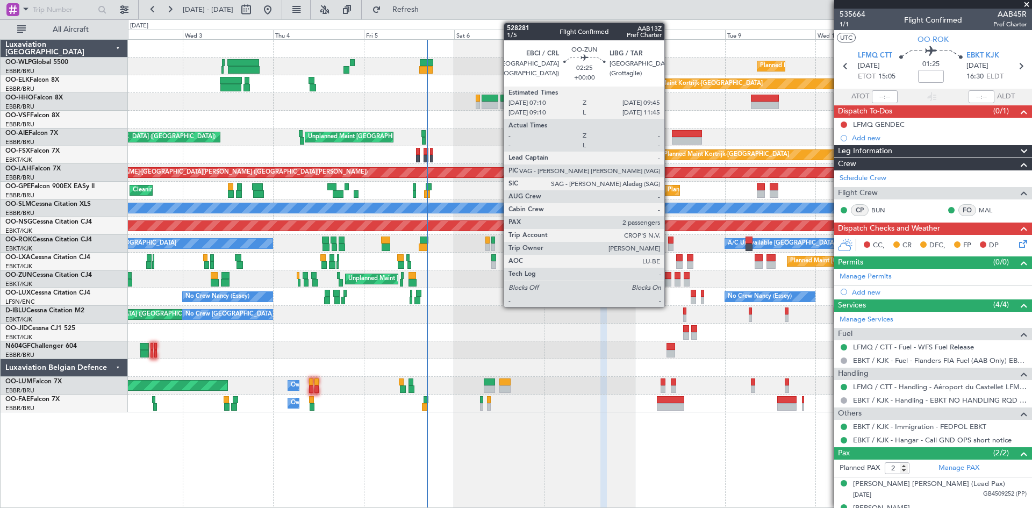
click at [669, 283] on div at bounding box center [666, 283] width 10 height 8
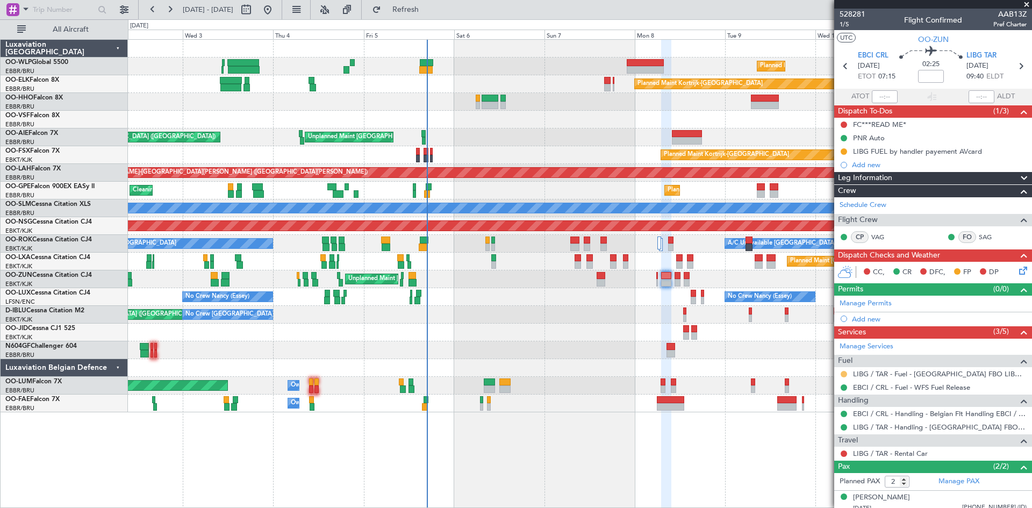
click at [843, 373] on button at bounding box center [844, 374] width 6 height 6
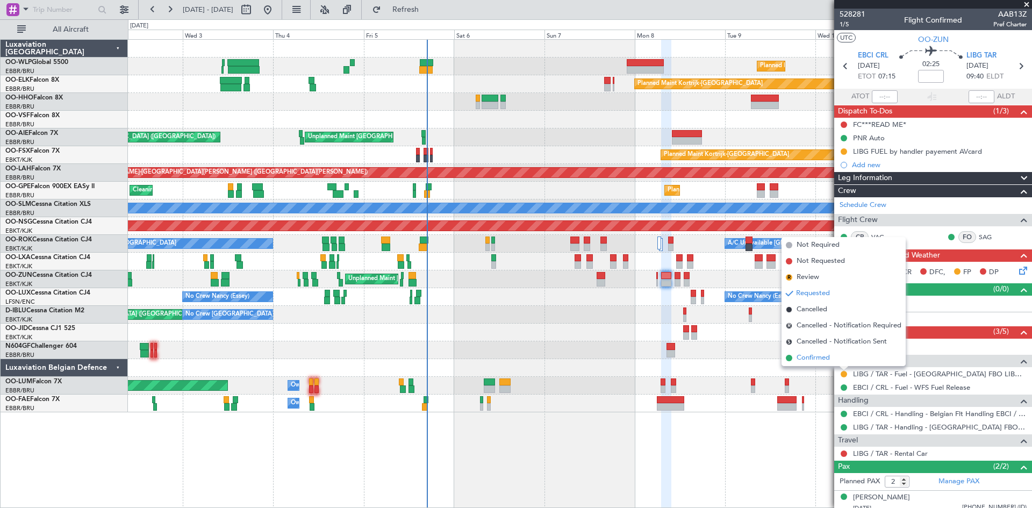
click at [810, 356] on span "Confirmed" at bounding box center [813, 358] width 33 height 11
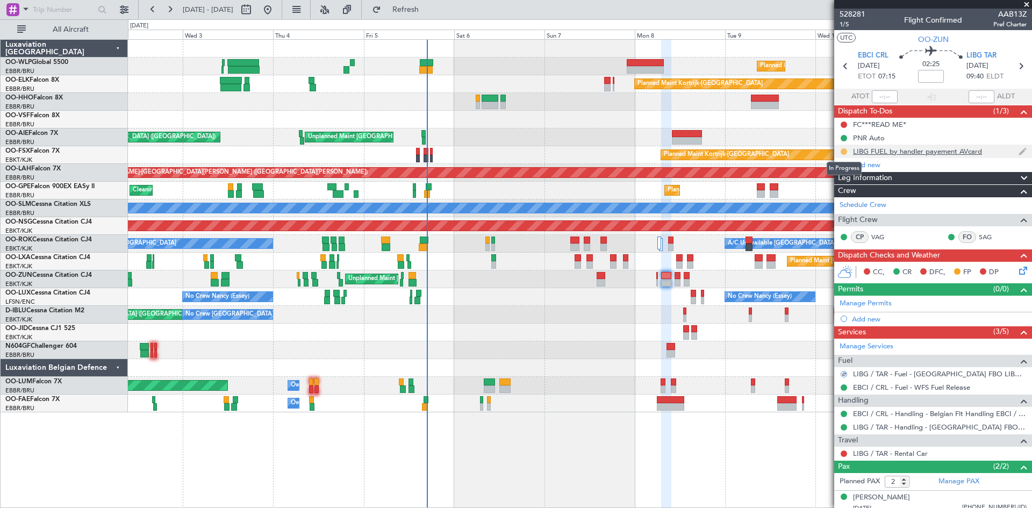
click at [841, 150] on button at bounding box center [844, 151] width 6 height 6
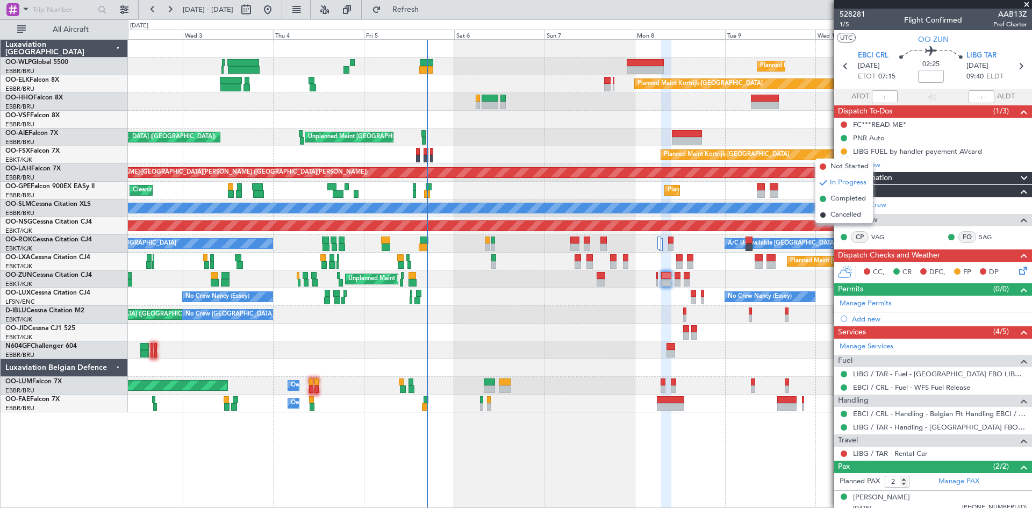
drag, startPoint x: 844, startPoint y: 203, endPoint x: 879, endPoint y: 176, distance: 44.8
click at [844, 203] on span "Completed" at bounding box center [848, 199] width 35 height 11
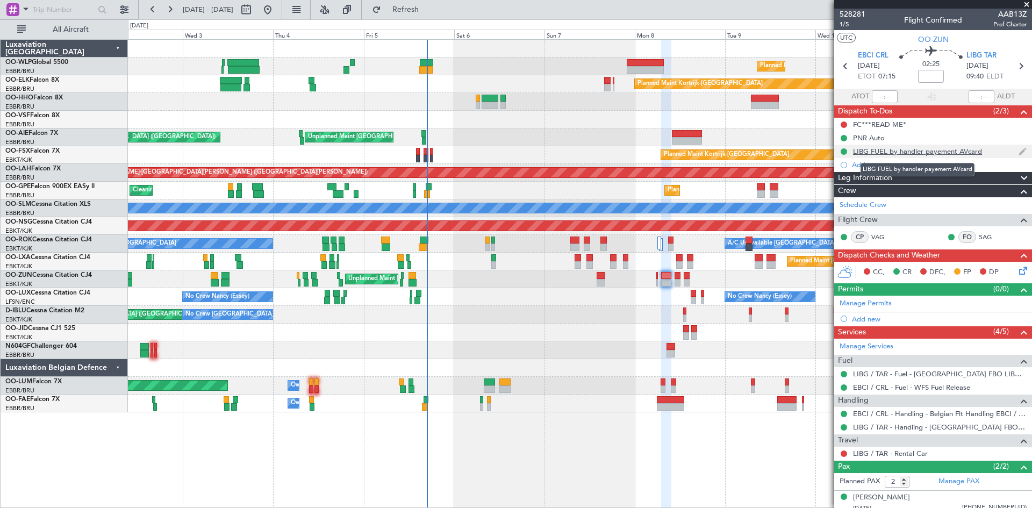
click at [967, 151] on div "LIBG FUEL by handler payement AVcard" at bounding box center [917, 151] width 129 height 9
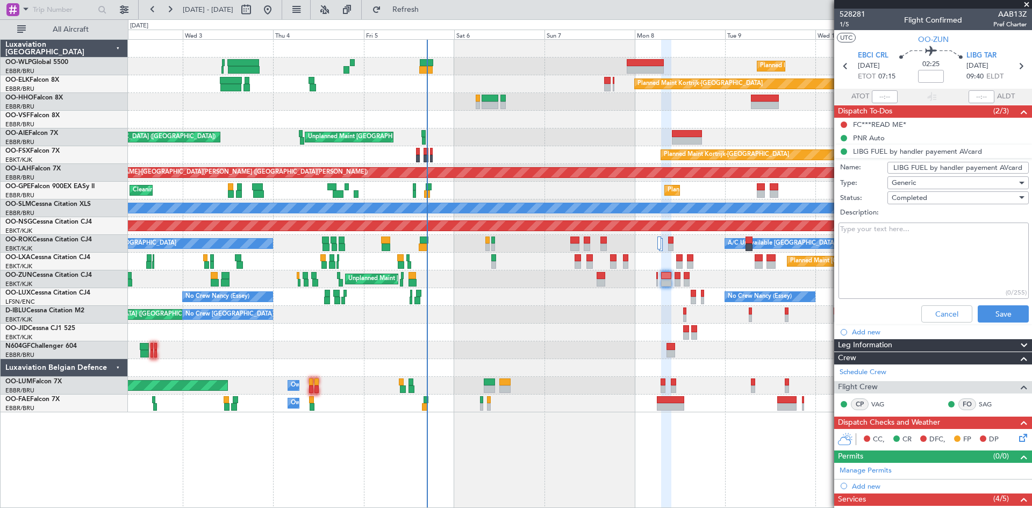
click at [996, 169] on input "LIBG FUEL by handler payement AVcard" at bounding box center [958, 168] width 141 height 12
click at [996, 168] on input "LIBG FUEL by handler payement AVcard" at bounding box center [958, 168] width 141 height 12
click at [1003, 166] on input "LIBG FUEL by handler payement AVcard" at bounding box center [958, 168] width 141 height 12
type input "LIBG FUEL by handler payement card"
click button "Cancel" at bounding box center [946, 313] width 51 height 17
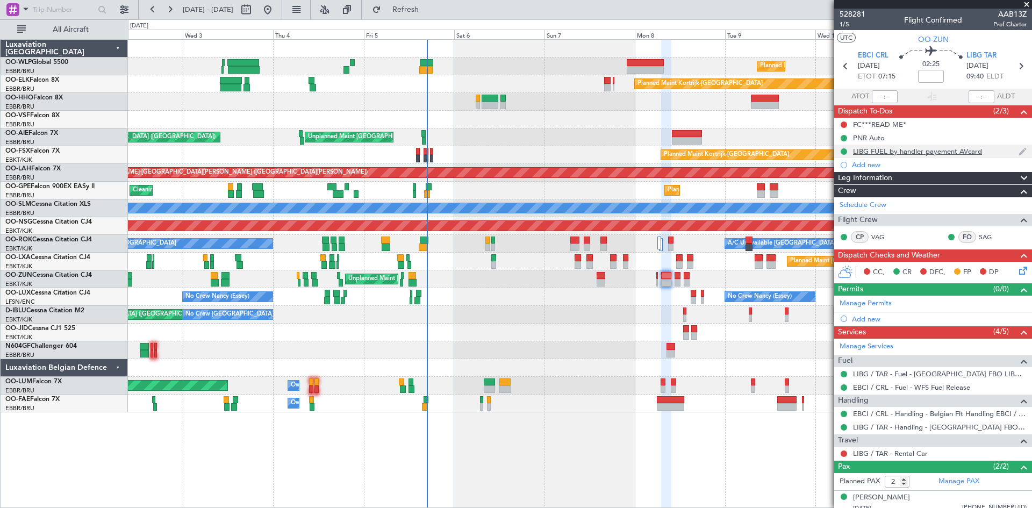
click at [944, 153] on div "LIBG FUEL by handler payement AVcard" at bounding box center [917, 151] width 129 height 9
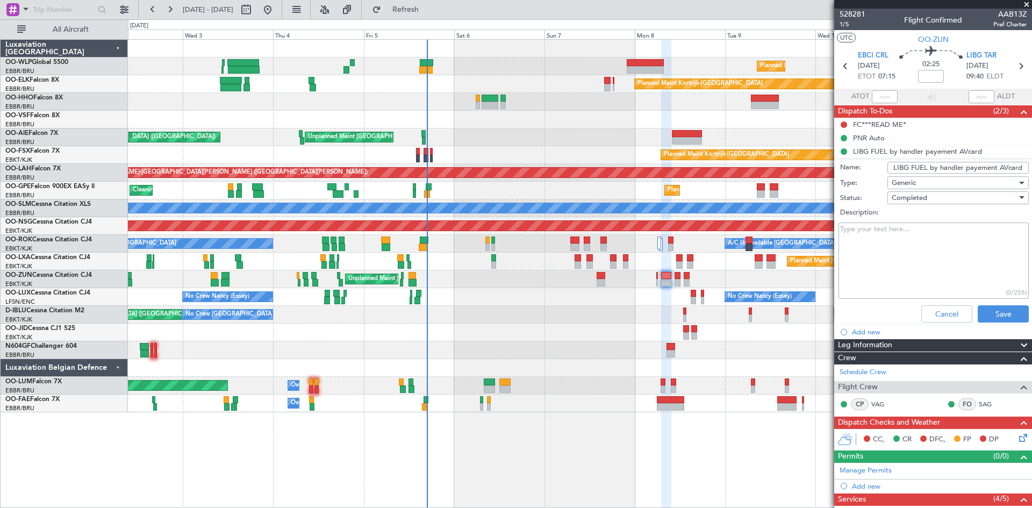
click at [1003, 168] on input "LIBG FUEL by handler payement AVcard" at bounding box center [958, 168] width 141 height 12
type input "LIBG FUEL by handler payement card"
click at [1004, 305] on button "Save" at bounding box center [1003, 313] width 51 height 17
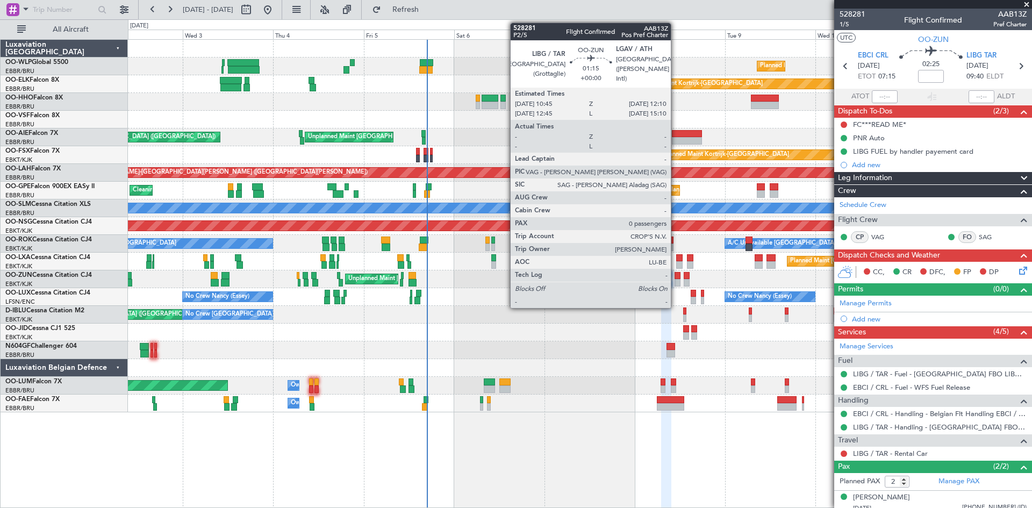
click at [676, 276] on div at bounding box center [677, 276] width 5 height 8
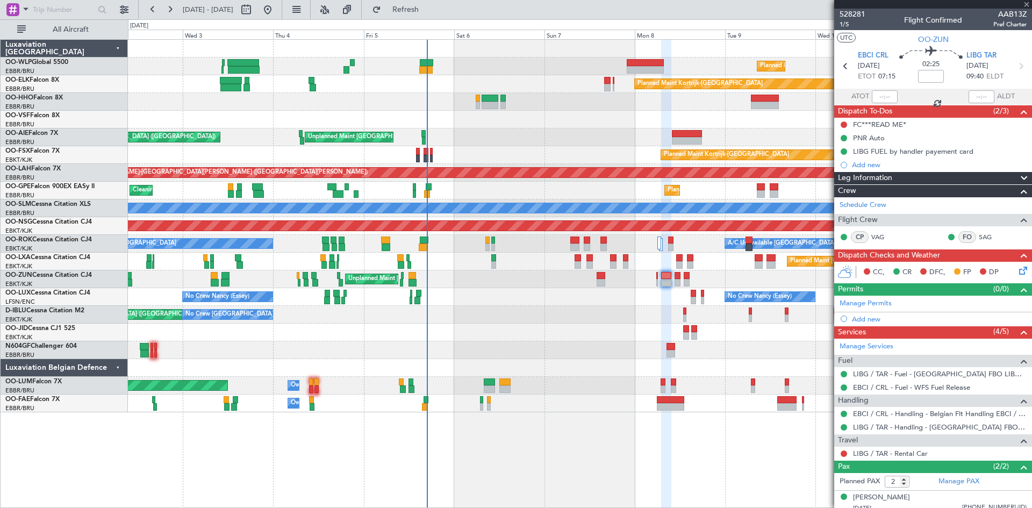
type input "0"
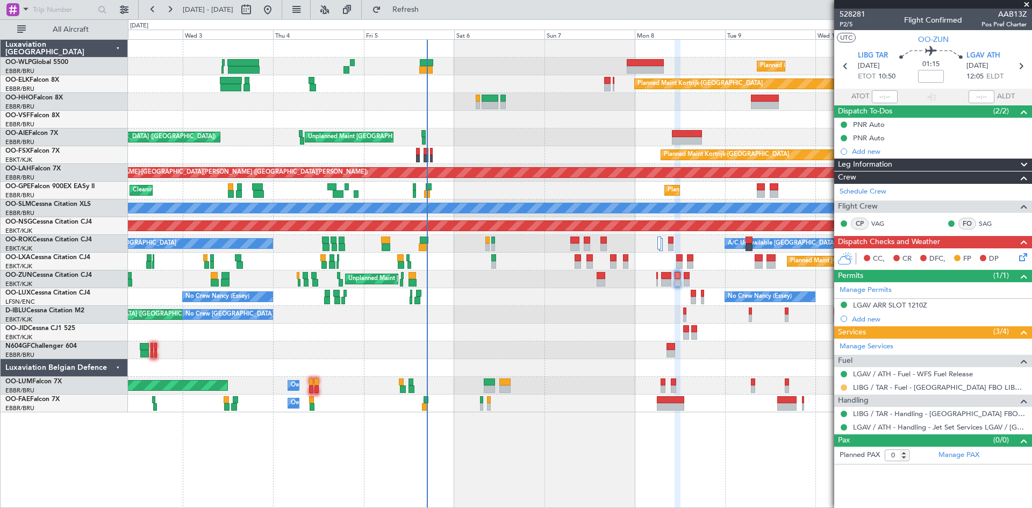
click at [845, 387] on button at bounding box center [844, 387] width 6 height 6
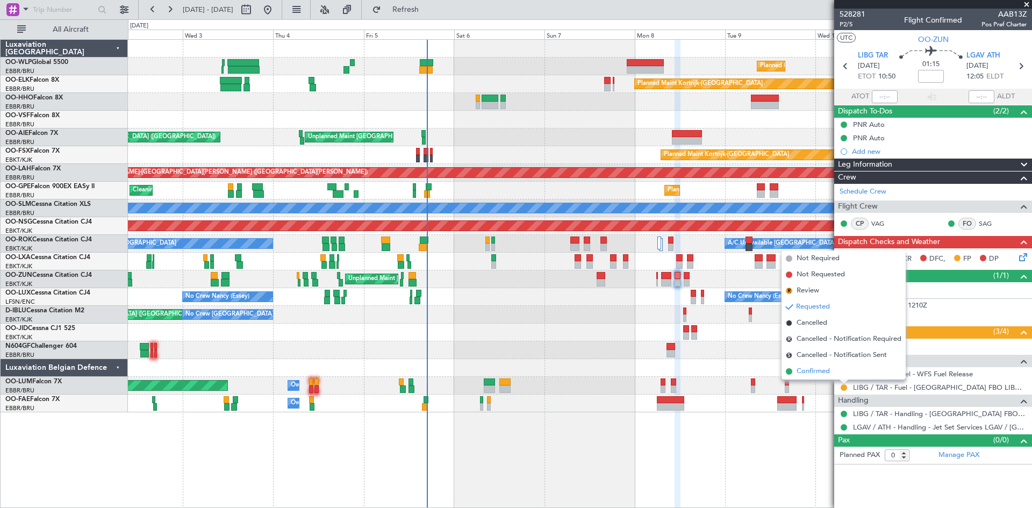
click at [836, 376] on li "Confirmed" at bounding box center [844, 371] width 124 height 16
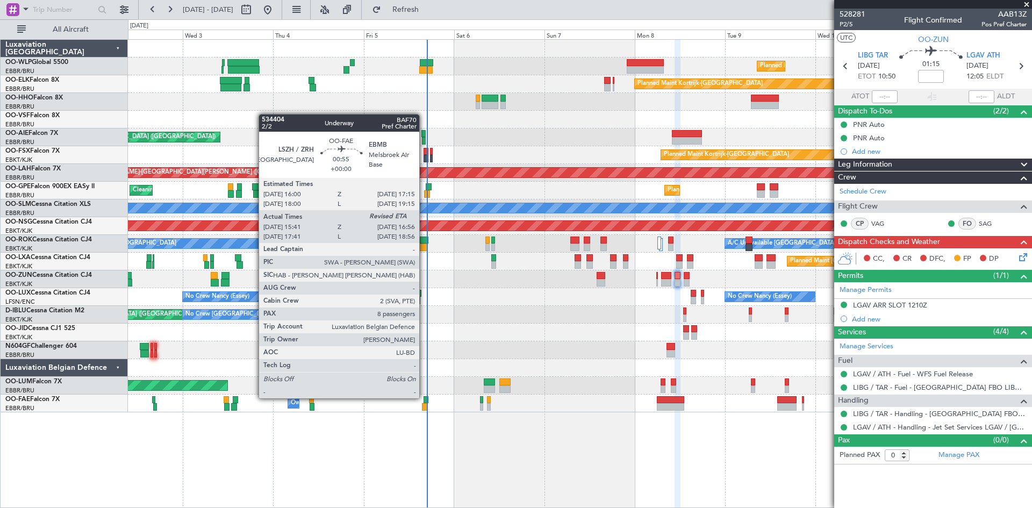
click at [424, 397] on div at bounding box center [426, 400] width 5 height 8
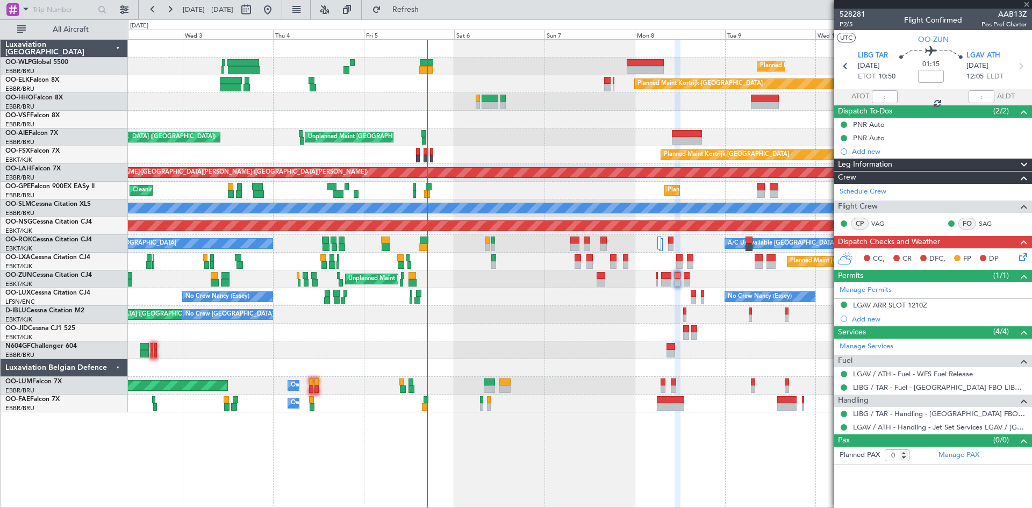
type input "15:51"
type input "8"
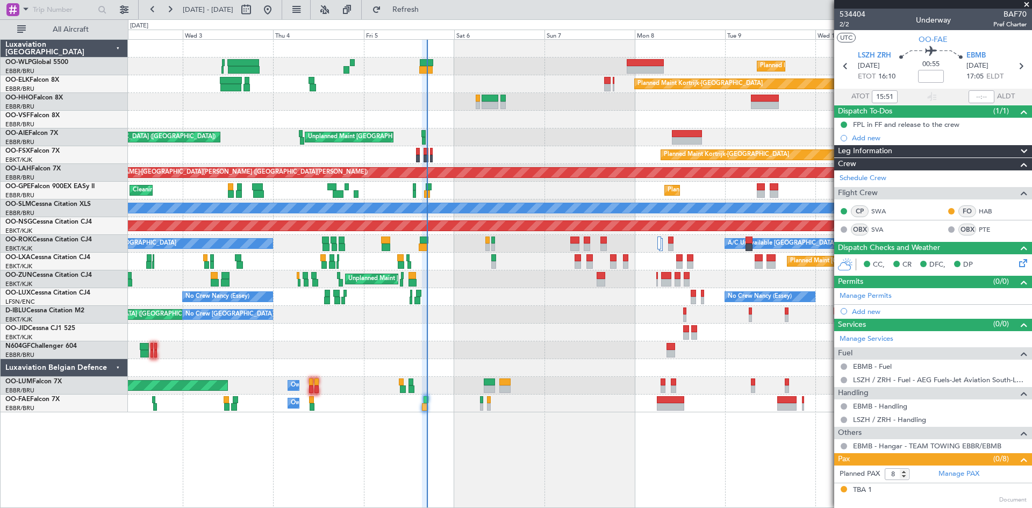
click at [958, 94] on section "ATOT 15:51 ALDT" at bounding box center [933, 97] width 198 height 16
click at [969, 94] on input "text" at bounding box center [982, 96] width 26 height 13
click at [779, 128] on div at bounding box center [580, 120] width 904 height 18
type input "16:51"
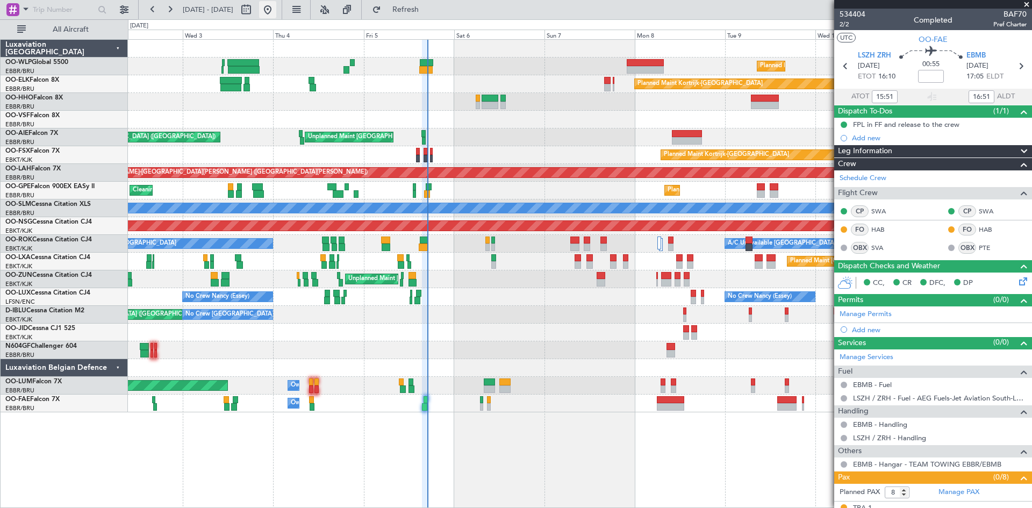
click at [276, 15] on button at bounding box center [267, 9] width 17 height 17
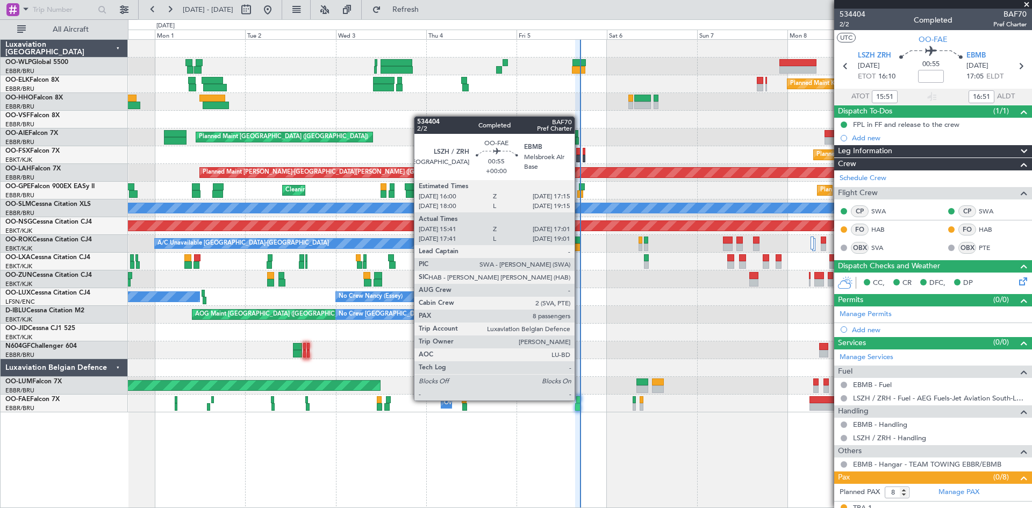
click at [579, 399] on div at bounding box center [578, 400] width 5 height 8
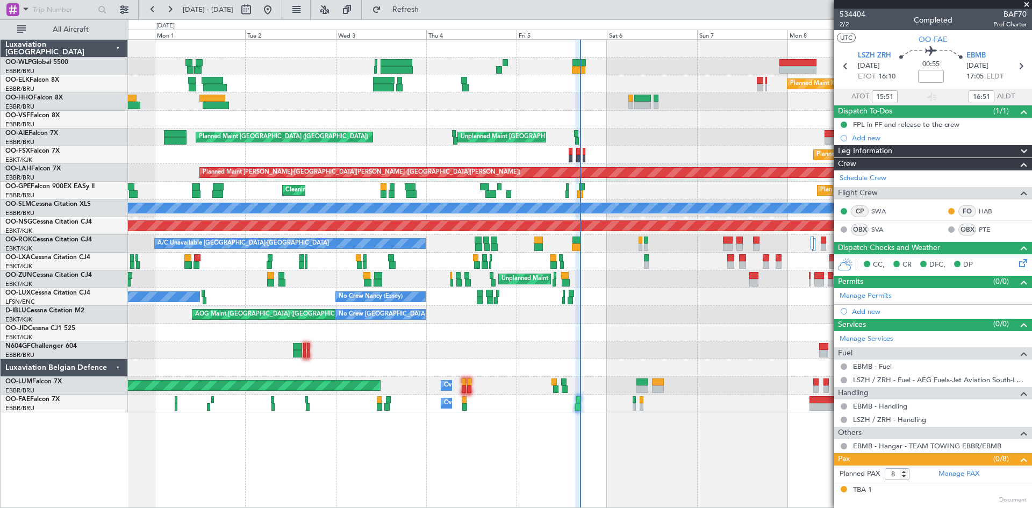
click at [727, 480] on div "Planned Maint Milan (Linate) Planned Maint Berlin (Brandenburg) Planned Maint K…" at bounding box center [580, 273] width 904 height 469
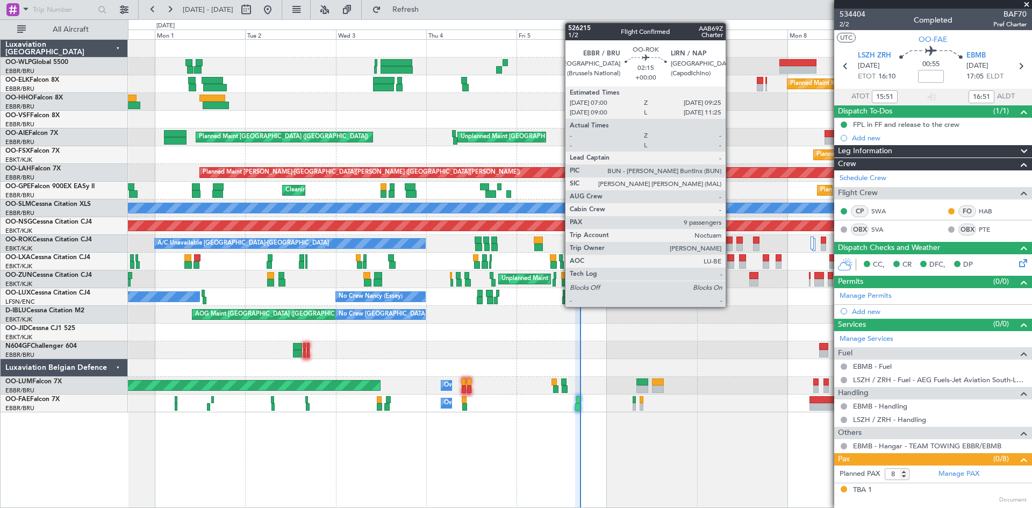
click at [731, 247] on div at bounding box center [727, 248] width 9 height 8
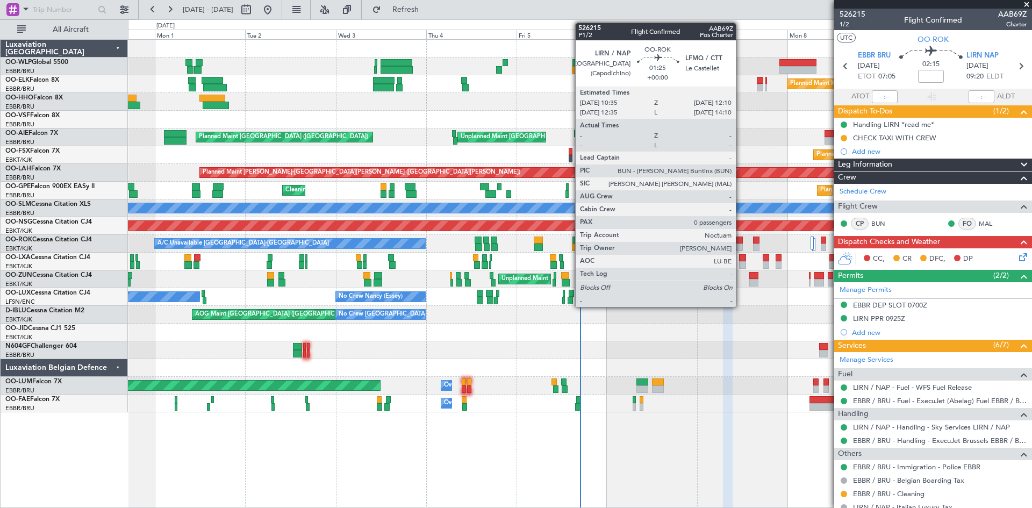
click at [741, 243] on div at bounding box center [739, 241] width 6 height 8
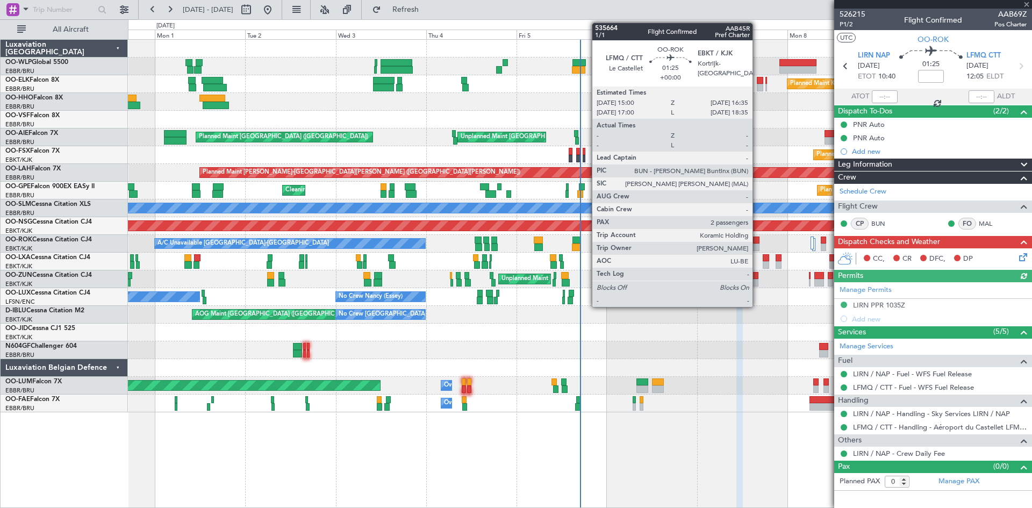
click at [757, 243] on div at bounding box center [756, 241] width 6 height 8
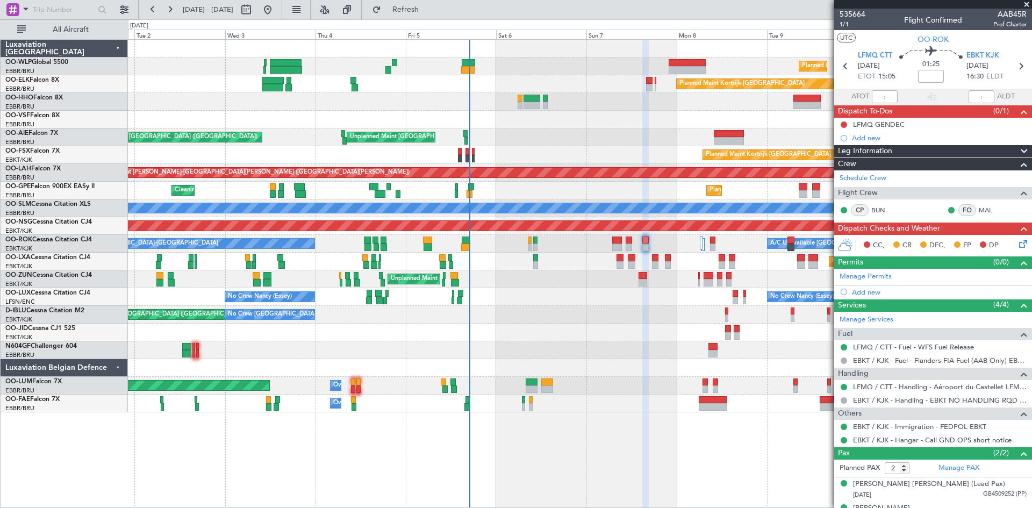
click at [698, 358] on div "Planned Maint Milan (Linate) Planned Maint Kortrijk-Wevelgem Planned Maint Gene…" at bounding box center [580, 226] width 904 height 373
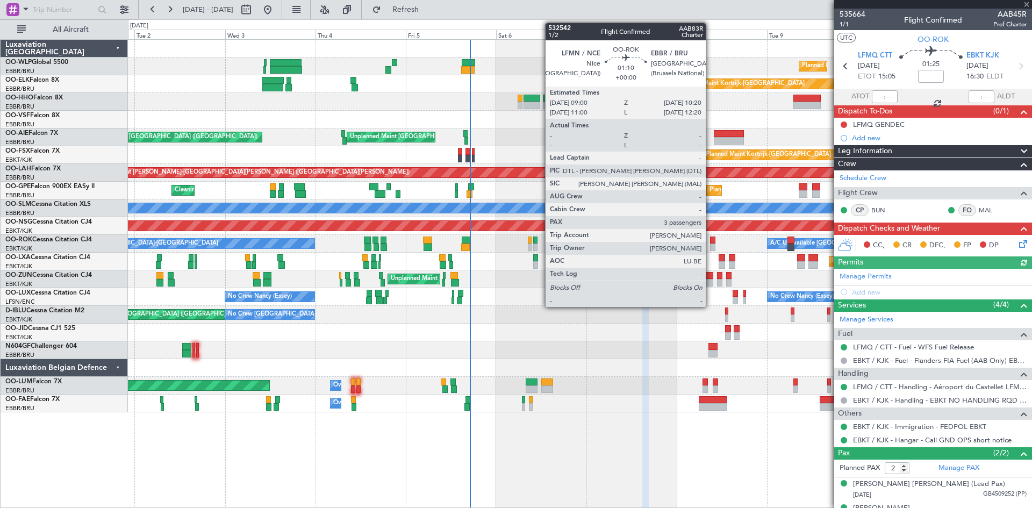
click at [711, 244] on div at bounding box center [712, 248] width 5 height 8
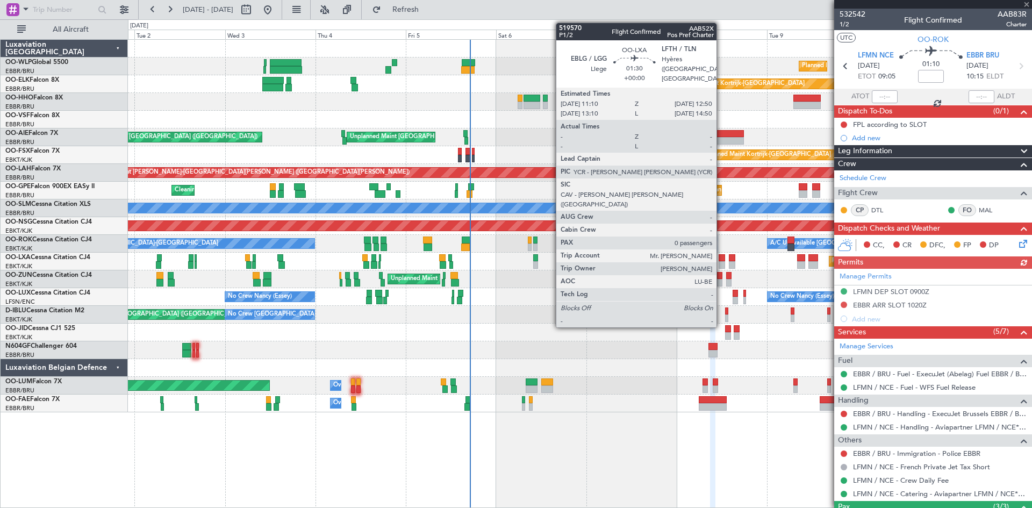
click at [721, 258] on div at bounding box center [722, 258] width 6 height 8
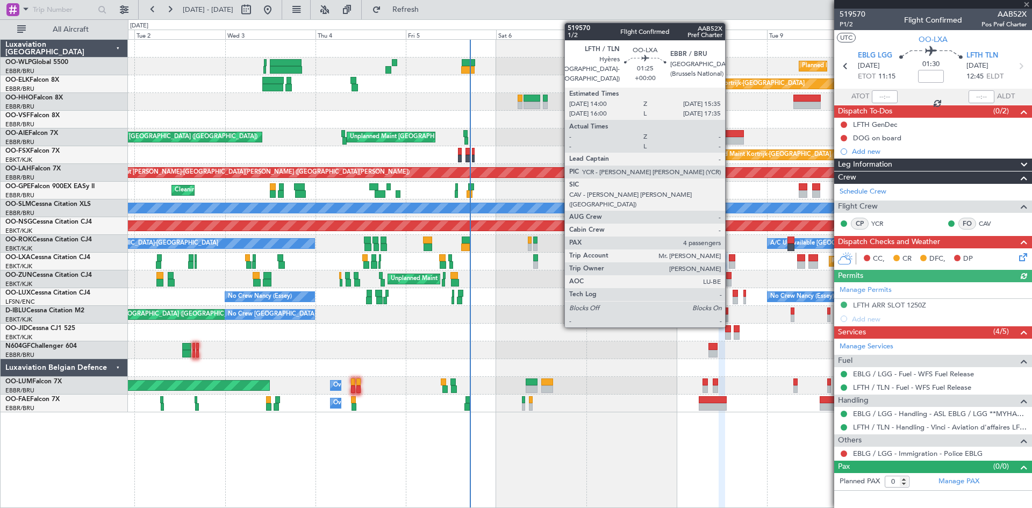
click at [730, 260] on div at bounding box center [732, 258] width 6 height 8
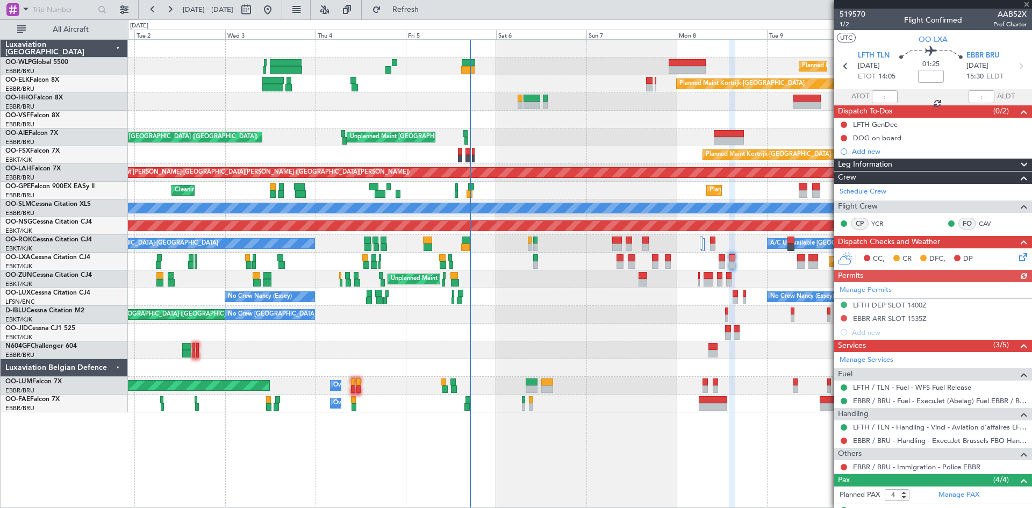
click at [698, 281] on div "Unplanned Maint [GEOGRAPHIC_DATA] ([GEOGRAPHIC_DATA])" at bounding box center [580, 279] width 904 height 18
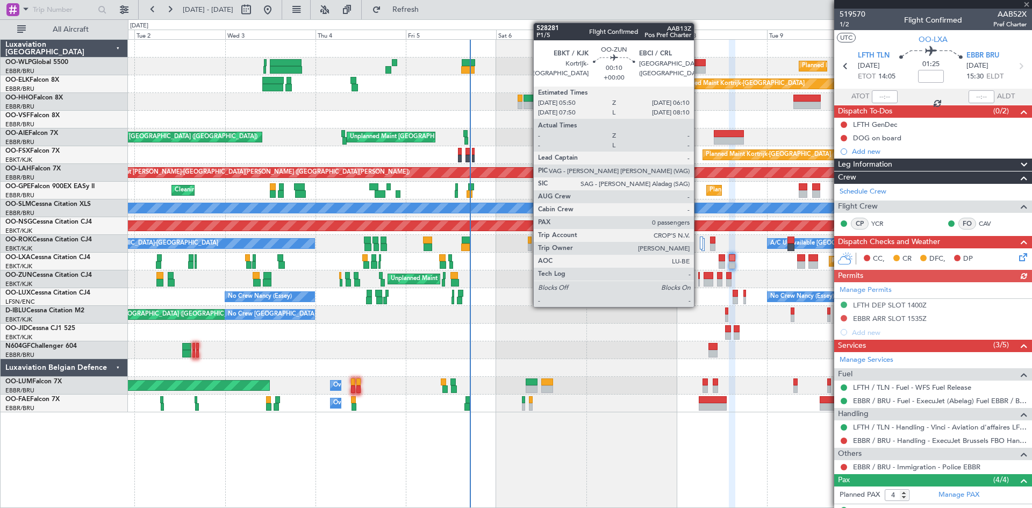
click at [699, 281] on div at bounding box center [699, 283] width 2 height 8
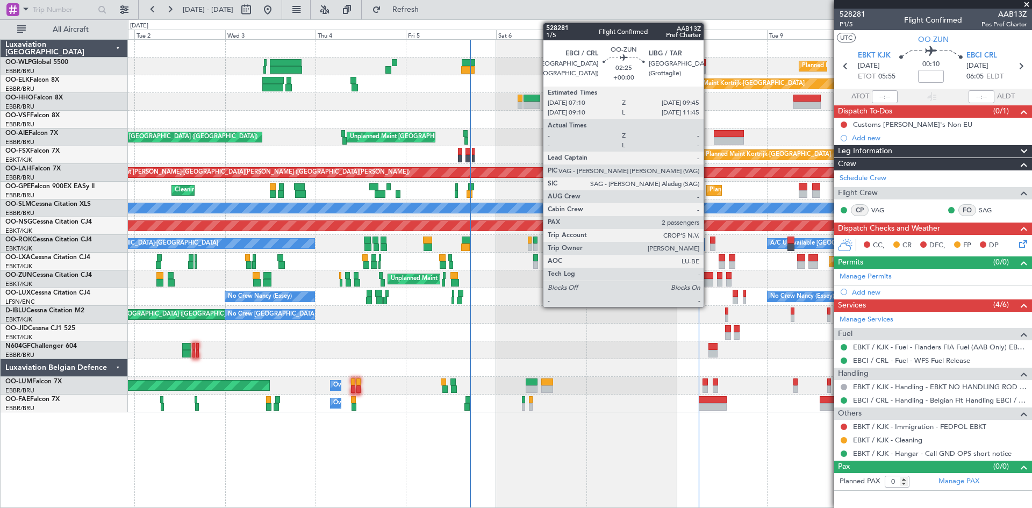
click at [708, 277] on div at bounding box center [709, 276] width 10 height 8
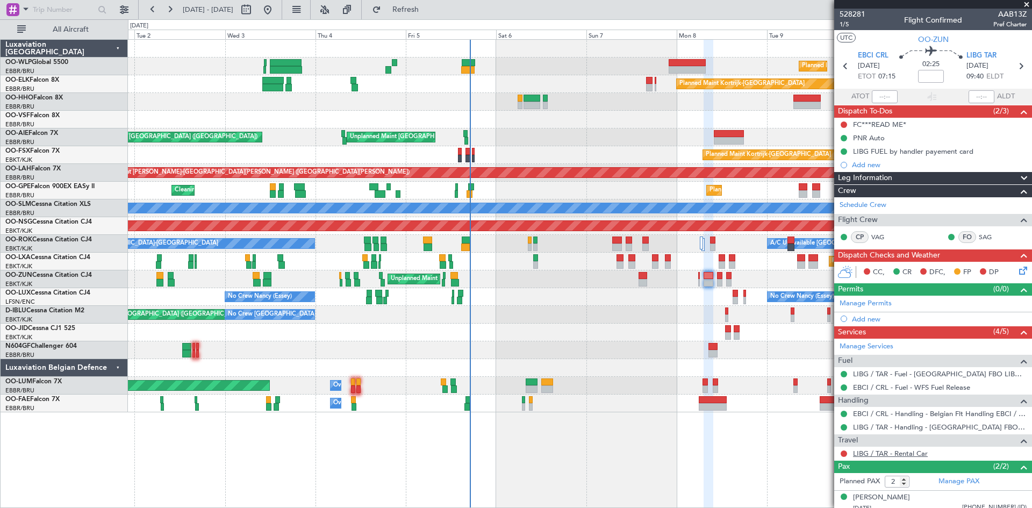
click at [881, 453] on link "LIBG / TAR - Rental Car" at bounding box center [890, 453] width 75 height 9
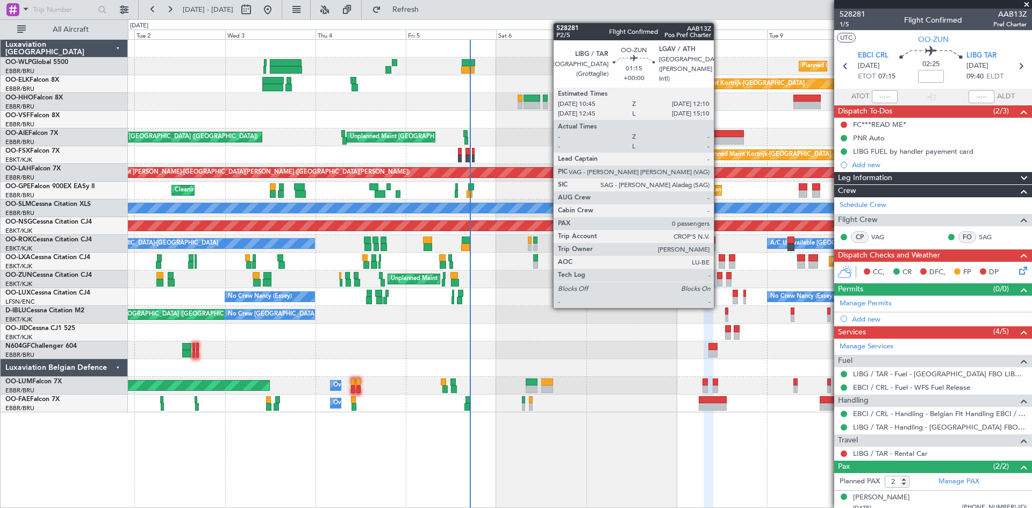
click at [719, 281] on div at bounding box center [719, 283] width 5 height 8
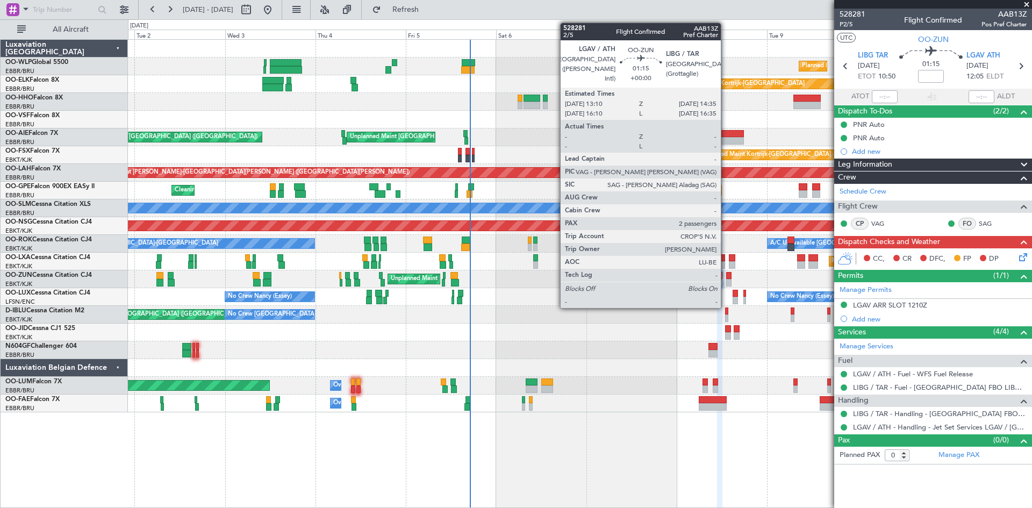
click at [726, 279] on div at bounding box center [728, 283] width 5 height 8
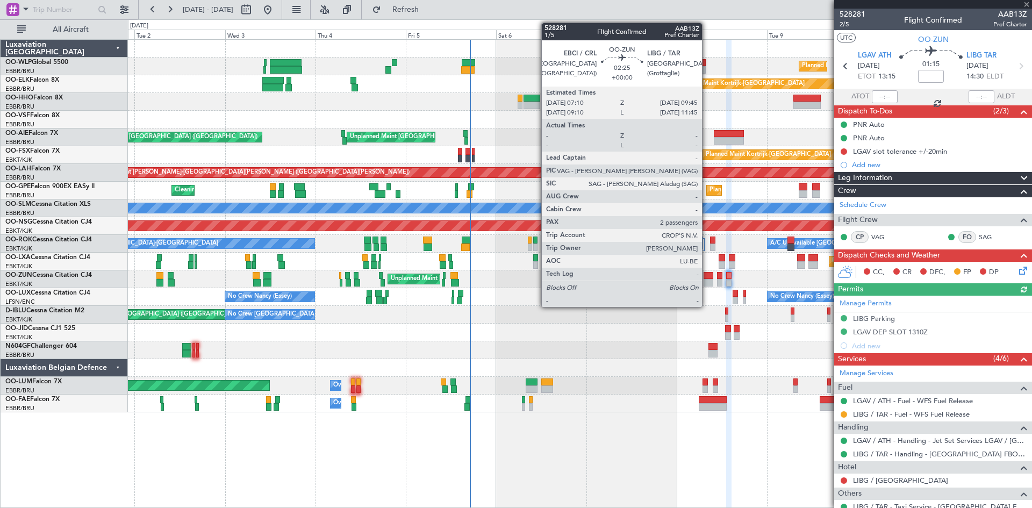
click at [707, 280] on div at bounding box center [709, 283] width 10 height 8
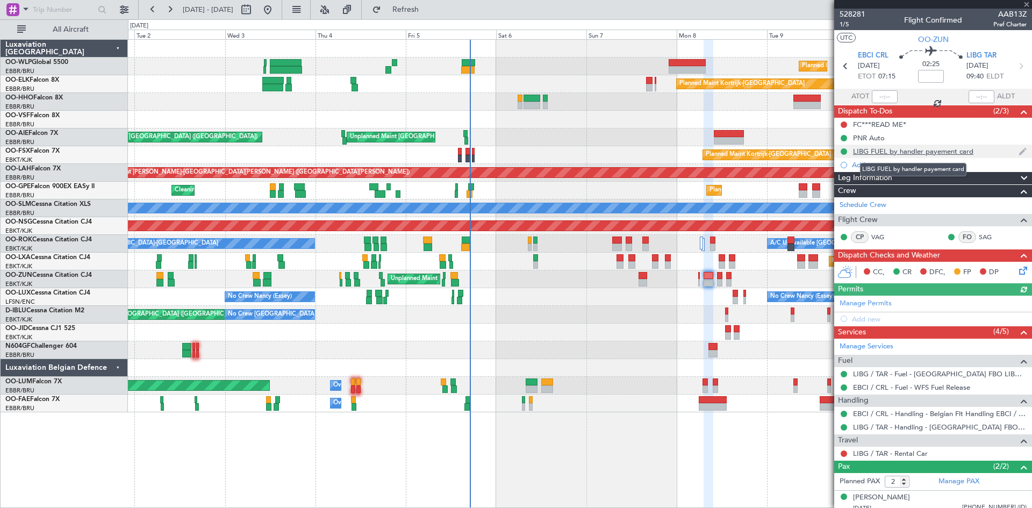
click at [911, 147] on div "LIBG FUEL by handler payement card" at bounding box center [913, 151] width 120 height 9
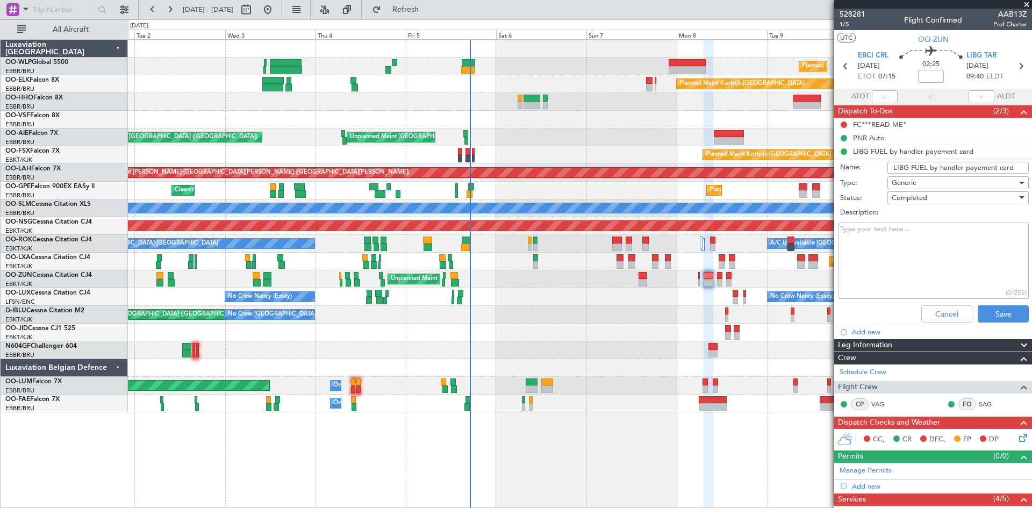
drag, startPoint x: 1011, startPoint y: 167, endPoint x: 873, endPoint y: 170, distance: 137.6
click at [873, 170] on div "Name: LIBG FUEL by handler payement card" at bounding box center [933, 168] width 209 height 16
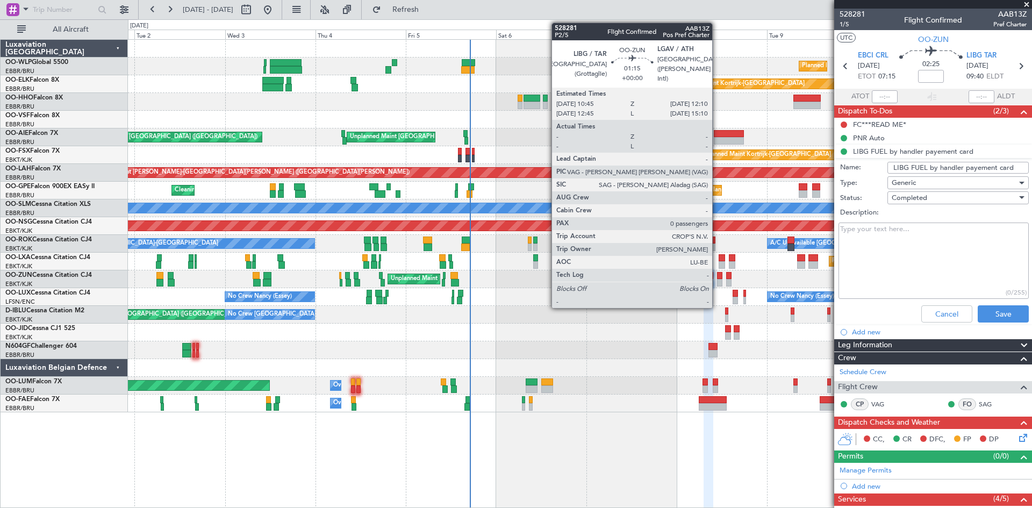
click at [717, 278] on div at bounding box center [719, 276] width 5 height 8
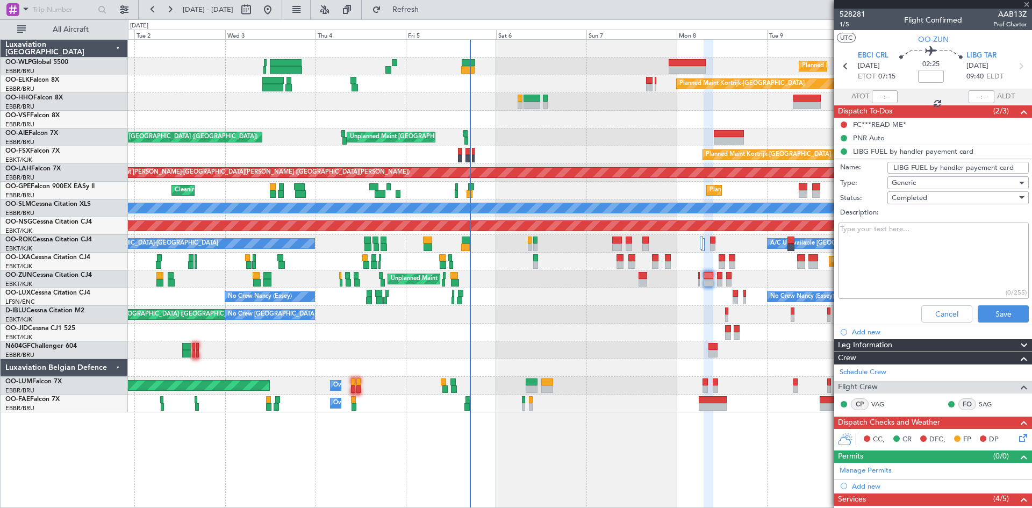
type input "0"
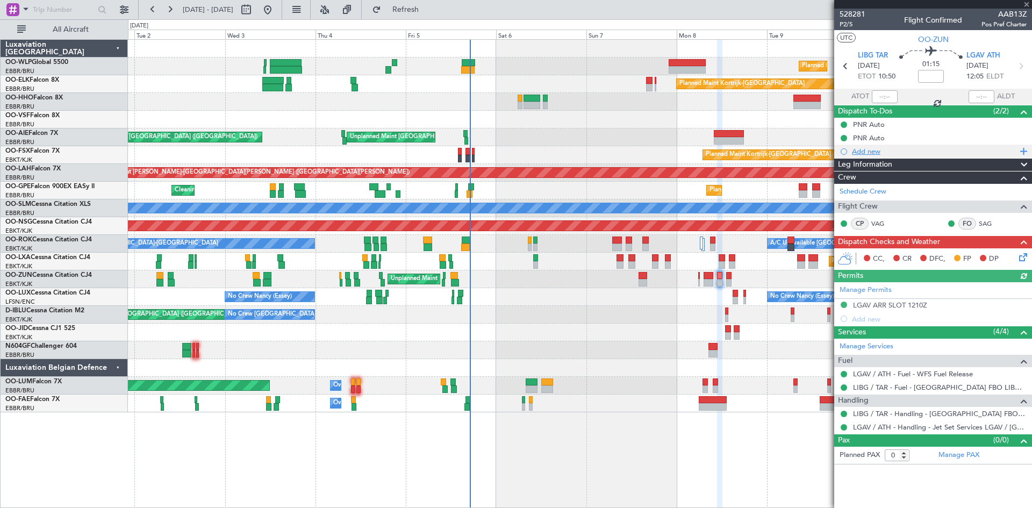
click at [871, 152] on div "Add new" at bounding box center [934, 151] width 165 height 9
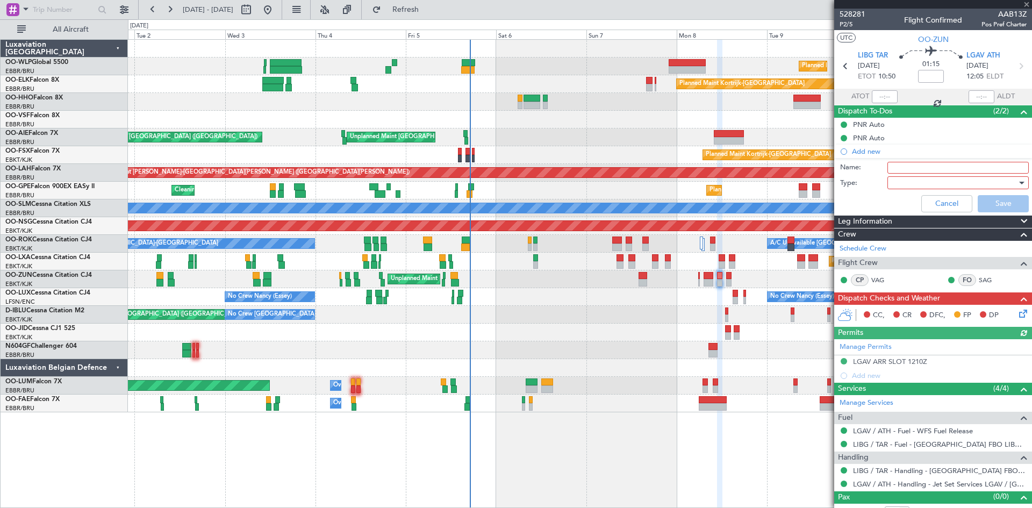
click at [892, 163] on input "Name:" at bounding box center [958, 168] width 141 height 12
paste input "LIBG FUEL by handler payement card"
type input "LIBG FUEL by handler payement card"
click at [909, 182] on div at bounding box center [954, 183] width 125 height 16
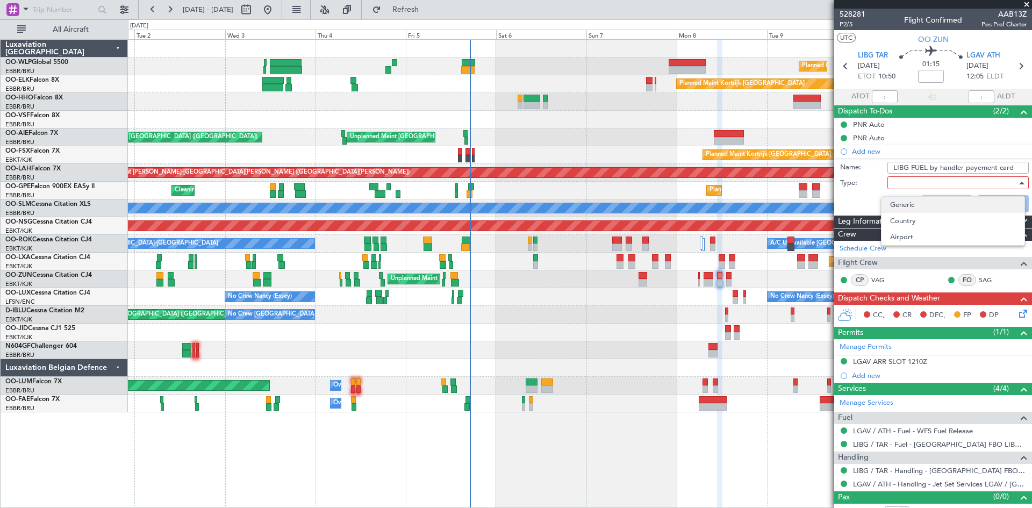
click at [907, 211] on span "Generic" at bounding box center [953, 205] width 126 height 16
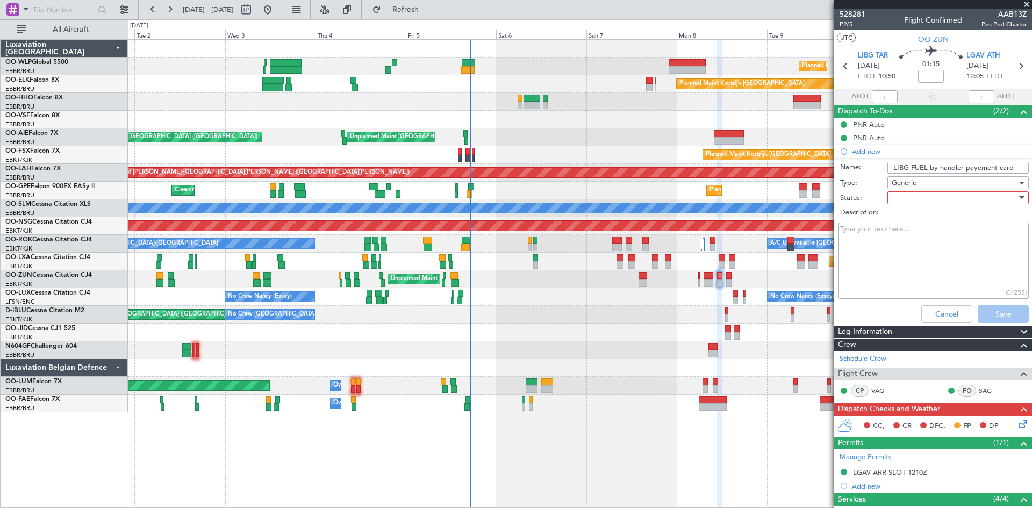
click at [922, 199] on div at bounding box center [954, 198] width 125 height 16
click at [915, 251] on span "Completed" at bounding box center [953, 252] width 126 height 16
click at [978, 315] on button "Save" at bounding box center [1003, 313] width 51 height 17
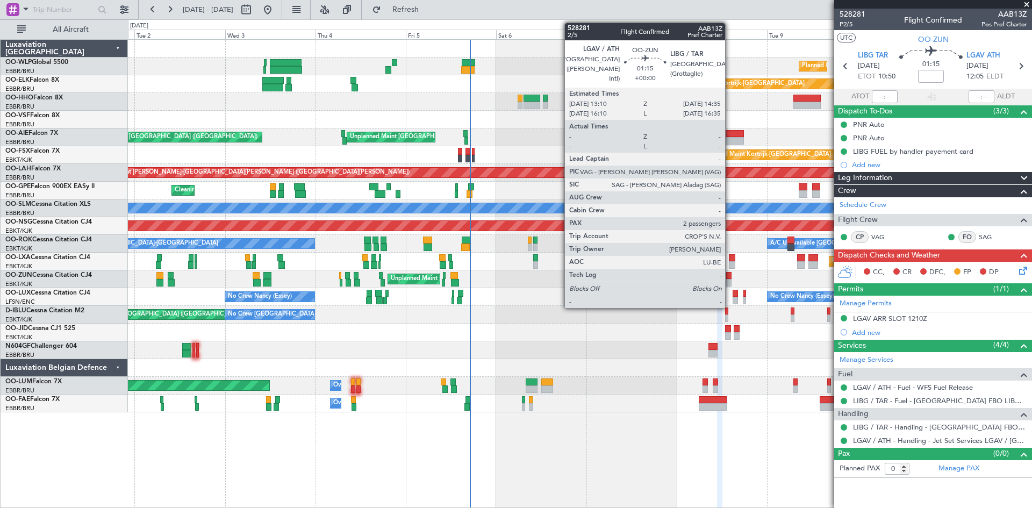
click at [730, 280] on div at bounding box center [728, 283] width 5 height 8
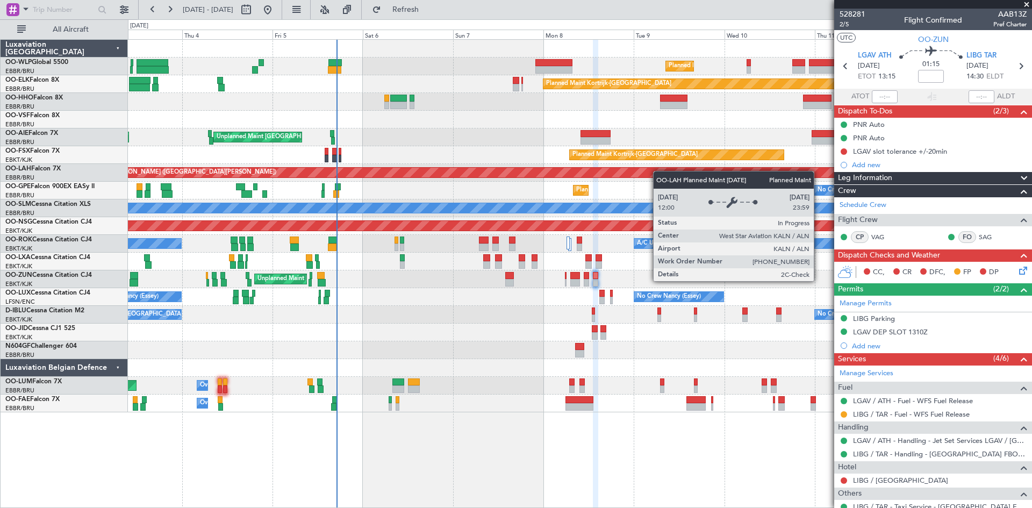
click at [653, 173] on div "Planned Maint Milan (Linate) Planned Maint Kortrijk-Wevelgem Planned Maint Gene…" at bounding box center [580, 226] width 904 height 373
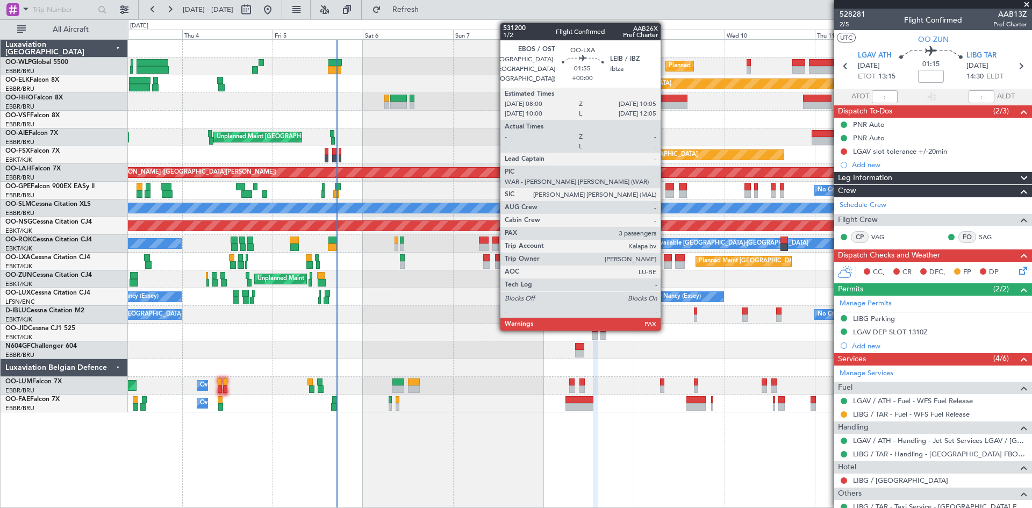
click at [665, 268] on div at bounding box center [668, 265] width 8 height 8
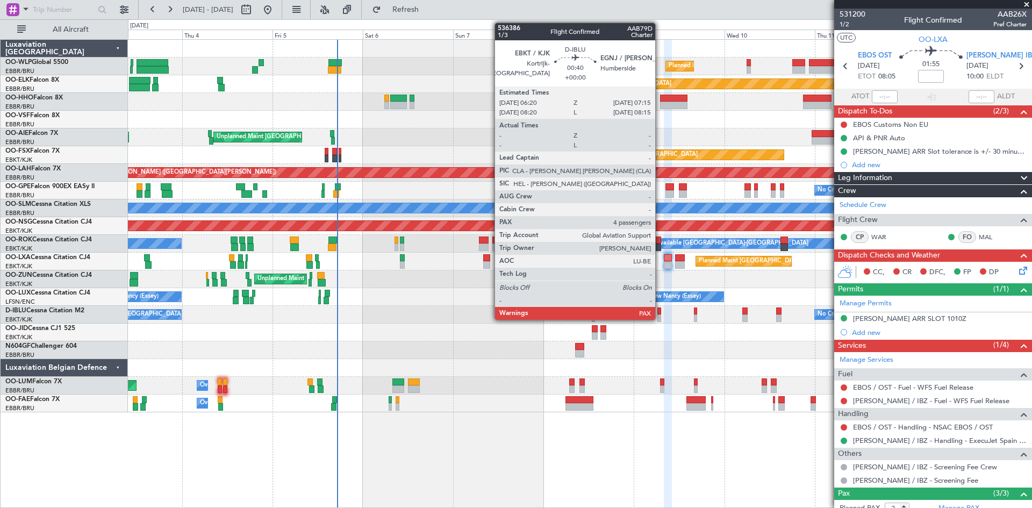
click at [660, 309] on div at bounding box center [659, 311] width 4 height 8
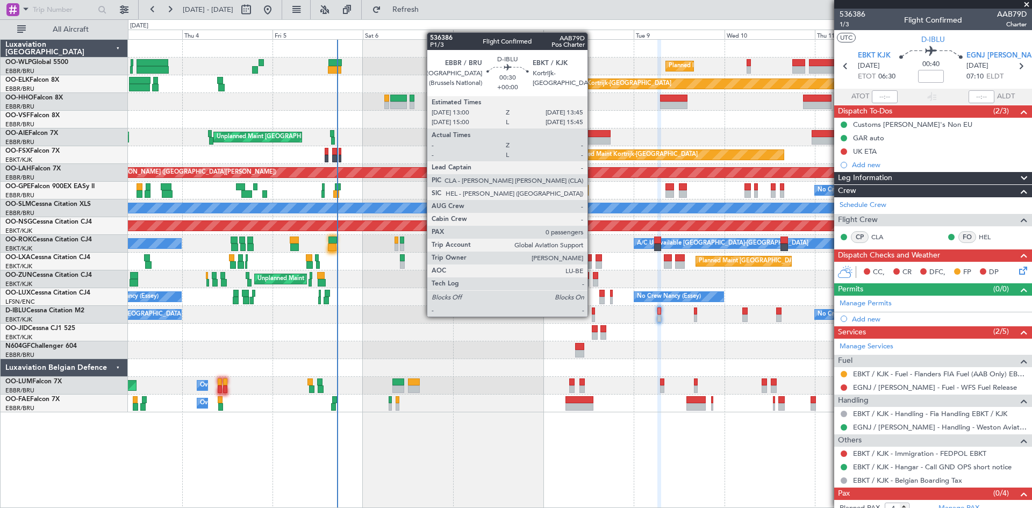
click at [592, 317] on div at bounding box center [593, 318] width 3 height 8
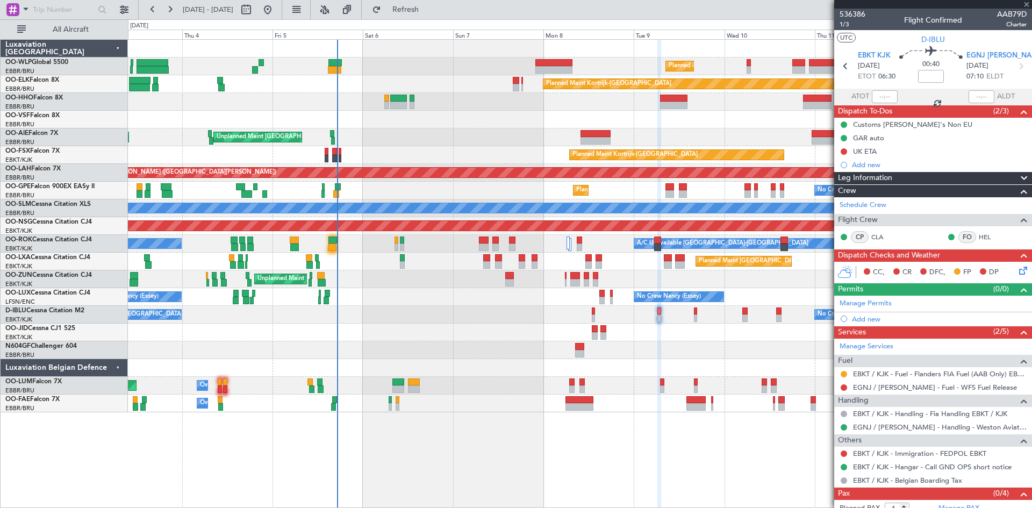
type input "0"
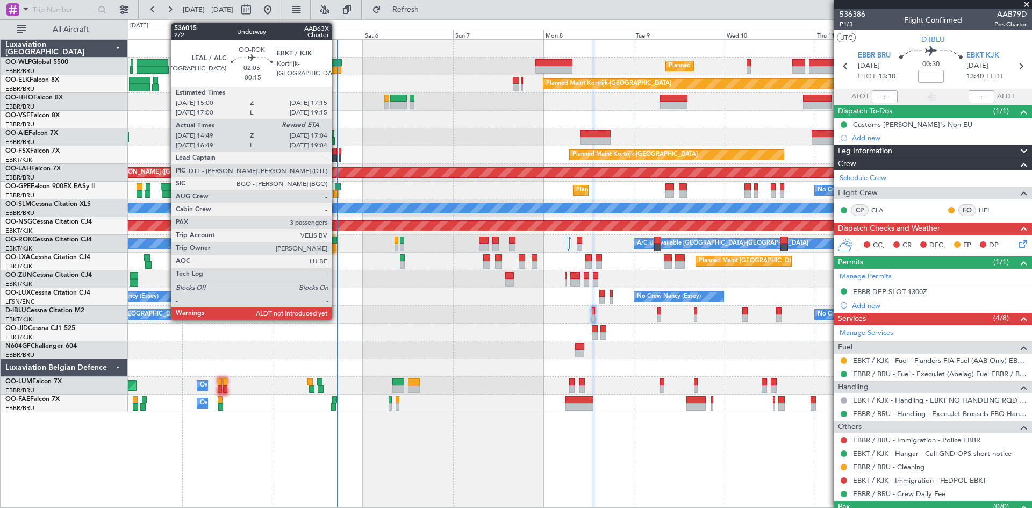
click at [337, 242] on div at bounding box center [332, 241] width 9 height 8
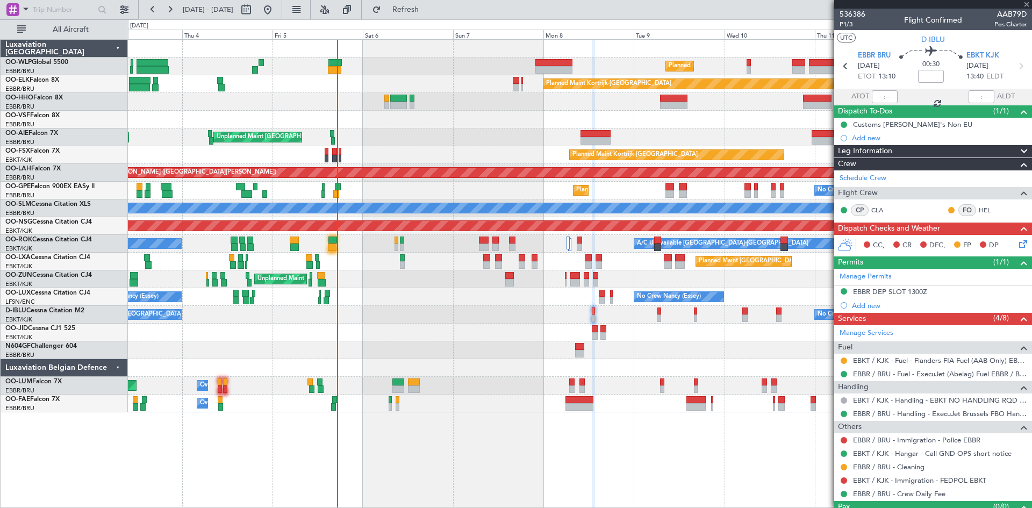
type input "-00:15"
type input "14:54"
type input "3"
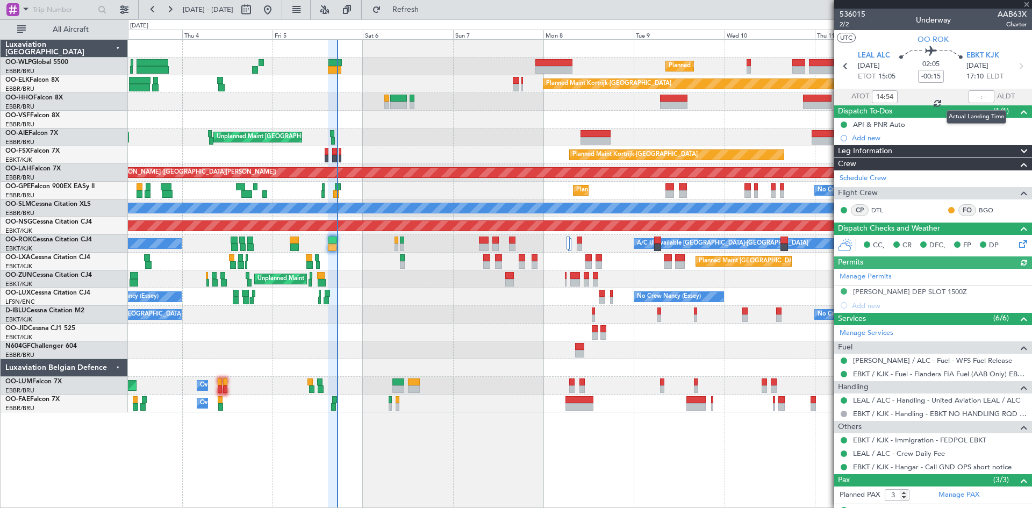
click at [971, 96] on div at bounding box center [982, 96] width 26 height 13
click at [971, 96] on input "text" at bounding box center [982, 96] width 26 height 13
click at [743, 355] on div at bounding box center [580, 350] width 904 height 18
type input "16:58"
click at [1028, 5] on span at bounding box center [1026, 5] width 11 height 10
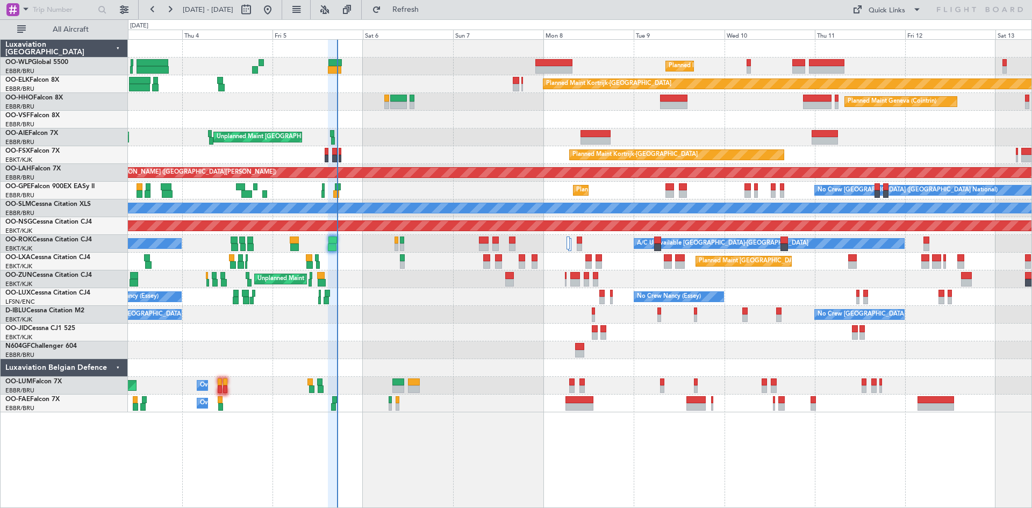
type input "0"
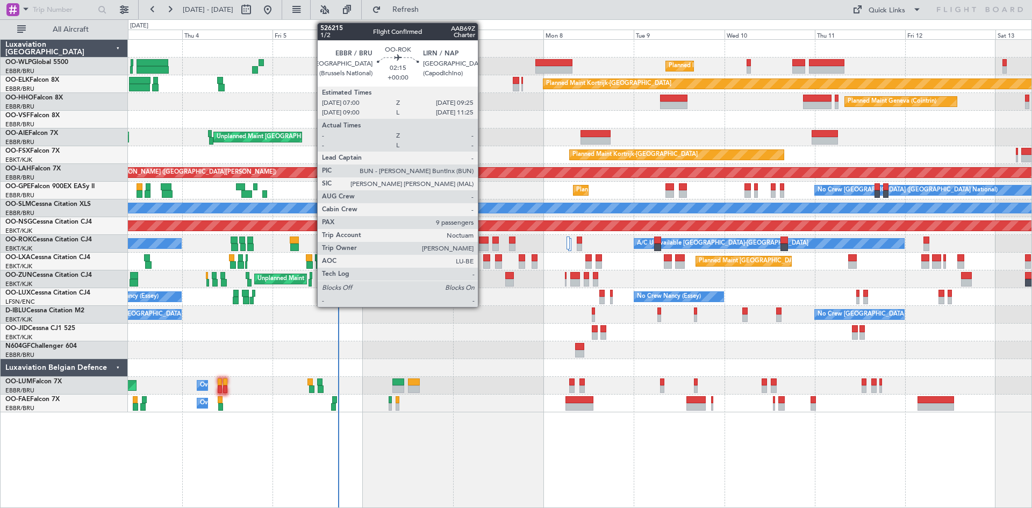
click at [483, 244] on div at bounding box center [483, 248] width 9 height 8
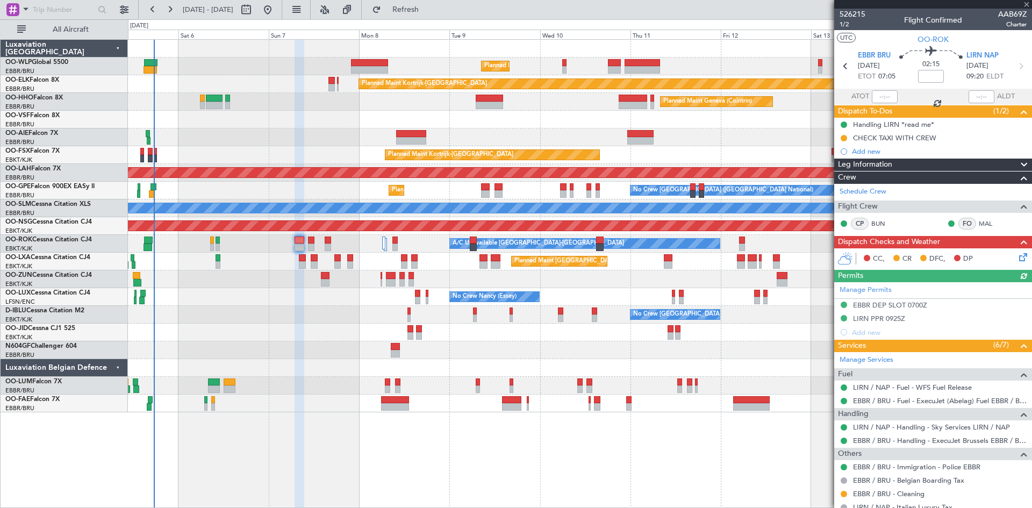
click at [558, 282] on div "Unplanned Maint [GEOGRAPHIC_DATA] ([GEOGRAPHIC_DATA])" at bounding box center [580, 279] width 904 height 18
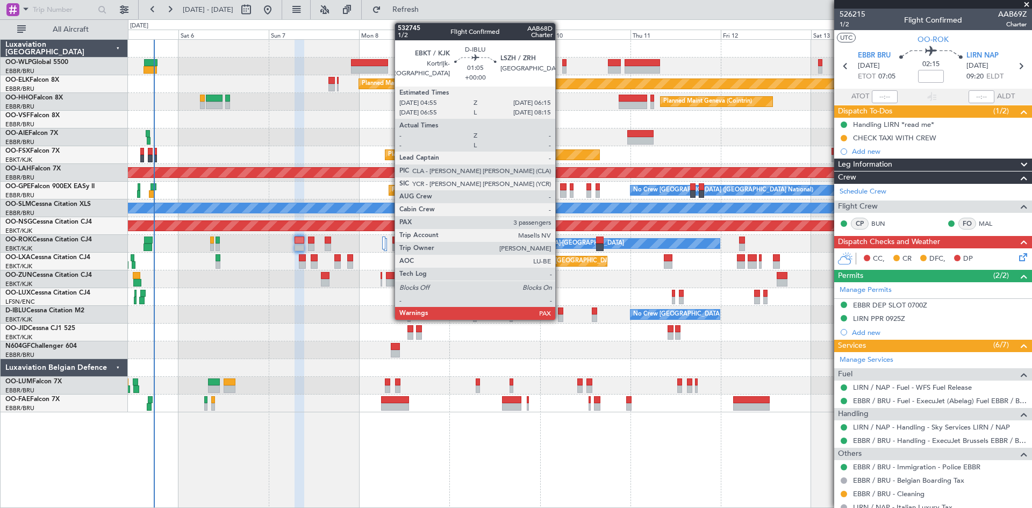
click at [560, 309] on div at bounding box center [560, 311] width 5 height 8
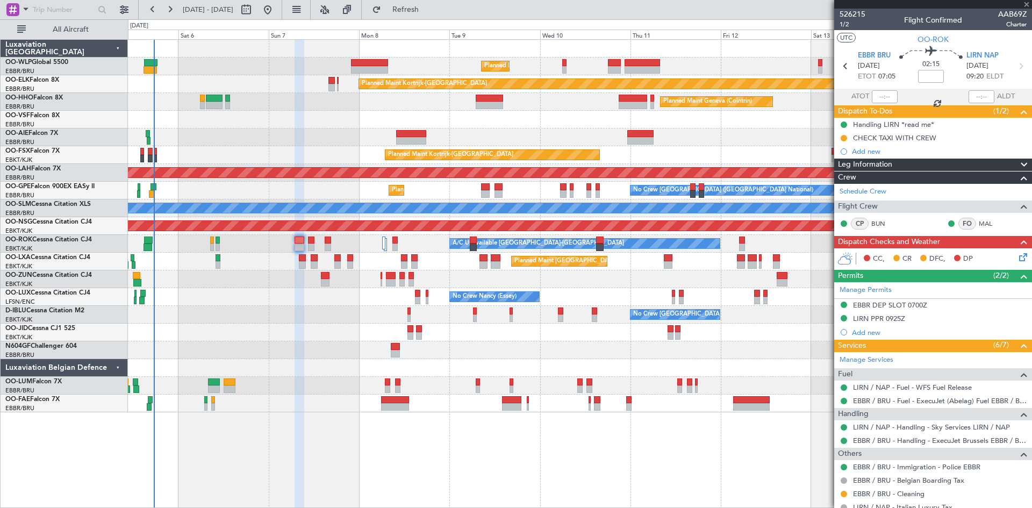
type input "3"
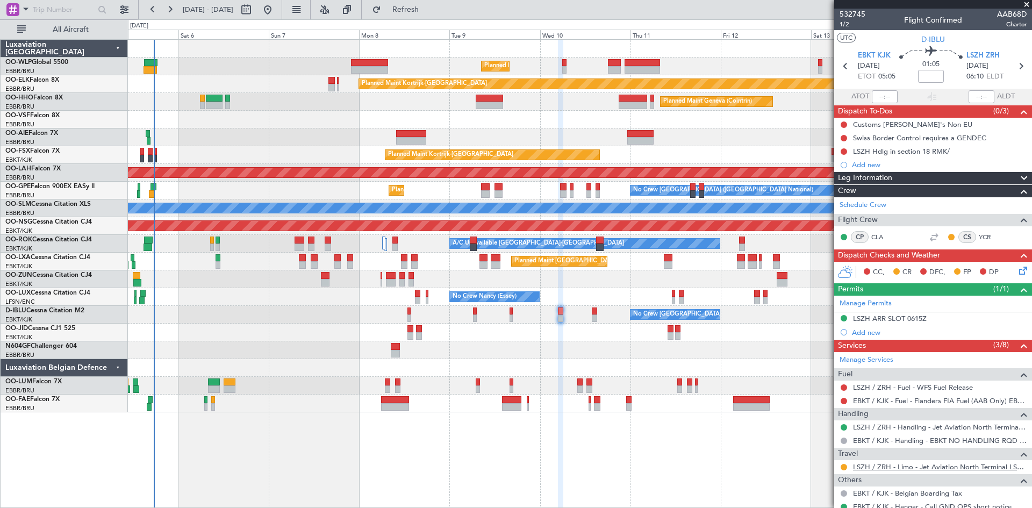
click at [897, 467] on link "LSZH / ZRH - Limo - Jet Aviation North Terminal LSZH / ZRH" at bounding box center [940, 466] width 174 height 9
click at [276, 2] on button at bounding box center [267, 9] width 17 height 17
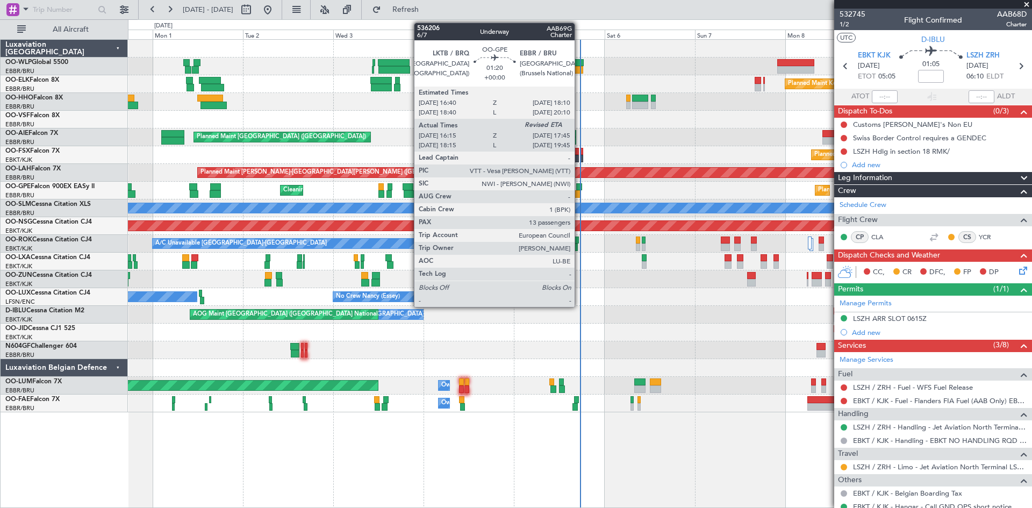
click at [579, 188] on div at bounding box center [579, 187] width 6 height 8
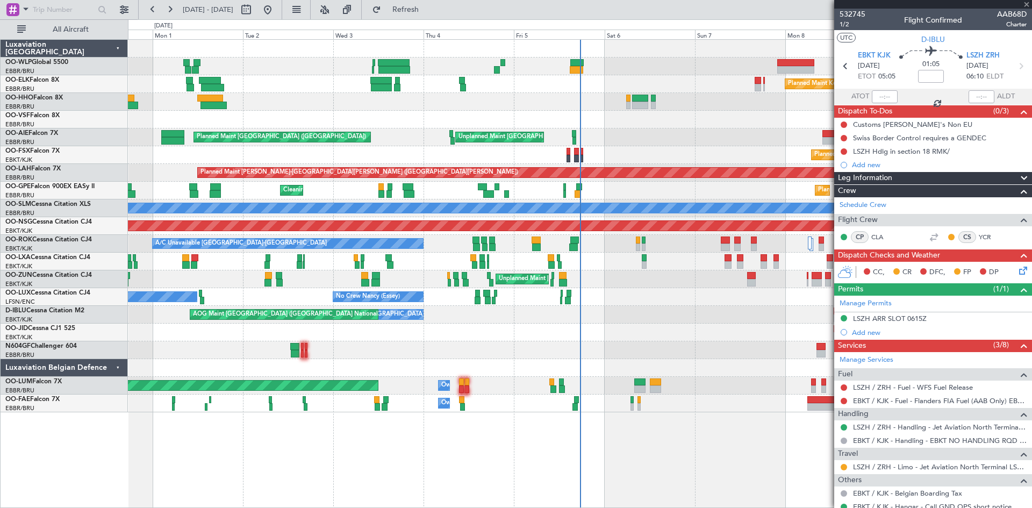
type input "16:20"
type input "13"
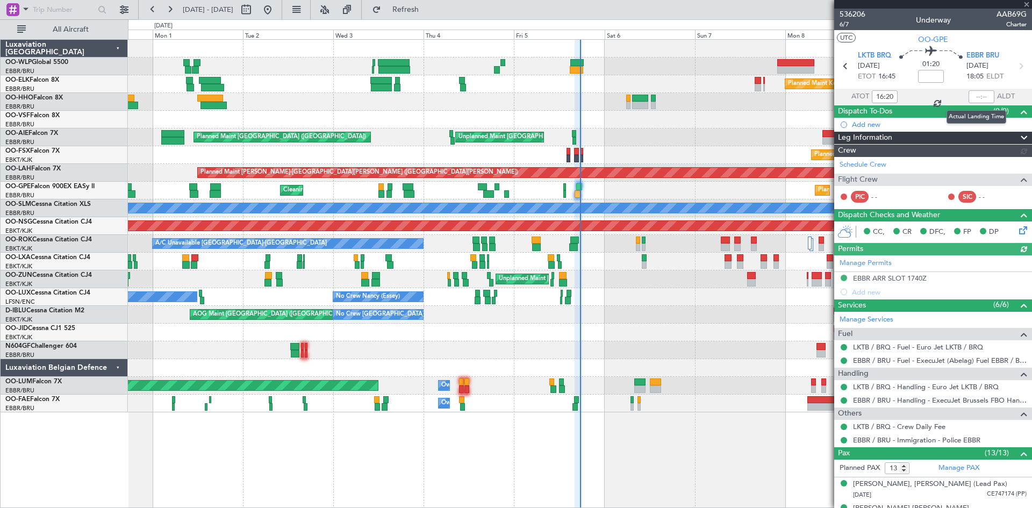
click at [972, 95] on div at bounding box center [982, 96] width 26 height 13
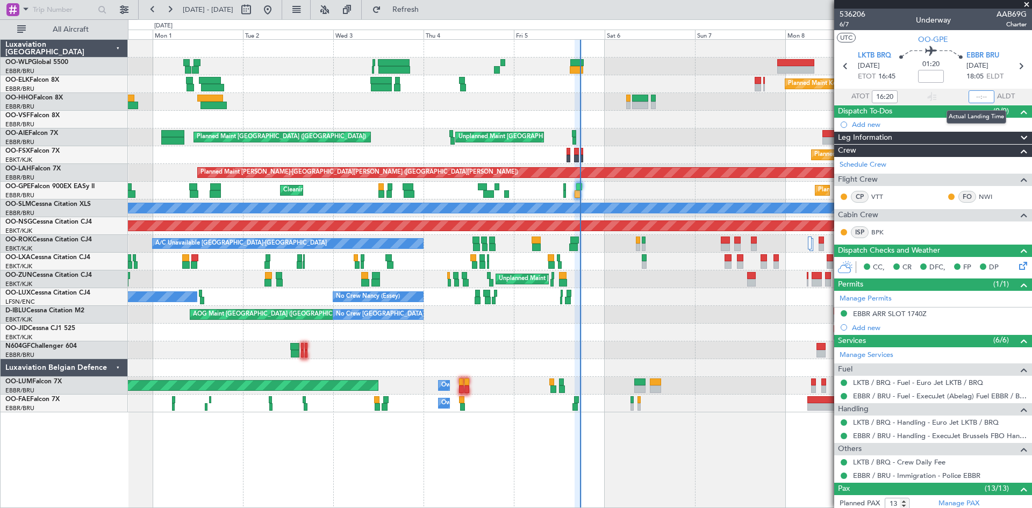
click at [972, 99] on input "text" at bounding box center [982, 96] width 26 height 13
type input "17:35"
click at [992, 77] on span "ELDT" at bounding box center [994, 76] width 17 height 11
click at [1024, 4] on span at bounding box center [1026, 5] width 11 height 10
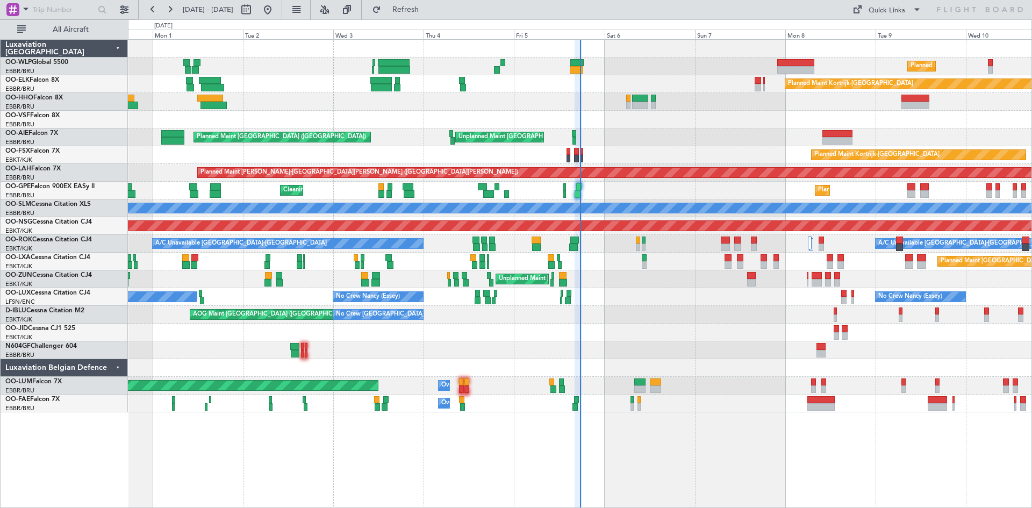
type input "0"
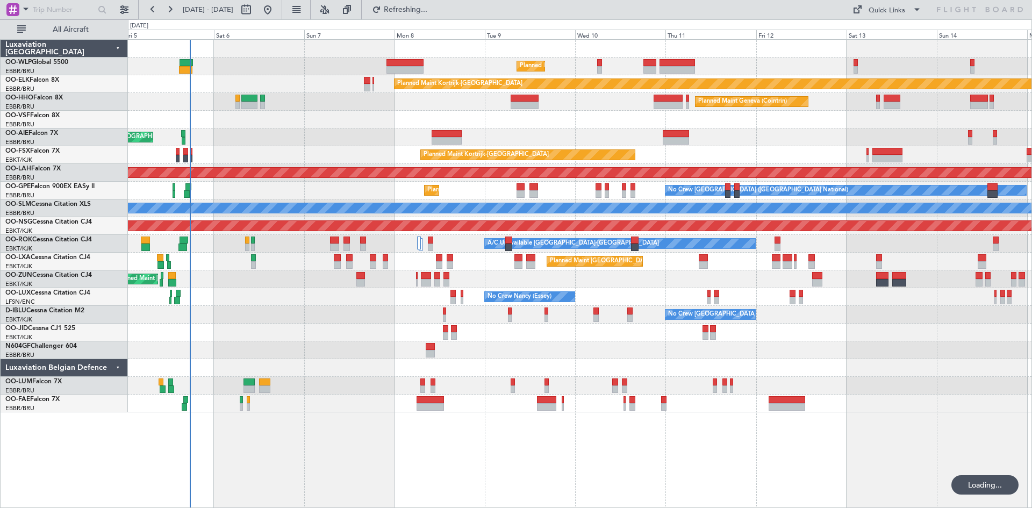
click at [586, 400] on div "Planned Maint Milan (Linate) Planned Maint [GEOGRAPHIC_DATA]-[GEOGRAPHIC_DATA] …" at bounding box center [580, 226] width 904 height 373
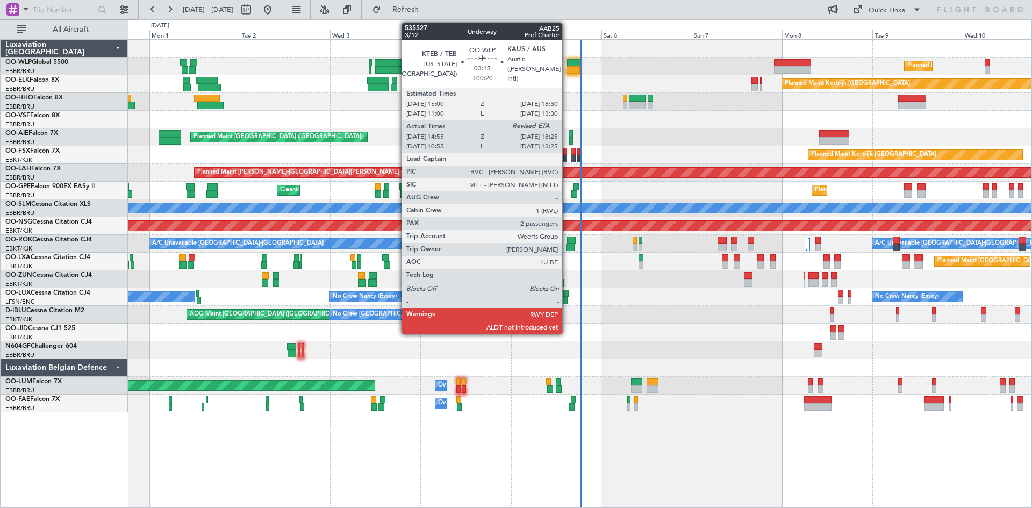
click at [567, 60] on div at bounding box center [573, 63] width 13 height 8
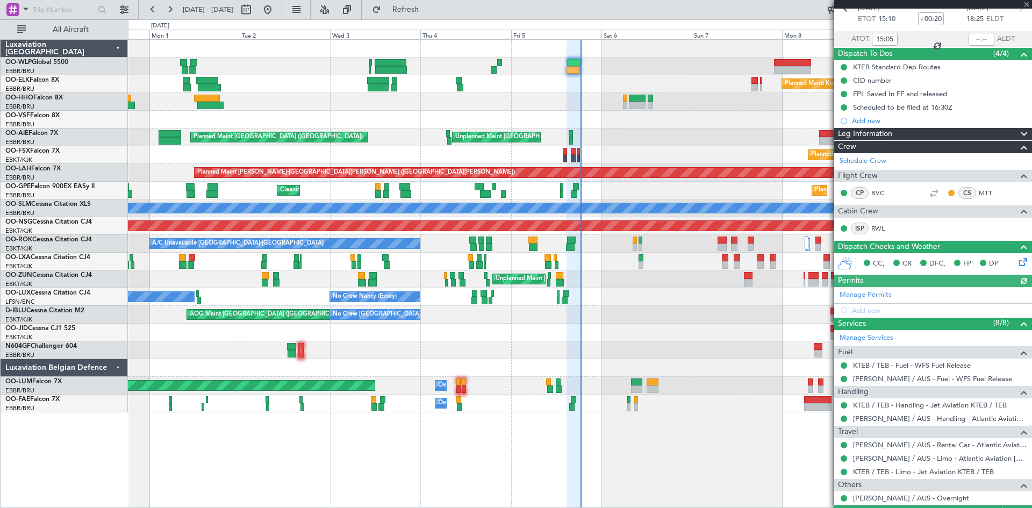
scroll to position [108, 0]
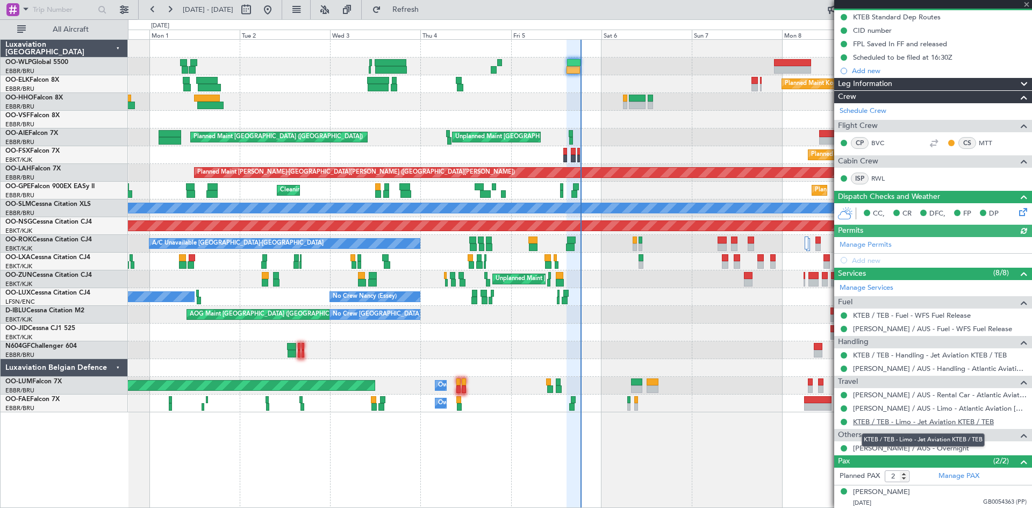
click at [955, 424] on link "KTEB / TEB - Limo - Jet Aviation KTEB / TEB" at bounding box center [923, 421] width 141 height 9
click at [949, 422] on link "KTEB / TEB - Limo - Jet Aviation KTEB / TEB" at bounding box center [923, 421] width 141 height 9
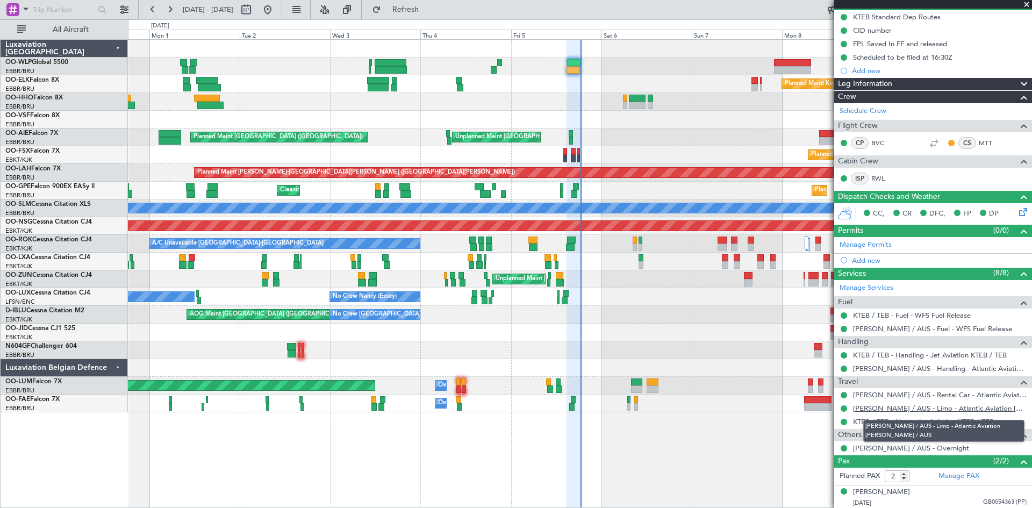
click at [978, 407] on link "[PERSON_NAME] / AUS - Limo - Atlantic Aviation [PERSON_NAME] / AUS" at bounding box center [940, 408] width 174 height 9
click at [967, 389] on div "[PERSON_NAME] / AUS - Rental Car - Atlantic Aviation [PERSON_NAME] / [GEOGRAPHI…" at bounding box center [933, 394] width 198 height 13
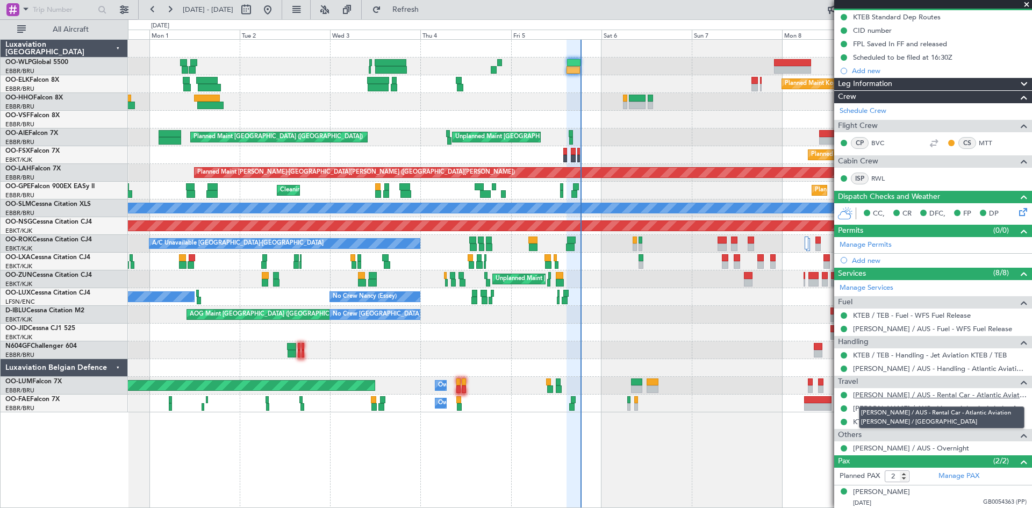
click at [963, 395] on link "[PERSON_NAME] / AUS - Rental Car - Atlantic Aviation [PERSON_NAME] / [GEOGRAPHI…" at bounding box center [940, 394] width 174 height 9
click at [977, 398] on link "[PERSON_NAME] / AUS - Rental Car - Atlantic Aviation [PERSON_NAME] / [GEOGRAPHI…" at bounding box center [940, 394] width 174 height 9
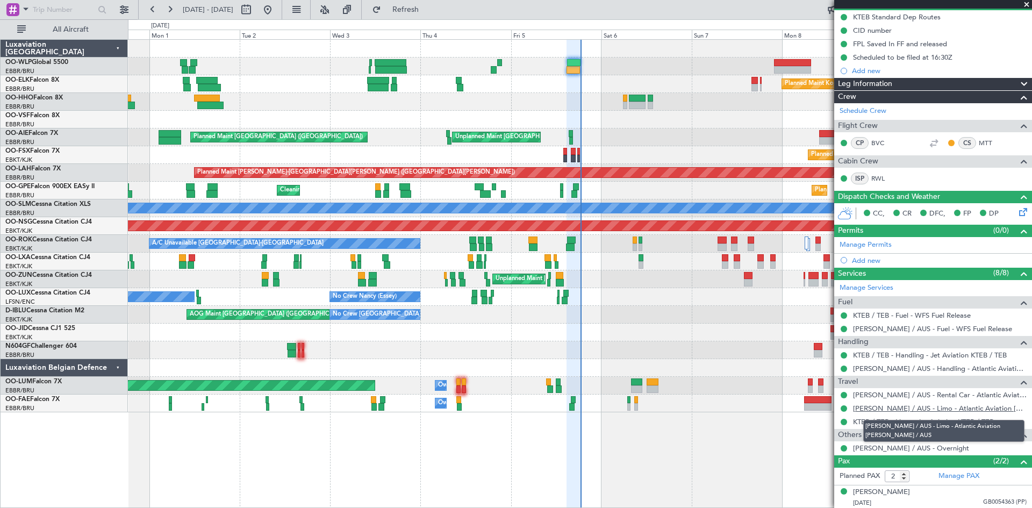
click at [992, 407] on link "[PERSON_NAME] / AUS - Limo - Atlantic Aviation [PERSON_NAME] / AUS" at bounding box center [940, 408] width 174 height 9
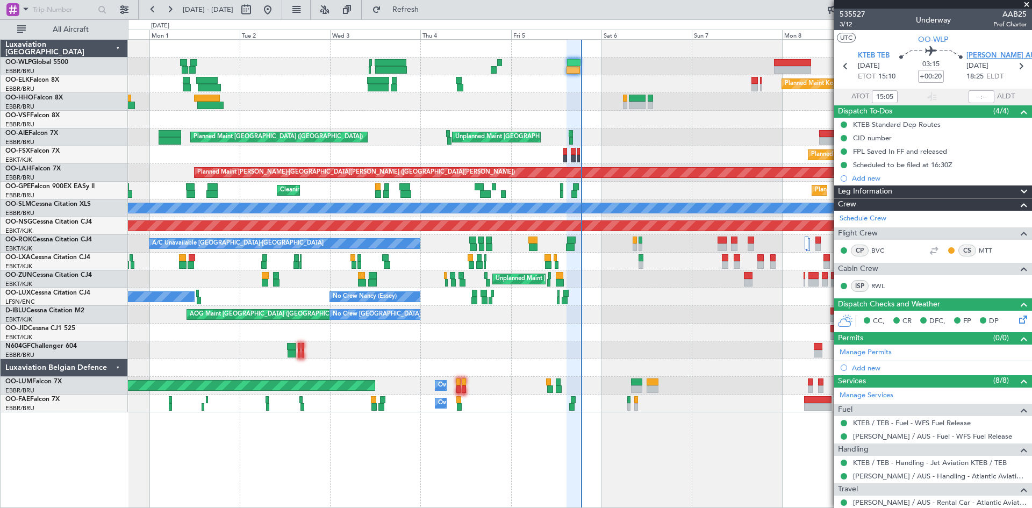
click at [969, 54] on span "[PERSON_NAME] AUS" at bounding box center [1003, 56] width 73 height 11
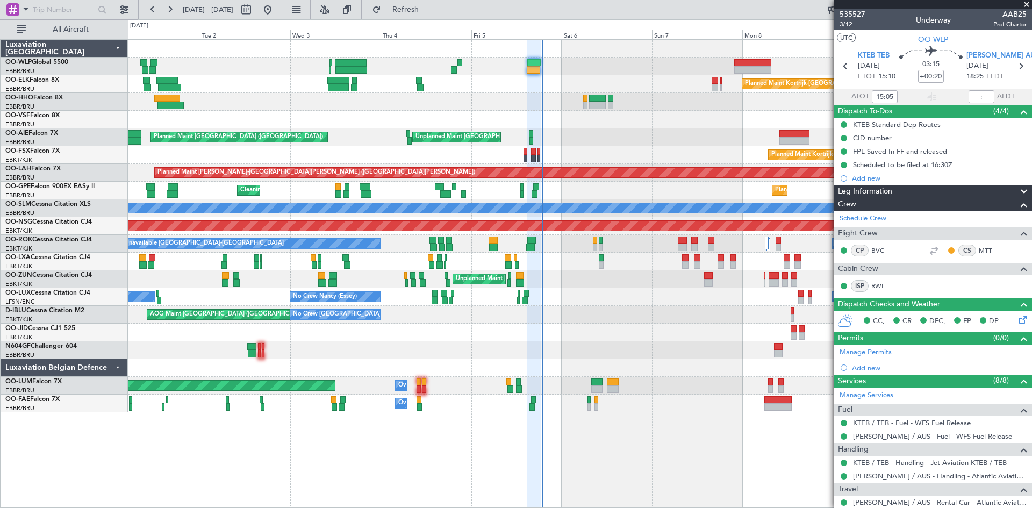
click at [672, 327] on div "Planned Maint Milan (Linate) Planned Maint [GEOGRAPHIC_DATA] ([GEOGRAPHIC_DATA]…" at bounding box center [580, 226] width 904 height 373
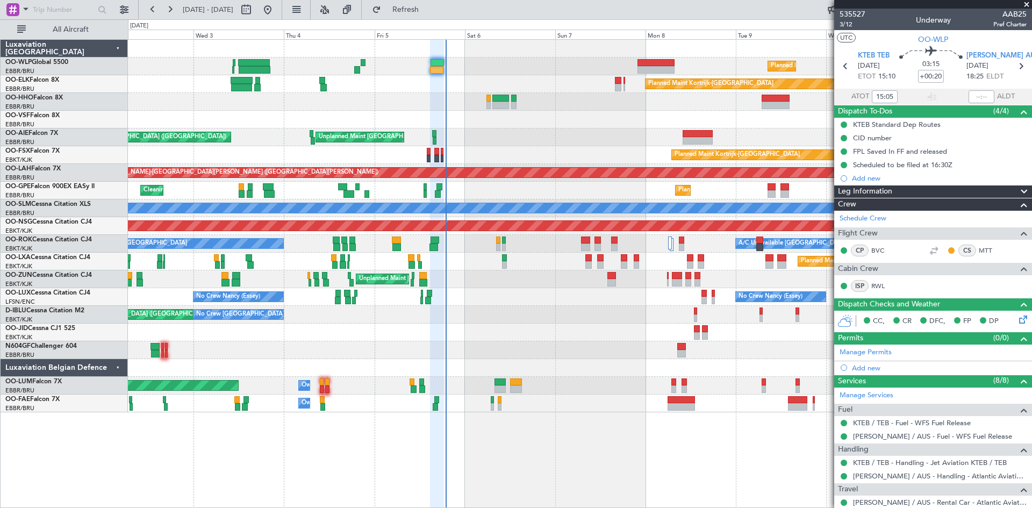
click at [649, 164] on div "Planned Maint Milan (Linate) Planned Maint [GEOGRAPHIC_DATA]-[GEOGRAPHIC_DATA] …" at bounding box center [580, 226] width 904 height 373
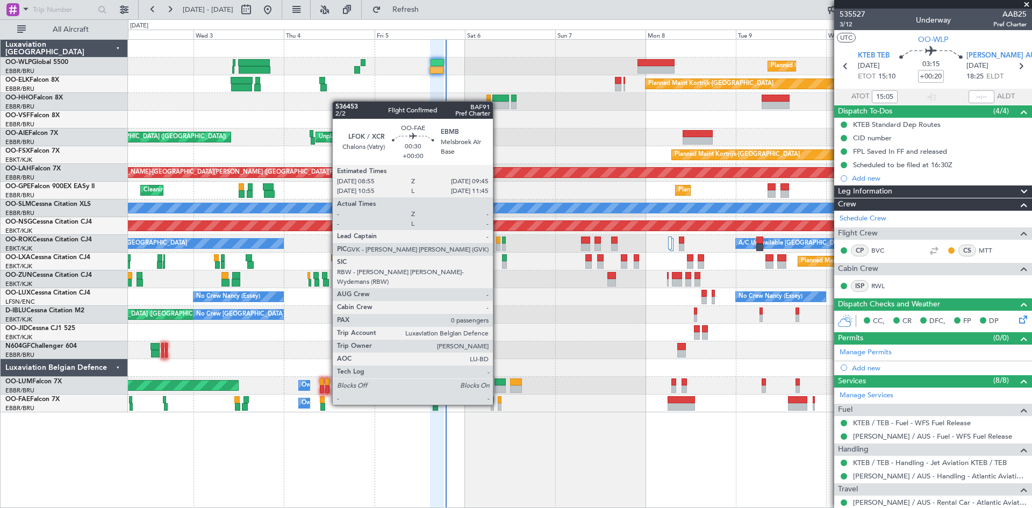
click at [498, 404] on div at bounding box center [499, 407] width 3 height 8
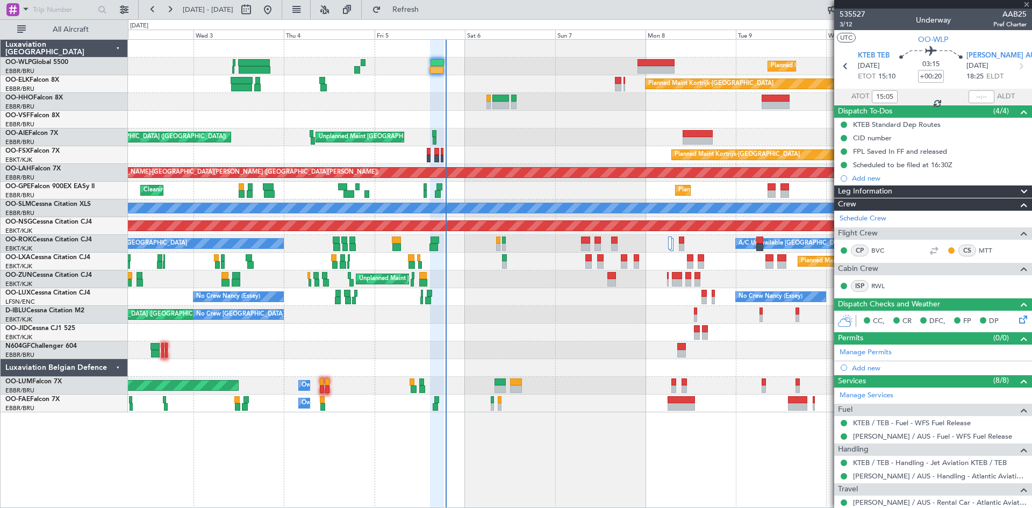
type input "0"
